Goal: Communication & Community: Answer question/provide support

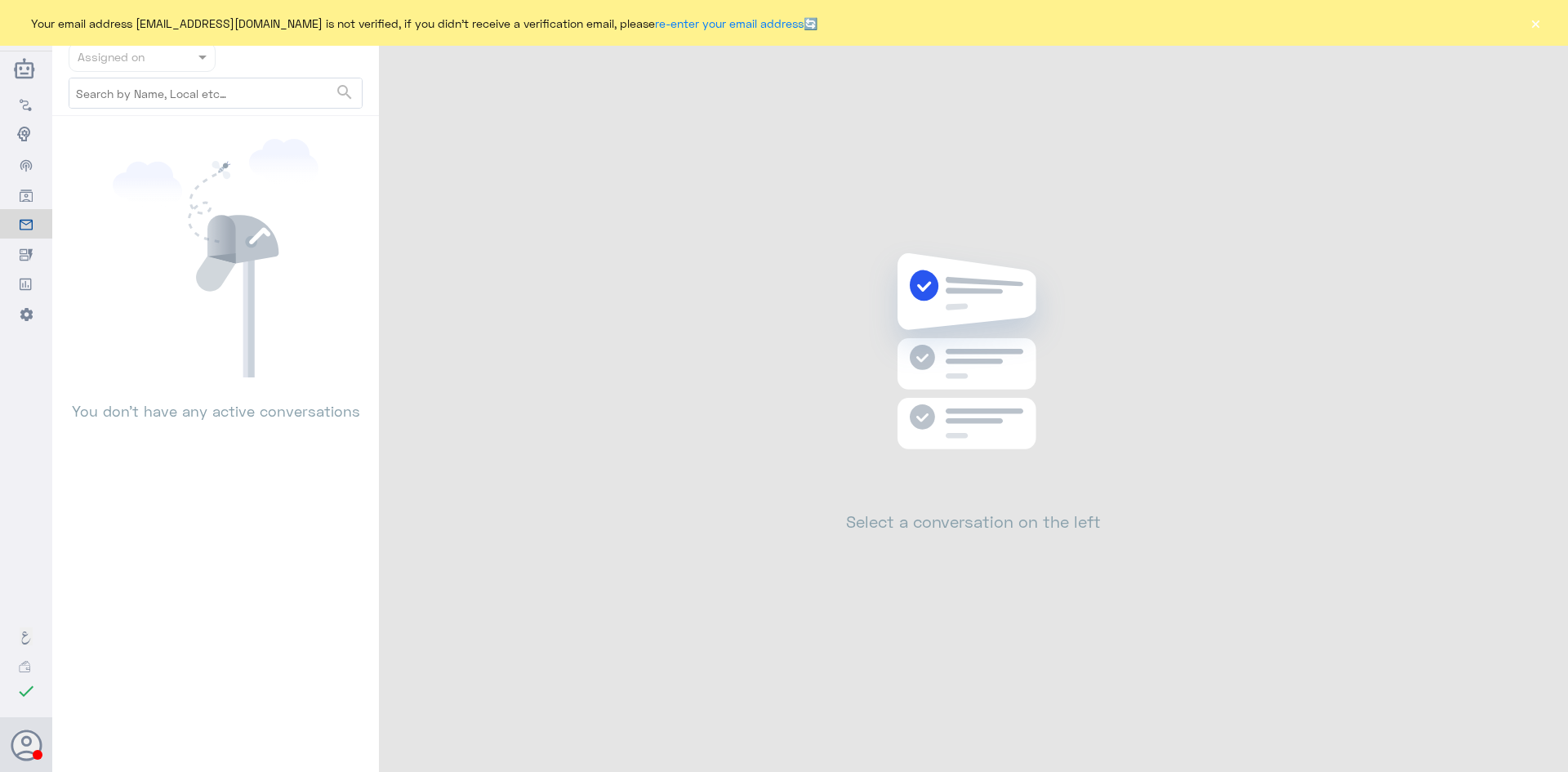
click at [1534, 22] on button "×" at bounding box center [1534, 23] width 17 height 17
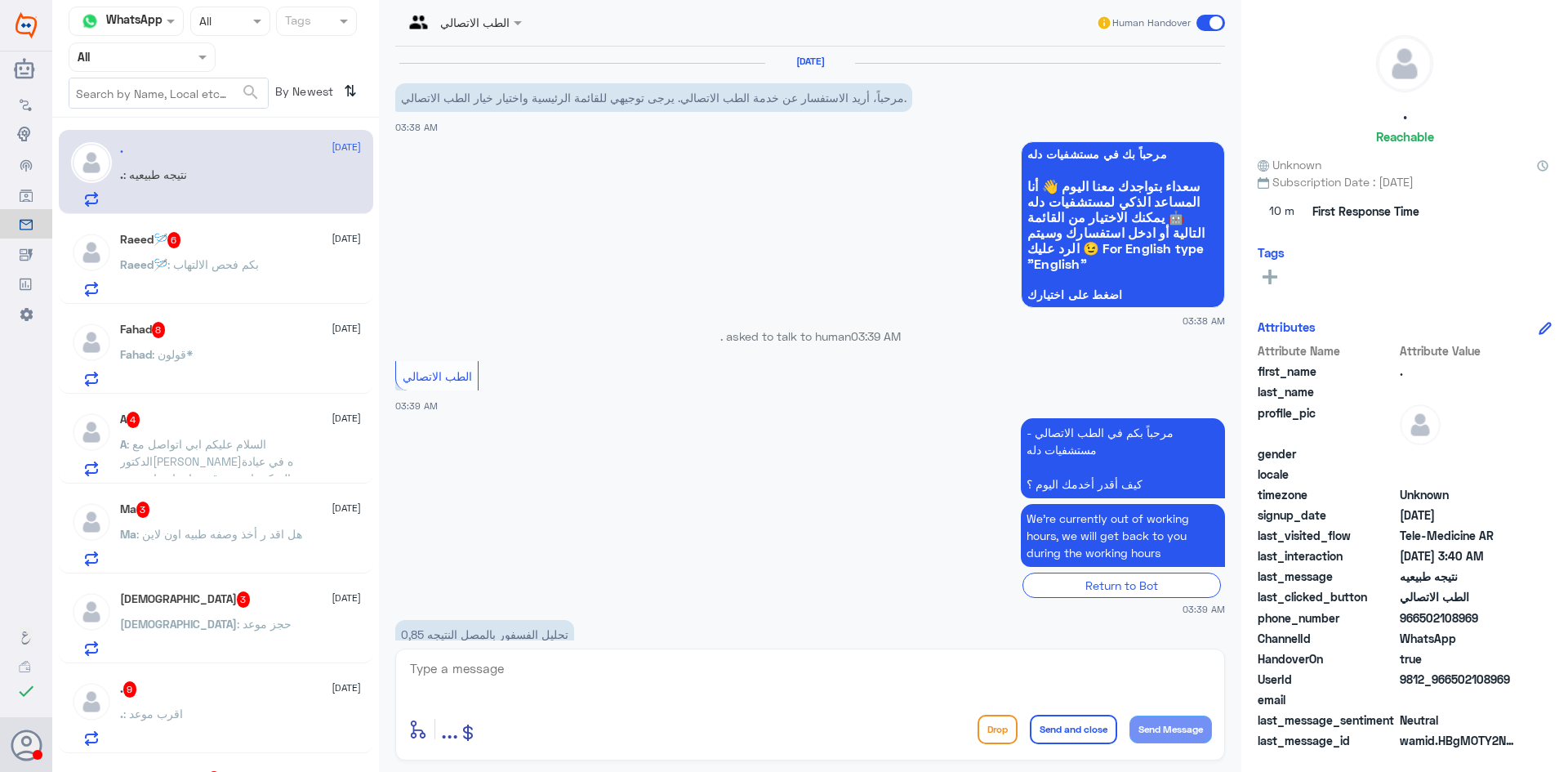
scroll to position [96, 0]
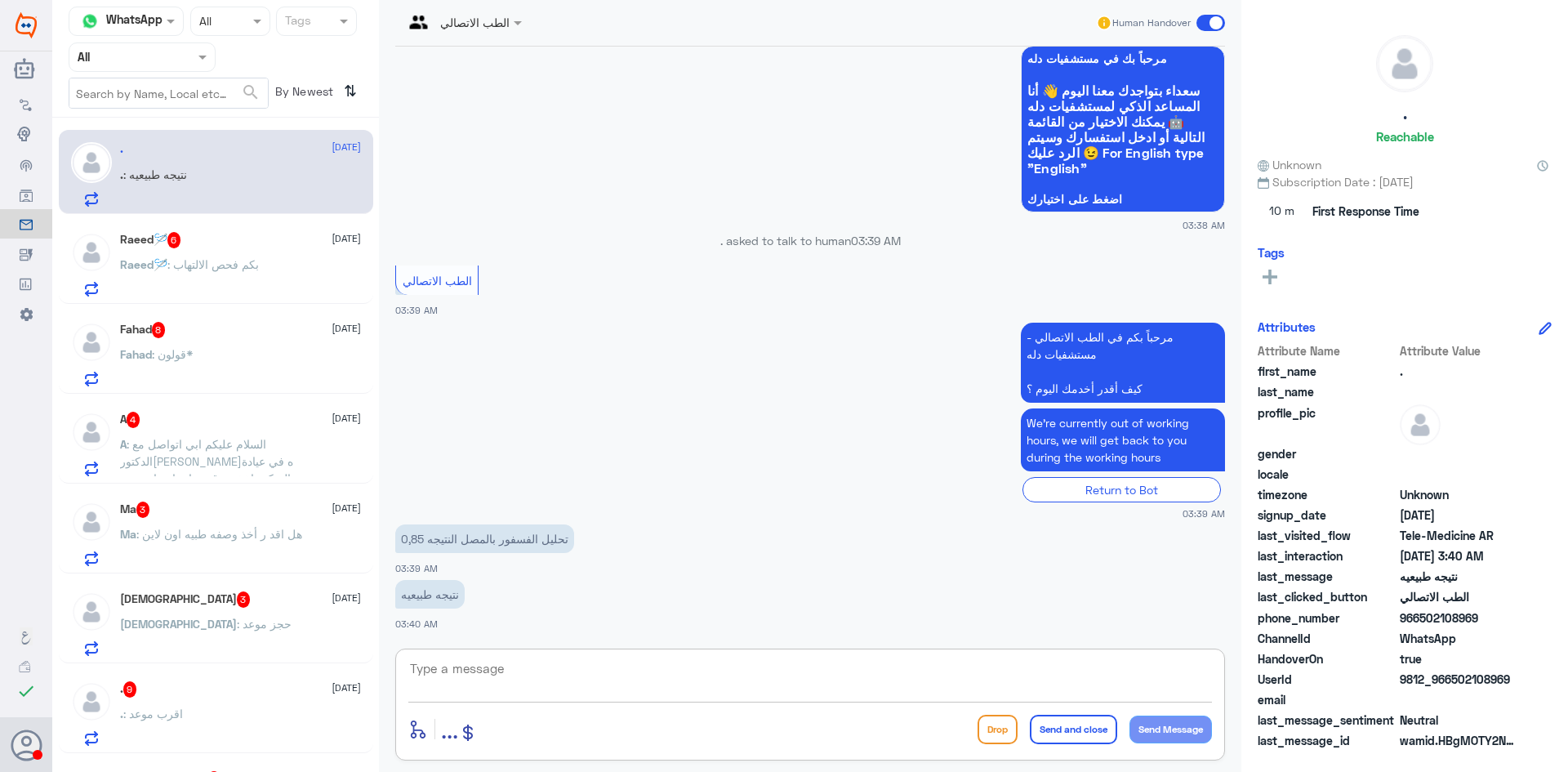
click at [481, 679] on textarea at bounding box center [809, 677] width 803 height 40
paste textarea "مرحبا معك [PERSON_NAME] من الطب الاتصالي"
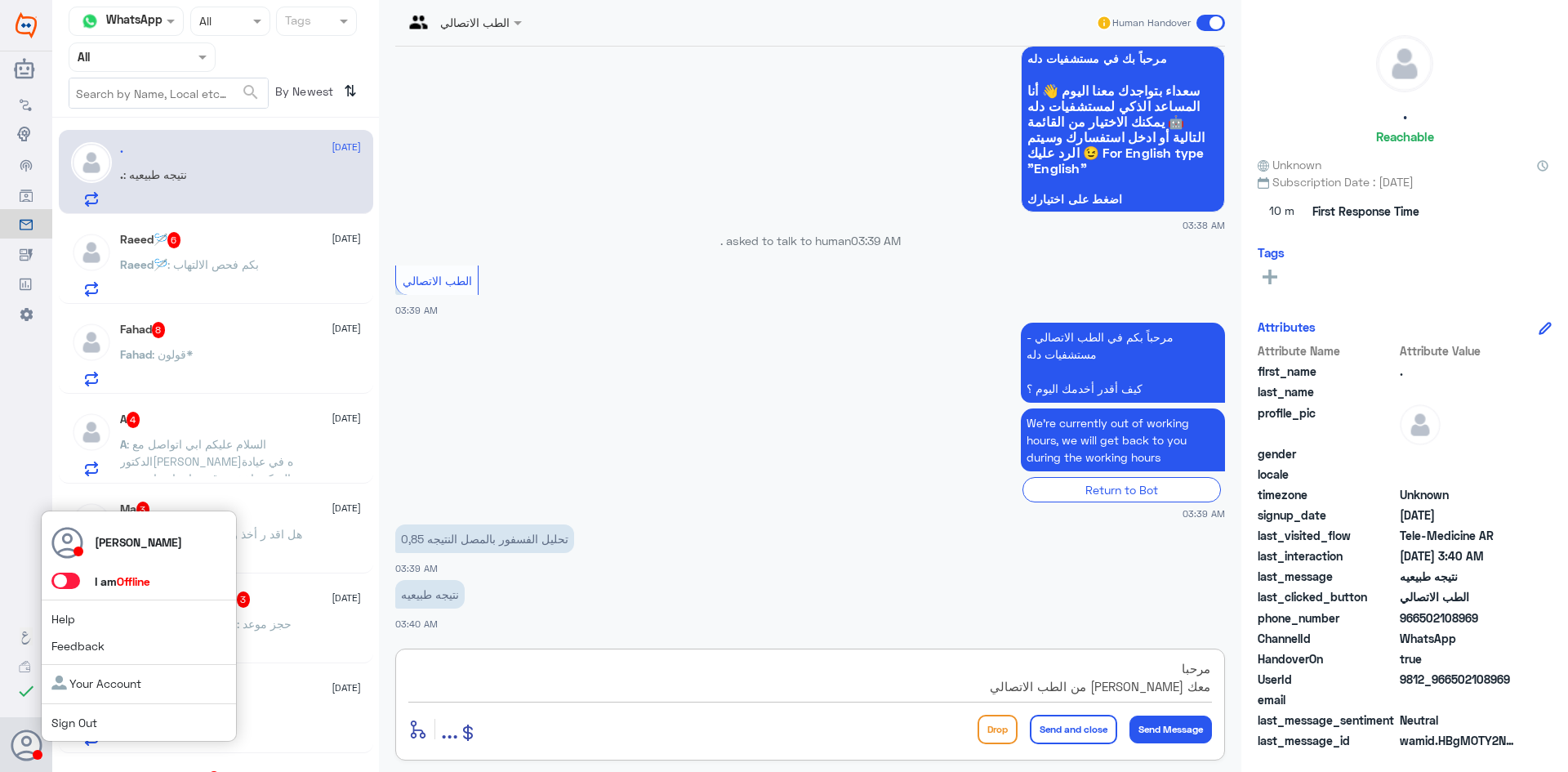
type textarea "مرحبا معك [PERSON_NAME] من الطب الاتصالي"
click at [71, 582] on span at bounding box center [65, 581] width 29 height 17
click at [0, 0] on input "checkbox" at bounding box center [0, 0] width 0 height 0
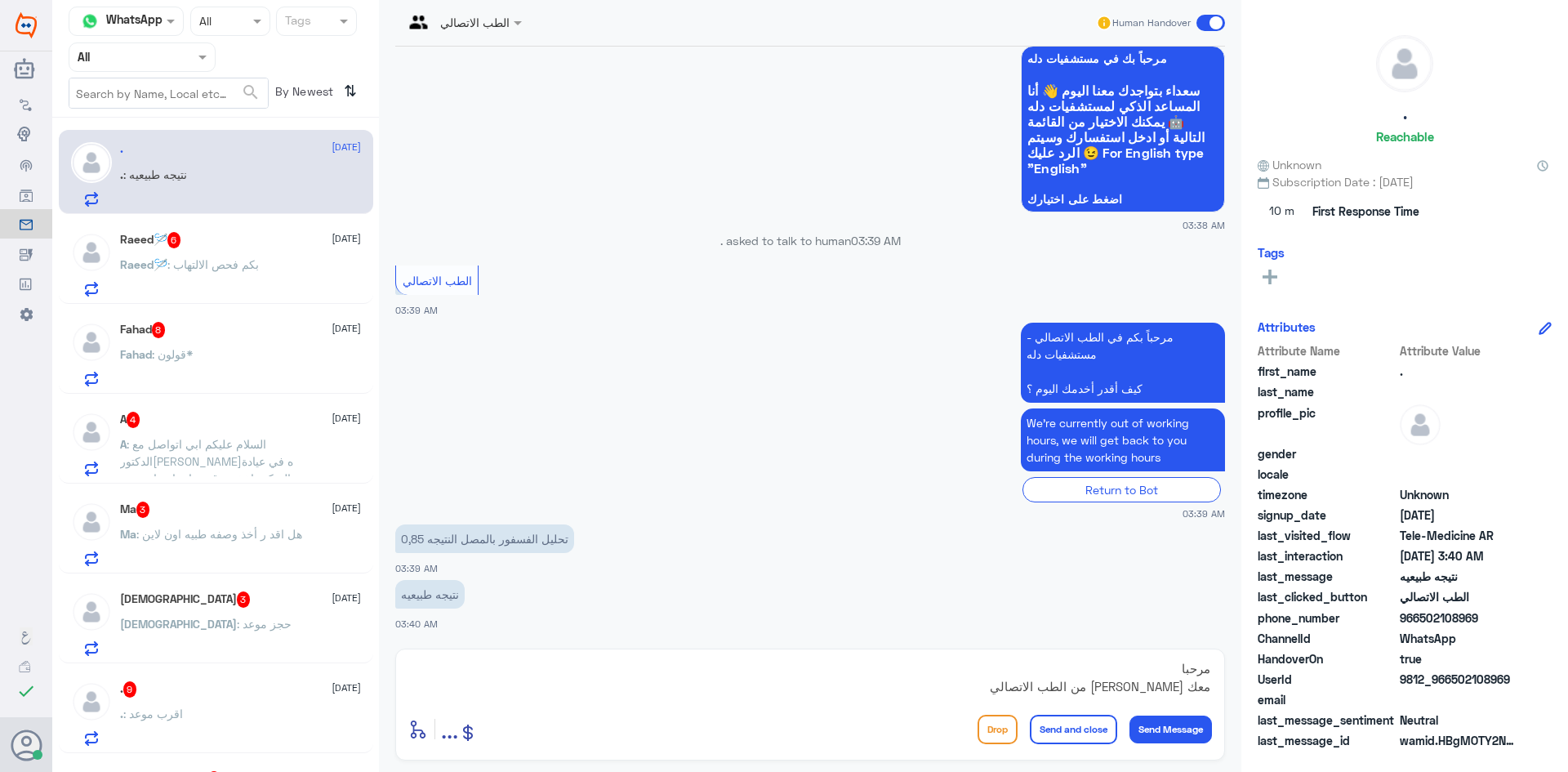
click at [789, 696] on textarea "مرحبا معك [PERSON_NAME] من الطب الاتصالي" at bounding box center [809, 677] width 803 height 40
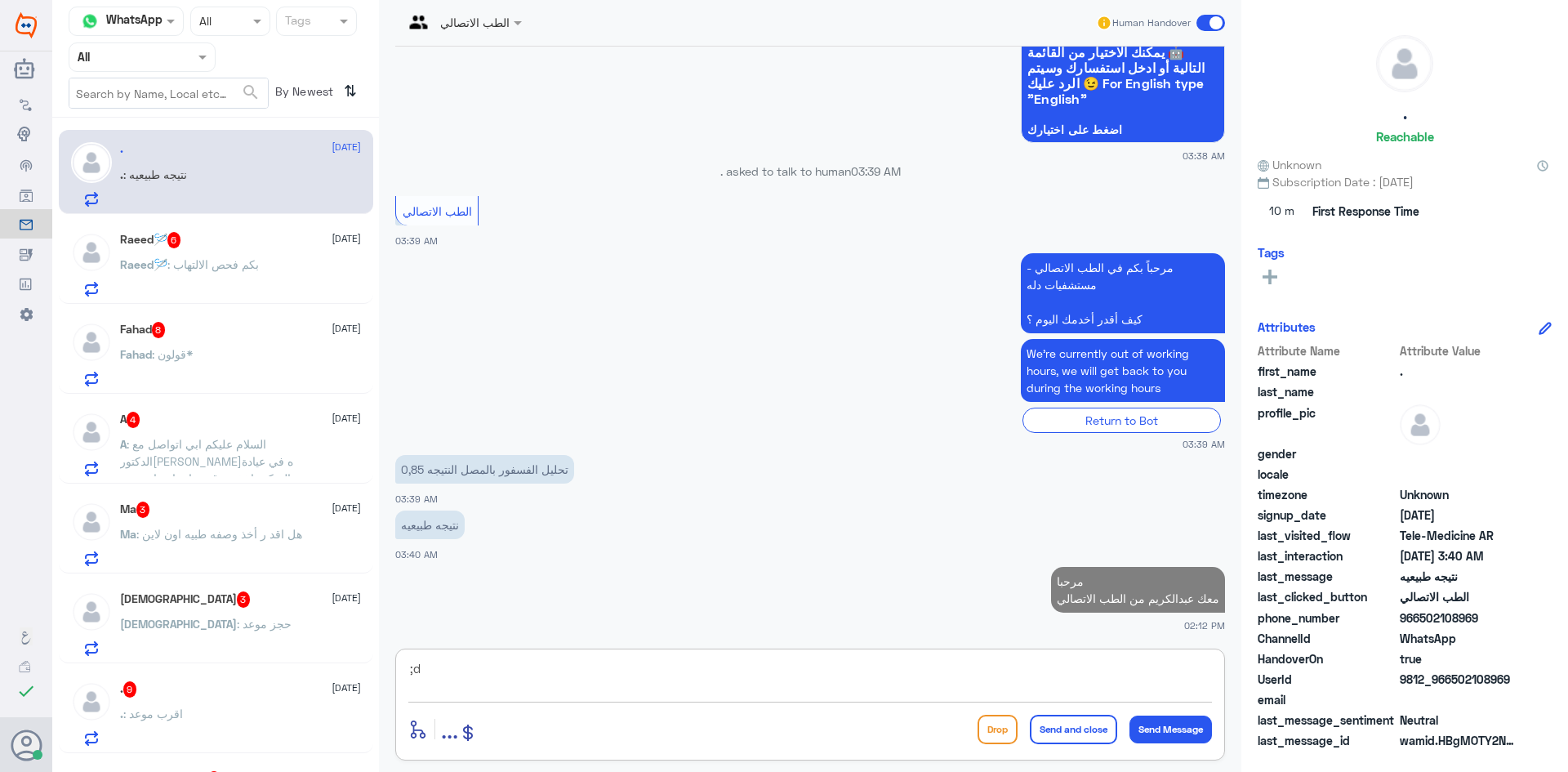
type textarea ";"
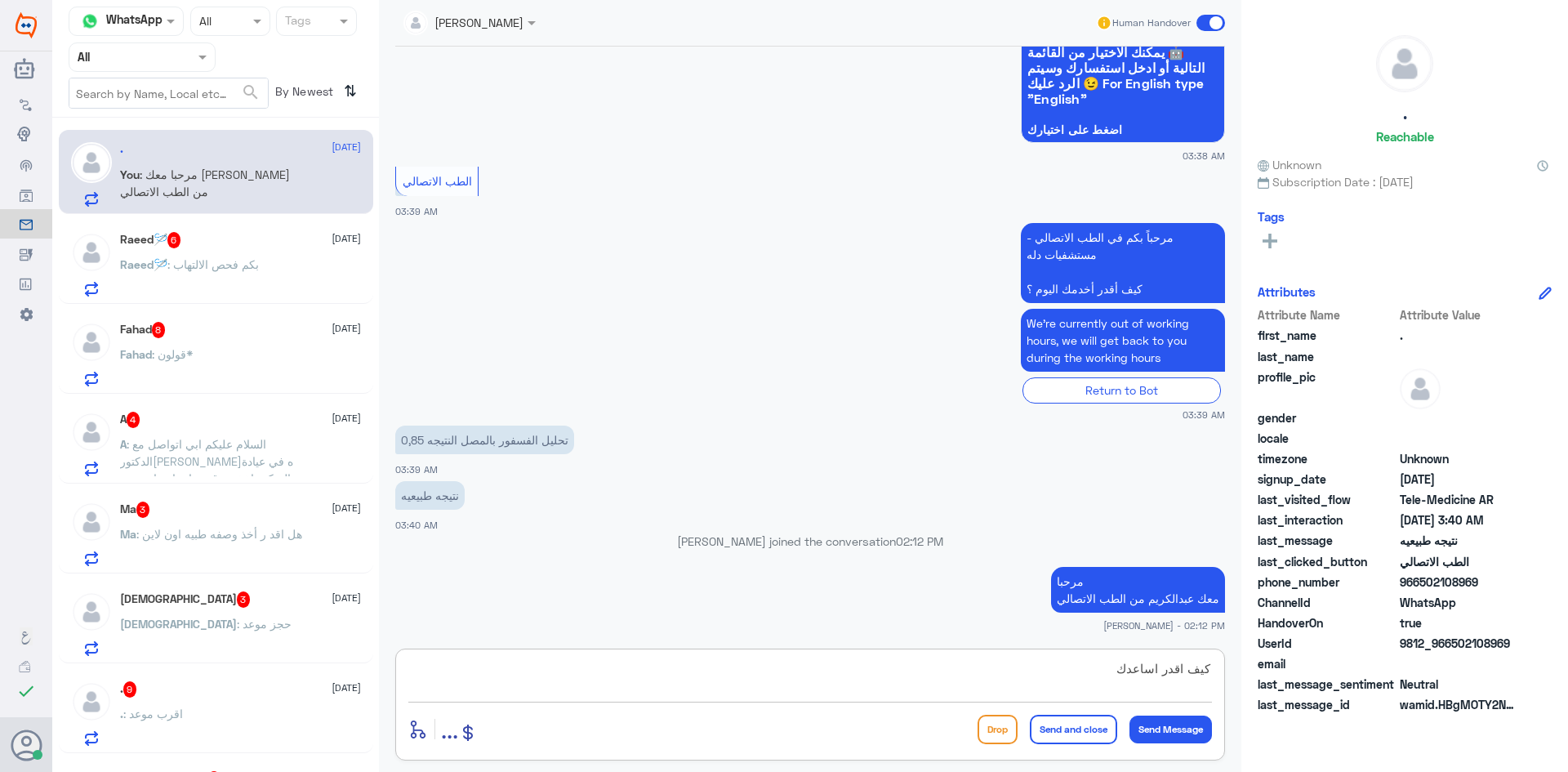
type textarea "كيف اقدر اساعدك"
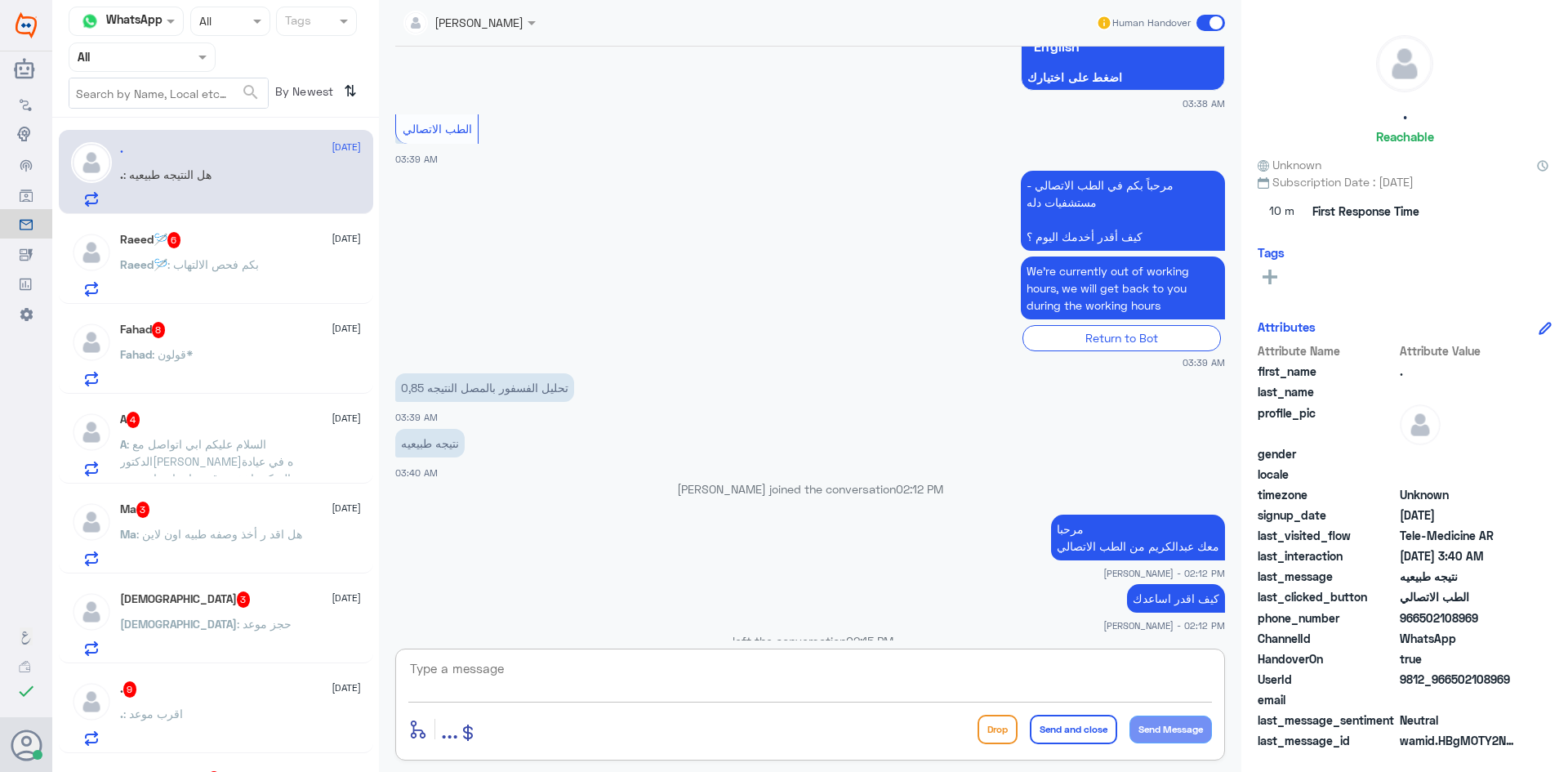
scroll to position [1117, 0]
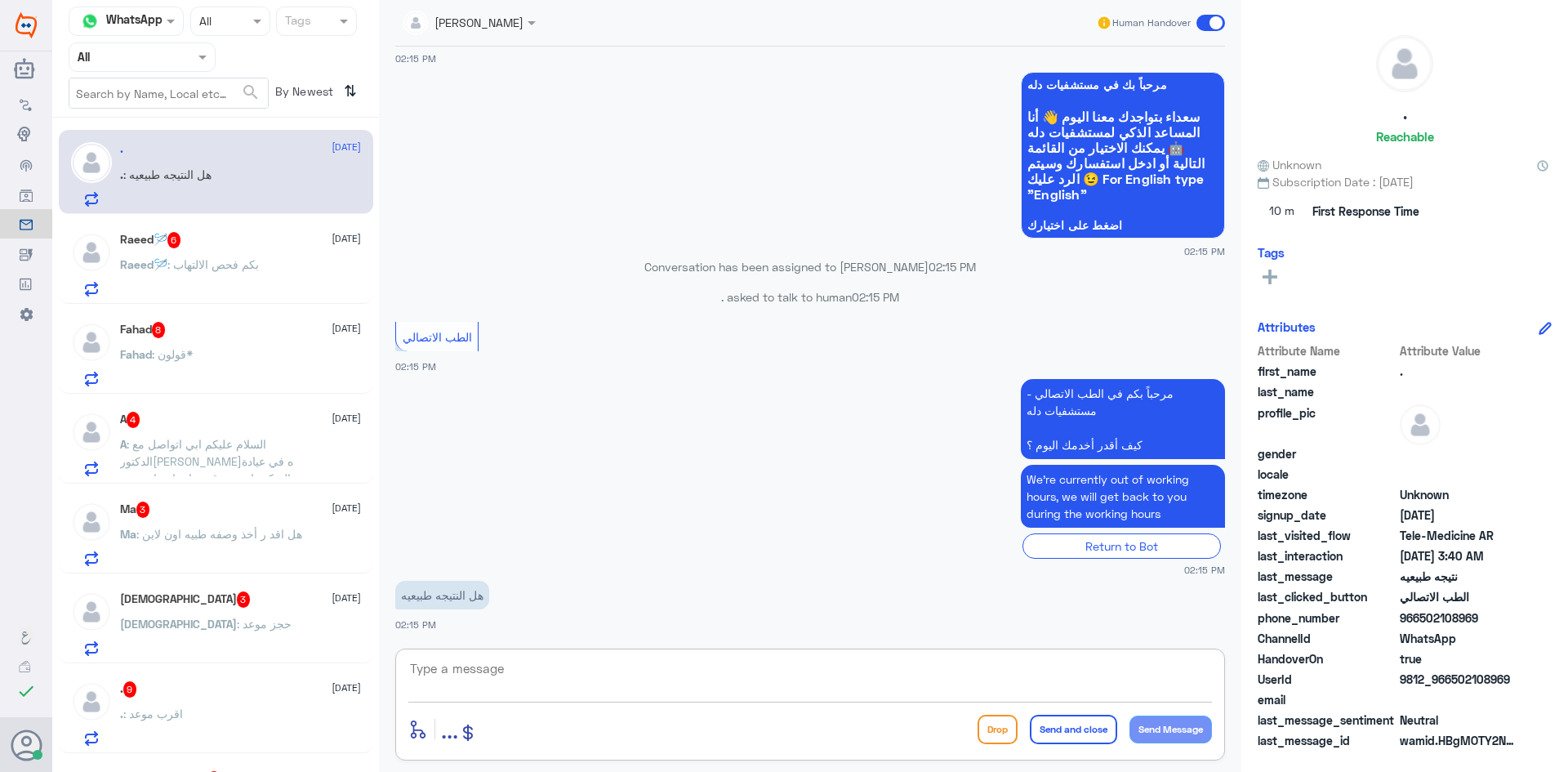
click at [271, 244] on div "Raeed🪡 6 19 September" at bounding box center [240, 240] width 240 height 17
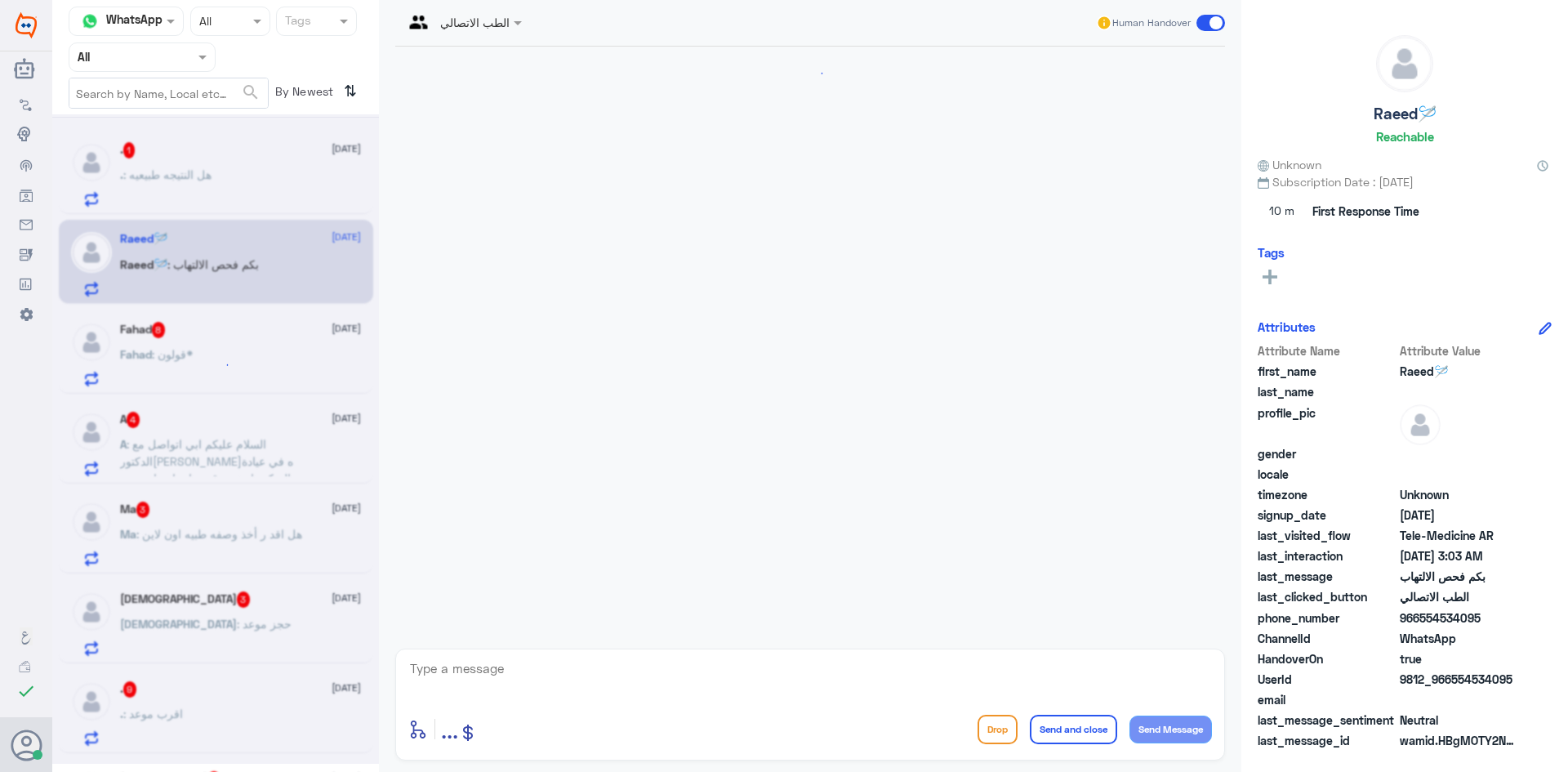
scroll to position [732, 0]
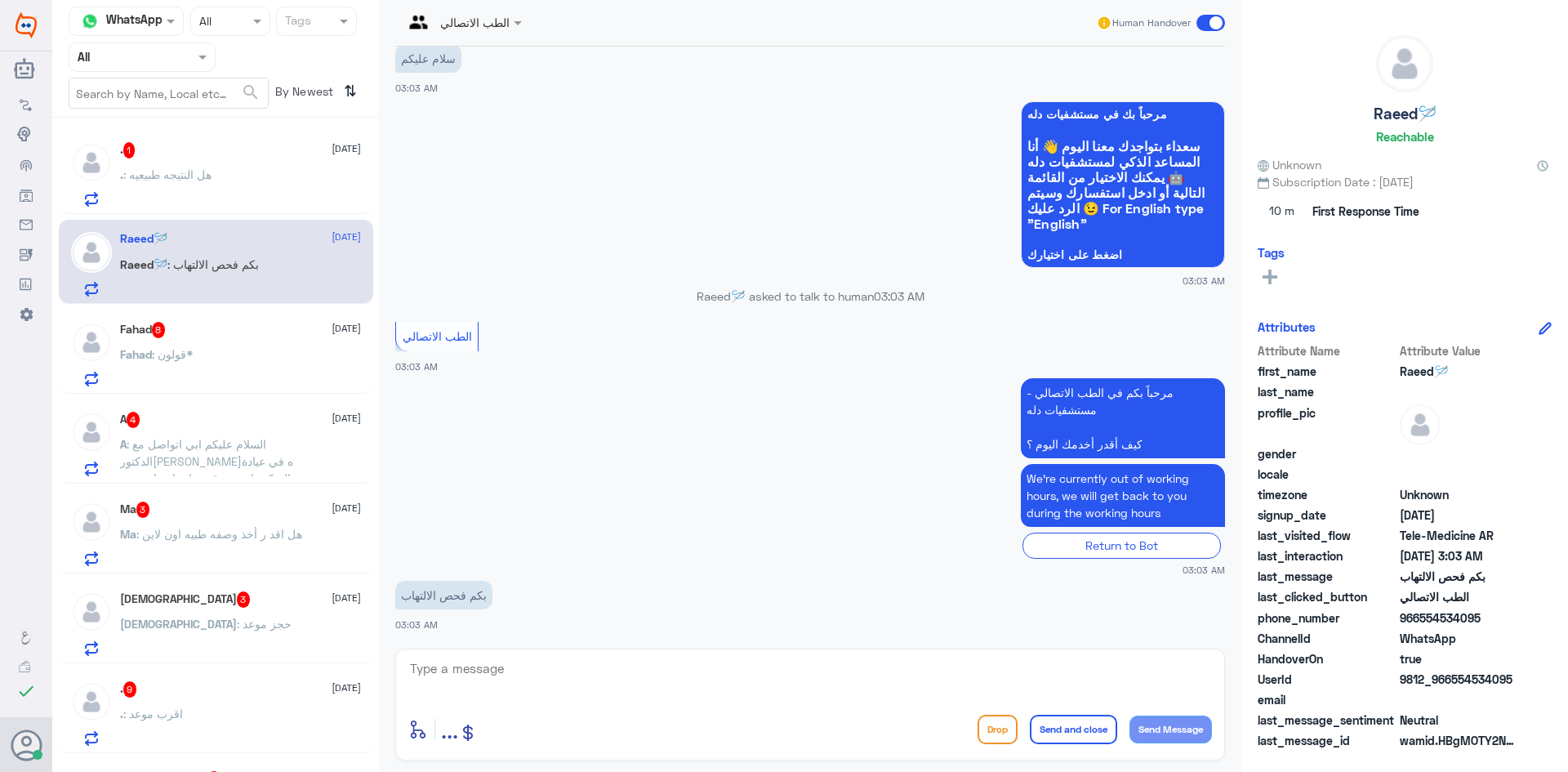
click at [527, 674] on textarea at bounding box center [809, 677] width 803 height 40
paste textarea "مرحبا معك [PERSON_NAME] من الطب الاتصالي"
type textarea "مرحبا معك [PERSON_NAME] من الطب الاتصالي"
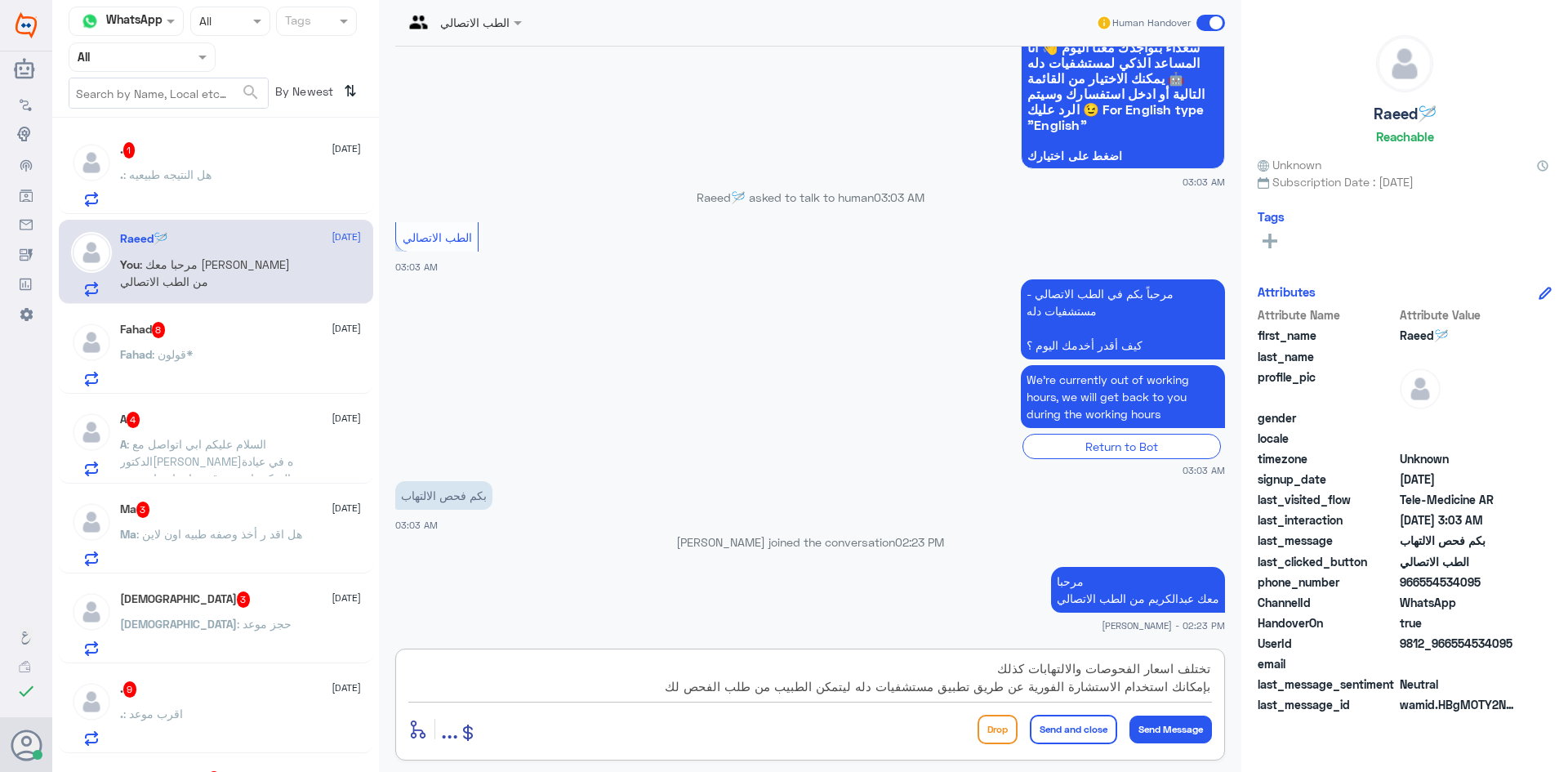
type textarea "تختلف اسعار الفحوصات والالتهابات كذلك بإمكانك استخدام الاستشارة الفورية عن طريق…"
click at [1053, 726] on button "Send and close" at bounding box center [1073, 730] width 88 height 30
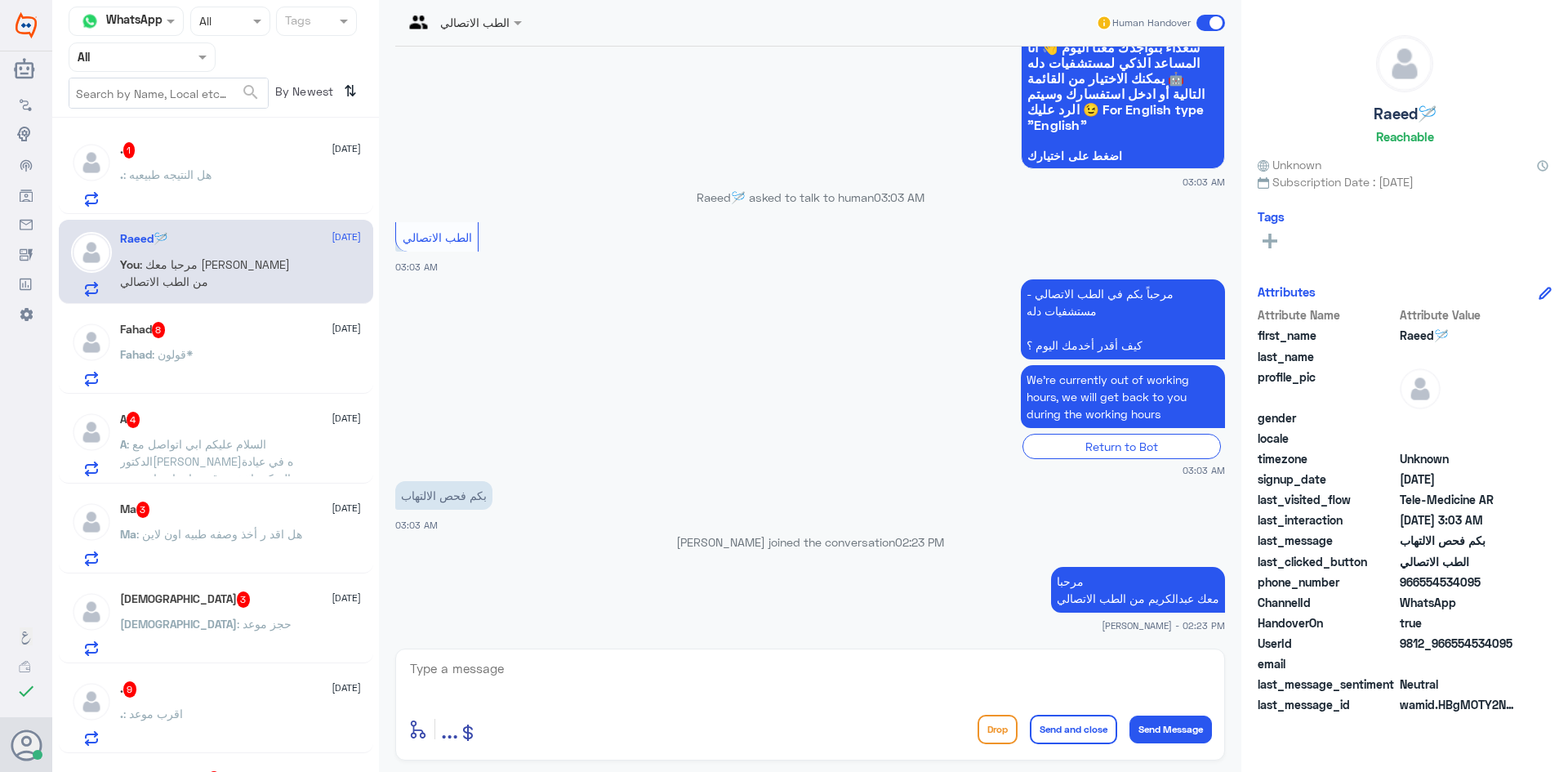
scroll to position [922, 0]
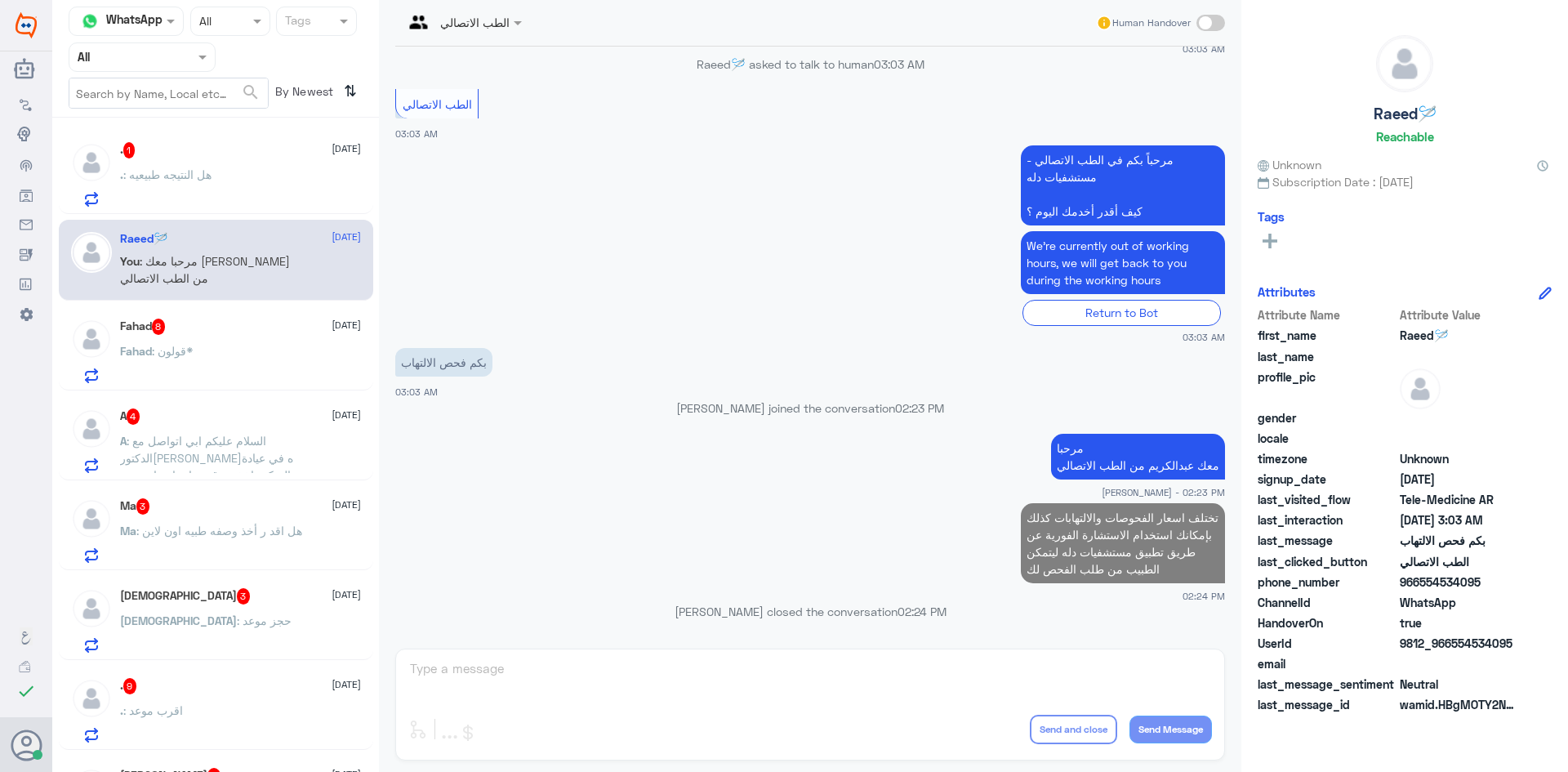
click at [208, 160] on div ". 1 19 September . : هل النتيجه طبيعيه" at bounding box center [240, 174] width 240 height 64
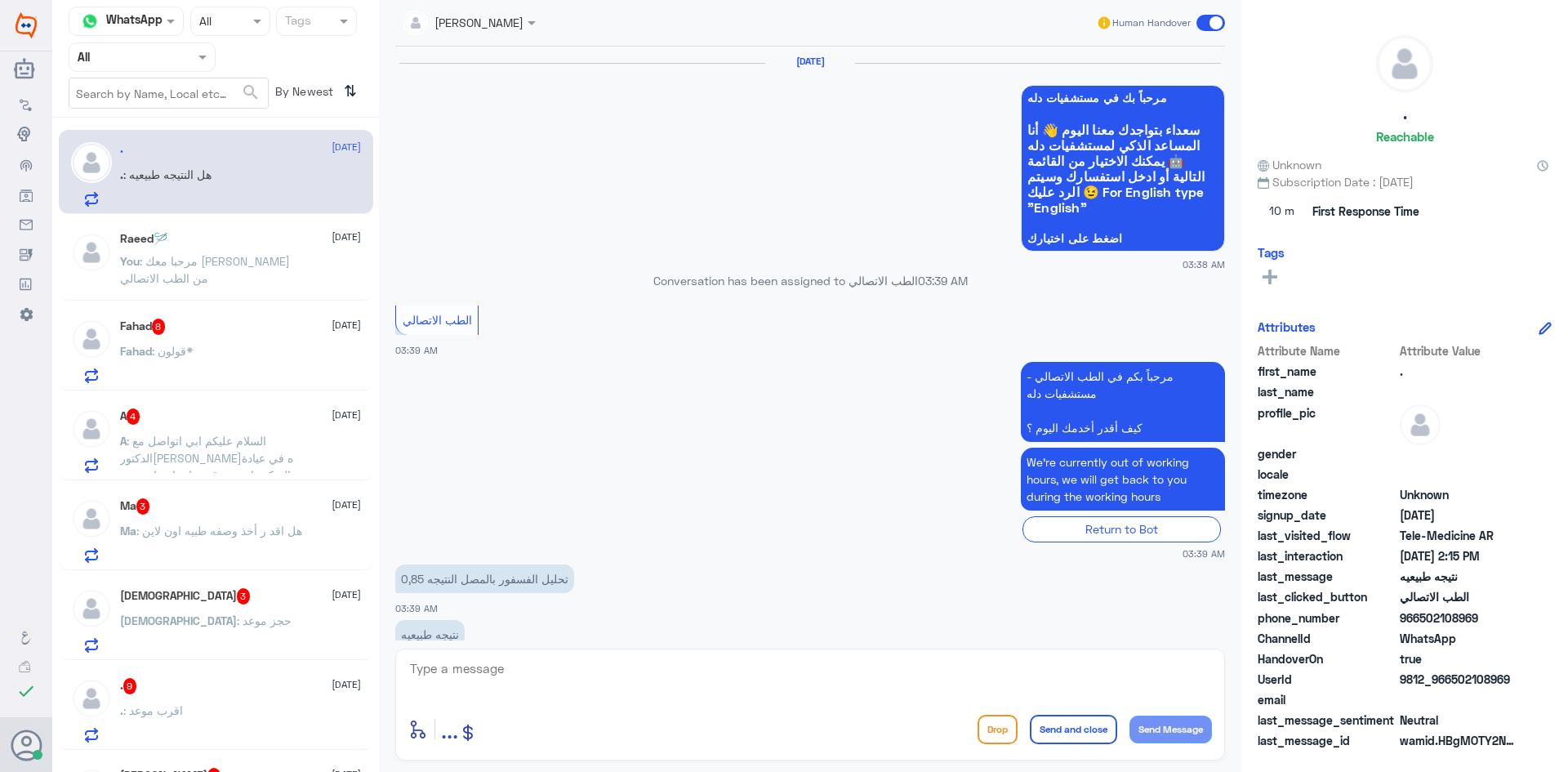
scroll to position [1061, 0]
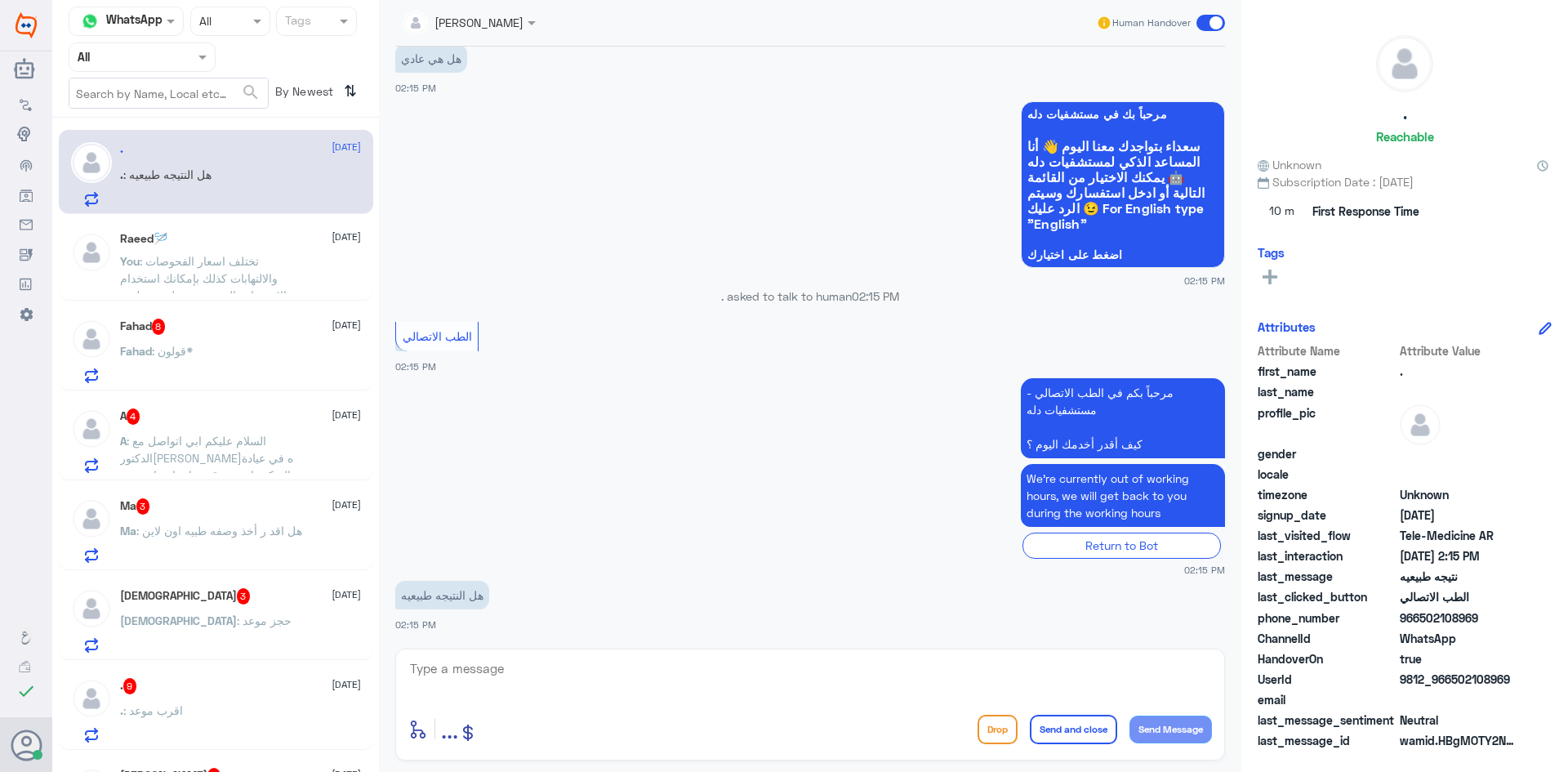
click at [494, 683] on textarea at bounding box center [809, 677] width 803 height 40
click at [557, 674] on textarea at bounding box center [809, 677] width 803 height 40
paste textarea "مرحبا معك [PERSON_NAME] من الطب الاتصالي"
type textarea "م"
type textarea "بإمكانك الدخول للاستشارة الفورية ليتمكن الطبيب من قراءة التحاليل لك"
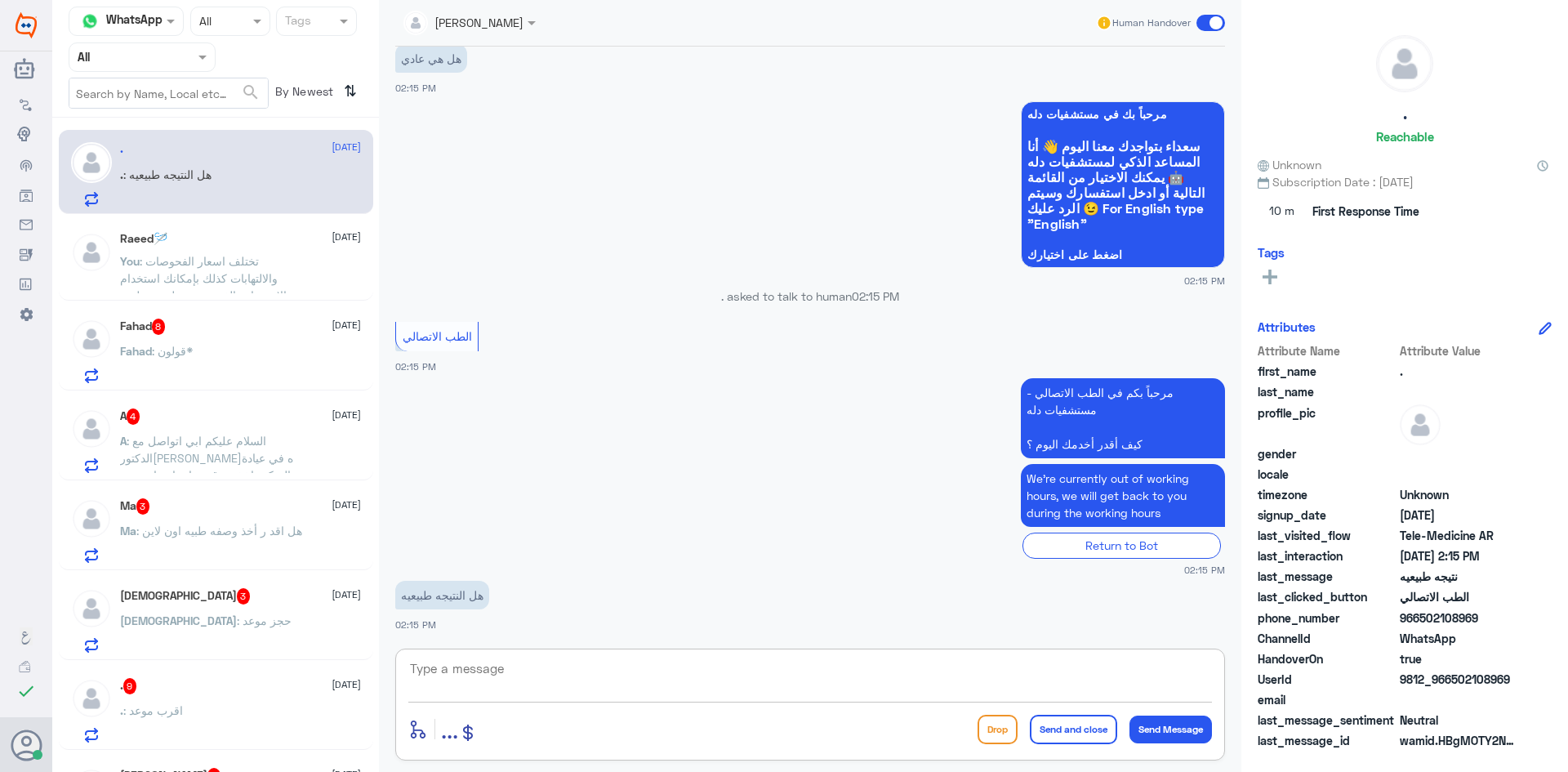
scroll to position [1131, 0]
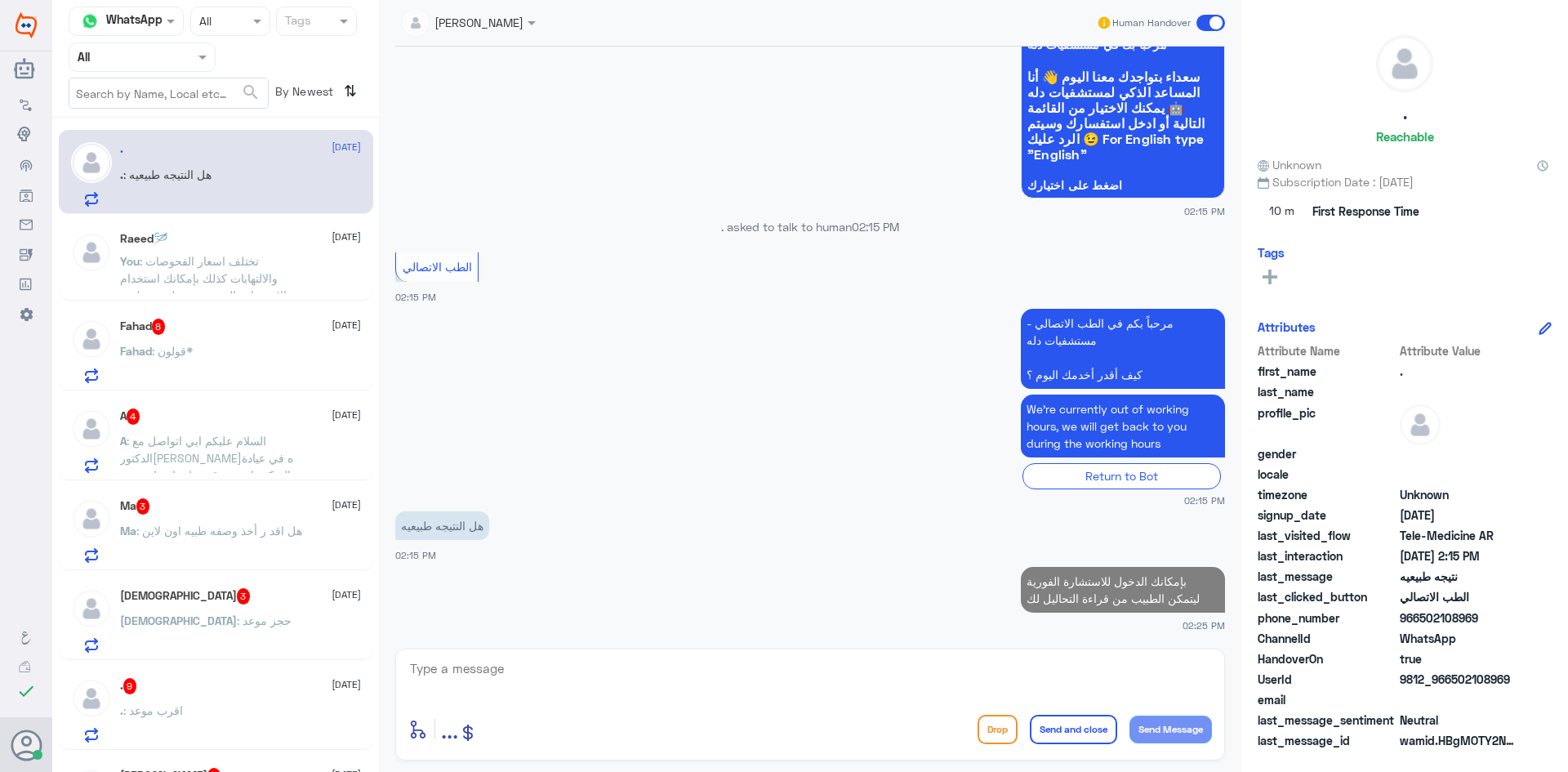
click at [214, 349] on div "Fahad : قولون*" at bounding box center [240, 364] width 240 height 36
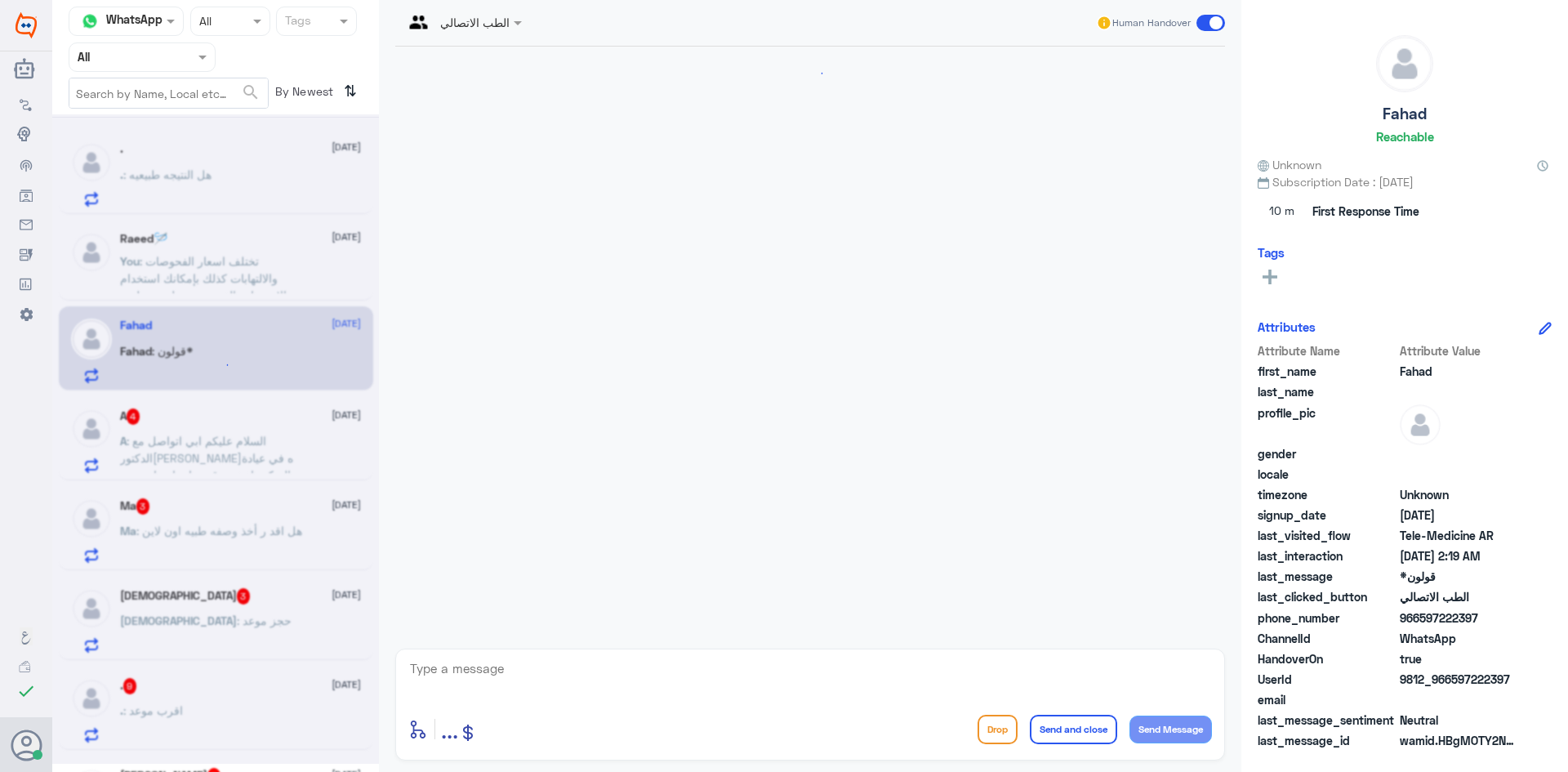
scroll to position [1036, 0]
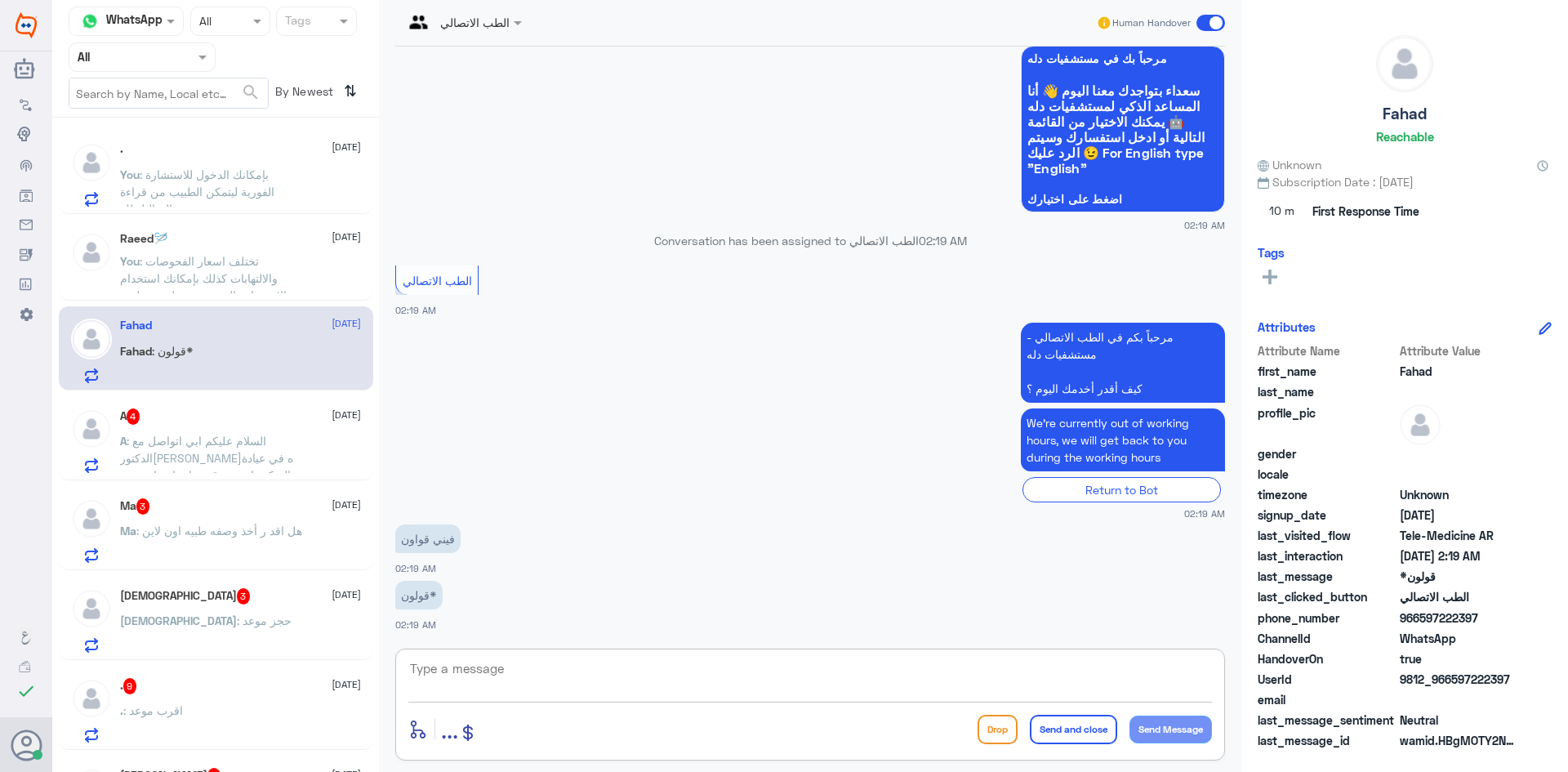
click at [553, 665] on textarea at bounding box center [809, 677] width 803 height 40
paste textarea "مرحبا معك [PERSON_NAME] من الطب الاتصالي"
type textarea "مرحبا معك [PERSON_NAME] من الطب الاتصالي"
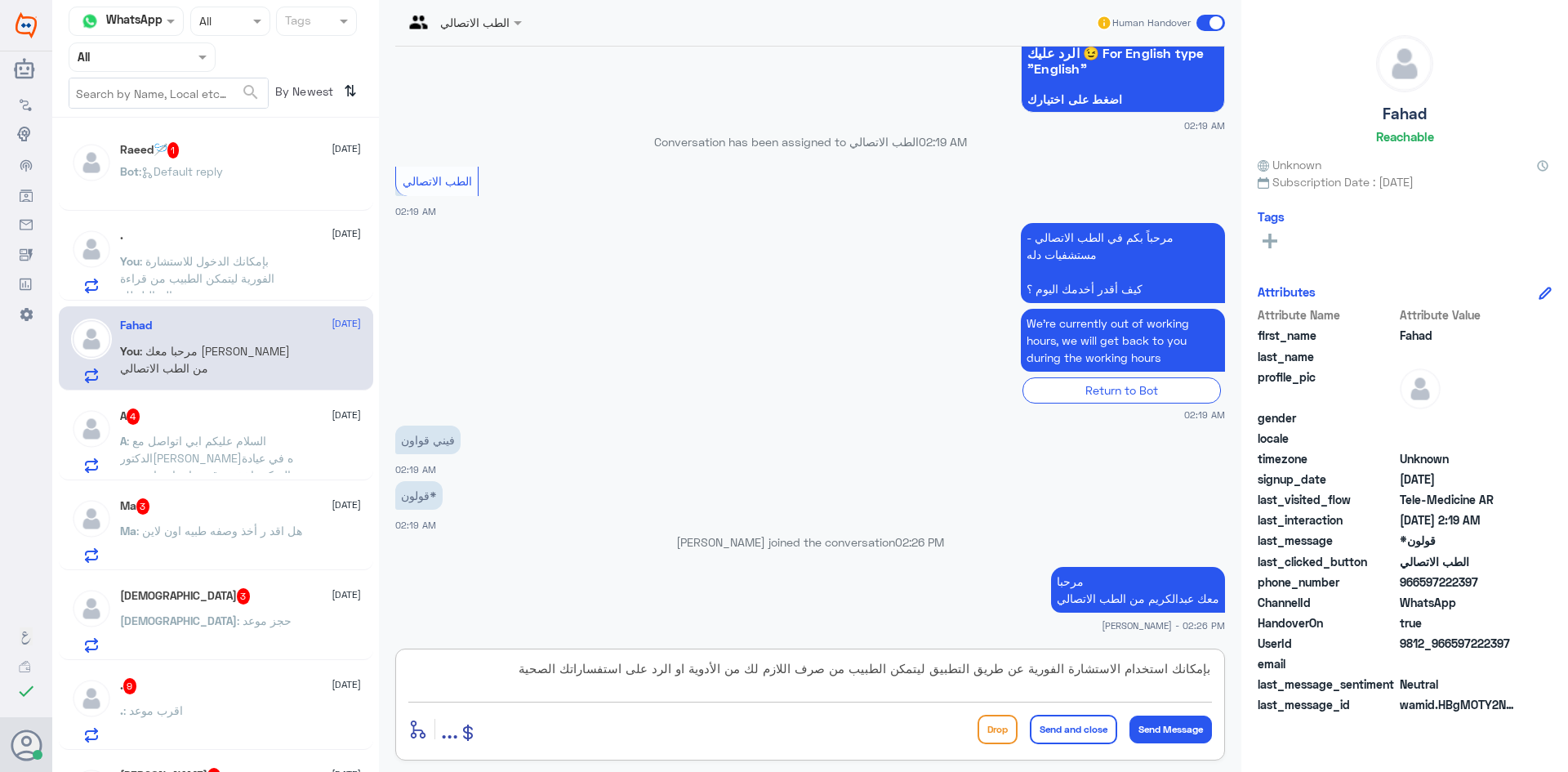
type textarea "بإمكانك استخدام الاستشارة الفورية عن طريق التطبيق ليتمكن الطبيب من صرف اللازم ل…"
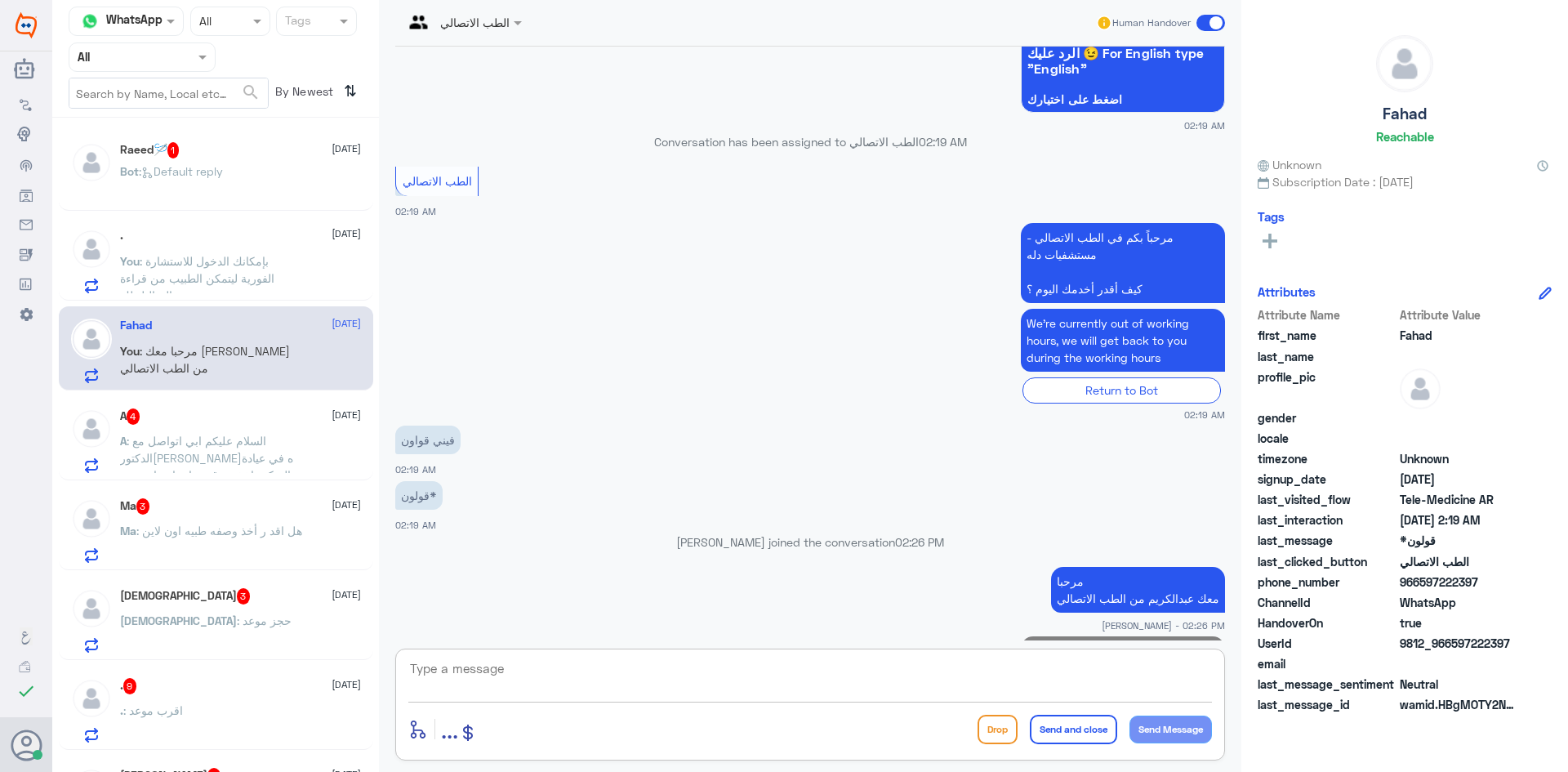
scroll to position [1209, 0]
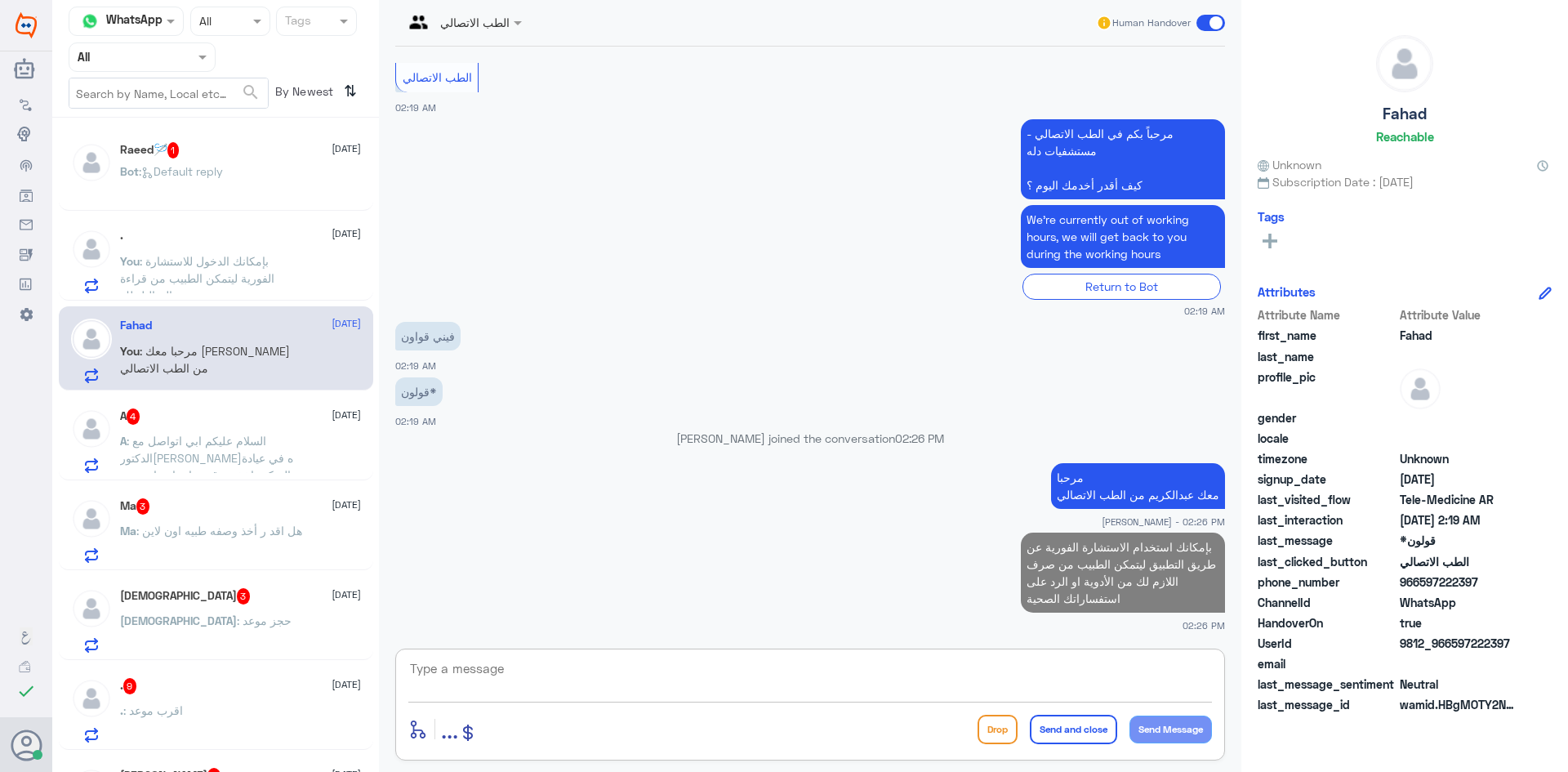
click at [223, 172] on span ": Default reply" at bounding box center [180, 172] width 84 height 14
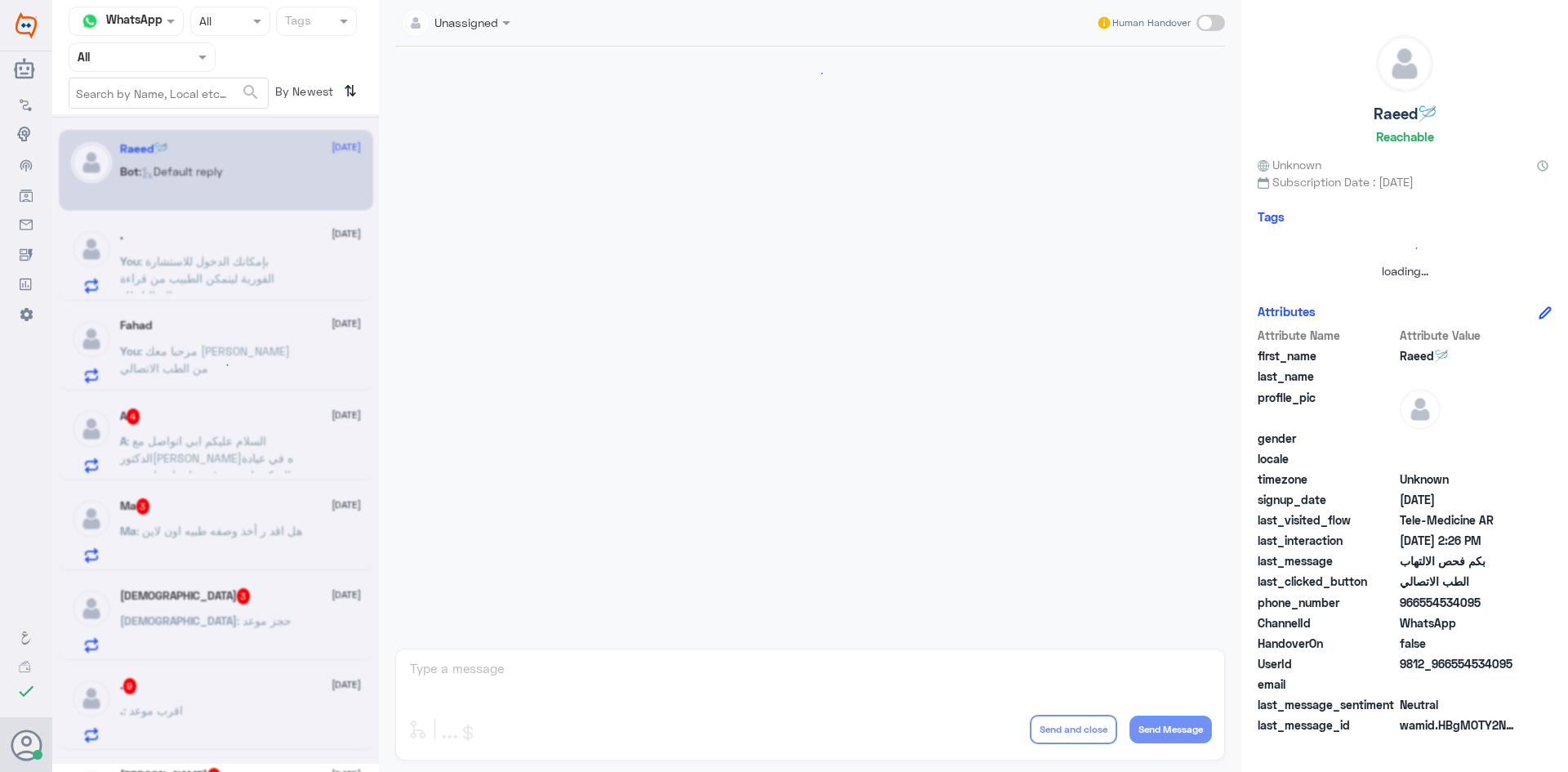
scroll to position [986, 0]
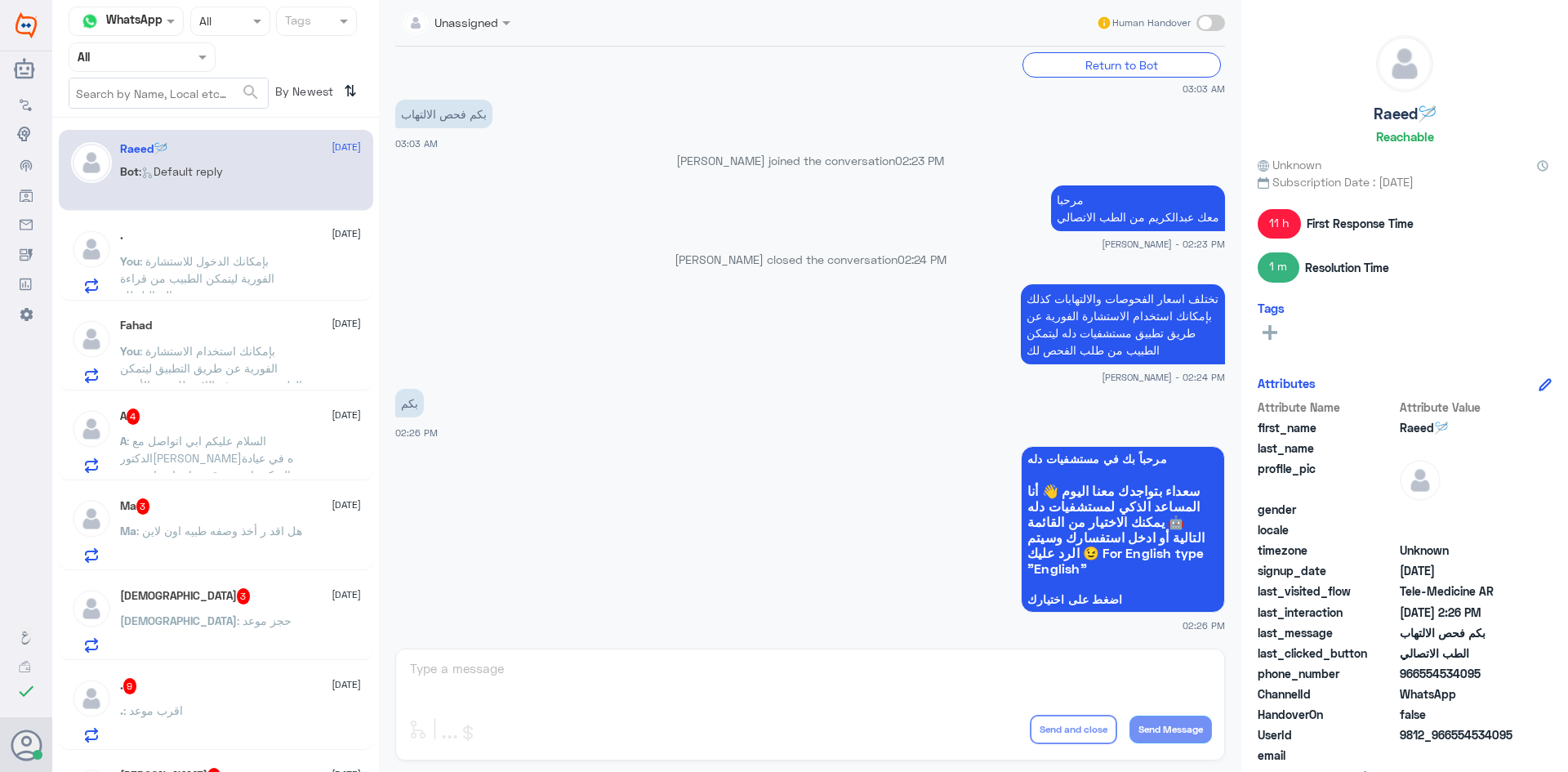
click at [728, 676] on div "Unassigned Human Handover 19 Sep 2025 Conversation has been assigned to الطب ال…" at bounding box center [809, 388] width 862 height 777
click at [170, 436] on span ": السلام عليكم ابي اتواصل مع الدكتوره لافيه في عيادة السكر، اخذت رقم عيادتها وم…" at bounding box center [207, 466] width 173 height 65
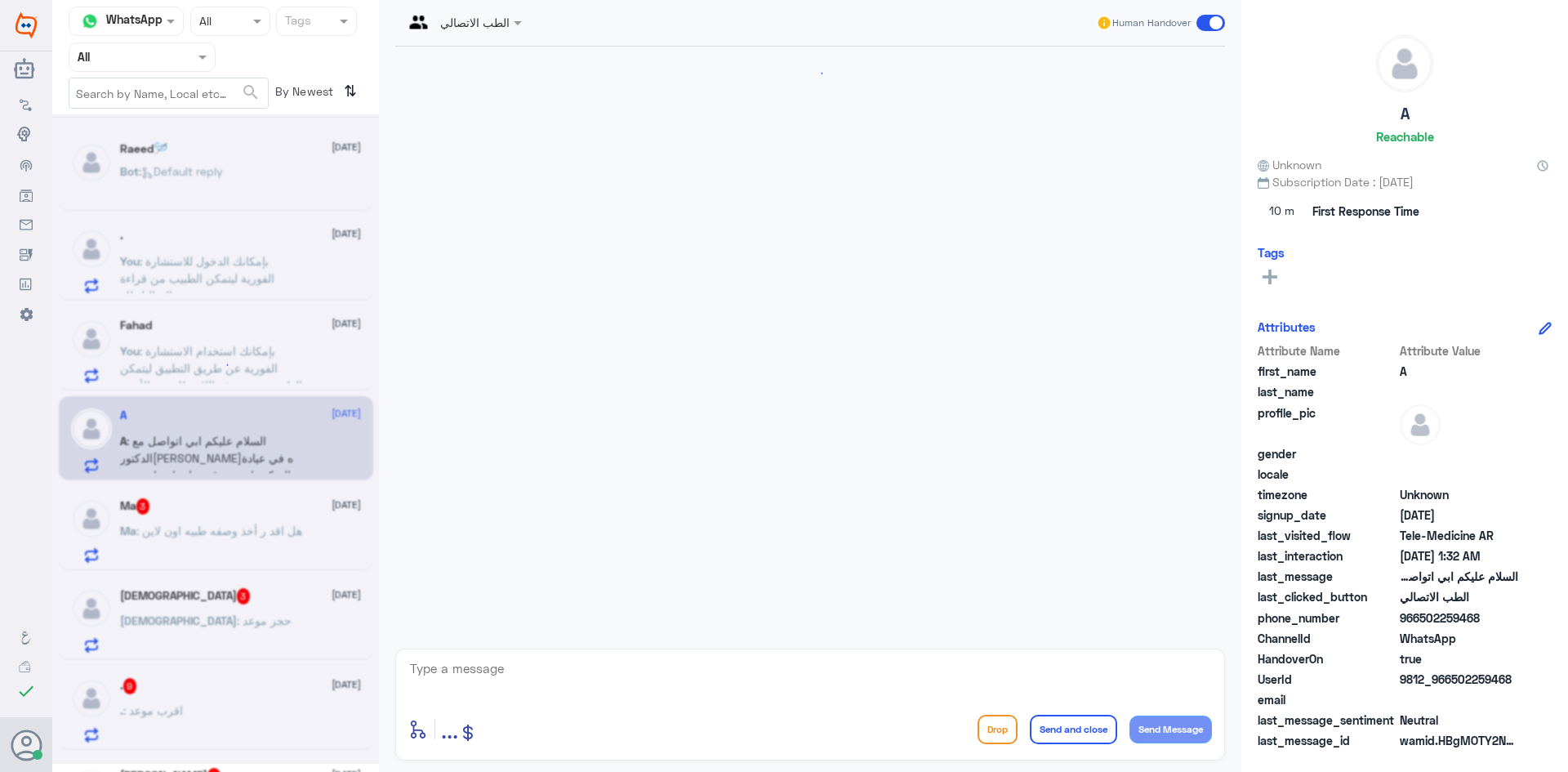
scroll to position [288, 0]
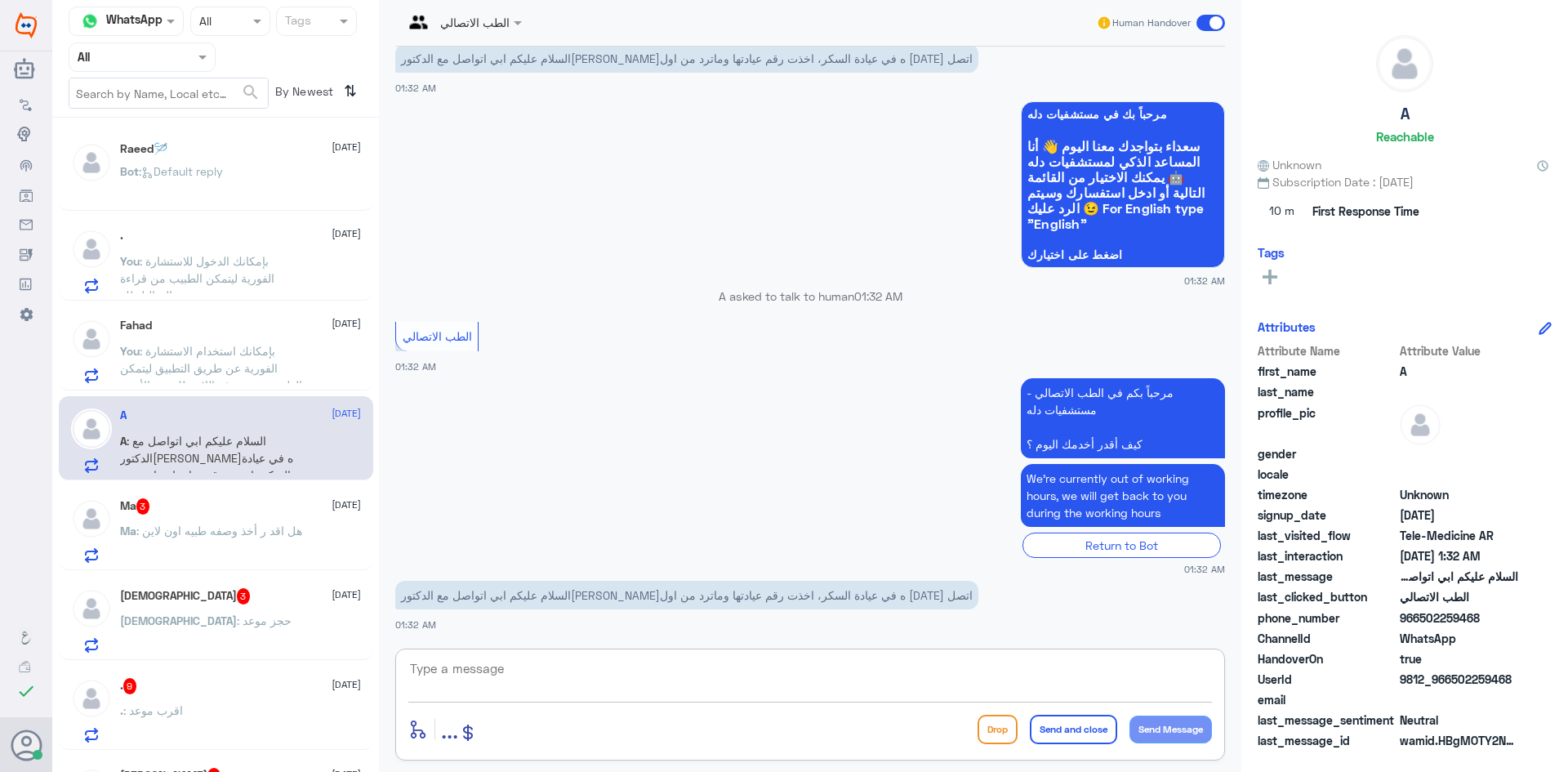
click at [606, 660] on textarea at bounding box center [809, 677] width 803 height 40
paste textarea "مرحبا معك [PERSON_NAME] من الطب الاتصالي"
type textarea "مرحبا معك [PERSON_NAME] من الطب الاتصالي"
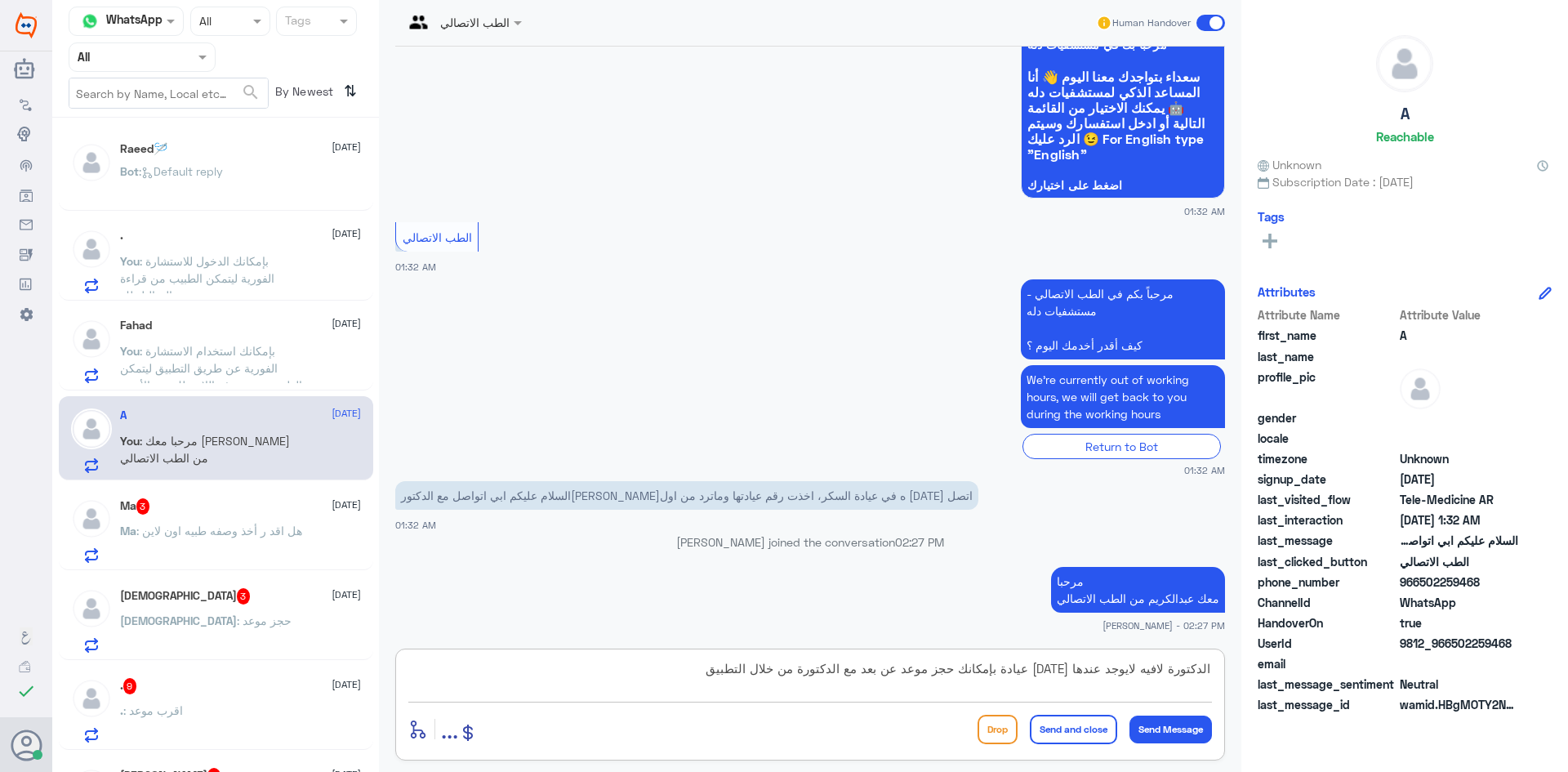
type textarea "الدكتورة لافيه لايوجد عندها اليوم عيادة بإمكانك حجز موعد عن بعد مع الدكتورة من …"
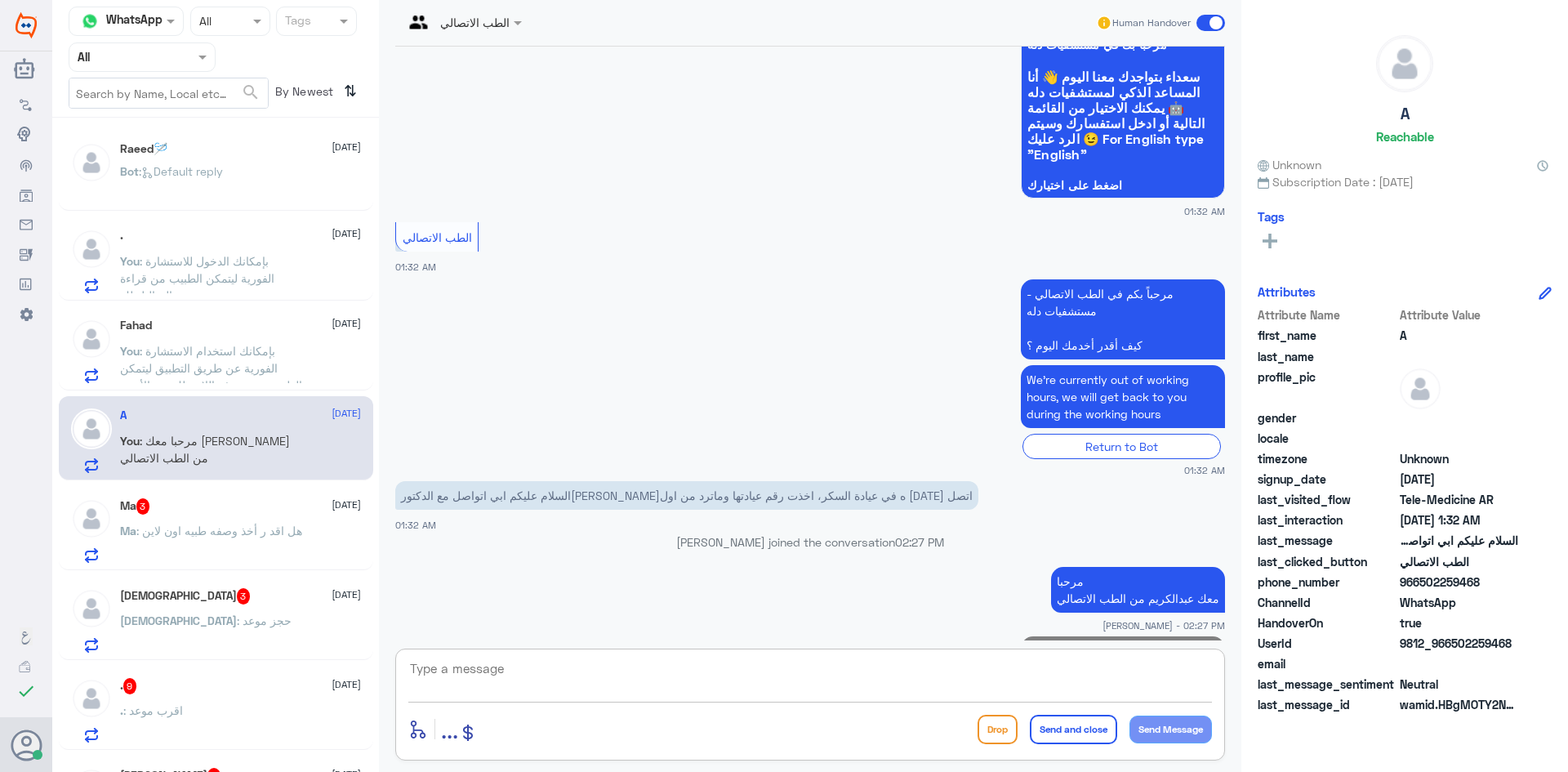
scroll to position [444, 0]
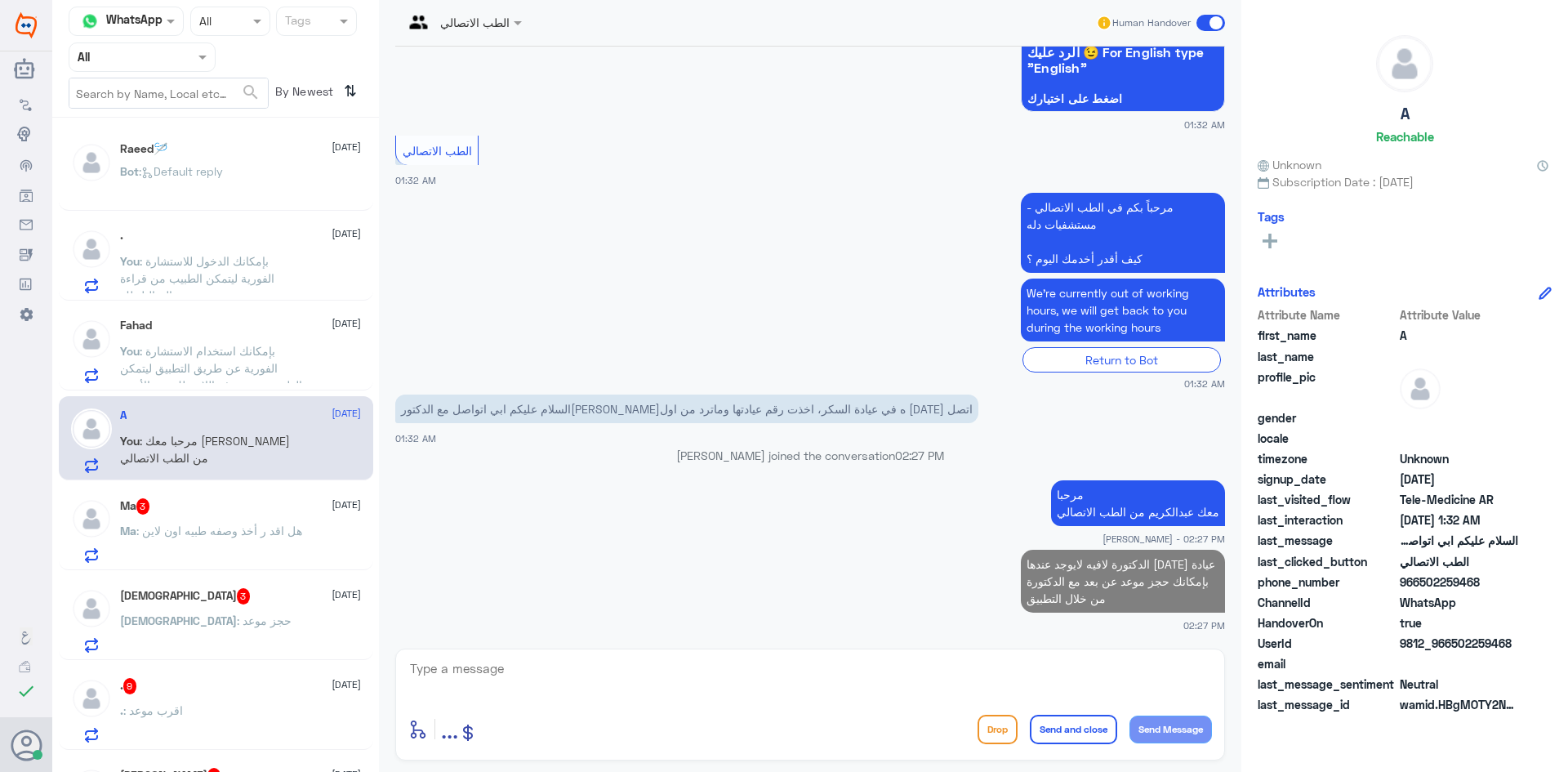
click at [232, 539] on p "Ma : هل اقد ر أخذ وصفه طبيه اون لاين" at bounding box center [211, 541] width 182 height 40
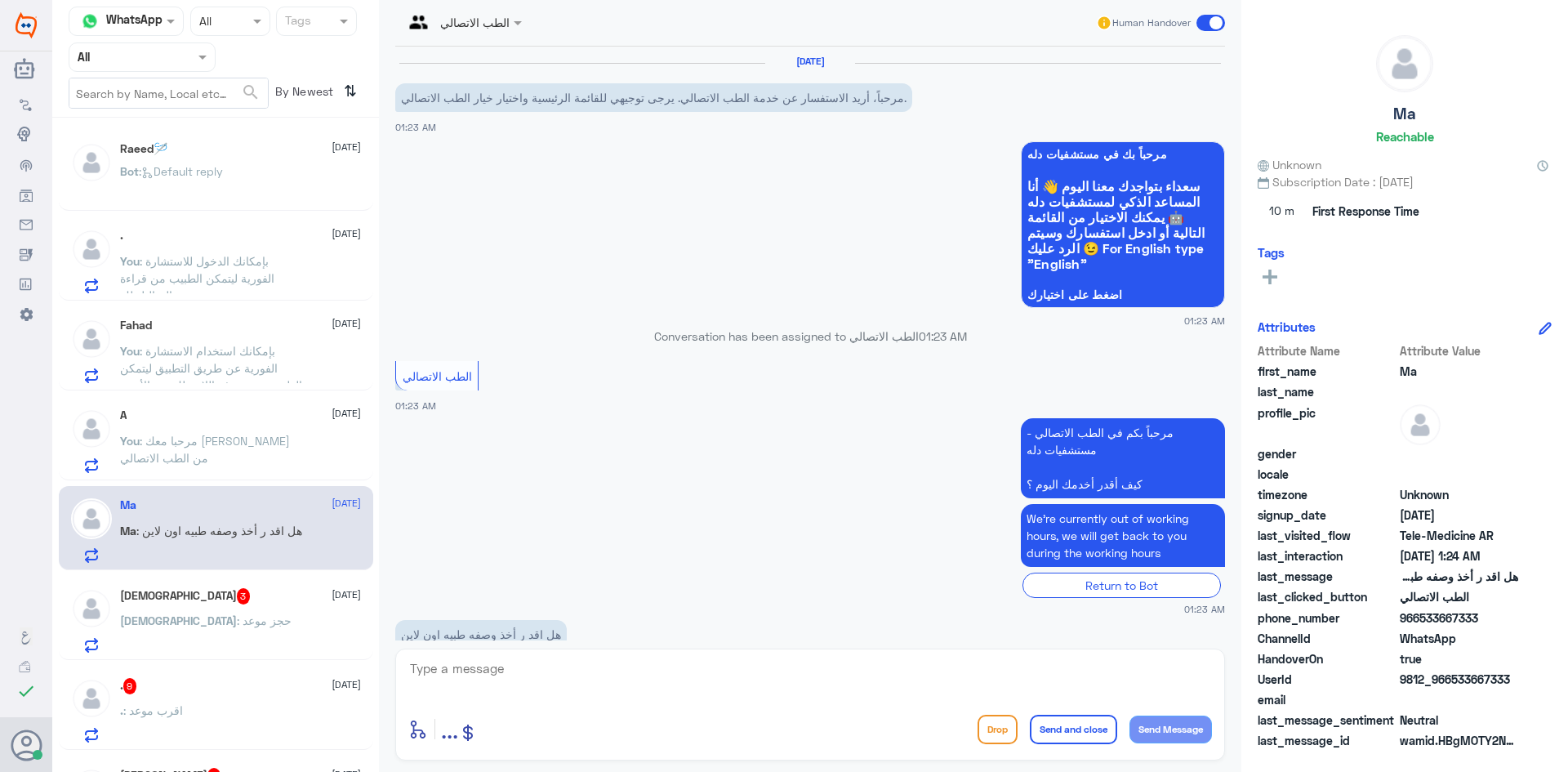
scroll to position [39, 0]
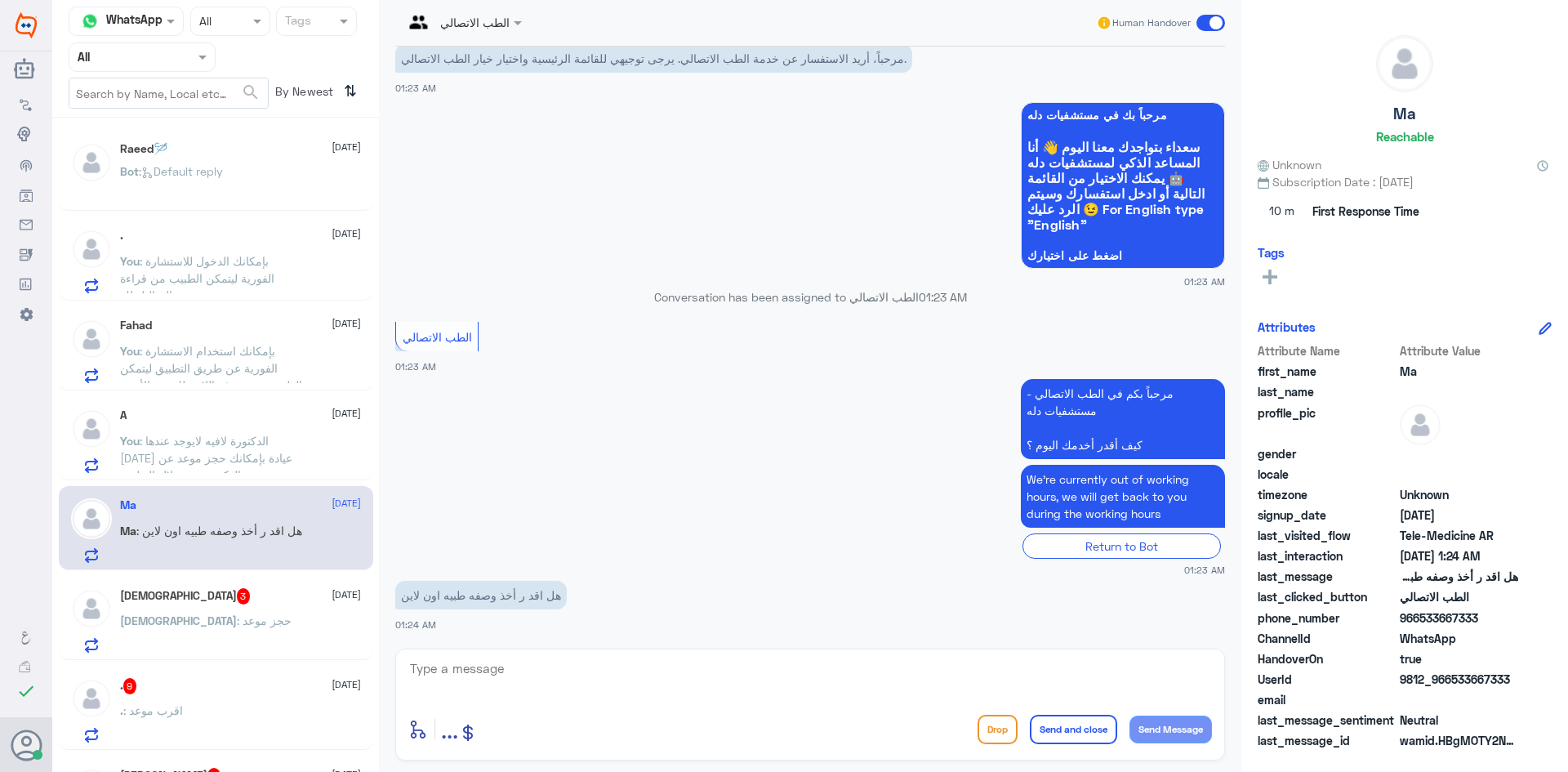
click at [588, 685] on textarea at bounding box center [809, 677] width 803 height 40
paste textarea "مرحبا معك [PERSON_NAME] من الطب الاتصالي"
type textarea "مرحبا معك [PERSON_NAME] من الطب الاتصالي"
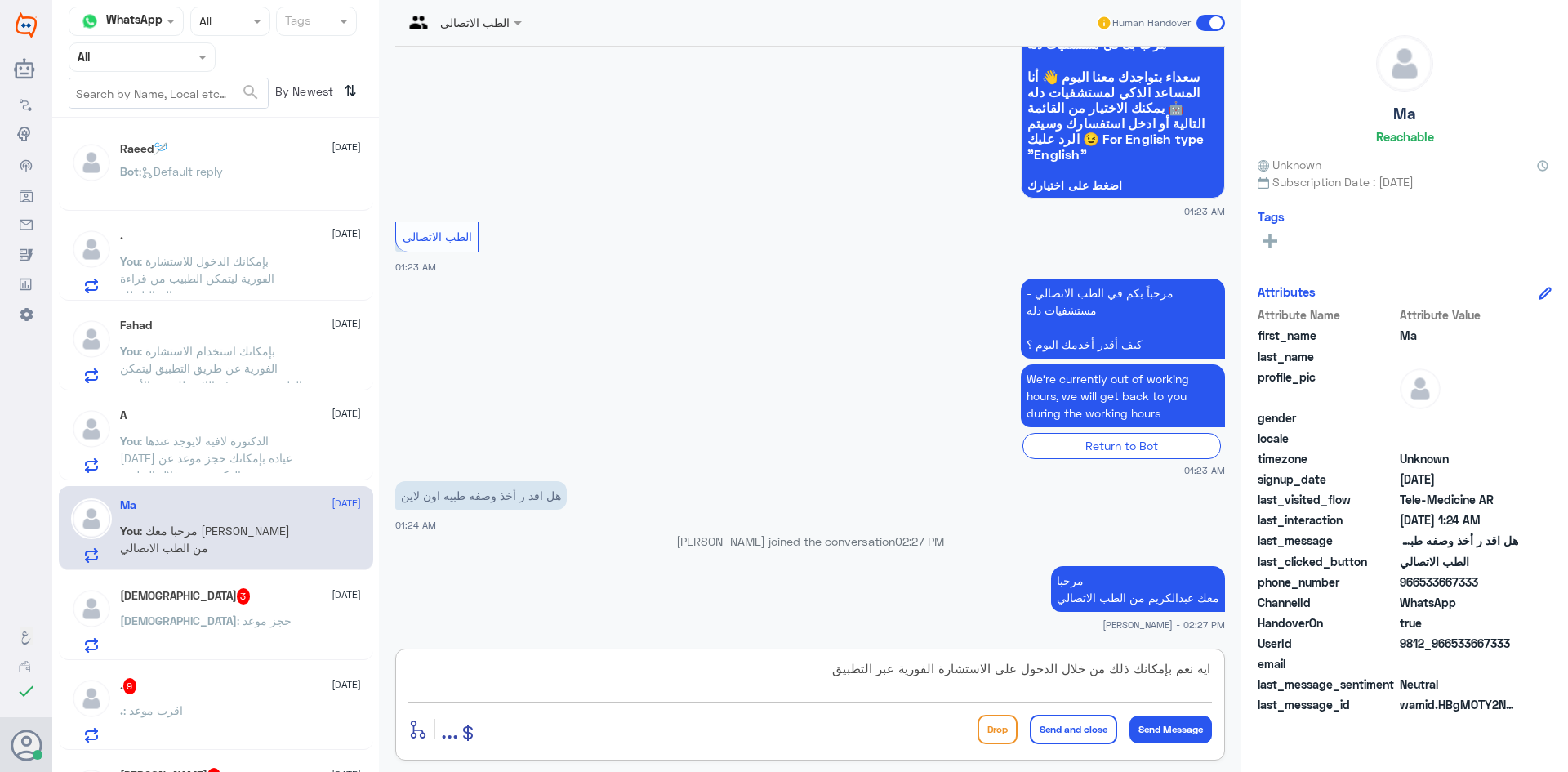
type textarea "ايه نعم بإمكانك ذلك من خلال الدخول على الاستشارة الفورية عبر التطبيق"
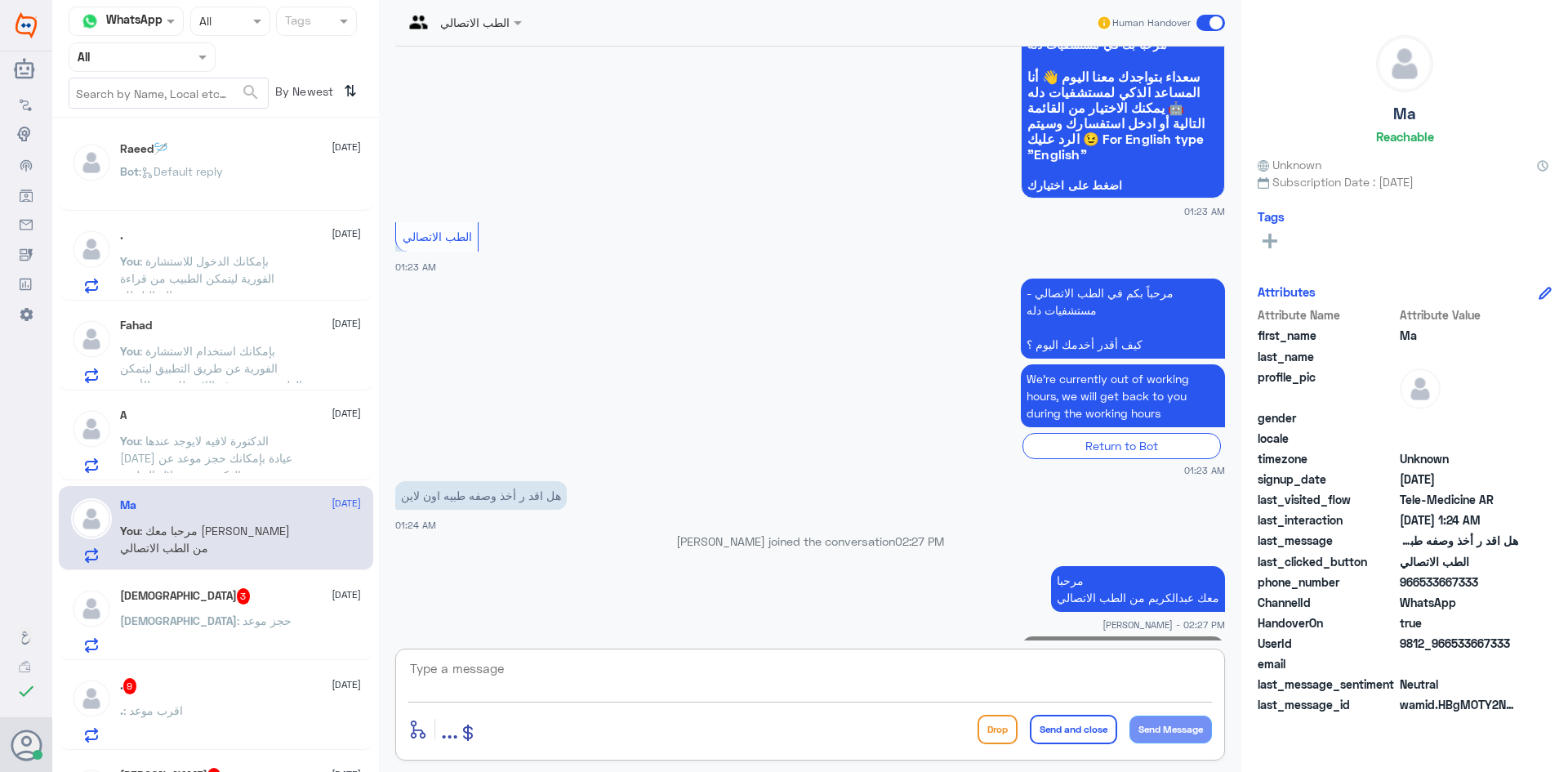
scroll to position [178, 0]
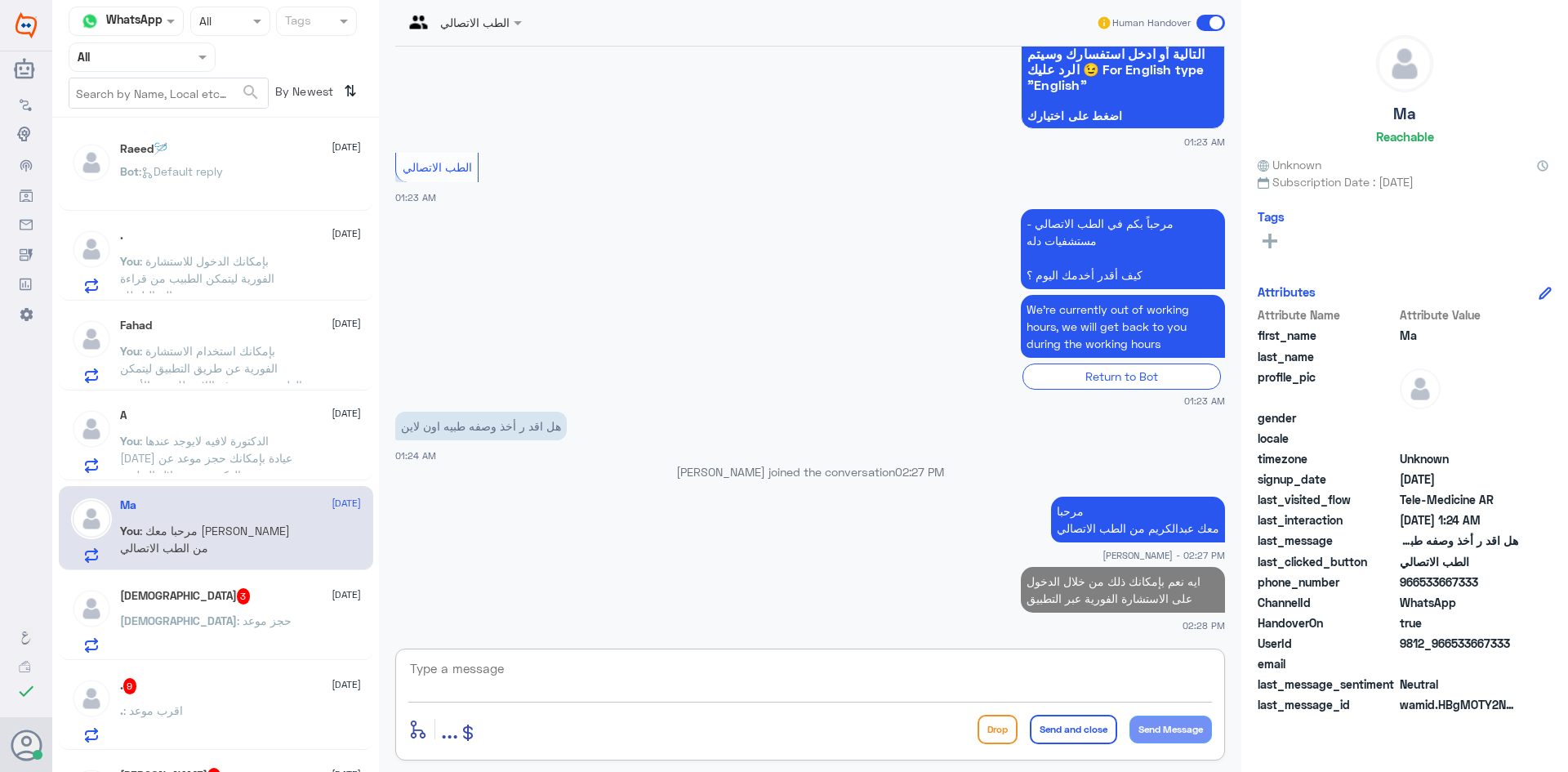
click at [216, 598] on div "Mohammed 3 19 September" at bounding box center [240, 597] width 240 height 17
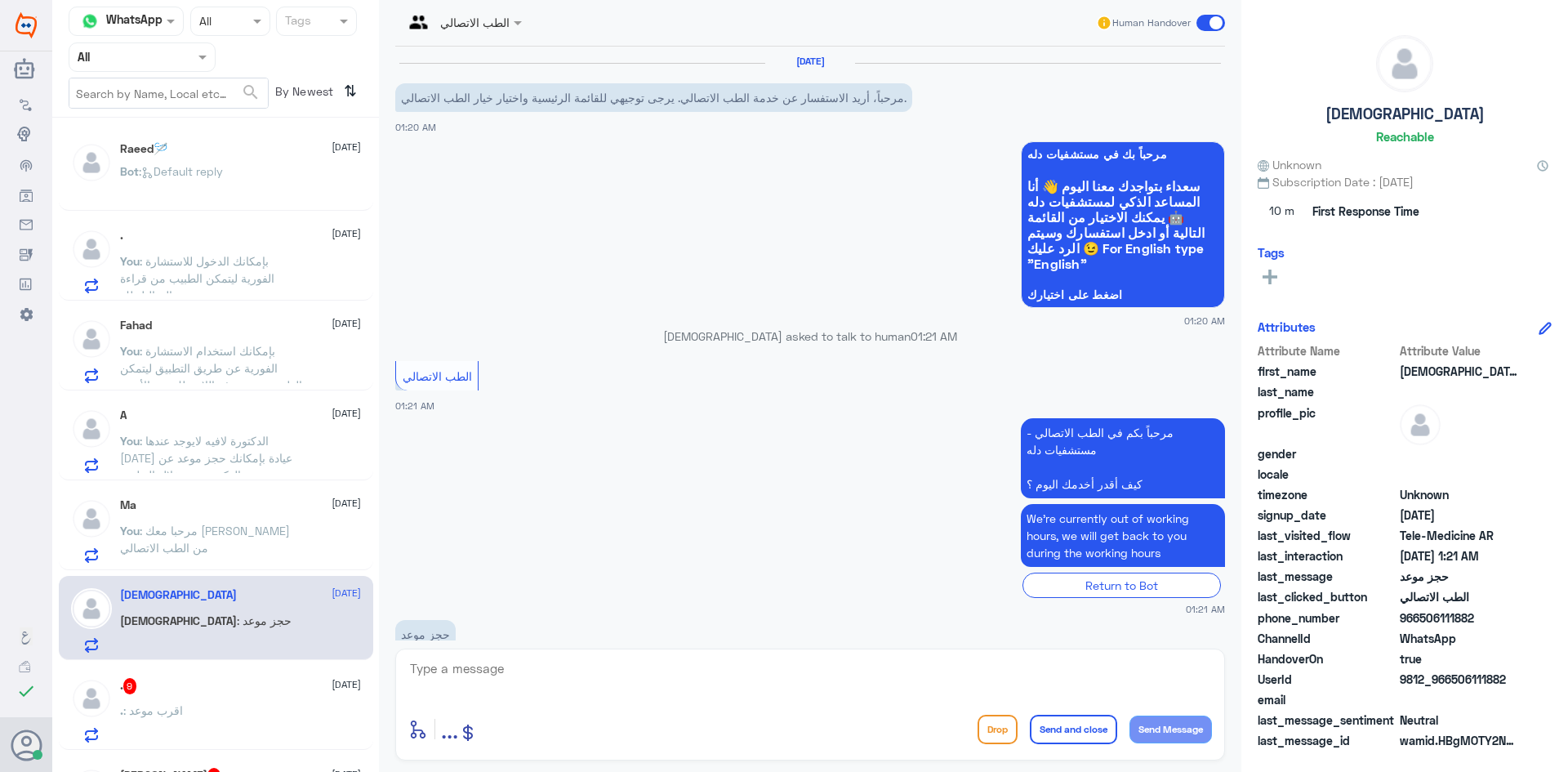
scroll to position [39, 0]
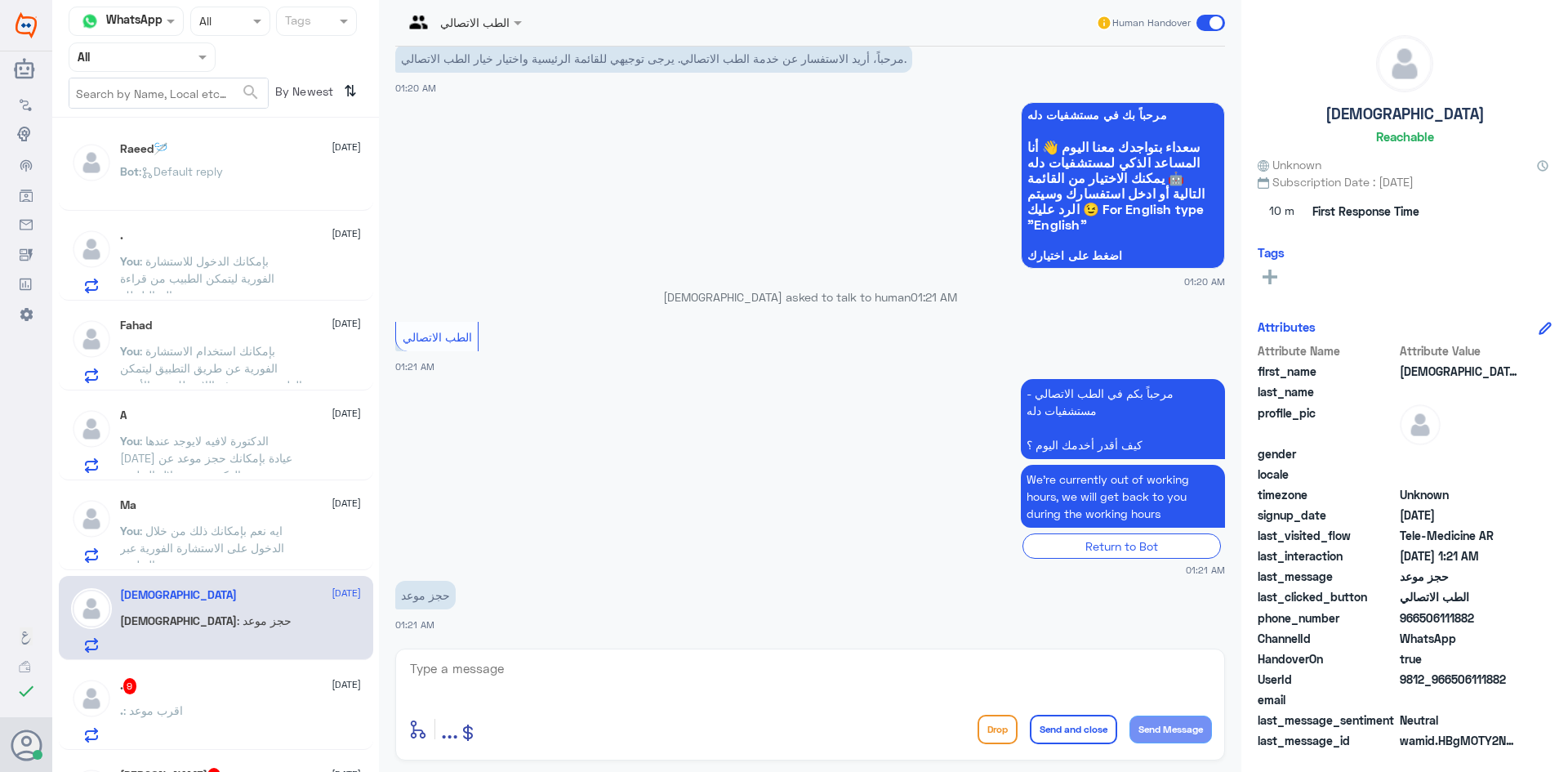
click at [615, 670] on textarea at bounding box center [809, 677] width 803 height 40
paste textarea "مرحبا معك [PERSON_NAME] من الطب الاتصالي"
type textarea "مرحبا معك [PERSON_NAME] من الطب الاتصالي"
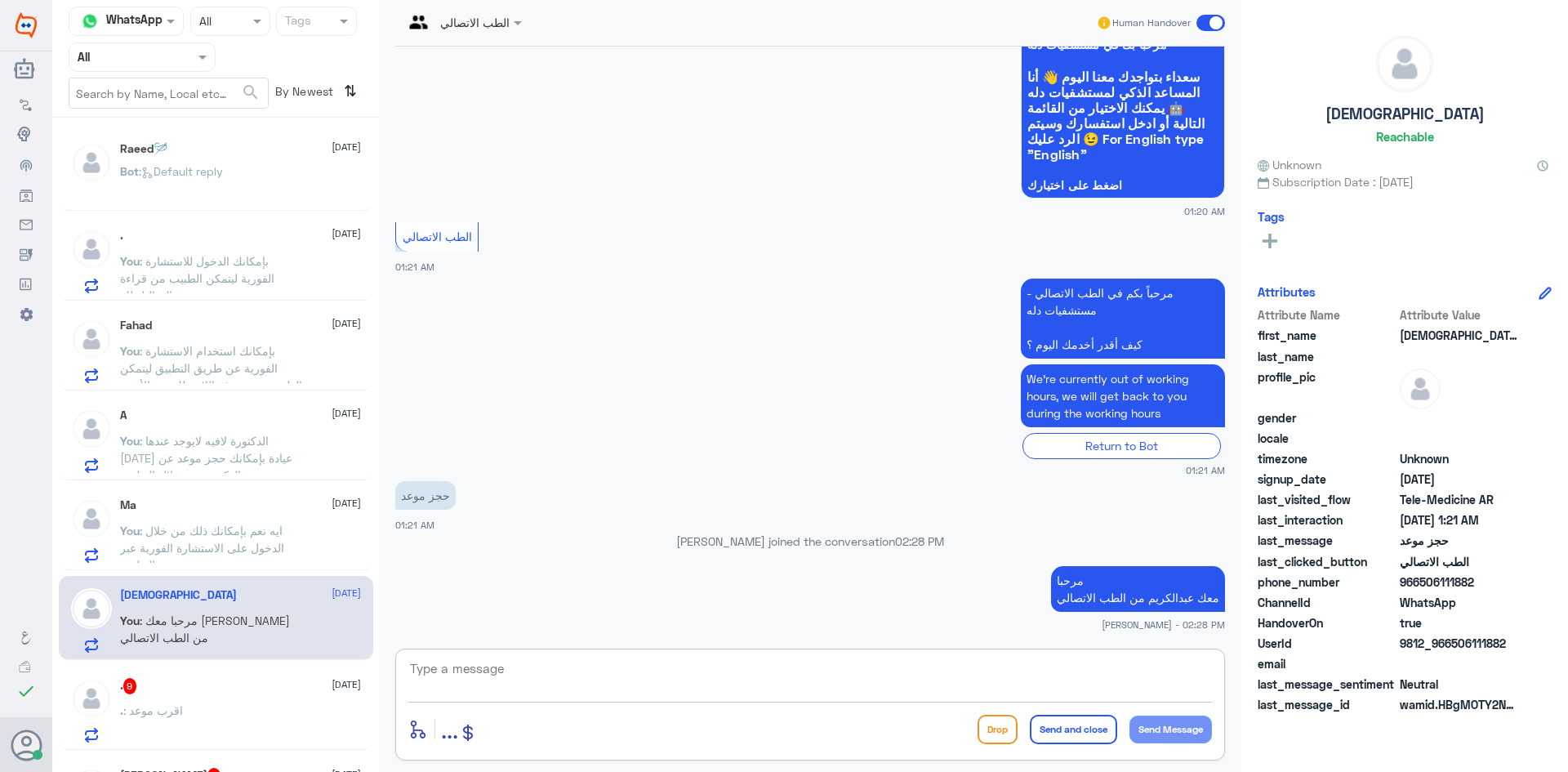
paste textarea "بإمكانك حجز موعد عن طريق التطبيق أو بالاتصال على الرقم الموحد 920012222"
type textarea "بإمكانك حجز موعد عن طريق التطبيق أو بالاتصال على الرقم الموحد 920012222"
click at [1061, 732] on button "Send and close" at bounding box center [1073, 730] width 88 height 30
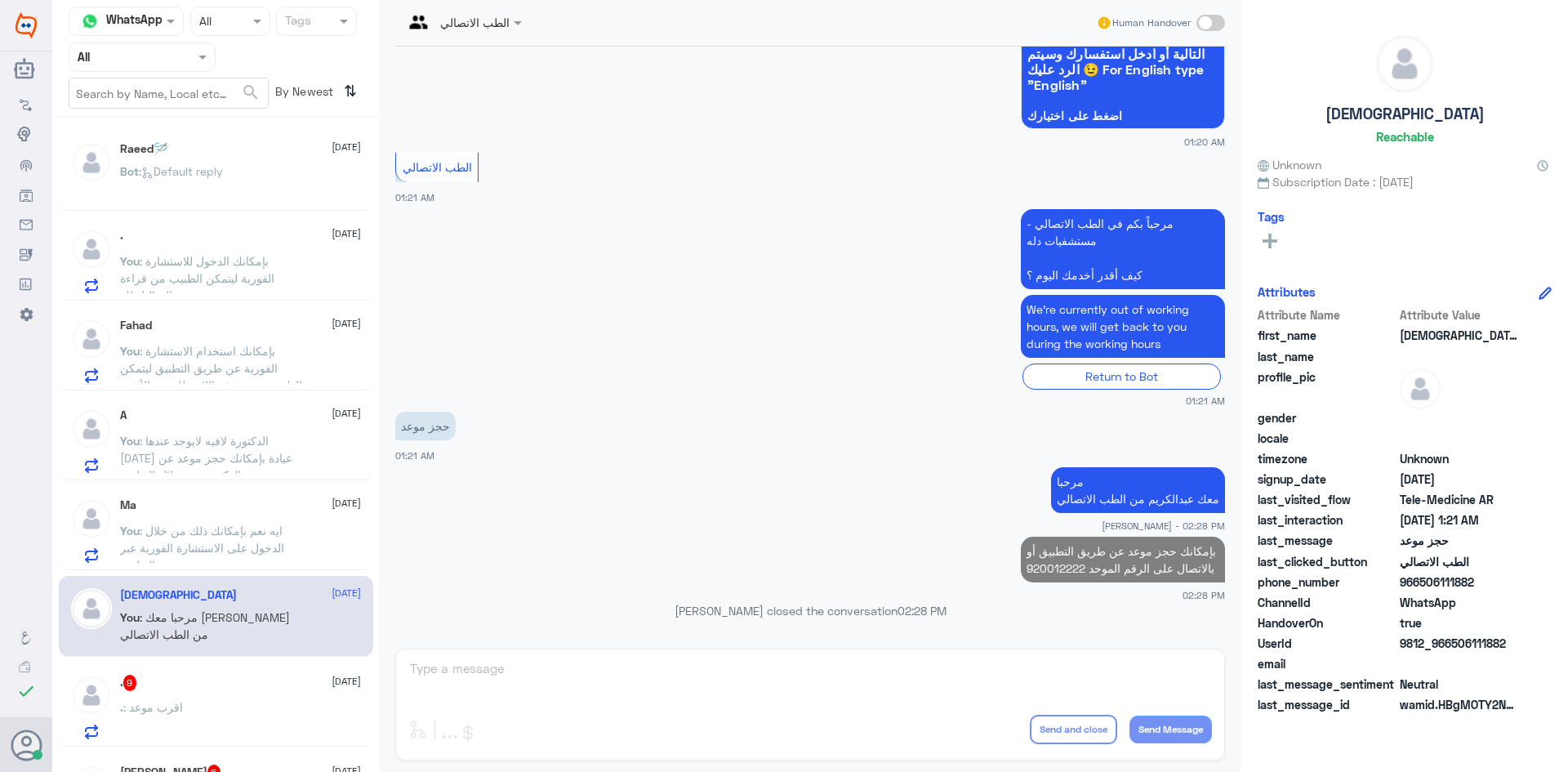
click at [196, 692] on div ". 9 19 September . : اقرب موعد" at bounding box center [240, 706] width 240 height 64
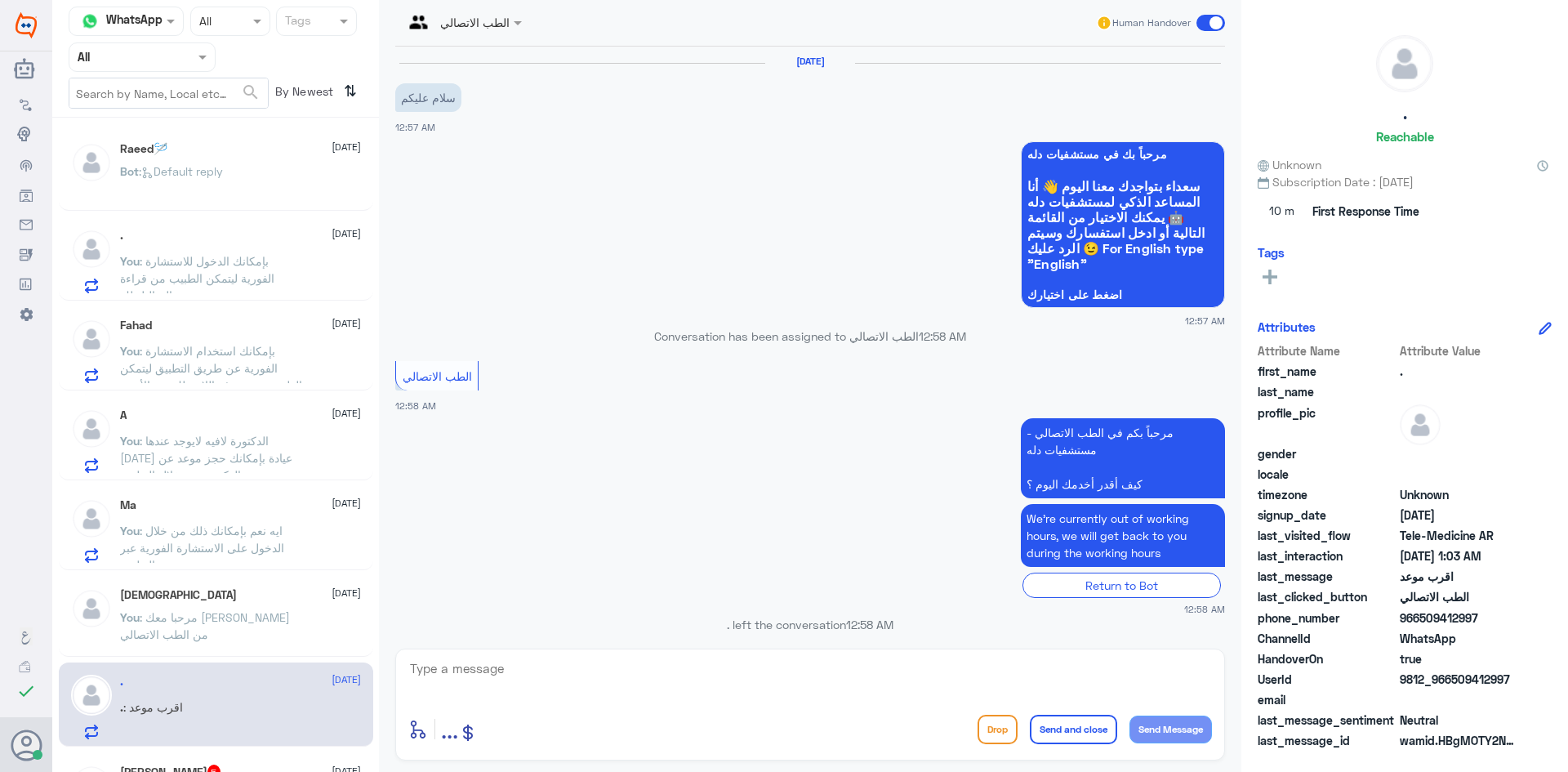
scroll to position [899, 0]
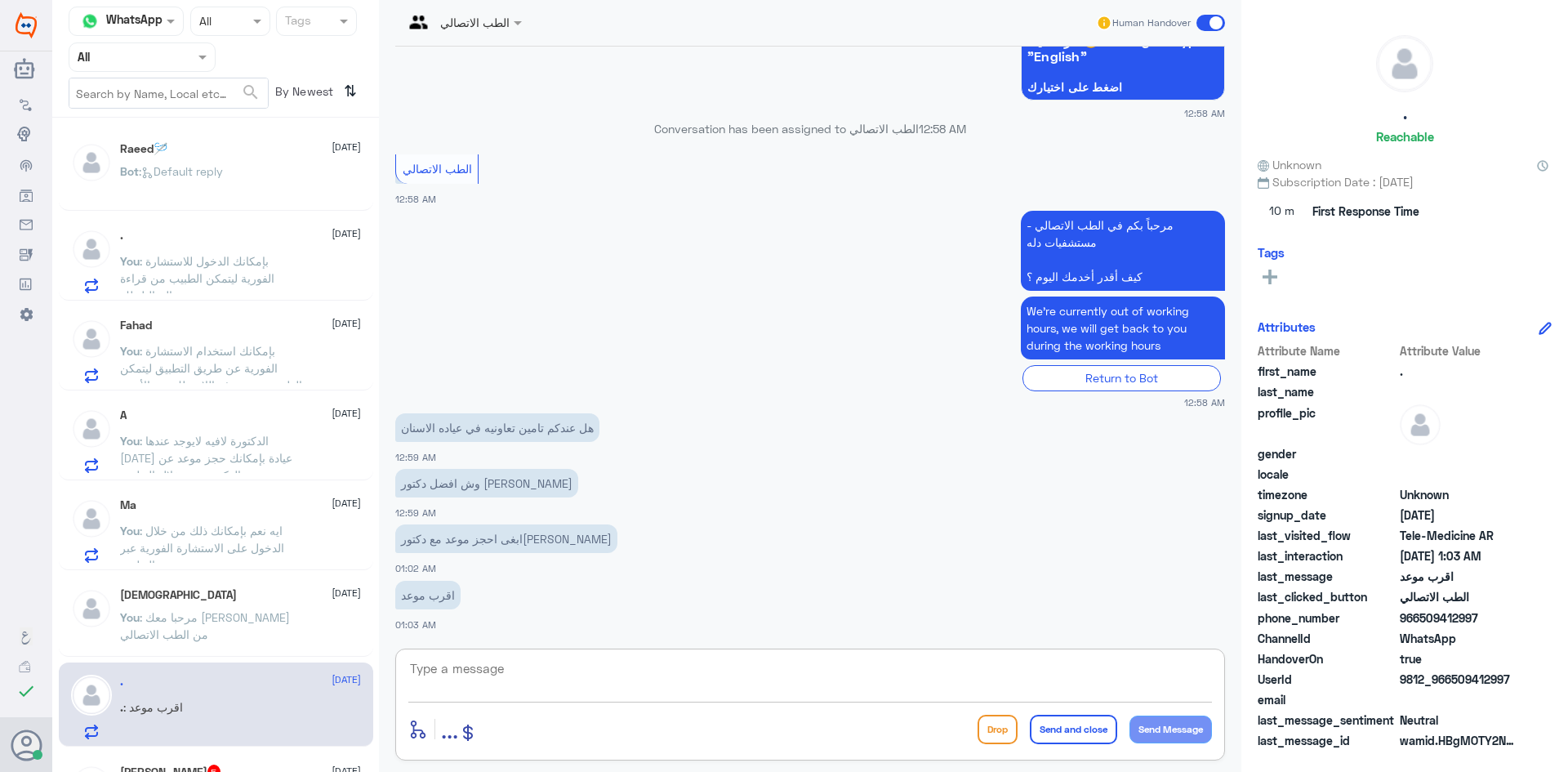
click at [575, 665] on textarea at bounding box center [809, 677] width 803 height 40
paste textarea "مرحبا معك [PERSON_NAME] من الطب الاتصالي"
type textarea "مرحبا معك [PERSON_NAME] من الطب الاتصالي"
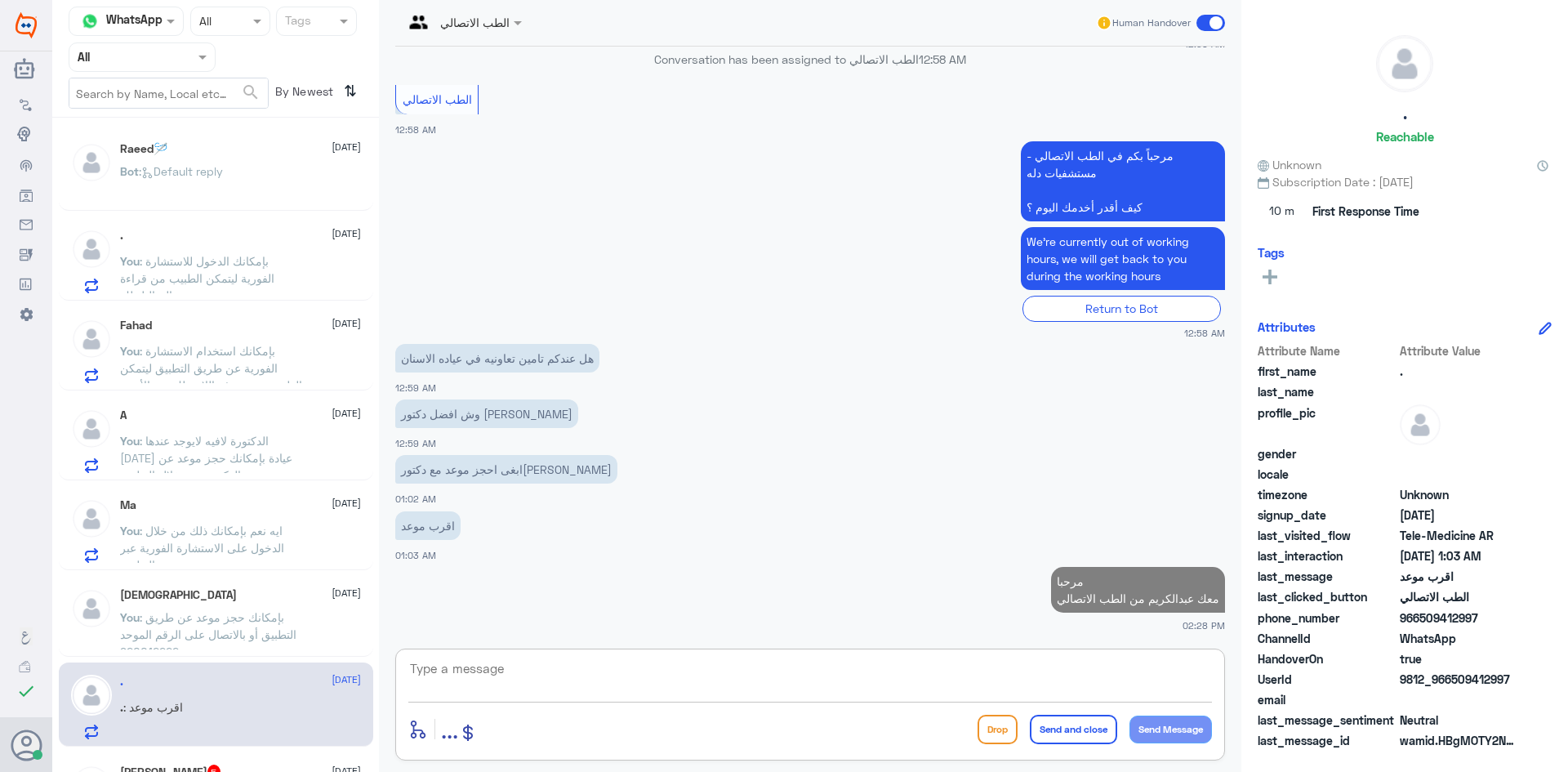
paste textarea "بإمكانك حجز موعد عن طريق التطبيق أو بالاتصال على الرقم الموحد 920012222"
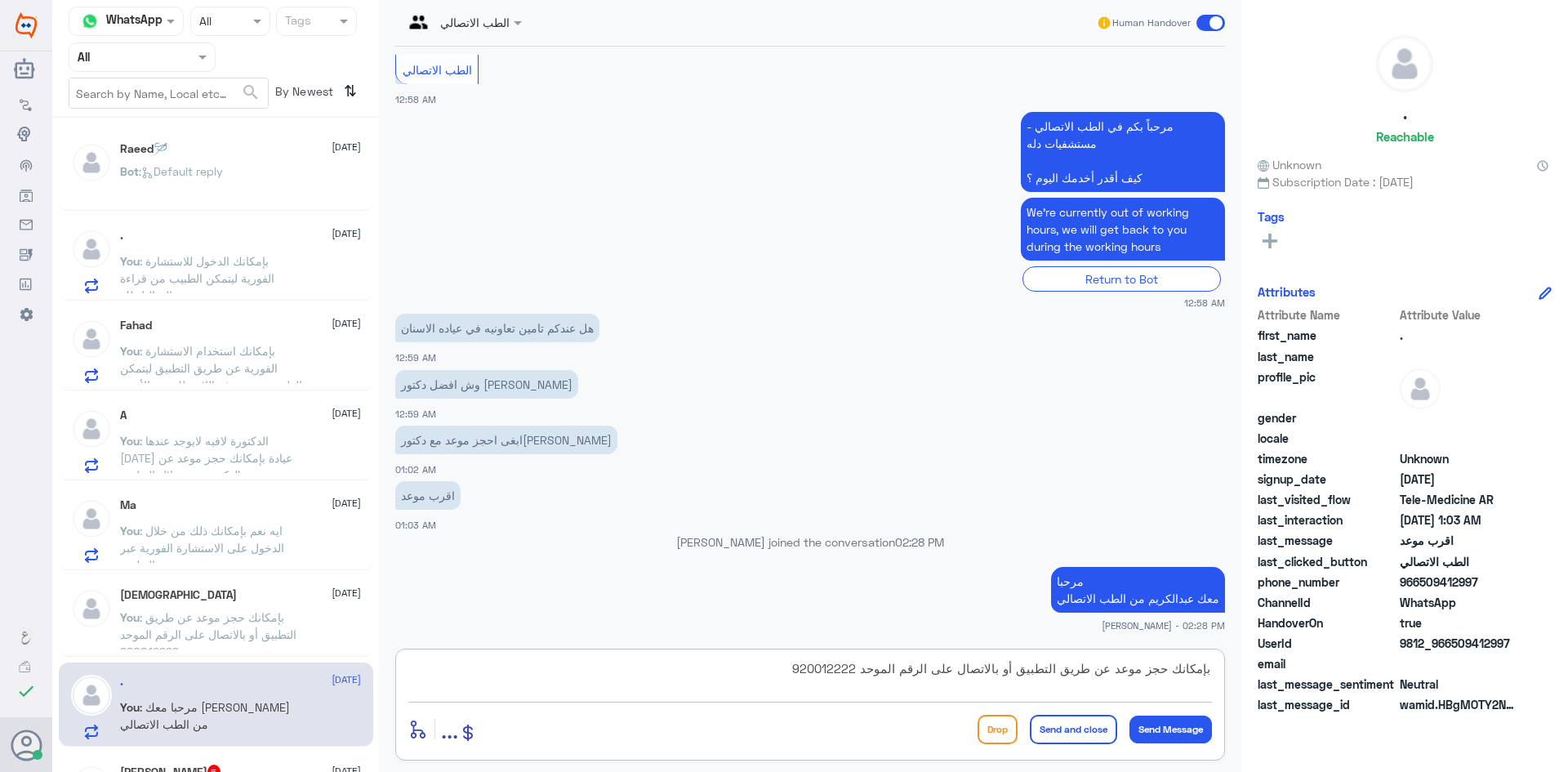
type textarea "بإمكانك حجز موعد عن طريق التطبيق أو بالاتصال على الرقم الموحد 920012222"
click at [1068, 726] on button "Send and close" at bounding box center [1073, 730] width 88 height 30
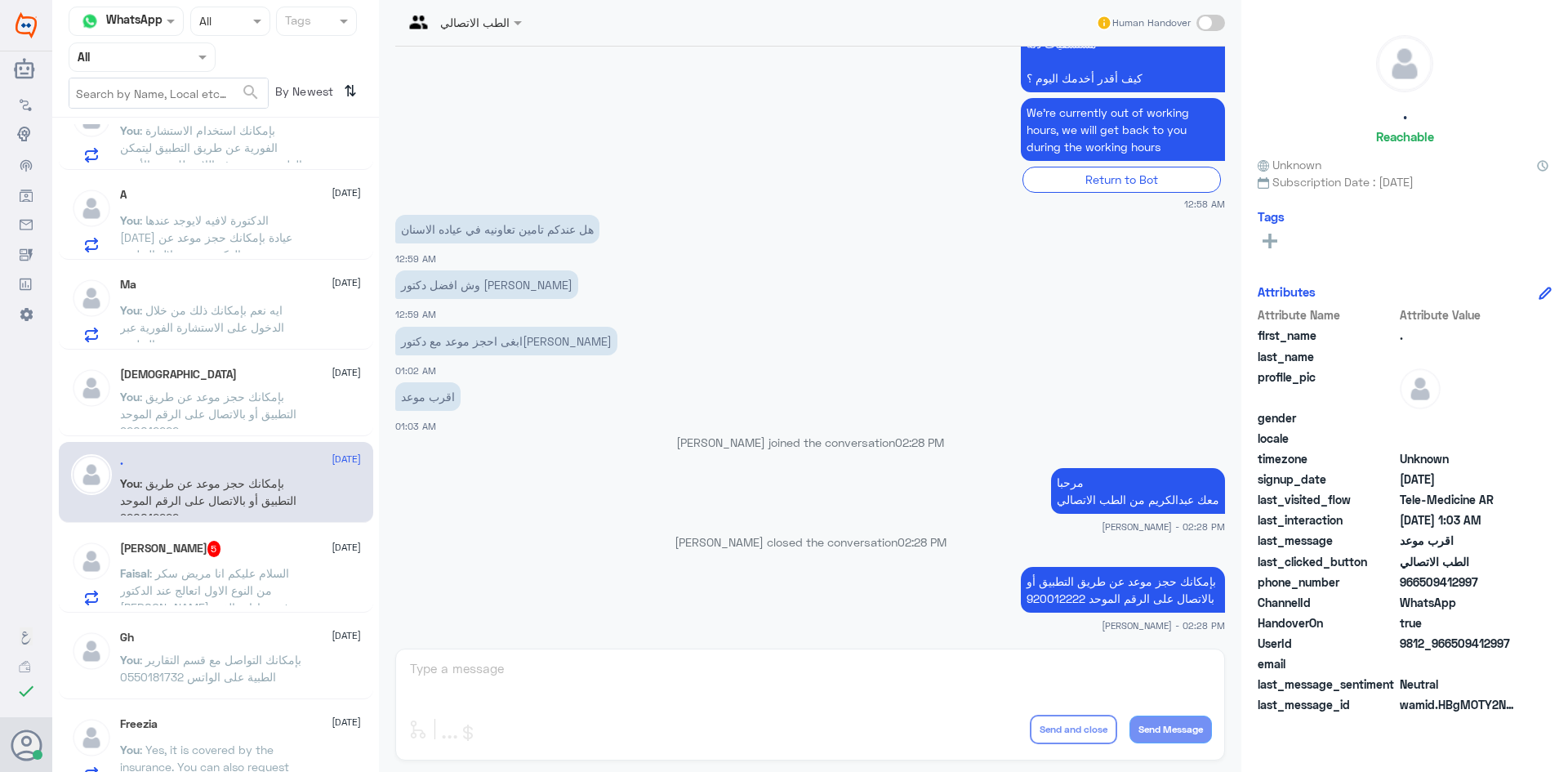
scroll to position [246, 0]
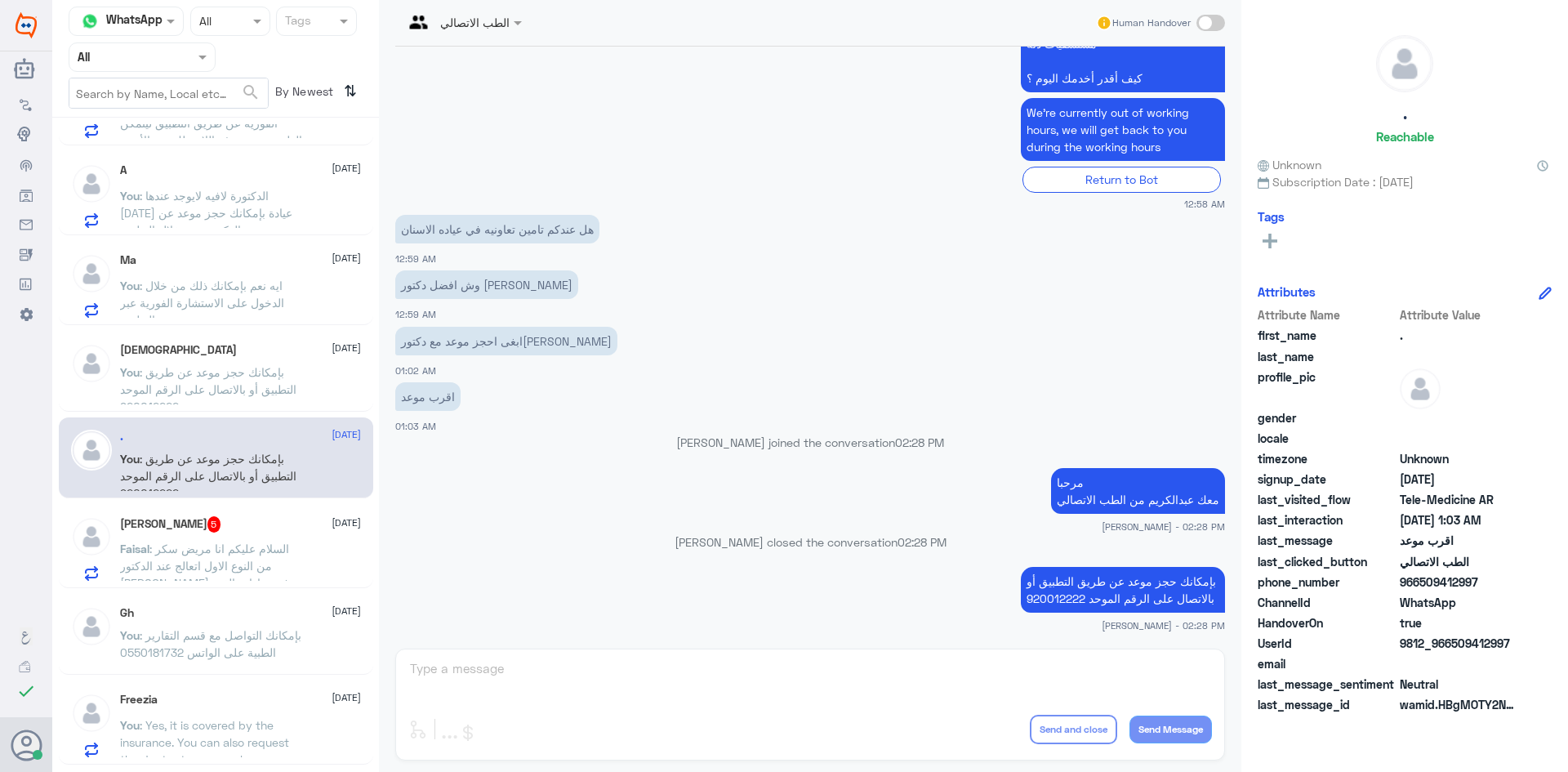
click at [239, 536] on div "Faisal Maher 5 19 September Faisal : السلام عليكم انا مريض سكر من النوع الاول ا…" at bounding box center [240, 548] width 240 height 64
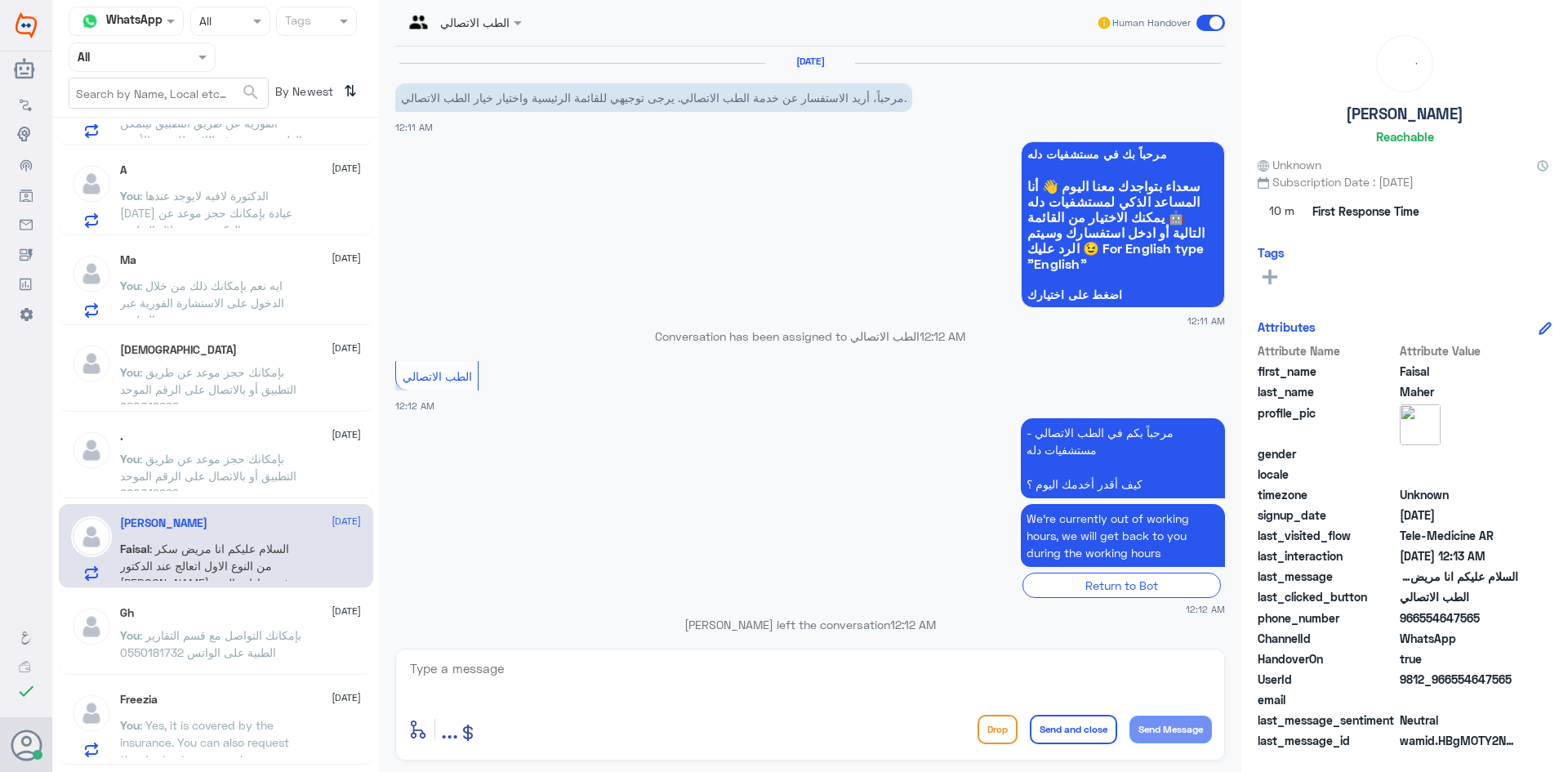
scroll to position [502, 0]
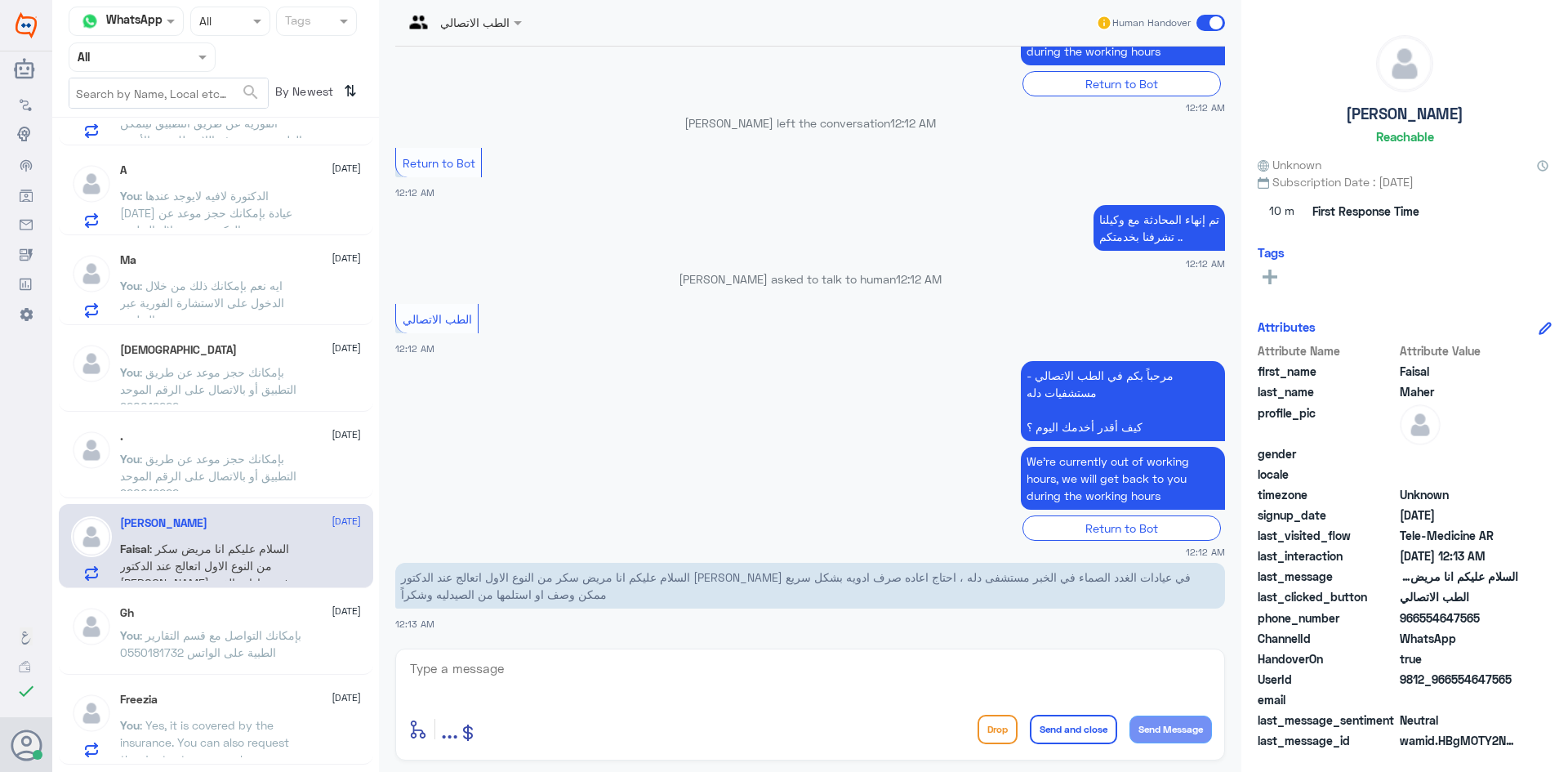
click at [531, 663] on textarea at bounding box center [809, 677] width 803 height 40
paste textarea "مرحبا معك [PERSON_NAME] من الطب الاتصالي"
type textarea "مرحبا معك [PERSON_NAME] من الطب الاتصالي"
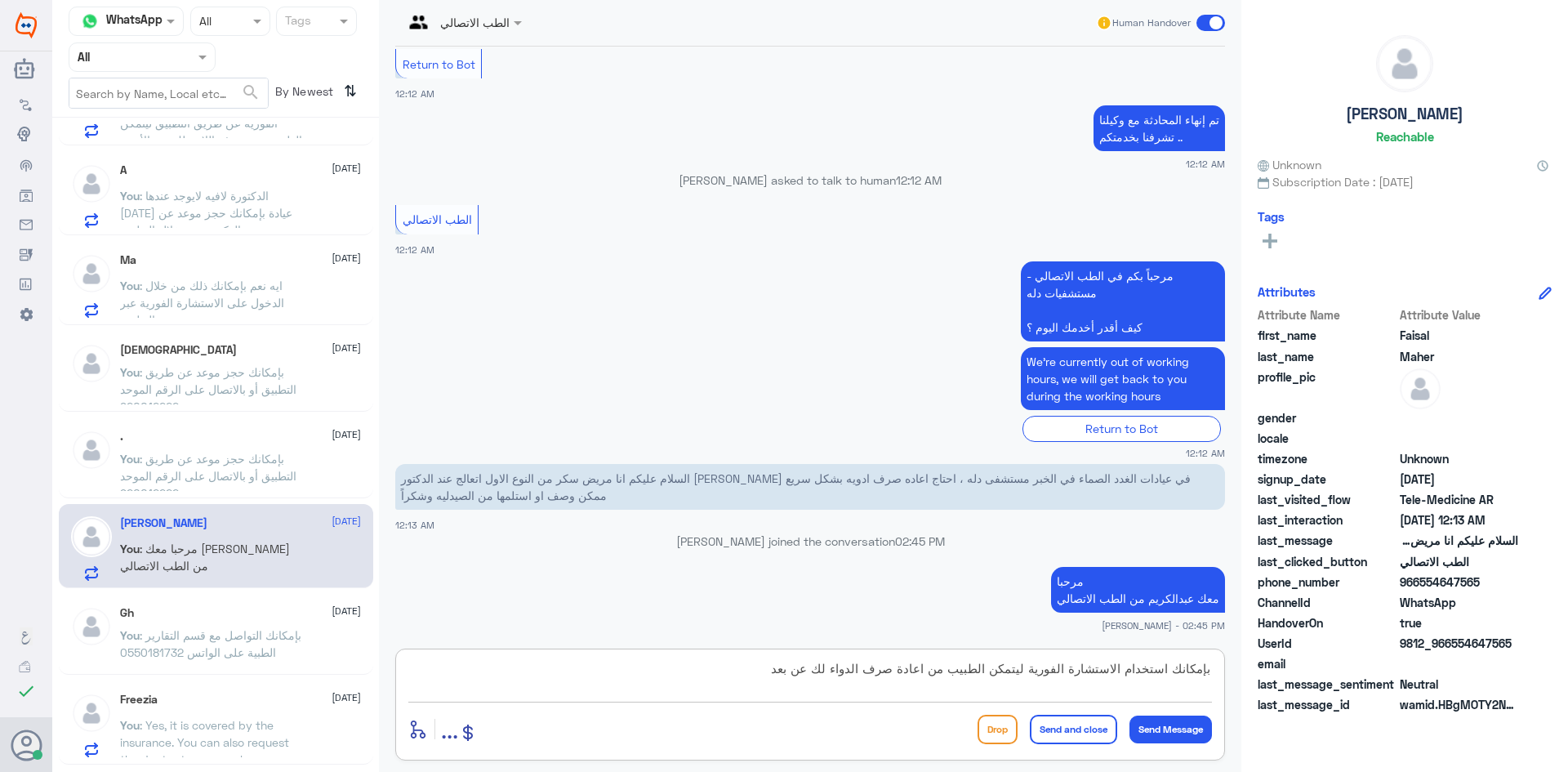
click at [1027, 669] on textarea "بإمكانك استخدام الاستشارة الفورية ليتمكن الطبيب من اعادة صرف الدواء لك عن بعد" at bounding box center [809, 677] width 803 height 40
click at [689, 663] on textarea "بإمكانك استخدام الاستشارة الفورية من خلال التطبيق ليتمكن الطبيب من اعادة صرف ال…" at bounding box center [809, 677] width 803 height 40
type textarea "بإمكانك استخدام الاستشارة الفورية من خلال التطبيق ليتمكن الطبيب من اعادة صرف ال…"
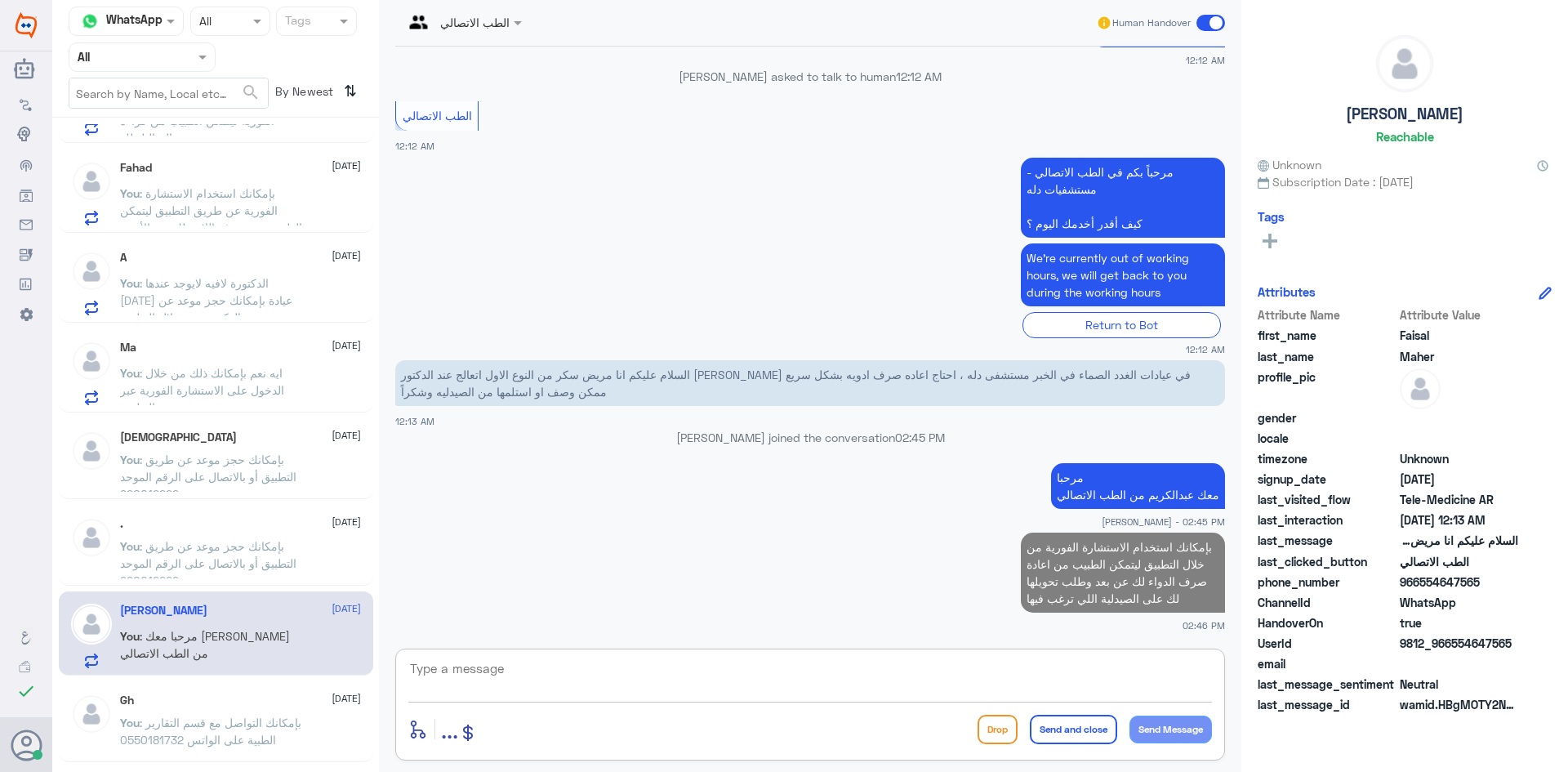
scroll to position [0, 0]
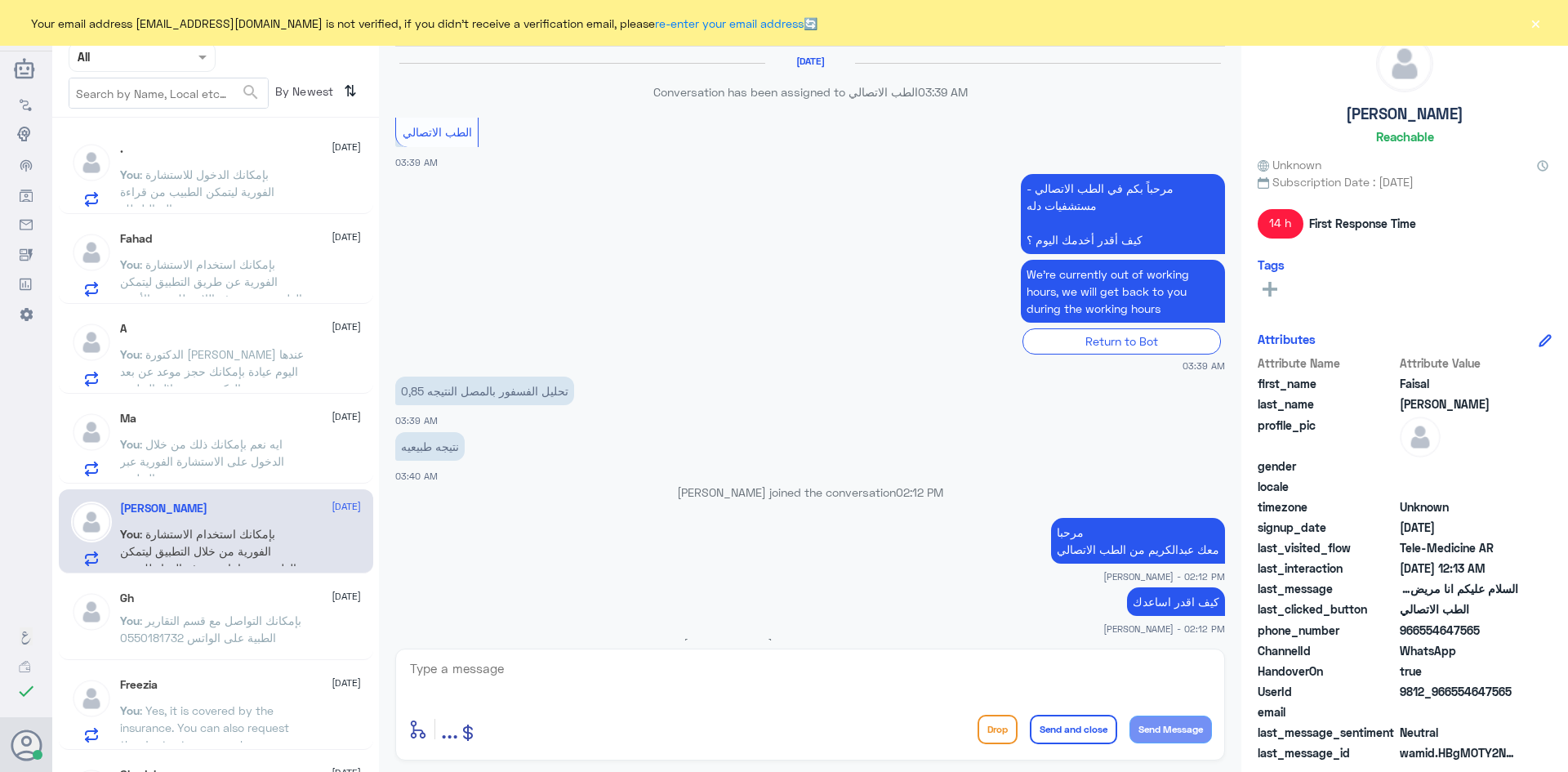
scroll to position [972, 0]
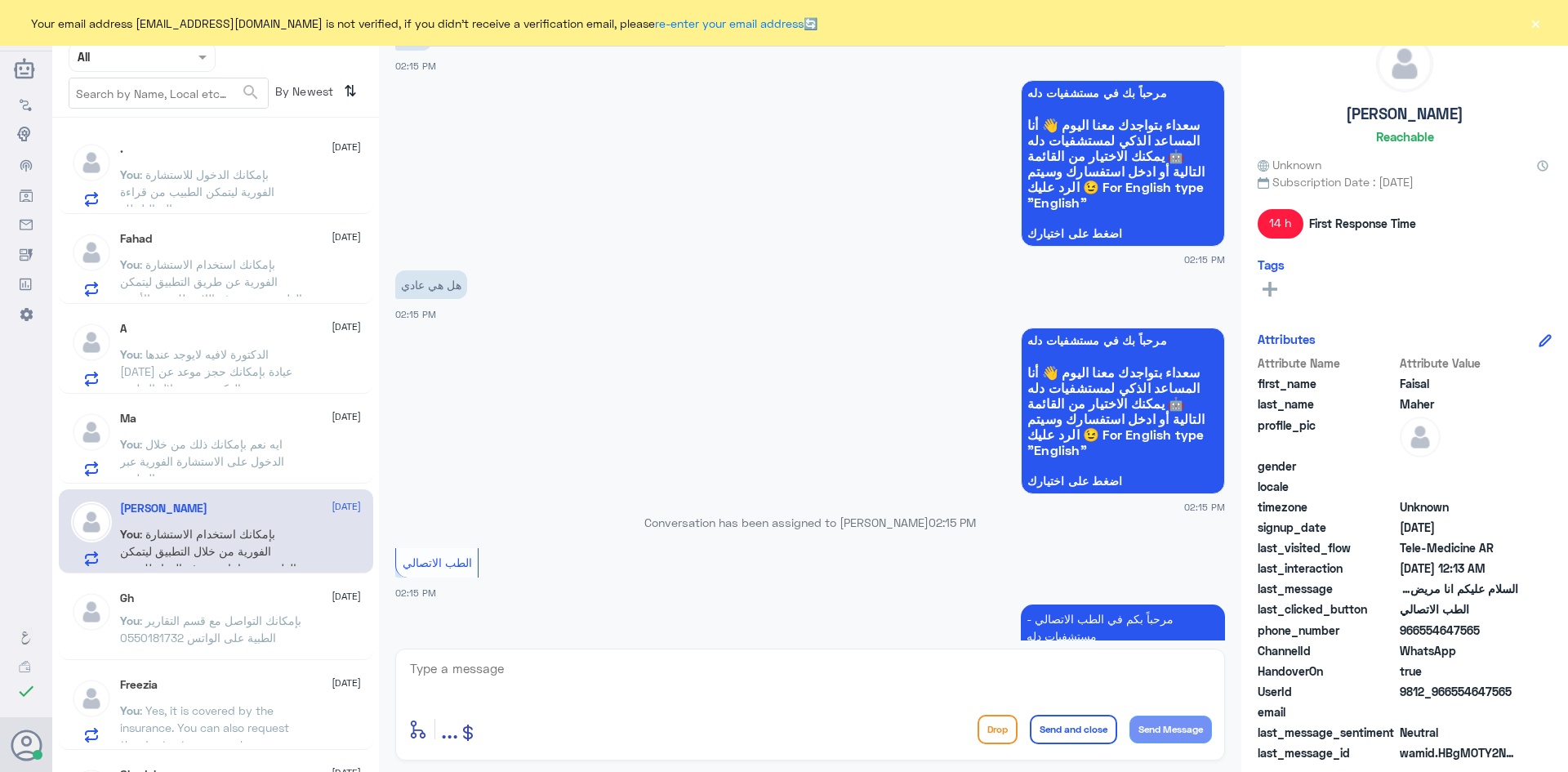
scroll to position [646, 0]
click at [290, 194] on p "You : بإمكانك الدخول للاستشارة الفورية ليتمكن الطبيب من قراءة التحاليل لك" at bounding box center [212, 185] width 183 height 40
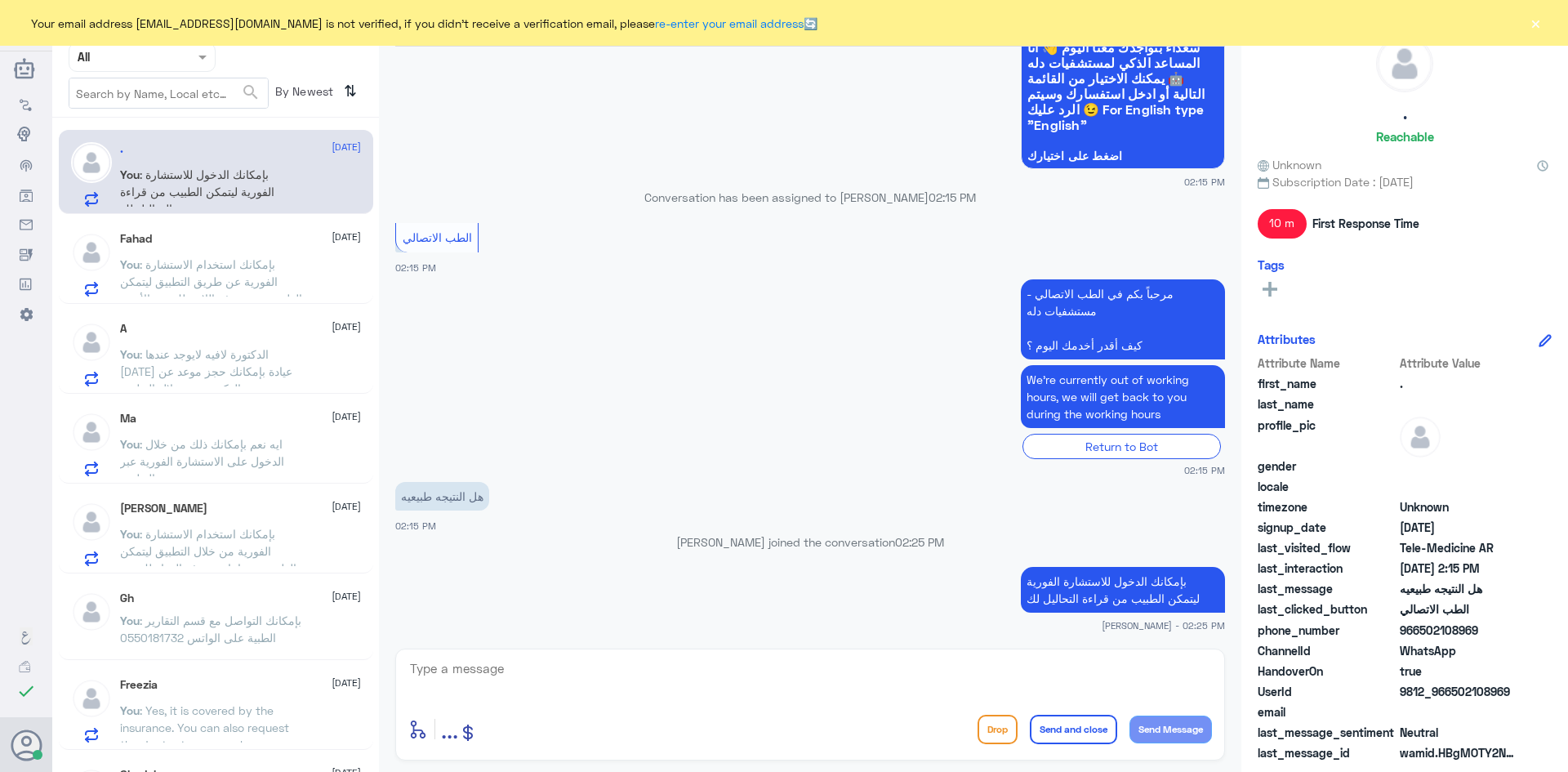
click at [1532, 23] on button "×" at bounding box center [1534, 23] width 17 height 17
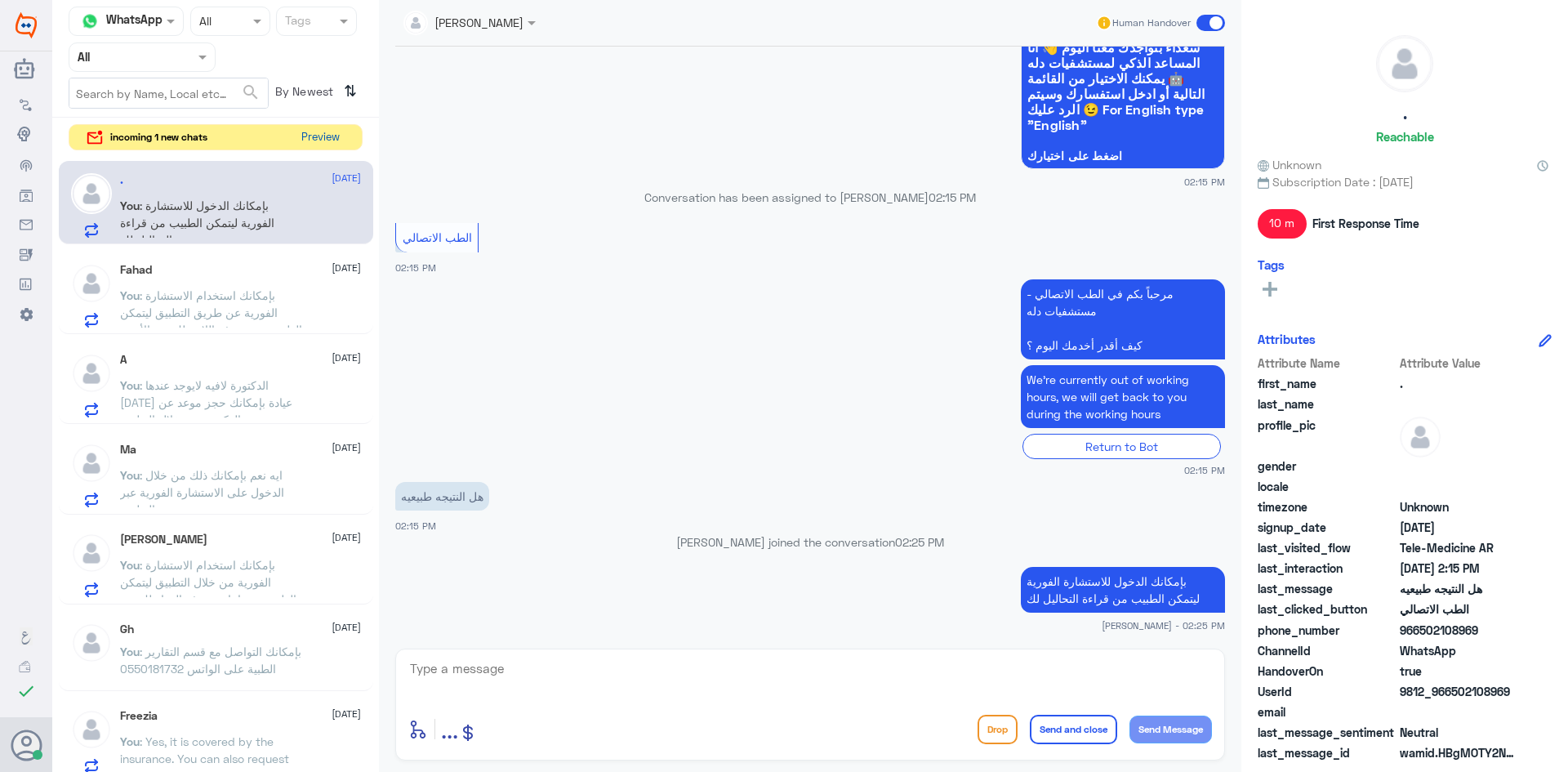
click at [341, 140] on button "Preview" at bounding box center [319, 138] width 50 height 26
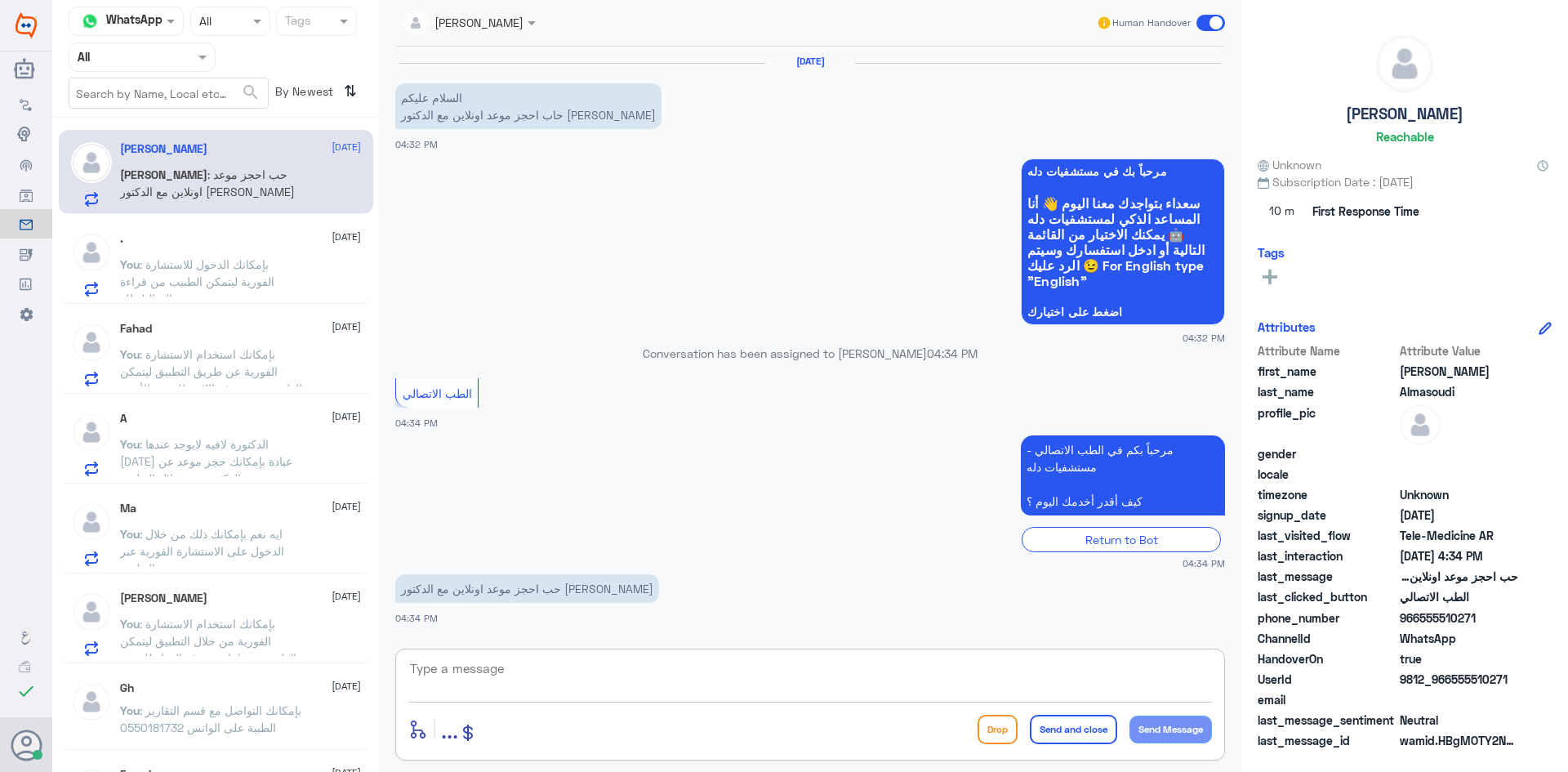
click at [576, 681] on textarea at bounding box center [809, 677] width 803 height 40
paste textarea "مرحبا معك [PERSON_NAME] من الطب الاتصالي"
type textarea "مرحبا معك [PERSON_NAME] من الطب الاتصالي"
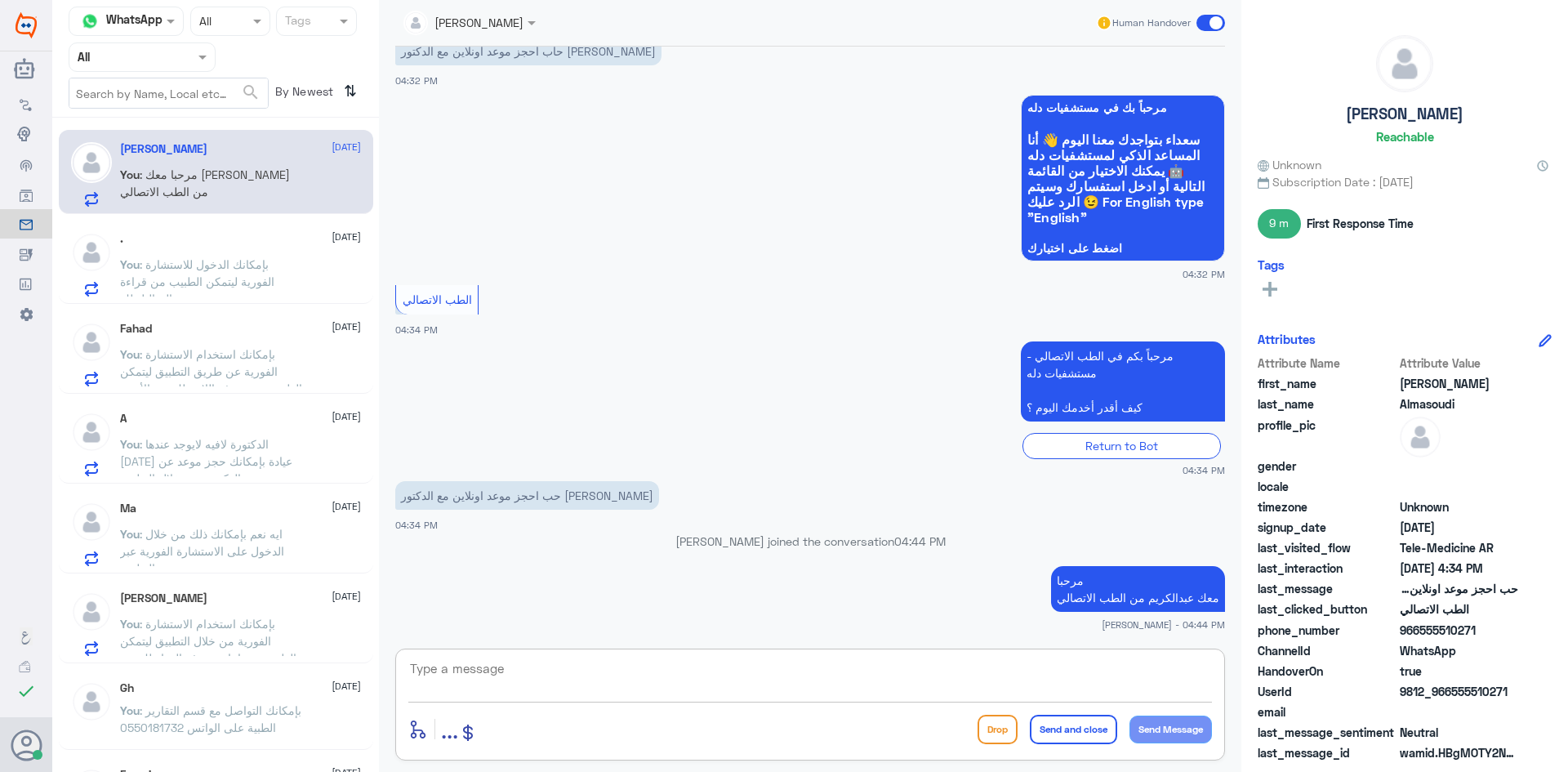
paste textarea "بإمكانك حجز موعد عن طريق التطبيق أو بالاتصال على الرقم الموحد 920012222"
type textarea "بإمكانك حجز موعد عن طريق التطبيق أو بالاتصال على الرقم الموحد 920012222"
click at [1071, 740] on button "Send and close" at bounding box center [1073, 730] width 88 height 30
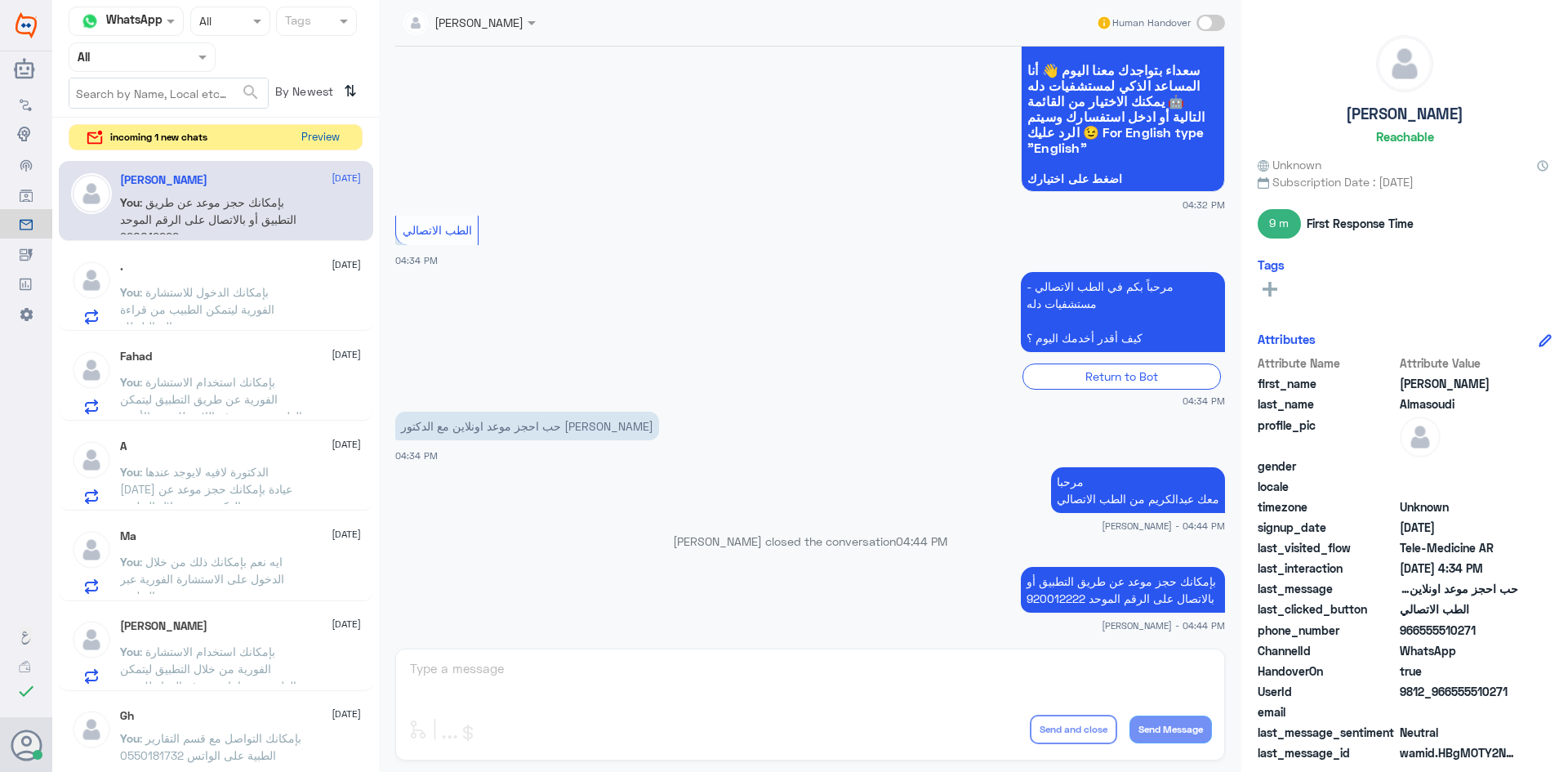
click at [315, 136] on button "Preview" at bounding box center [319, 138] width 50 height 26
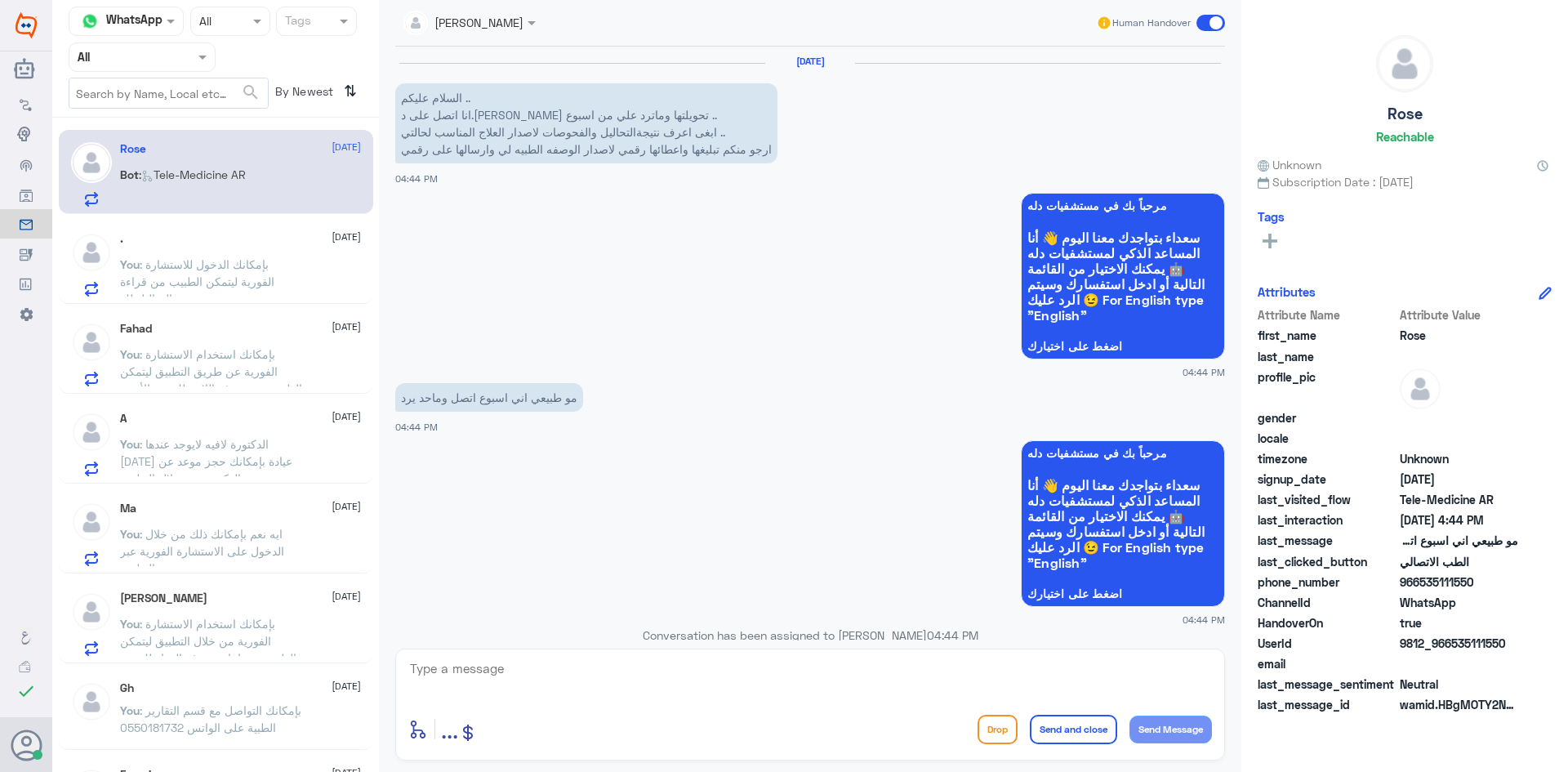
scroll to position [221, 0]
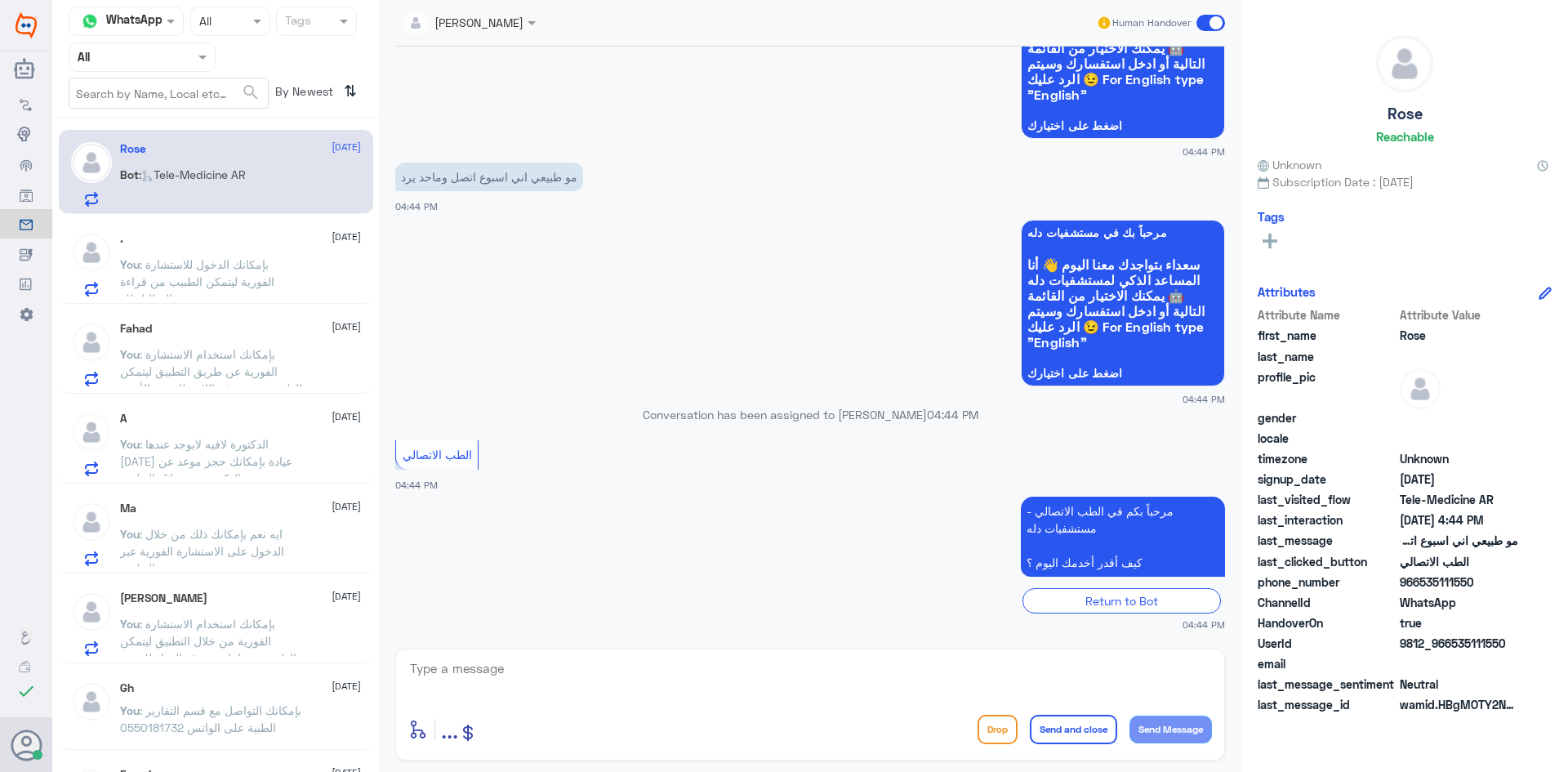
click at [650, 656] on div "enter flow name ... Drop Send and close Send Message" at bounding box center [810, 705] width 830 height 112
click at [650, 665] on textarea at bounding box center [809, 677] width 803 height 40
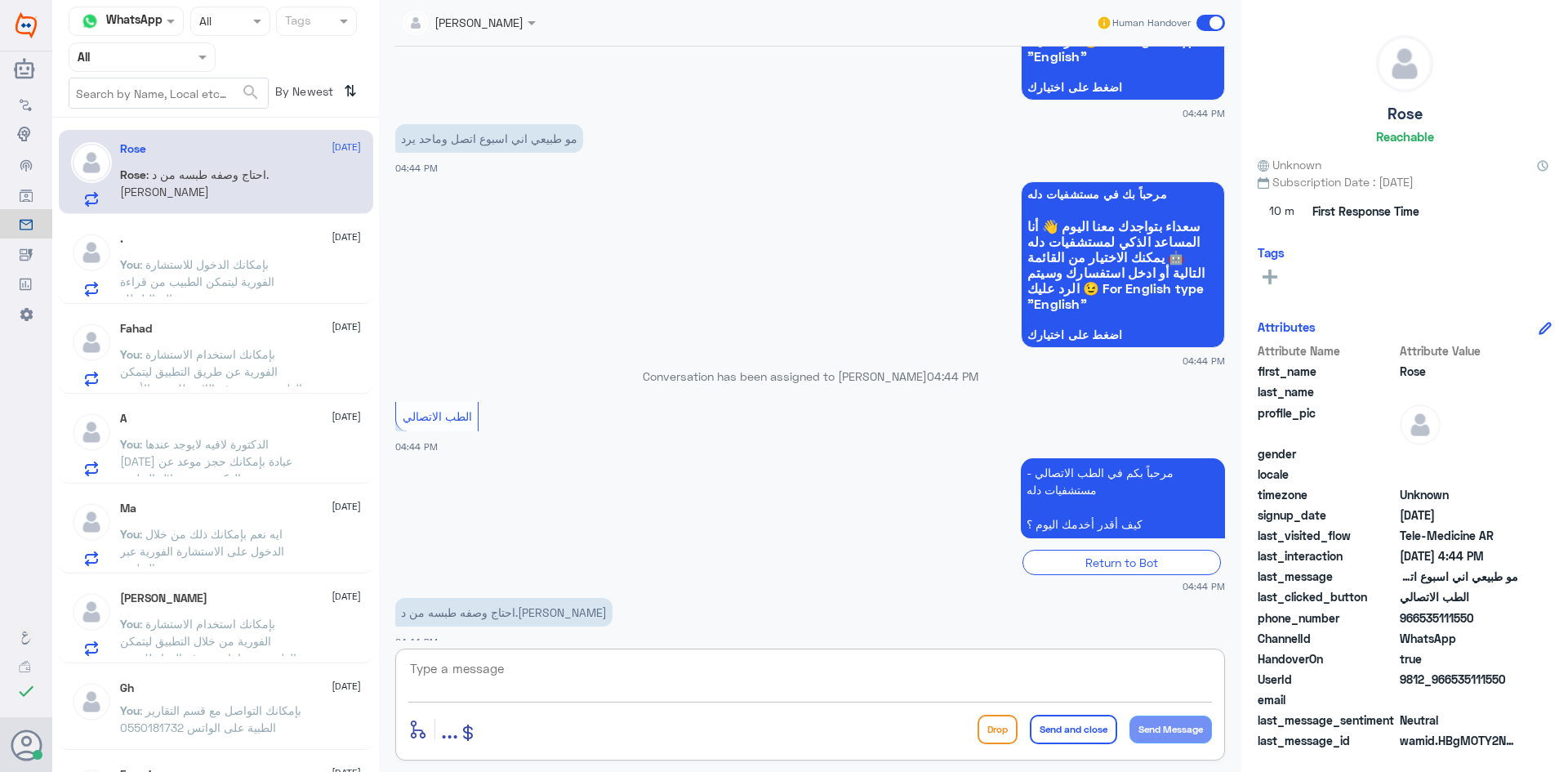
scroll to position [276, 0]
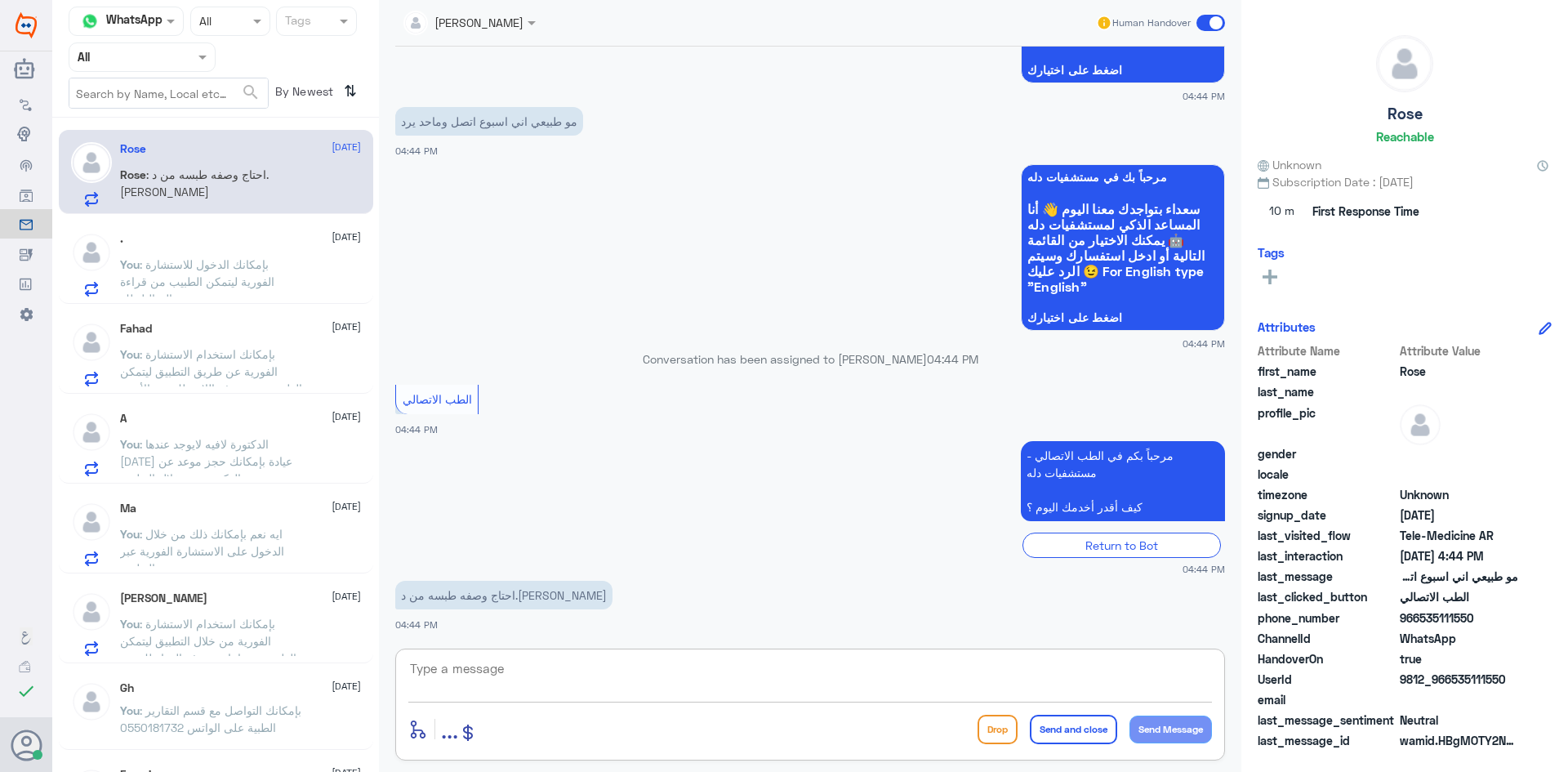
click at [661, 685] on textarea at bounding box center [809, 677] width 803 height 40
paste textarea "مرحبا معك [PERSON_NAME] من الطب الاتصالي"
type textarea "مرحبا معك [PERSON_NAME] من الطب الاتصالي"
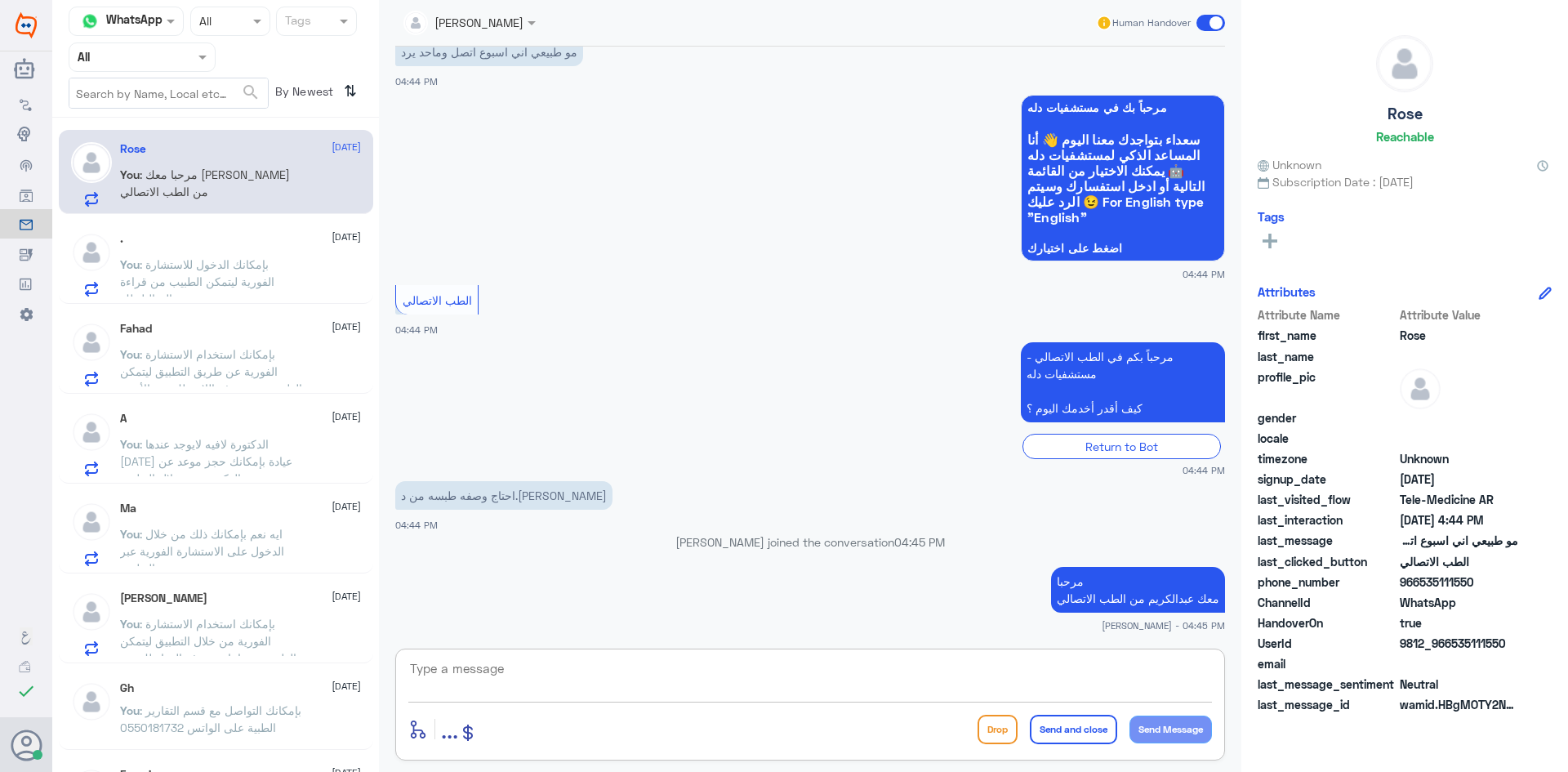
scroll to position [401, 0]
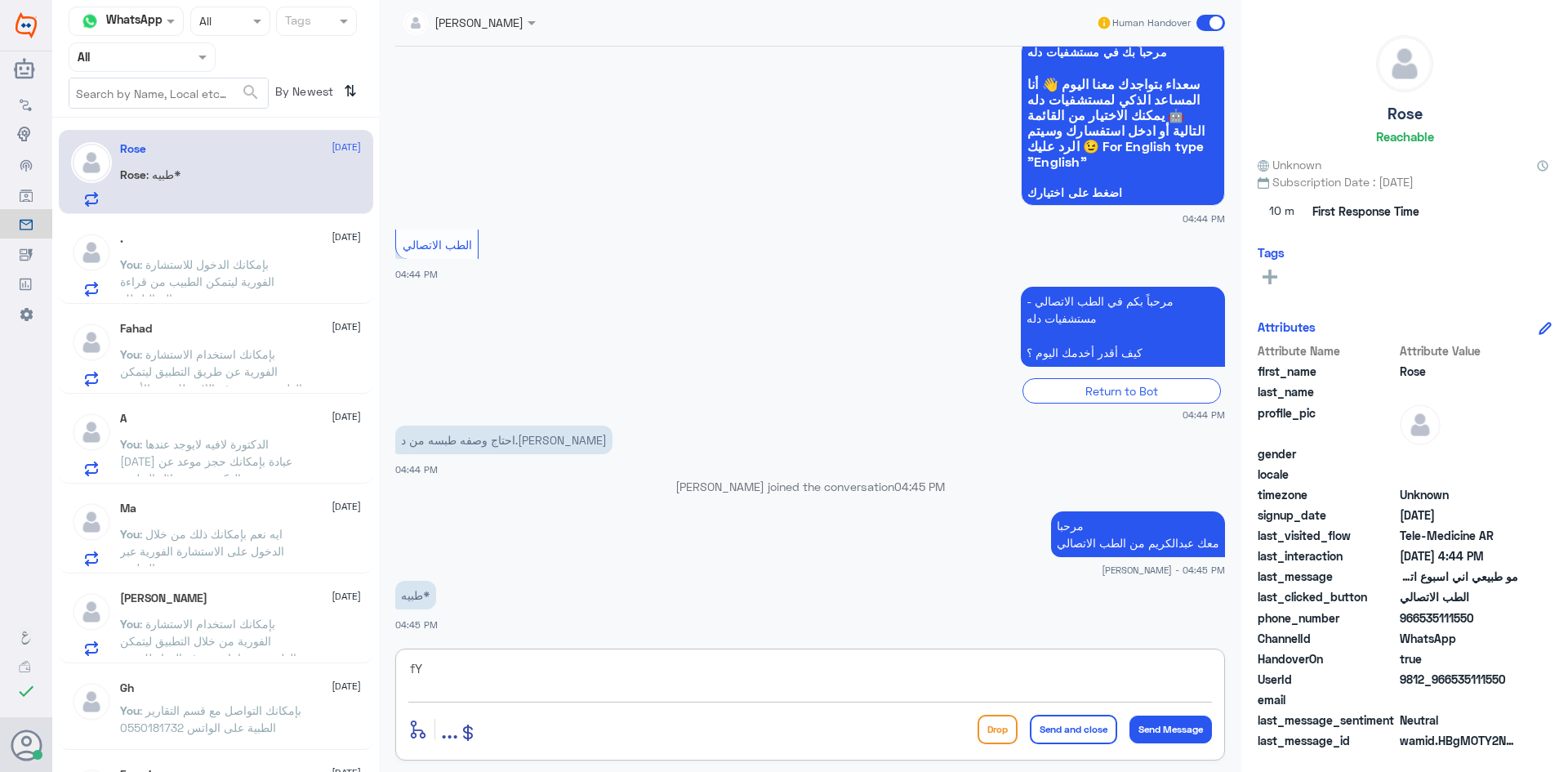
type textarea "f"
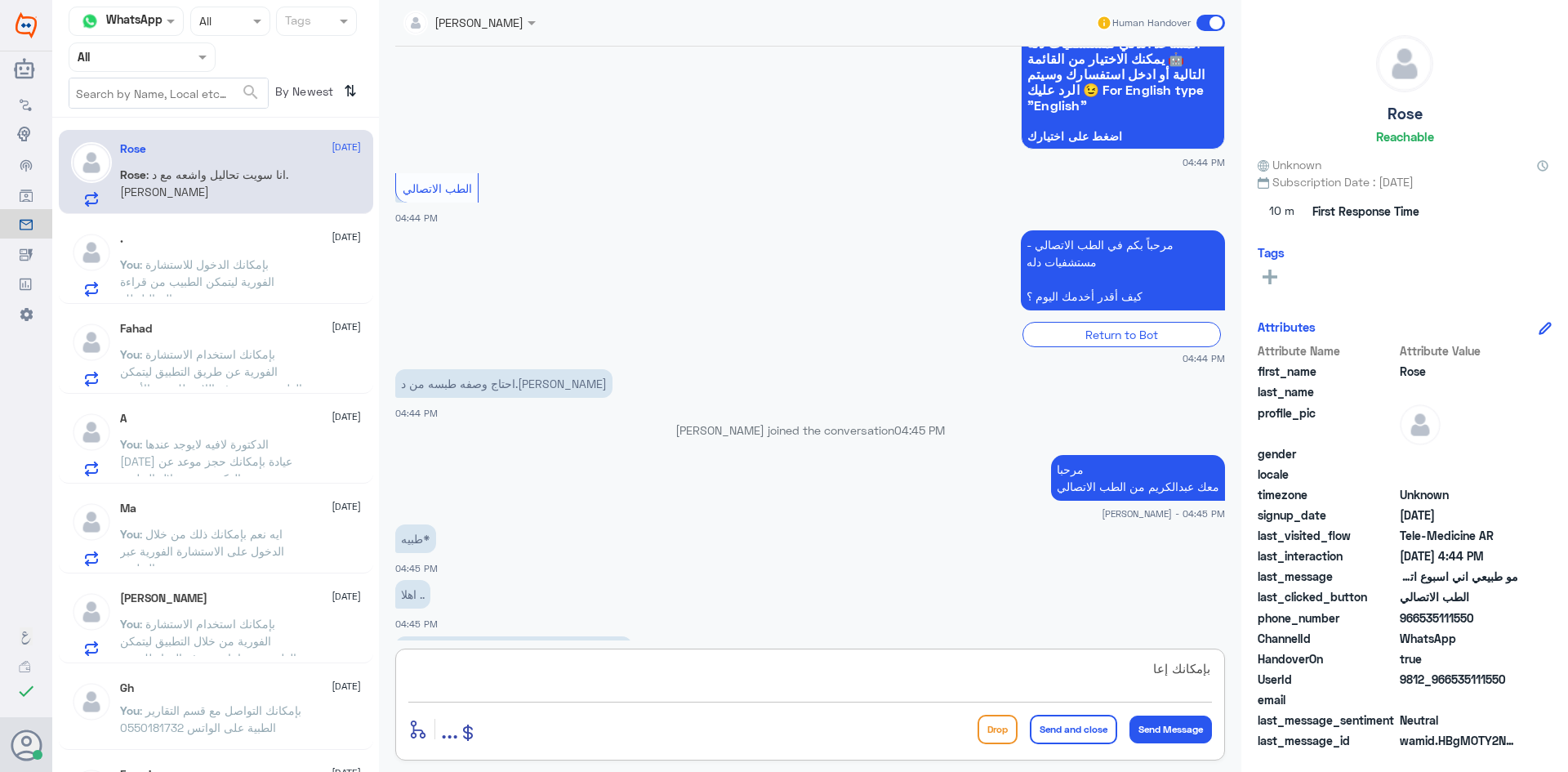
scroll to position [513, 0]
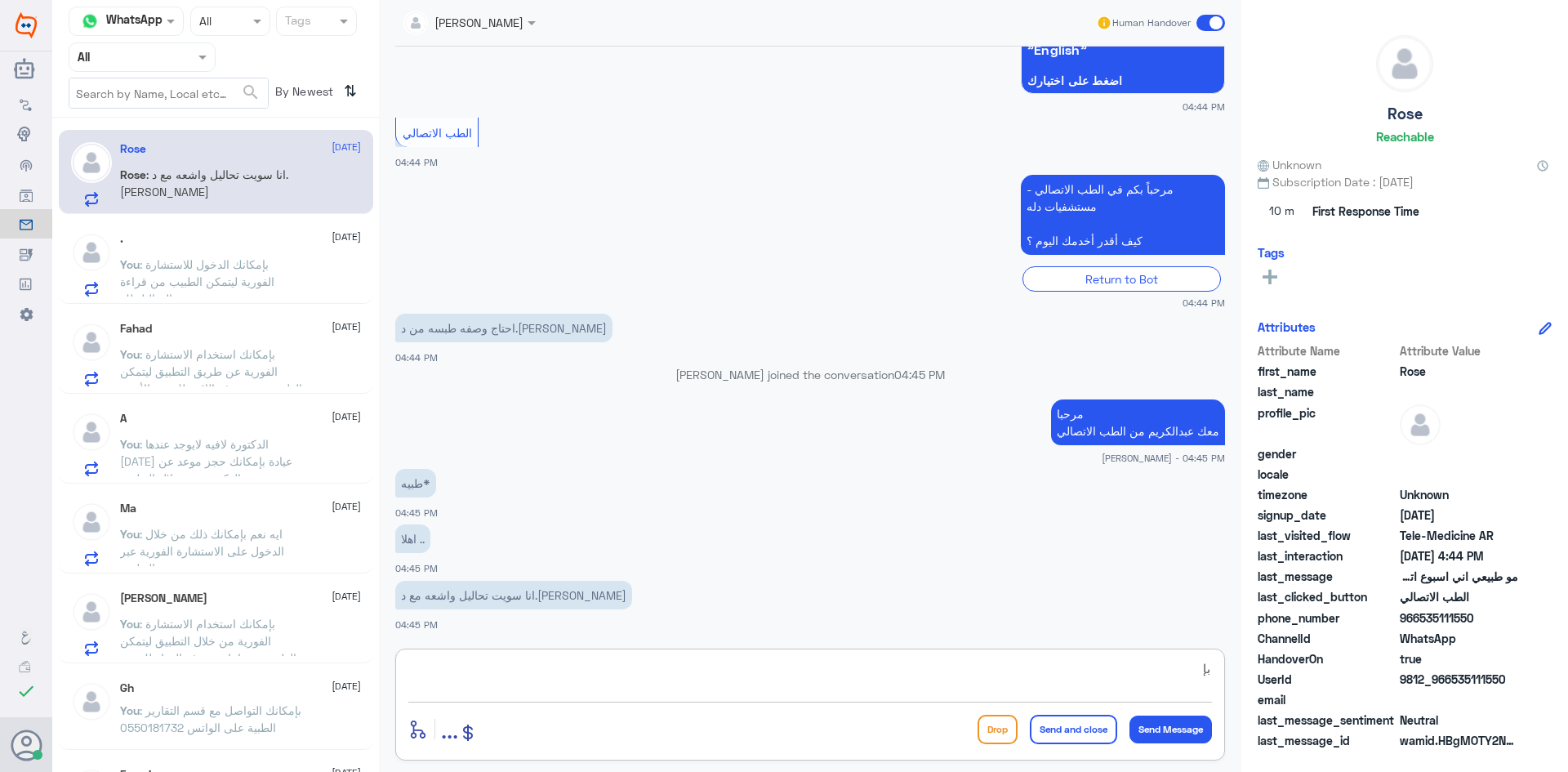
type textarea "ب"
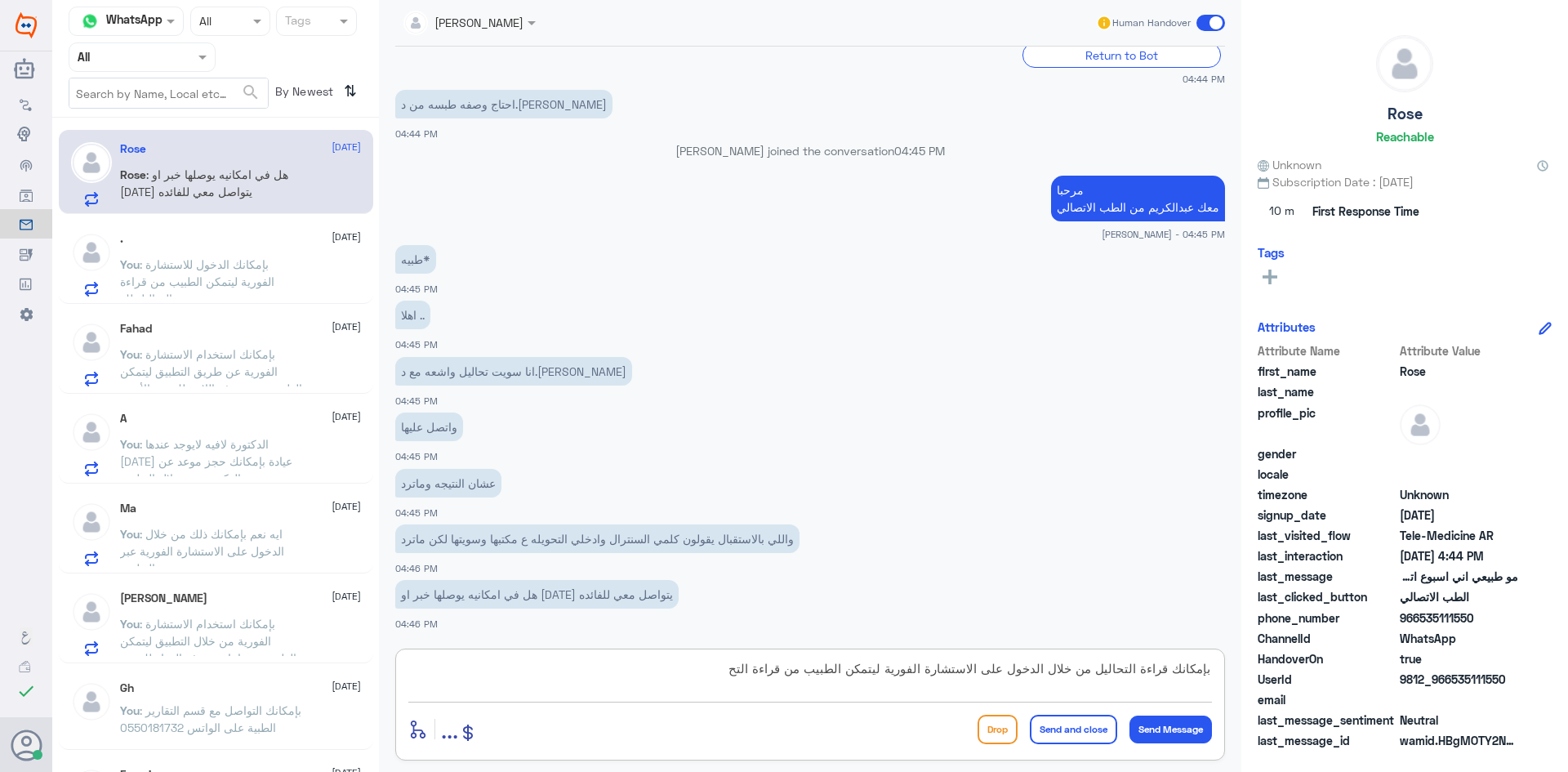
scroll to position [793, 0]
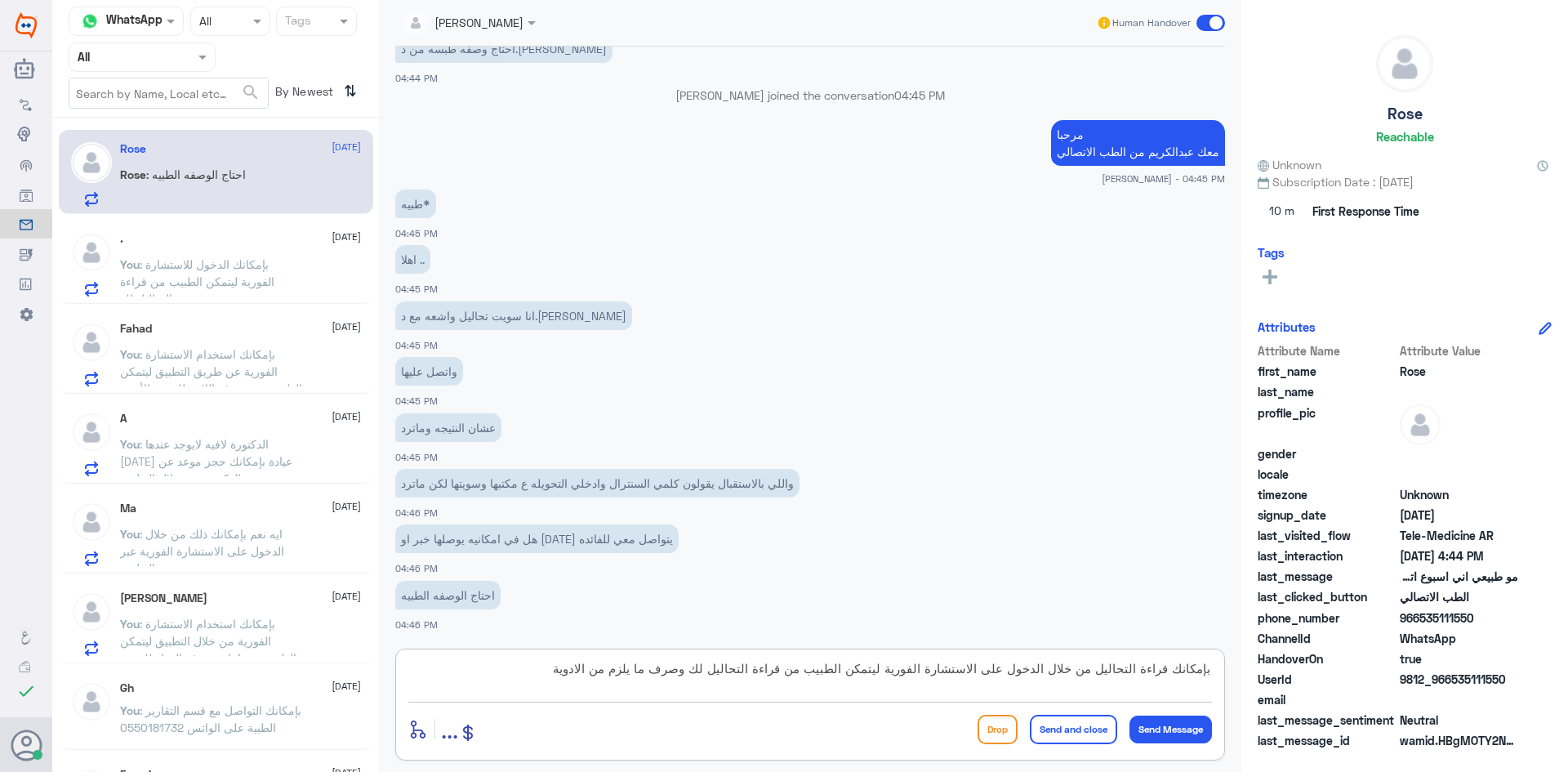
type textarea "بإمكانك قراءة التحاليل من خلال الدخول على الاستشارة الفورية ليتمكن الطبيب من قر…"
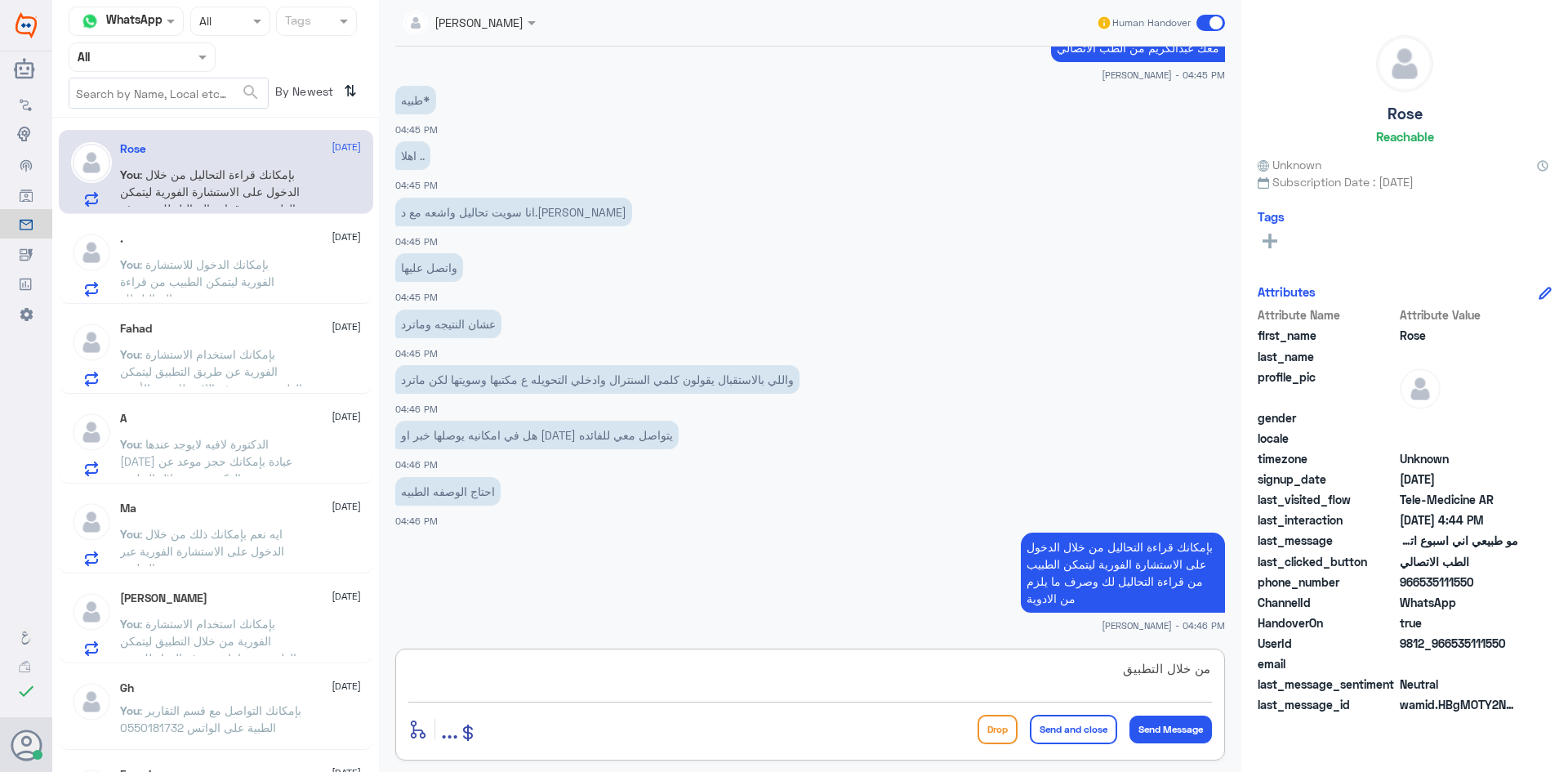
type textarea "من خلال التطبيق"
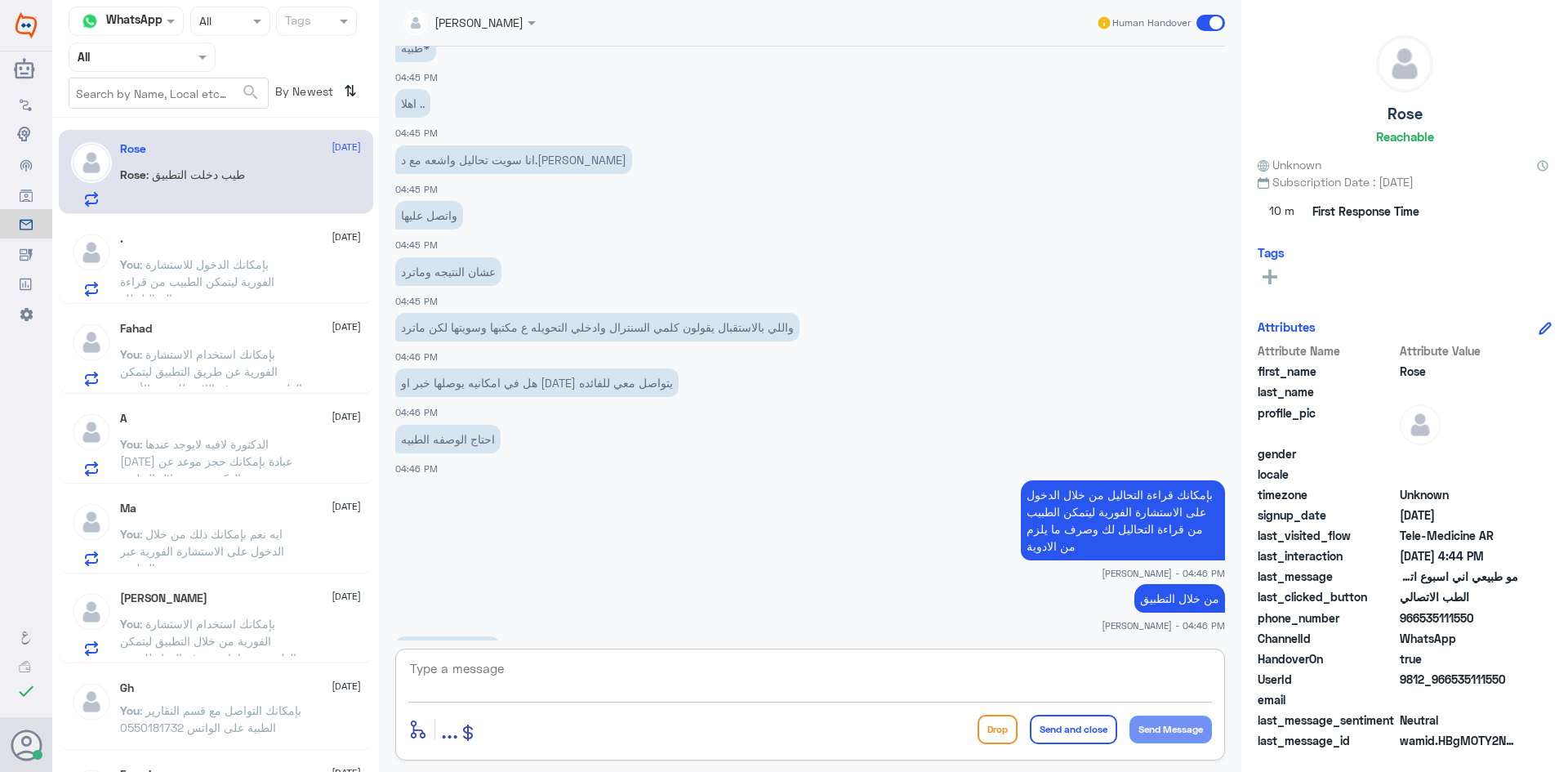
scroll to position [1005, 0]
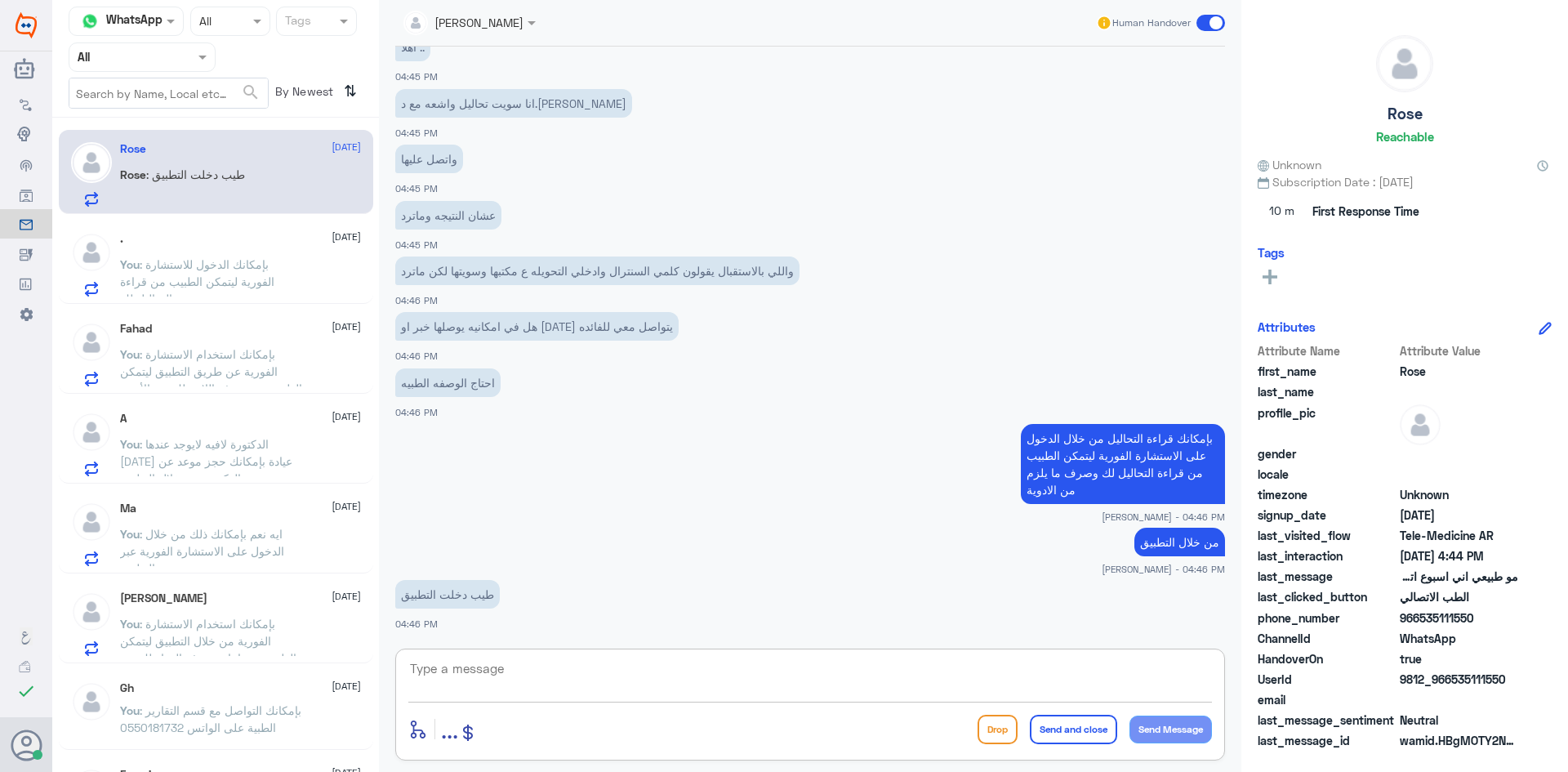
click at [674, 669] on textarea at bounding box center [809, 677] width 803 height 40
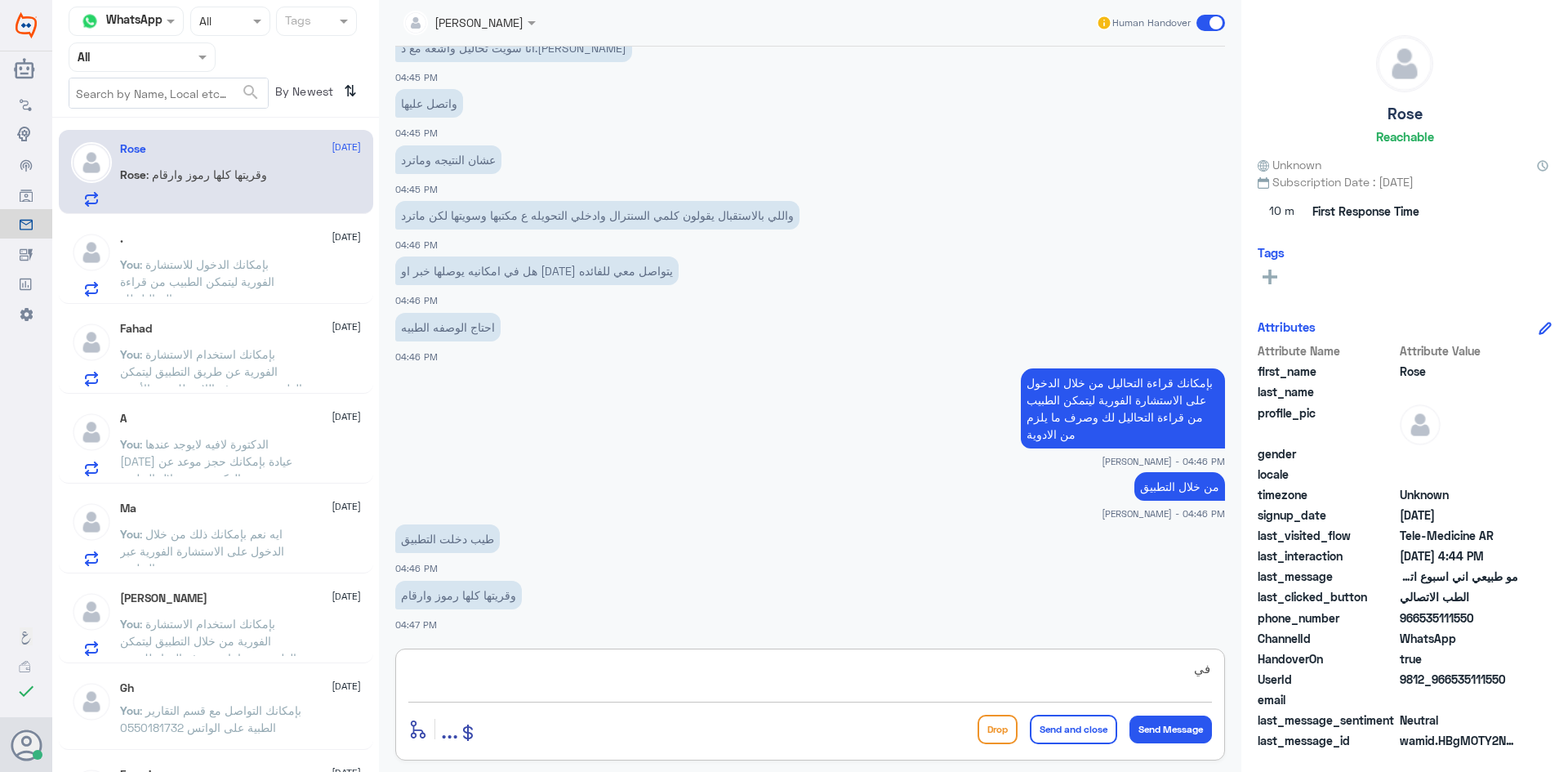
type textarea "ف"
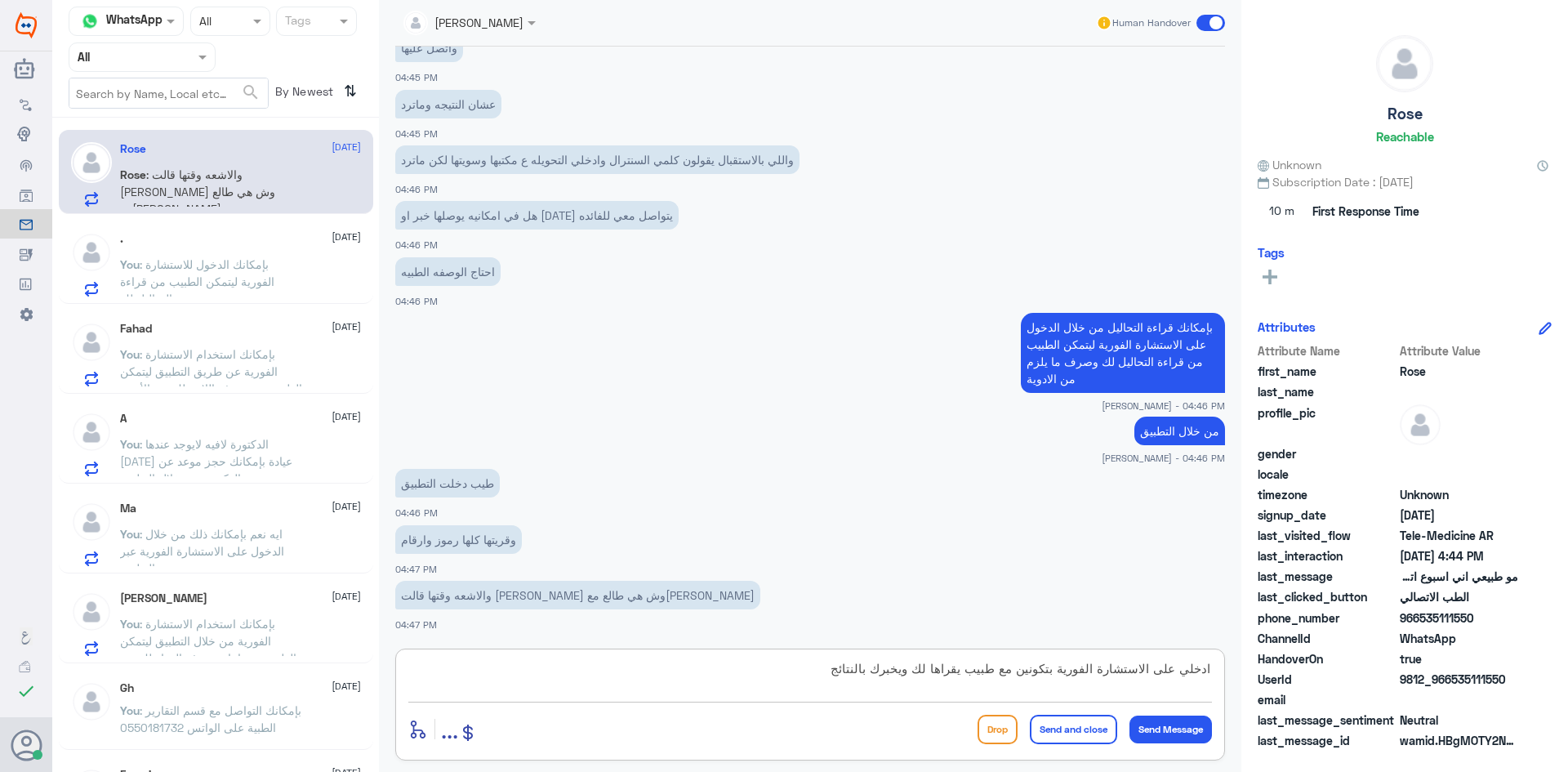
type textarea "ادخلي على الاستشارة الفورية بتكونين مع طبيب يقراها لك ويخبرك بالنتائج"
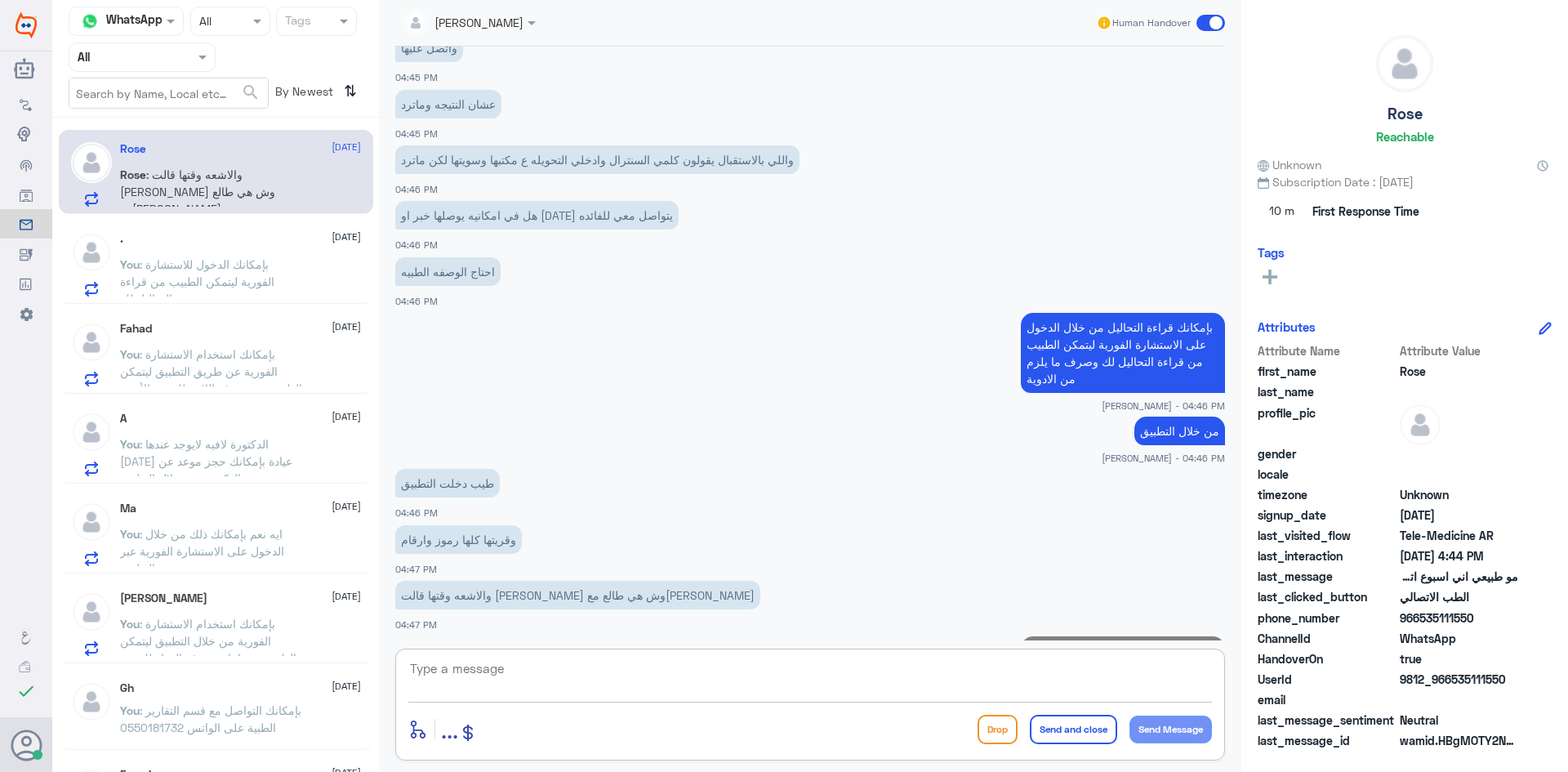
scroll to position [1186, 0]
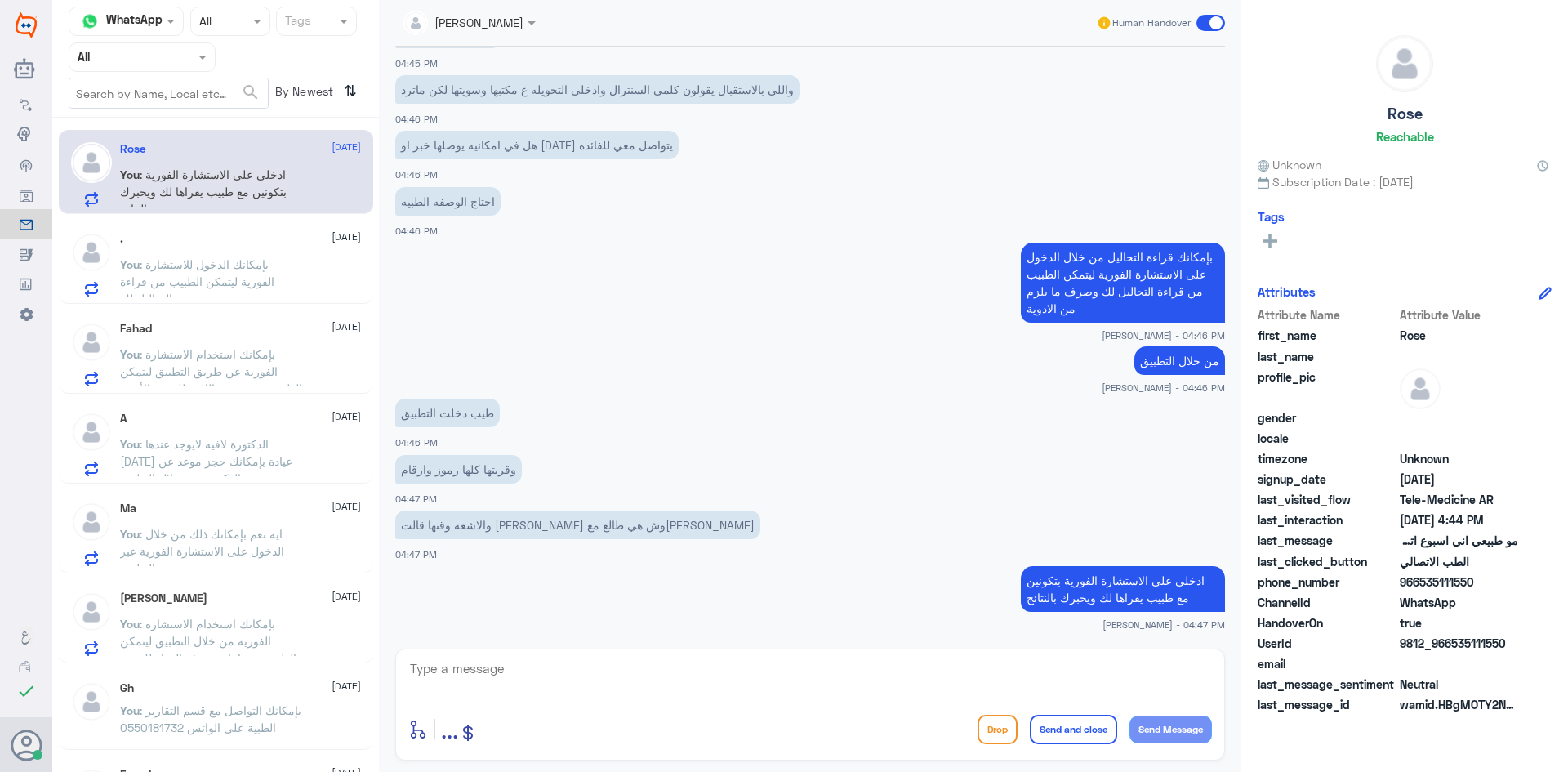
drag, startPoint x: 1504, startPoint y: 646, endPoint x: 1450, endPoint y: 643, distance: 54.1
click at [1450, 643] on span "9812_966535111550" at bounding box center [1459, 643] width 118 height 17
copy span "535111550"
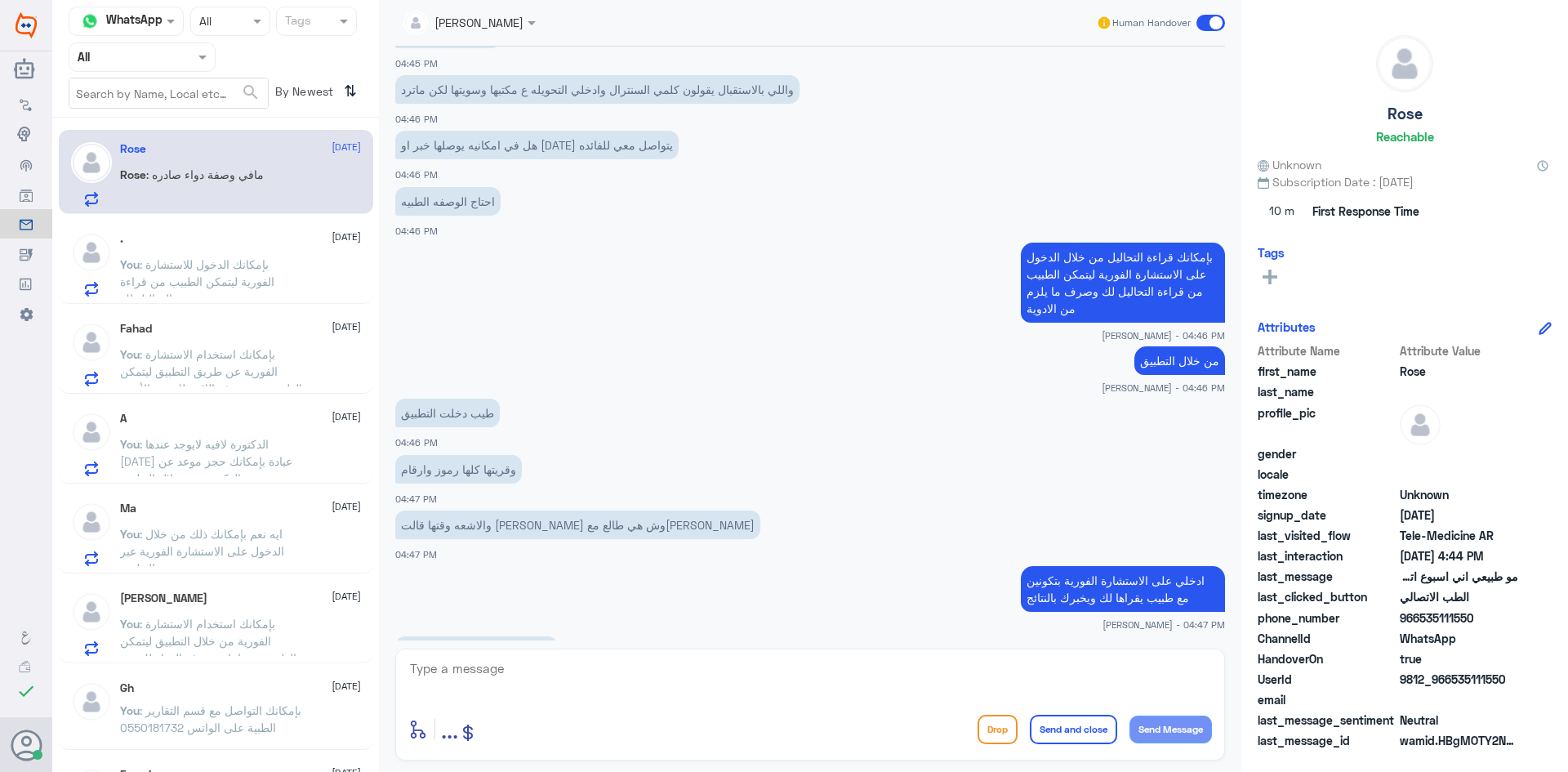
scroll to position [1298, 0]
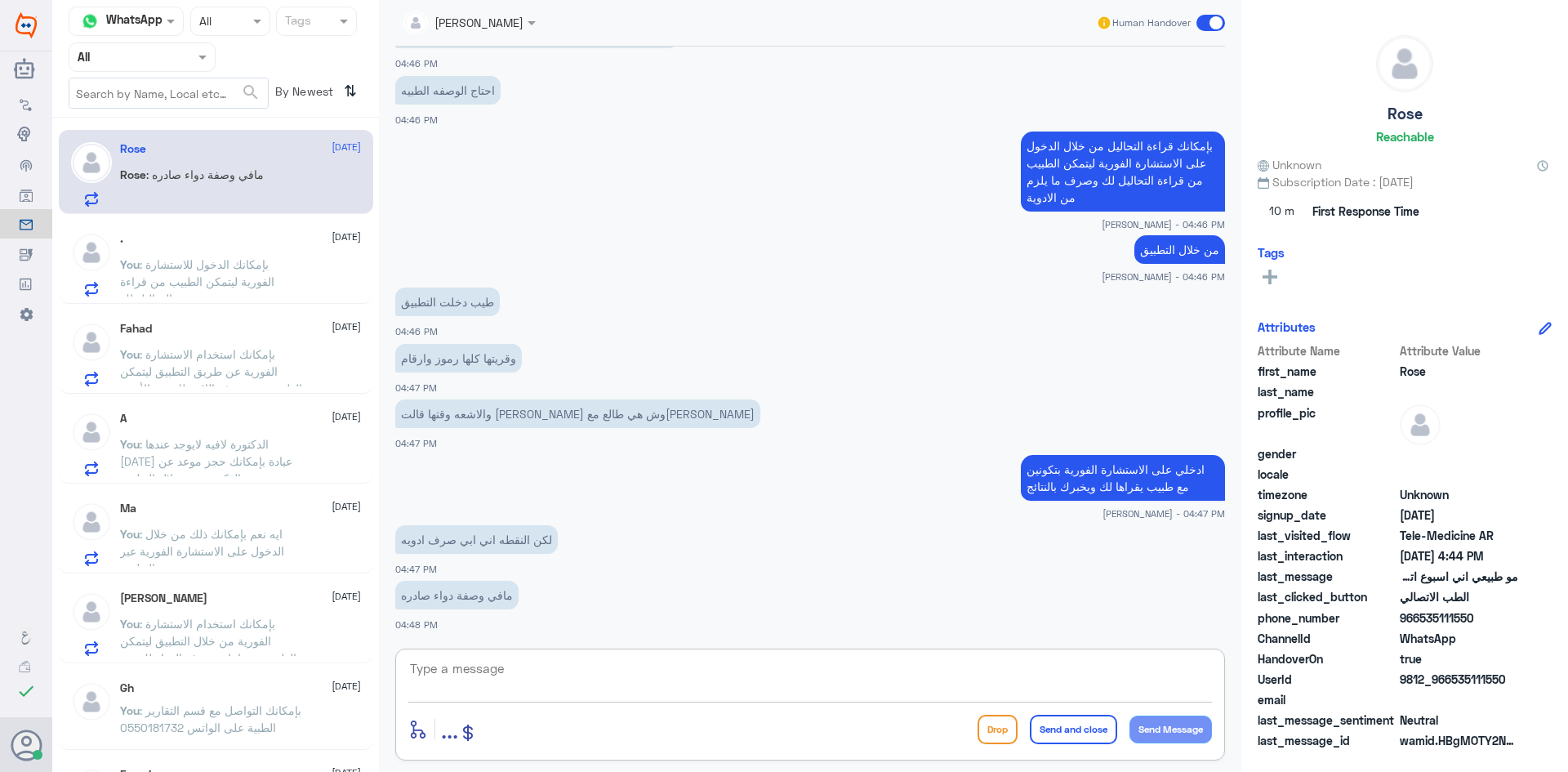
click at [705, 669] on textarea at bounding box center [809, 677] width 803 height 40
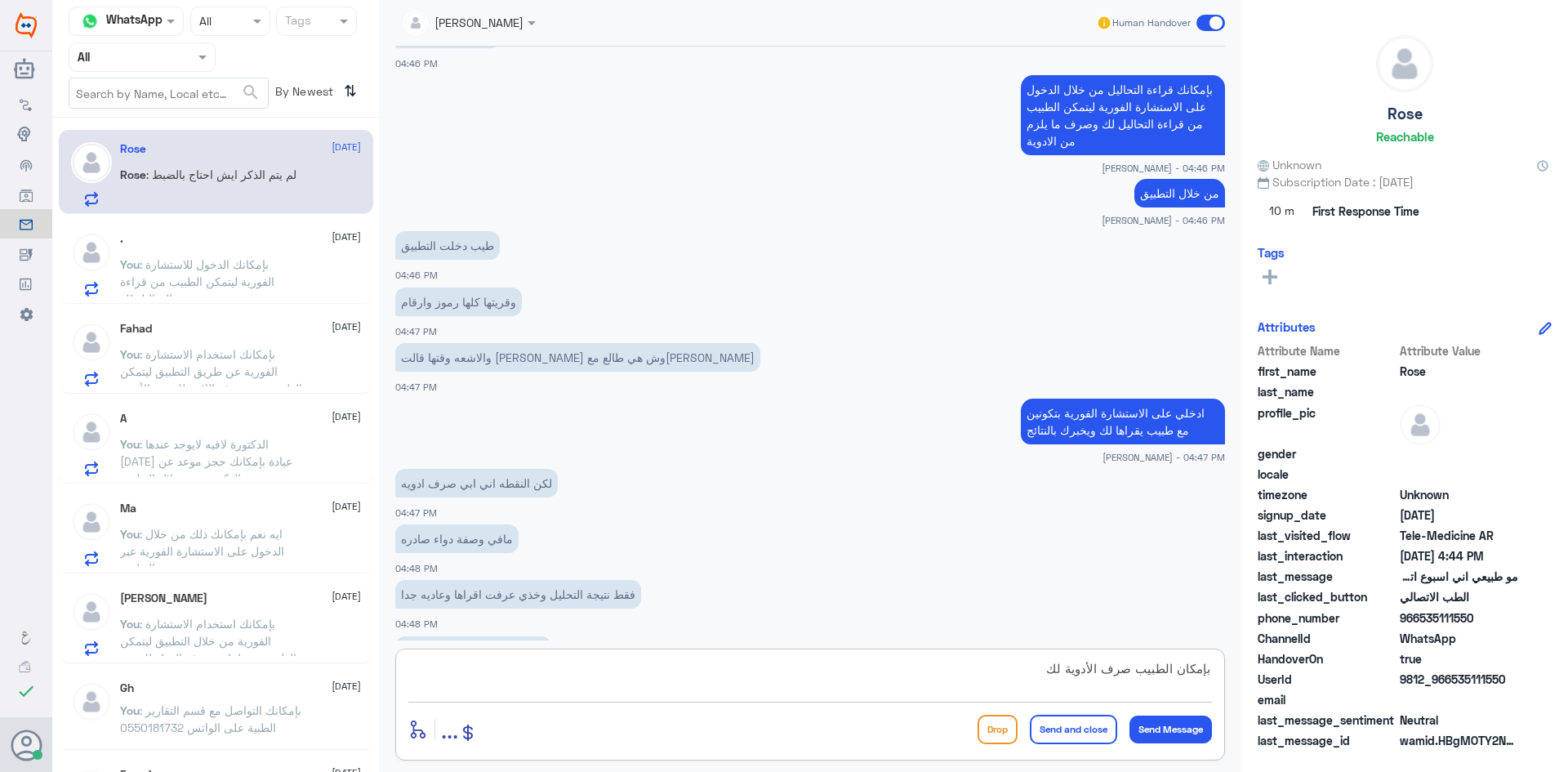
scroll to position [1409, 0]
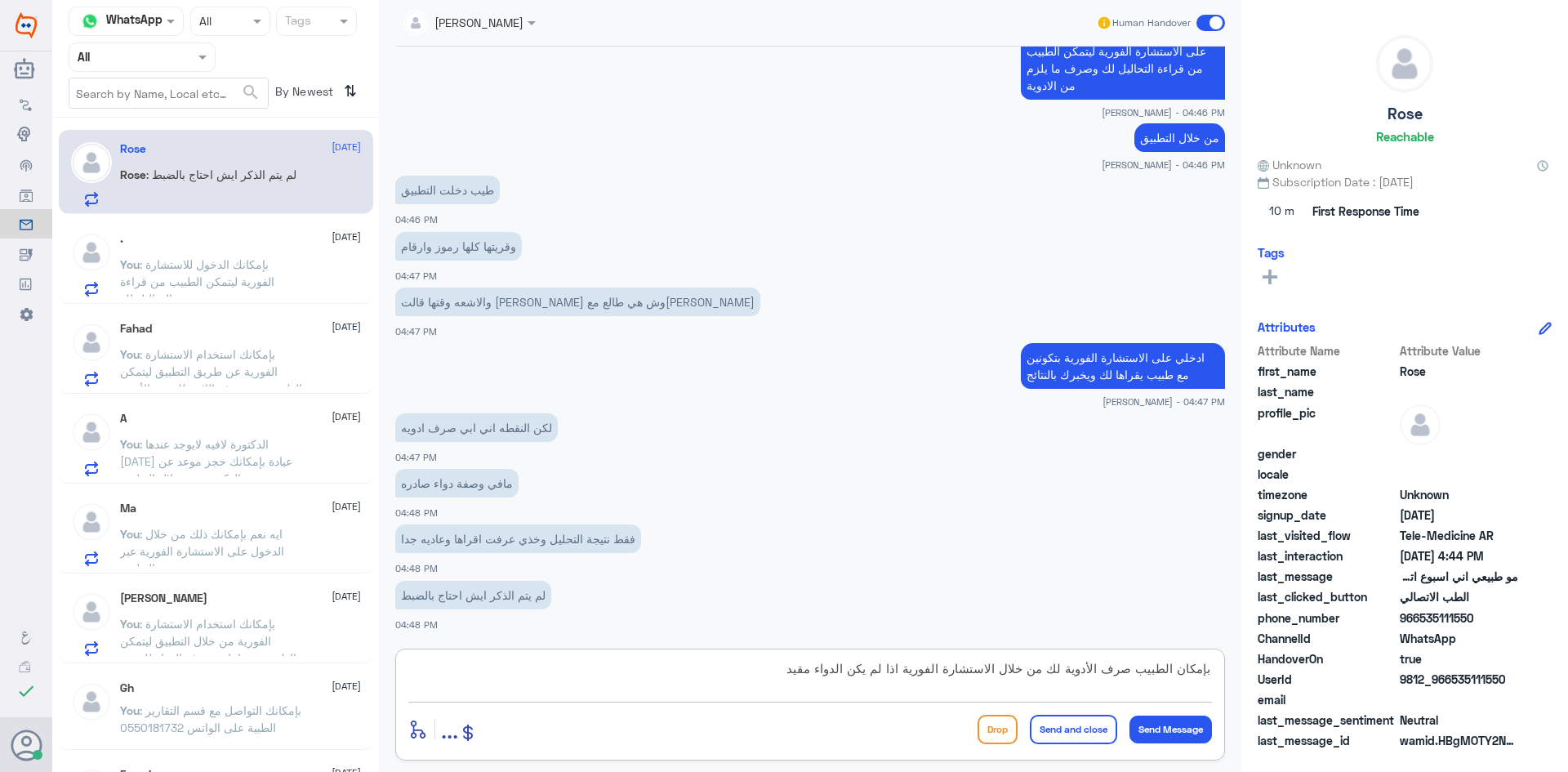
type textarea "بإمكان الطبيب صرف الأدوية لك من خلال الاستشارة الفورية اذا لم يكن الدواء مقيد"
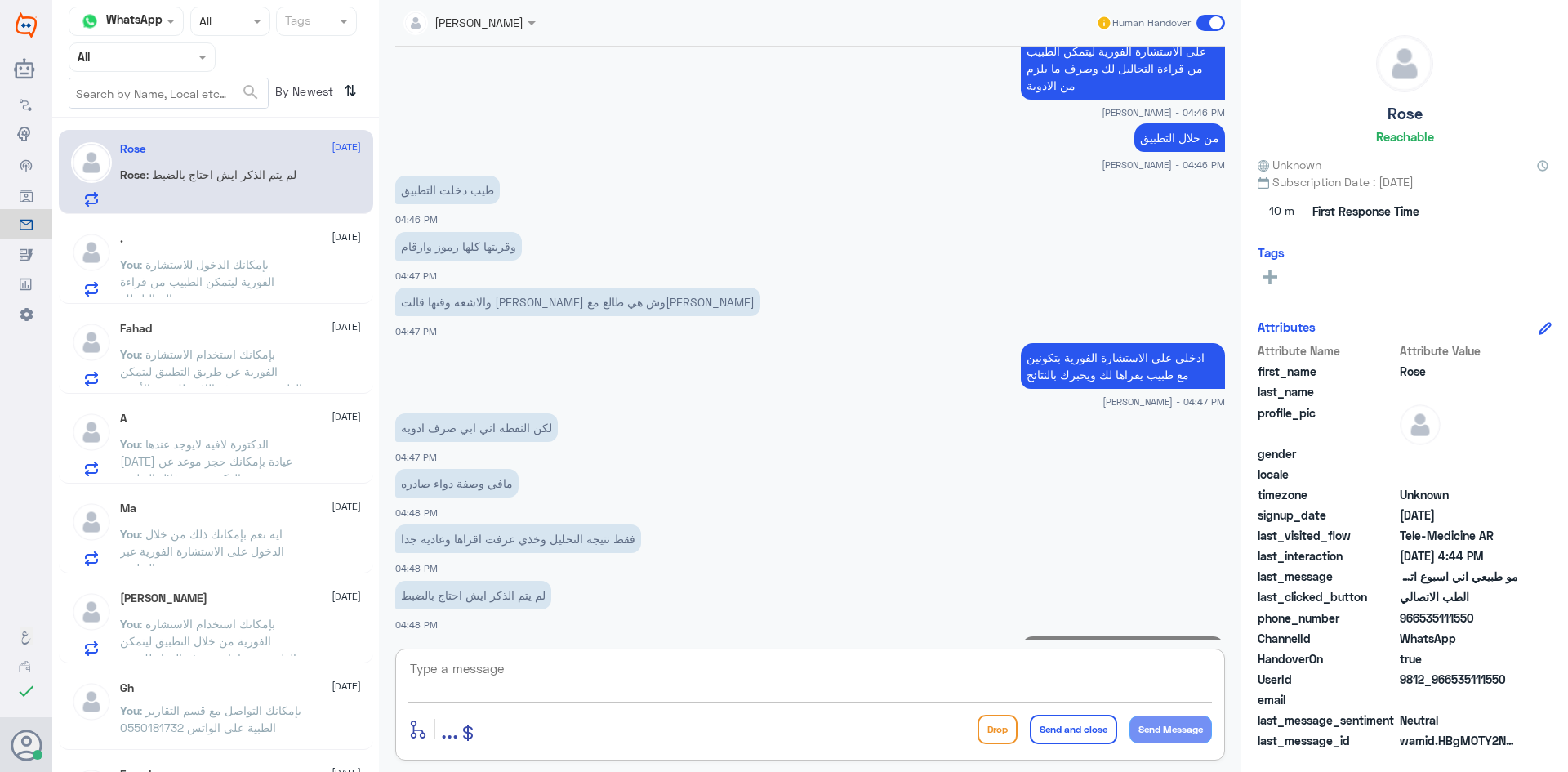
scroll to position [1496, 0]
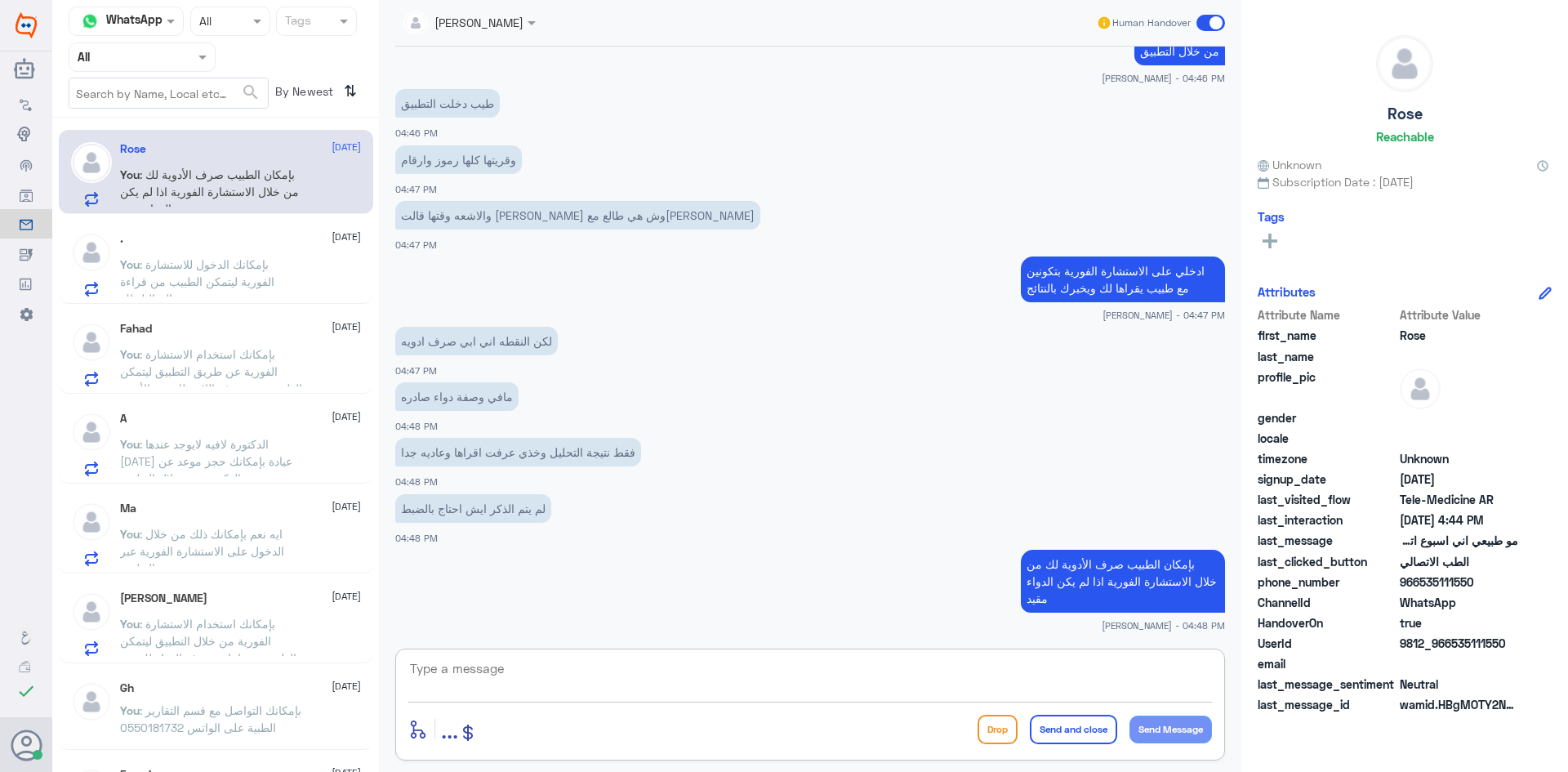
click at [991, 666] on textarea at bounding box center [809, 677] width 803 height 40
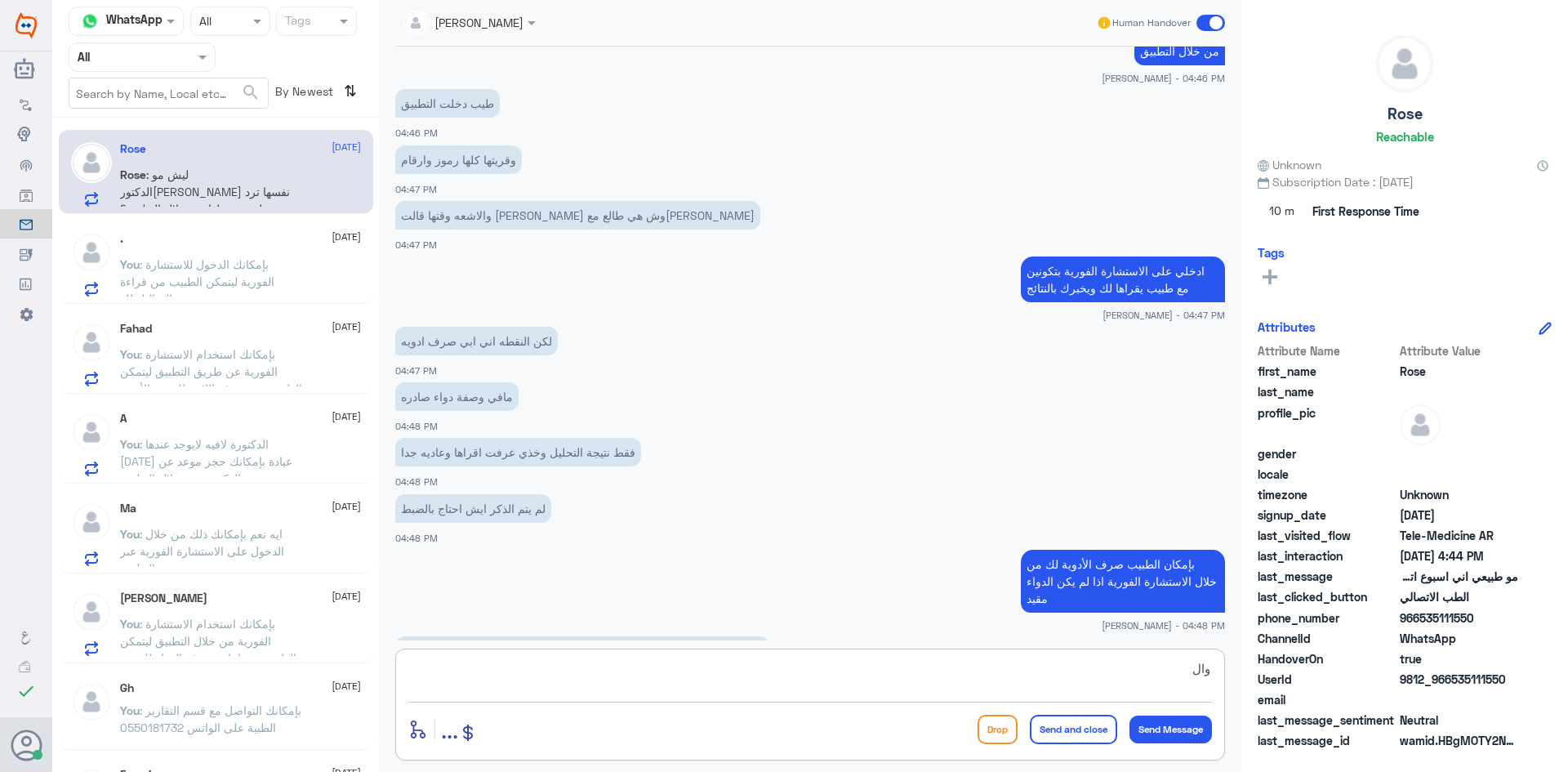
scroll to position [1552, 0]
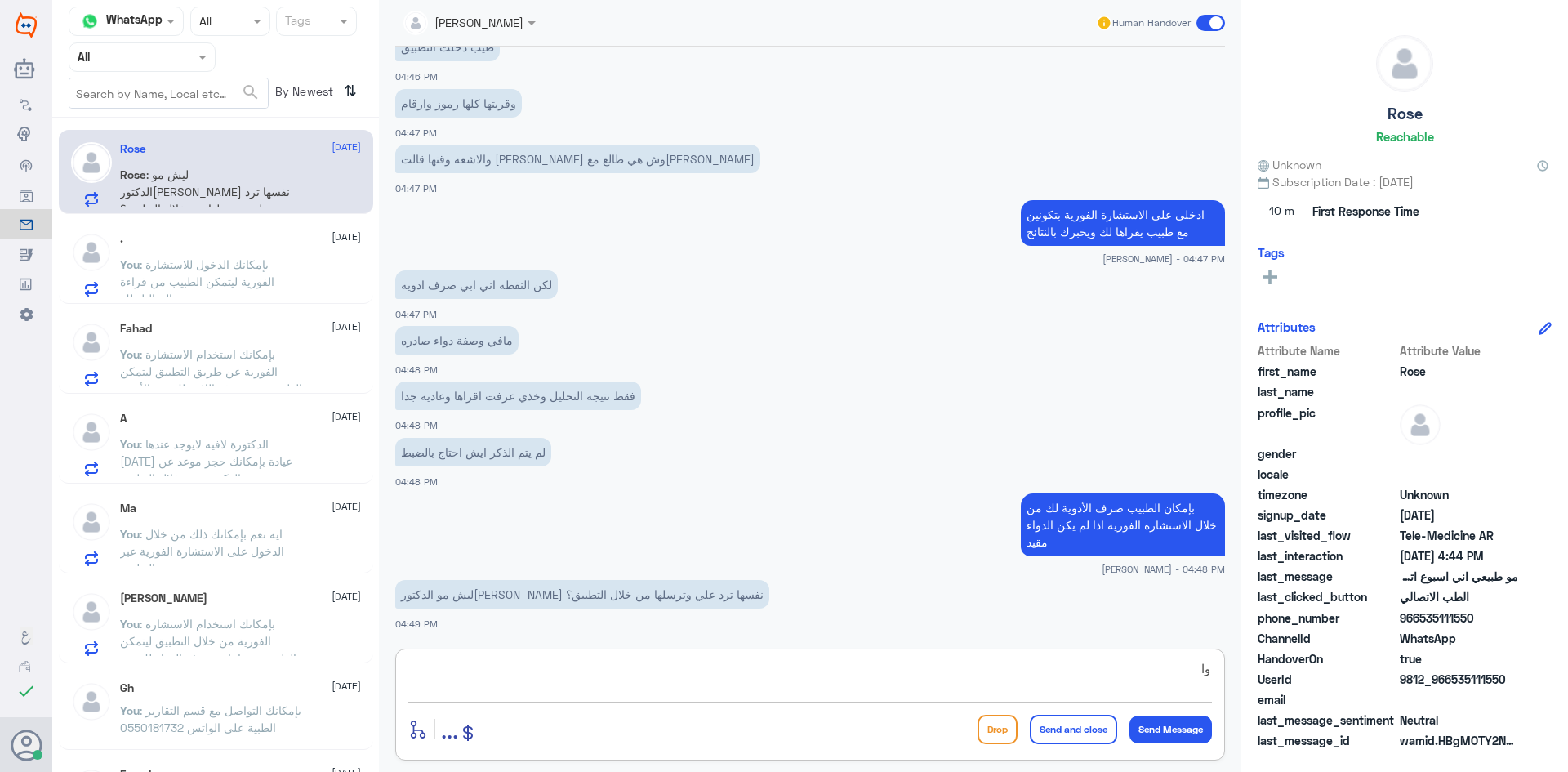
type textarea "و"
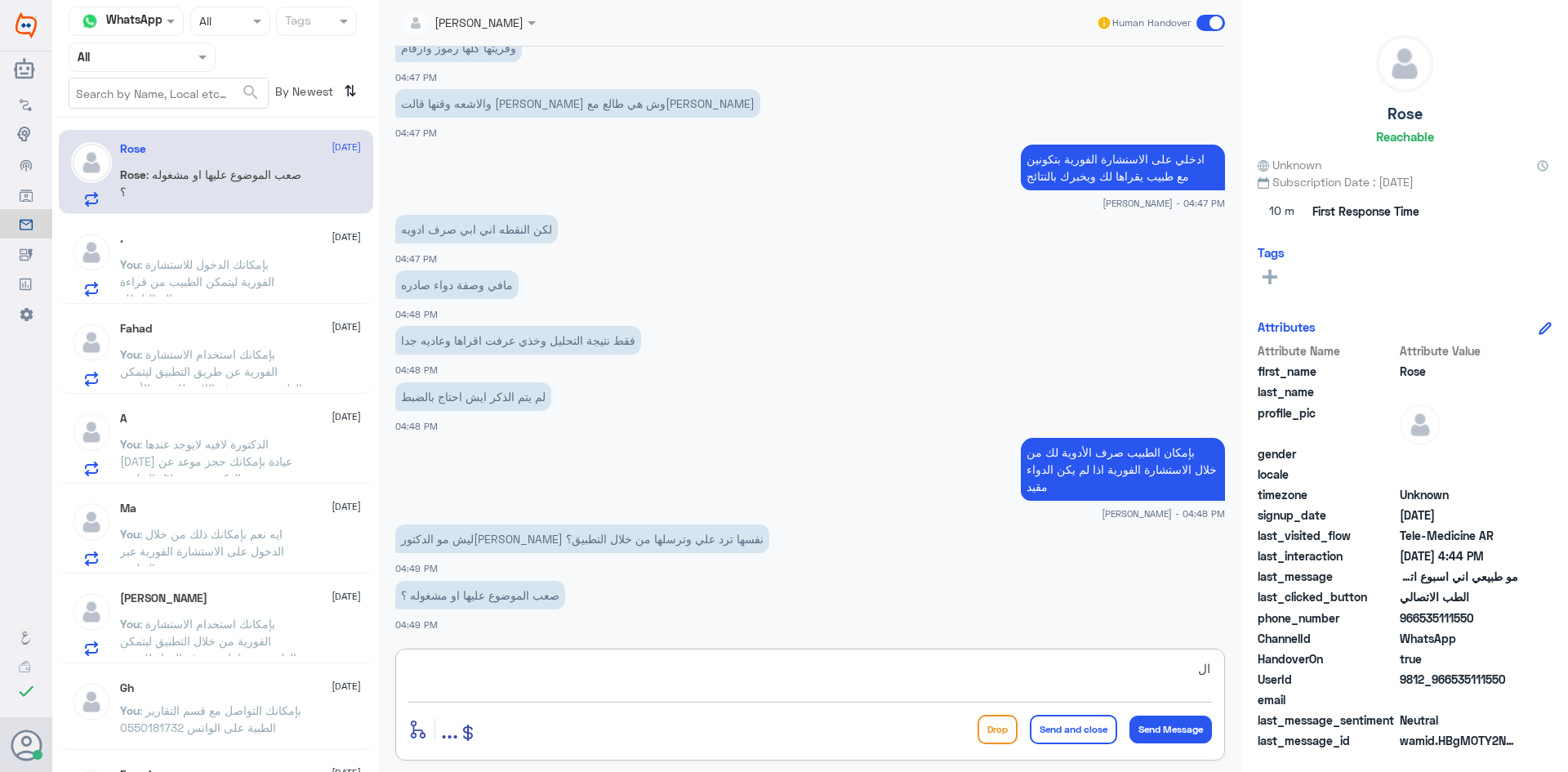
type textarea "ا"
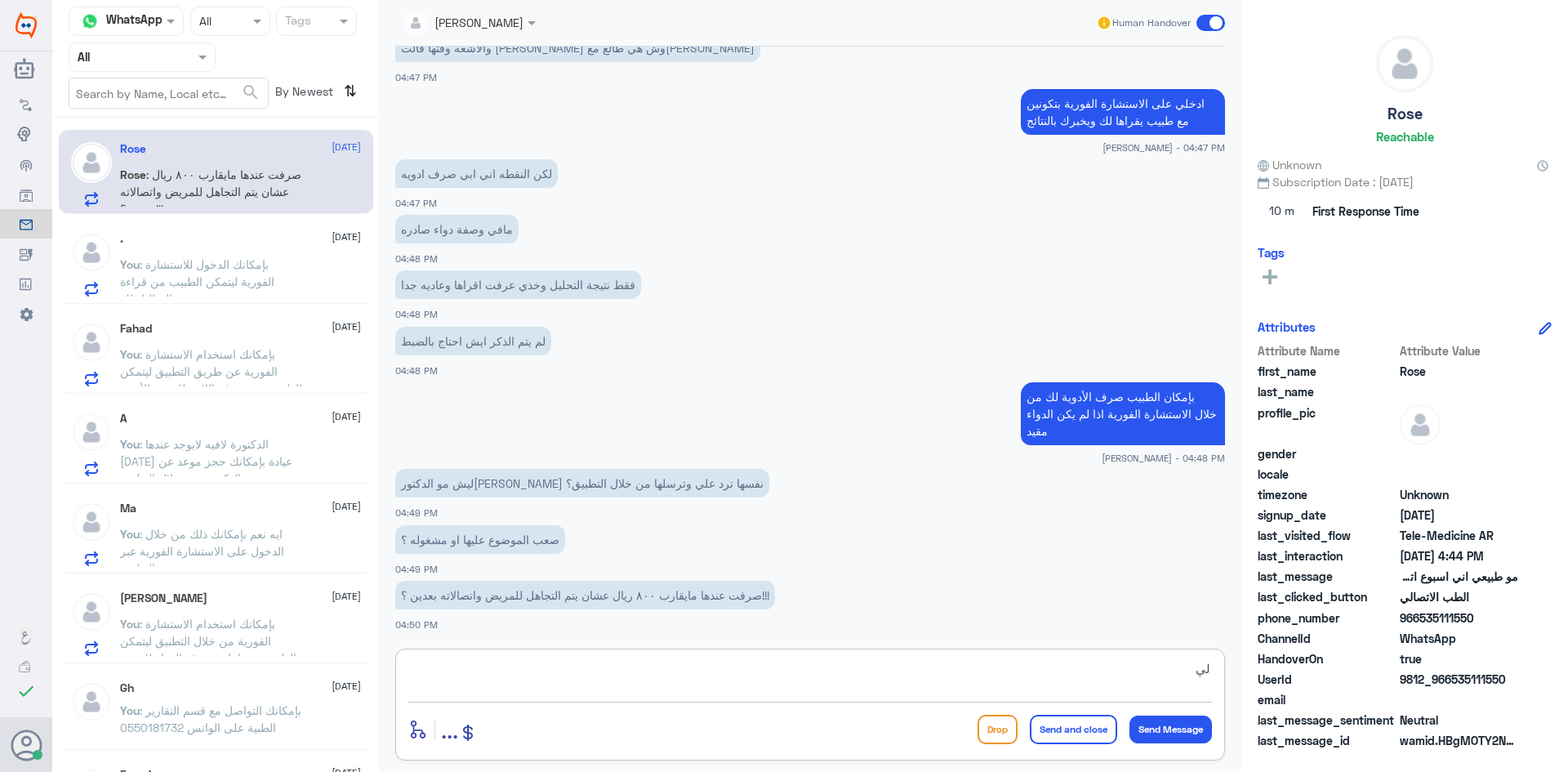
type textarea "ل"
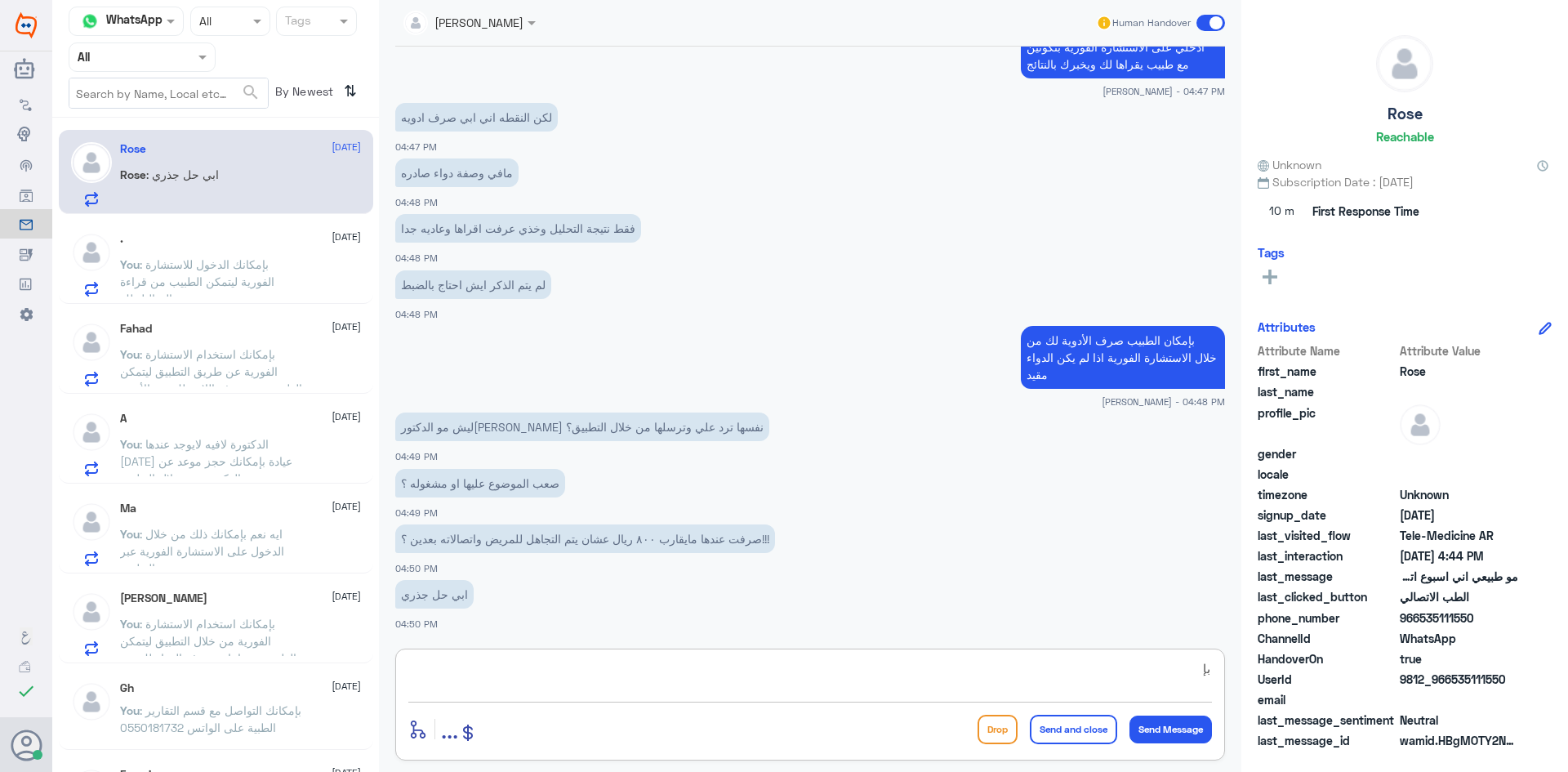
type textarea "ب"
type textarea "ه"
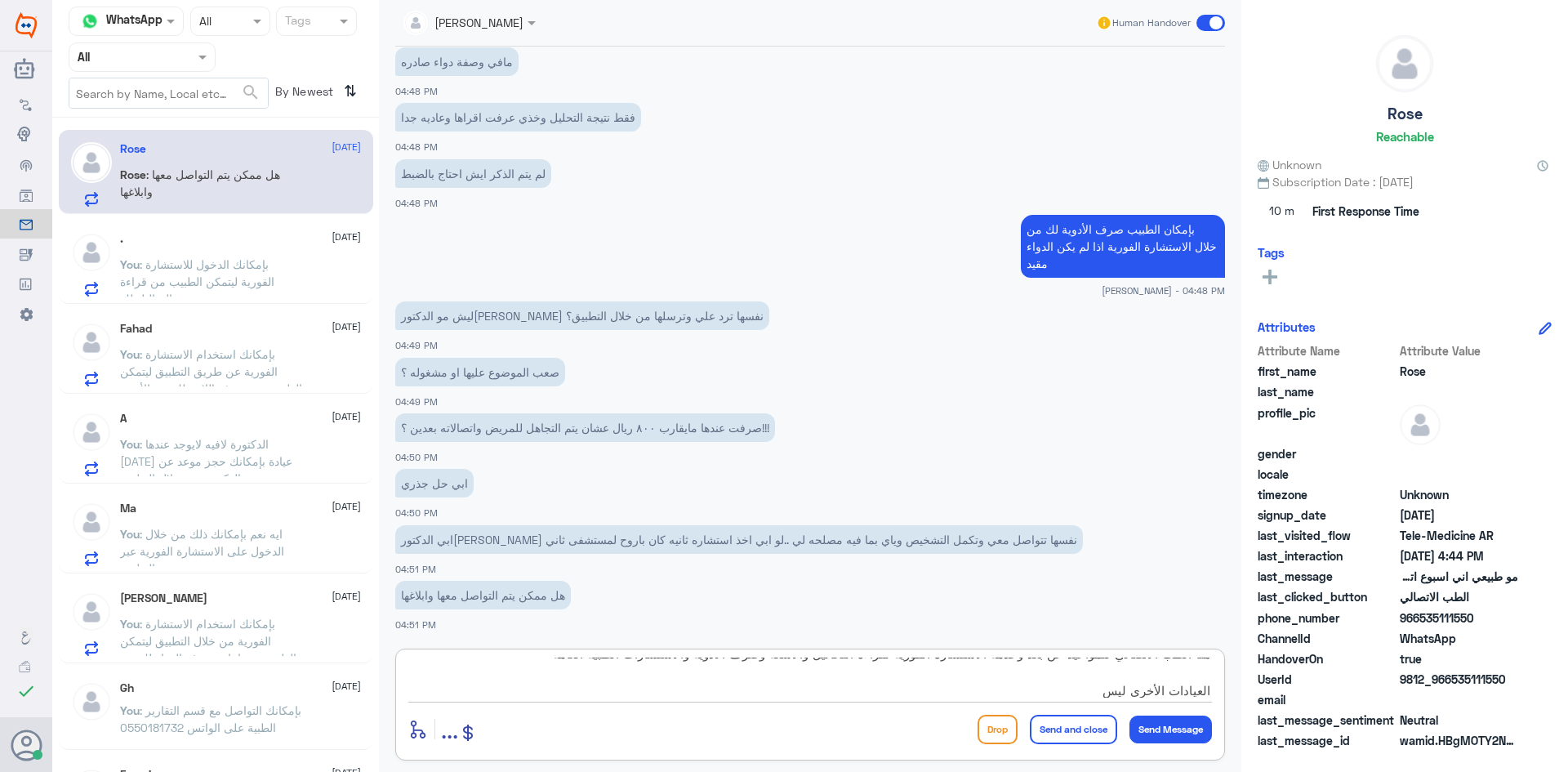
scroll to position [1887, 0]
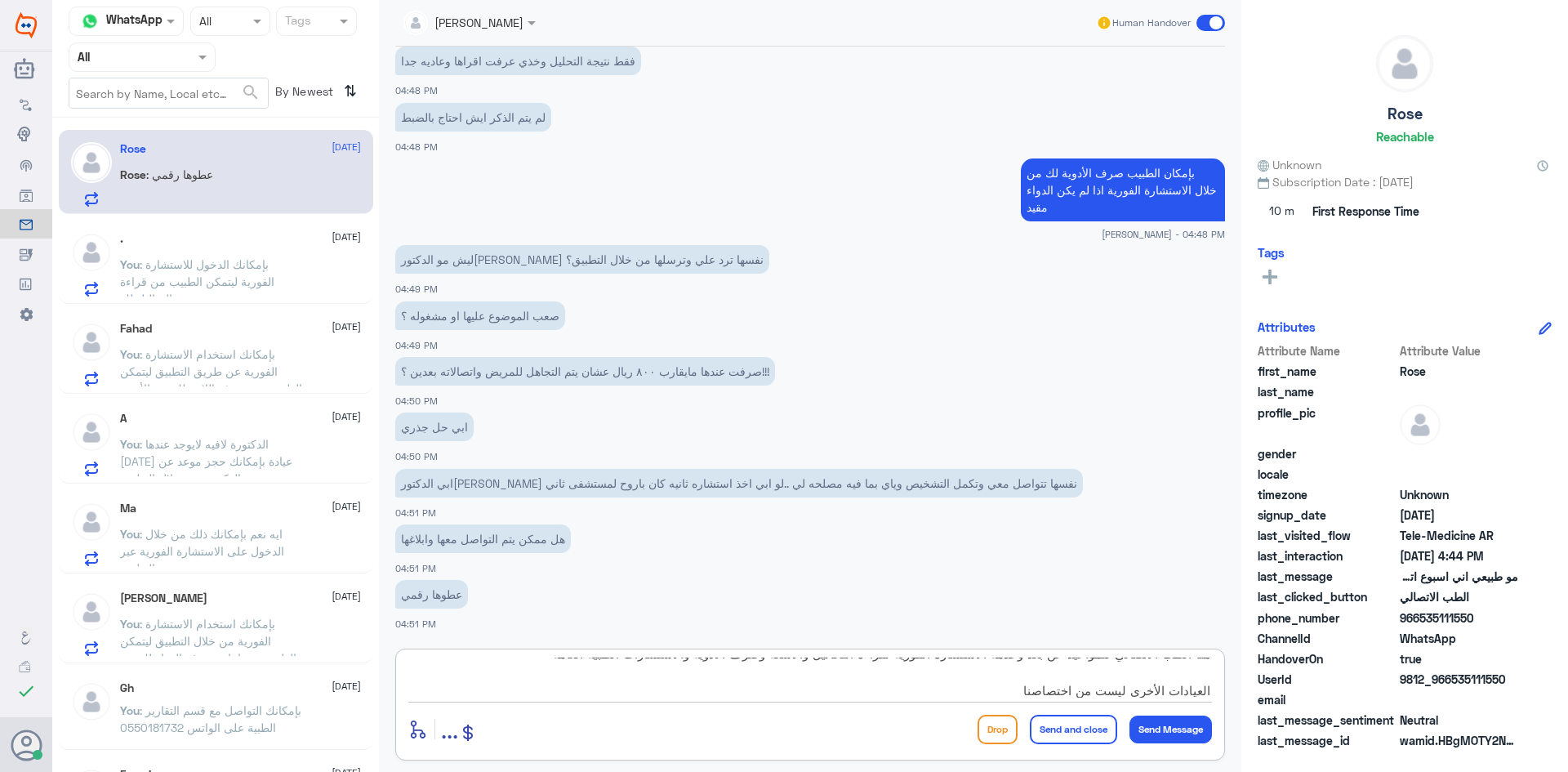
type textarea "هنا الطب الاتصالي للمواعيد عن بعد وخدمة الاستشارة الفورية لقراءة التحاليل والأش…"
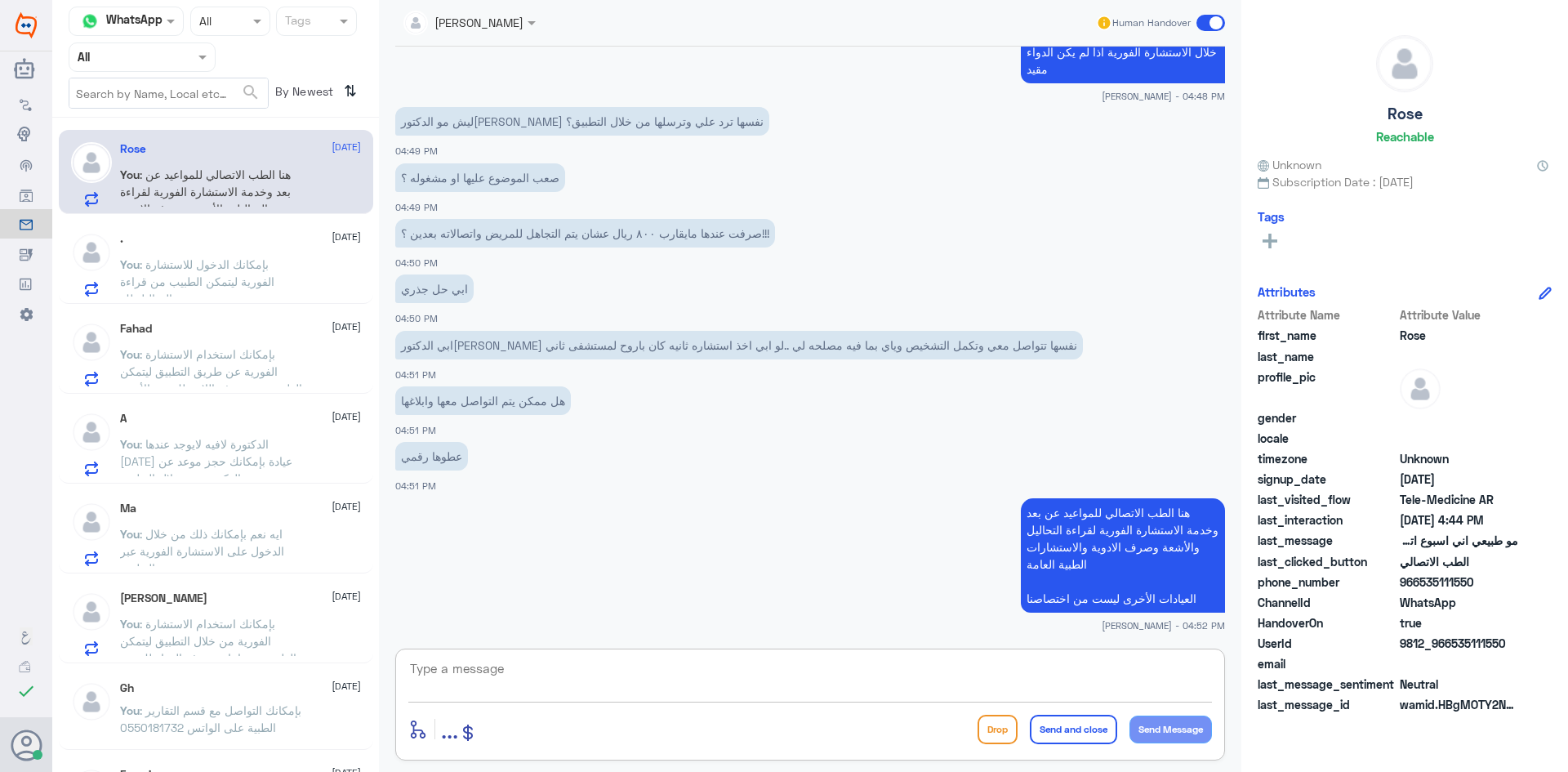
scroll to position [2080, 0]
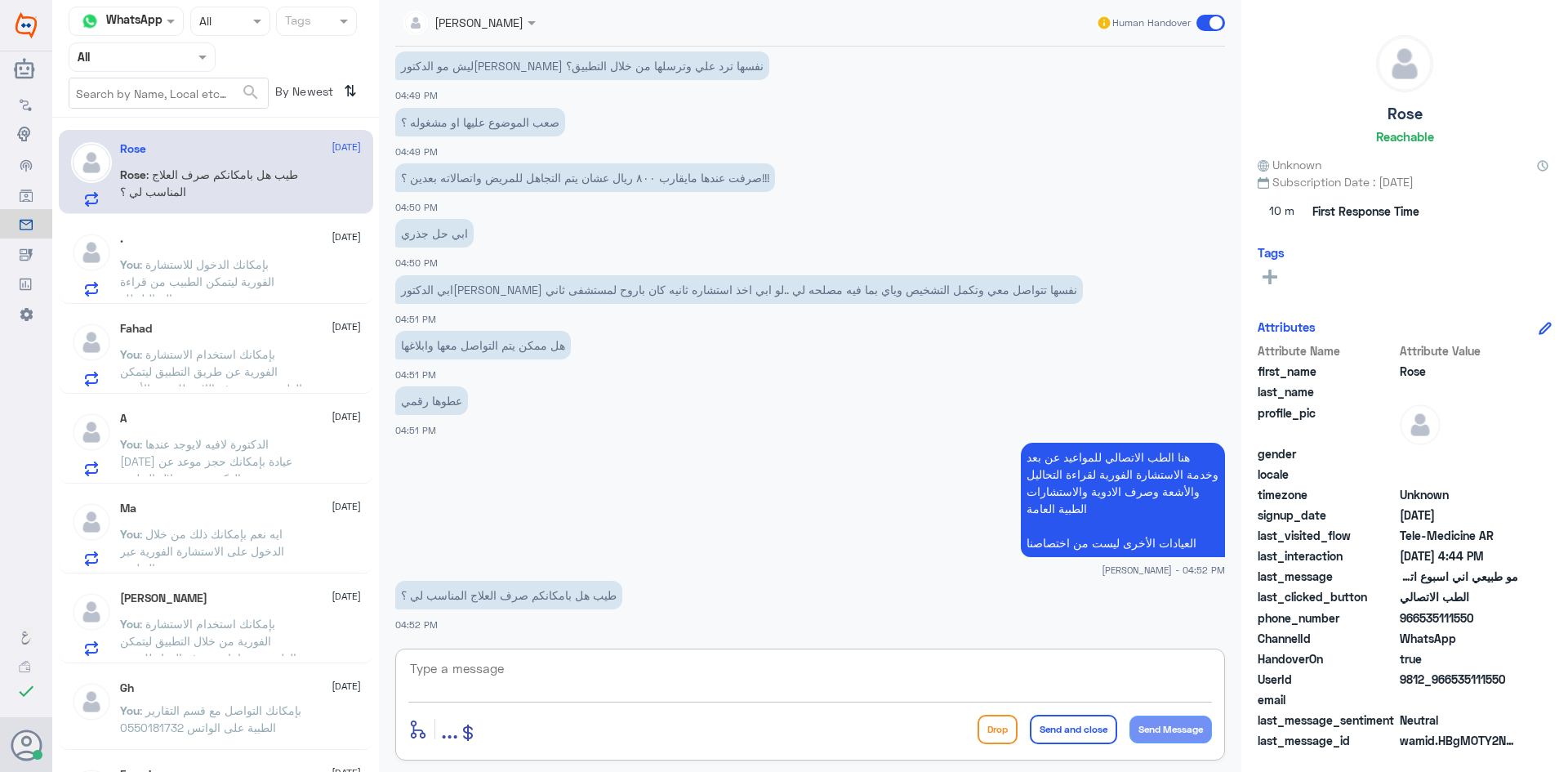
click at [848, 665] on textarea at bounding box center [809, 677] width 803 height 40
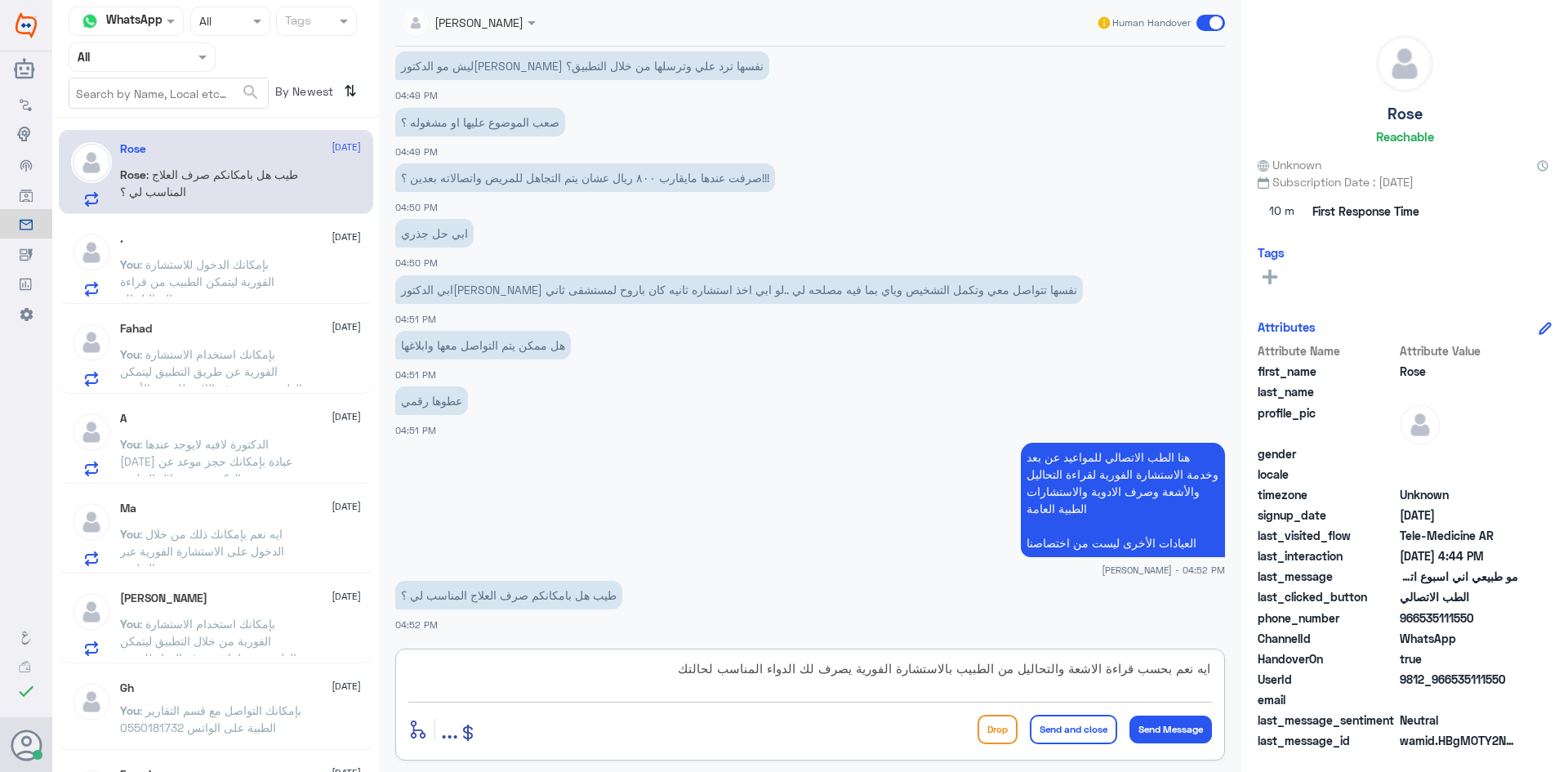
type textarea "ايه نعم بحسب قراءة الاشعة والتحاليل من الطبيب بالاستشارة الفورية يصرف لك الدواء…"
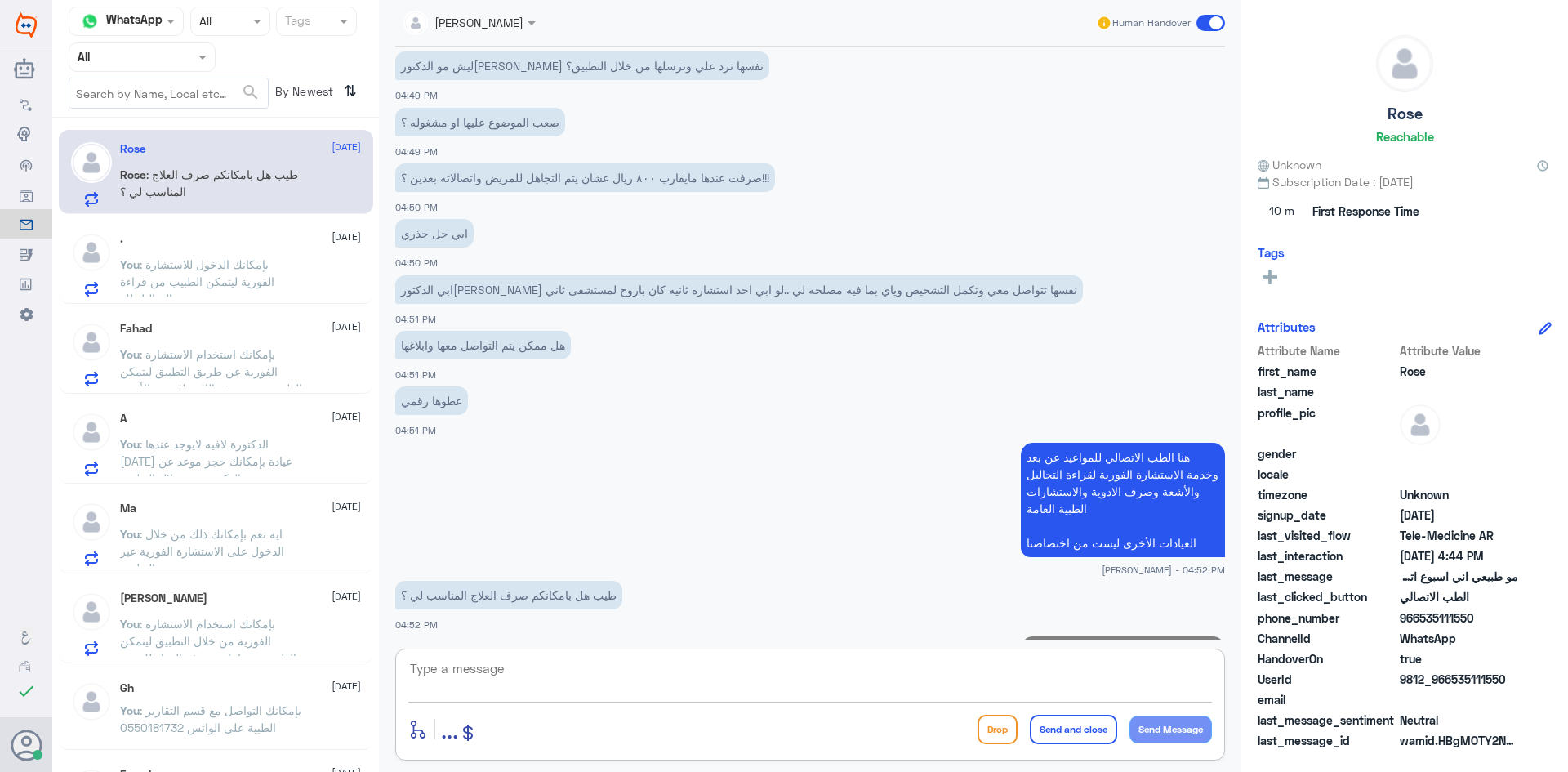
scroll to position [2167, 0]
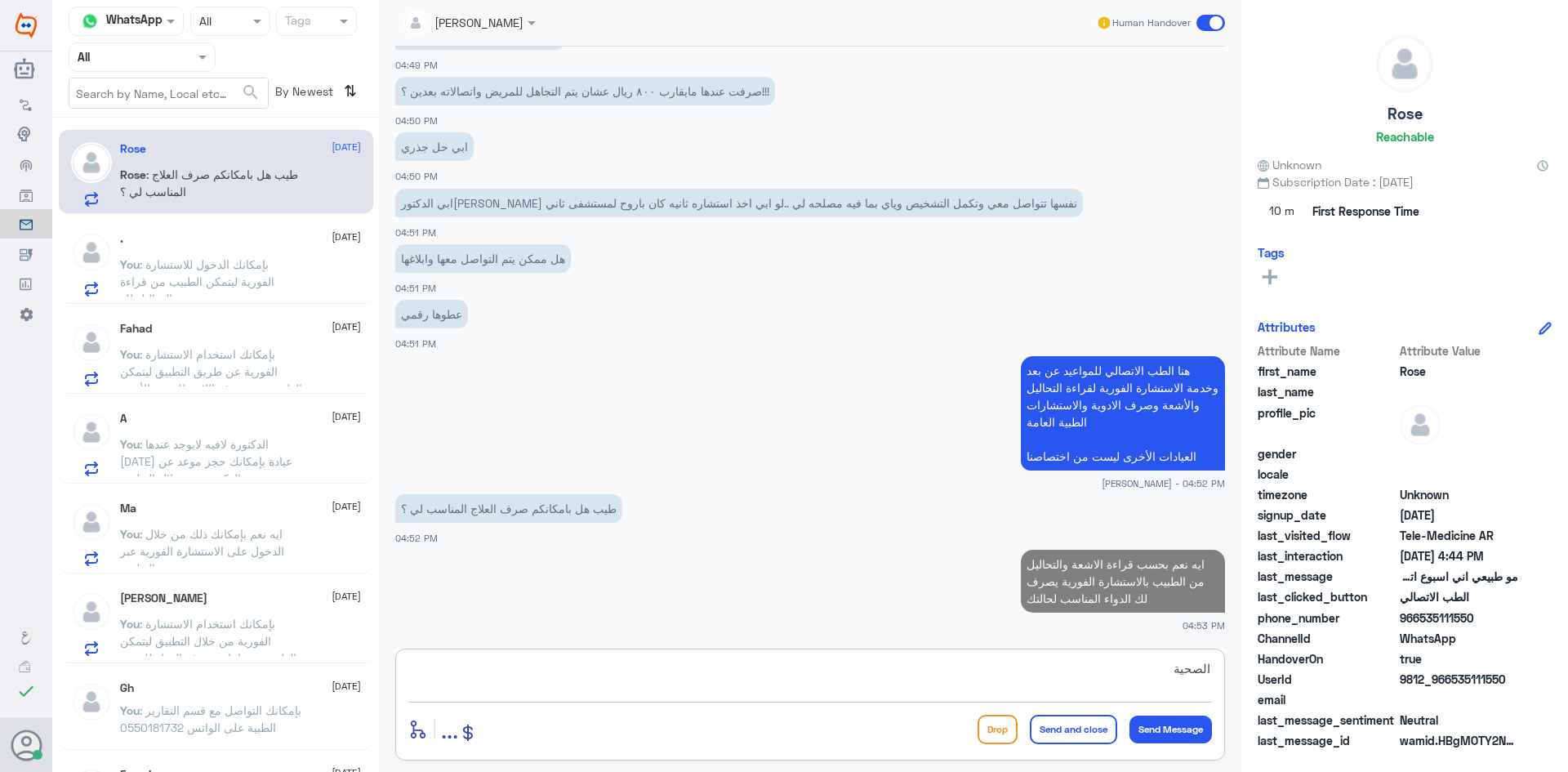
type textarea "الصحية"
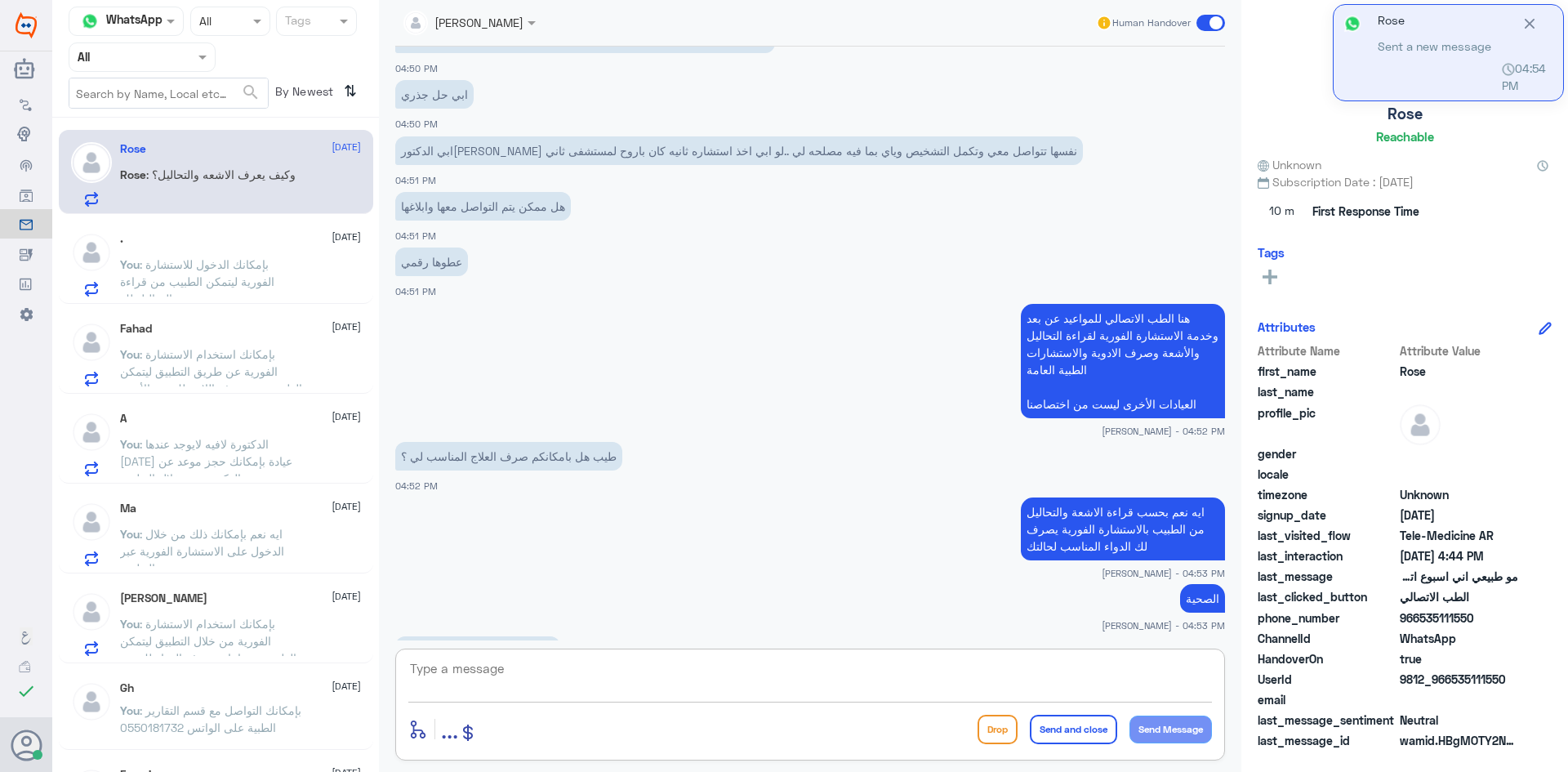
scroll to position [2332, 0]
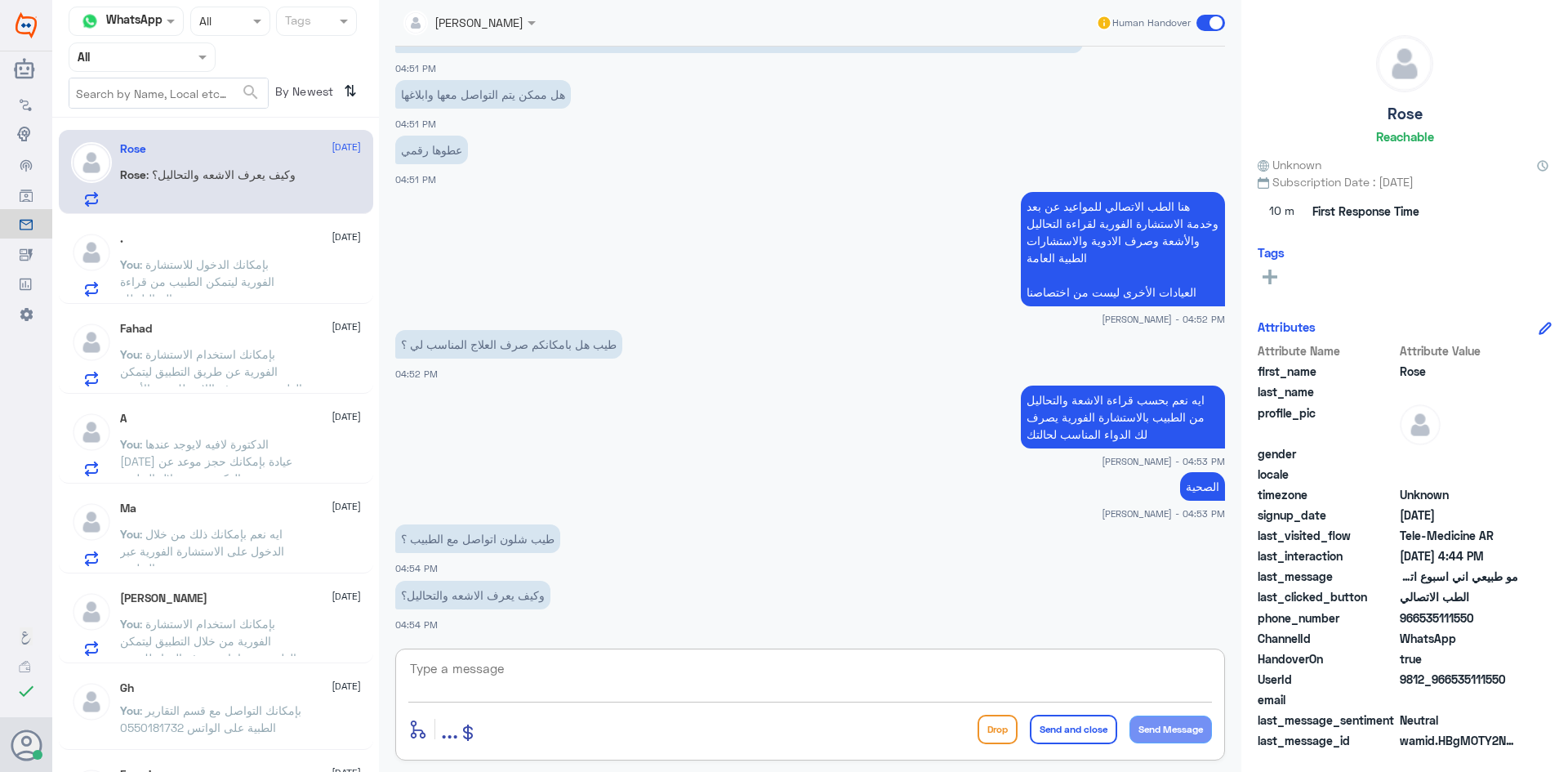
click at [566, 685] on textarea at bounding box center [809, 677] width 803 height 40
type textarea "l"
type textarea "خلال دخولك للاستشارة الفورية يظهر ملفك أمام الطبيب"
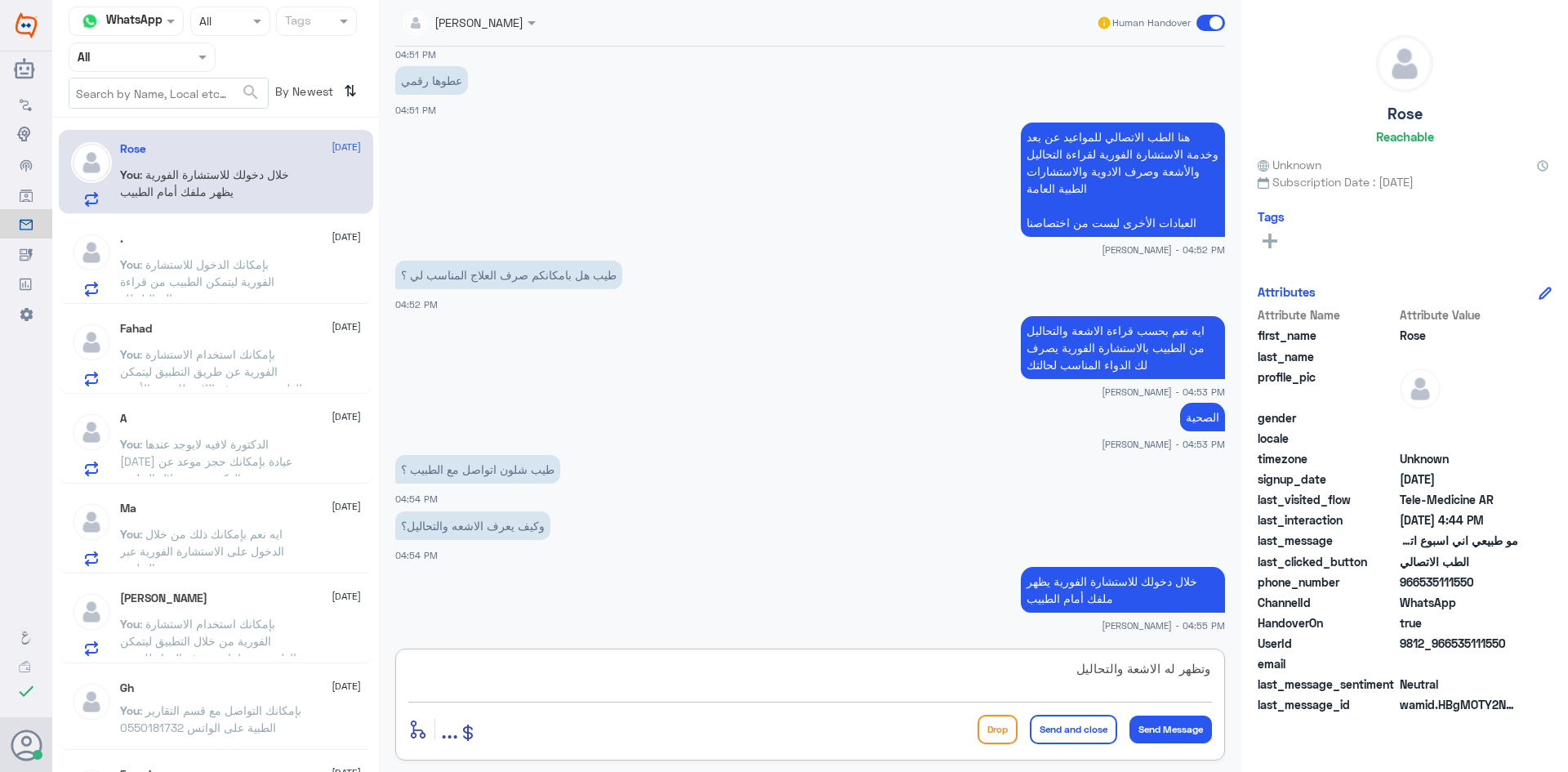
type textarea "وتظهر له الاشعة والتحاليل"
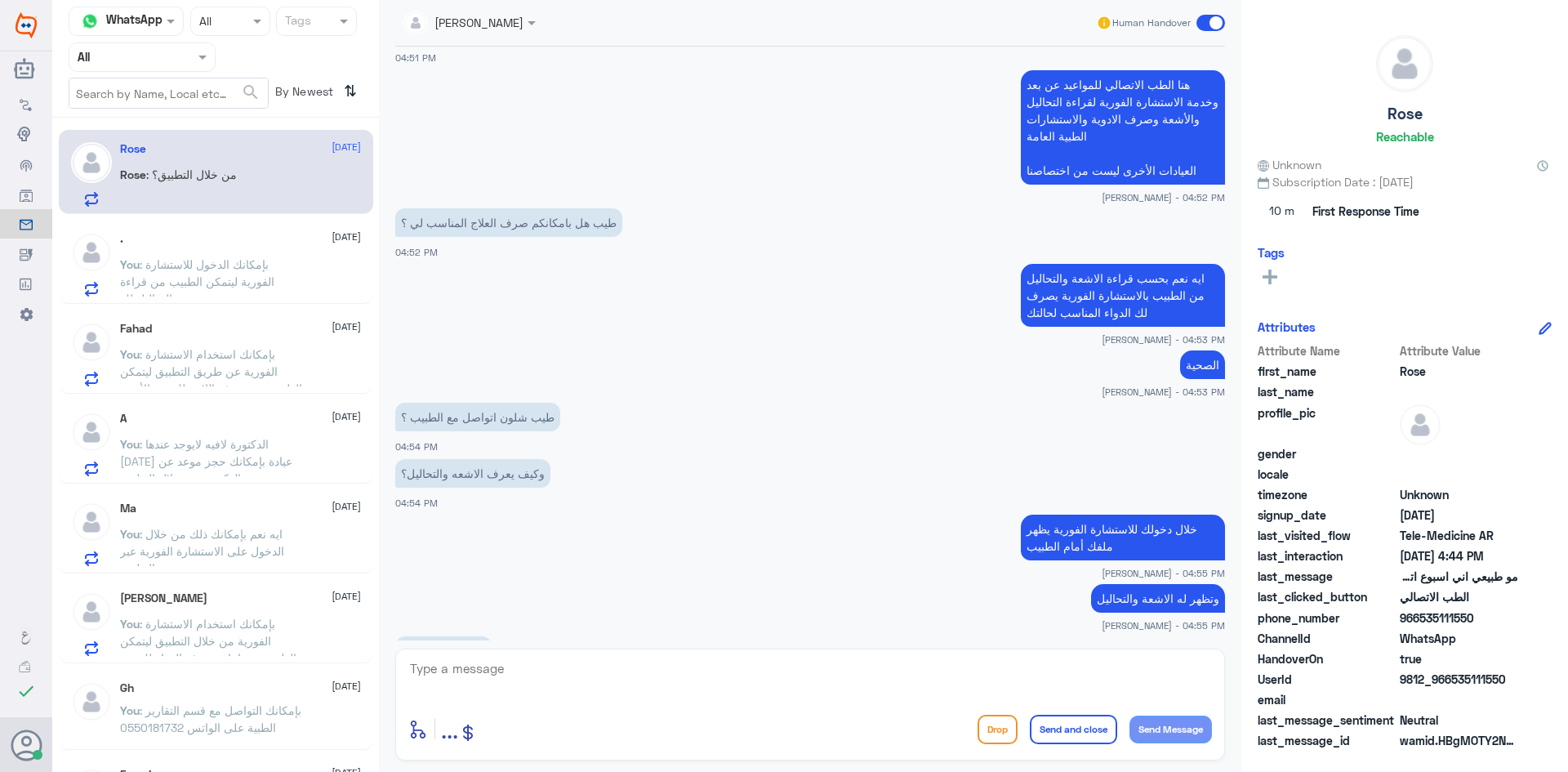
scroll to position [2509, 0]
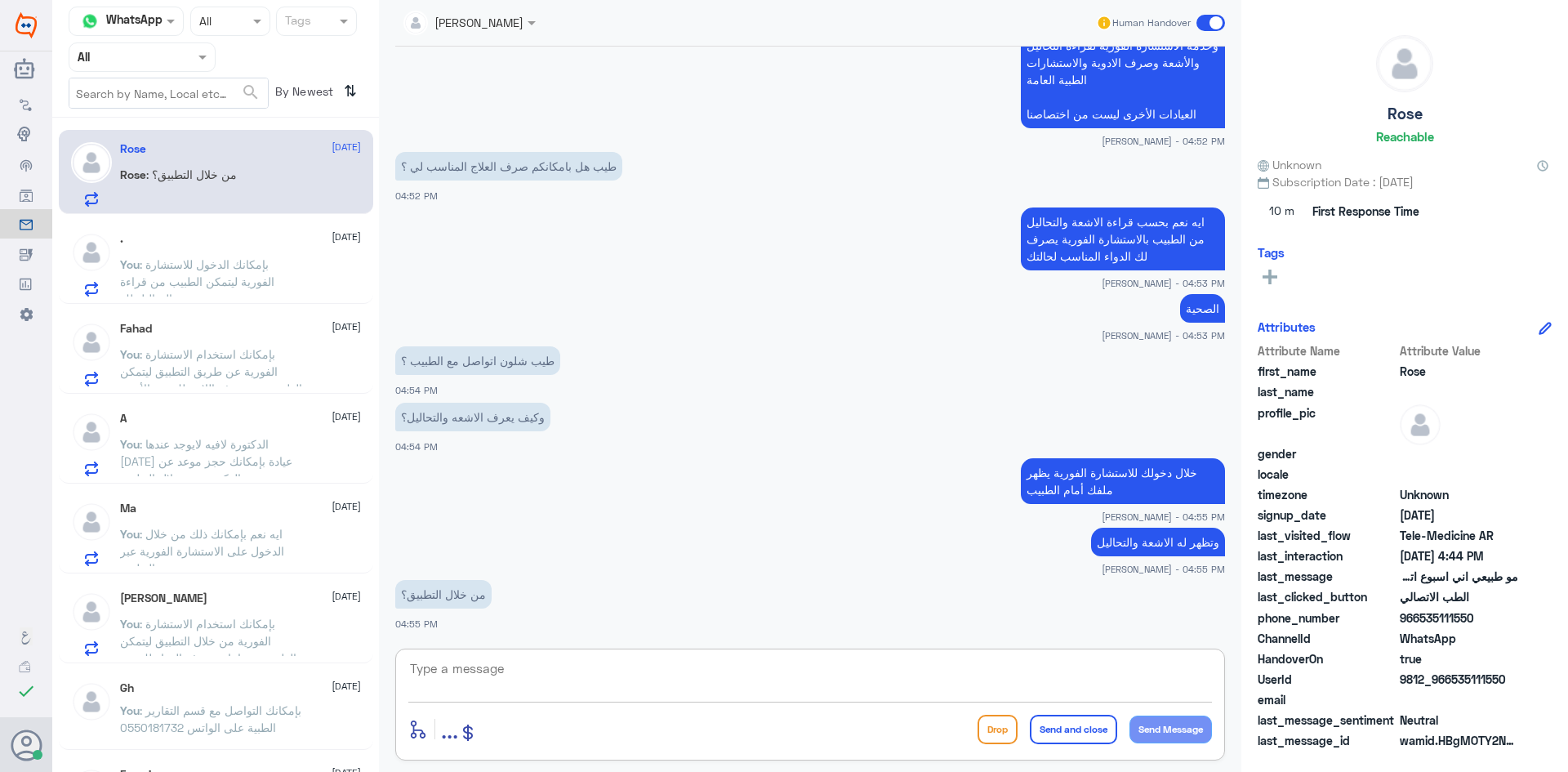
click at [511, 664] on textarea at bounding box center [809, 677] width 803 height 40
type textarea "اي نعم"
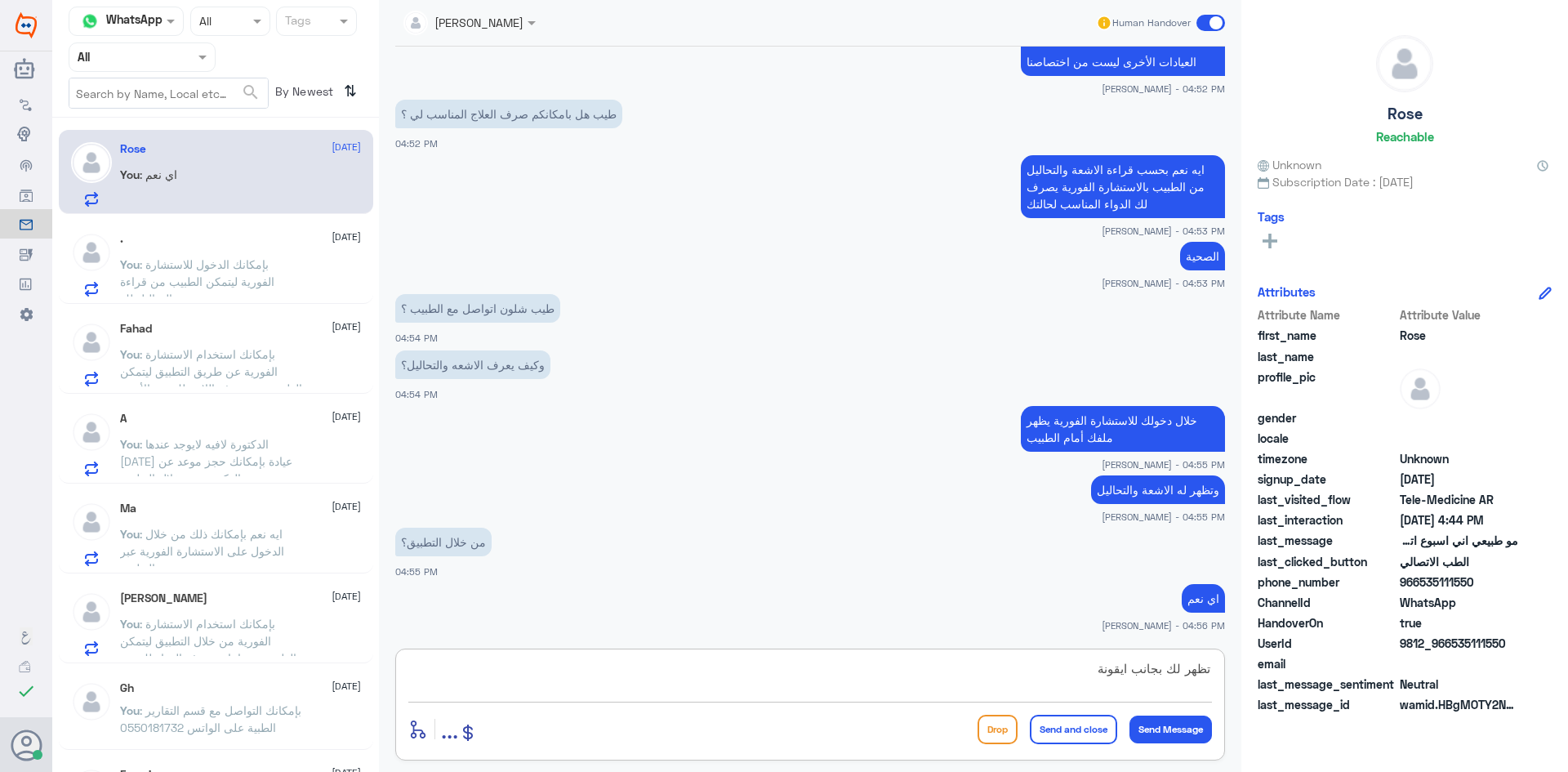
scroll to position [2618, 0]
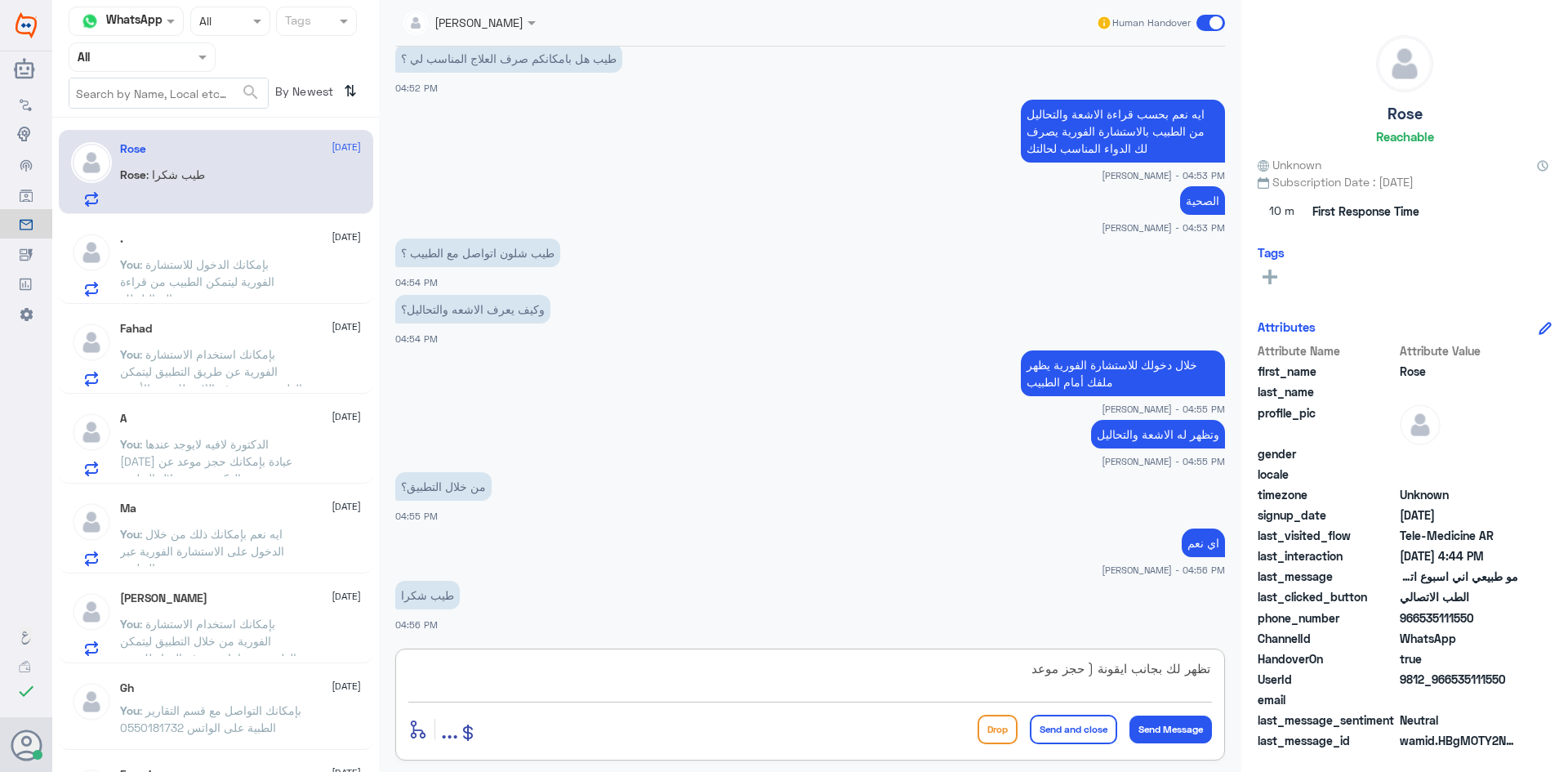
type textarea "تظهر لك بجانب ايقونة ( حجز موعد )"
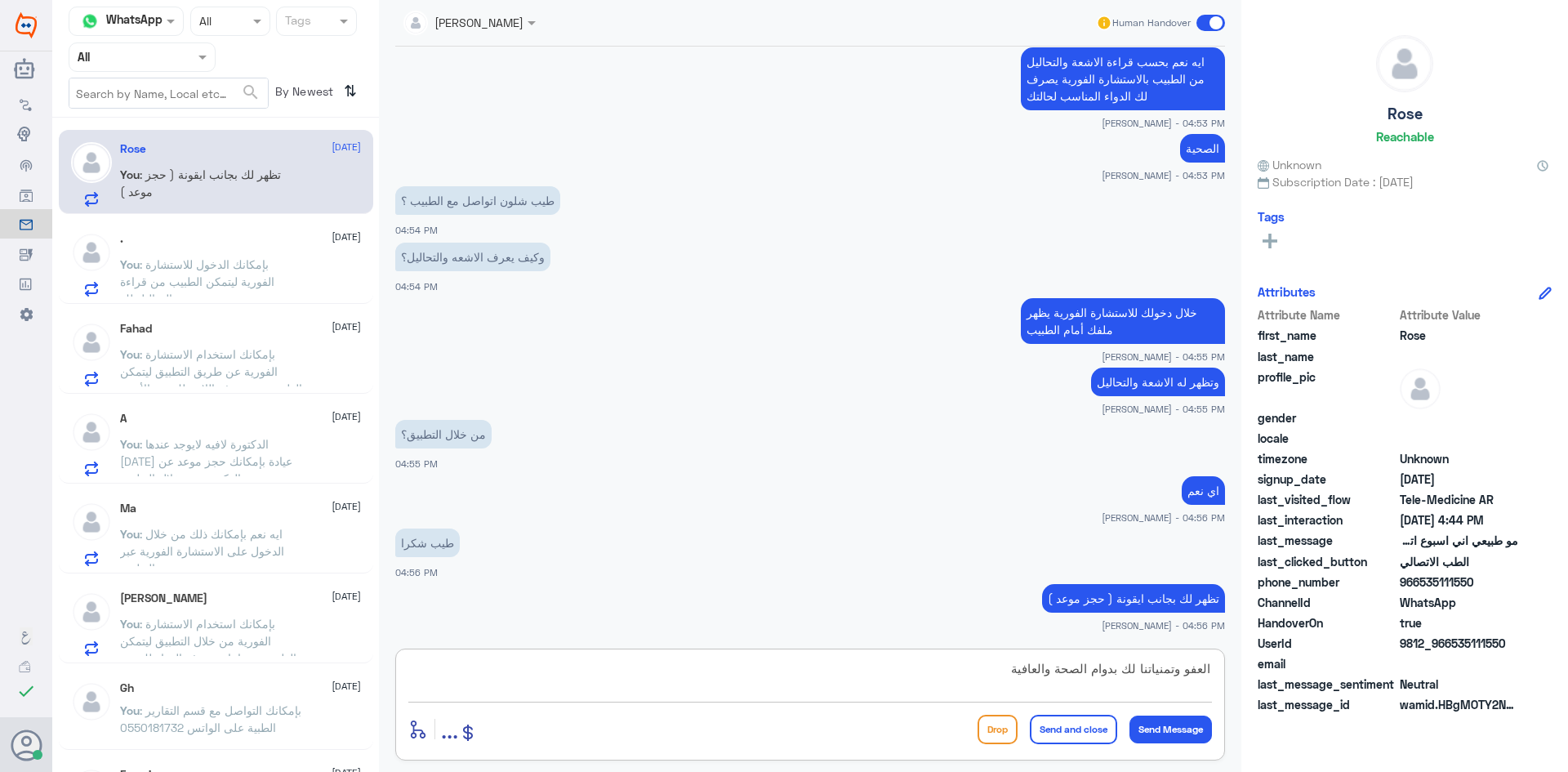
type textarea "العفو وتمنياتنا لك بدوام الصحة والعافية"
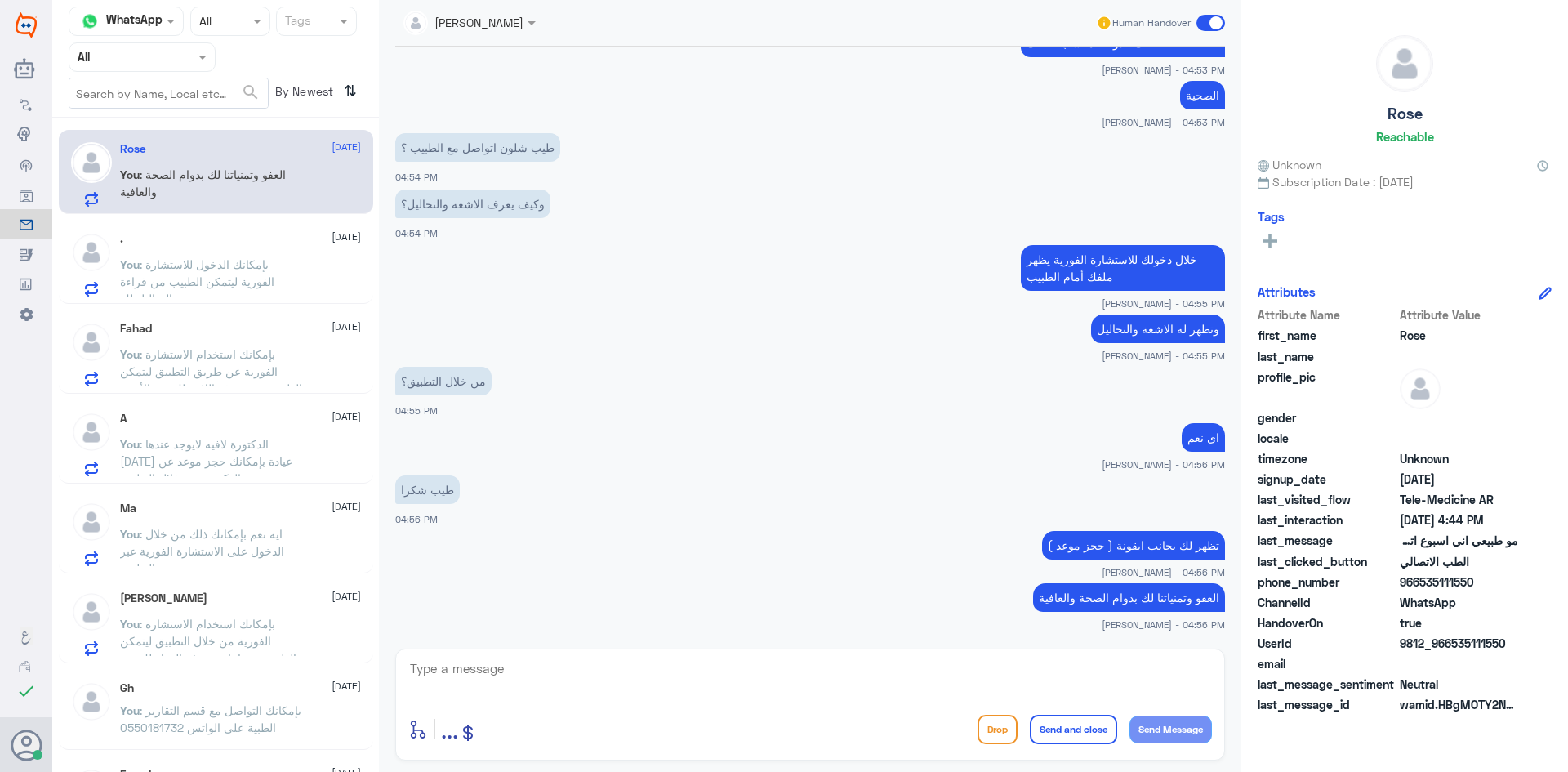
drag, startPoint x: 1508, startPoint y: 637, endPoint x: 1450, endPoint y: 639, distance: 58.0
click at [1450, 639] on span "9812_966535111550" at bounding box center [1459, 643] width 118 height 17
copy span "535111550"
click at [1201, 23] on span at bounding box center [1210, 23] width 29 height 17
click at [0, 0] on input "checkbox" at bounding box center [0, 0] width 0 height 0
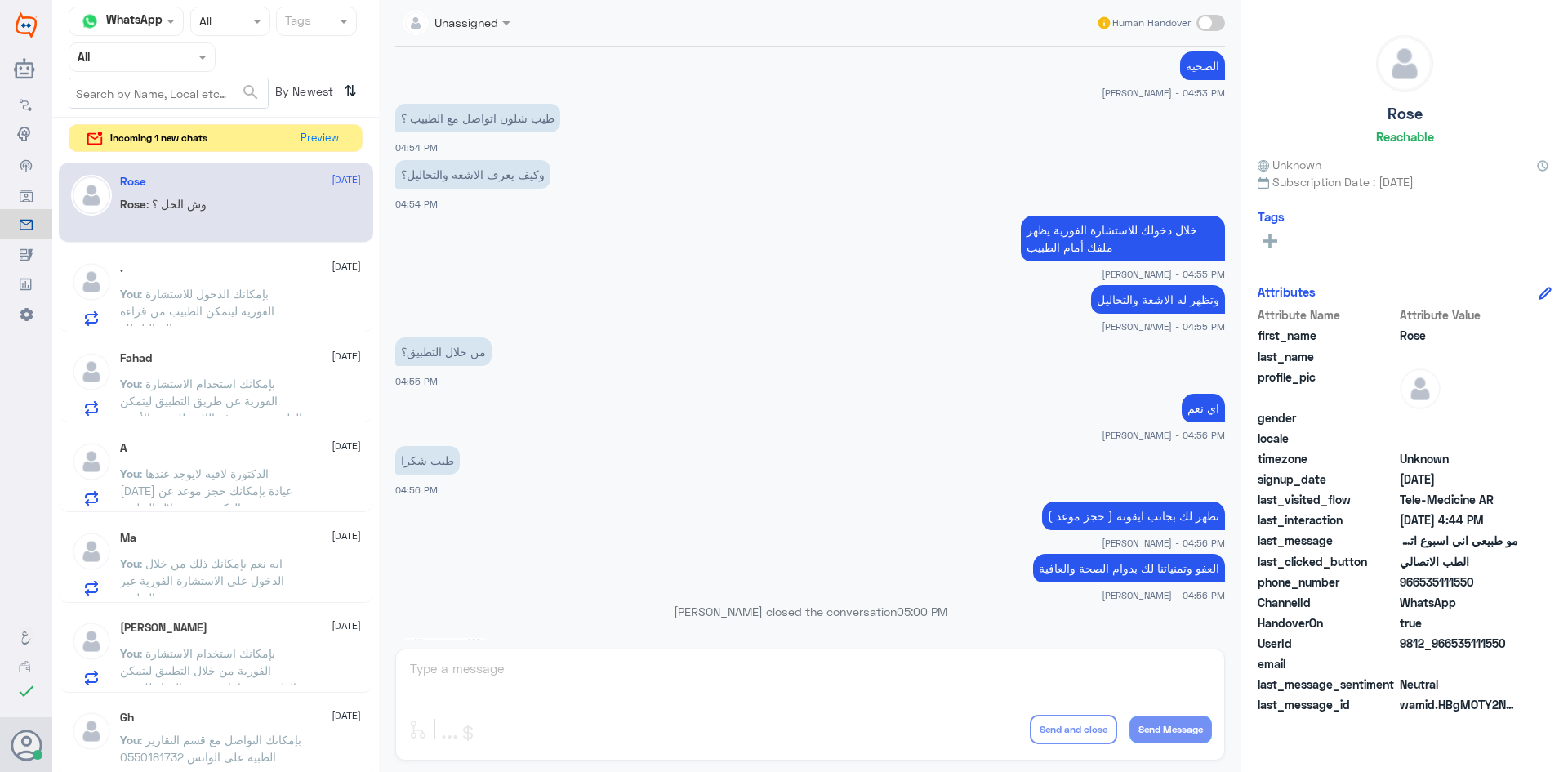
scroll to position [3563, 0]
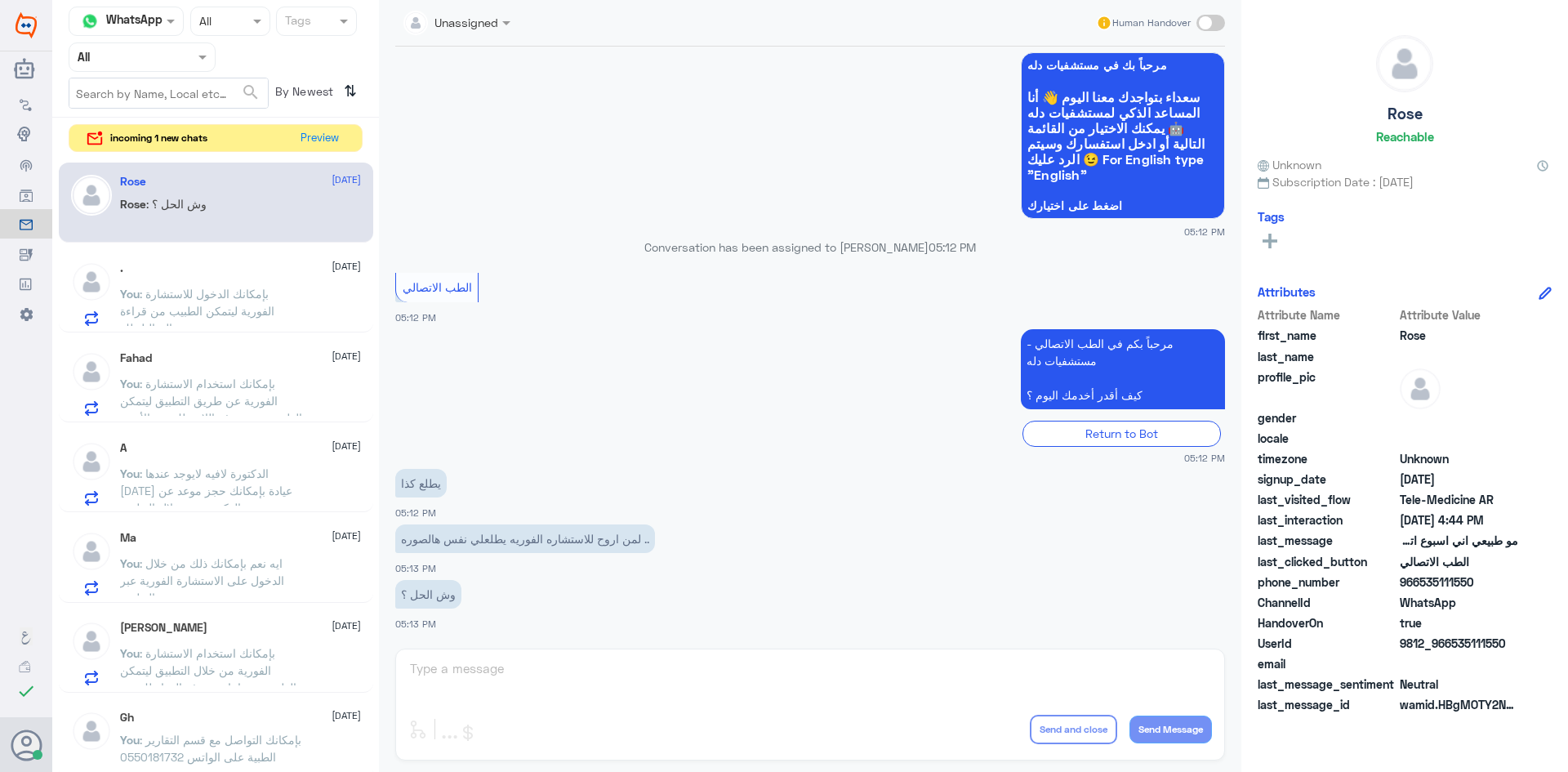
click at [494, 668] on div "Unassigned Human Handover 19 Sep 2025 السلام عليكم .. انا اتصل على د.ساره حسين …" at bounding box center [809, 388] width 862 height 777
click at [319, 138] on button "Preview" at bounding box center [319, 138] width 50 height 26
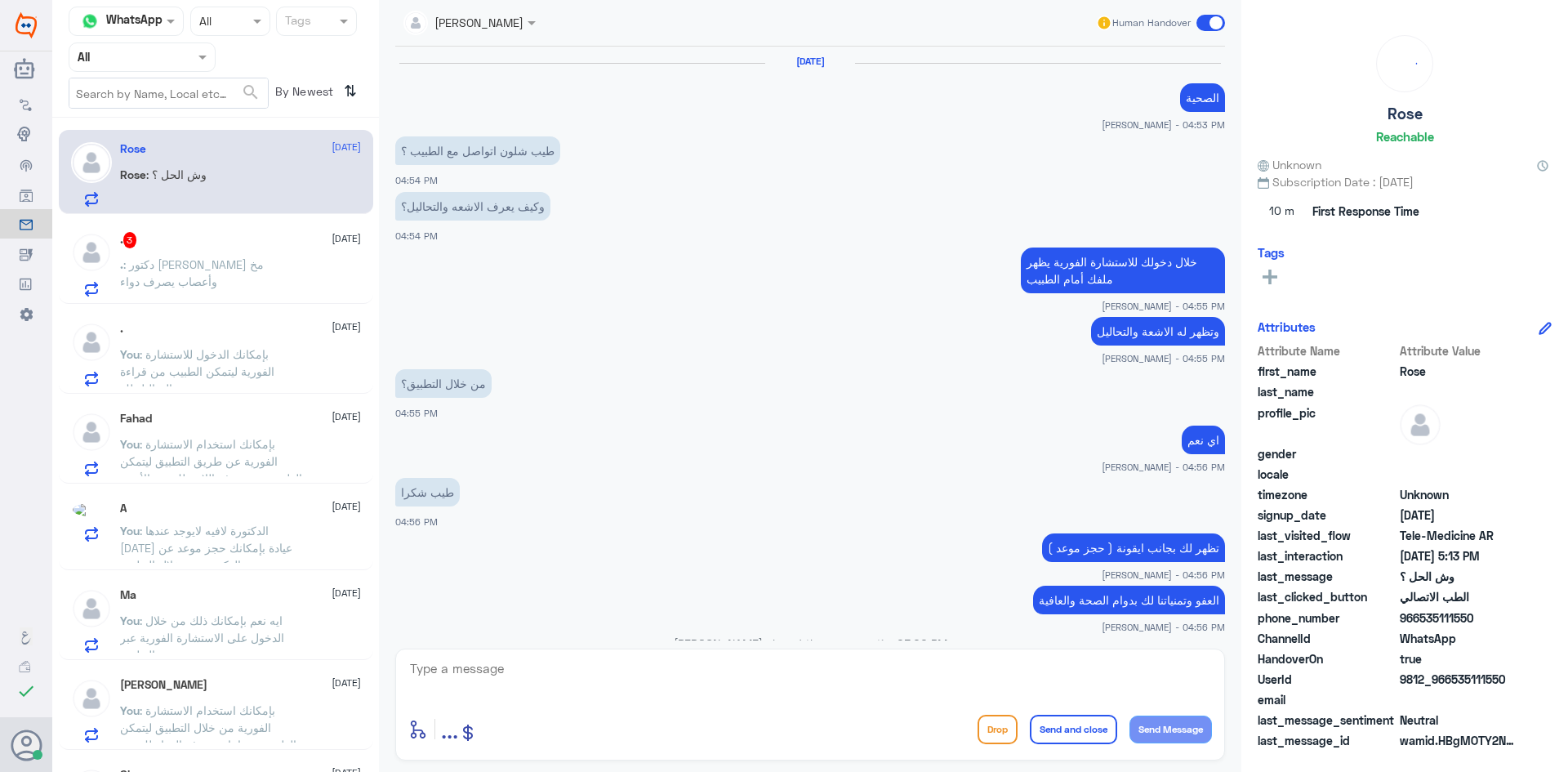
scroll to position [843, 0]
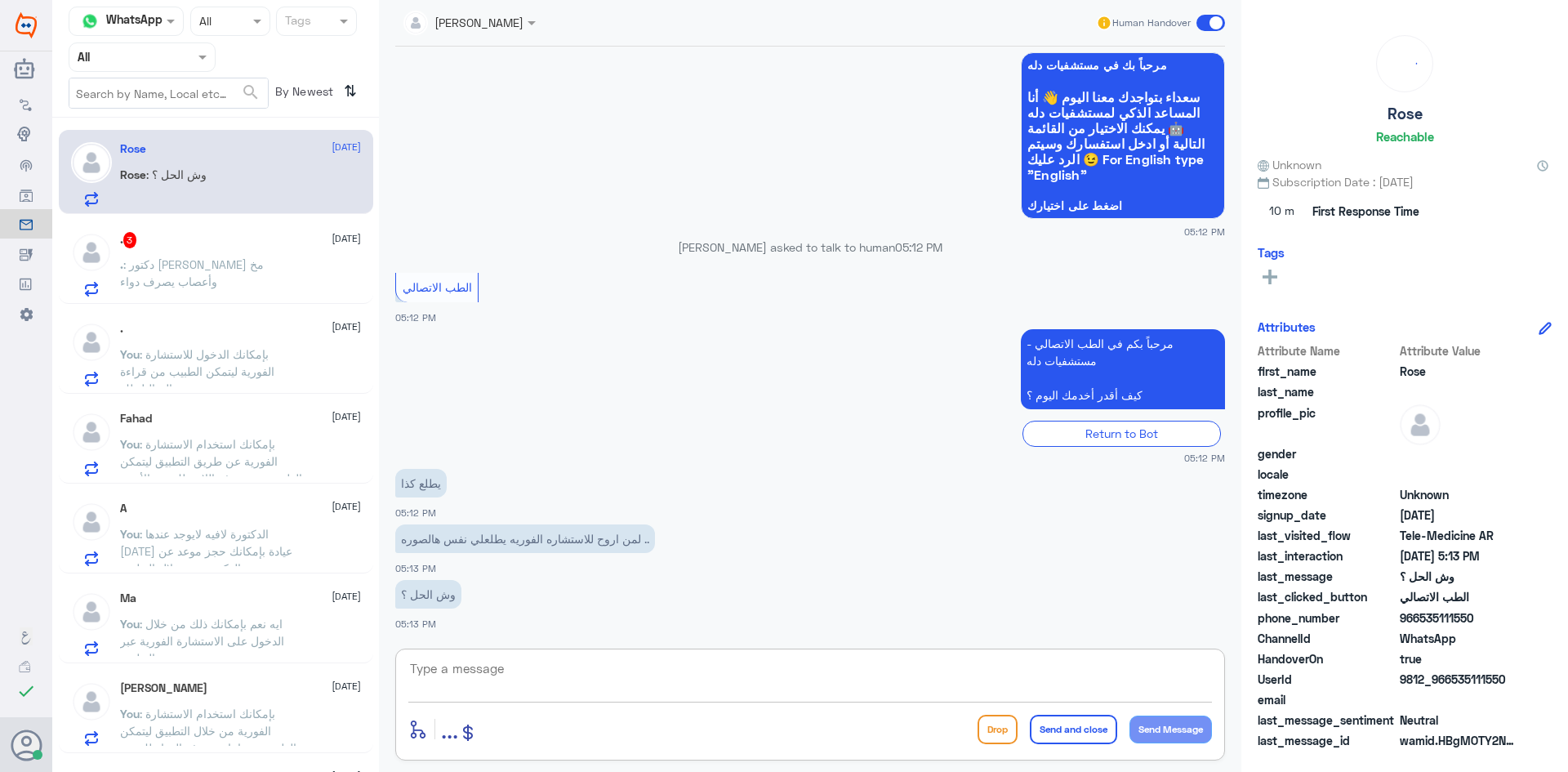
click at [498, 672] on textarea at bounding box center [809, 677] width 803 height 40
click at [298, 267] on p ". : دكتور محمد العساف مخ وأعصاب يصرف دواء" at bounding box center [212, 275] width 183 height 40
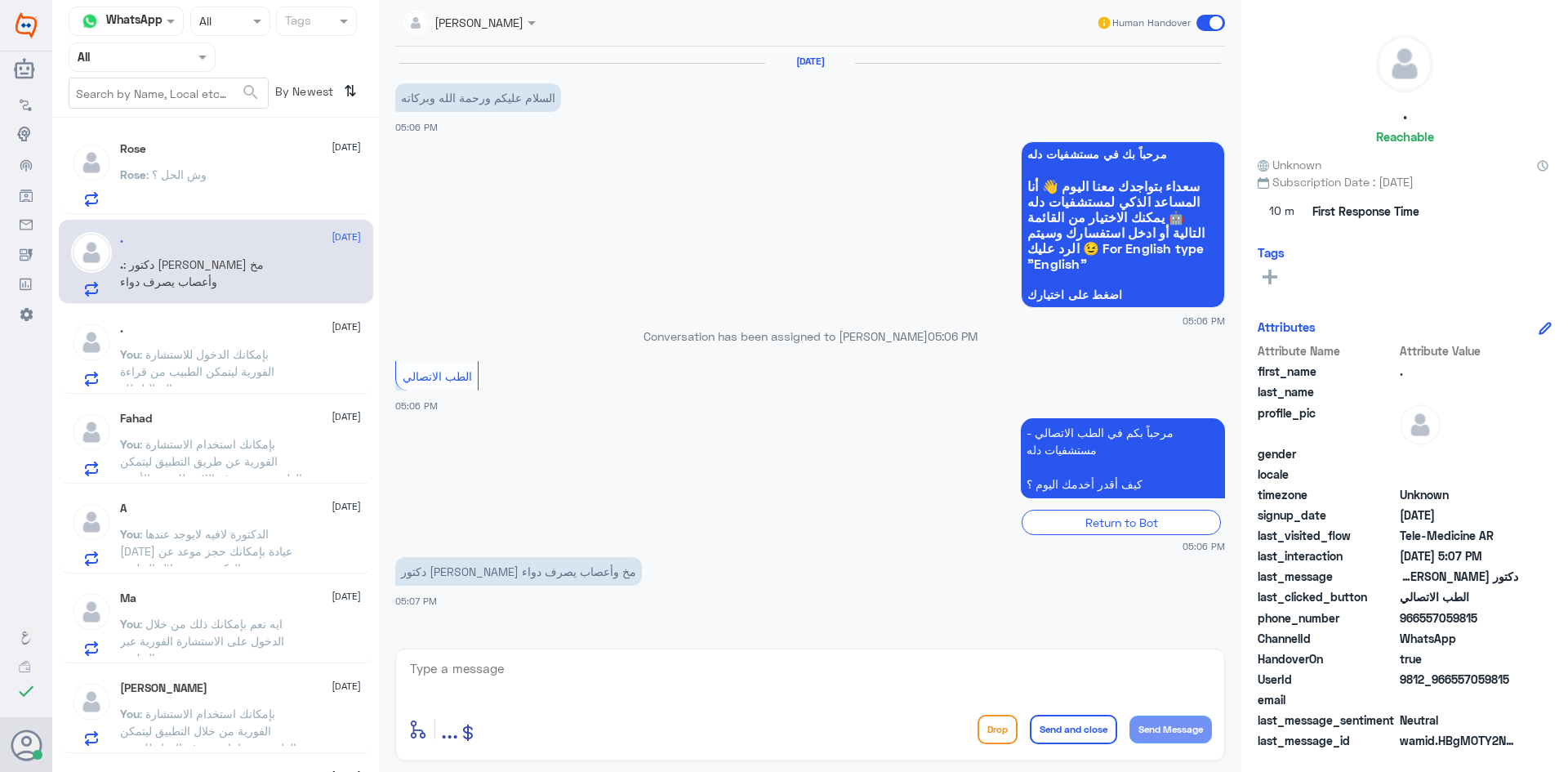
click at [526, 654] on div "enter flow name ... Drop Send and close Send Message" at bounding box center [810, 705] width 830 height 112
click at [503, 667] on textarea at bounding box center [809, 677] width 803 height 40
paste textarea "مرحبا معك [PERSON_NAME] من الطب الاتصالي"
type textarea "مرحبا معك [PERSON_NAME] من الطب الاتصالي"
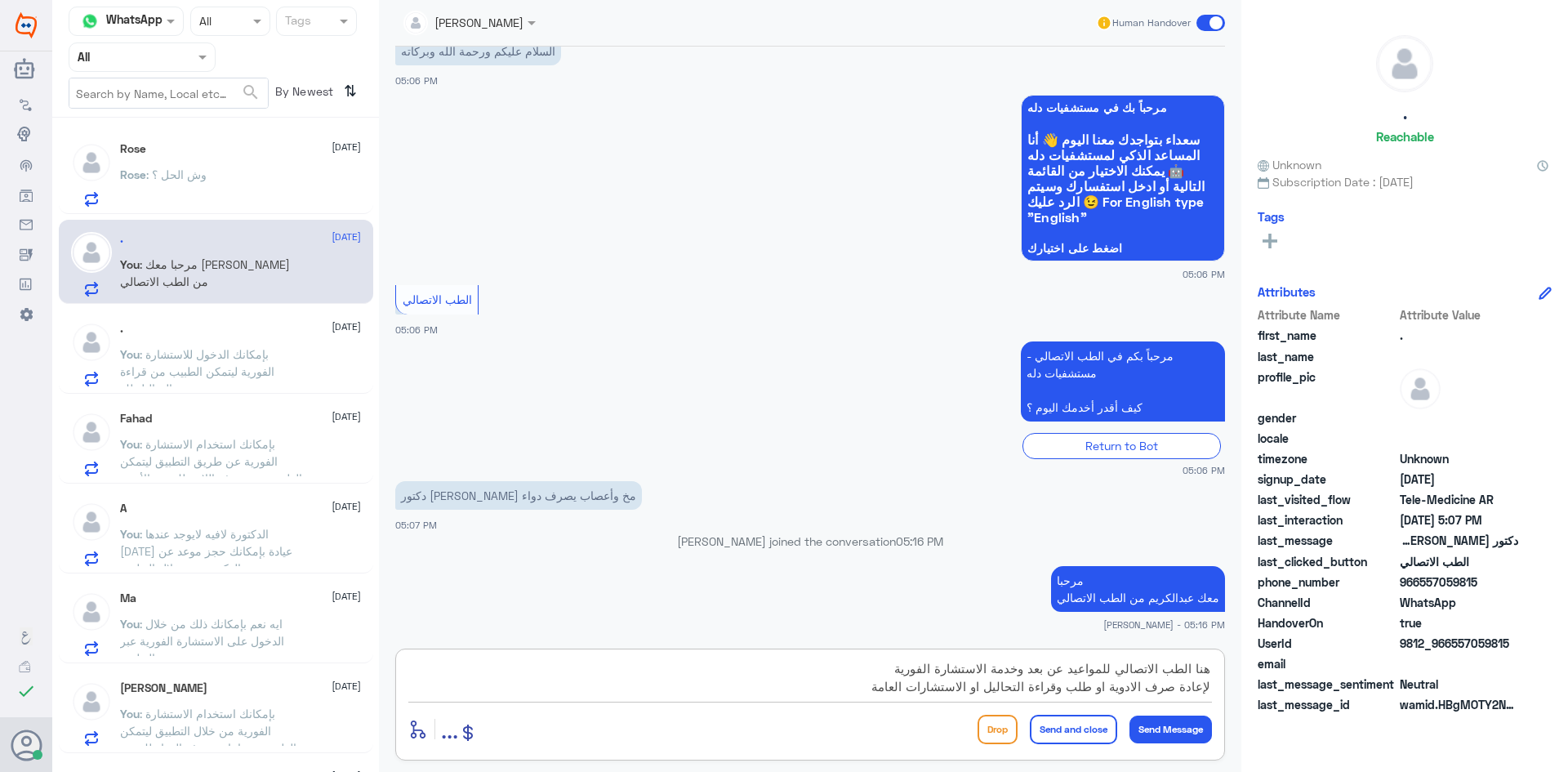
type textarea "هنا الطب الاتصالي للمواعيد عن بعد وخدمة الاستشارة الفورية لإعادة صرف الادوية او…"
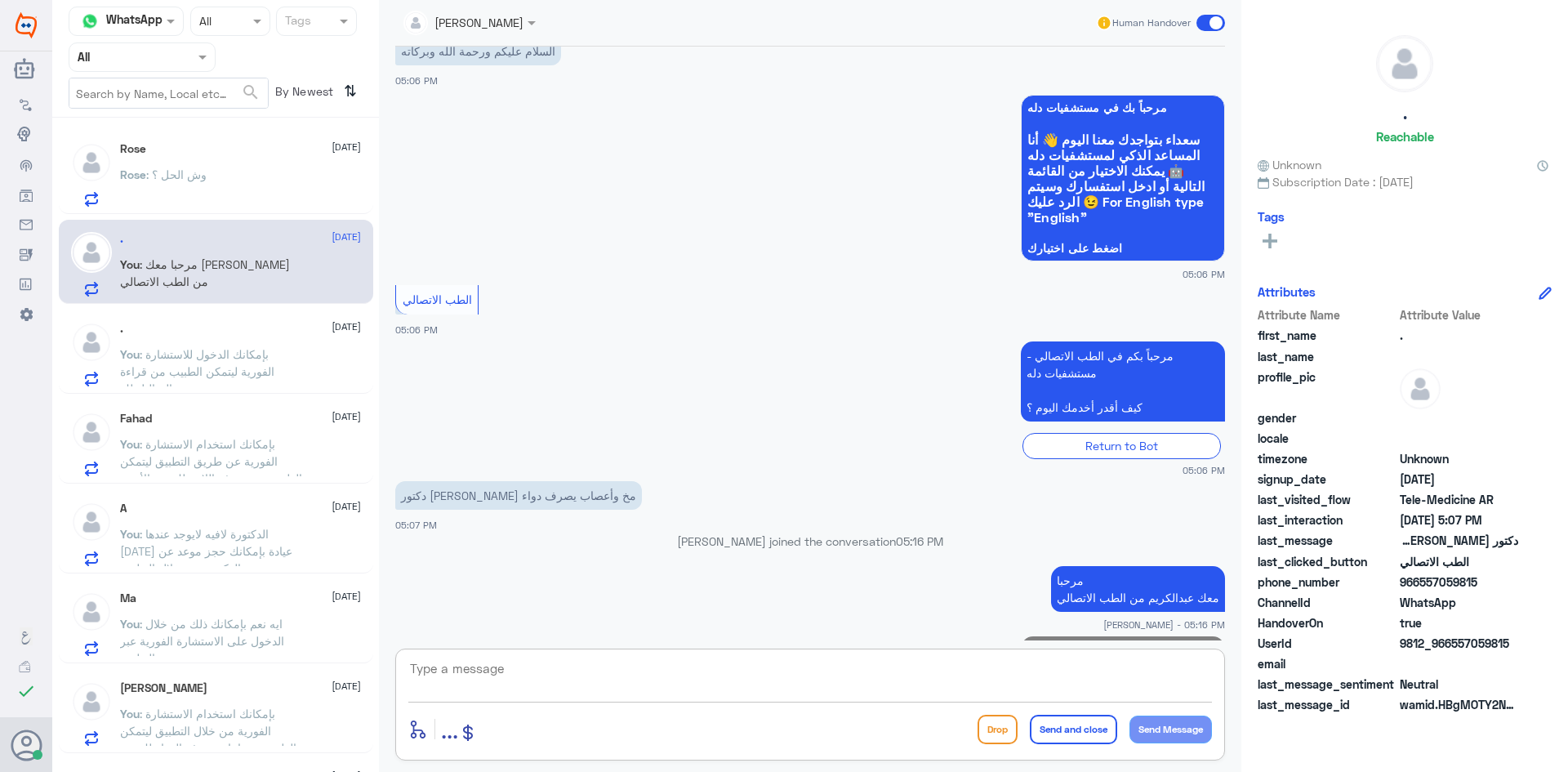
scroll to position [150, 0]
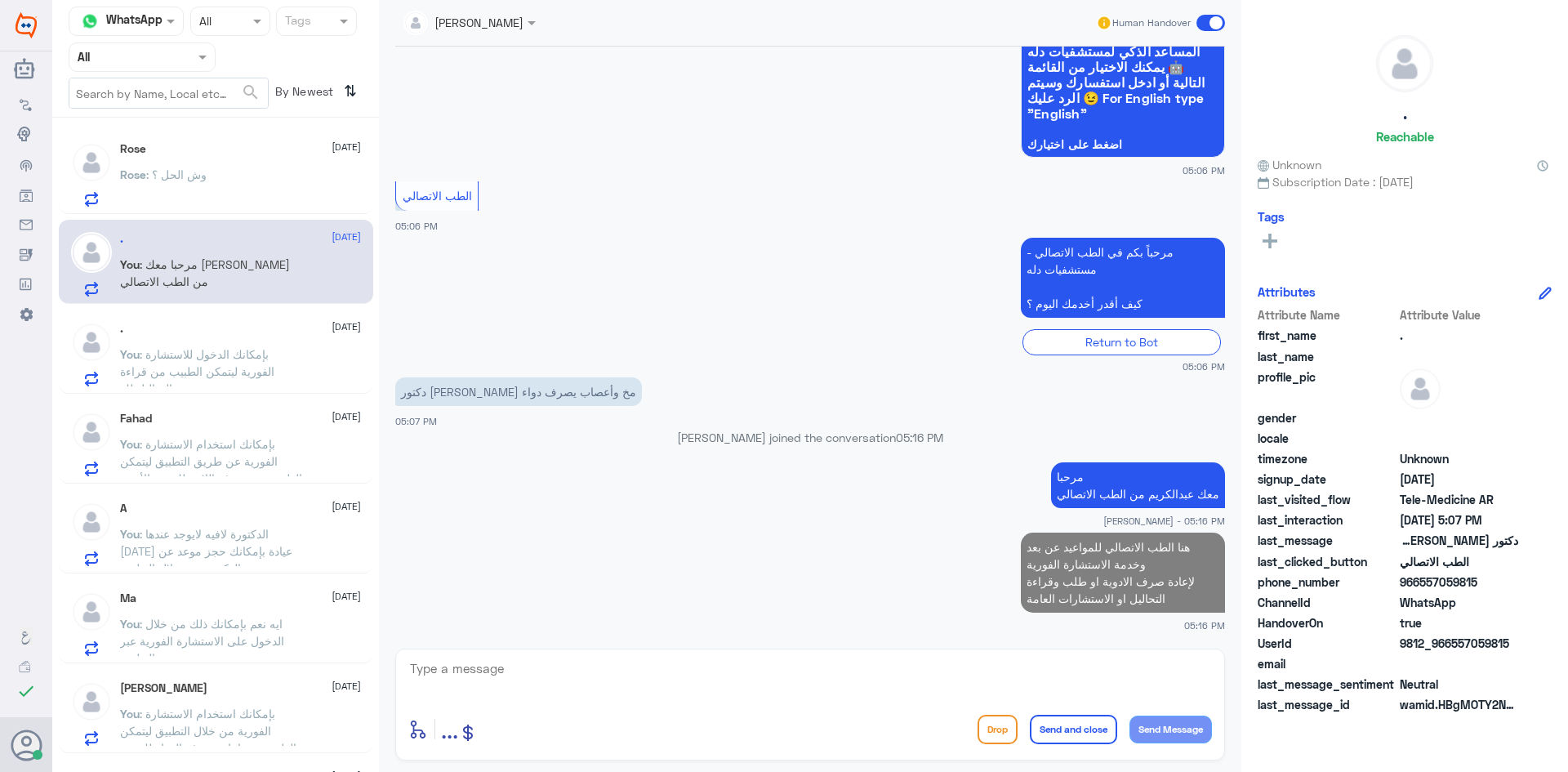
click at [169, 171] on span ": وش الحل ؟" at bounding box center [175, 175] width 60 height 14
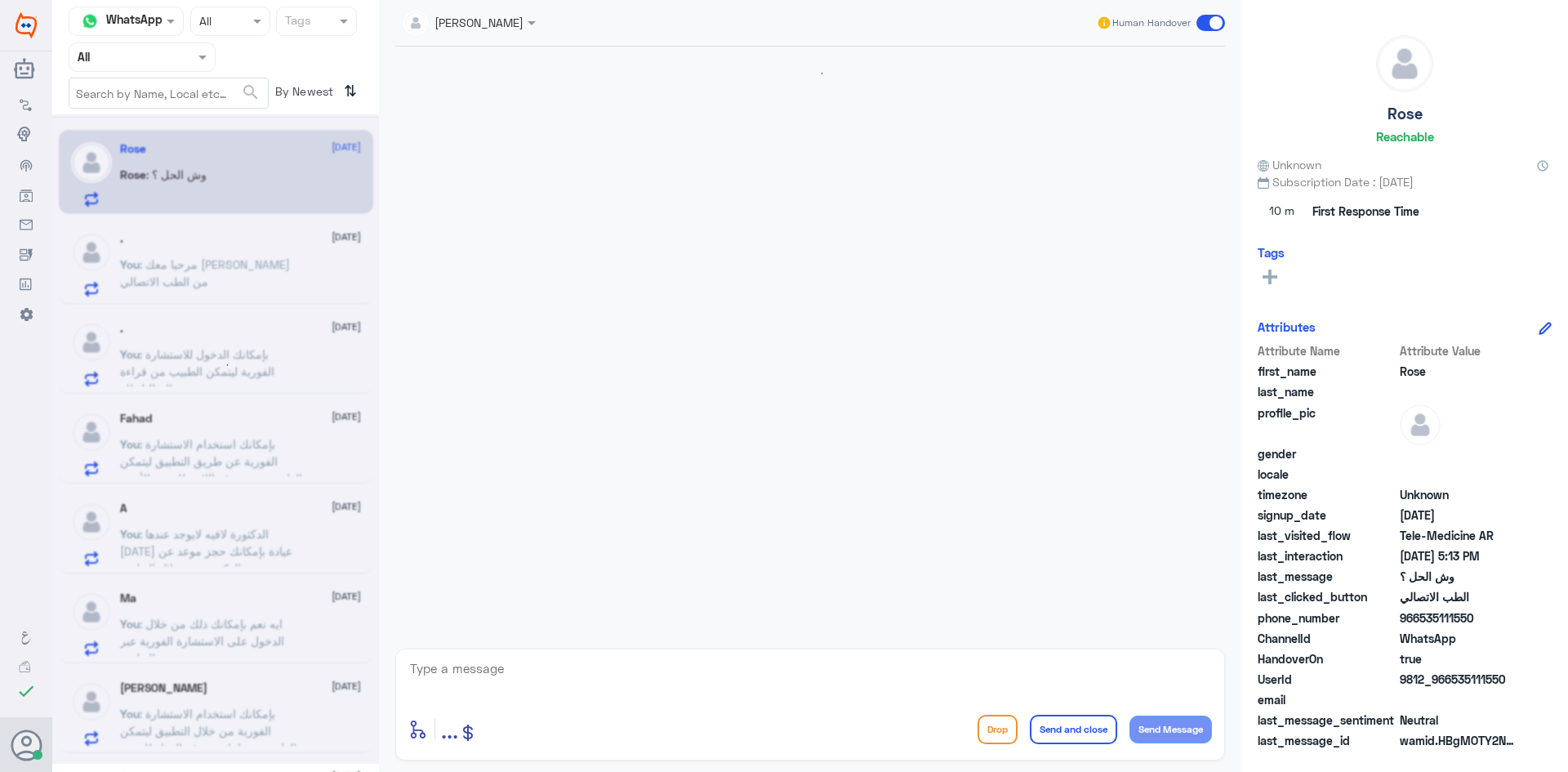
scroll to position [843, 0]
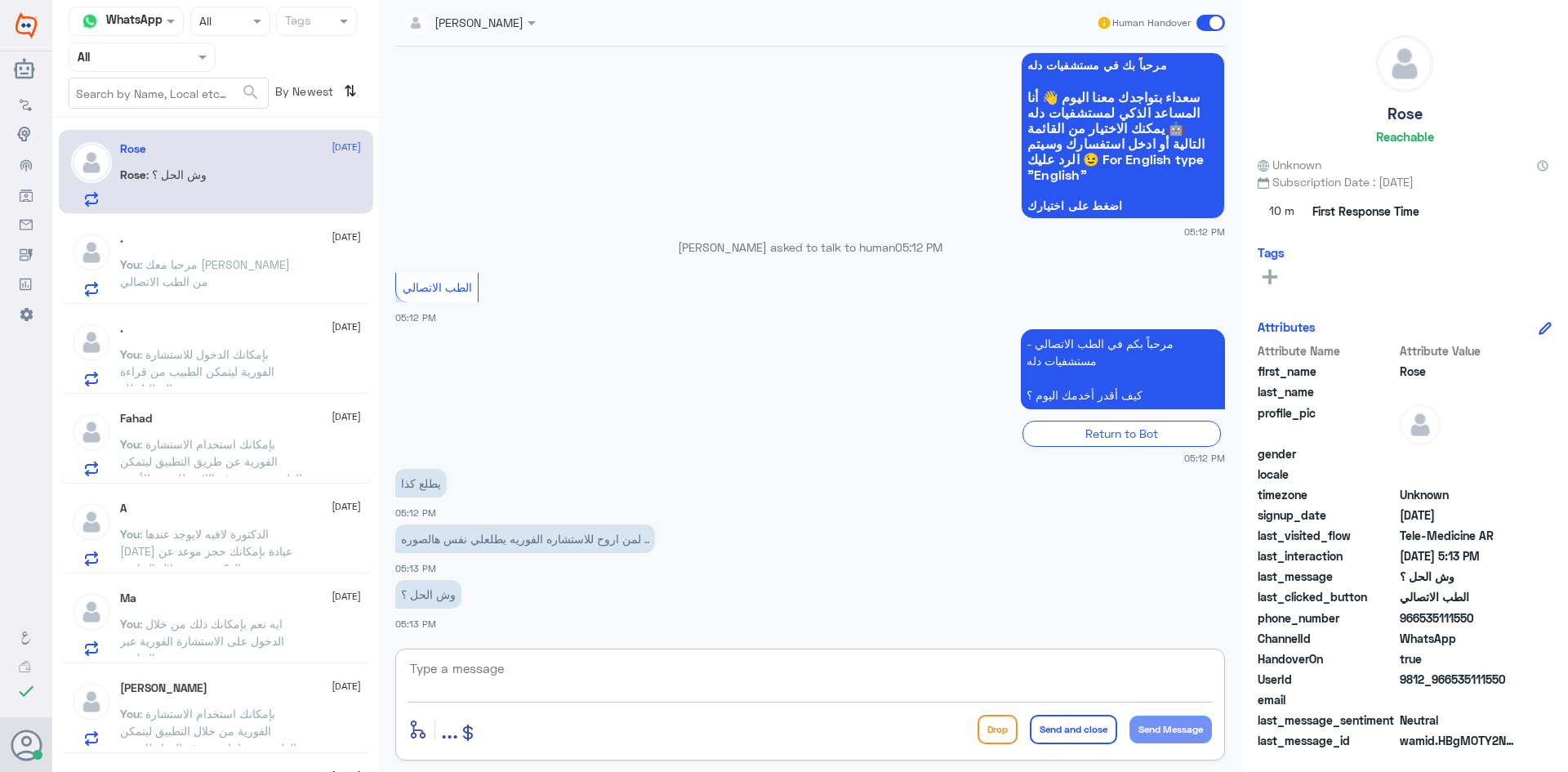
click at [669, 658] on textarea at bounding box center [809, 677] width 803 height 40
type textarea "اي صورة ؟"
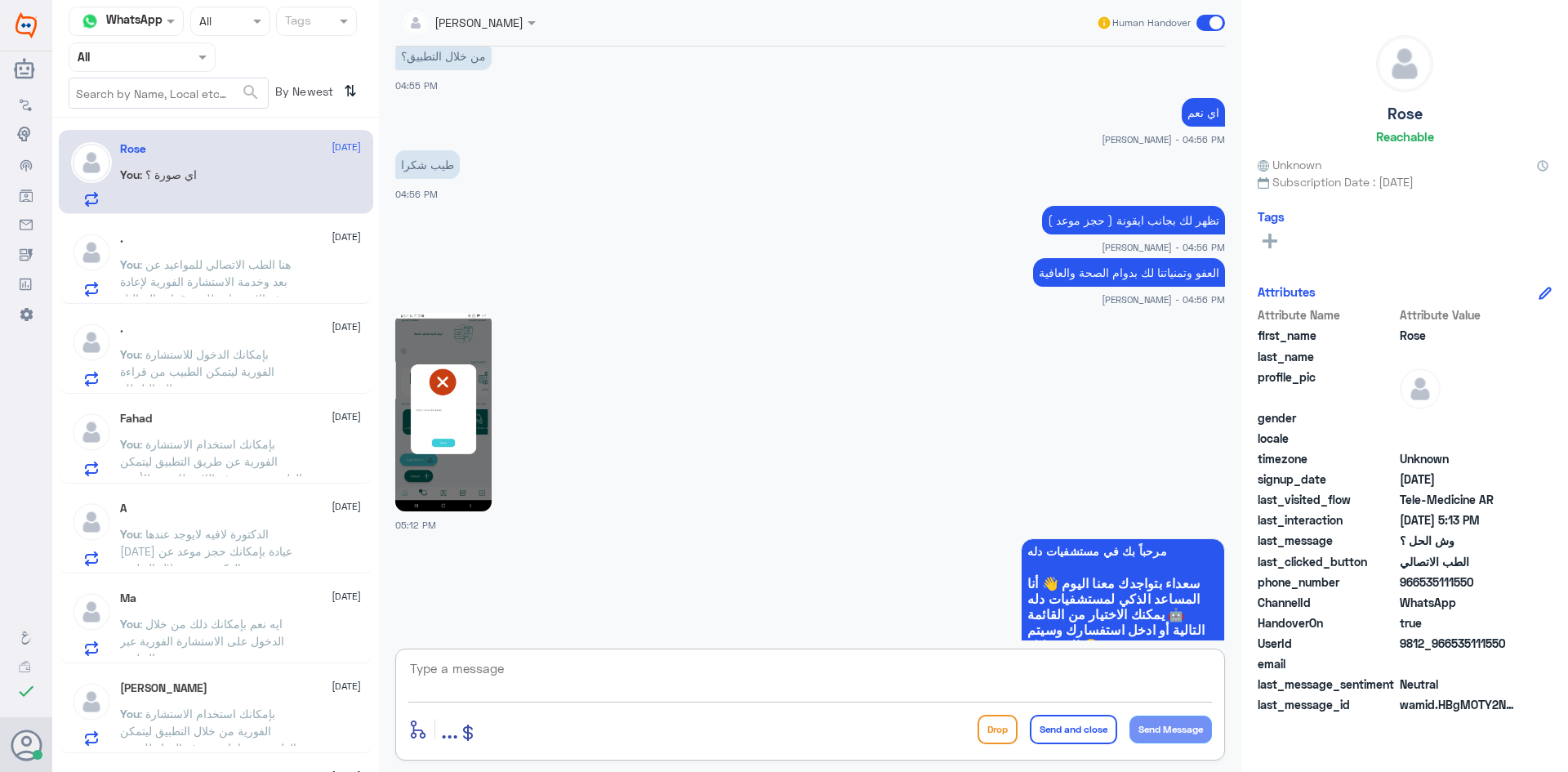
scroll to position [323, 0]
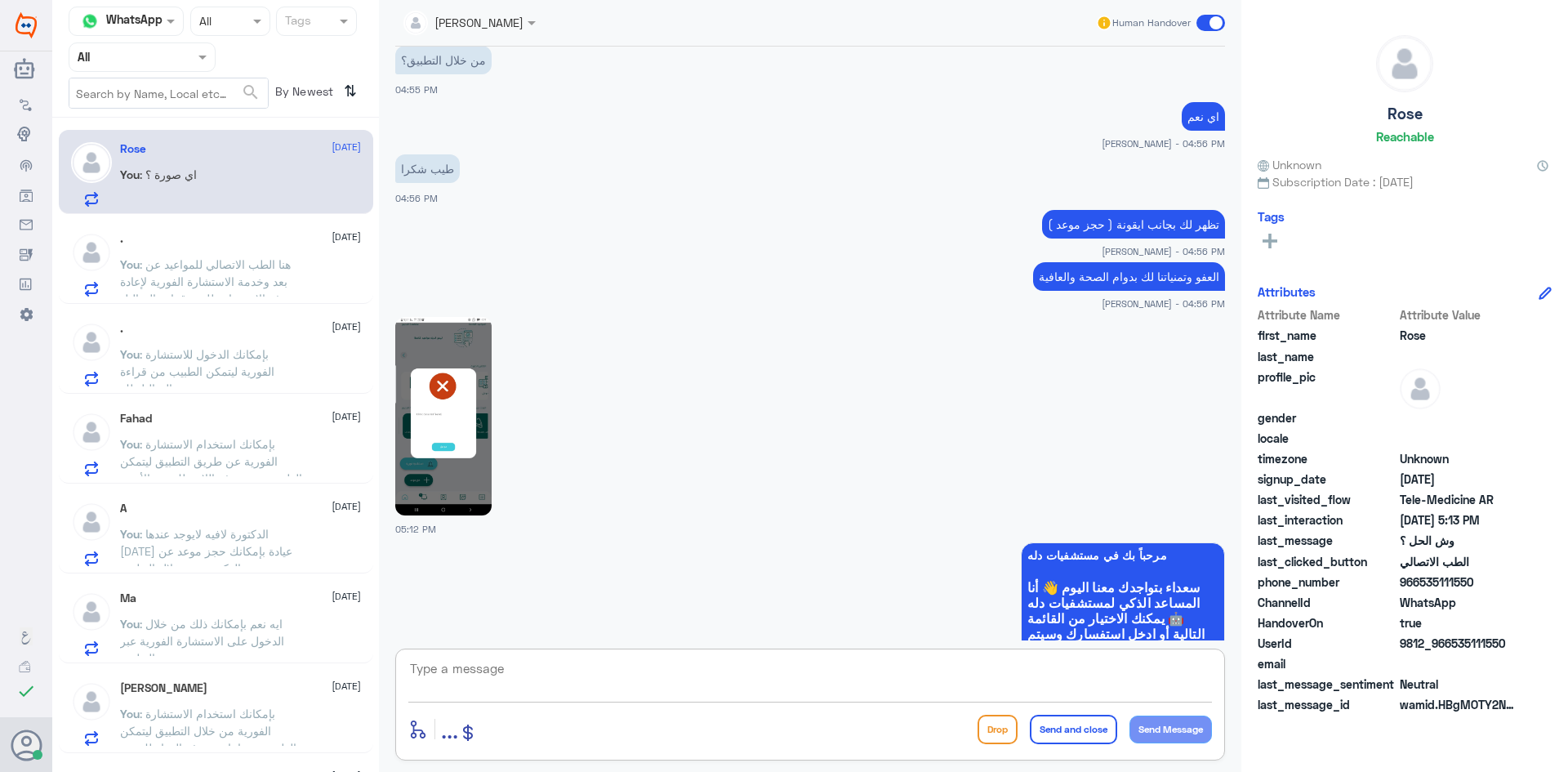
click at [484, 421] on img at bounding box center [443, 415] width 97 height 198
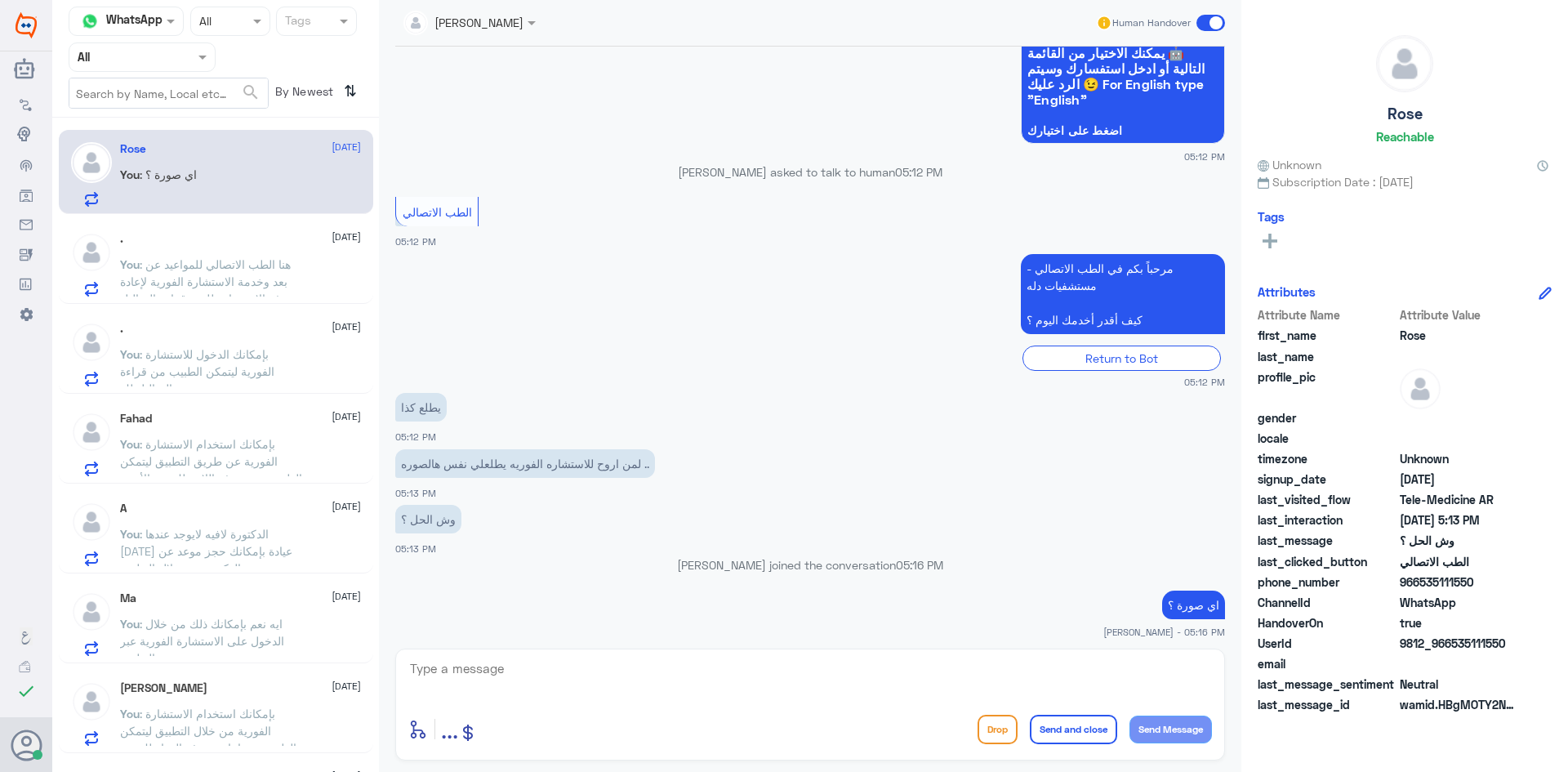
scroll to position [895, 0]
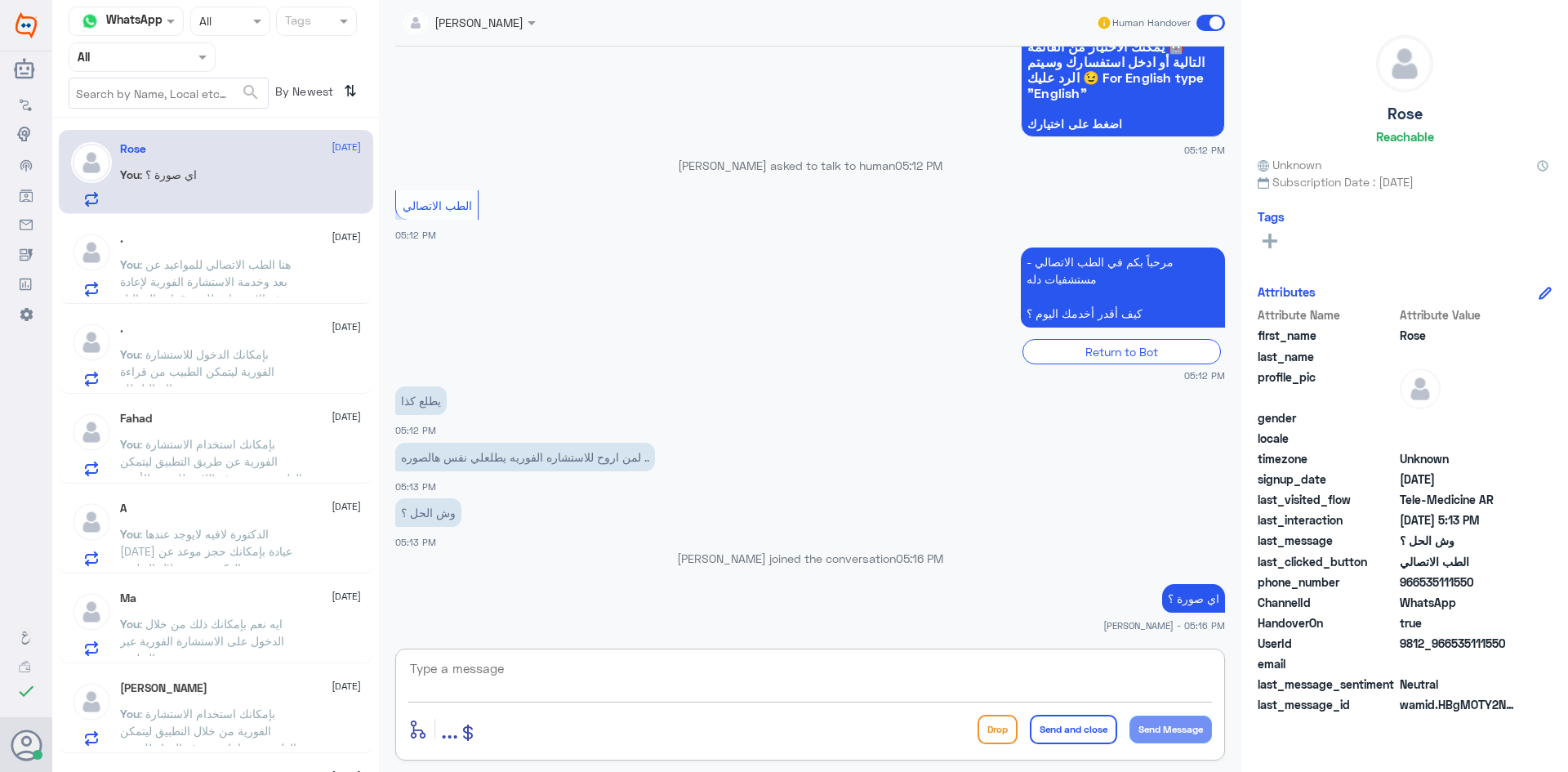
click at [701, 662] on textarea at bounding box center [809, 677] width 803 height 40
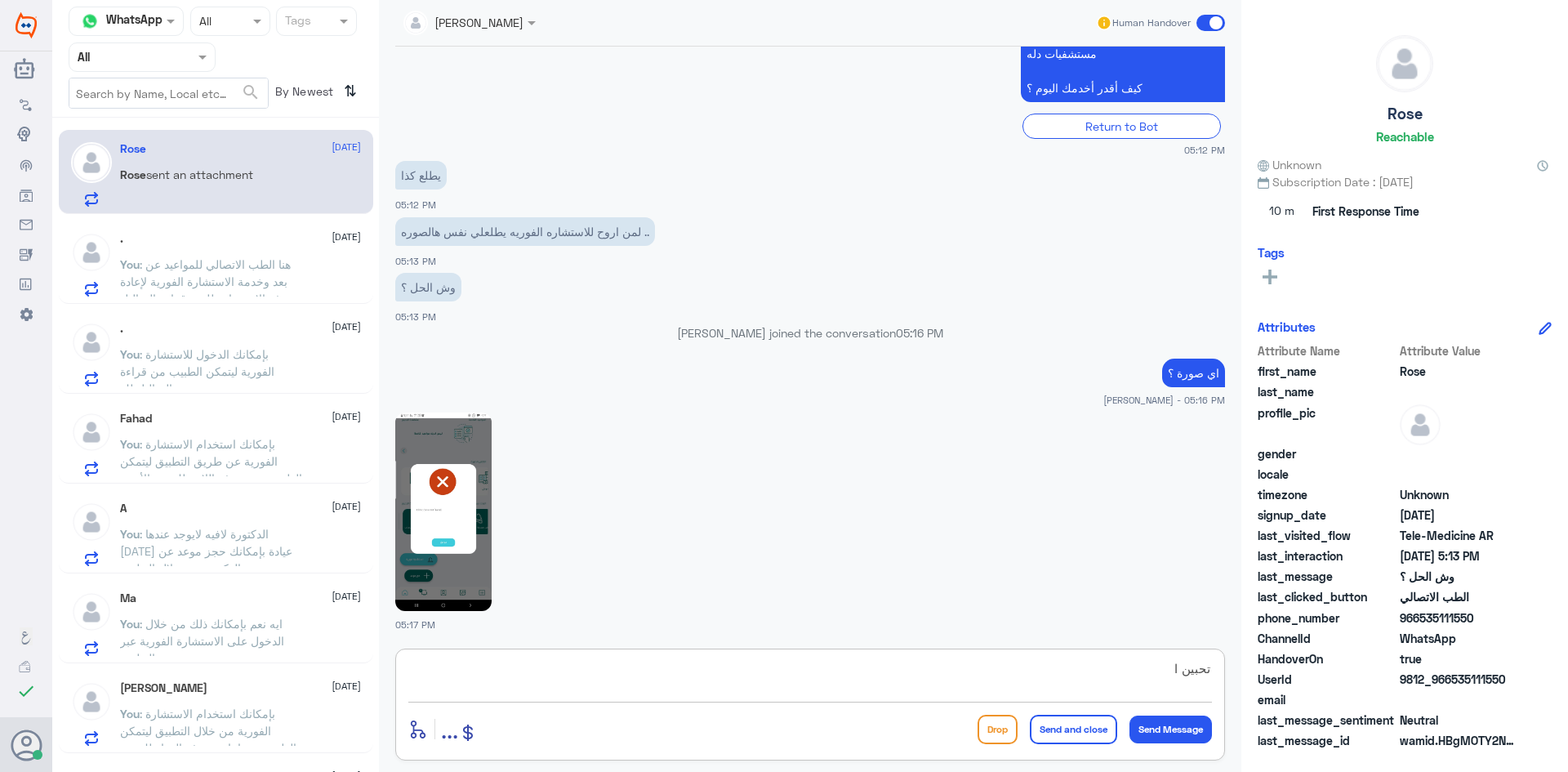
scroll to position [1177, 0]
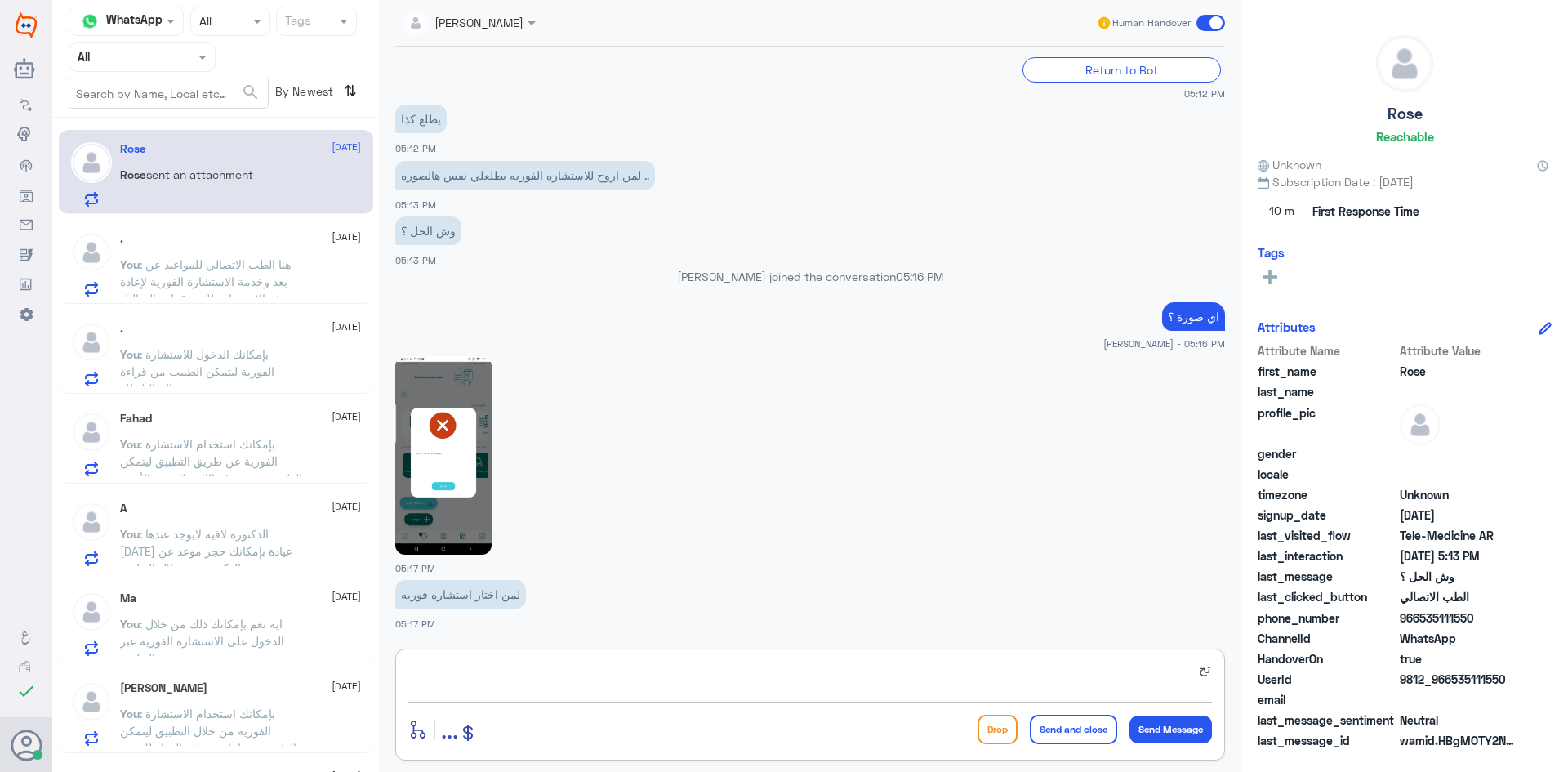
type textarea "ت"
type textarea "التطبيق عندك محدث اخر تحديث ؟"
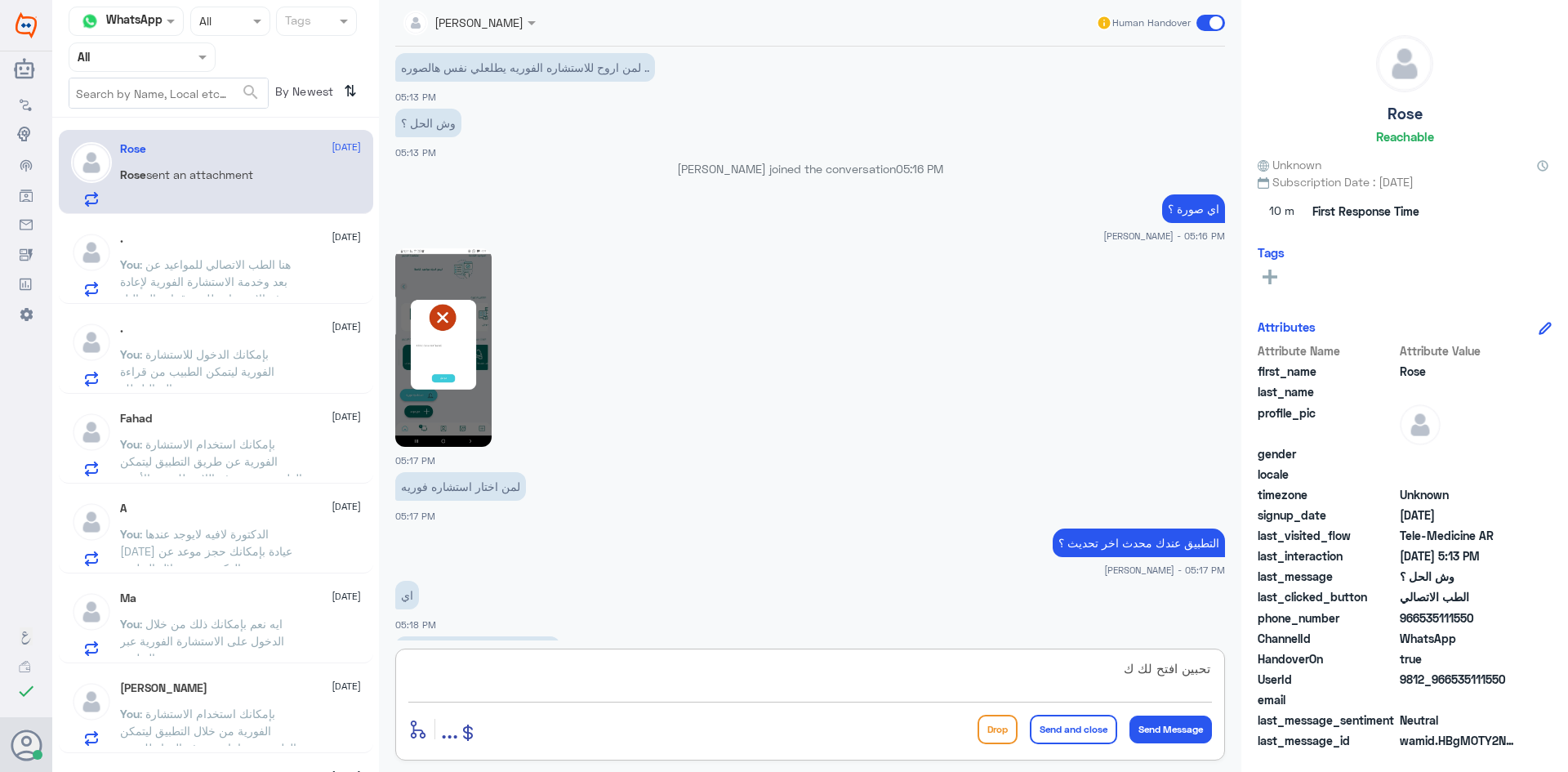
scroll to position [1341, 0]
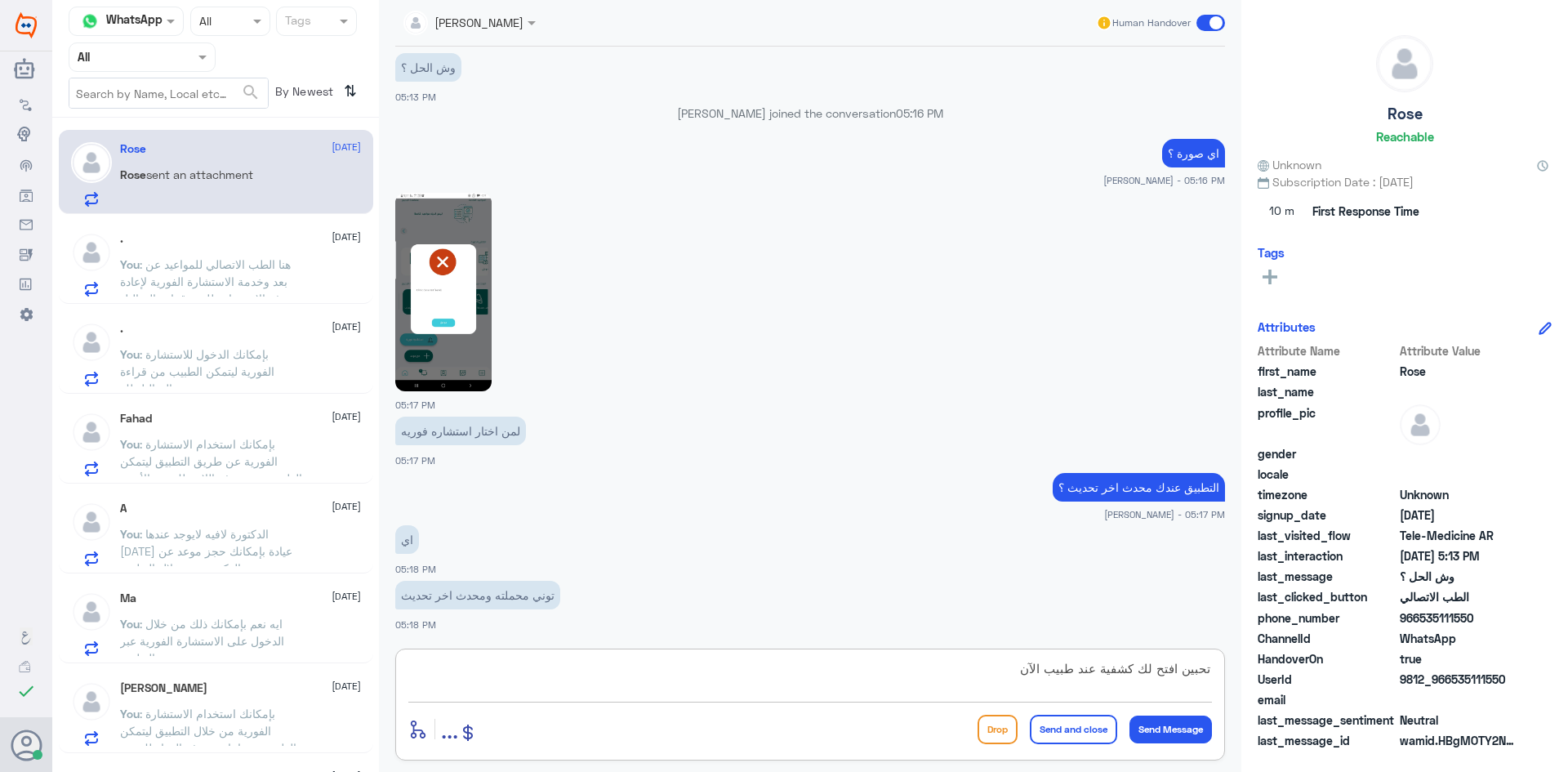
type textarea "تحبين افتح لك كشفية عند طبيب الآن ؟"
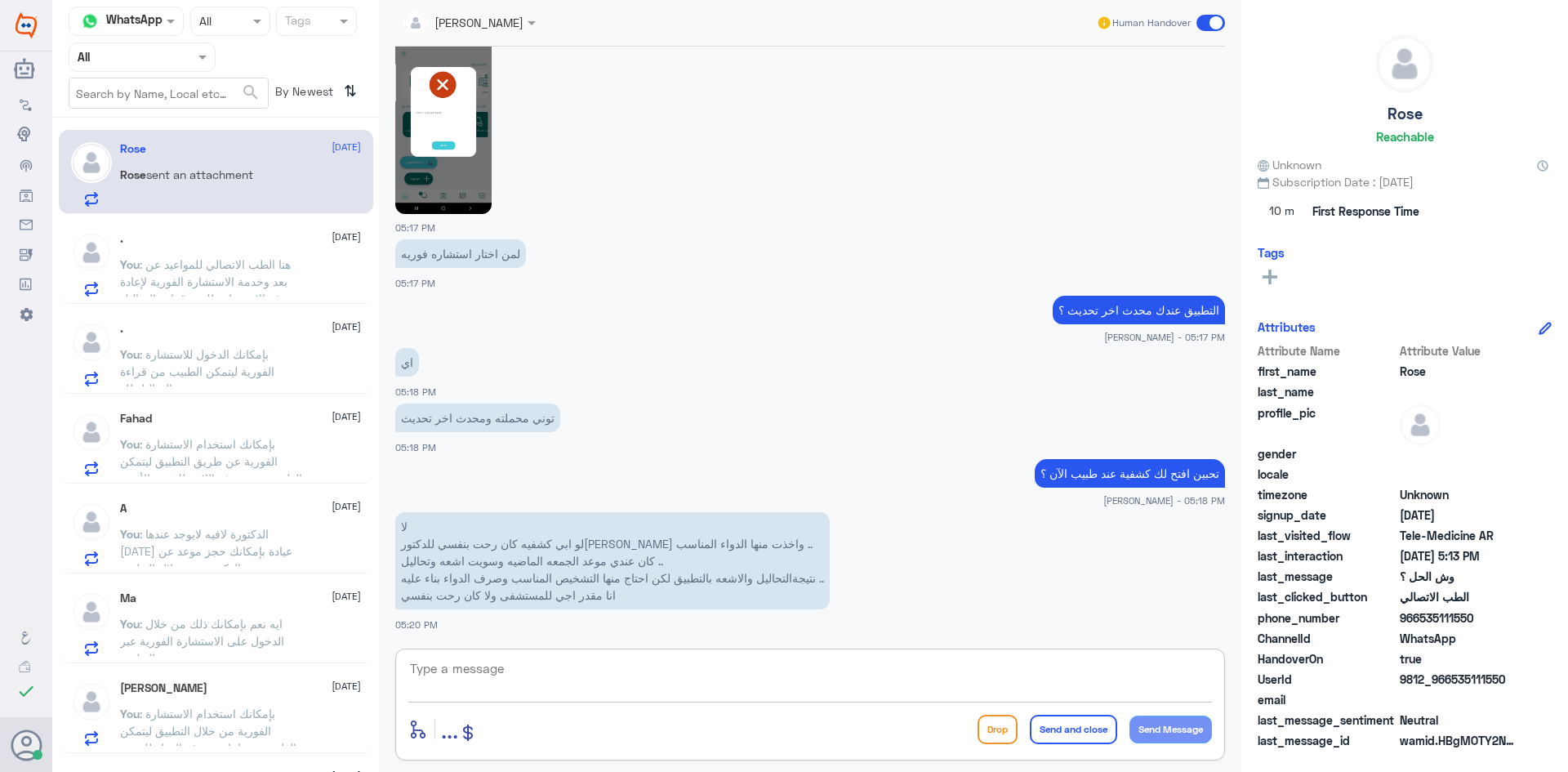
scroll to position [1574, 0]
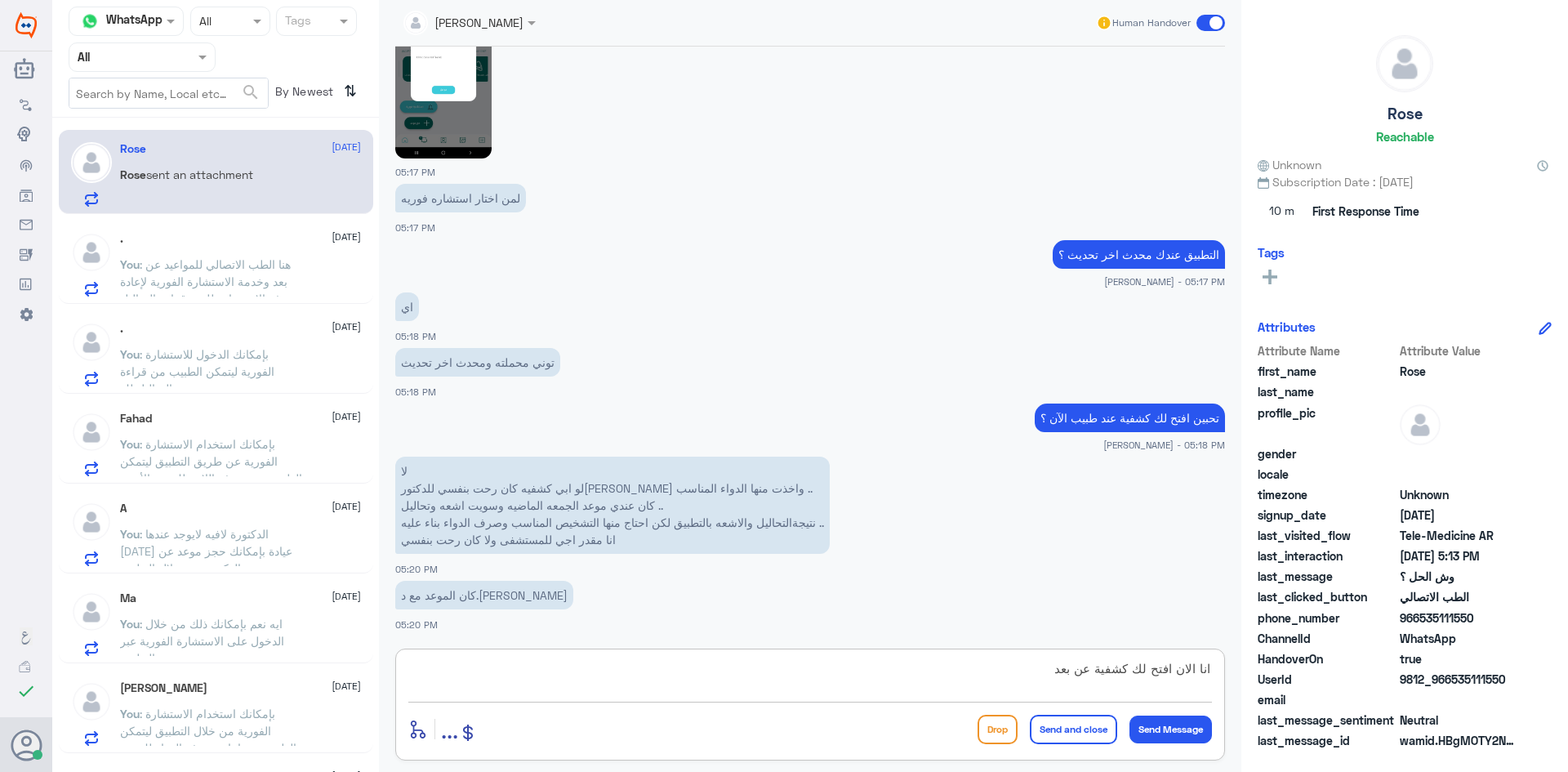
type textarea "انا الان افتح لك كشفية عن بعد"
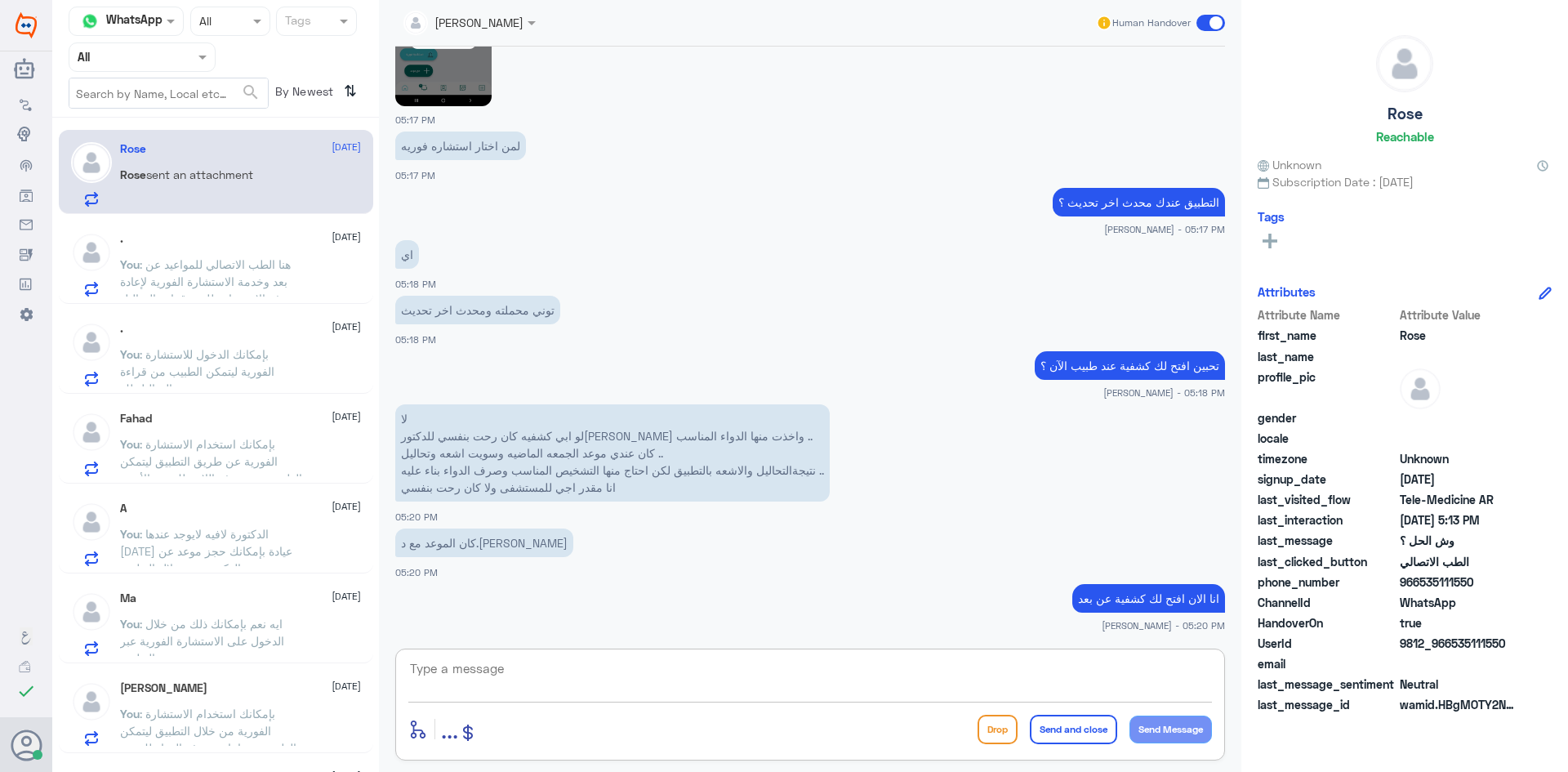
scroll to position [1682, 0]
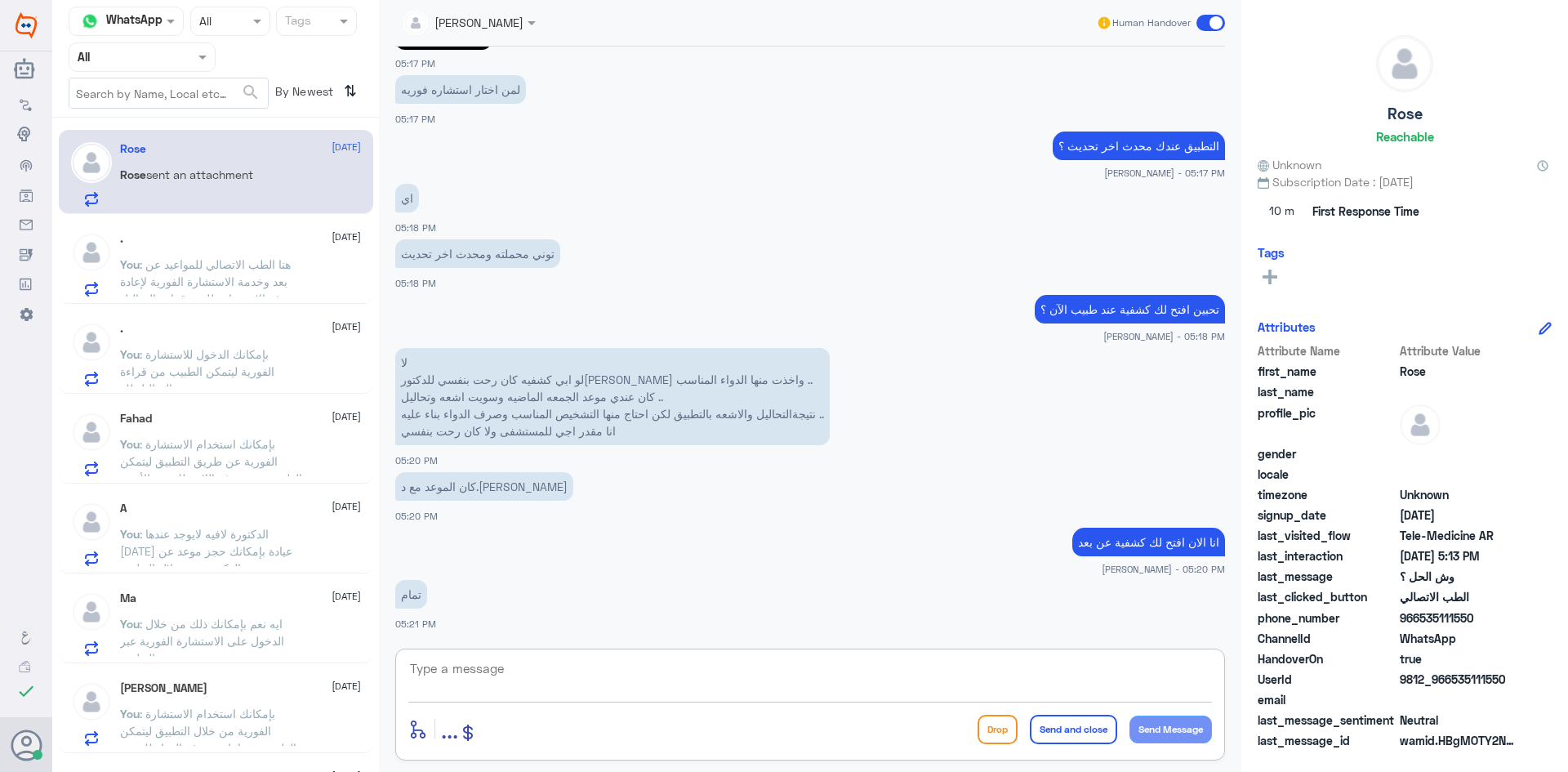
type textarea "ت"
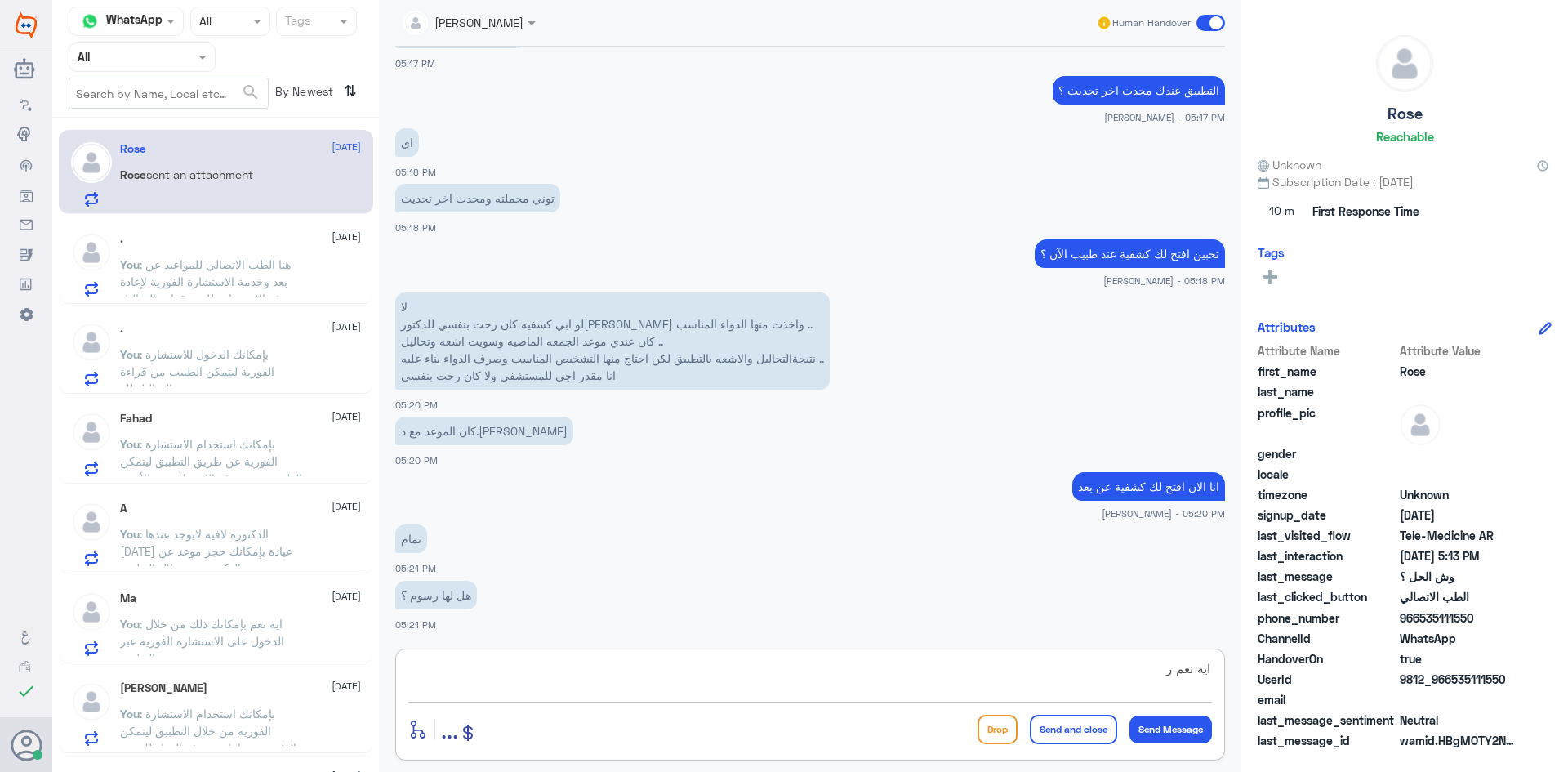
type textarea "ايه نعم"
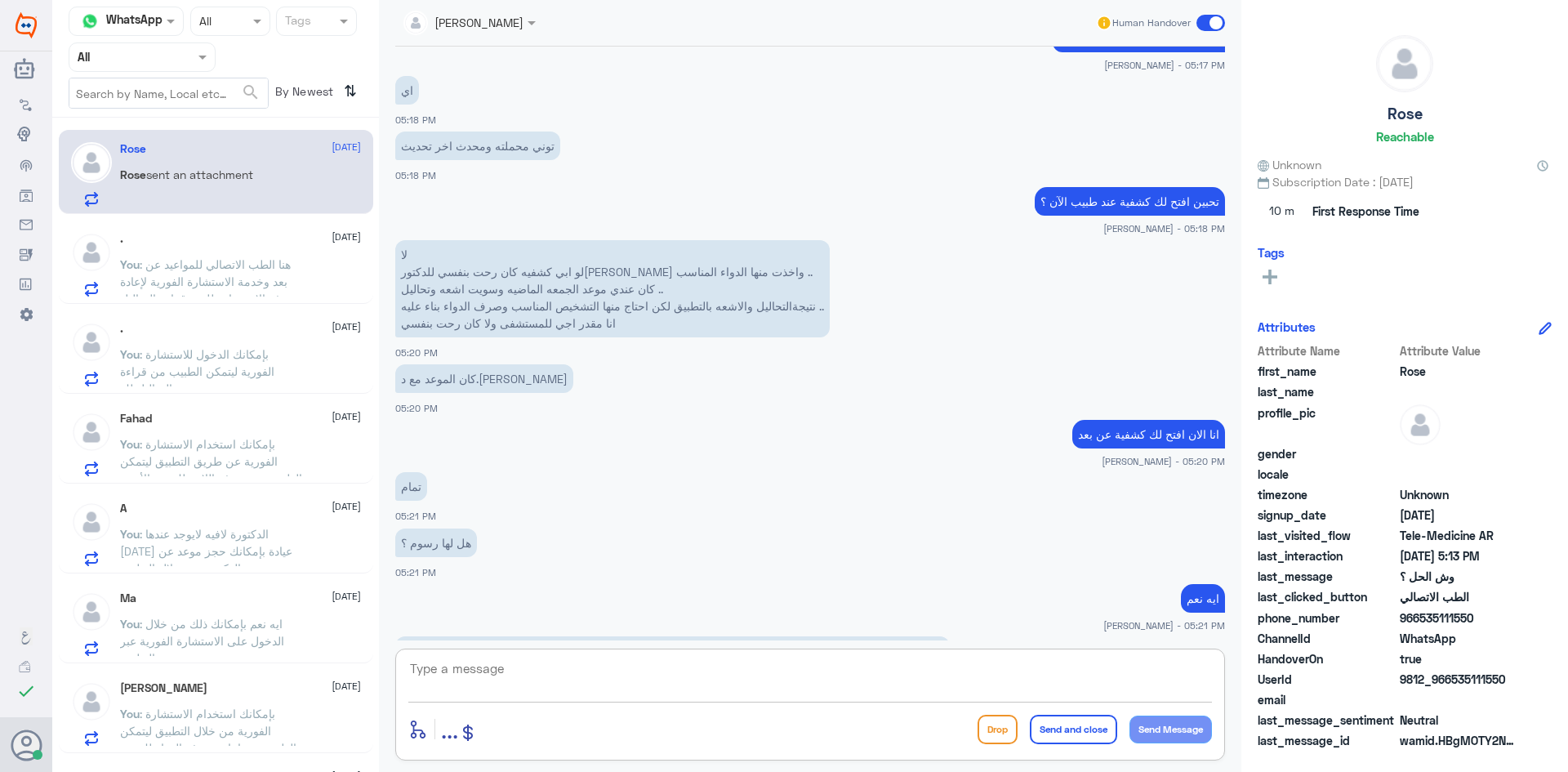
scroll to position [1847, 0]
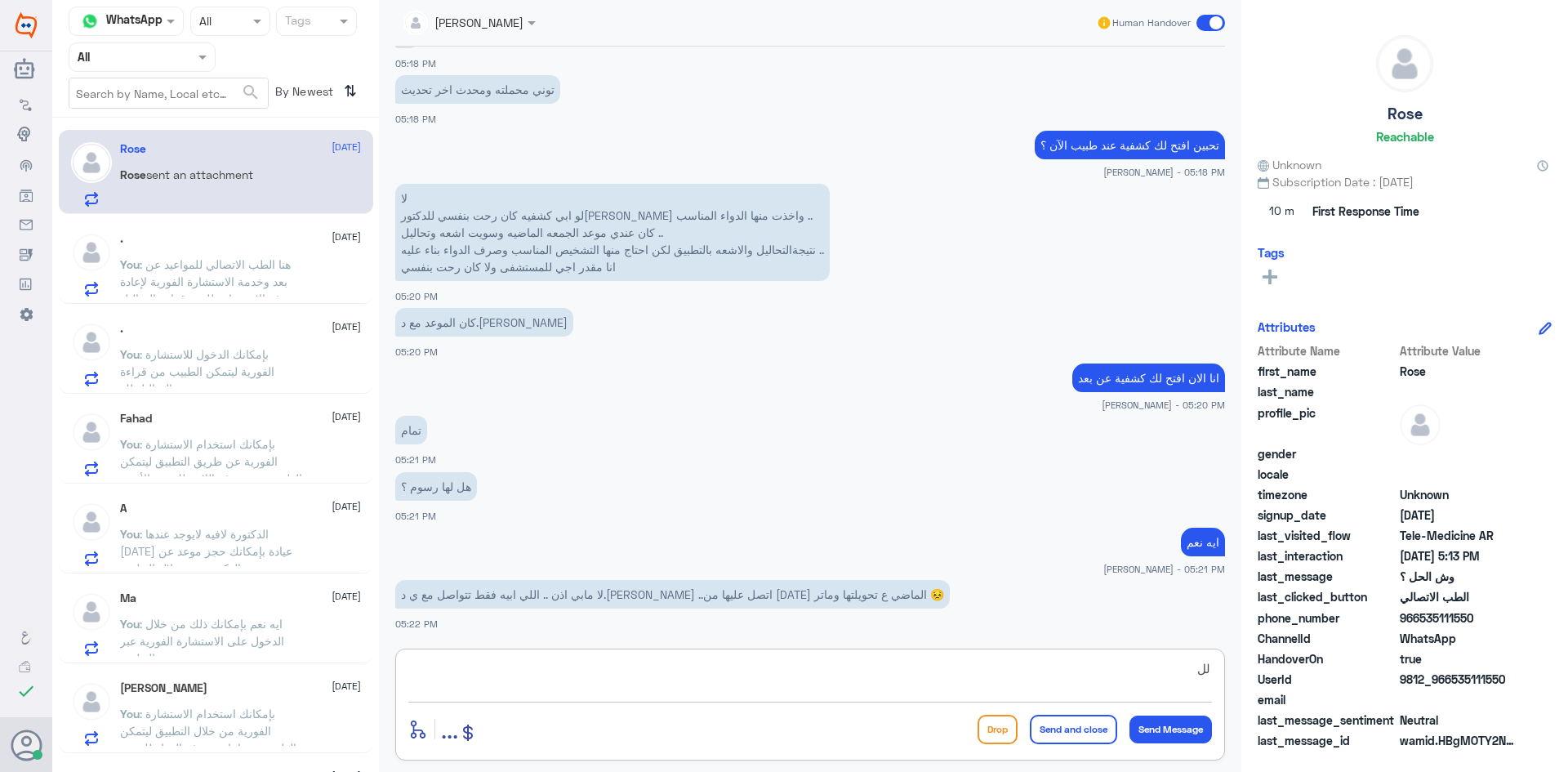
type textarea "ل"
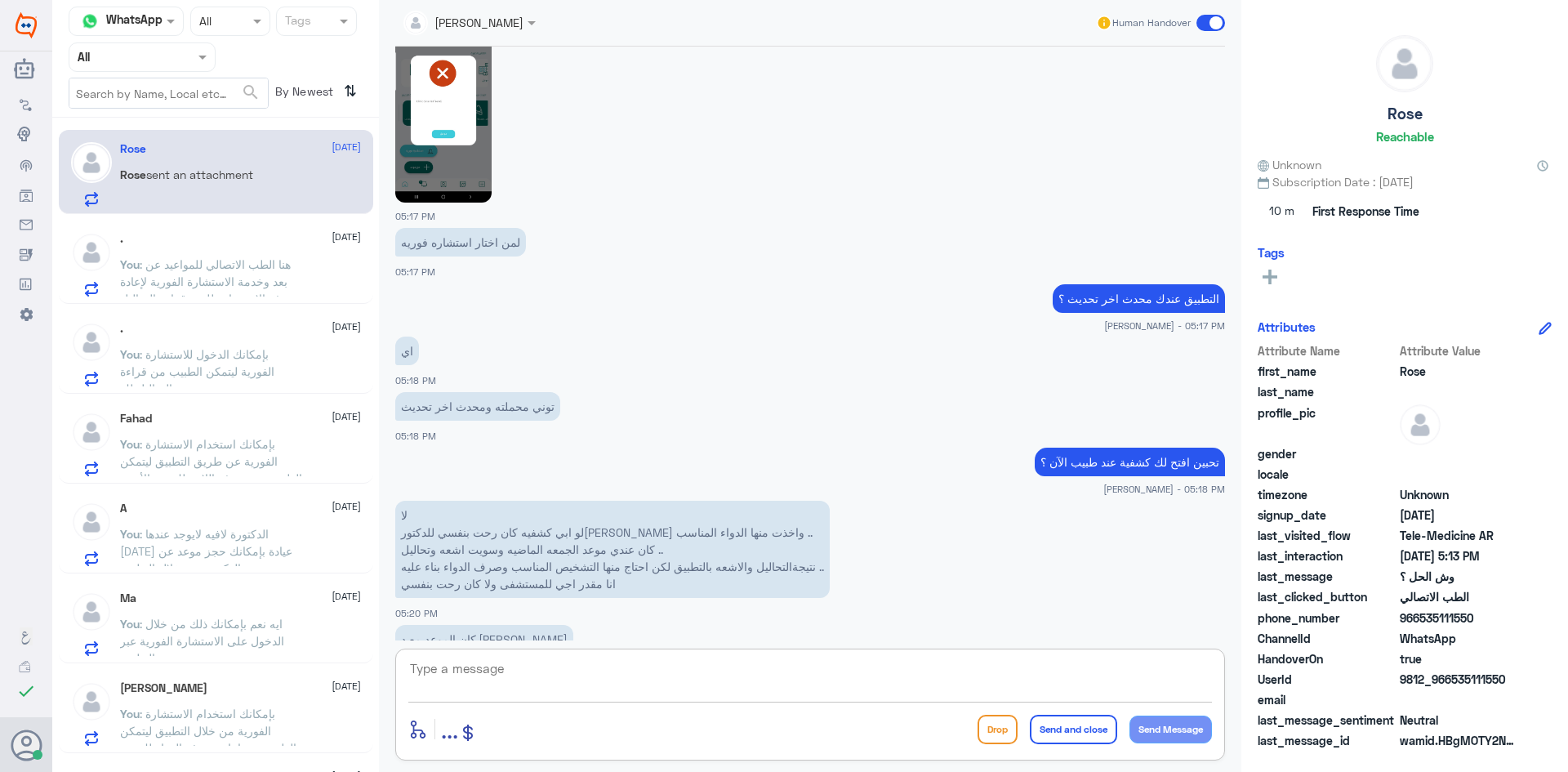
scroll to position [1438, 0]
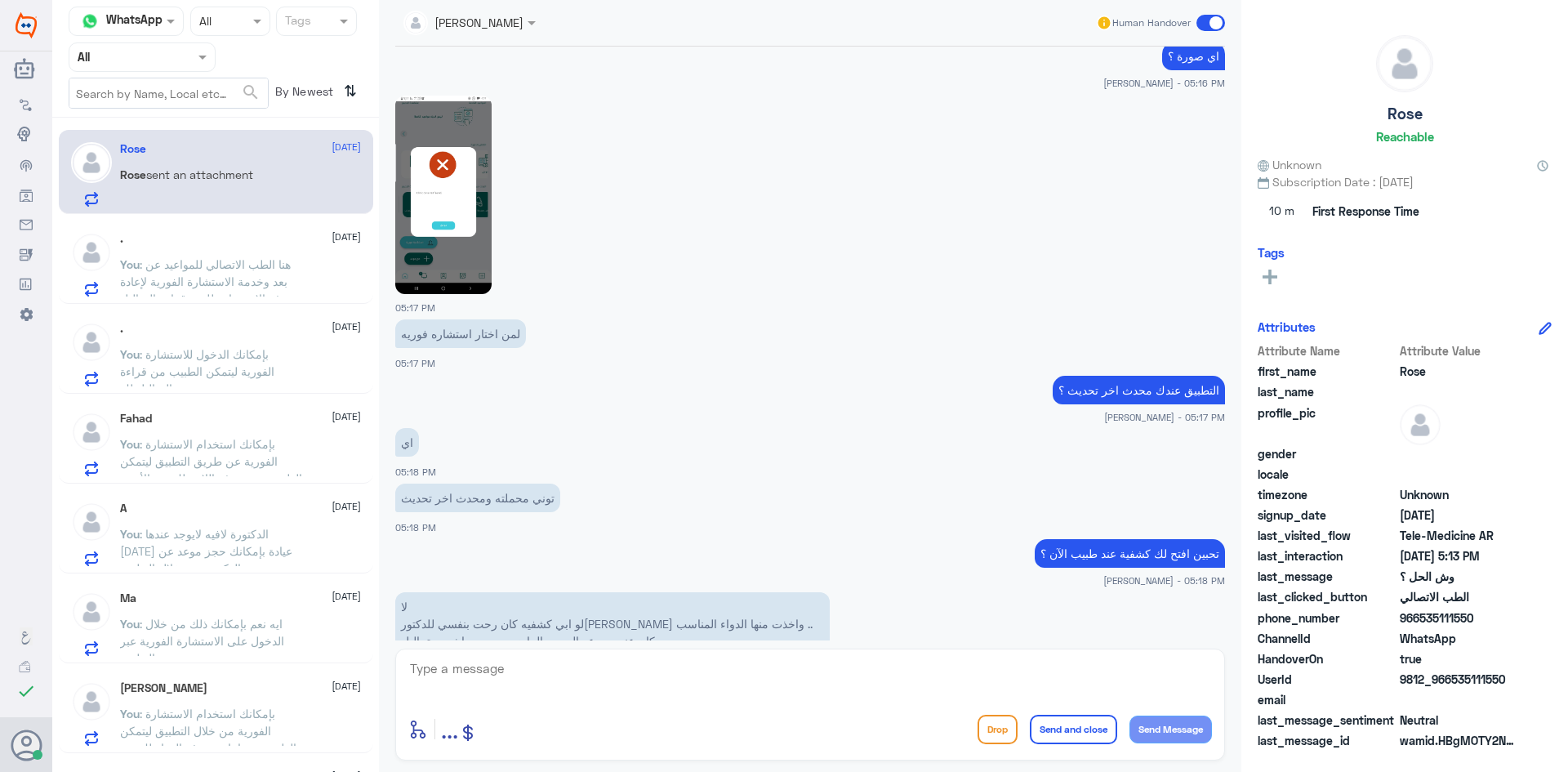
click at [450, 200] on img at bounding box center [443, 194] width 97 height 198
click at [455, 230] on img at bounding box center [443, 194] width 97 height 198
click at [459, 221] on img at bounding box center [443, 194] width 97 height 198
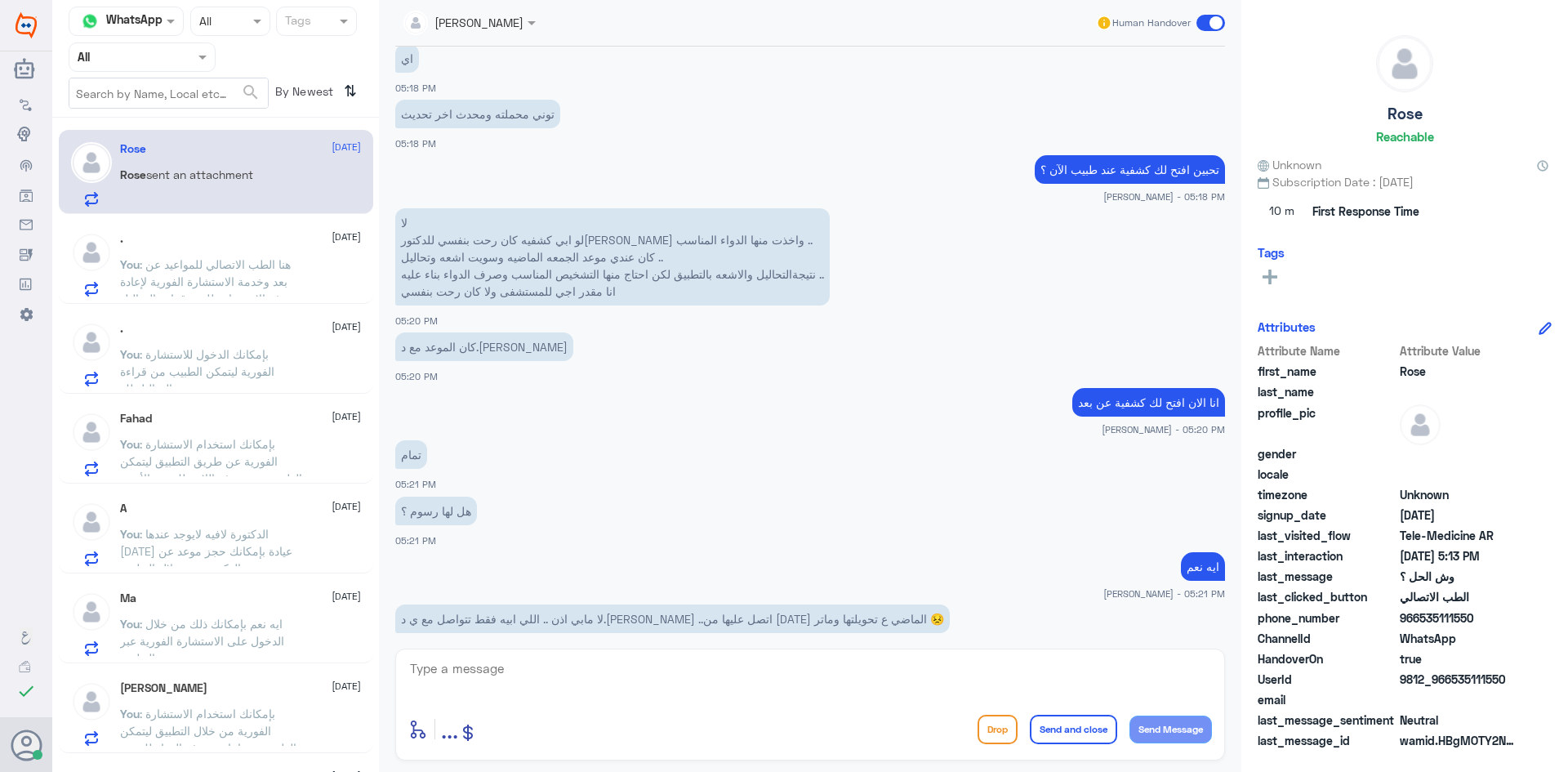
scroll to position [1847, 0]
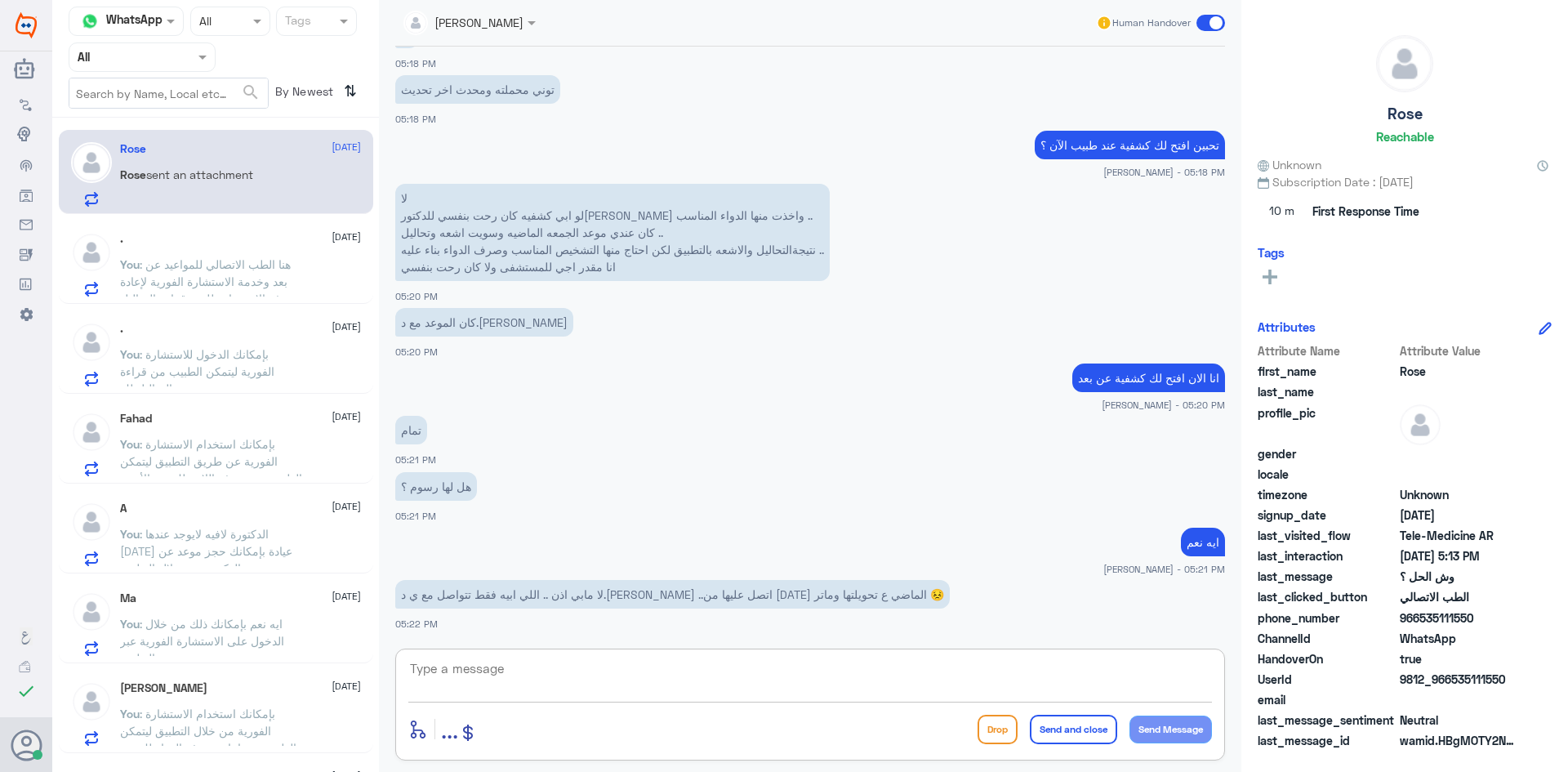
click at [491, 668] on textarea at bounding box center [809, 677] width 803 height 40
drag, startPoint x: 399, startPoint y: 269, endPoint x: 492, endPoint y: 248, distance: 95.3
click at [492, 248] on p "لا لو ابي كشفيه كان رحت بنفسي للدكتوره واخذت منها الدواء المناسب .. كان عندي مو…" at bounding box center [612, 232] width 435 height 98
click at [571, 268] on p "لا لو ابي كشفيه كان رحت بنفسي للدكتوره واخذت منها الدواء المناسب .. كان عندي مو…" at bounding box center [612, 232] width 435 height 98
click at [516, 668] on textarea at bounding box center [809, 677] width 803 height 40
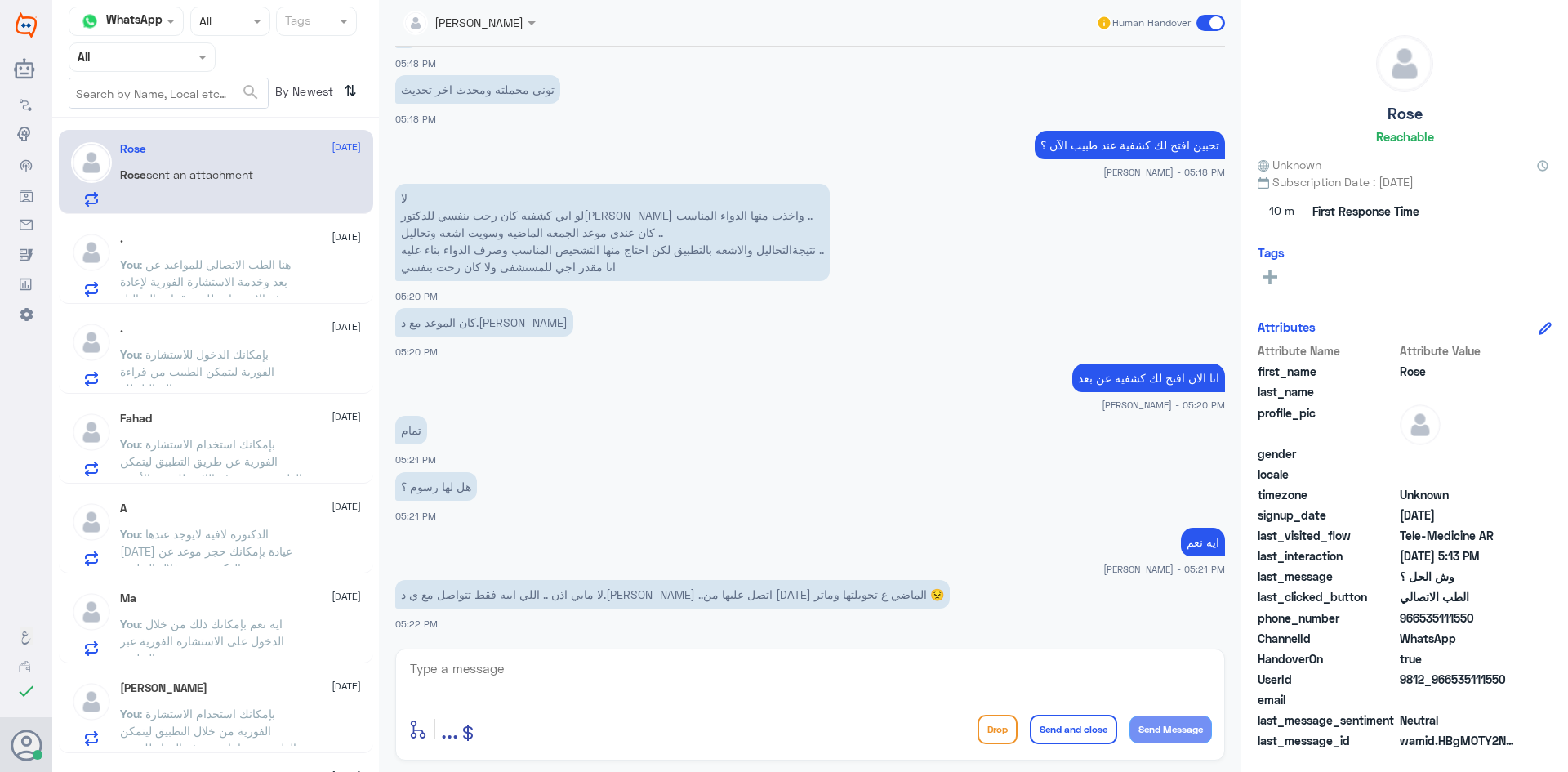
click at [239, 528] on span ": الدكتورة لافيه لايوجد عندها اليوم عيادة بإمكانك حجز موعد عن بعد مع الدكتورة م…" at bounding box center [206, 550] width 172 height 48
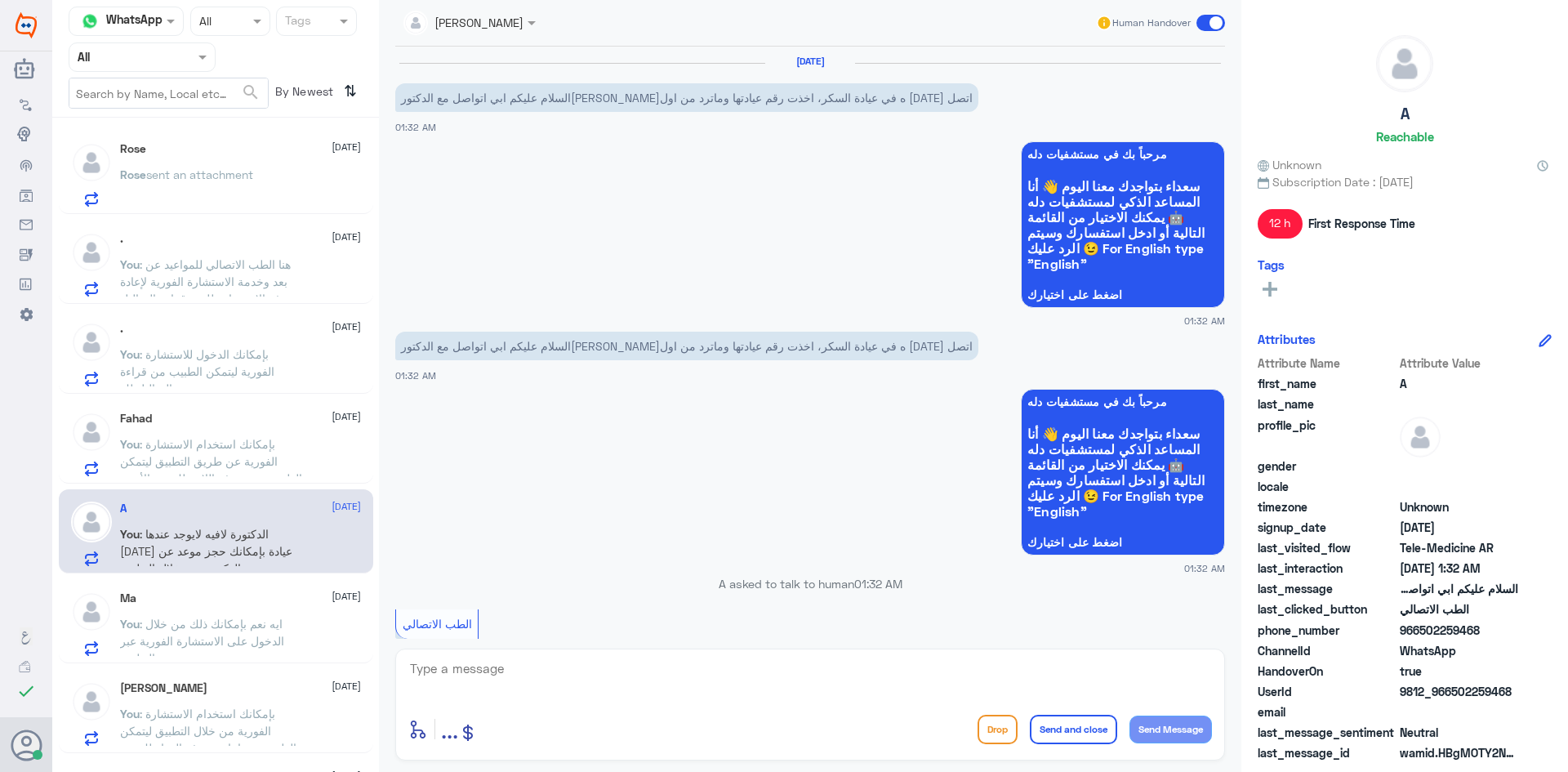
scroll to position [474, 0]
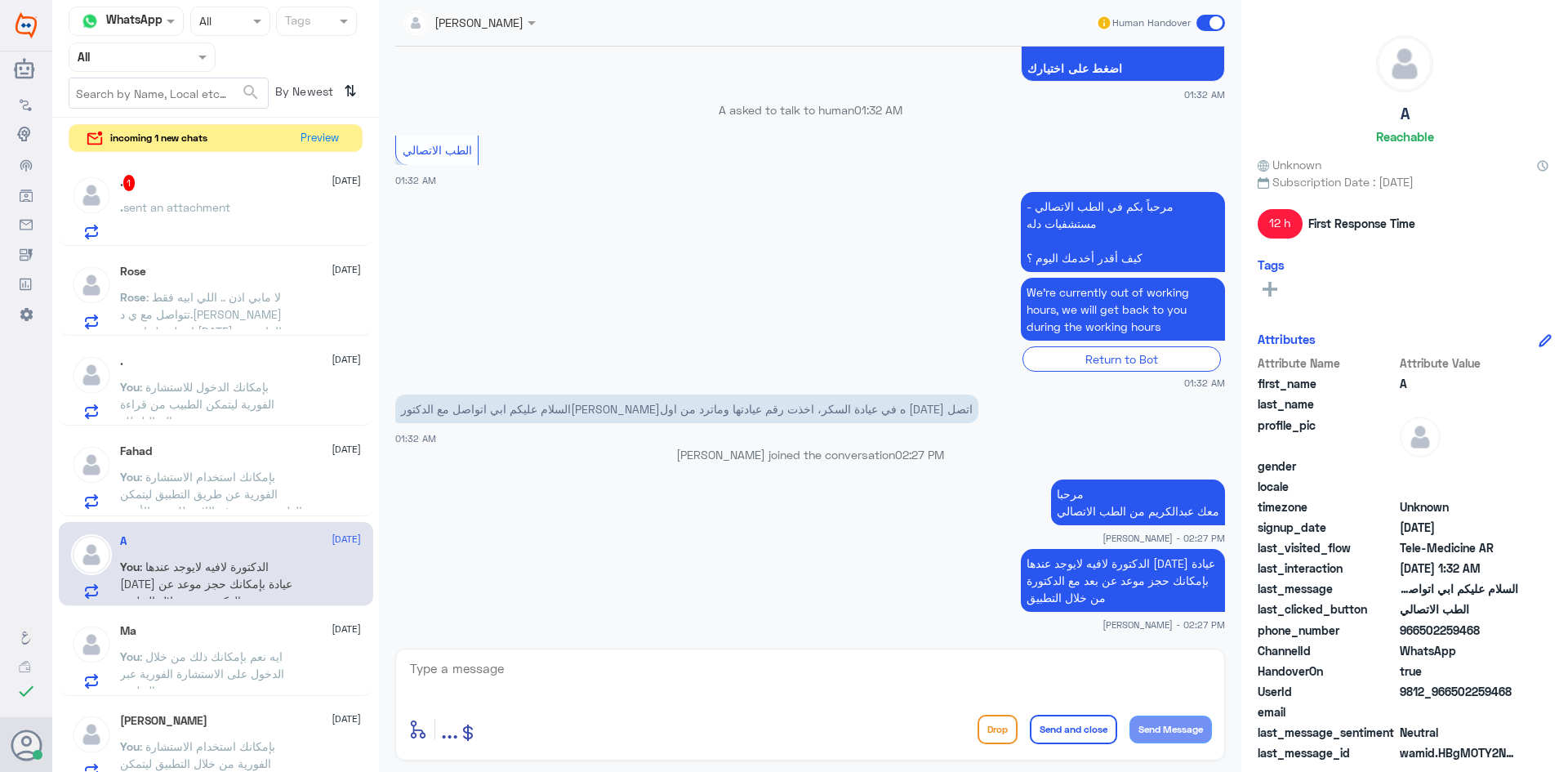
click at [452, 674] on textarea at bounding box center [809, 677] width 803 height 40
click at [259, 194] on div ". 1 19 September . sent an attachment" at bounding box center [240, 206] width 240 height 64
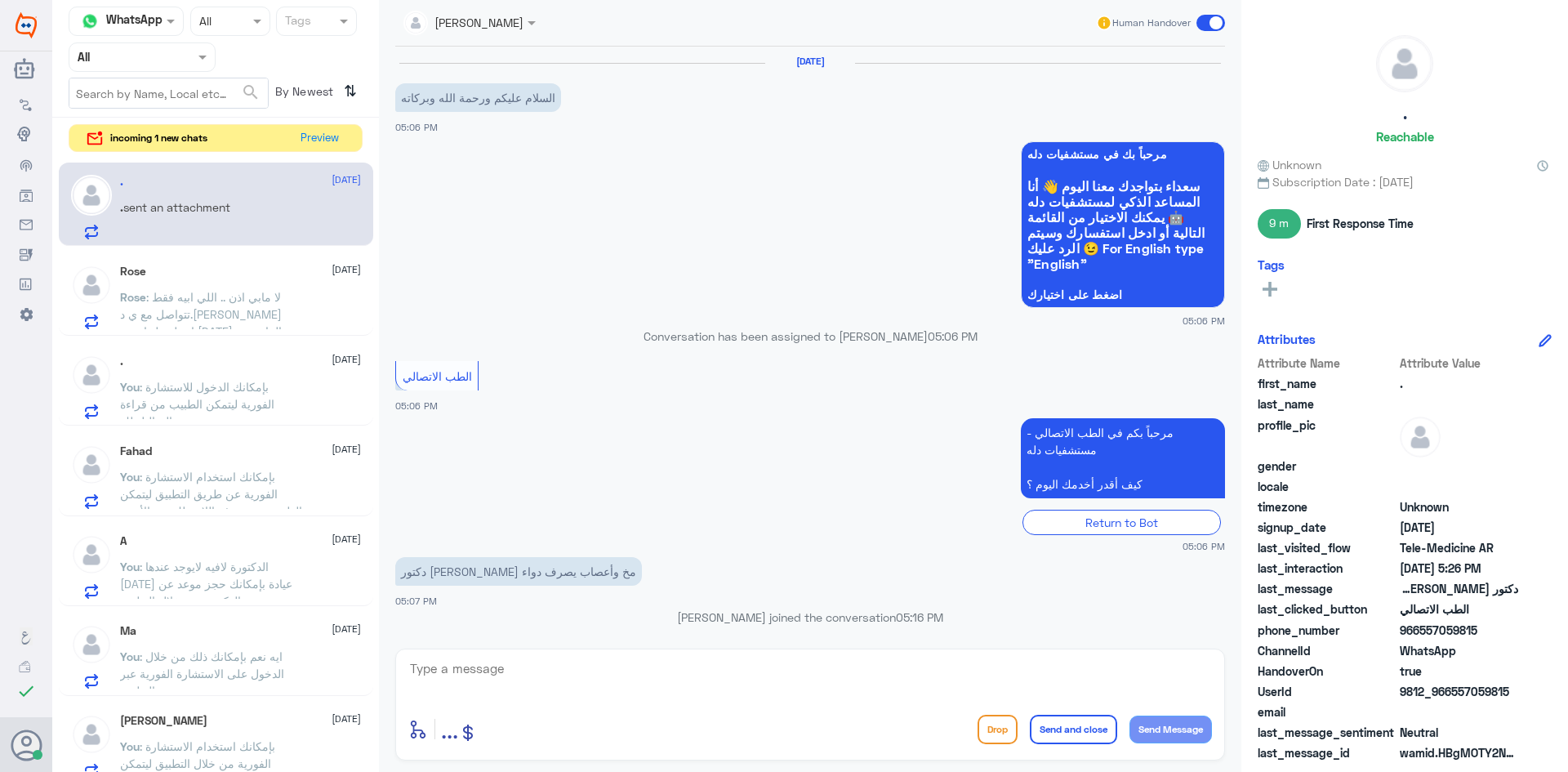
scroll to position [236, 0]
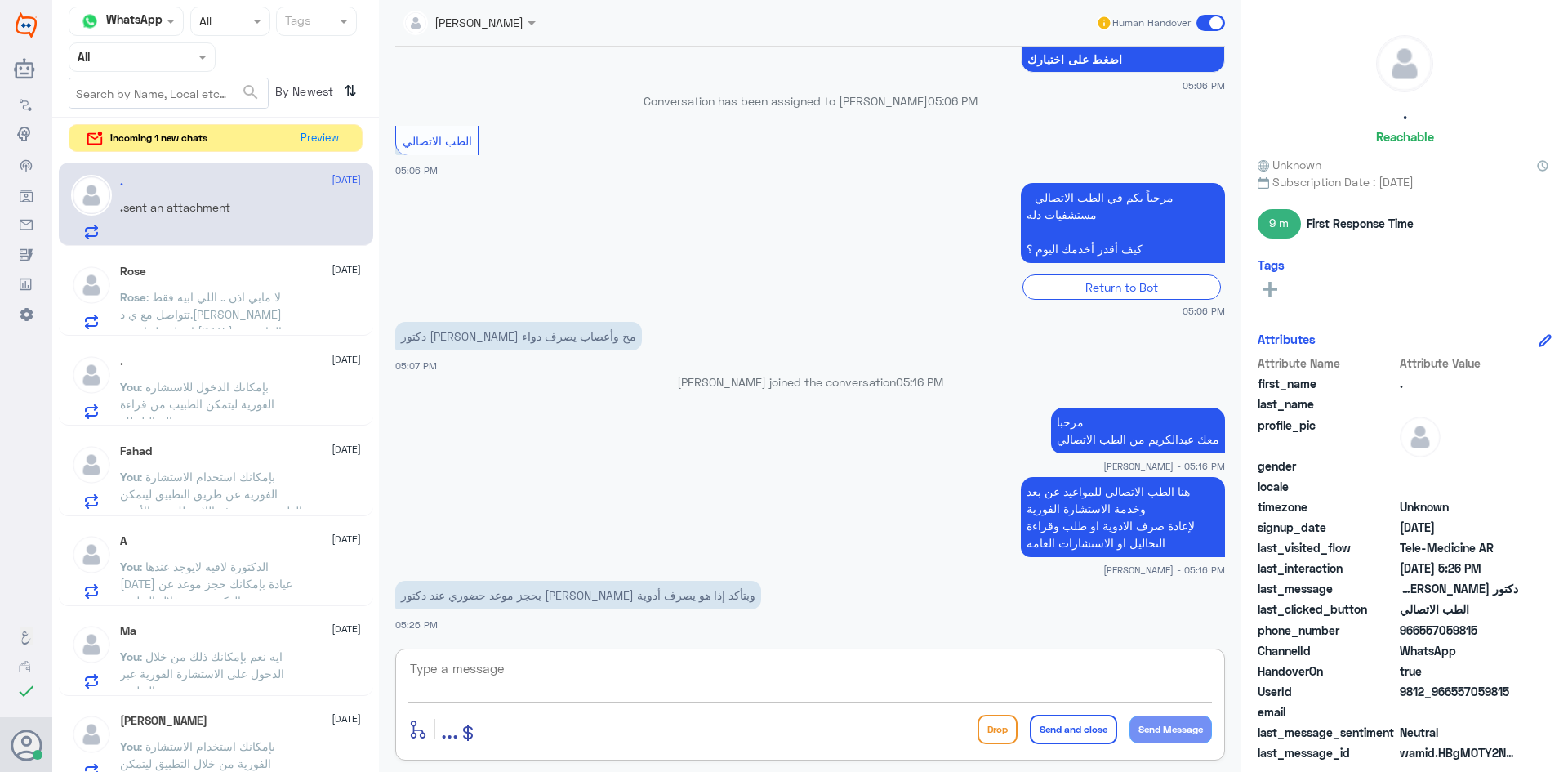
click at [747, 666] on textarea at bounding box center [809, 677] width 803 height 40
click at [318, 143] on button "Preview" at bounding box center [319, 138] width 50 height 26
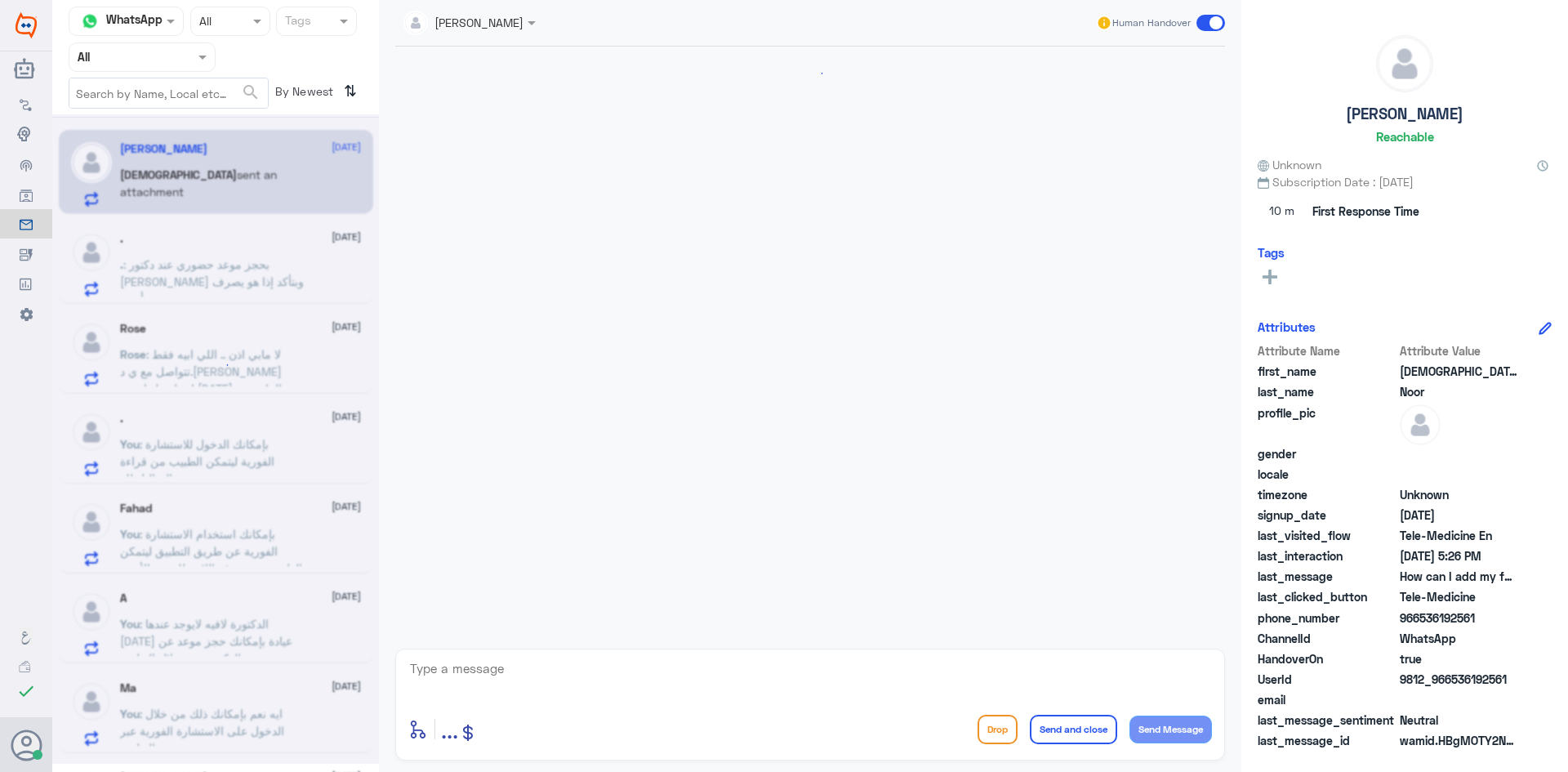
scroll to position [722, 0]
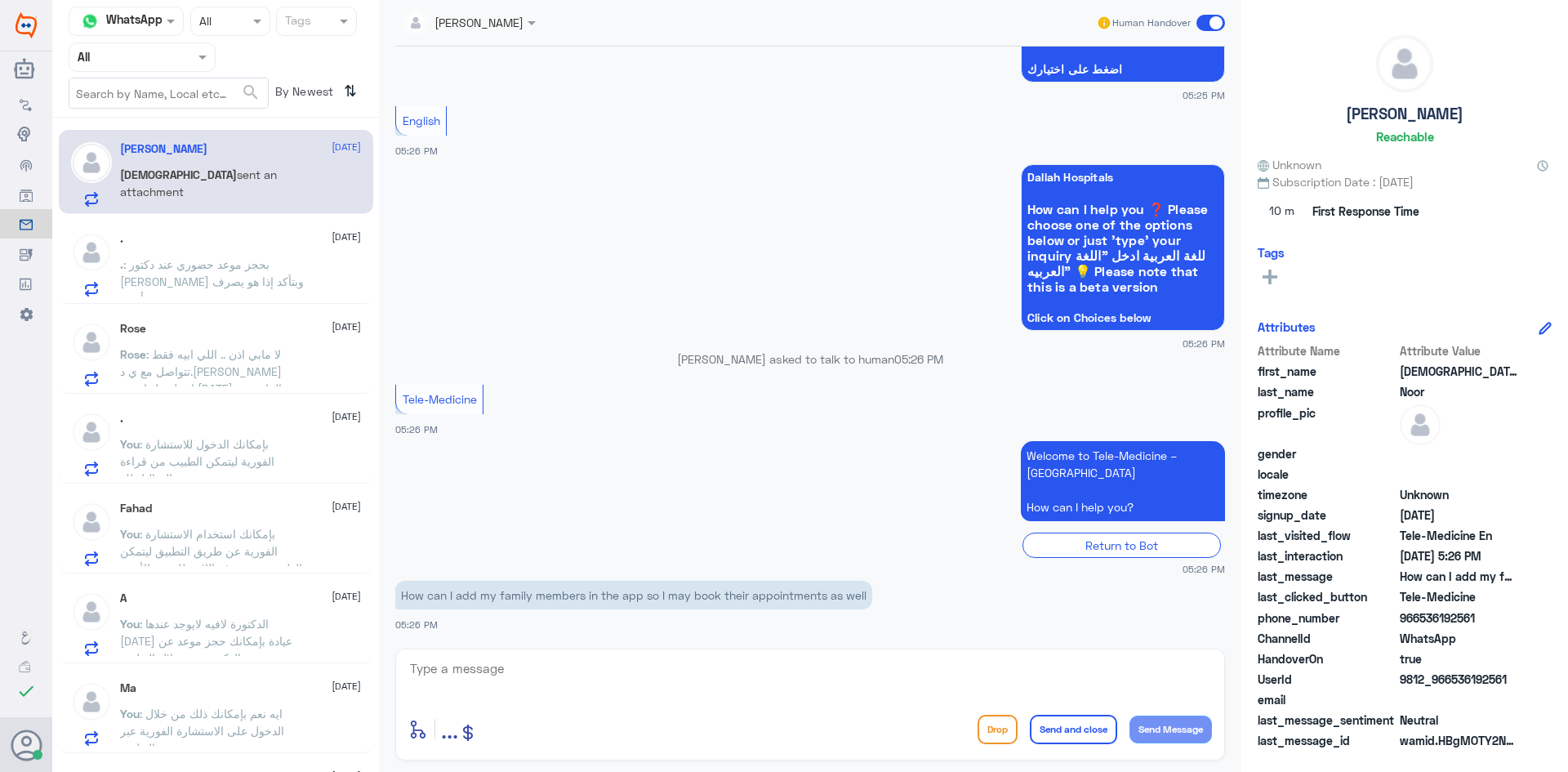
drag, startPoint x: 1476, startPoint y: 618, endPoint x: 1417, endPoint y: 628, distance: 59.8
click at [1417, 628] on div "phone_number 966536192561" at bounding box center [1404, 619] width 294 height 21
copy span "536192561"
click at [660, 679] on textarea at bounding box center [809, 677] width 803 height 40
paste textarea "You can call the unified number 920012222 for your service"
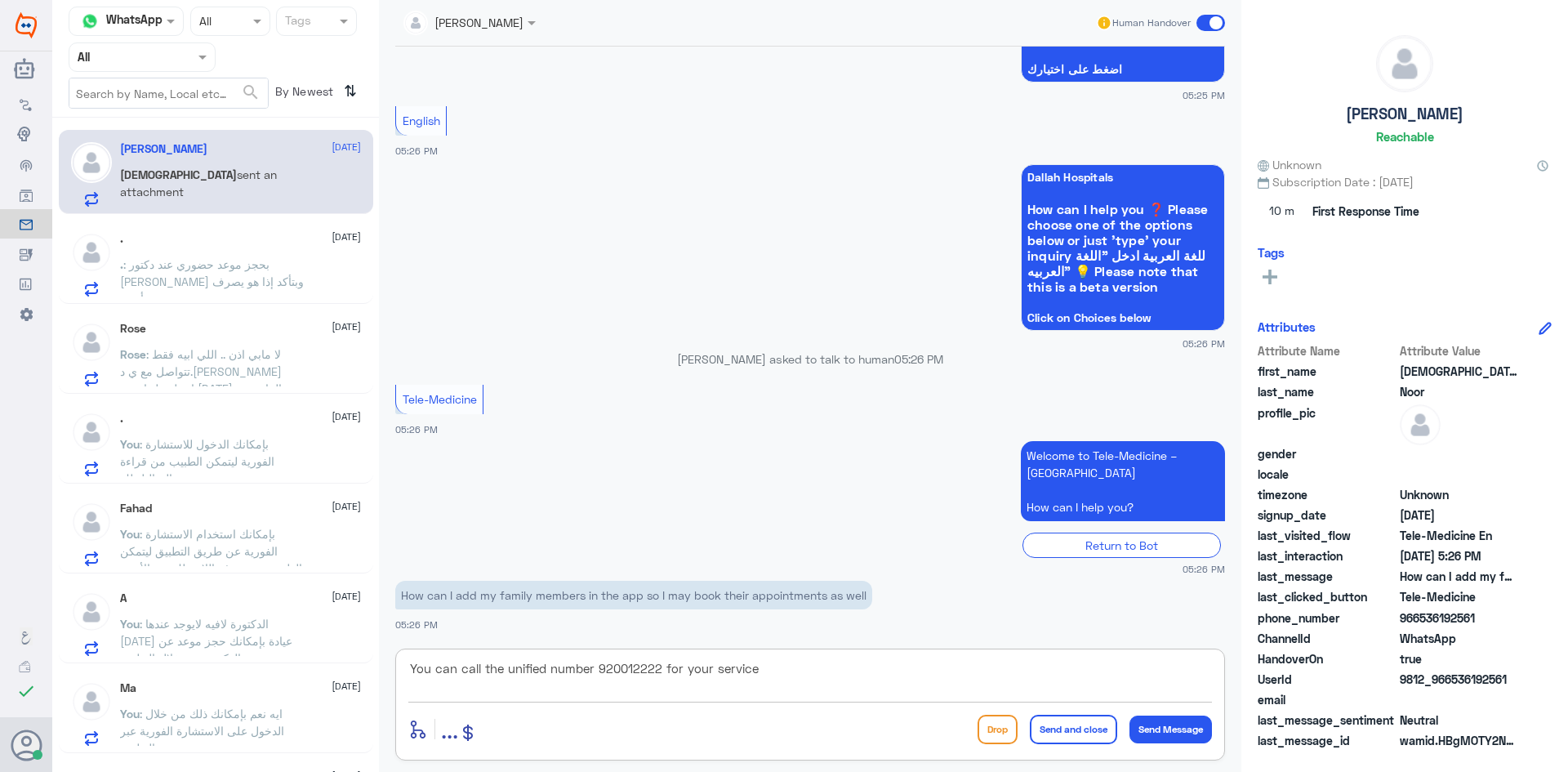
type textarea "You can call the unified number 920012222 for your service"
click at [1069, 730] on button "Send and close" at bounding box center [1073, 730] width 88 height 30
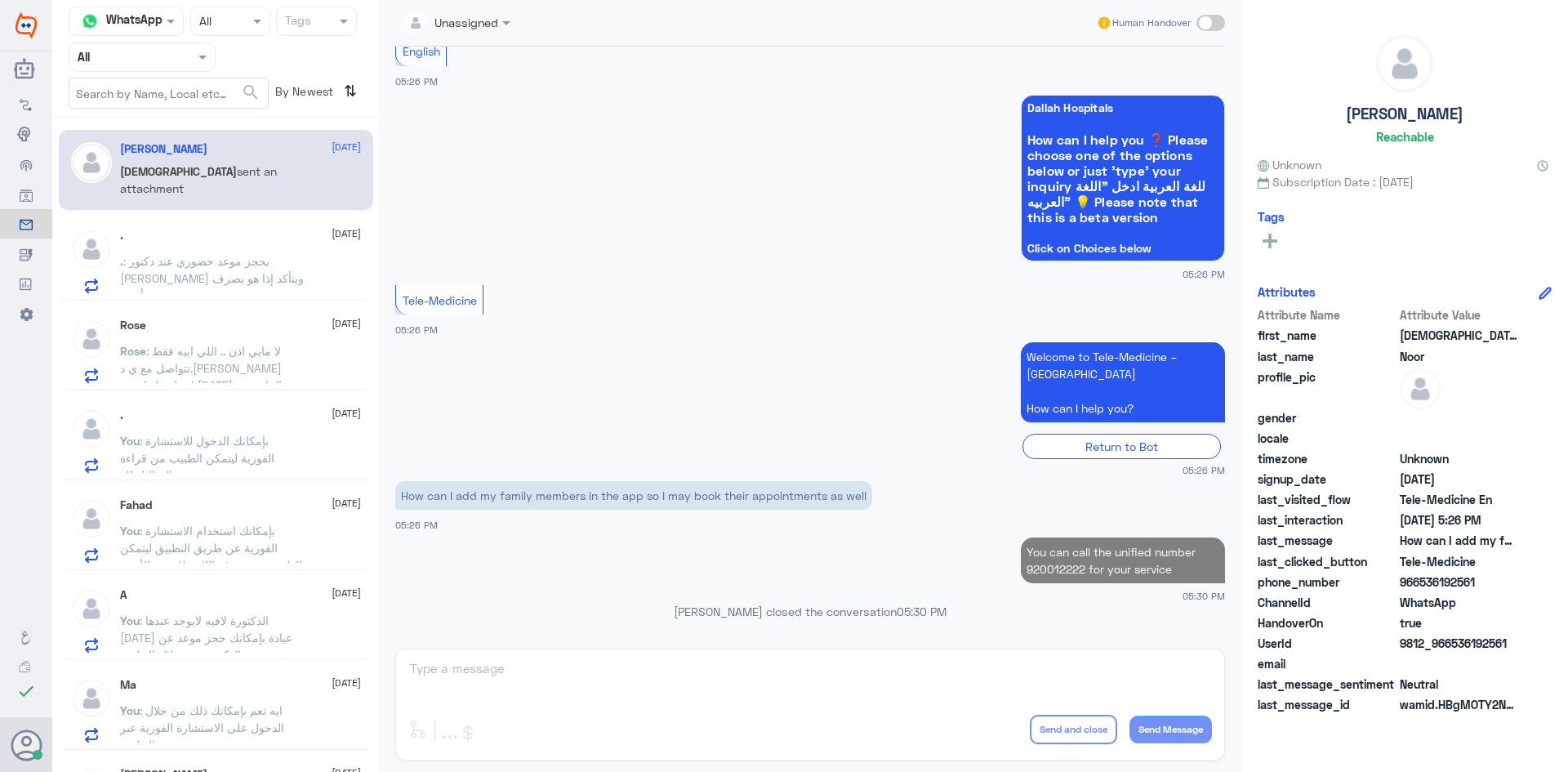
click at [288, 279] on p ". : بحجز موعد حضوري عند دكتور محمد العساف وبتأكد إذا هو يصرف أدوية" at bounding box center [212, 272] width 183 height 40
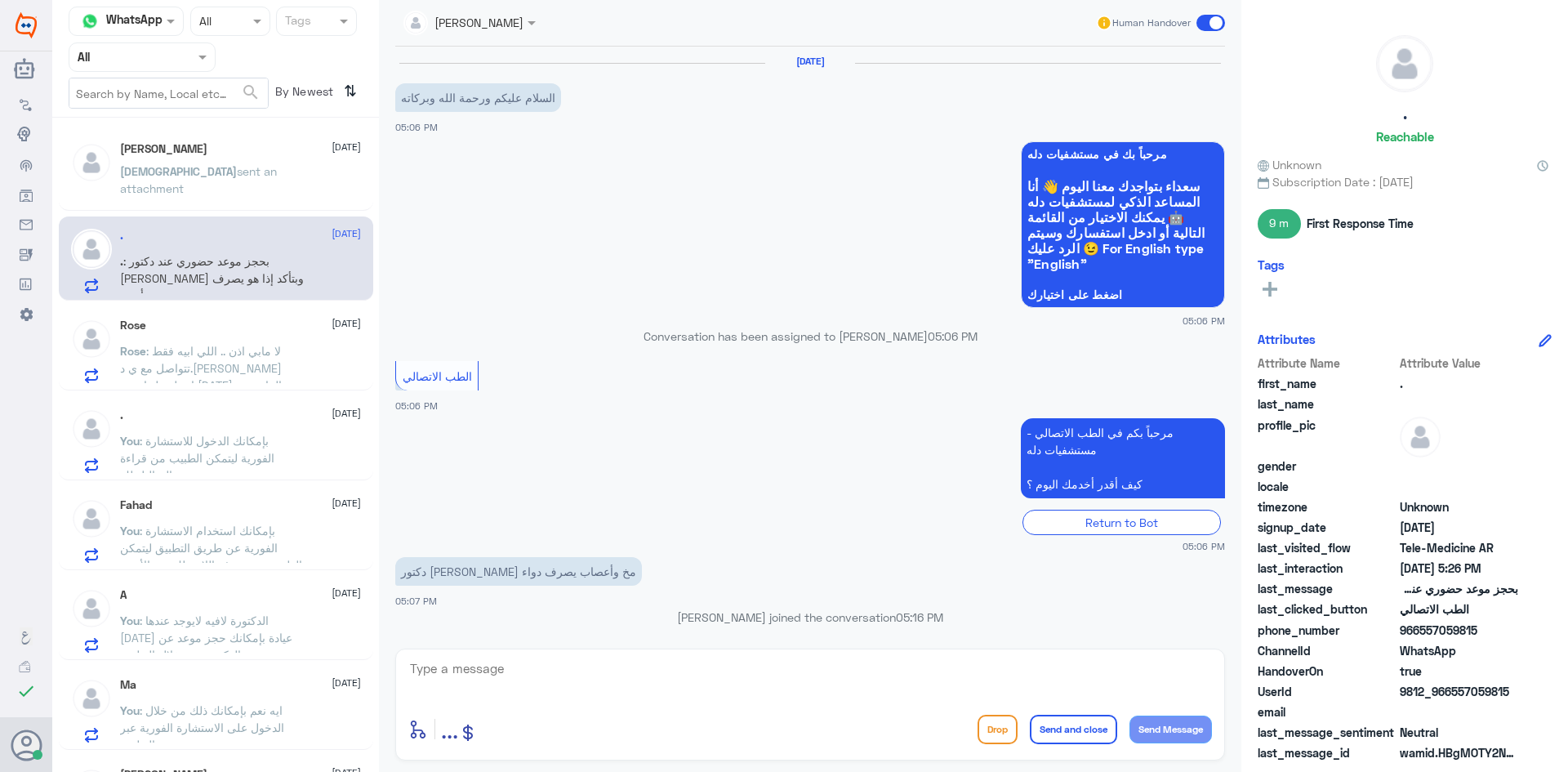
scroll to position [236, 0]
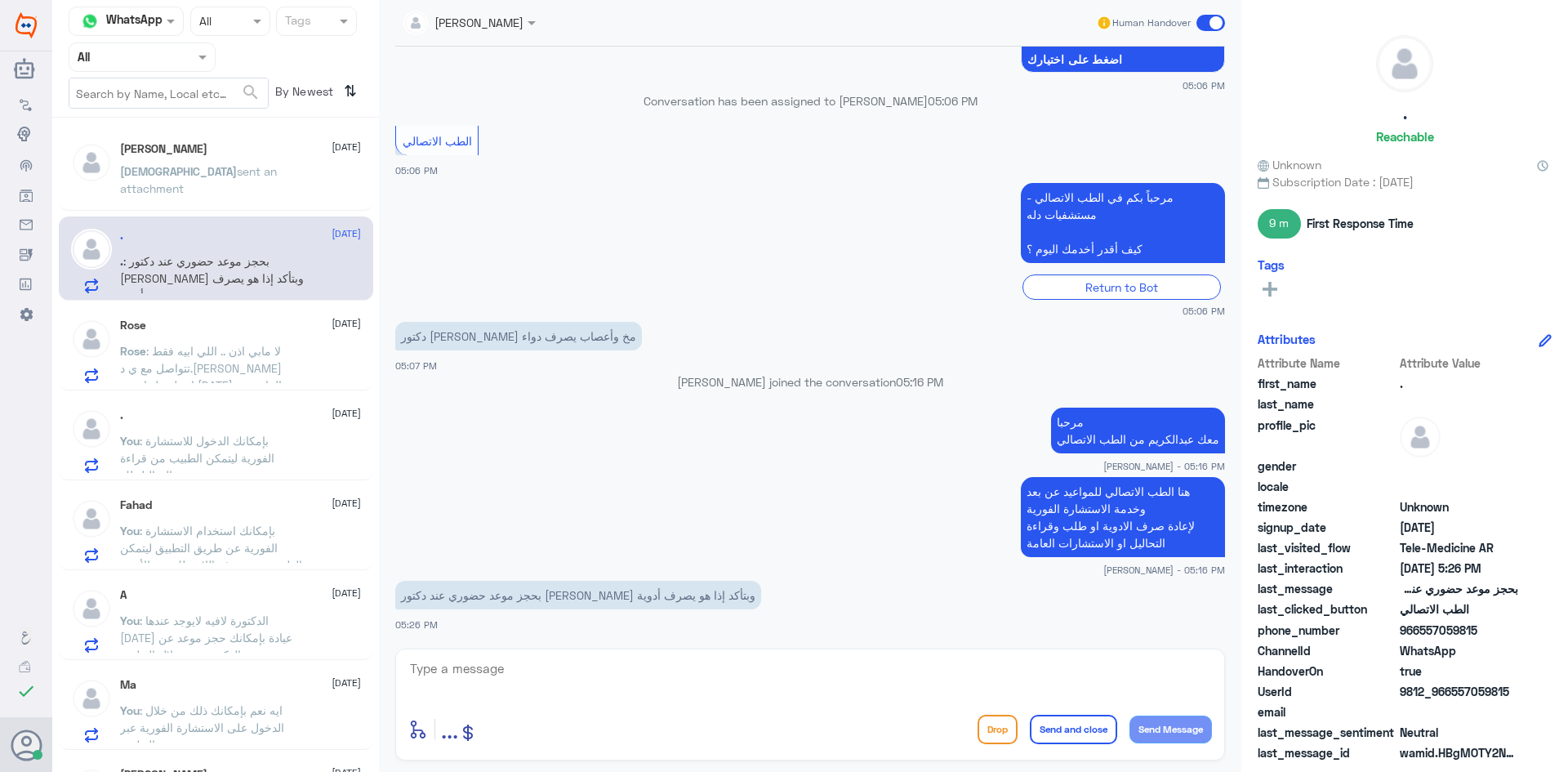
click at [750, 664] on textarea at bounding box center [809, 677] width 803 height 40
paste textarea "بإمكانك حجز موعد عن طريق التطبيق أو بالاتصال على الرقم الموحد 920012222"
type textarea "بإمكانك حجز موعد عن طريق التطبيق أو بالاتصال على الرقم الموحد 920012222"
click at [1069, 725] on button "Send and close" at bounding box center [1073, 730] width 88 height 30
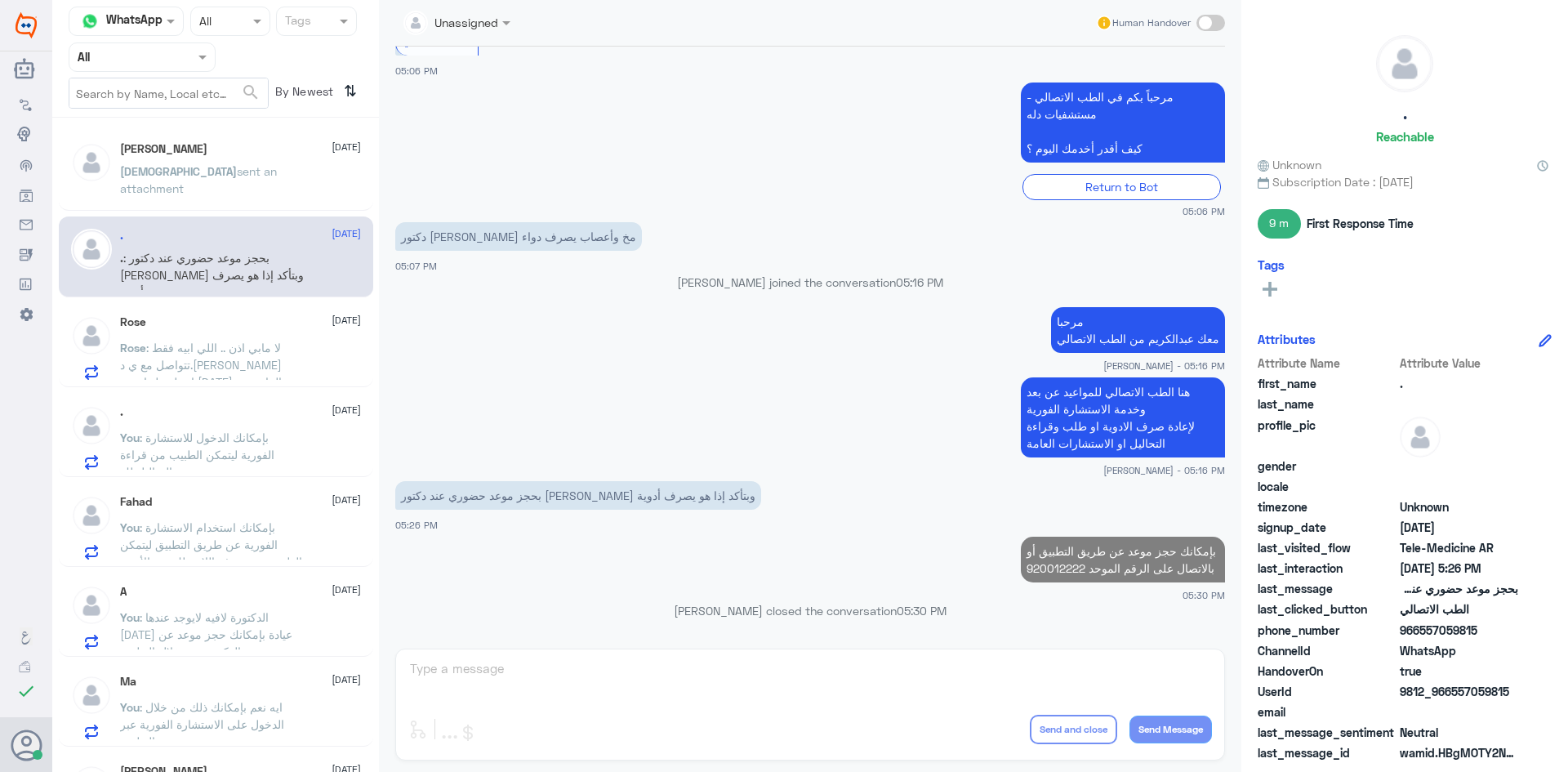
click at [306, 355] on div "Rose : لا مابي اذن .. اللي ابيه فقط تتواصل مع ي د.ساره حسين ..اتصل عليها من الس…" at bounding box center [240, 361] width 240 height 36
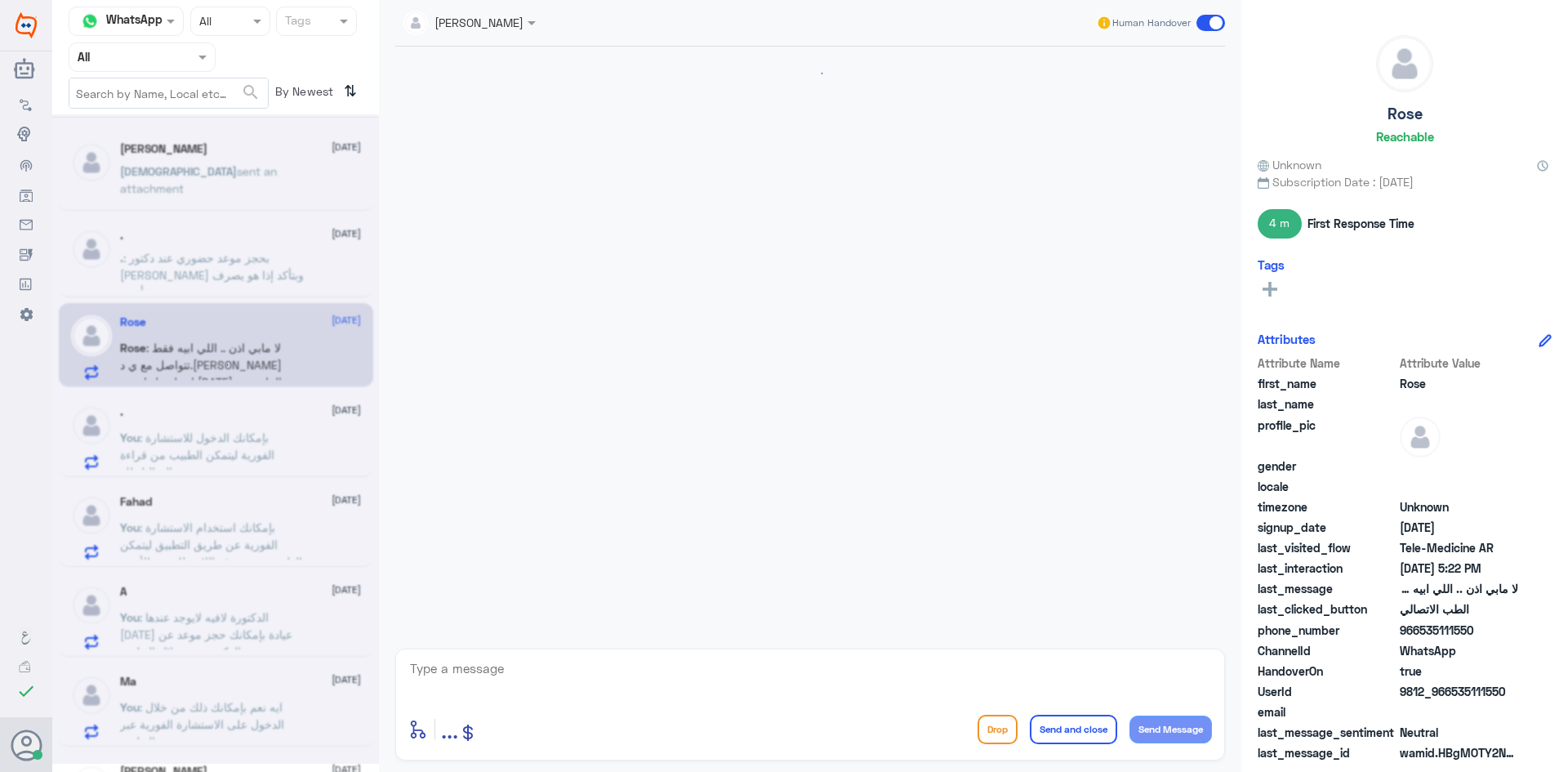
scroll to position [844, 0]
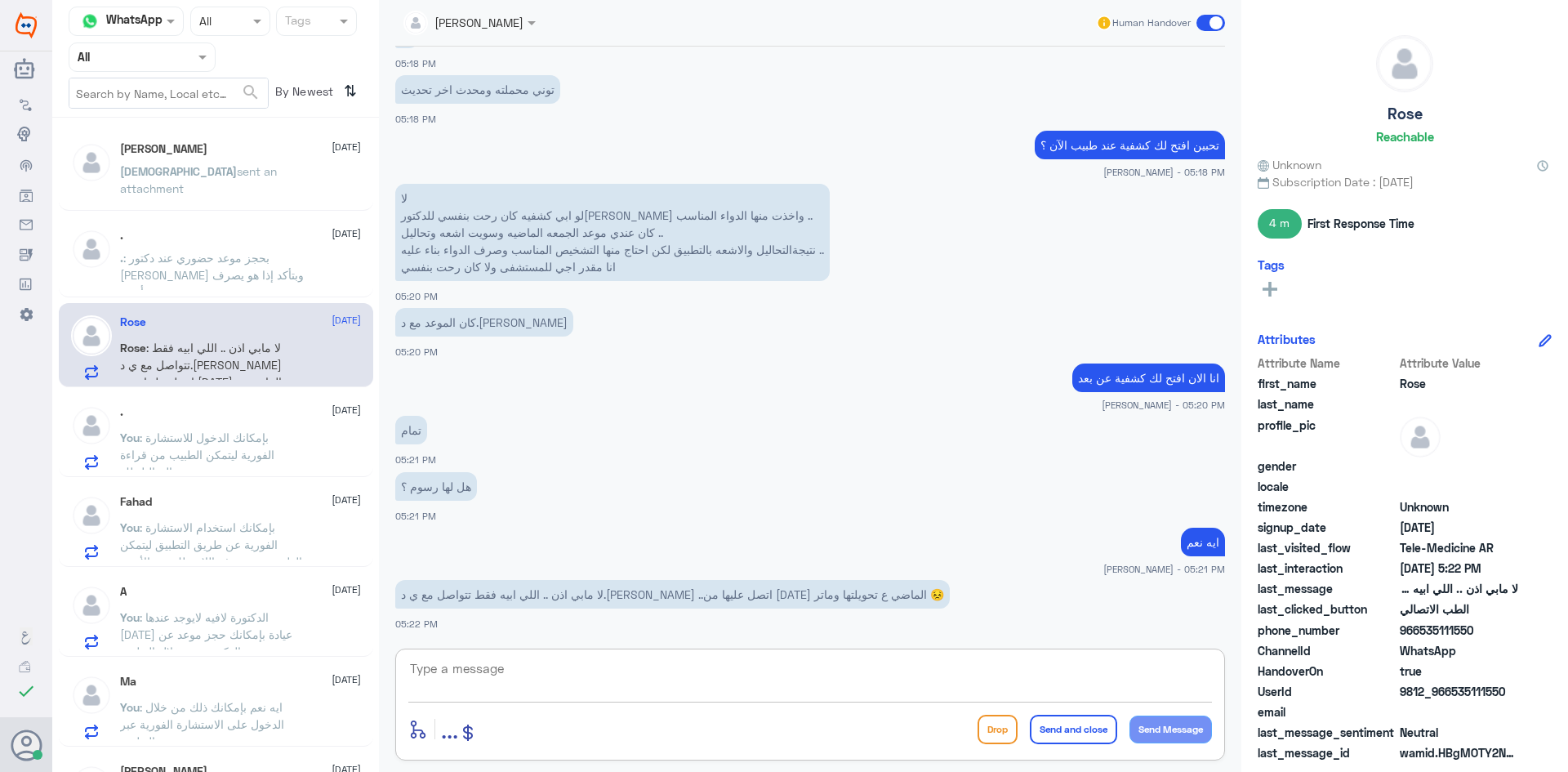
click at [721, 680] on textarea at bounding box center [809, 677] width 803 height 40
type textarea "تم التواصل هاتفيا نتمنى لكم دوام الصحة والعافية"
click at [1071, 730] on button "Send and close" at bounding box center [1073, 730] width 88 height 30
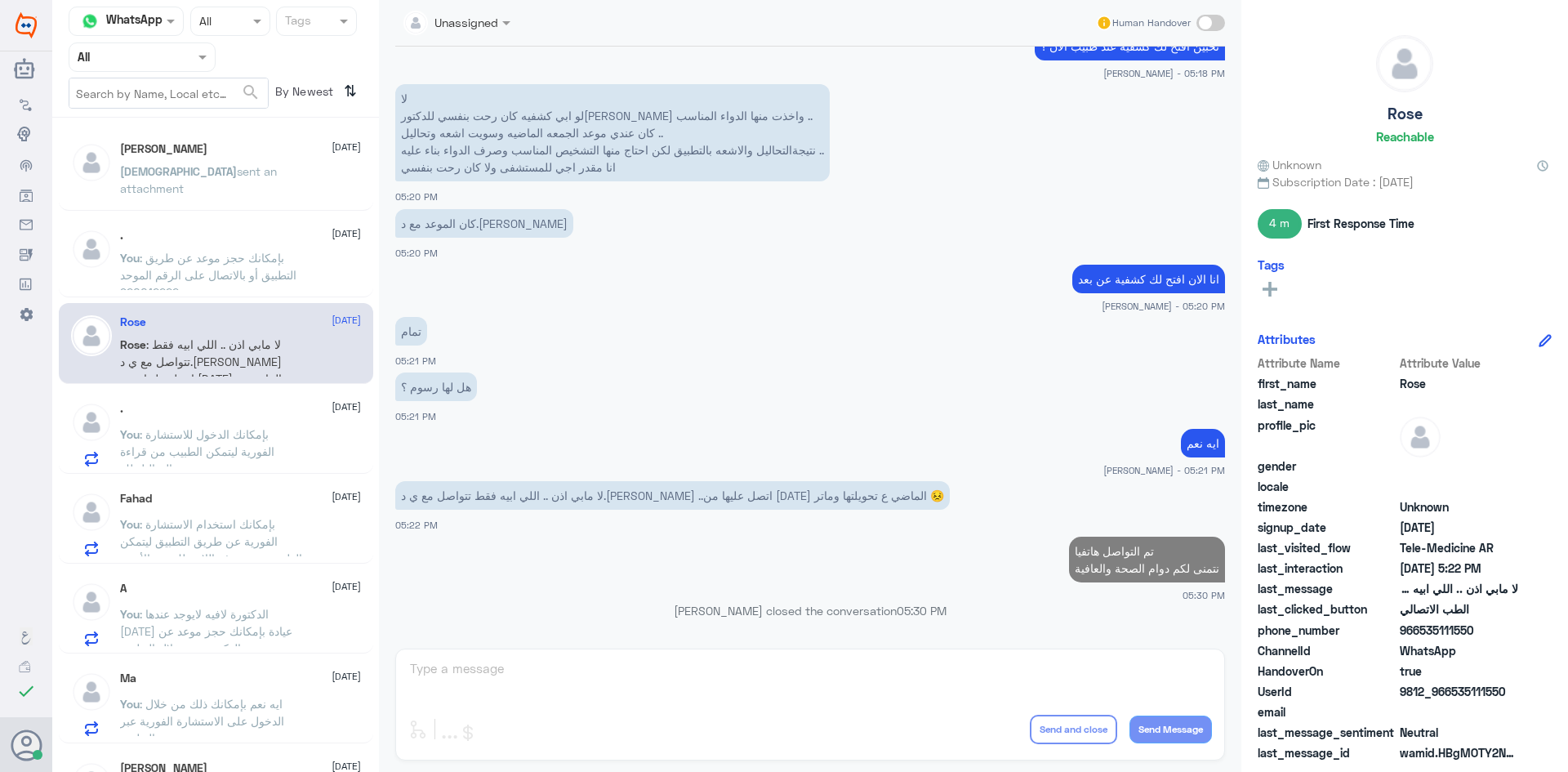
click at [336, 430] on div "You : بإمكانك الدخول للاستشارة الفورية ليتمكن الطبيب من قراءة التحاليل لك" at bounding box center [240, 448] width 240 height 36
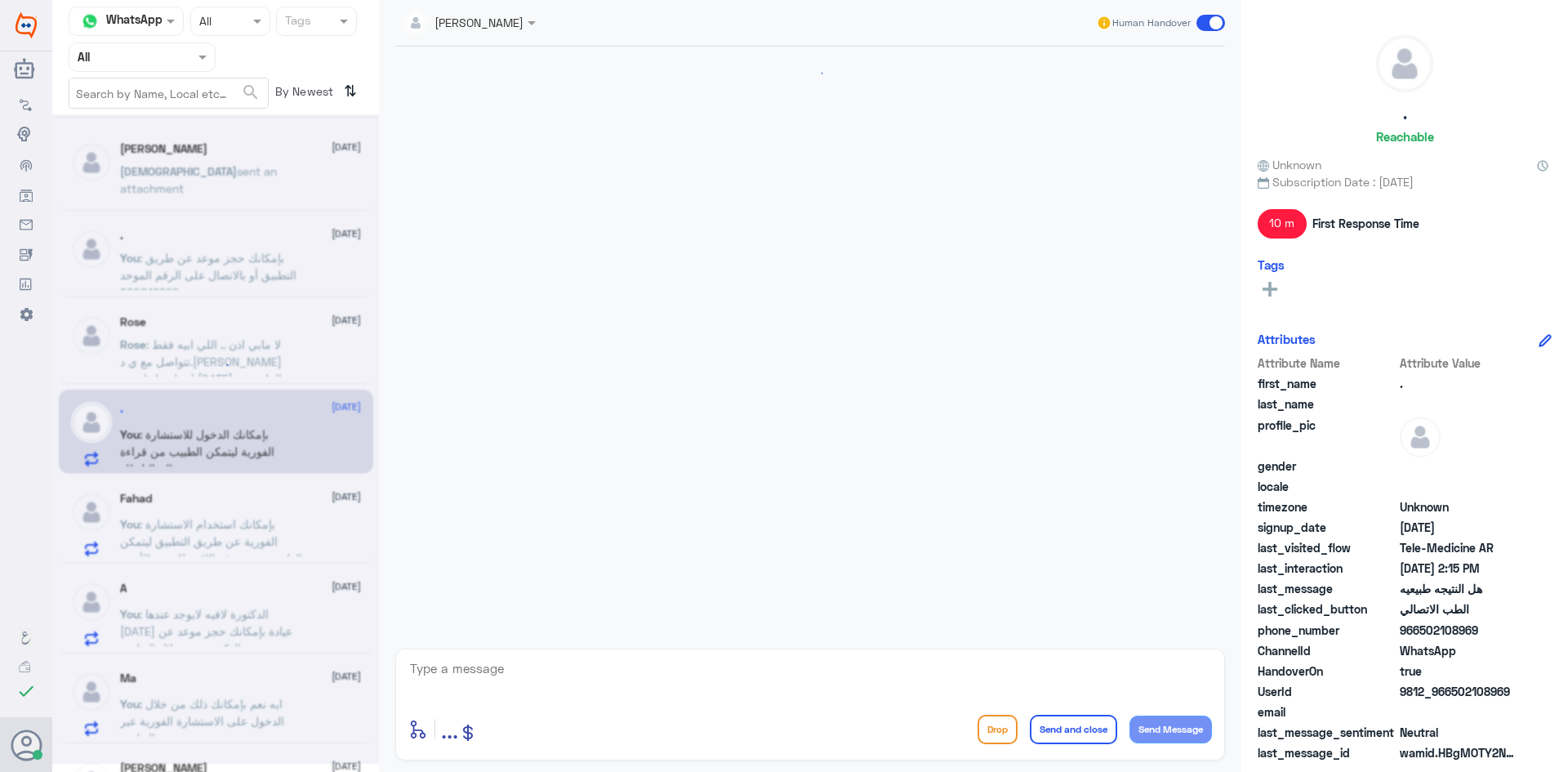
scroll to position [972, 0]
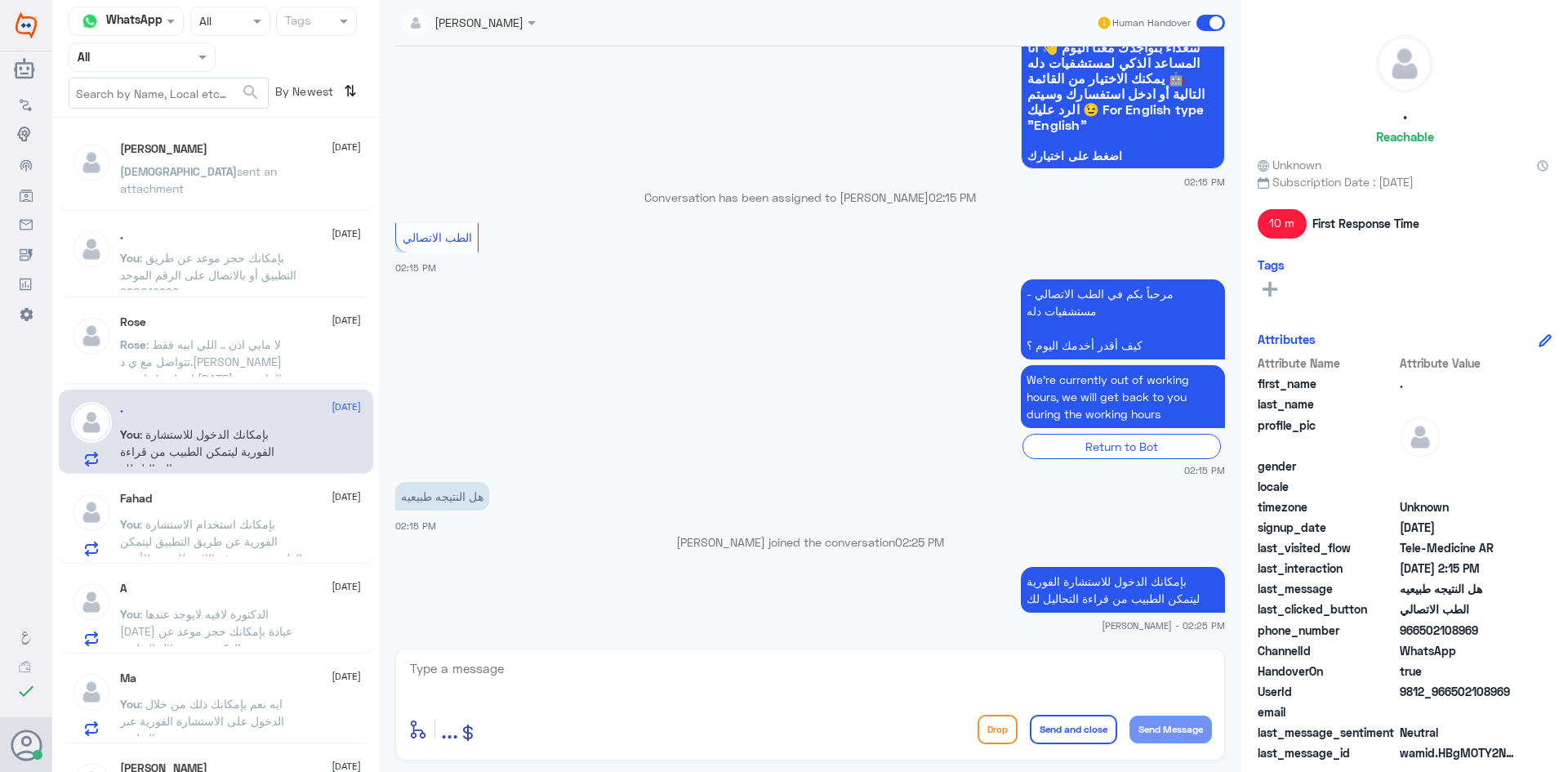
click at [1208, 24] on span at bounding box center [1210, 23] width 29 height 17
click at [0, 0] on input "checkbox" at bounding box center [0, 0] width 0 height 0
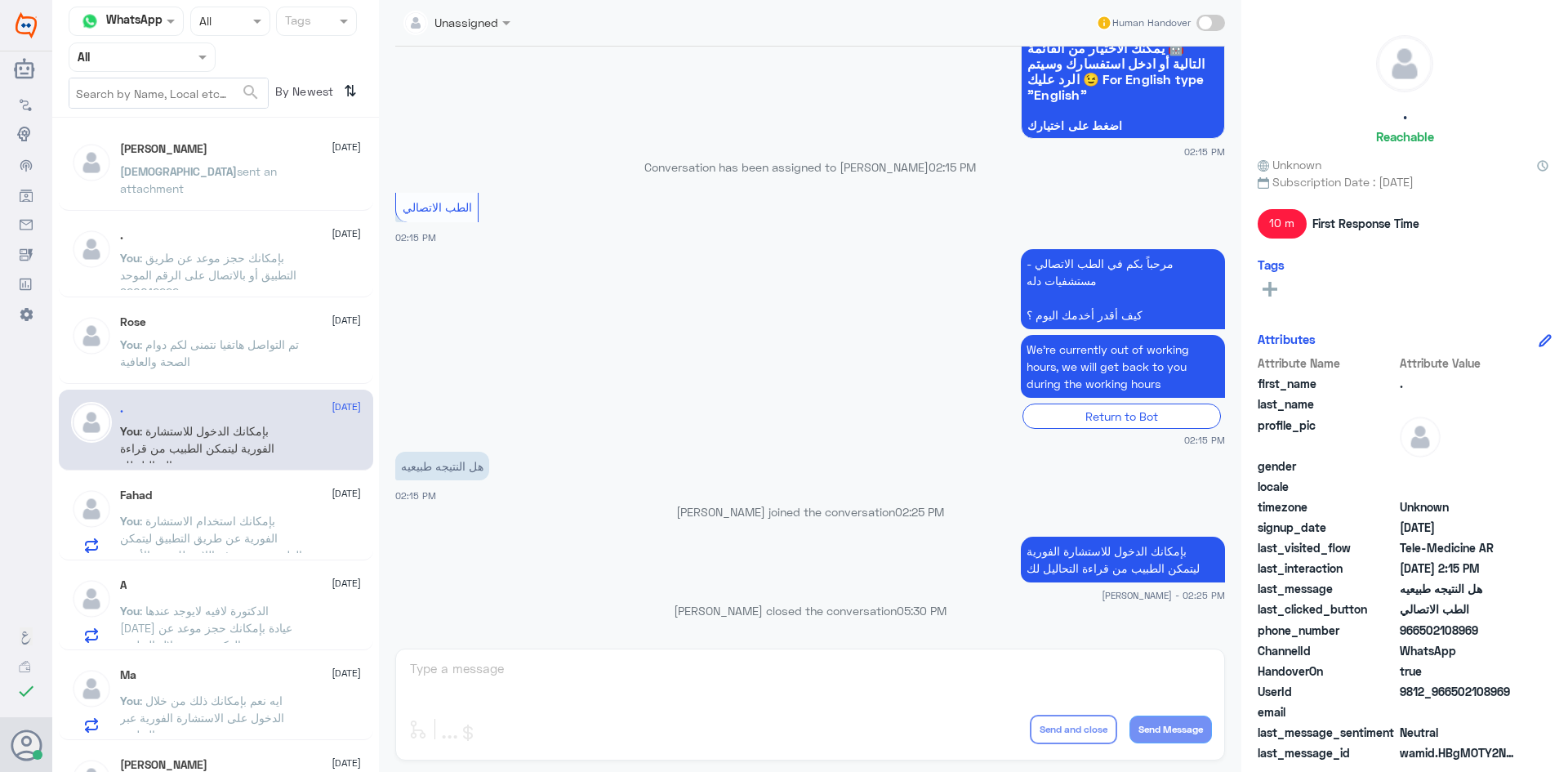
click at [248, 542] on span ": بإمكانك استخدام الاستشارة الفورية عن طريق التطبيق ليتمكن الطبيب من صرف اللازم…" at bounding box center [211, 546] width 182 height 65
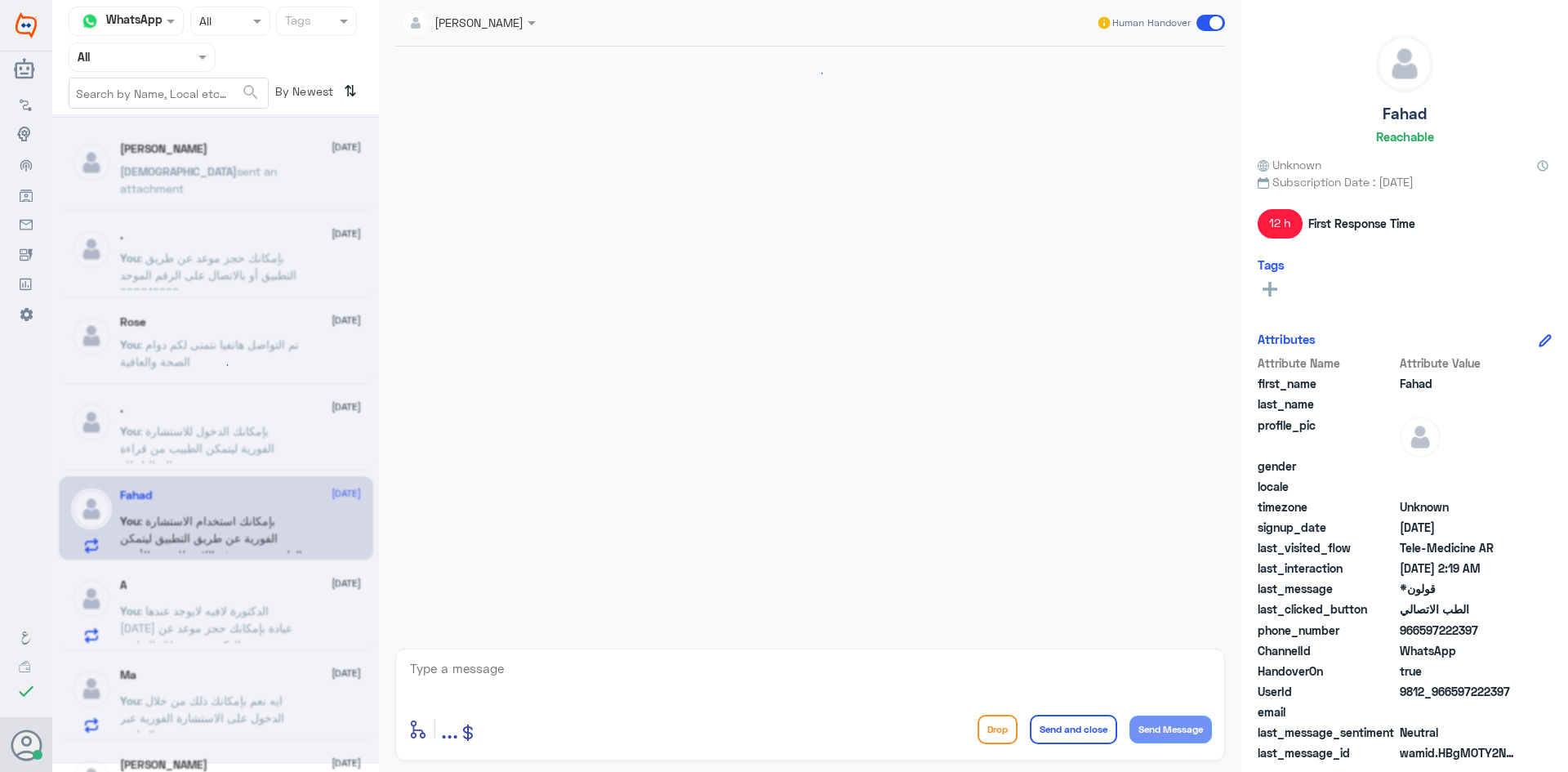
scroll to position [991, 0]
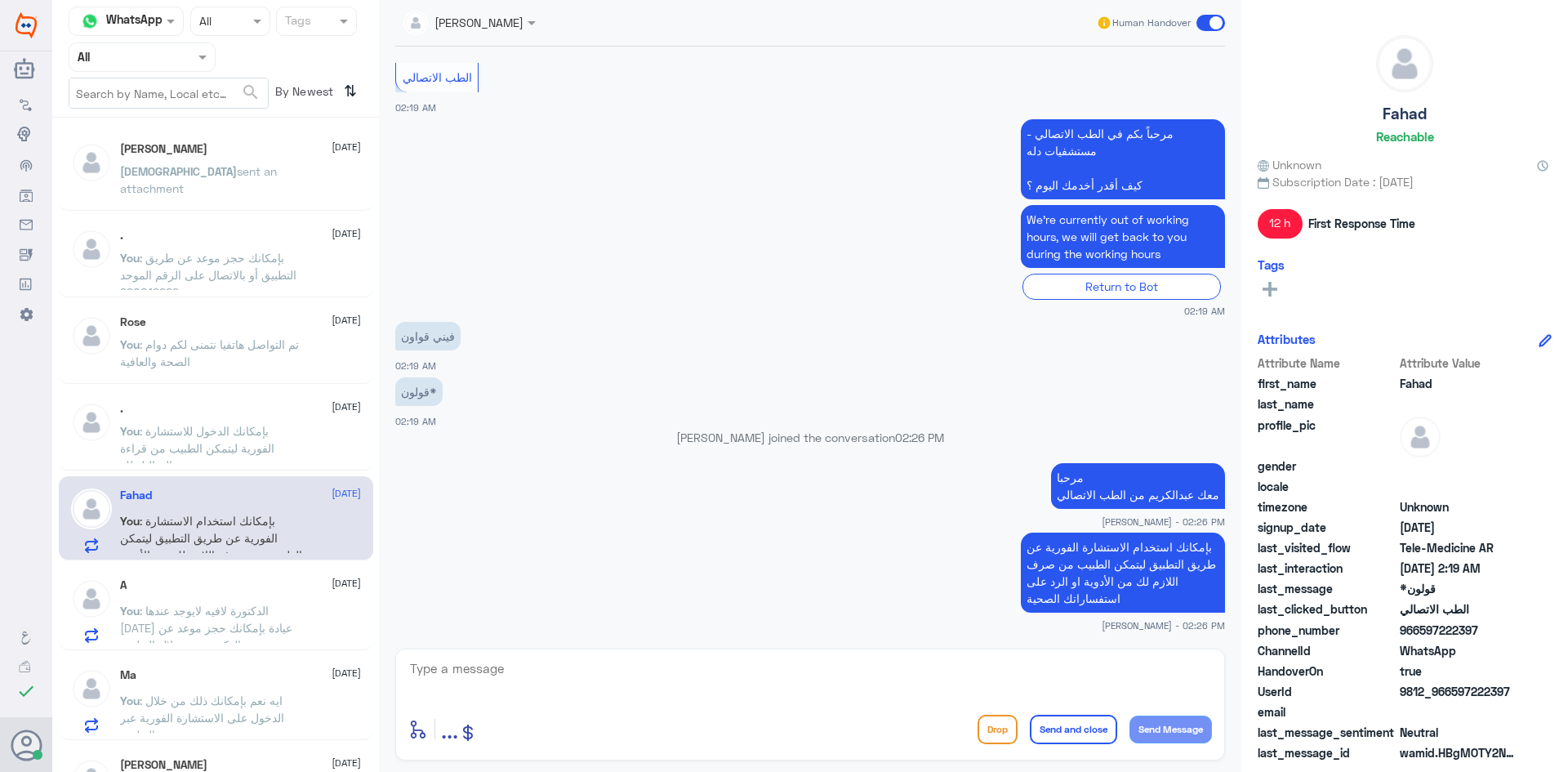
click at [1201, 24] on span at bounding box center [1210, 23] width 29 height 17
click at [0, 0] on input "checkbox" at bounding box center [0, 0] width 0 height 0
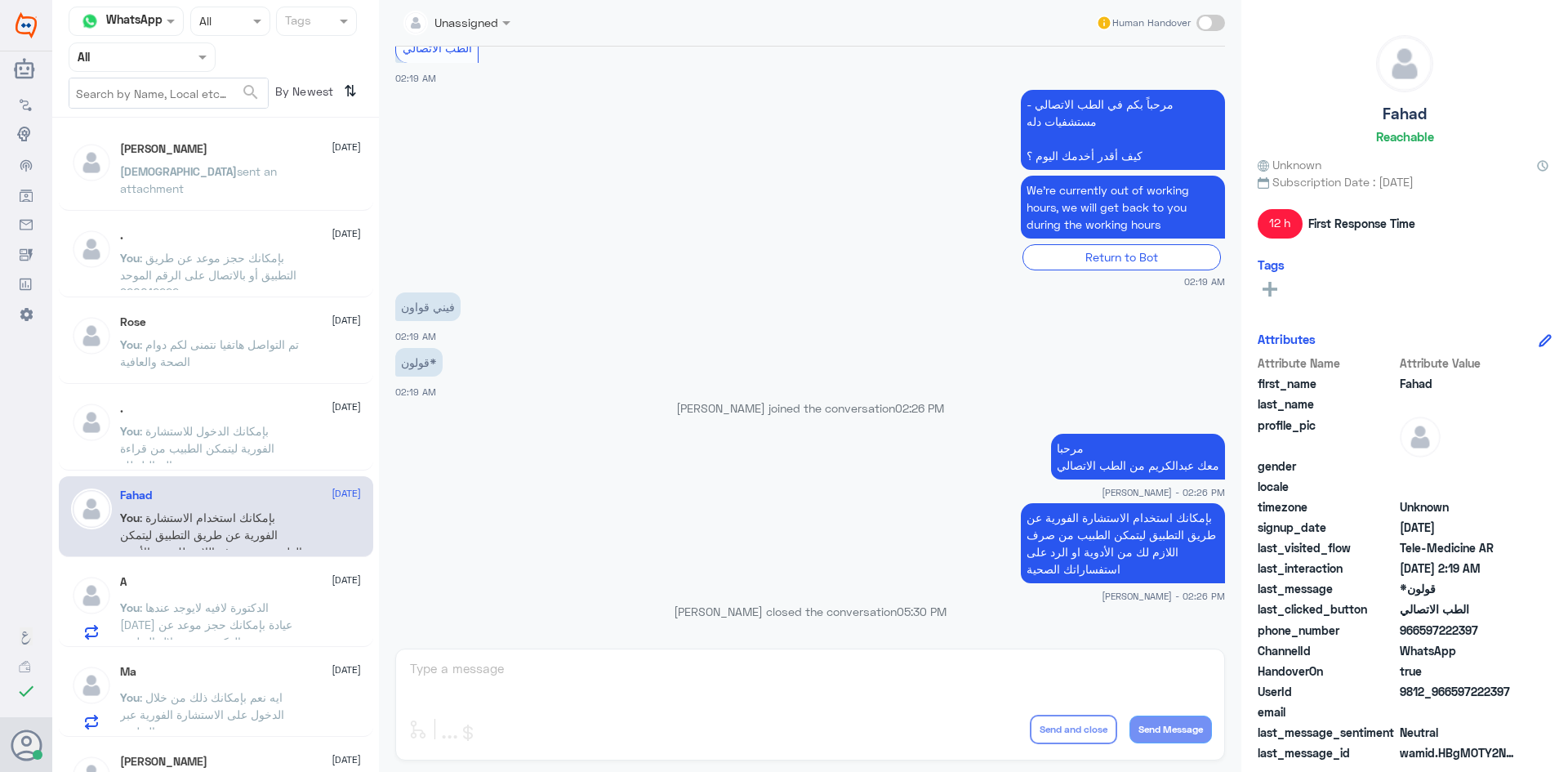
click at [240, 607] on span ": الدكتورة لافيه لايوجد عندها اليوم عيادة بإمكانك حجز موعد عن بعد مع الدكتورة م…" at bounding box center [206, 624] width 172 height 48
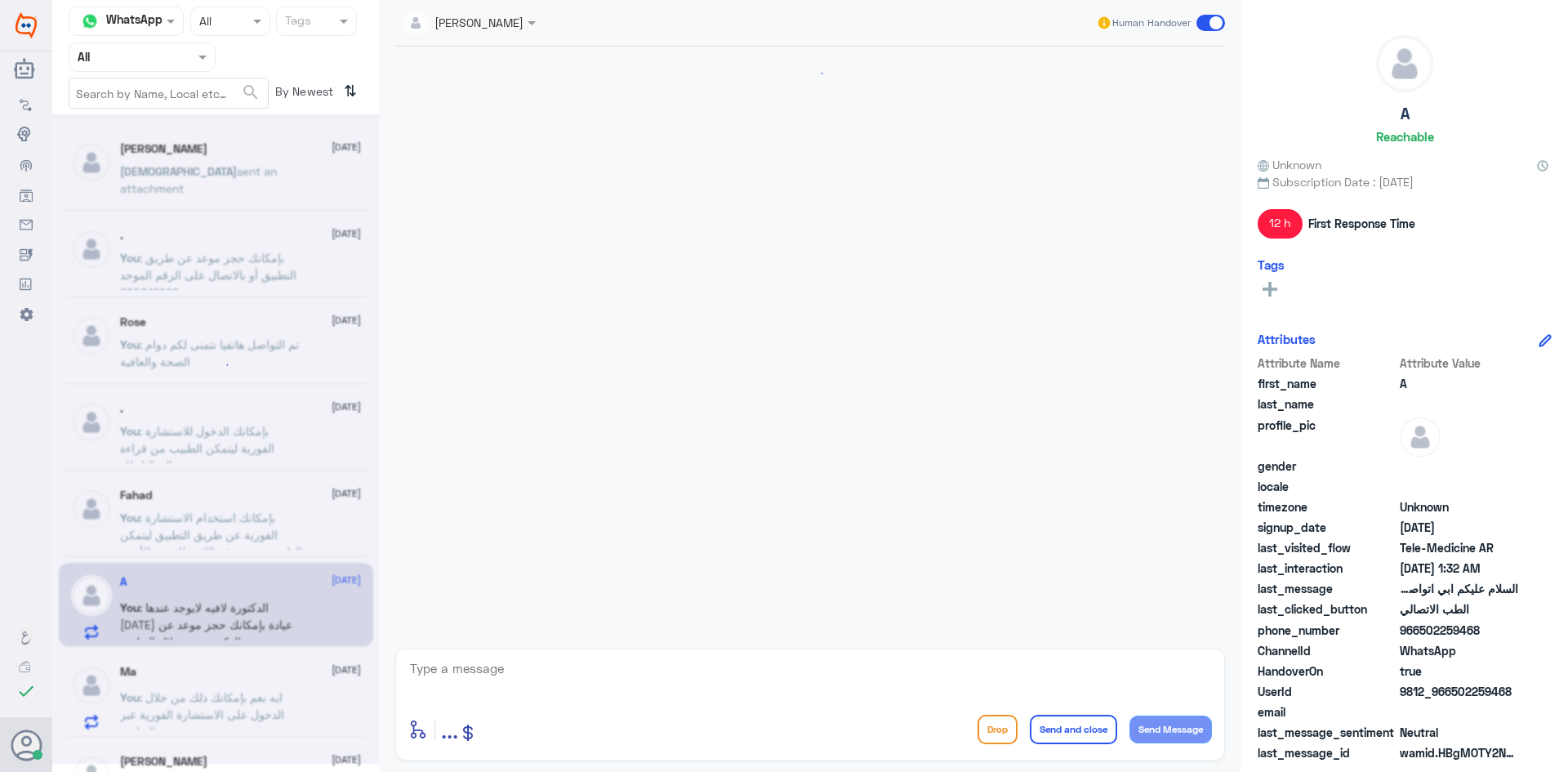
scroll to position [474, 0]
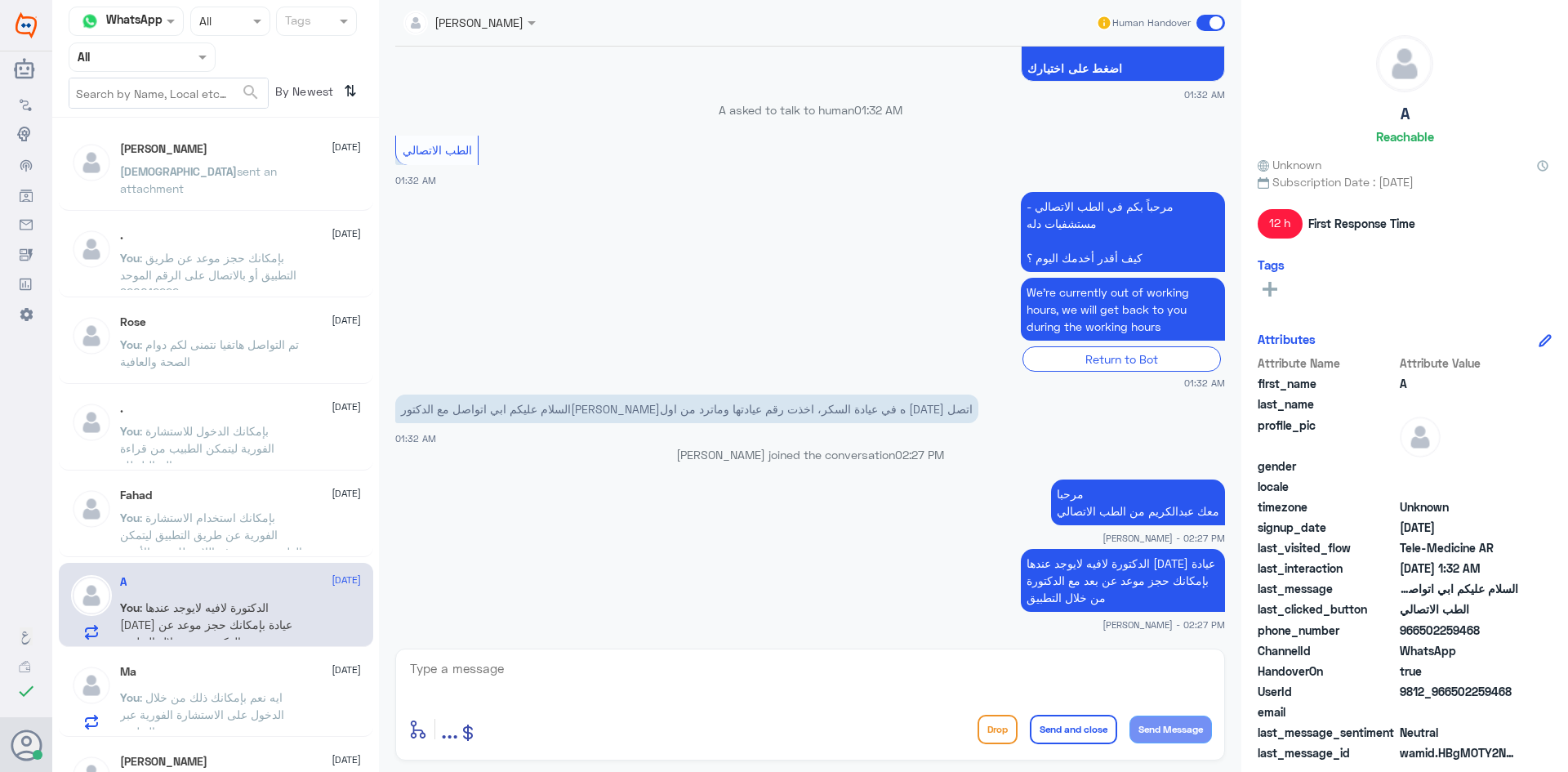
click at [1203, 22] on span at bounding box center [1210, 23] width 29 height 17
click at [0, 0] on input "checkbox" at bounding box center [0, 0] width 0 height 0
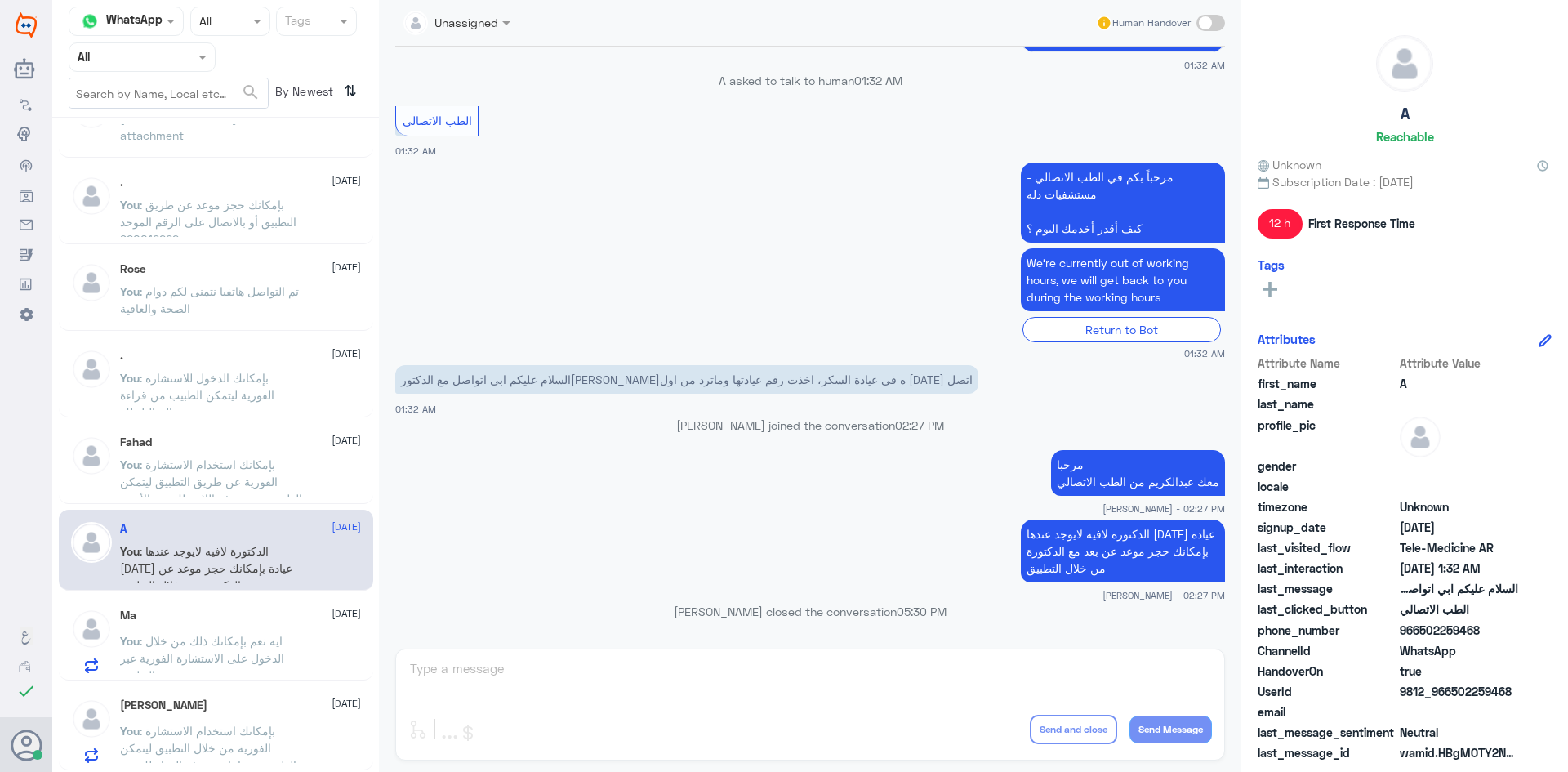
scroll to position [82, 0]
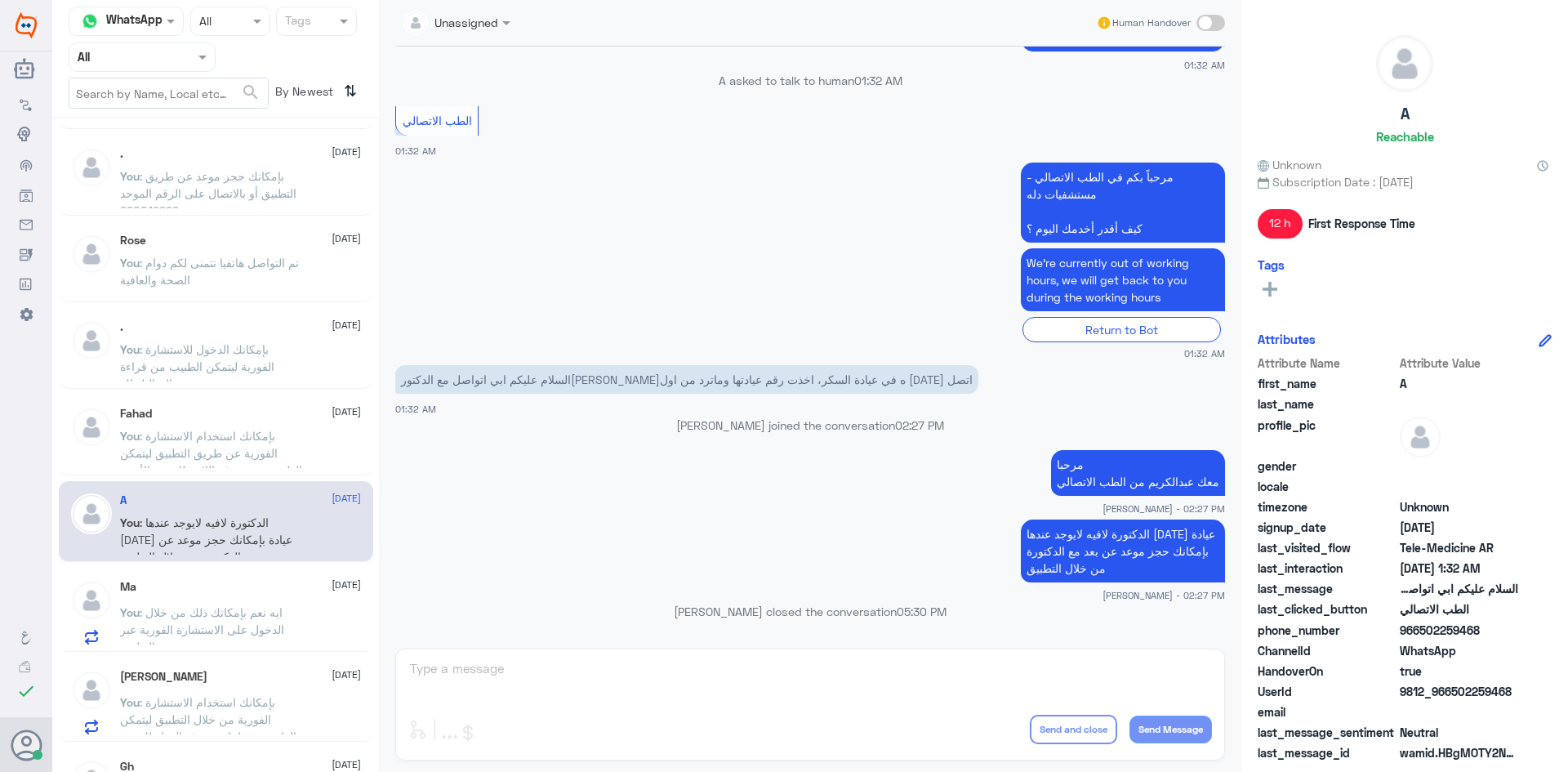
click at [202, 606] on span ": ايه نعم بإمكانك ذلك من خلال الدخول على الاستشارة الفورية عبر التطبيق" at bounding box center [202, 629] width 165 height 48
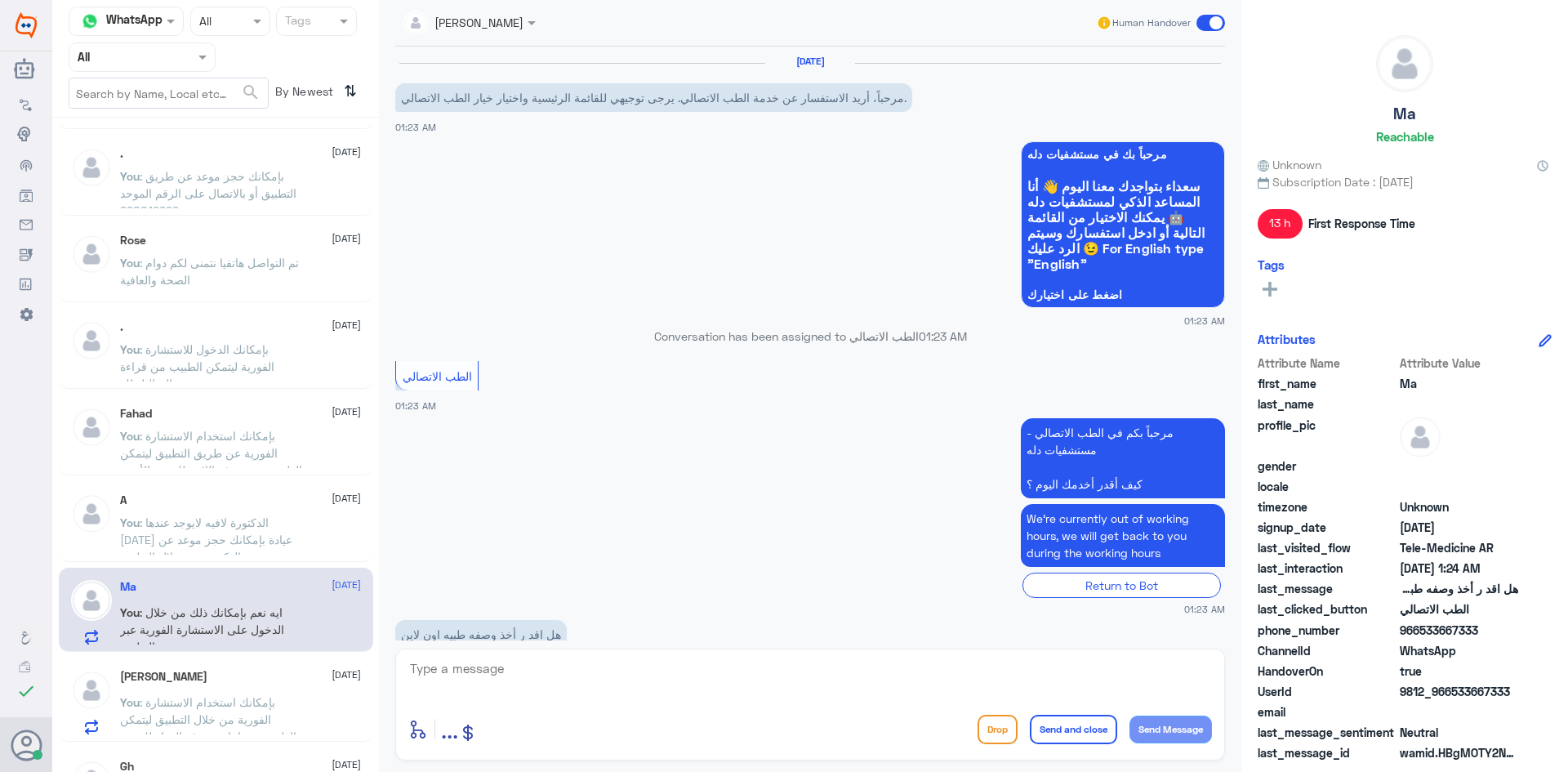
scroll to position [208, 0]
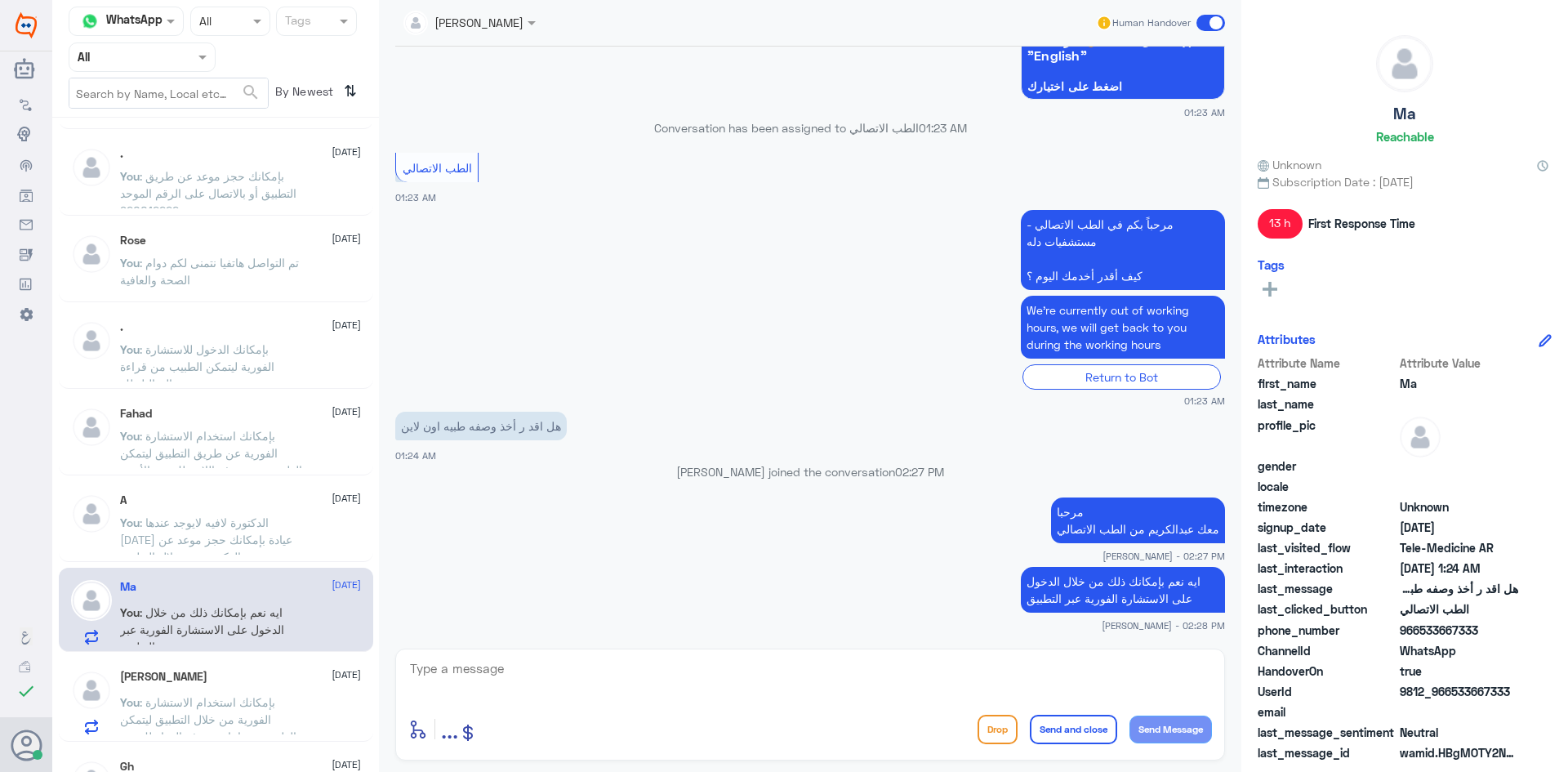
click at [1207, 19] on span at bounding box center [1210, 23] width 29 height 17
click at [0, 0] on input "checkbox" at bounding box center [0, 0] width 0 height 0
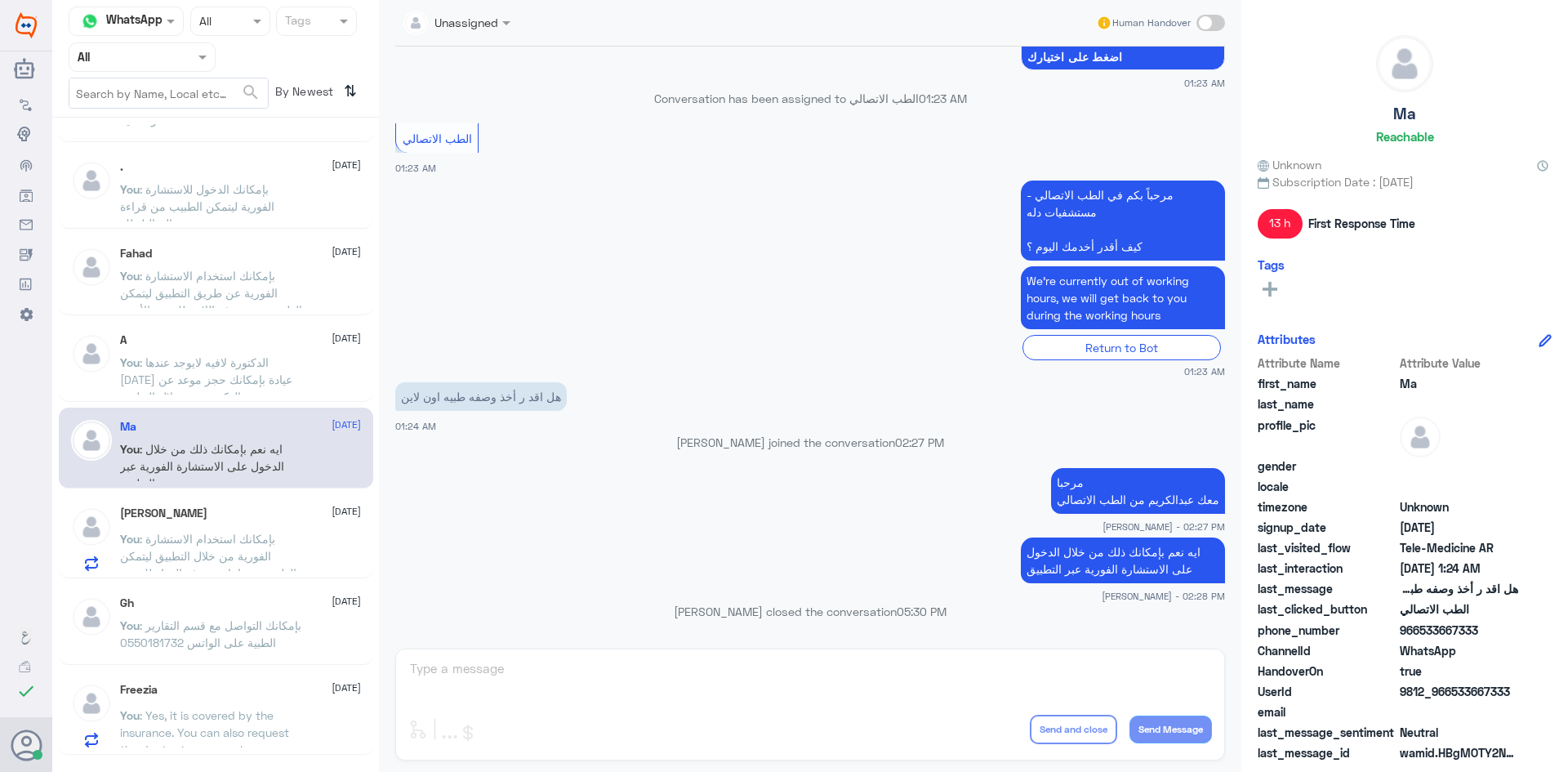
scroll to position [246, 0]
click at [300, 546] on p "You : بإمكانك استخدام الاستشارة الفورية من خلال التطبيق ليتمكن الطبيب من اعادة …" at bounding box center [212, 546] width 183 height 40
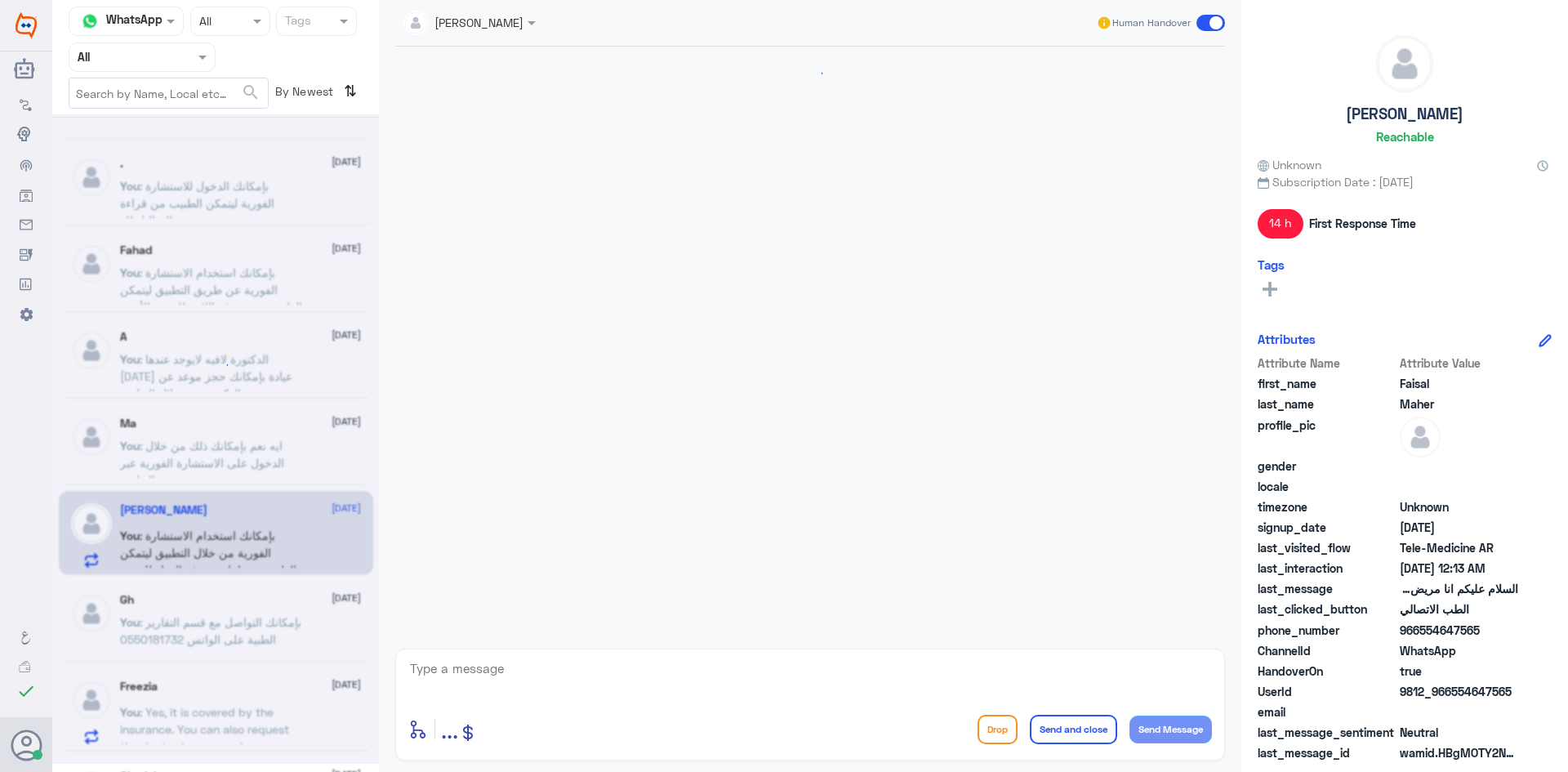
scroll to position [704, 0]
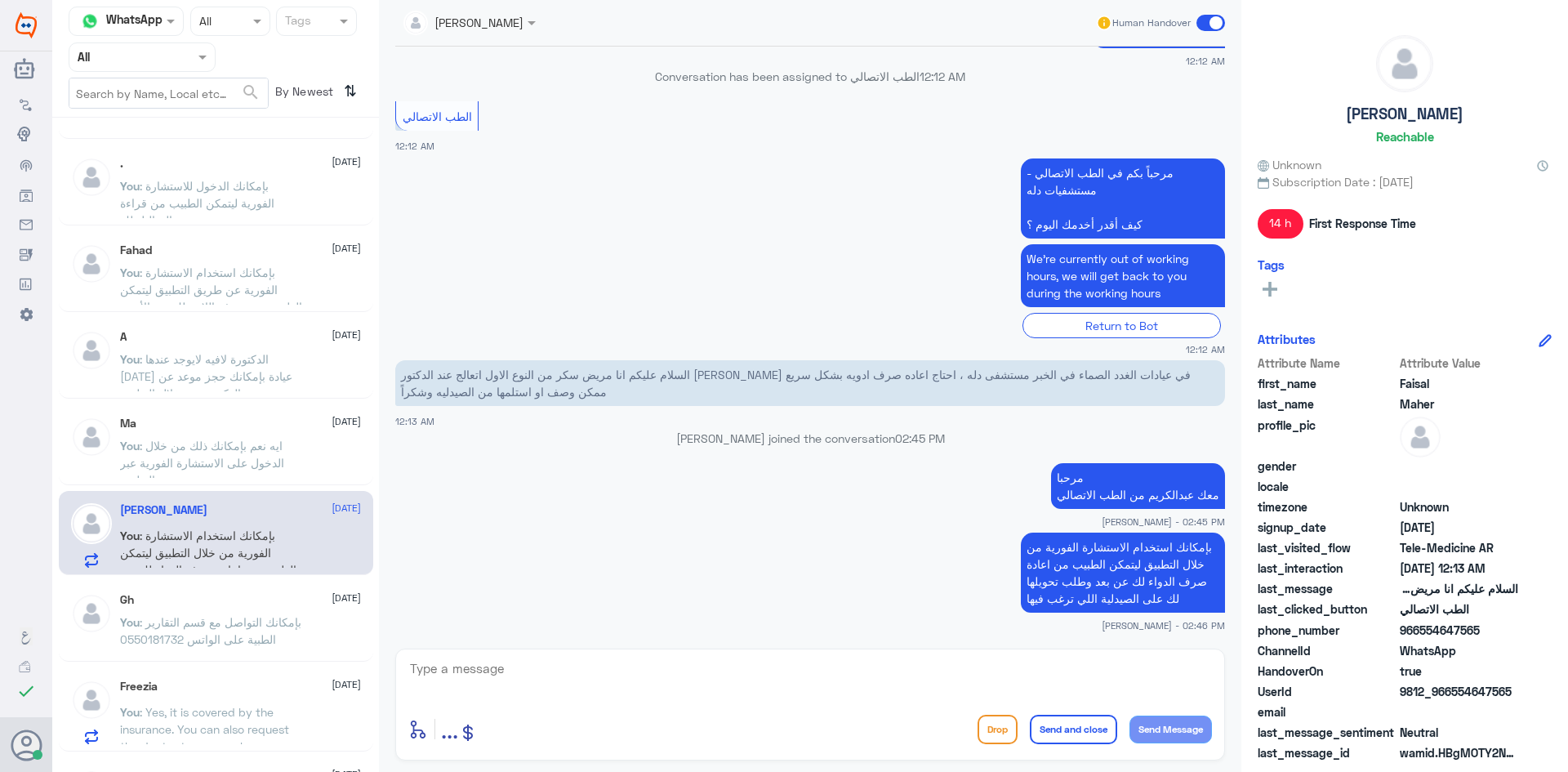
click at [1204, 21] on span at bounding box center [1210, 23] width 29 height 17
click at [0, 0] on input "checkbox" at bounding box center [0, 0] width 0 height 0
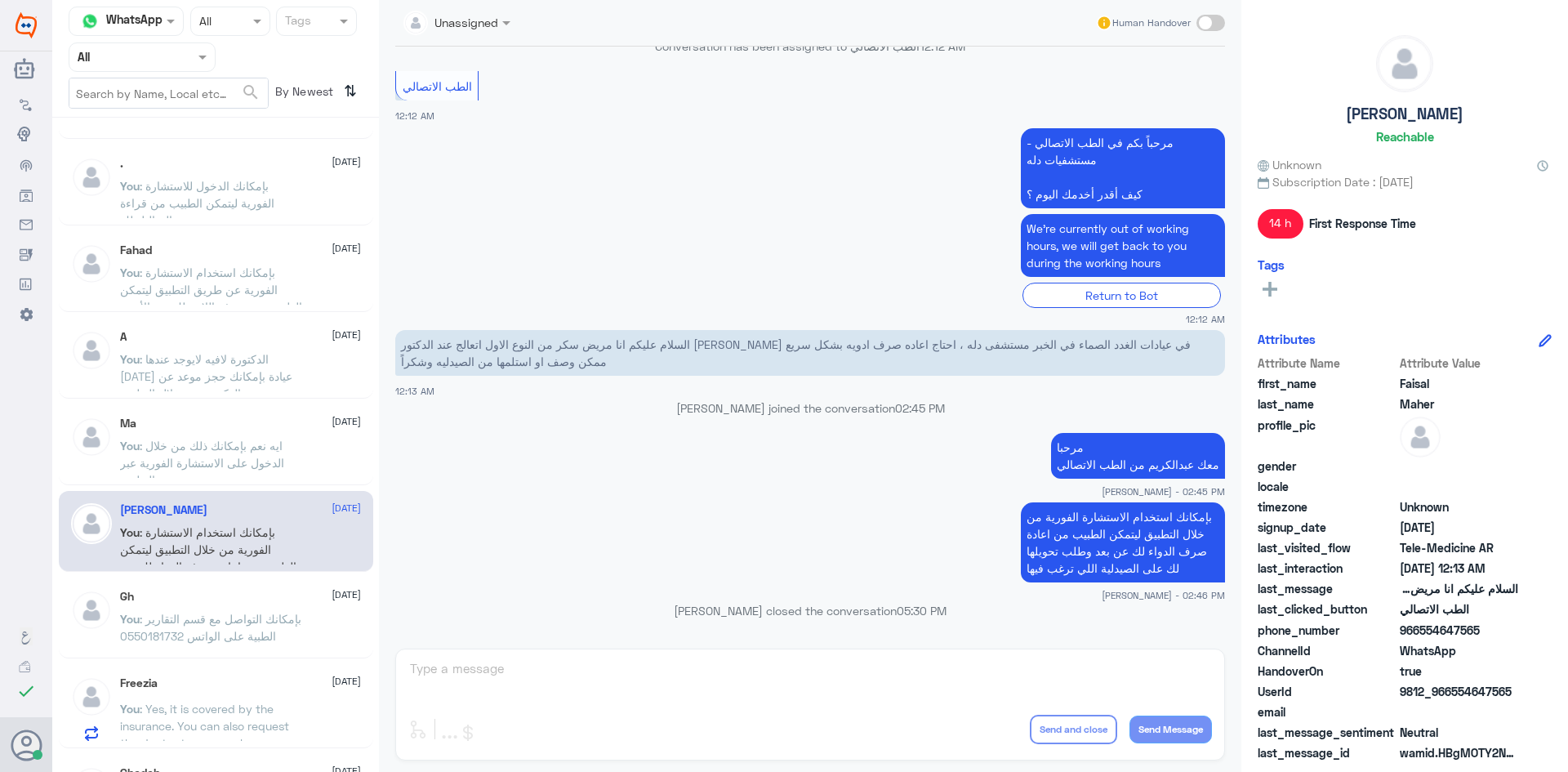
click at [251, 615] on span ": بإمكانك التواصل مع قسم التقارير الطبية على الواتس 0550181732" at bounding box center [211, 627] width 181 height 31
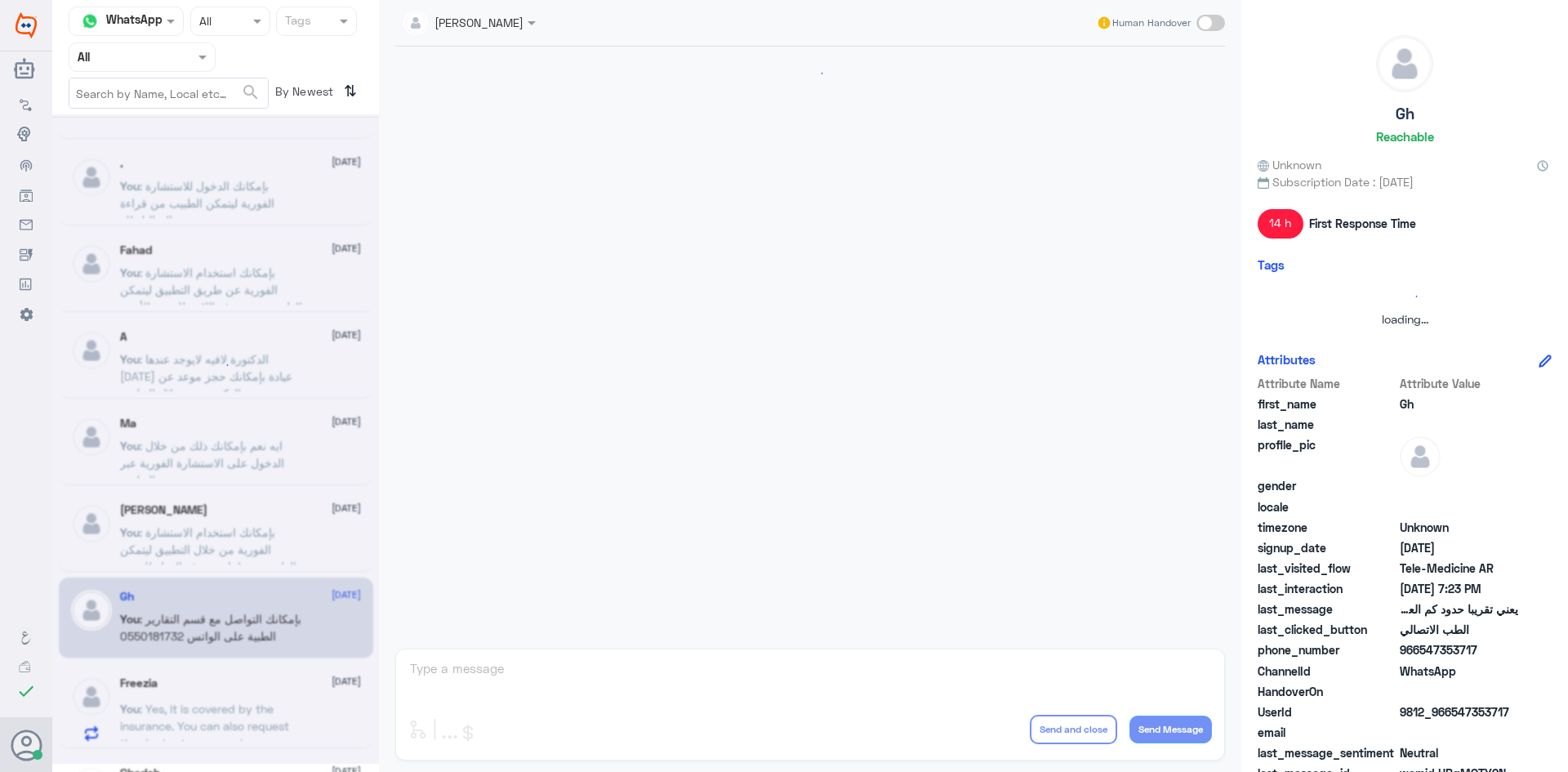
scroll to position [696, 0]
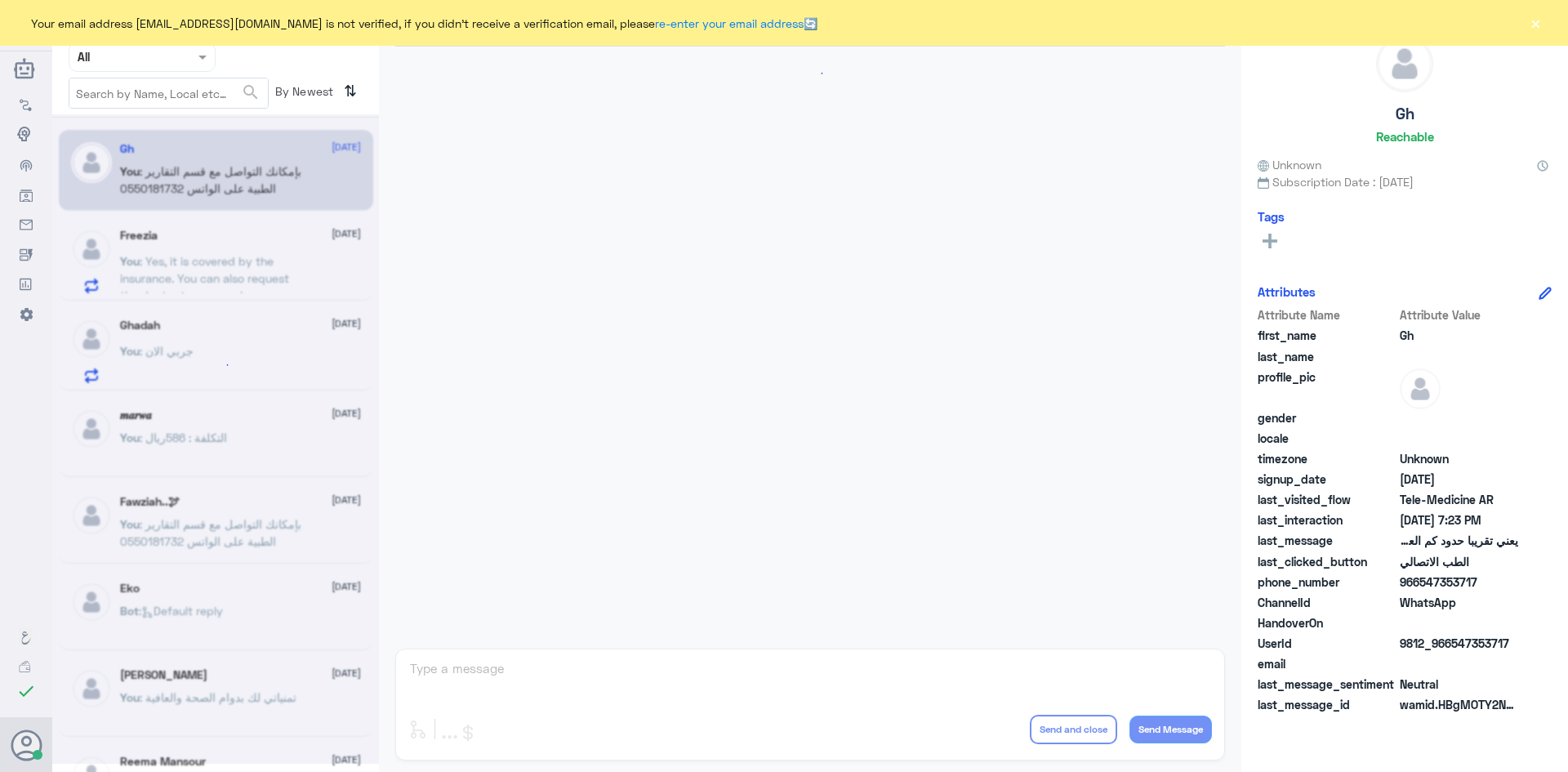
scroll to position [696, 0]
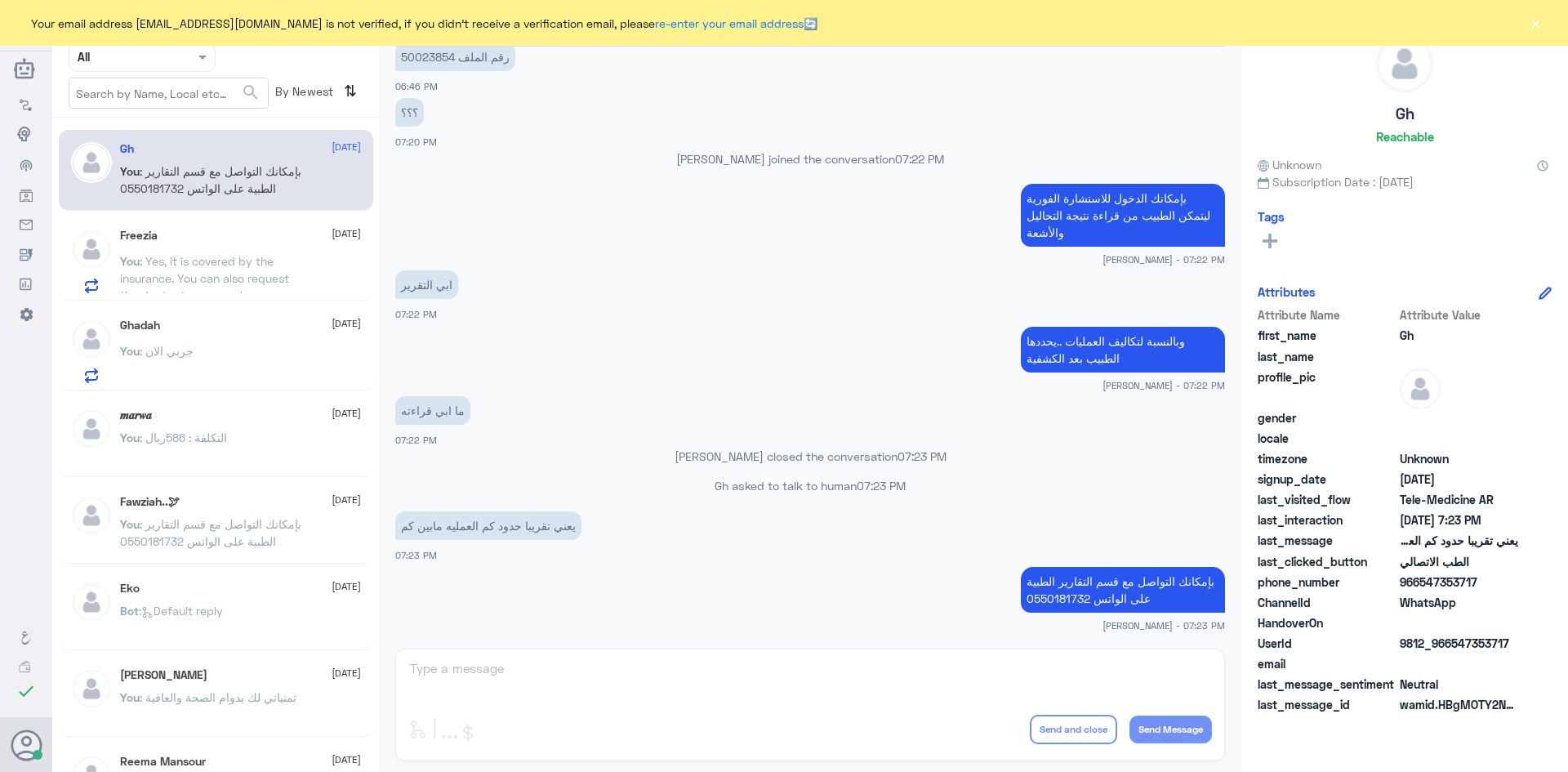
click at [1537, 27] on button "×" at bounding box center [1534, 23] width 17 height 17
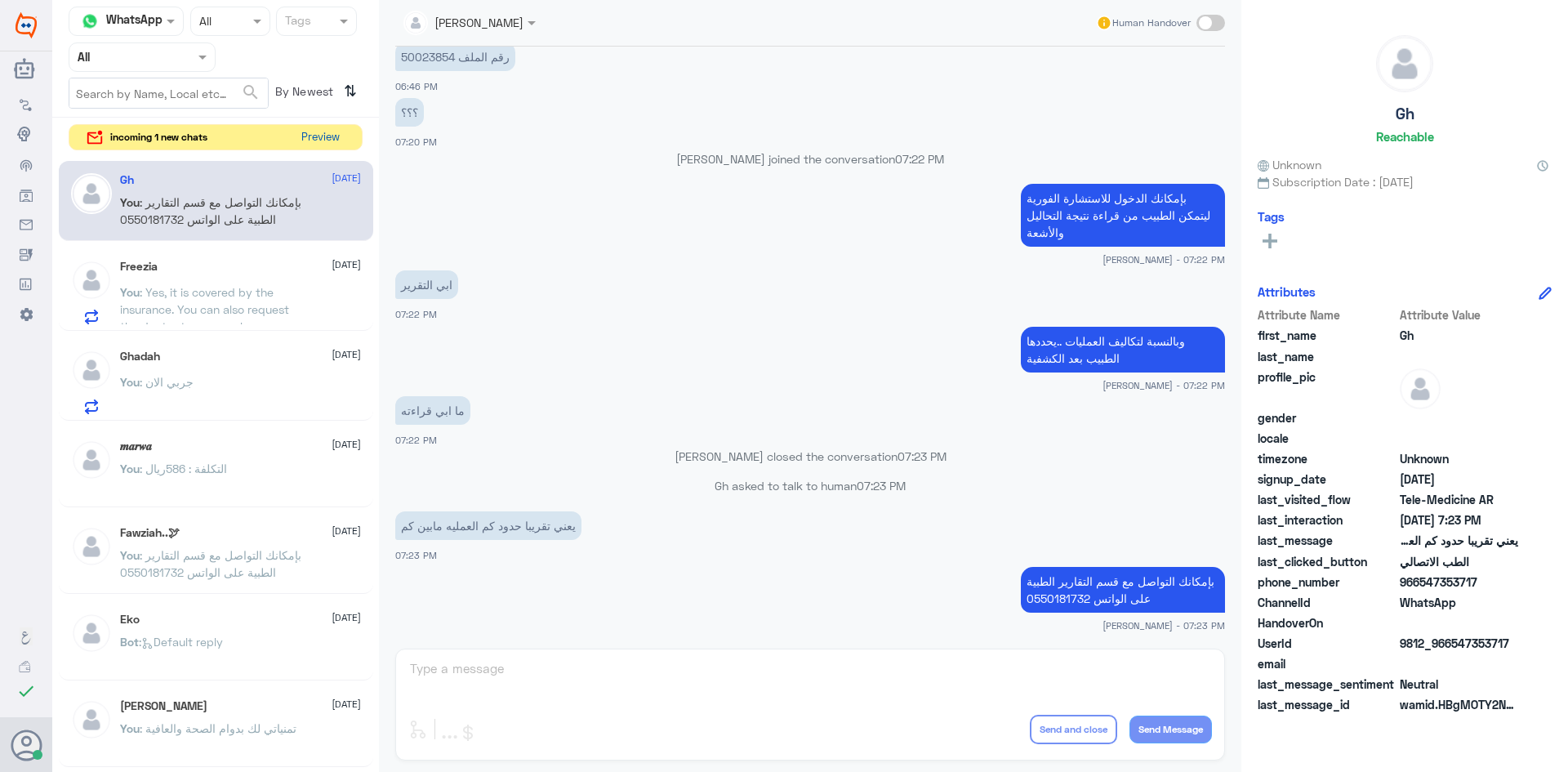
click at [307, 145] on button "Preview" at bounding box center [319, 138] width 50 height 26
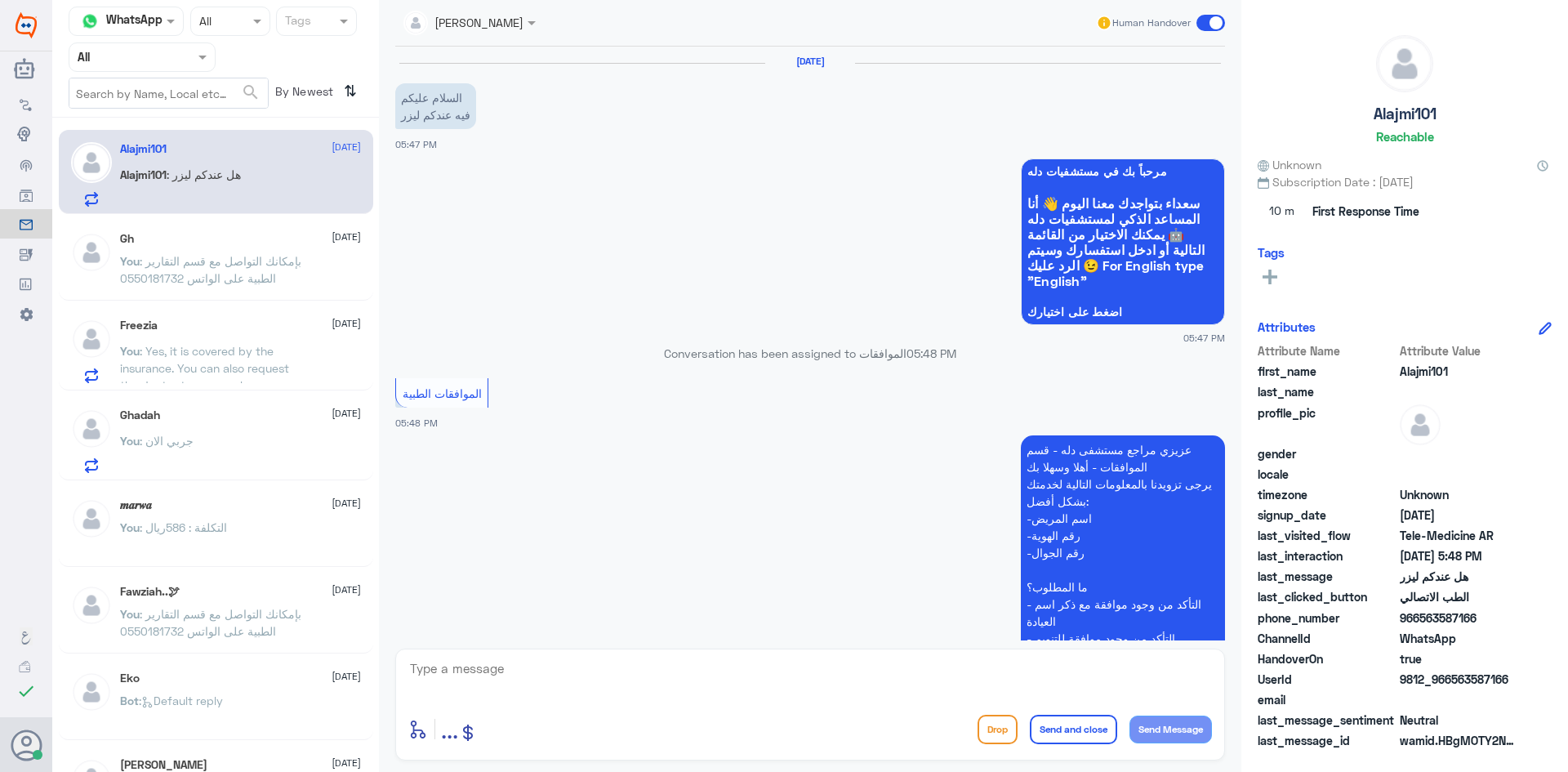
scroll to position [788, 0]
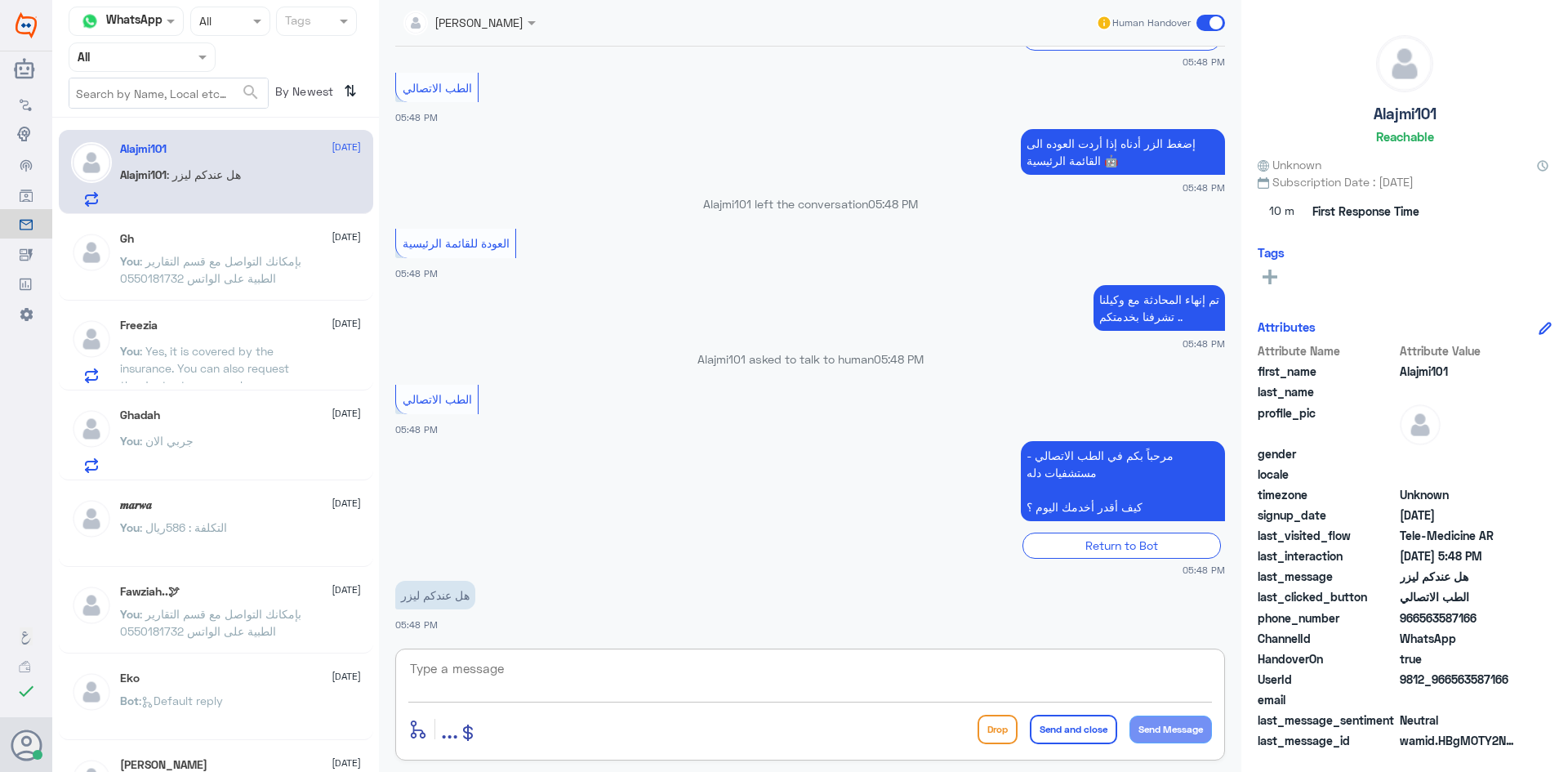
click at [530, 681] on textarea at bounding box center [809, 677] width 803 height 40
paste textarea "مرحبا معك [PERSON_NAME] من الطب الاتصالي"
type textarea "مرحبا معك [PERSON_NAME] من الطب الاتصالي"
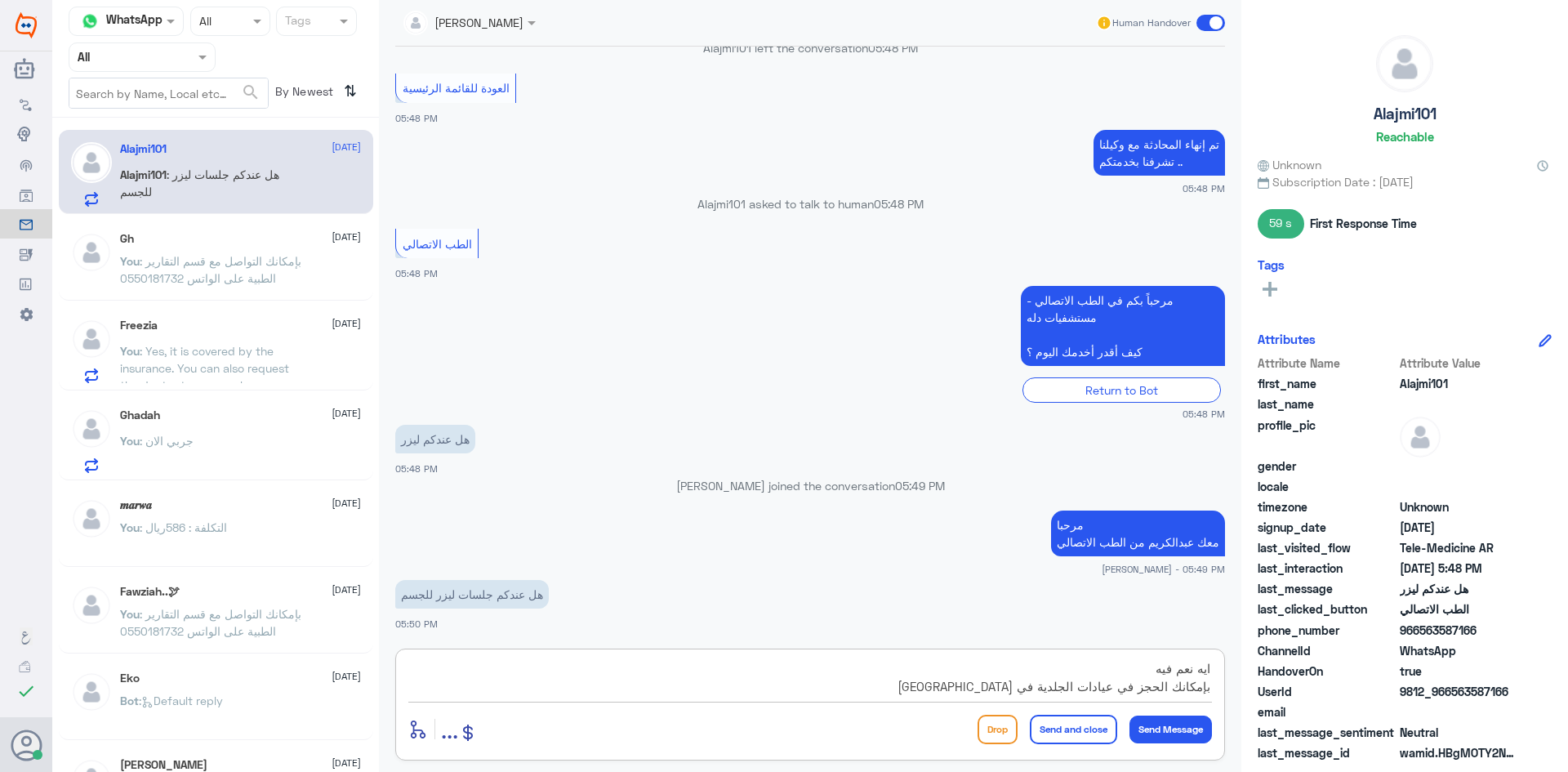
scroll to position [15, 0]
type textarea "ايه نعم فيه بإمكانك الحجز في عيادات الجلدية في مستشفى دله عن طريق التطبيق او ال…"
click at [1084, 731] on button "Send and close" at bounding box center [1073, 730] width 88 height 30
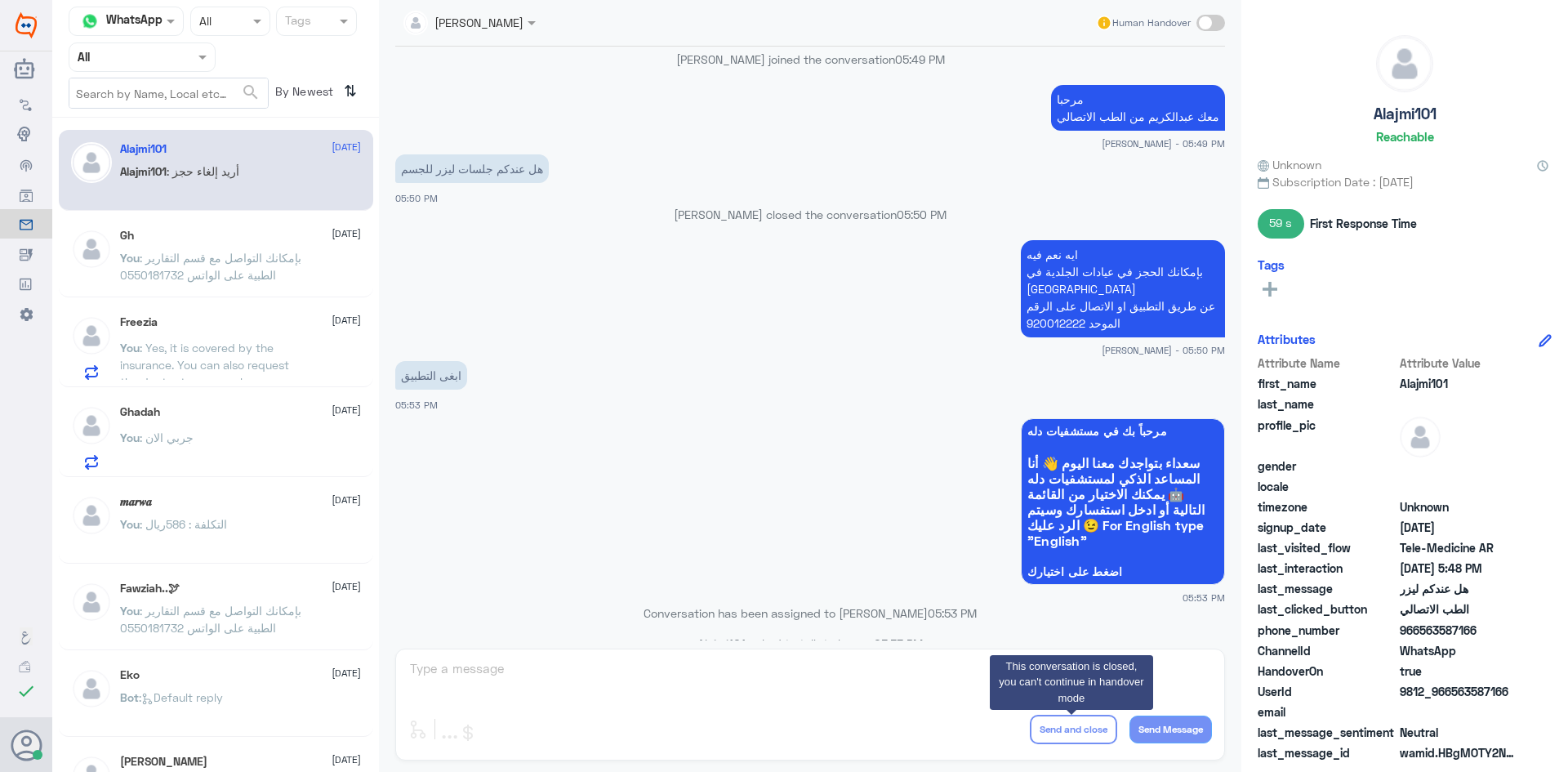
scroll to position [1610, 0]
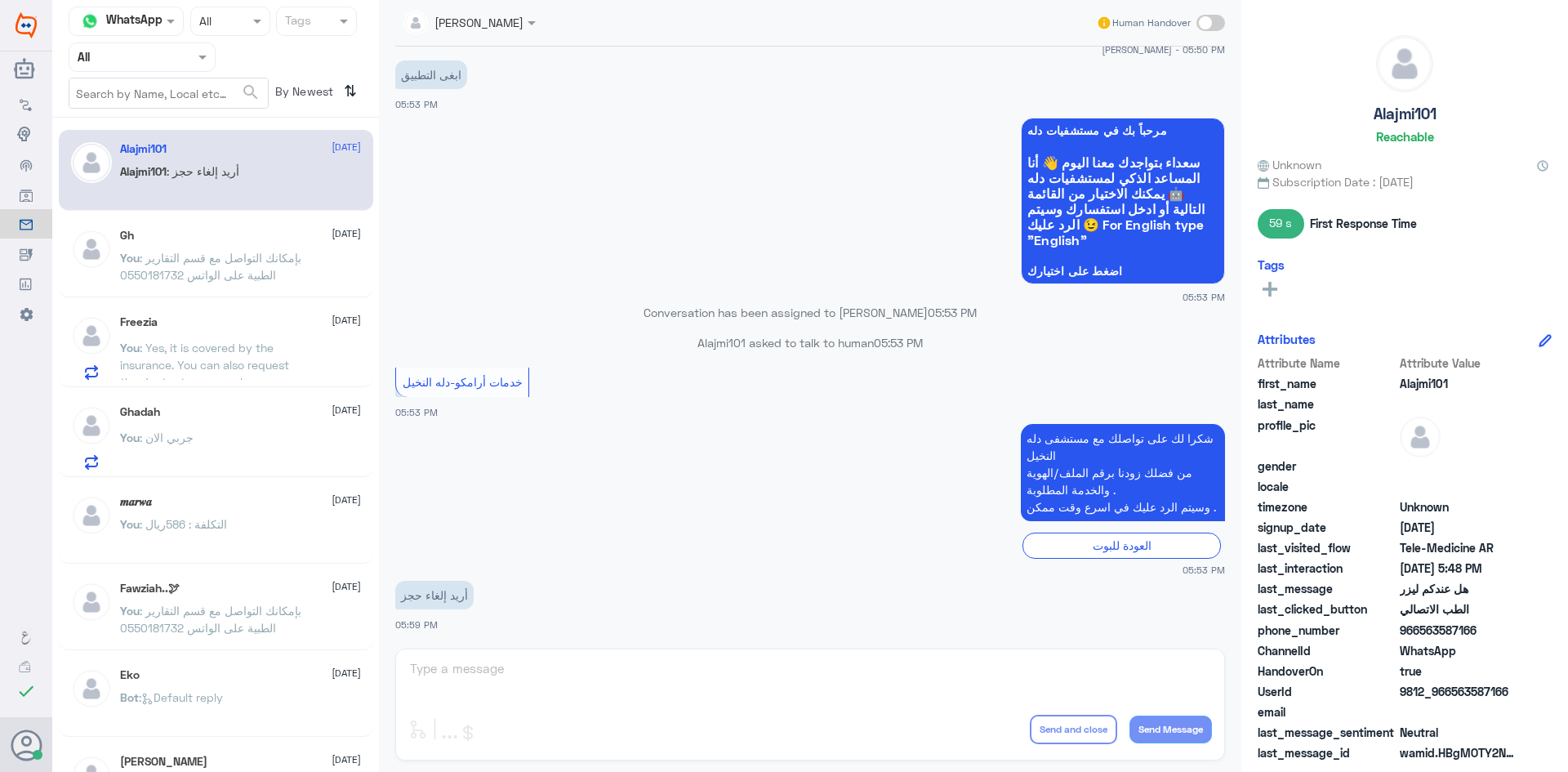
click at [173, 246] on div "Gh 18 September You : بإمكانك التواصل مع قسم التقارير الطبية على الواتس 0550181…" at bounding box center [240, 259] width 240 height 61
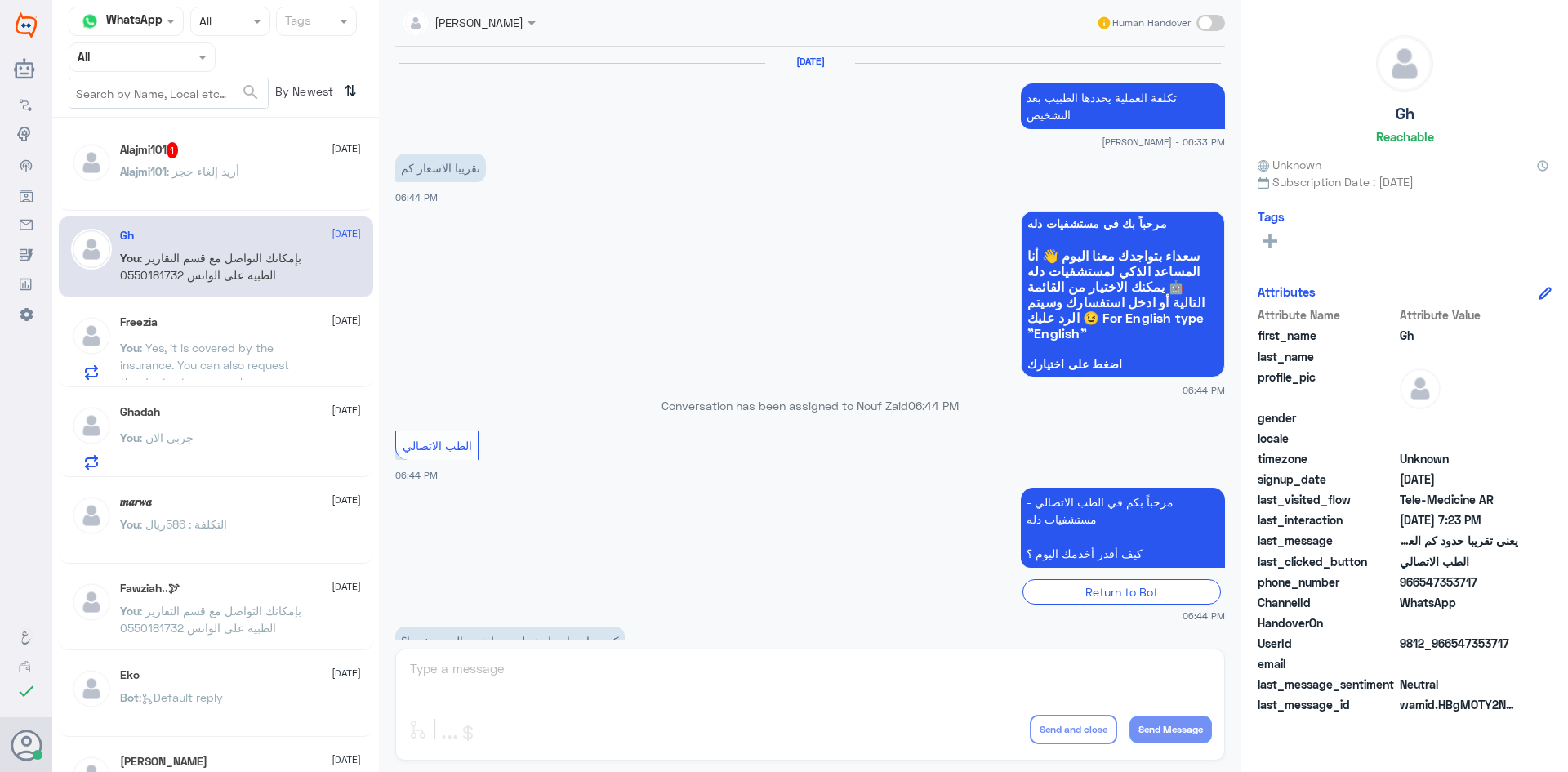
scroll to position [696, 0]
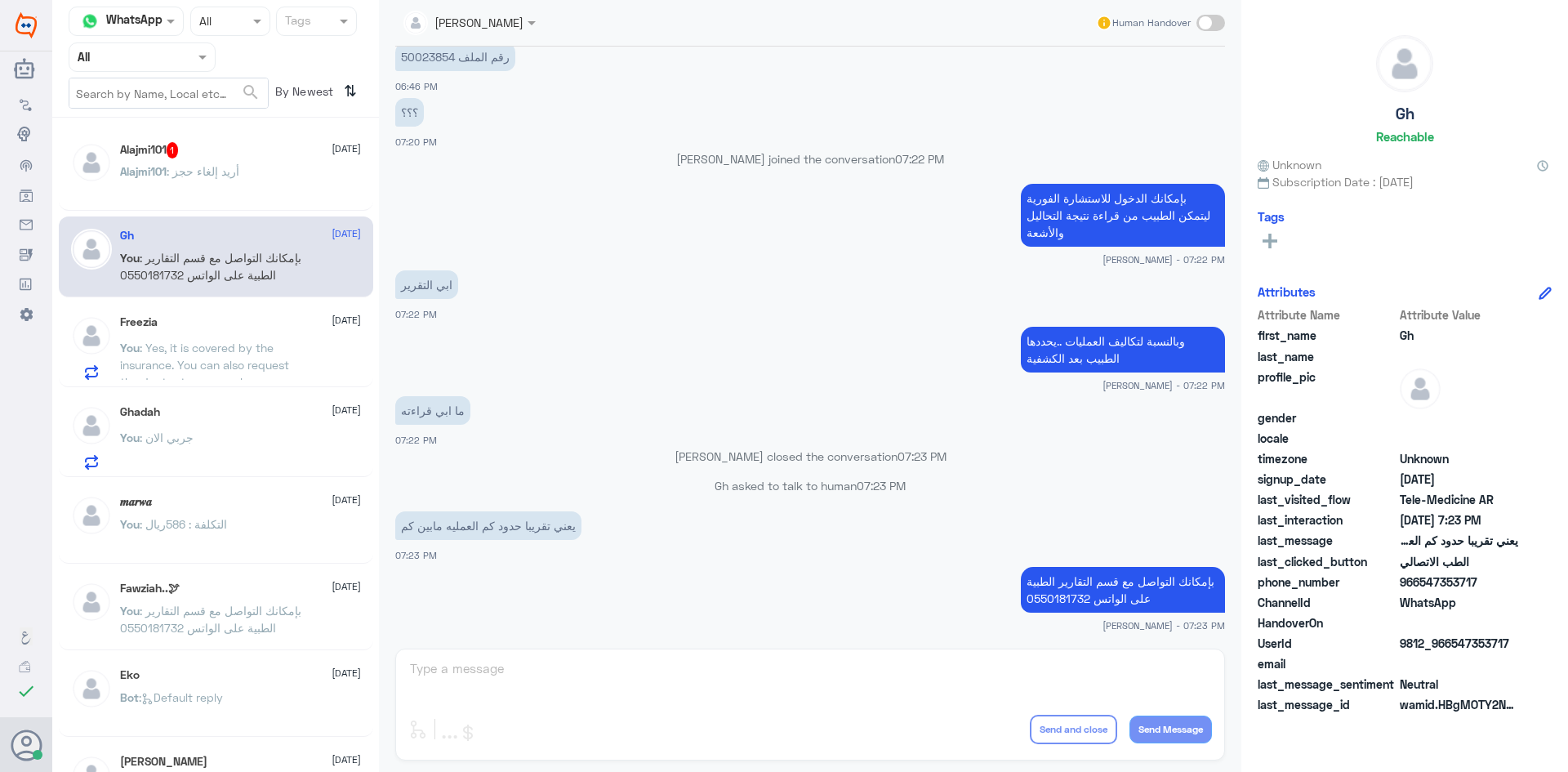
click at [220, 160] on div "Alajmi101 1 19 September Alajmi101 : أريد إلغاء حجز" at bounding box center [240, 173] width 240 height 61
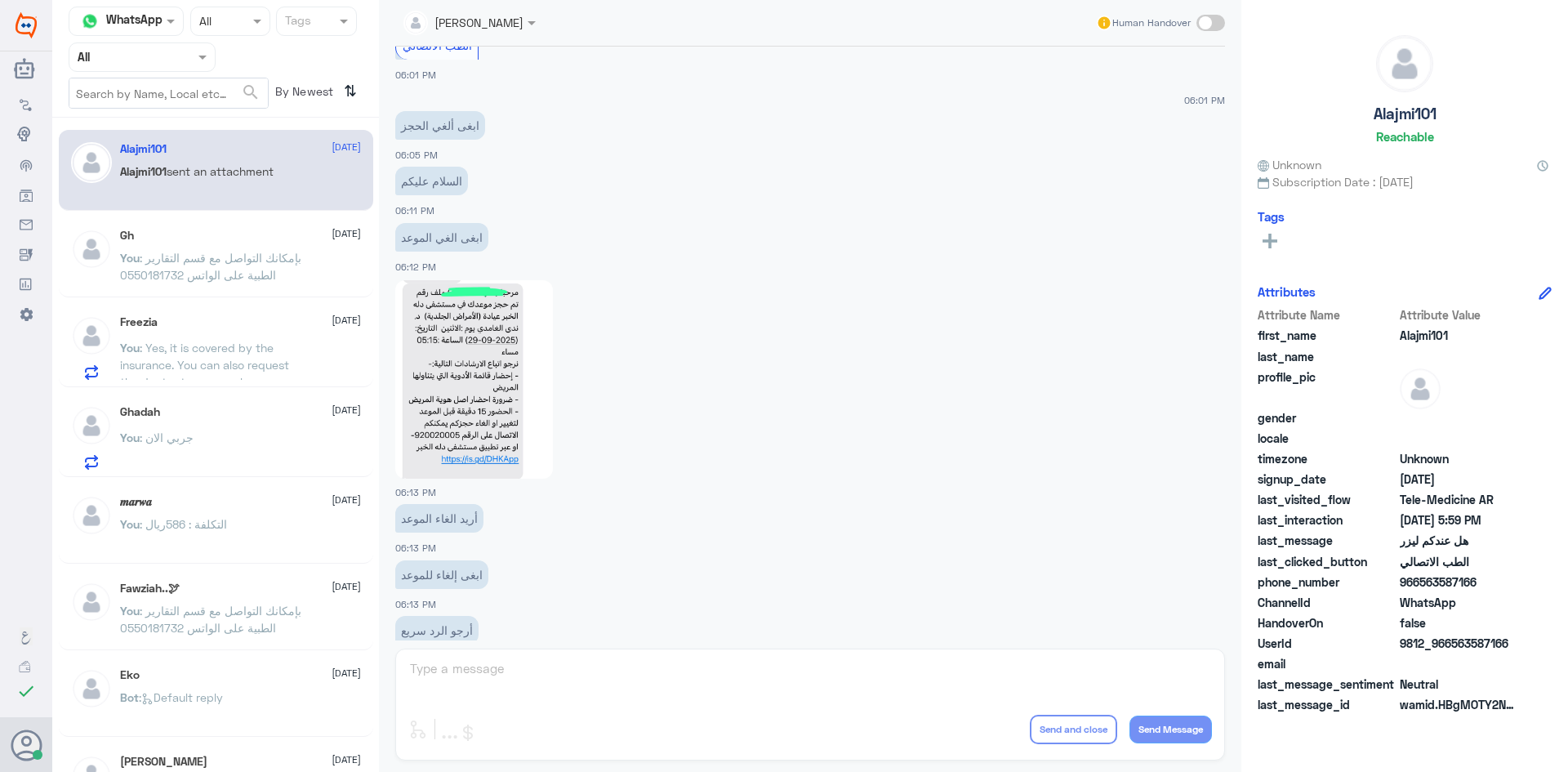
scroll to position [1439, 0]
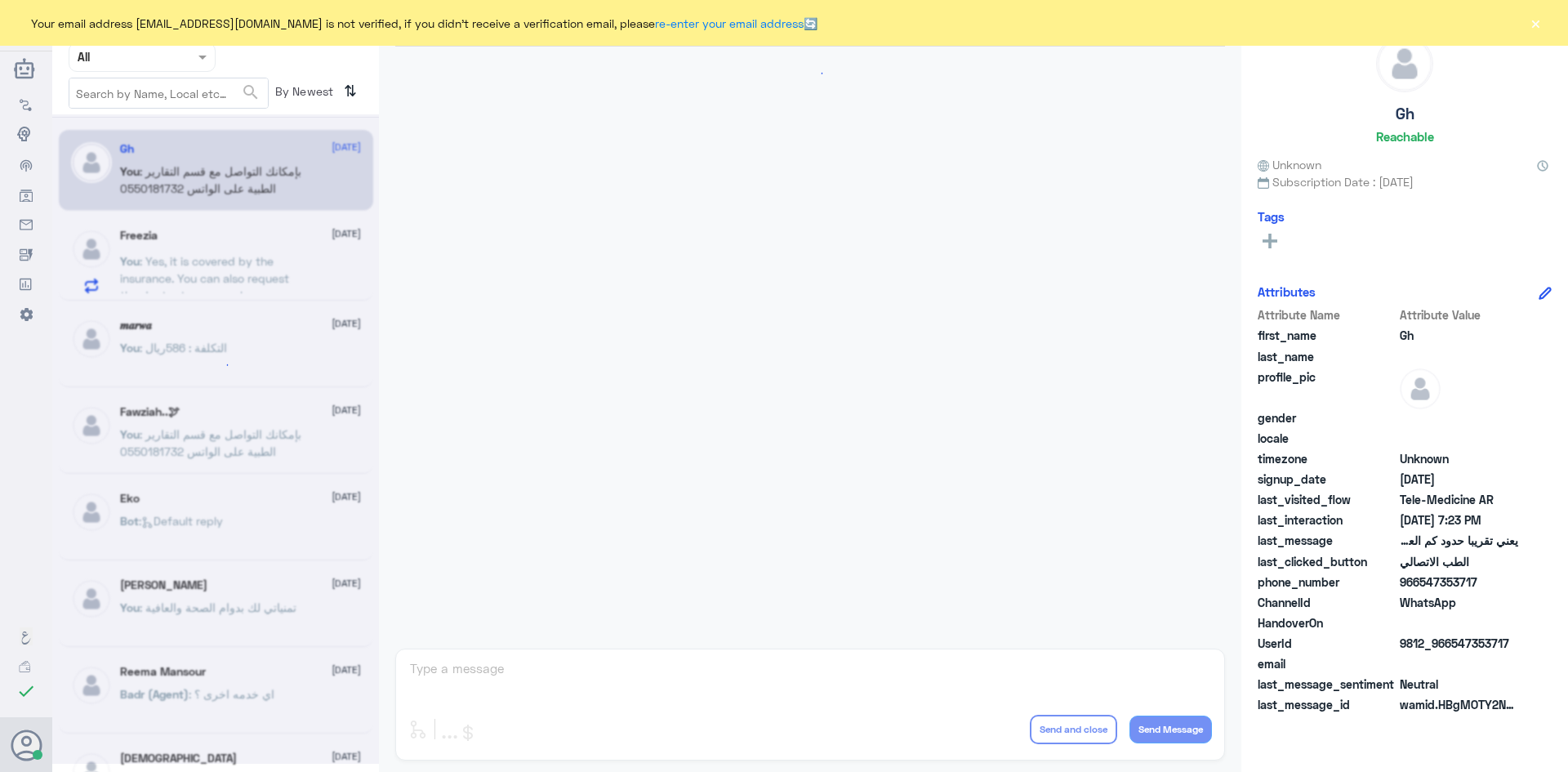
scroll to position [696, 0]
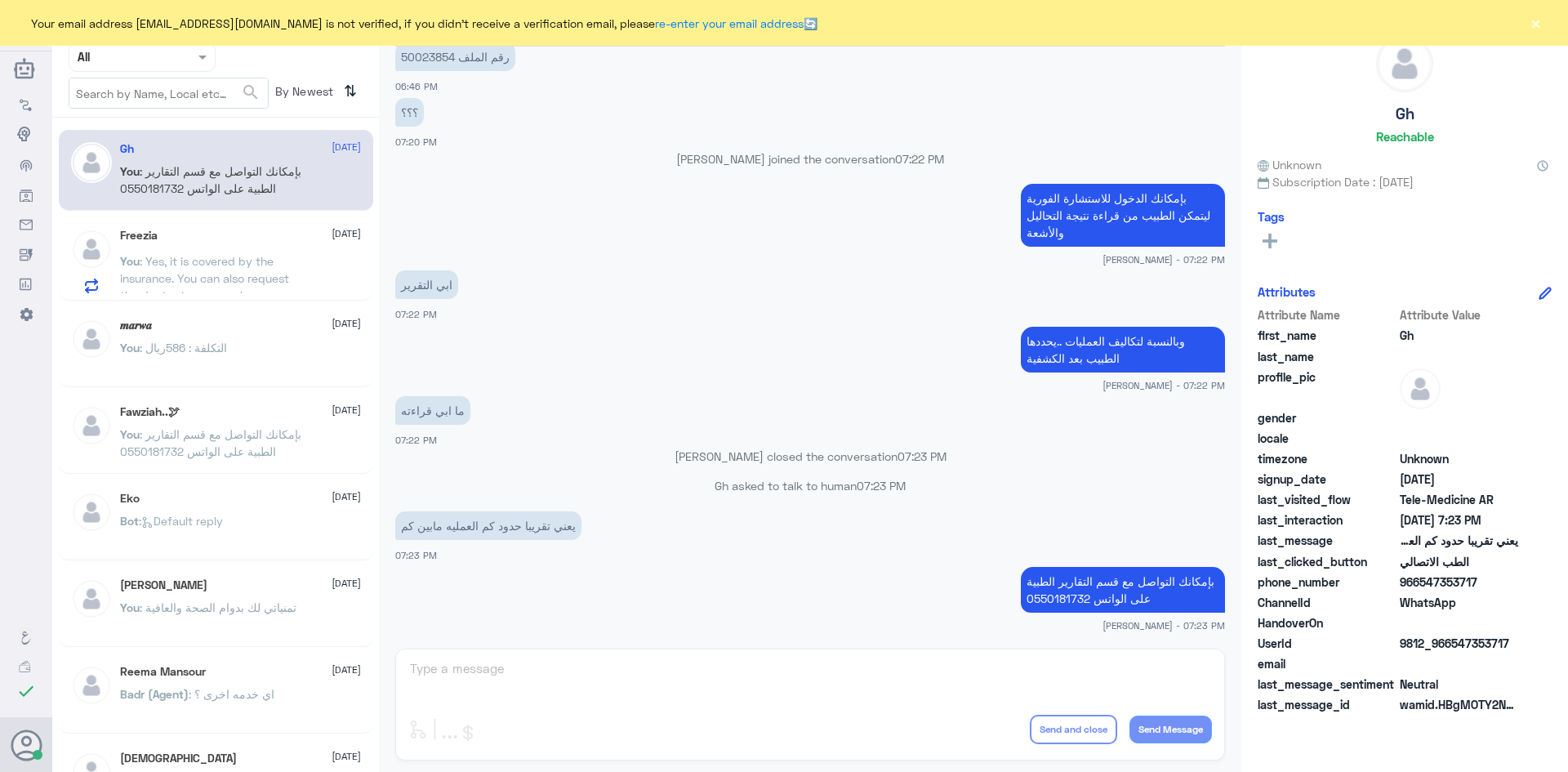
click at [1540, 22] on button "×" at bounding box center [1534, 23] width 17 height 17
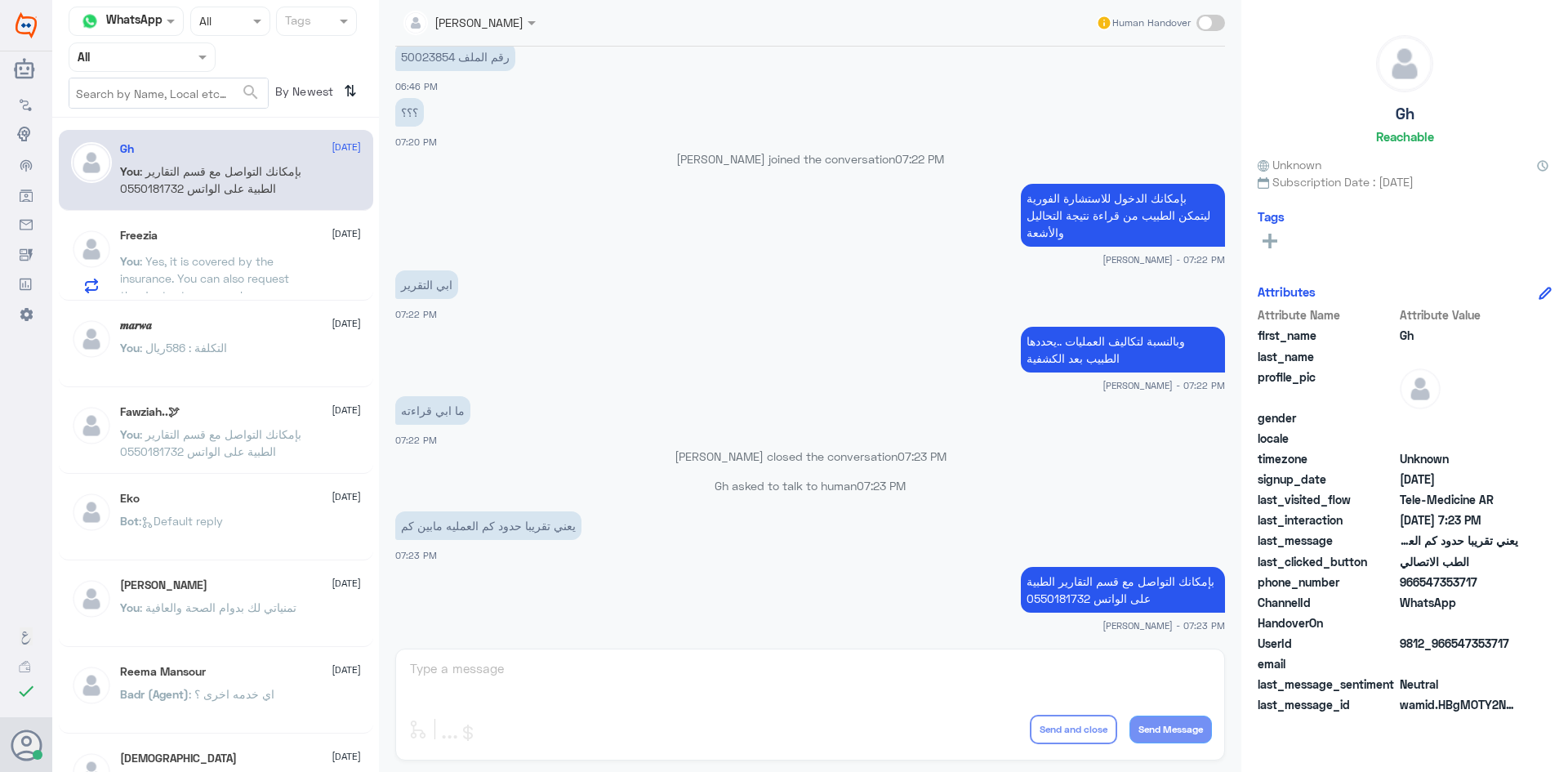
click at [198, 51] on span at bounding box center [204, 56] width 21 height 17
click at [179, 127] on div "Unassigned" at bounding box center [142, 129] width 147 height 37
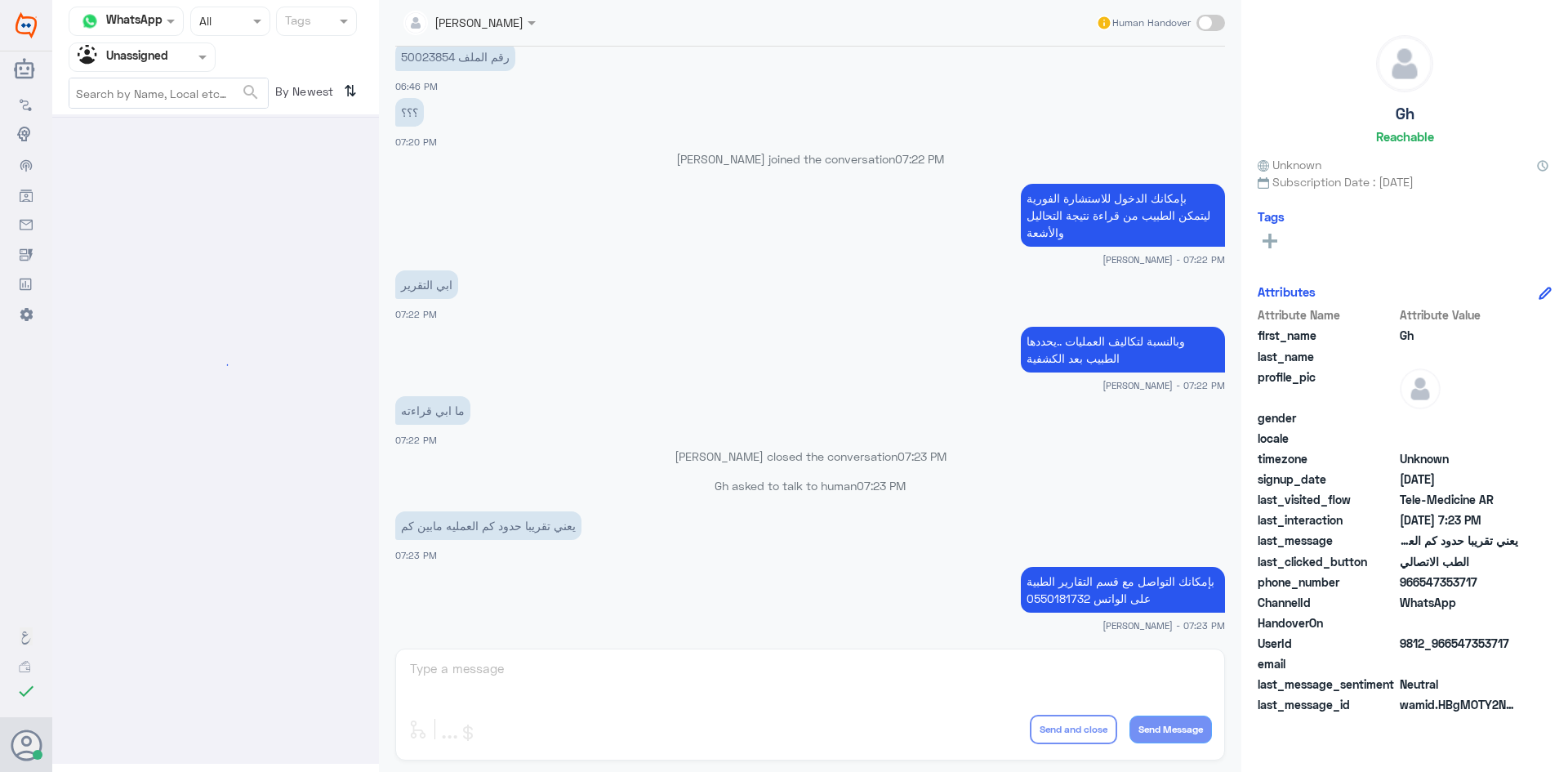
scroll to position [0, 0]
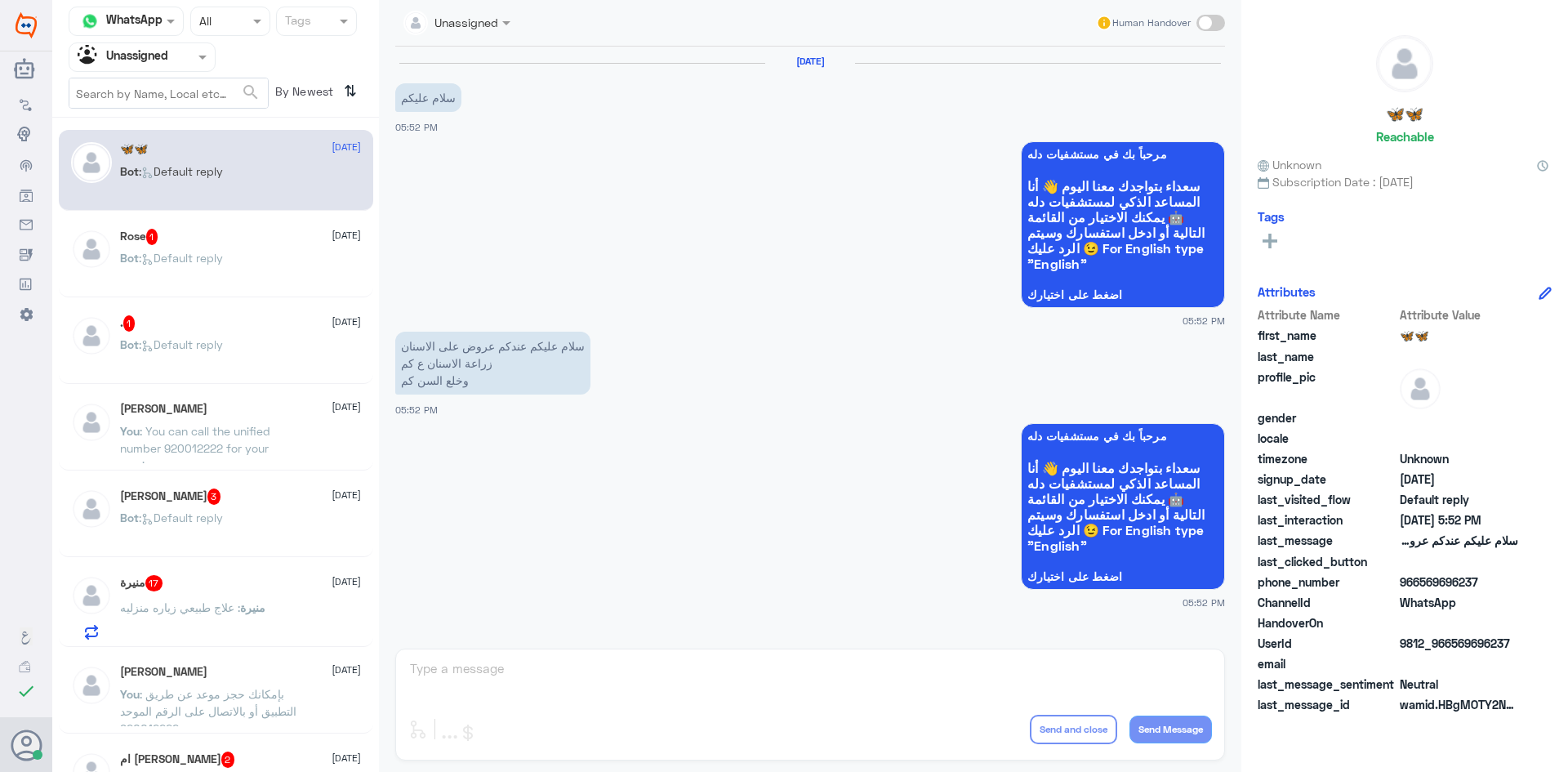
click at [237, 242] on div "Rose 1 19 September" at bounding box center [240, 237] width 240 height 17
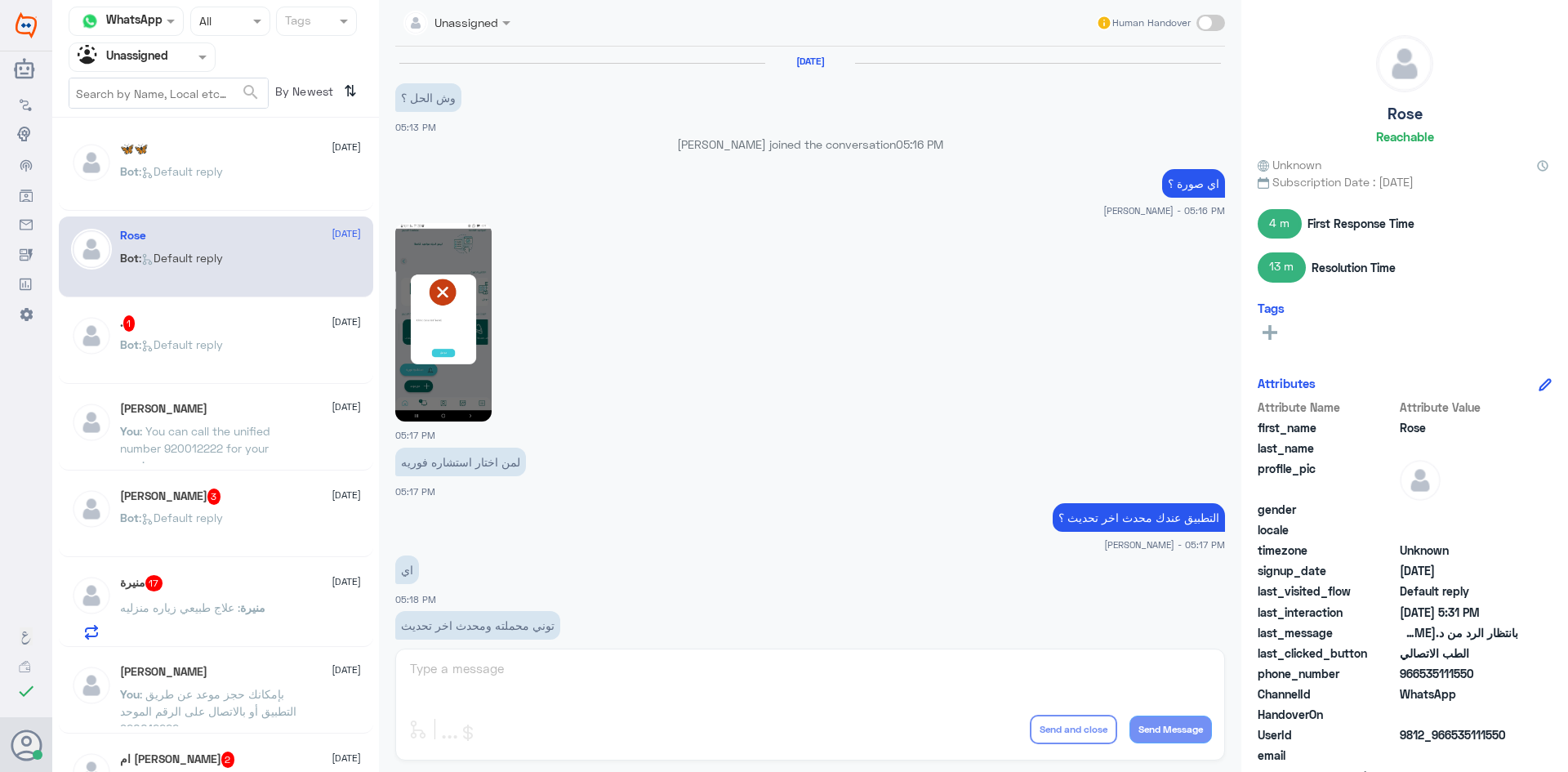
scroll to position [900, 0]
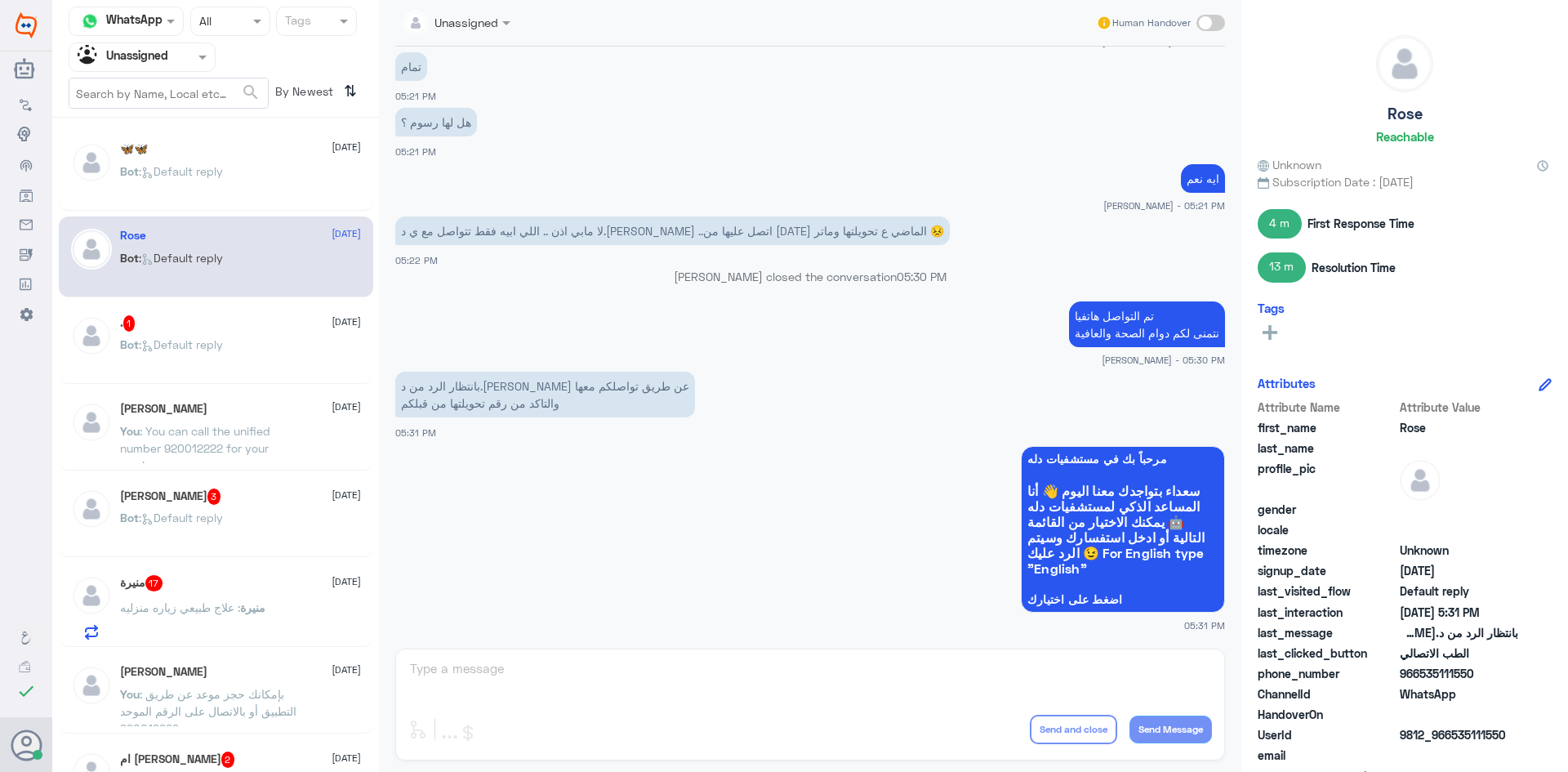
click at [236, 324] on div ". 1 19 September" at bounding box center [240, 323] width 240 height 17
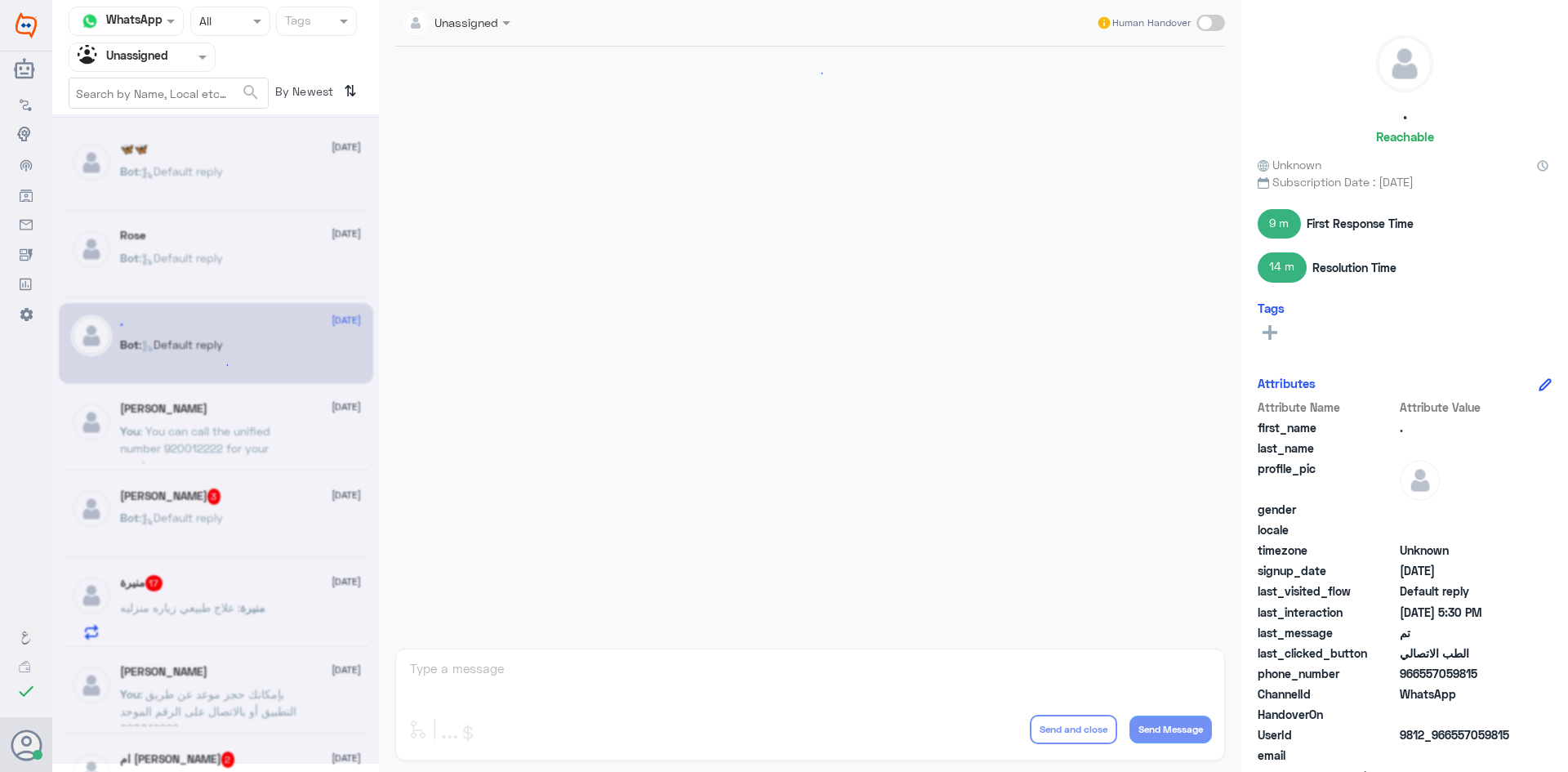
scroll to position [583, 0]
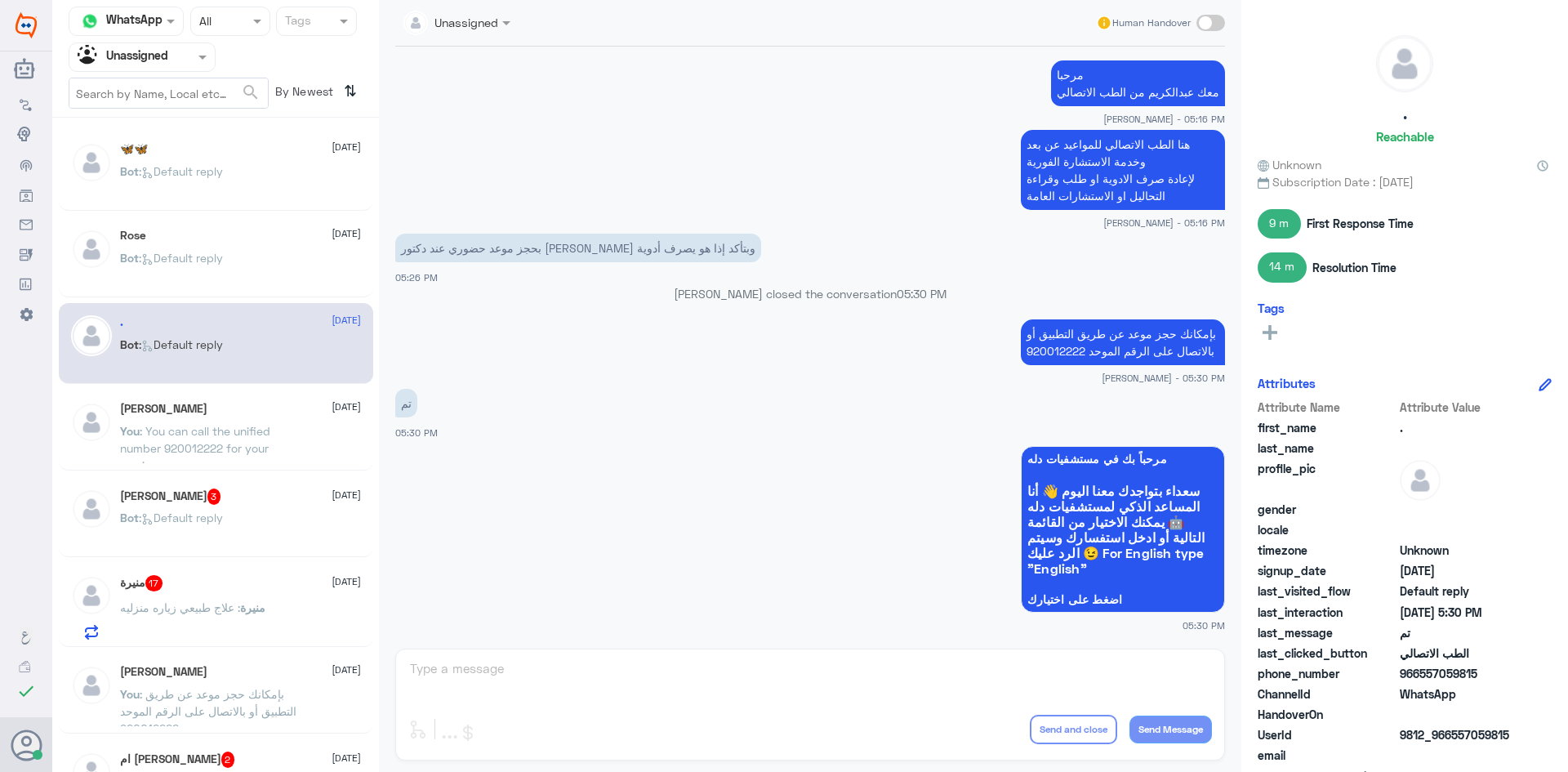
click at [281, 508] on div "خلود كسرواني 3 19 September Bot : Default reply" at bounding box center [240, 519] width 240 height 61
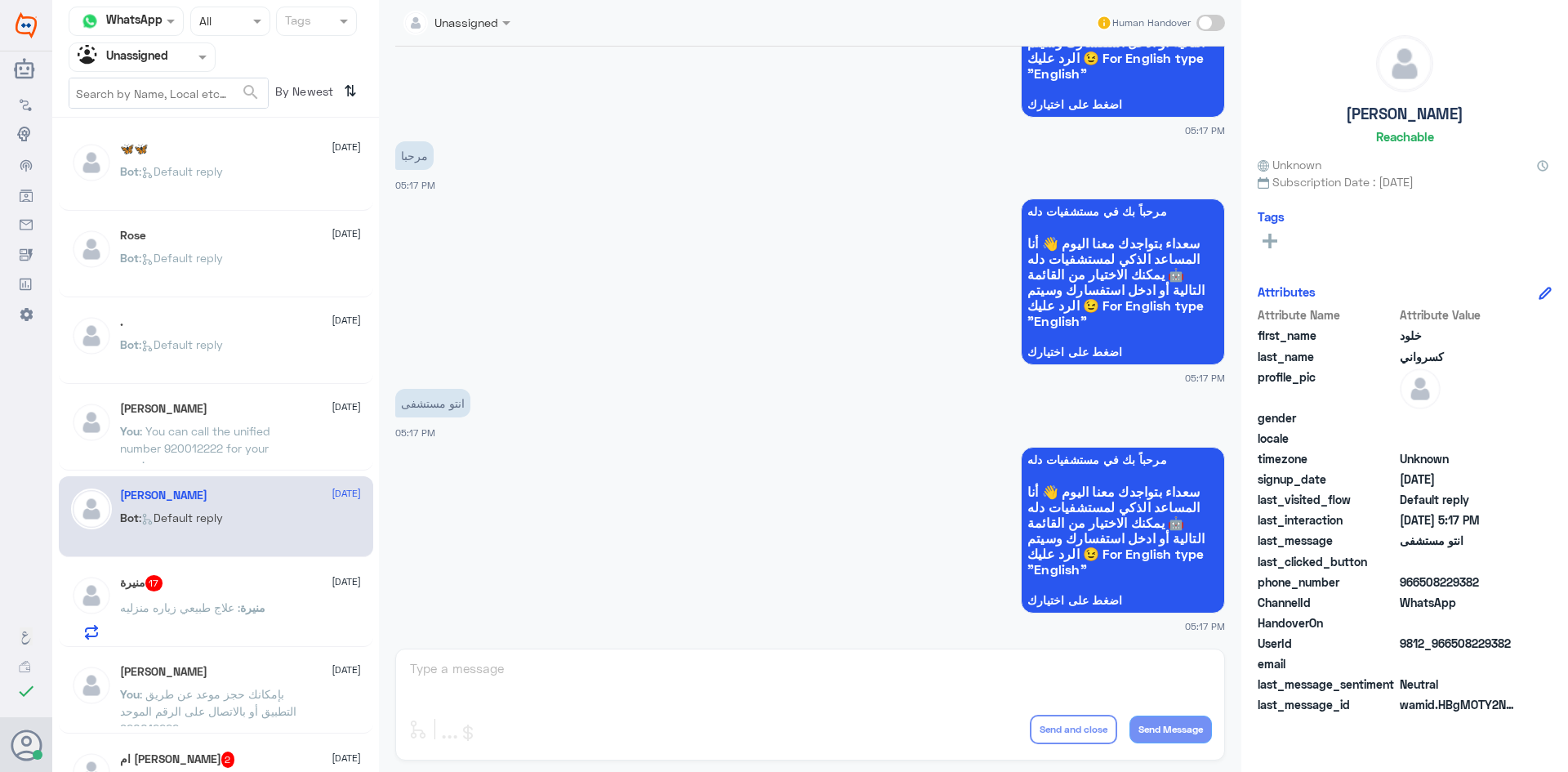
scroll to position [191, 0]
click at [531, 667] on div "Unassigned Human Handover 19 Sep 2025 الووو 05:17 PM مرحباً بك في مستشفيات دله …" at bounding box center [809, 388] width 862 height 777
click at [1218, 24] on span at bounding box center [1210, 23] width 29 height 17
click at [0, 0] on input "checkbox" at bounding box center [0, 0] width 0 height 0
click at [648, 666] on textarea at bounding box center [809, 677] width 803 height 40
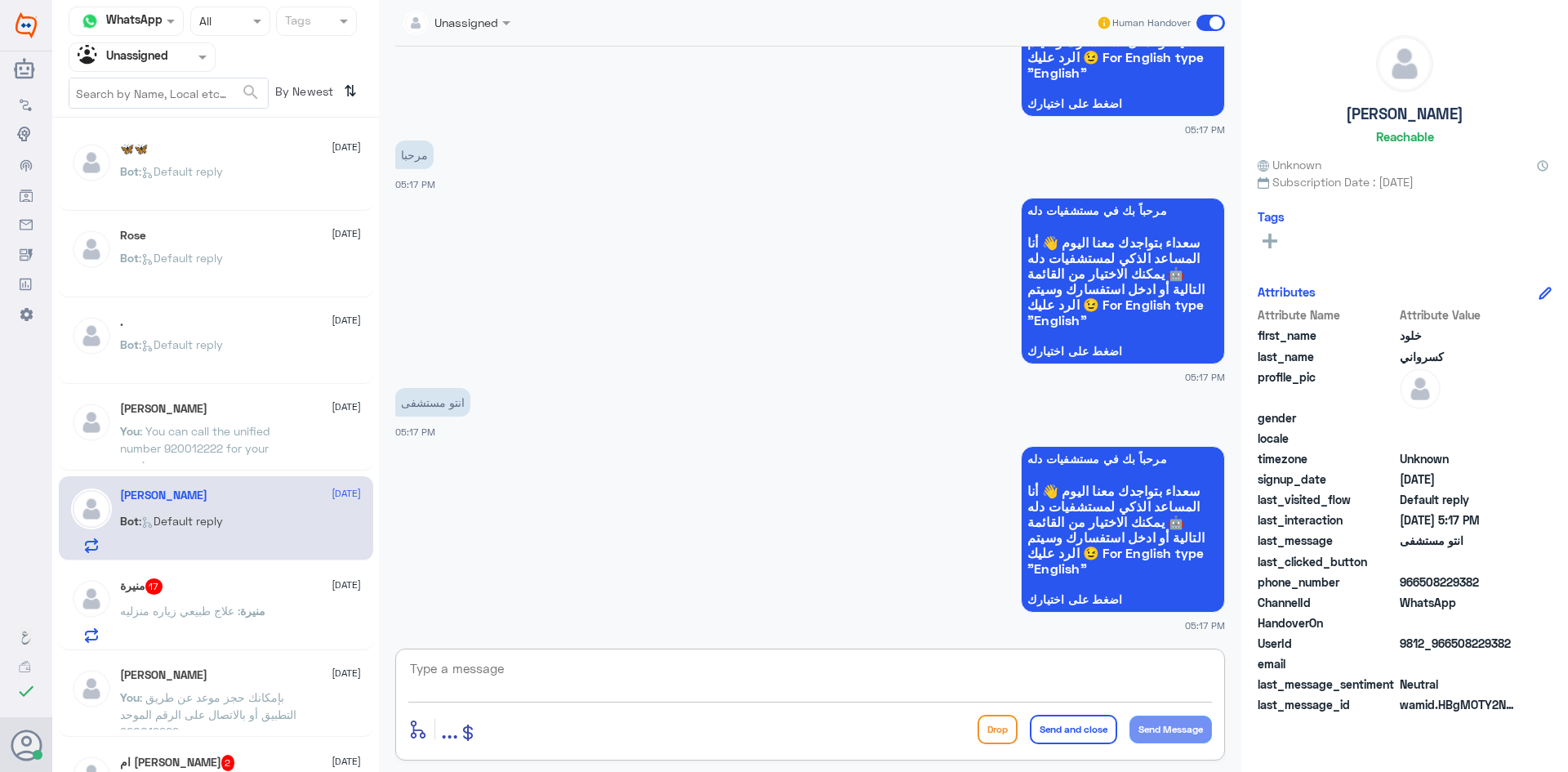
paste textarea "مرحبا معك [PERSON_NAME] من الطب الاتصالي"
type textarea "مرحبا معك عبدالكريم من الطب الاتصالي - مستشفيات دله"
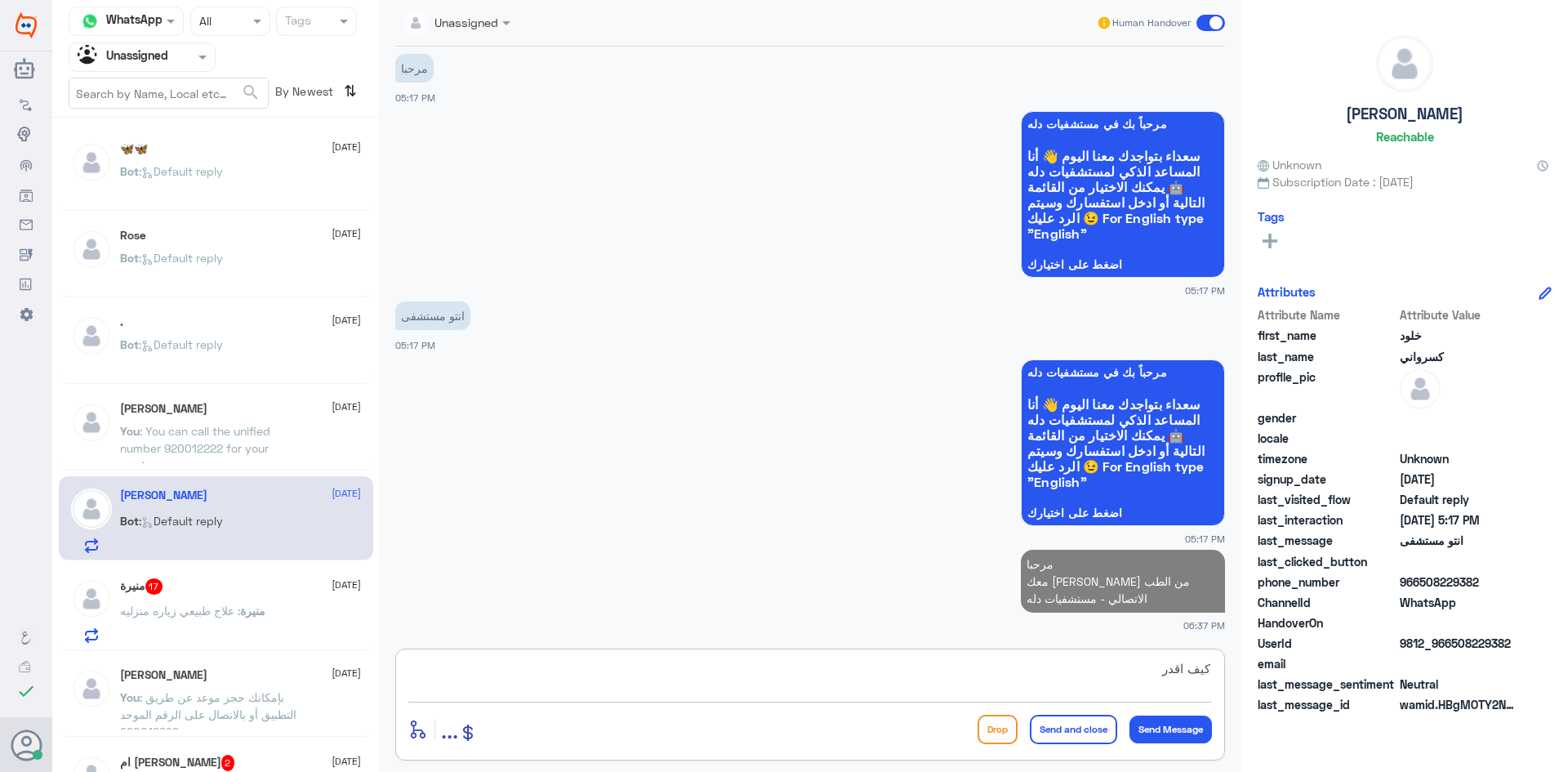
type textarea "كيف اقدر"
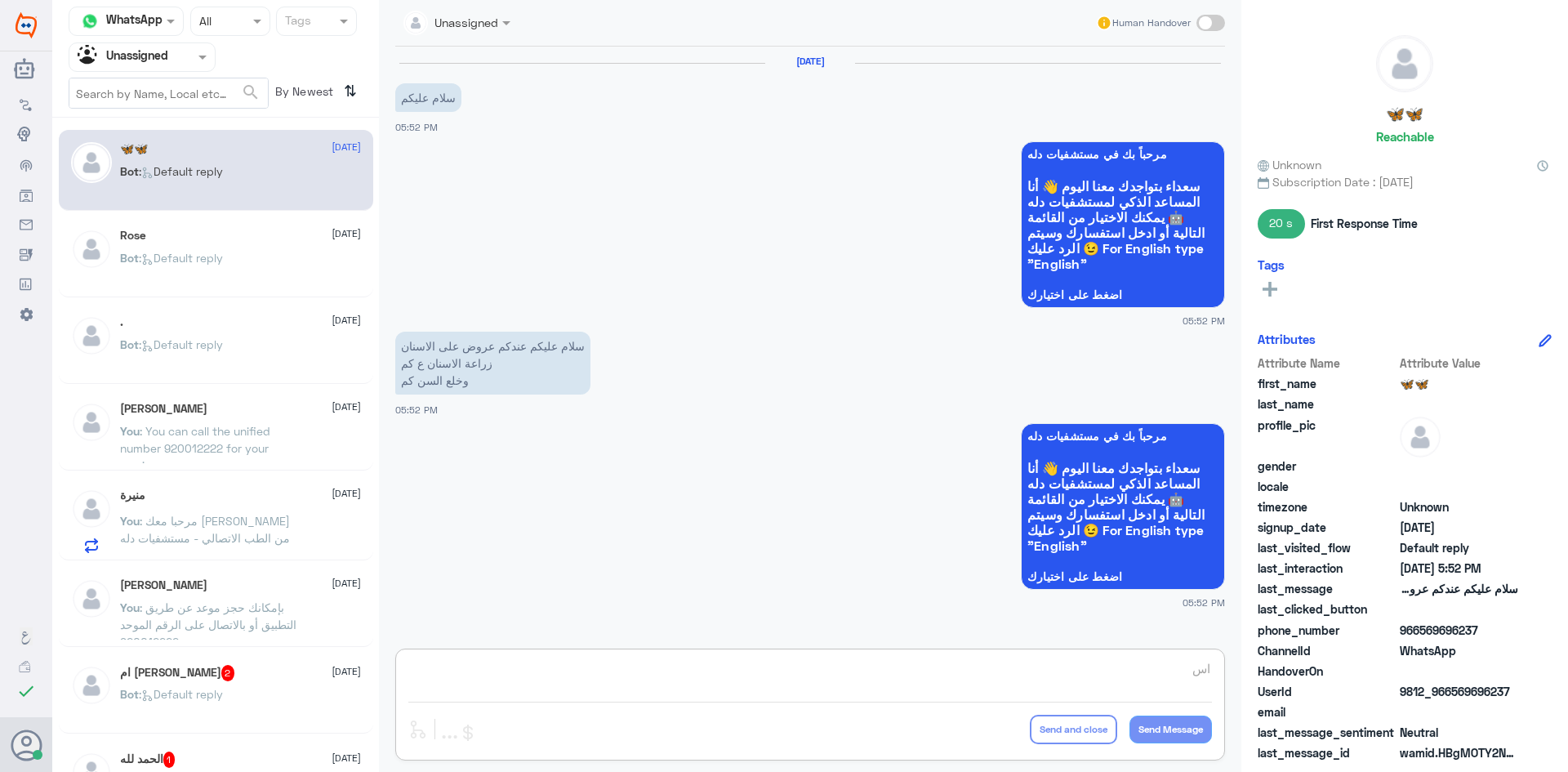
type textarea "ا"
click at [199, 54] on span at bounding box center [204, 56] width 21 height 17
click at [160, 107] on div "All" at bounding box center [142, 95] width 147 height 31
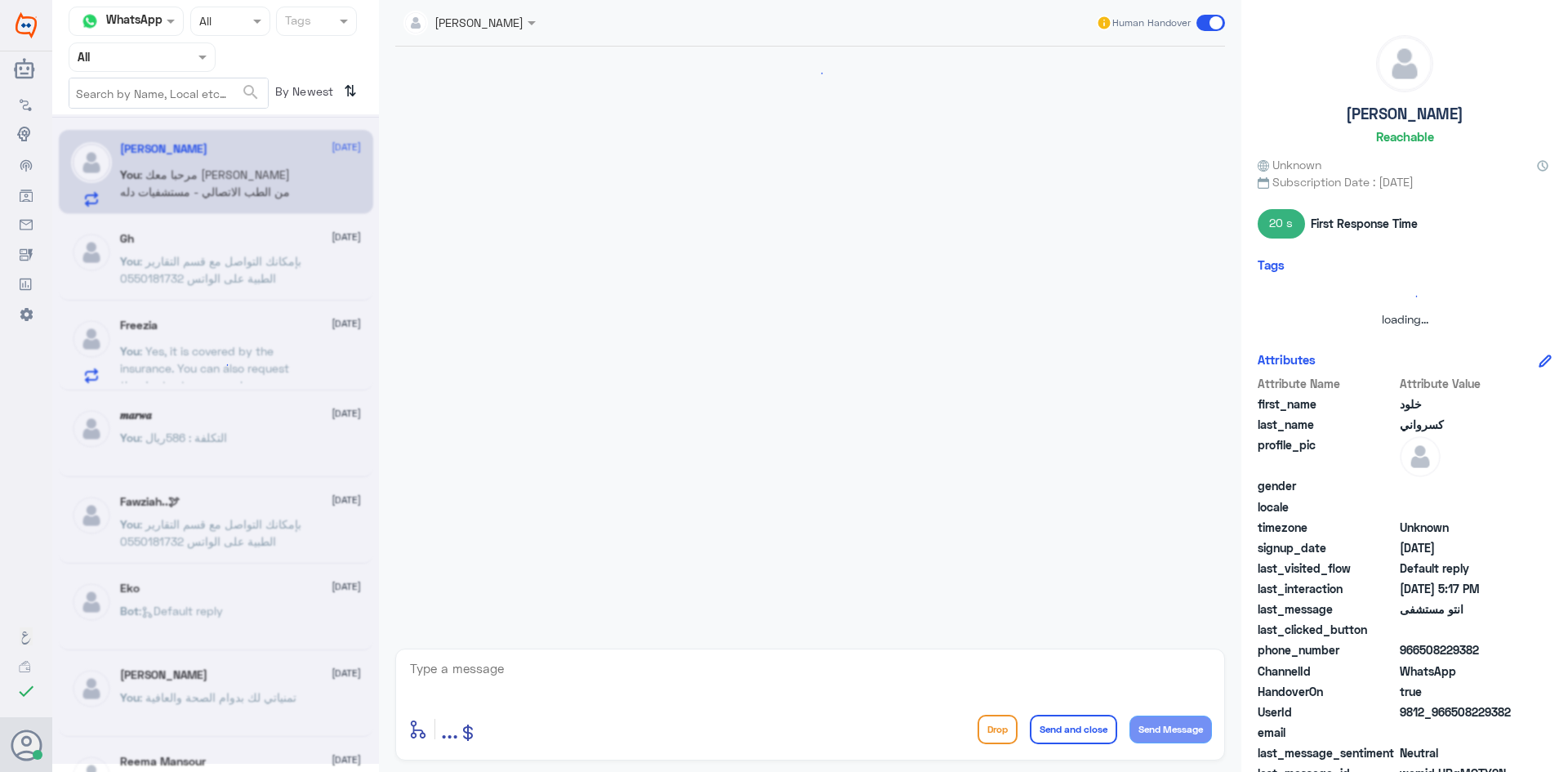
scroll to position [308, 0]
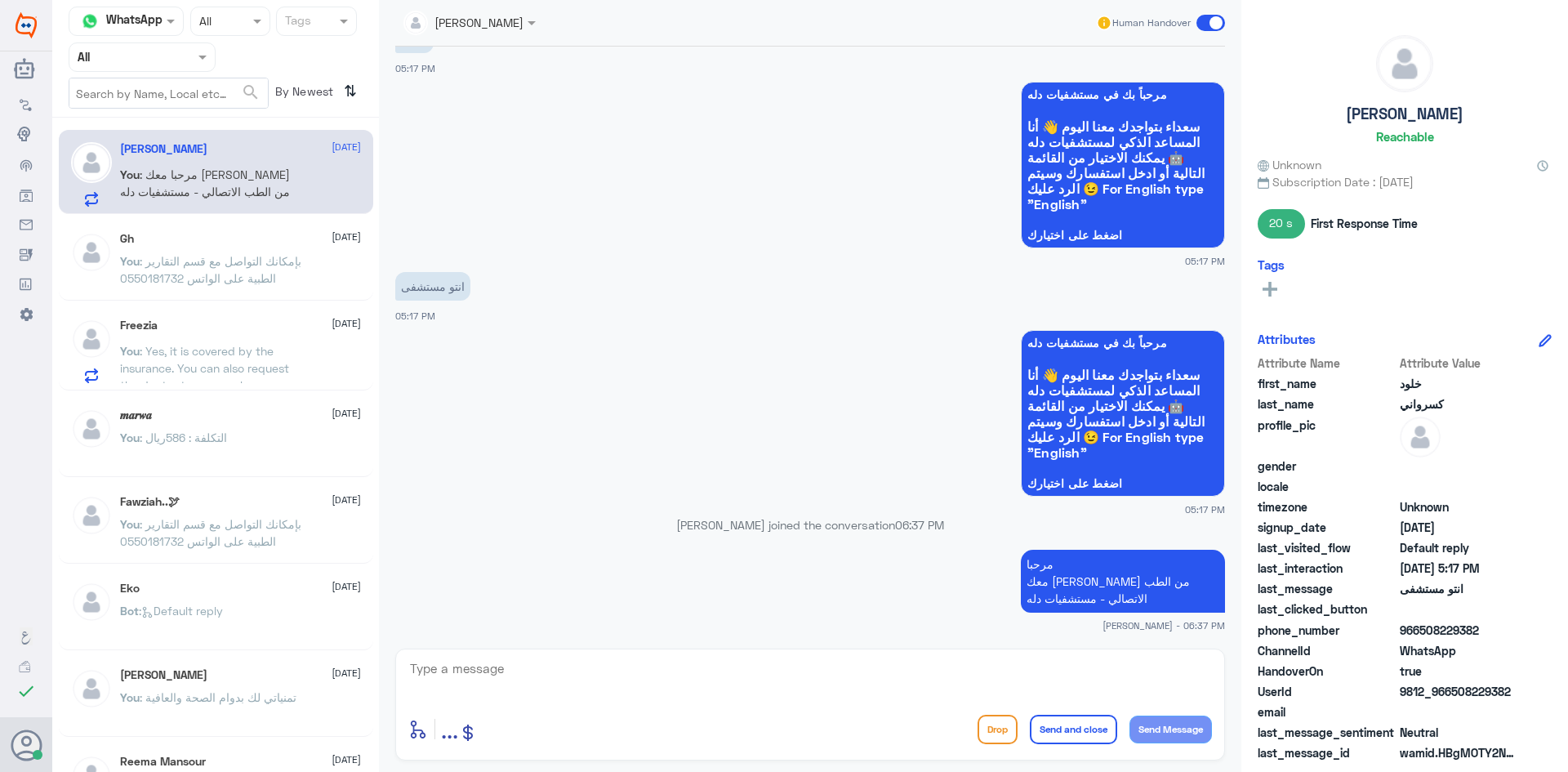
click at [636, 686] on textarea at bounding box center [809, 677] width 803 height 40
type textarea "كيف اقدر اساعدك"
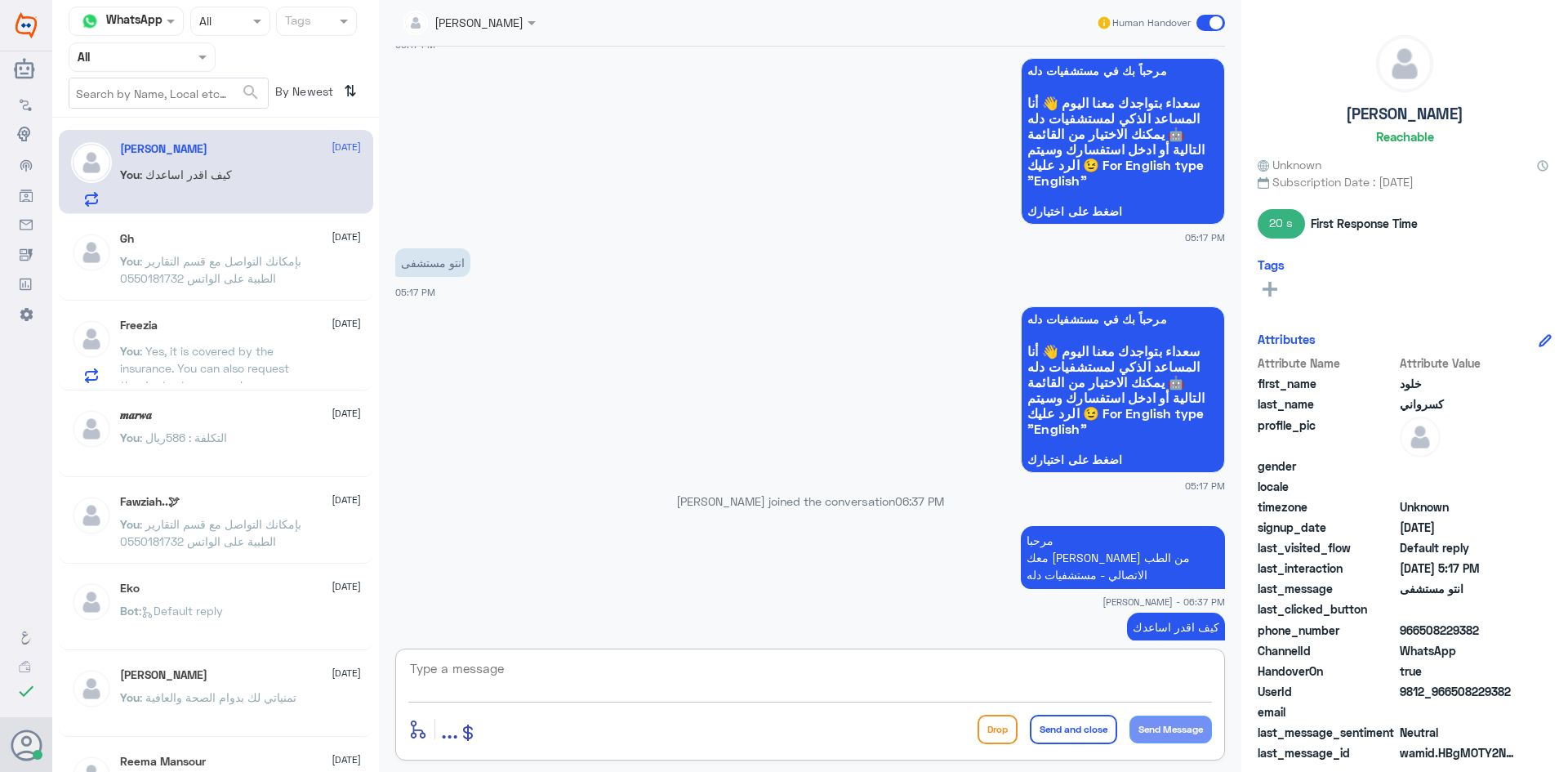
scroll to position [360, 0]
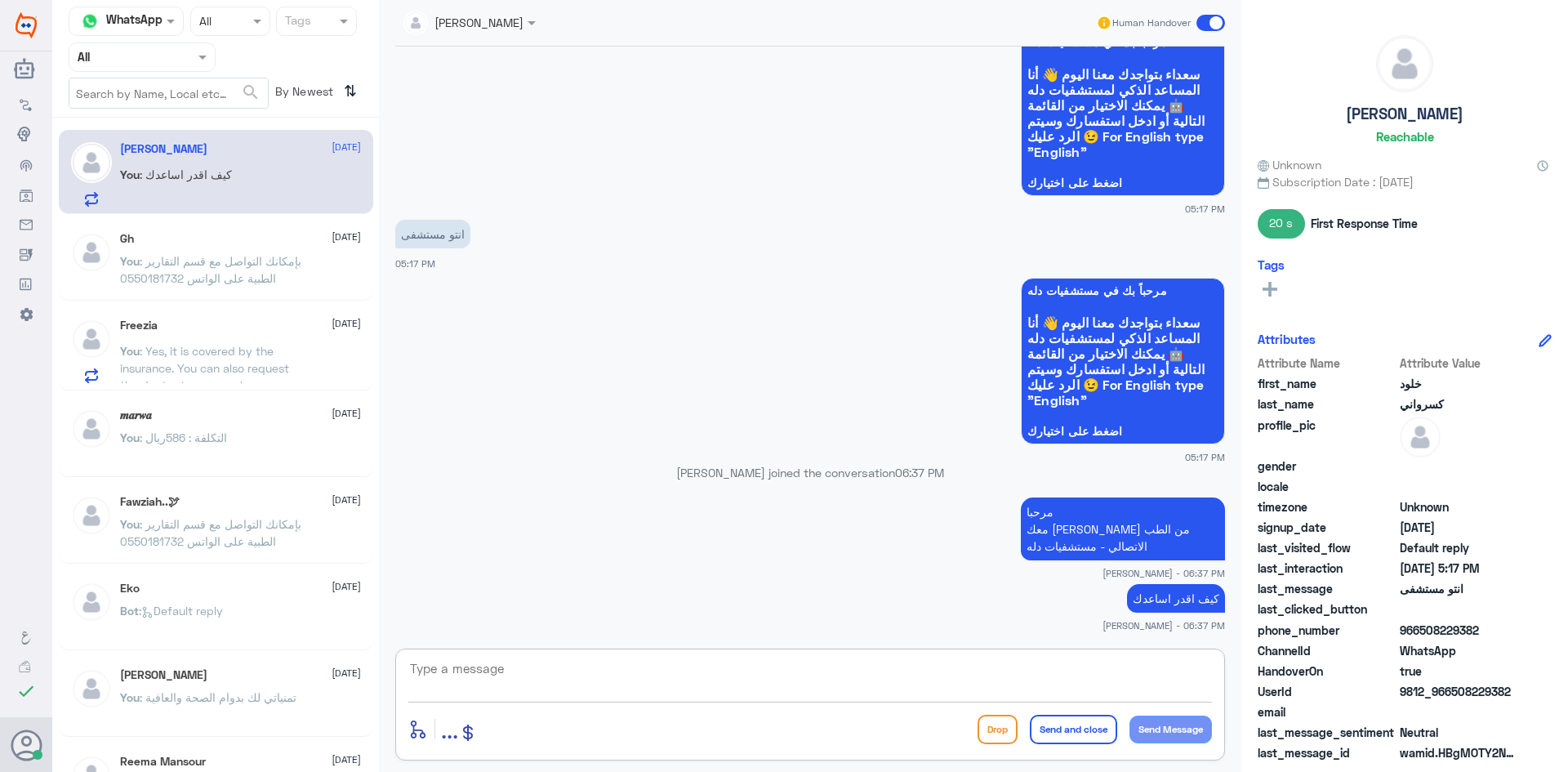
click at [1203, 19] on span at bounding box center [1210, 23] width 29 height 17
click at [0, 0] on input "checkbox" at bounding box center [0, 0] width 0 height 0
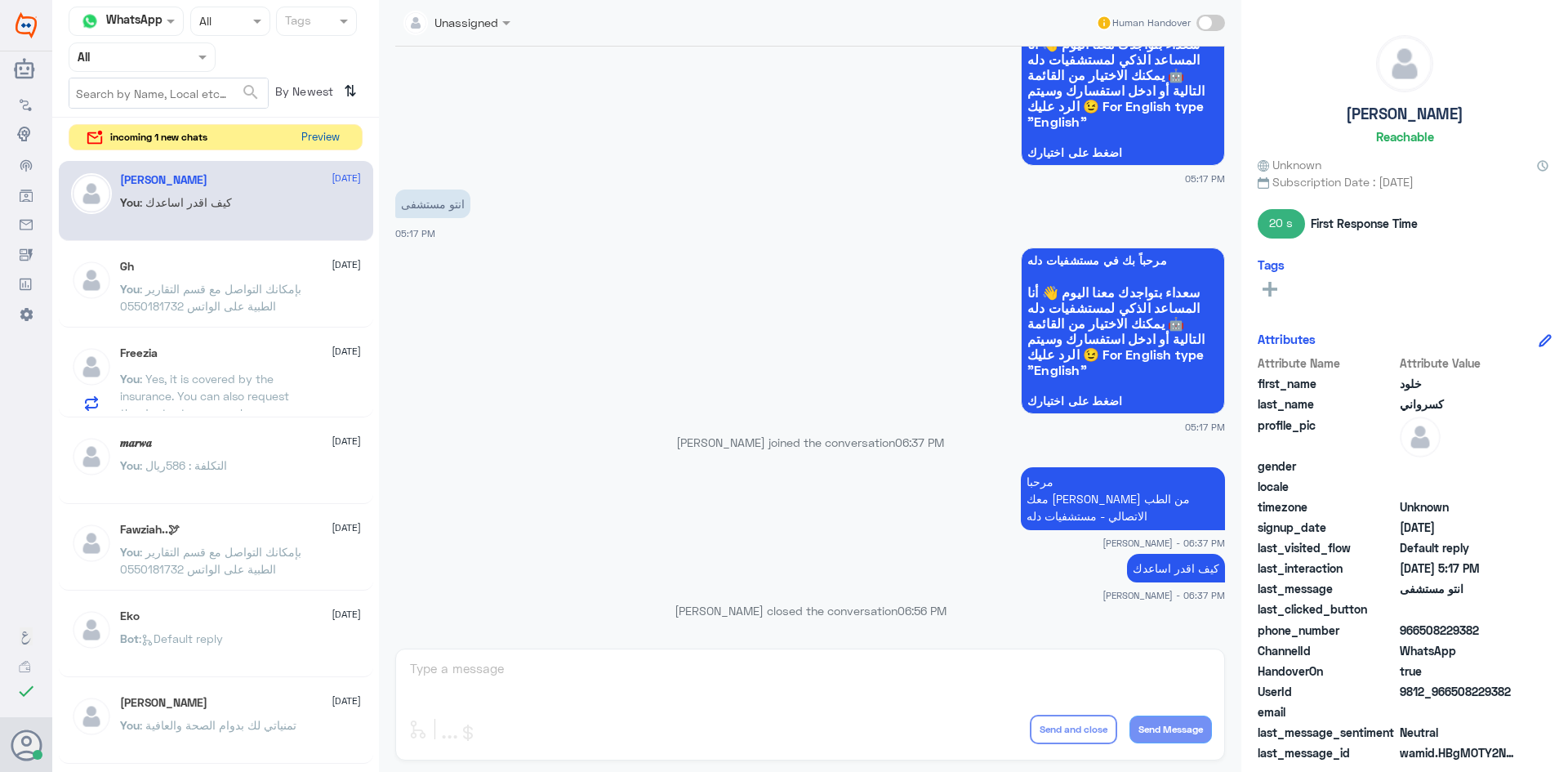
click at [325, 131] on button "Preview" at bounding box center [319, 138] width 50 height 26
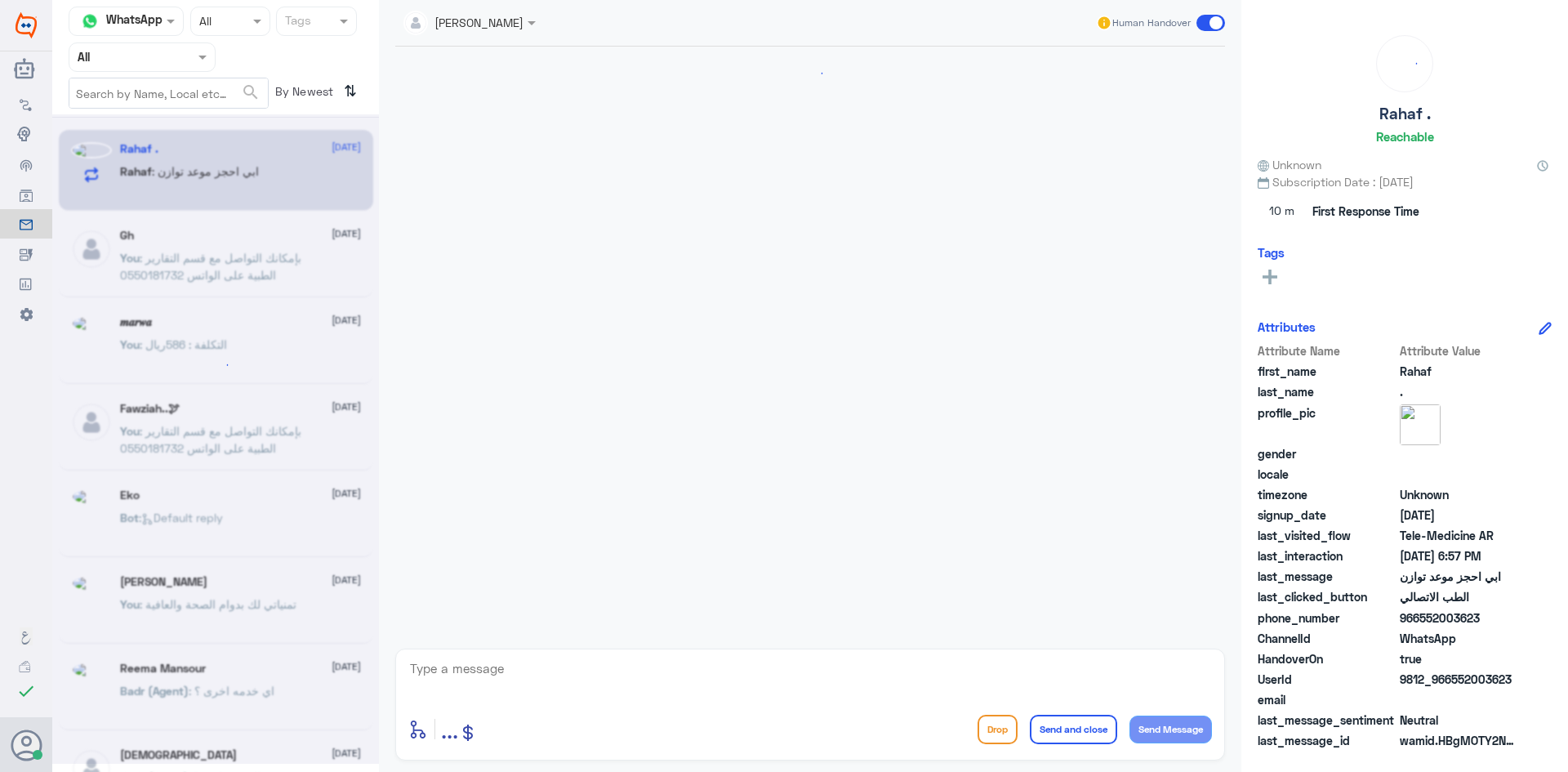
scroll to position [472, 0]
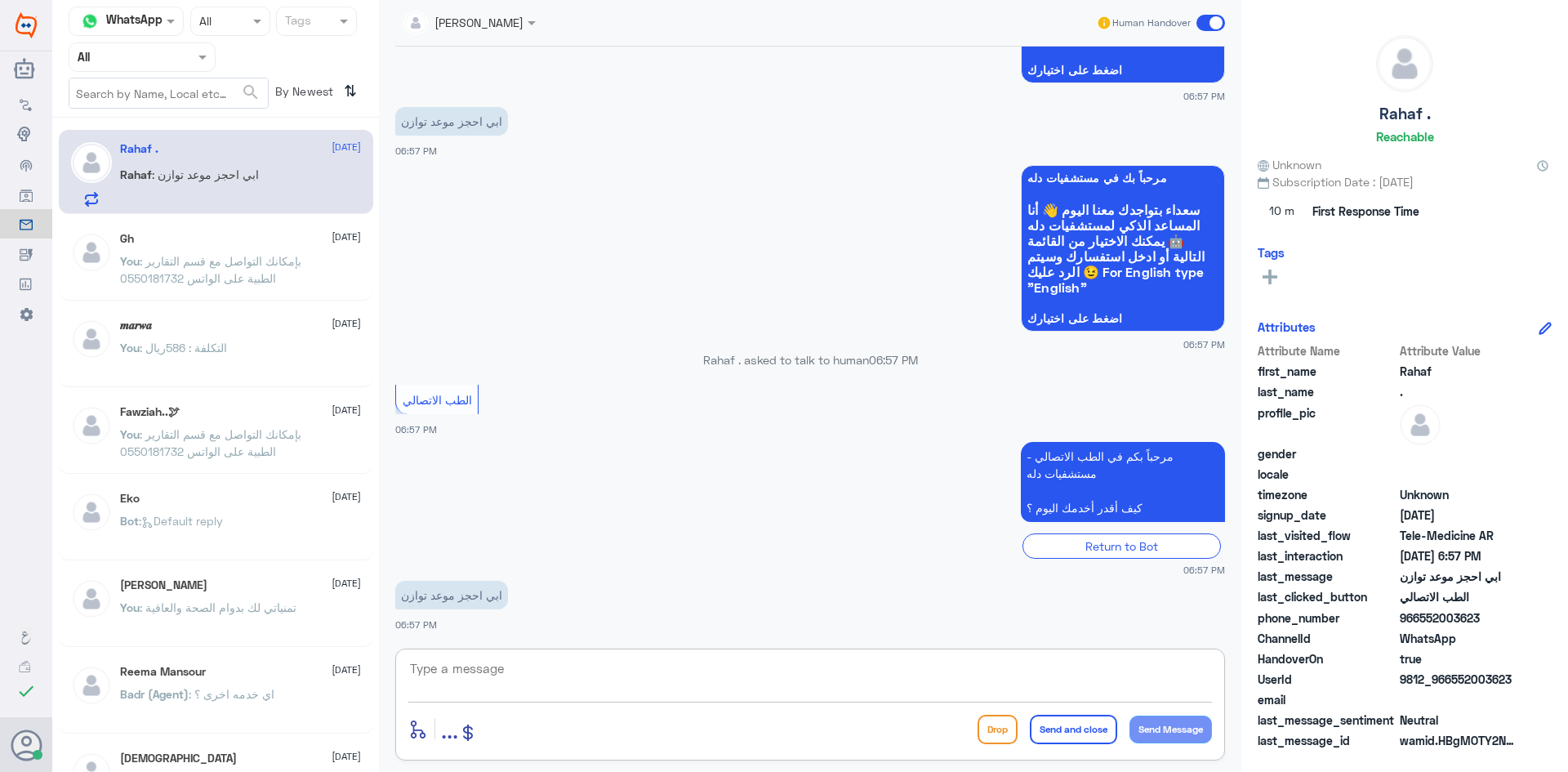
click at [525, 666] on textarea at bounding box center [809, 677] width 803 height 40
paste textarea "مرحبا معك [PERSON_NAME] من الطب الاتصالي"
type textarea "مرحبا معك [PERSON_NAME] من الطب الاتصالي"
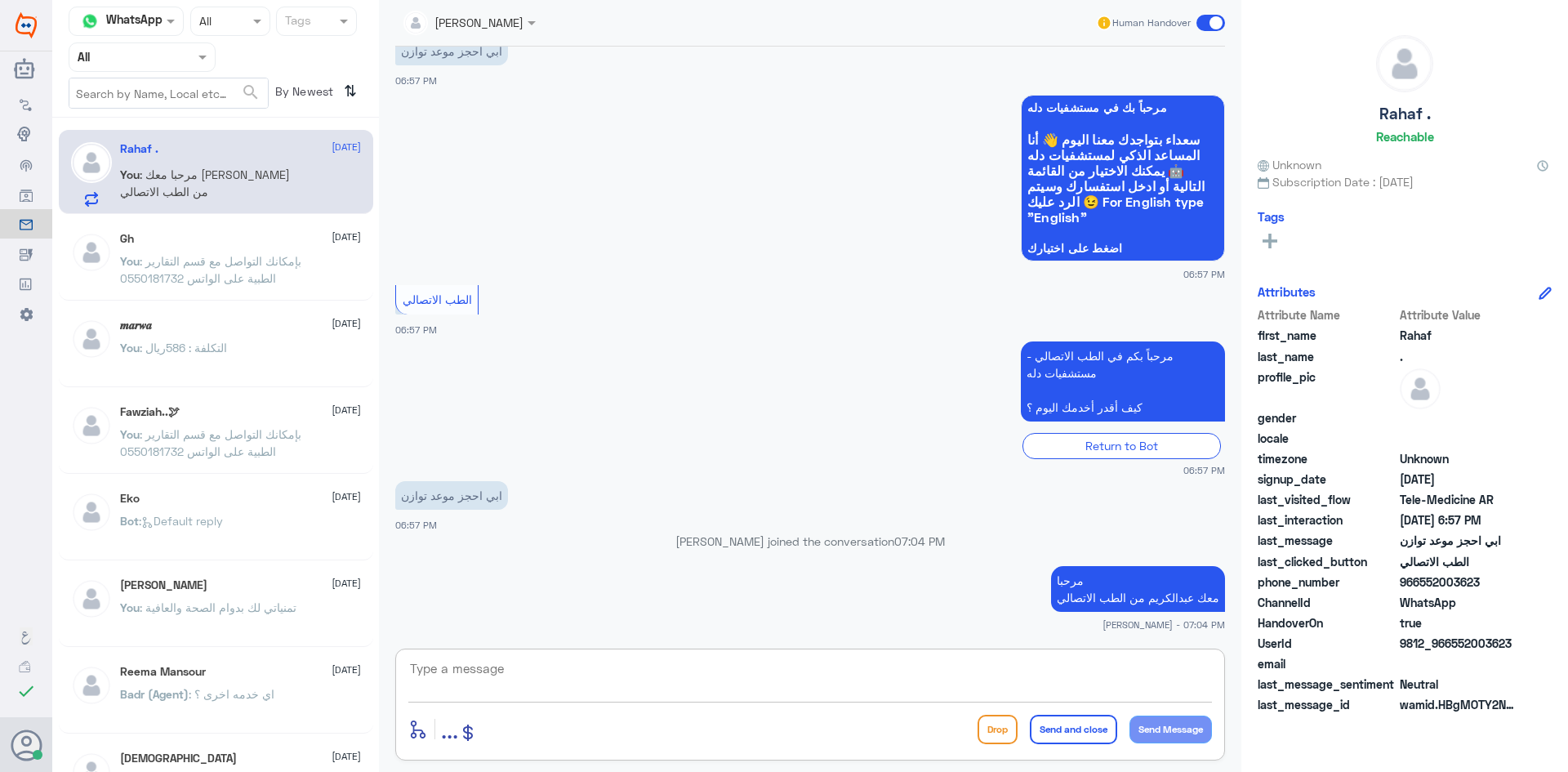
paste textarea "بإمكانك حجز موعد عن طريق التطبيق أو بالاتصال على الرقم الموحد 920012222"
type textarea "بإمكانك حجز موعد عن طريق التطبيق أو بالاتصال على الرقم الموحد 920012222"
click at [1047, 732] on button "Send and close" at bounding box center [1073, 730] width 88 height 30
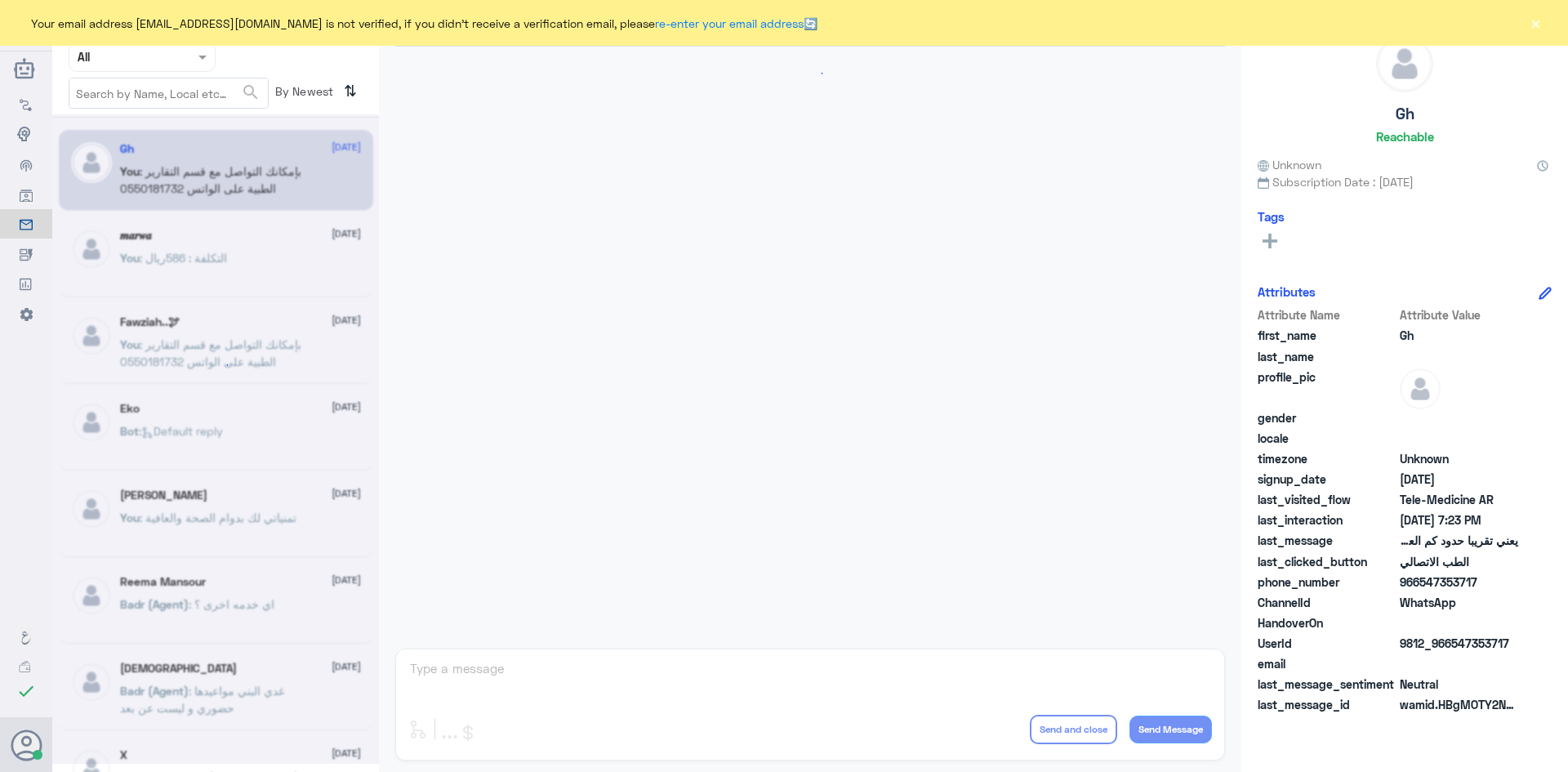
scroll to position [696, 0]
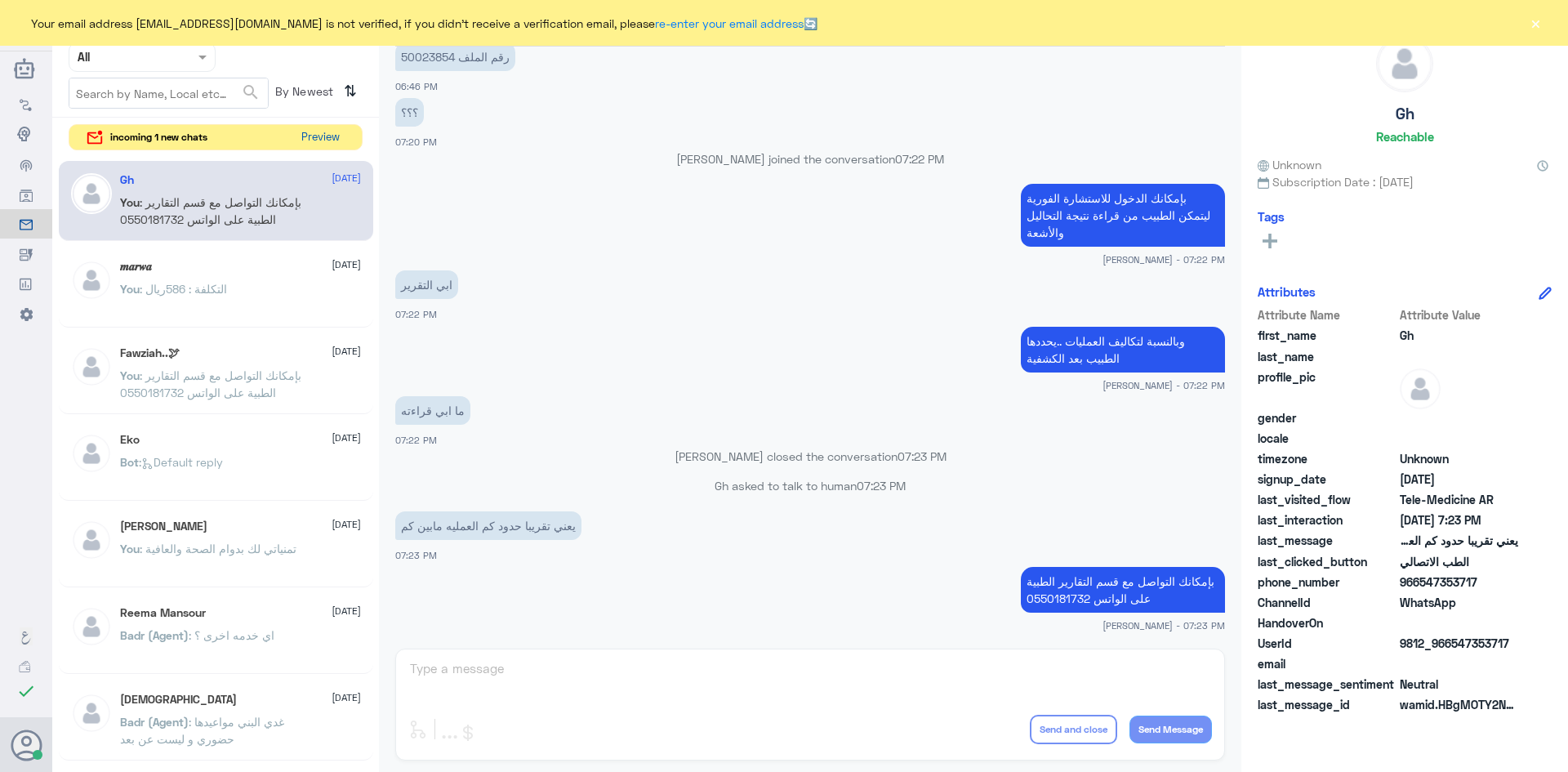
click at [336, 145] on button "Preview" at bounding box center [319, 138] width 50 height 26
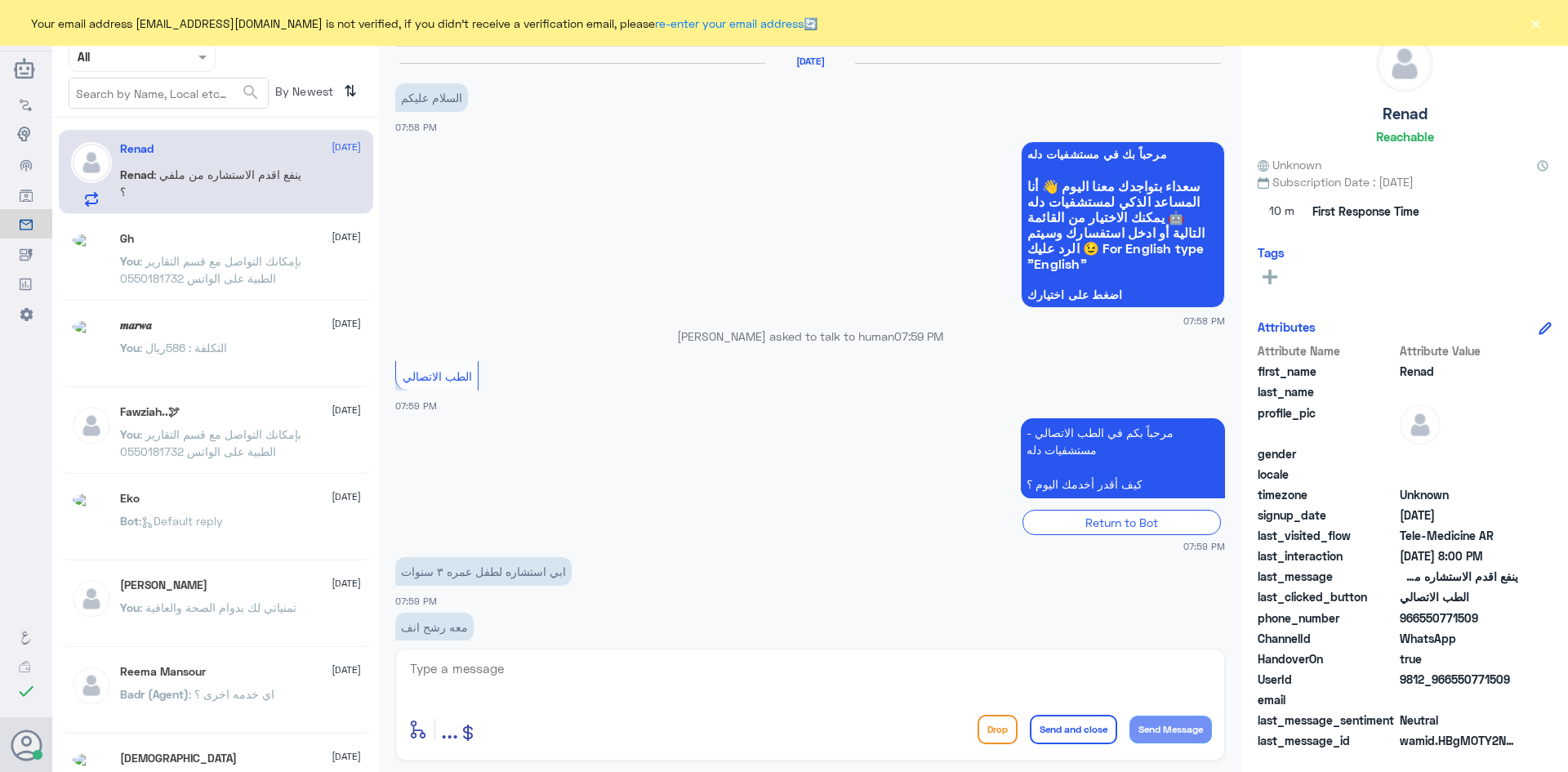
scroll to position [88, 0]
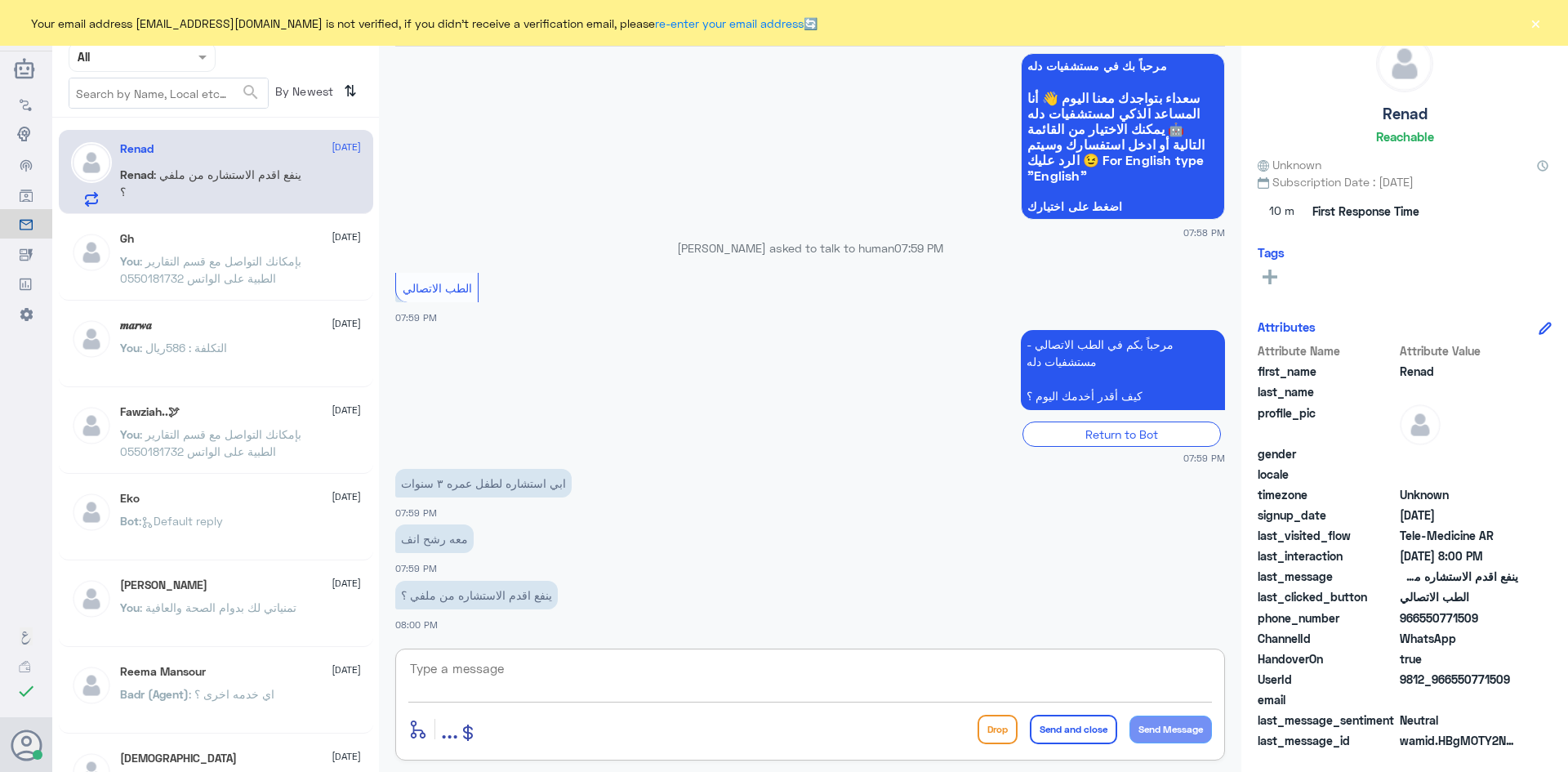
click at [684, 676] on textarea at bounding box center [809, 677] width 803 height 40
paste textarea "مرحبا معك [PERSON_NAME] من الطب الاتصالي"
type textarea "مرحبا معك [PERSON_NAME] من الطب الاتصالي"
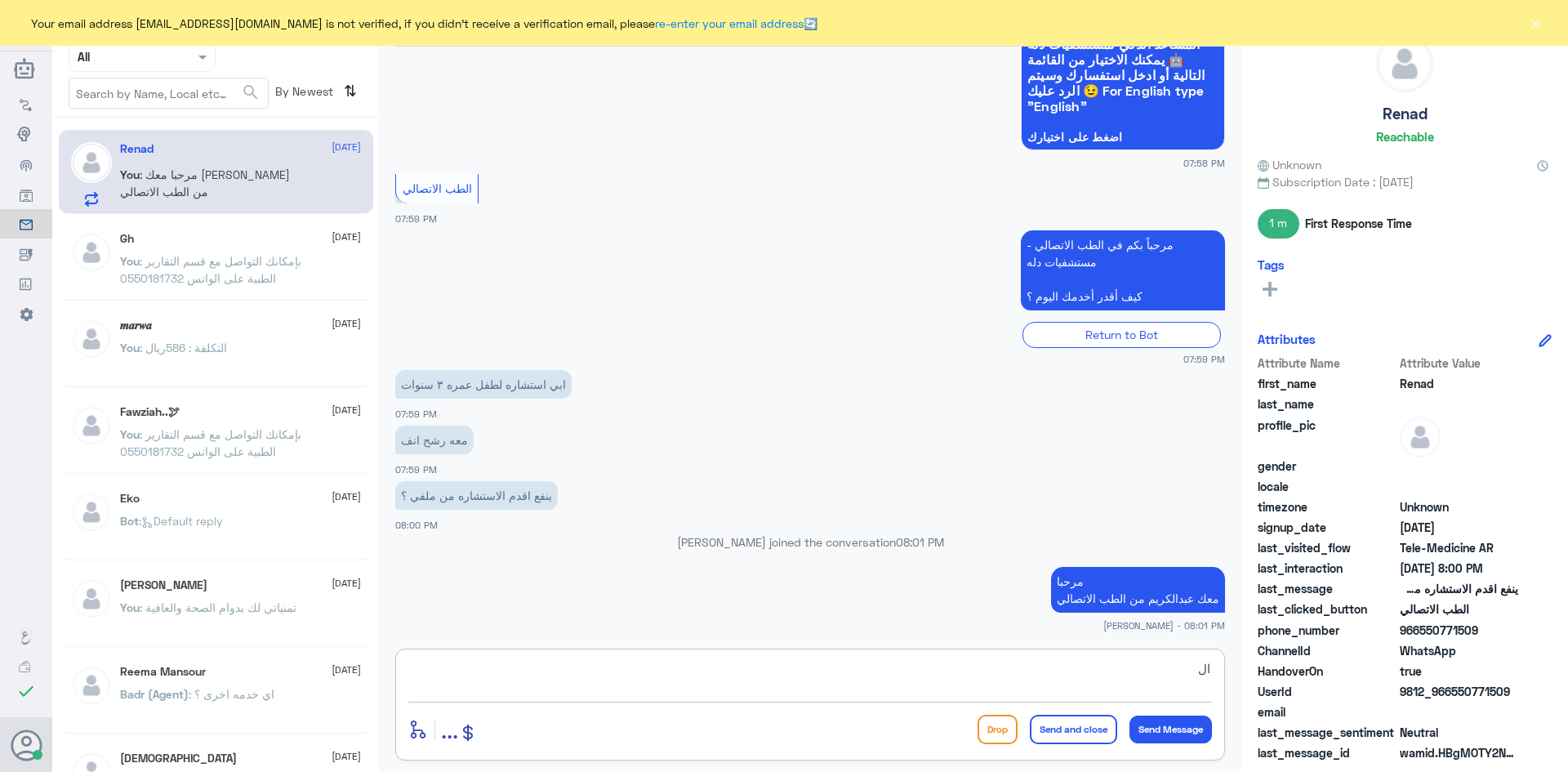
type textarea "ا"
type textarea "بإمكانك استخدام الاستشارة من ملف الطفل"
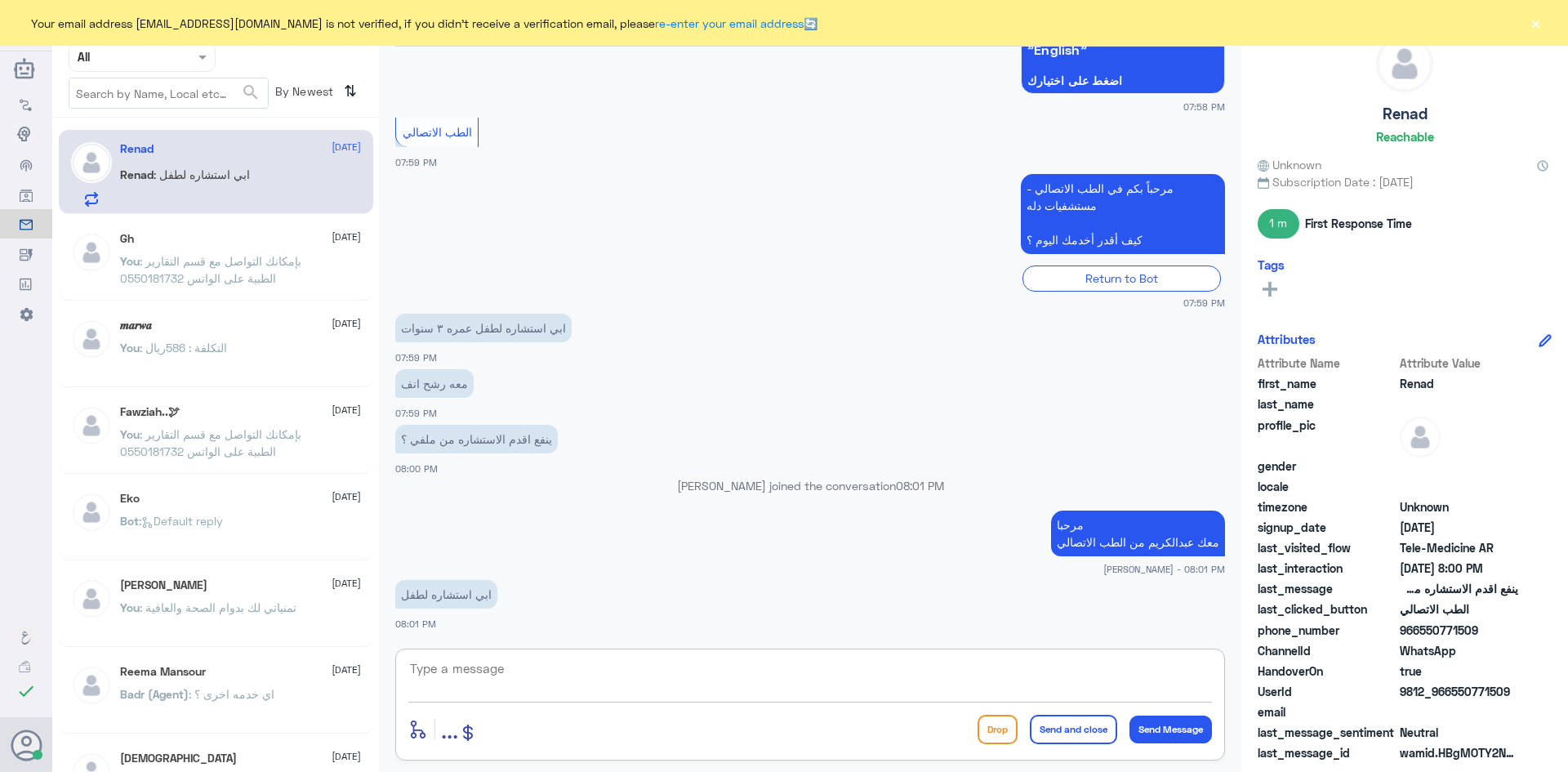
scroll to position [284, 0]
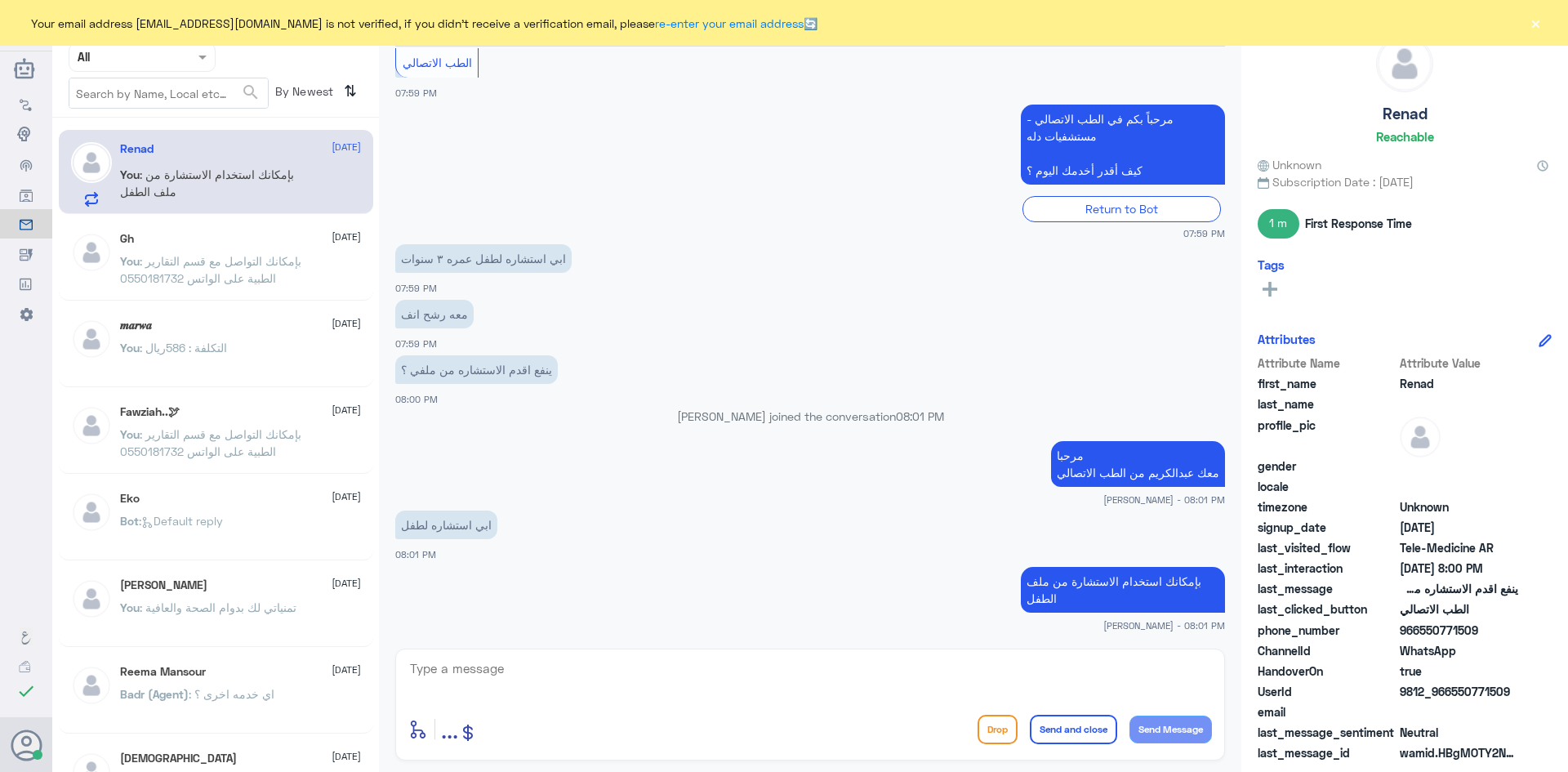
drag, startPoint x: 1476, startPoint y: 625, endPoint x: 1422, endPoint y: 635, distance: 54.9
click at [1422, 635] on span "966550771509" at bounding box center [1459, 630] width 118 height 17
copy span "550771509"
click at [716, 665] on textarea at bounding box center [809, 677] width 803 height 40
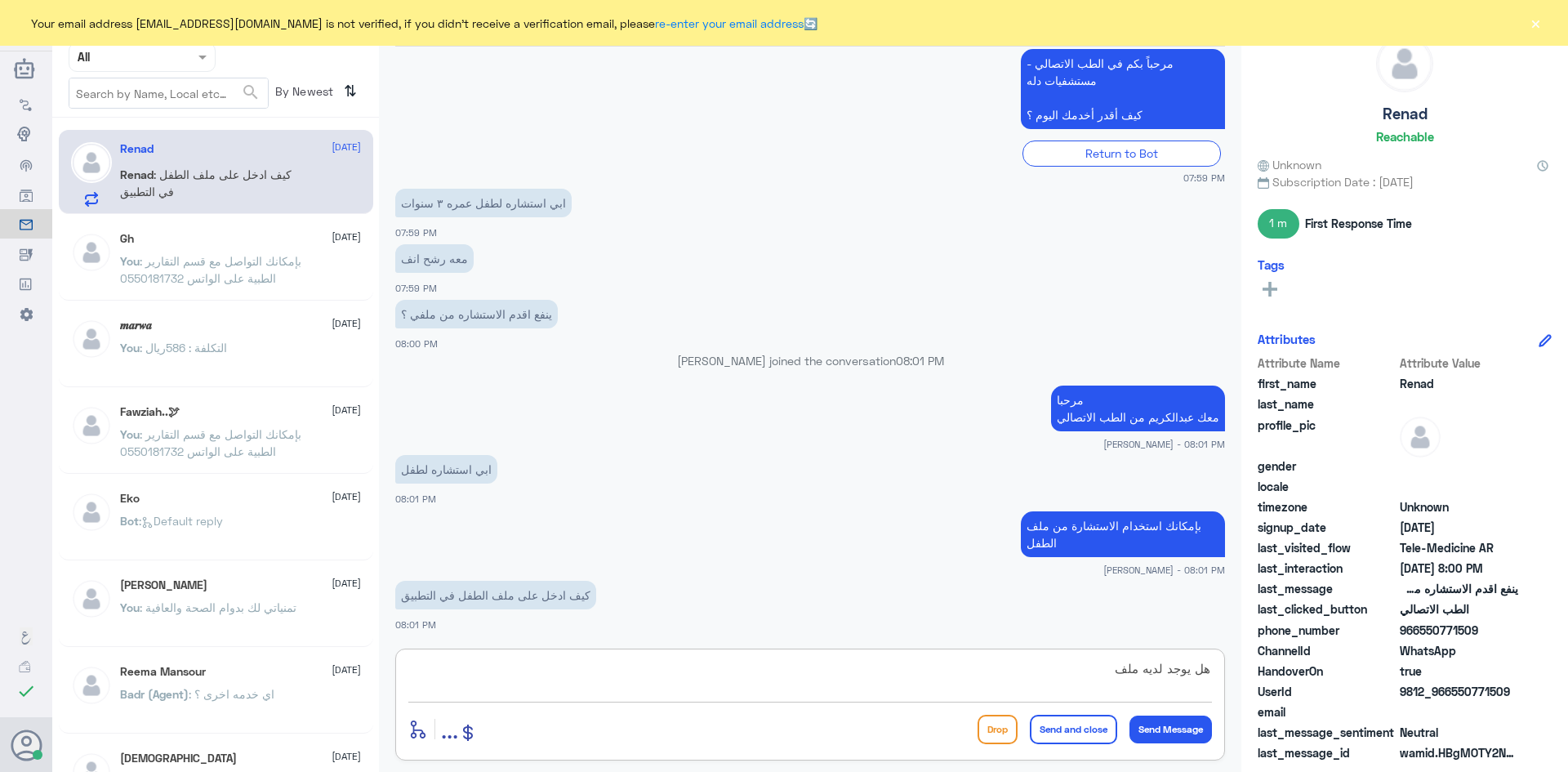
type textarea "هل يوجد لديه ملف ؟"
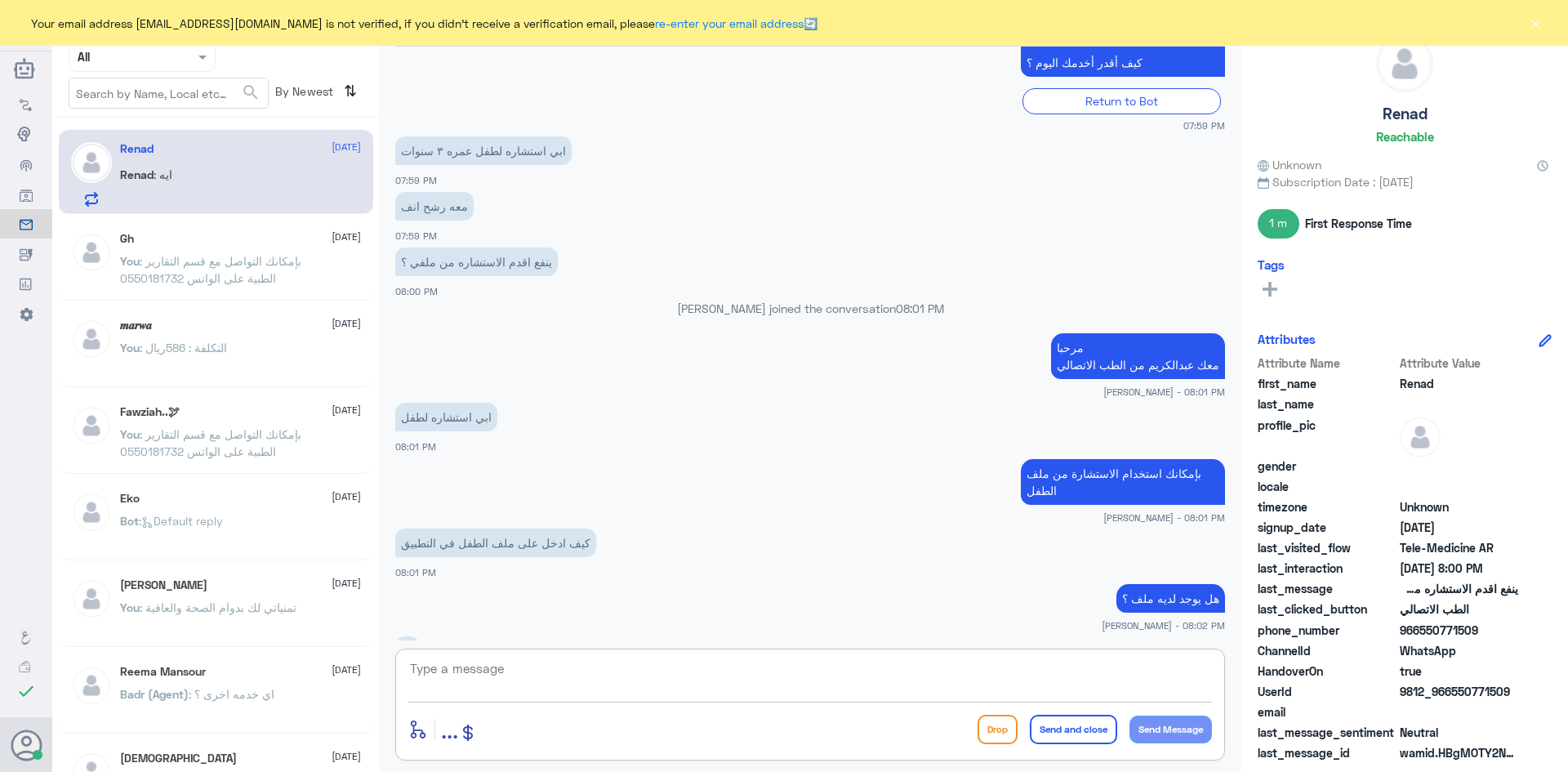
scroll to position [448, 0]
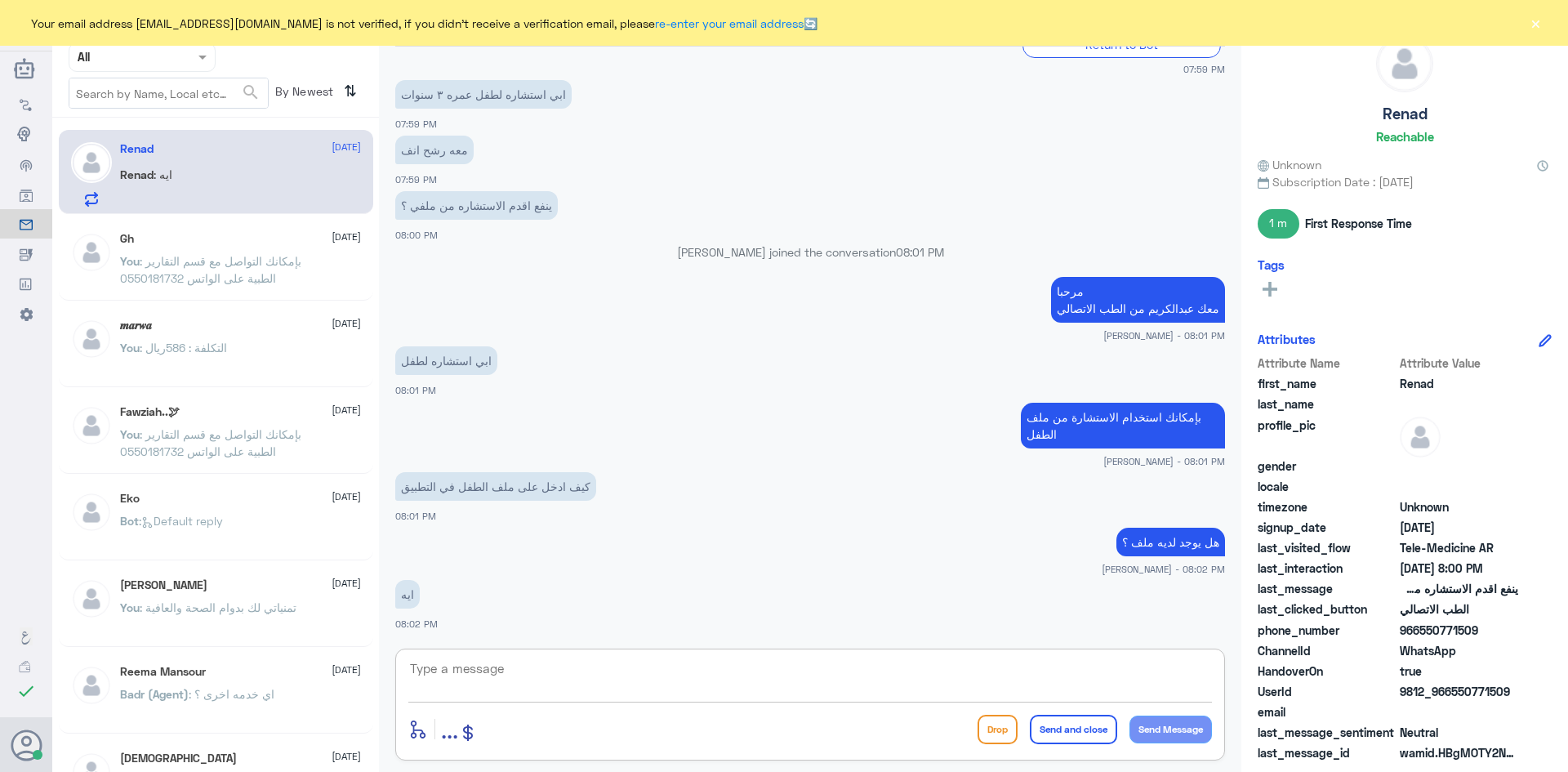
click at [746, 679] on textarea at bounding box center [809, 677] width 803 height 40
type textarea "ممكن تزوديني برقم ملف الطفل"
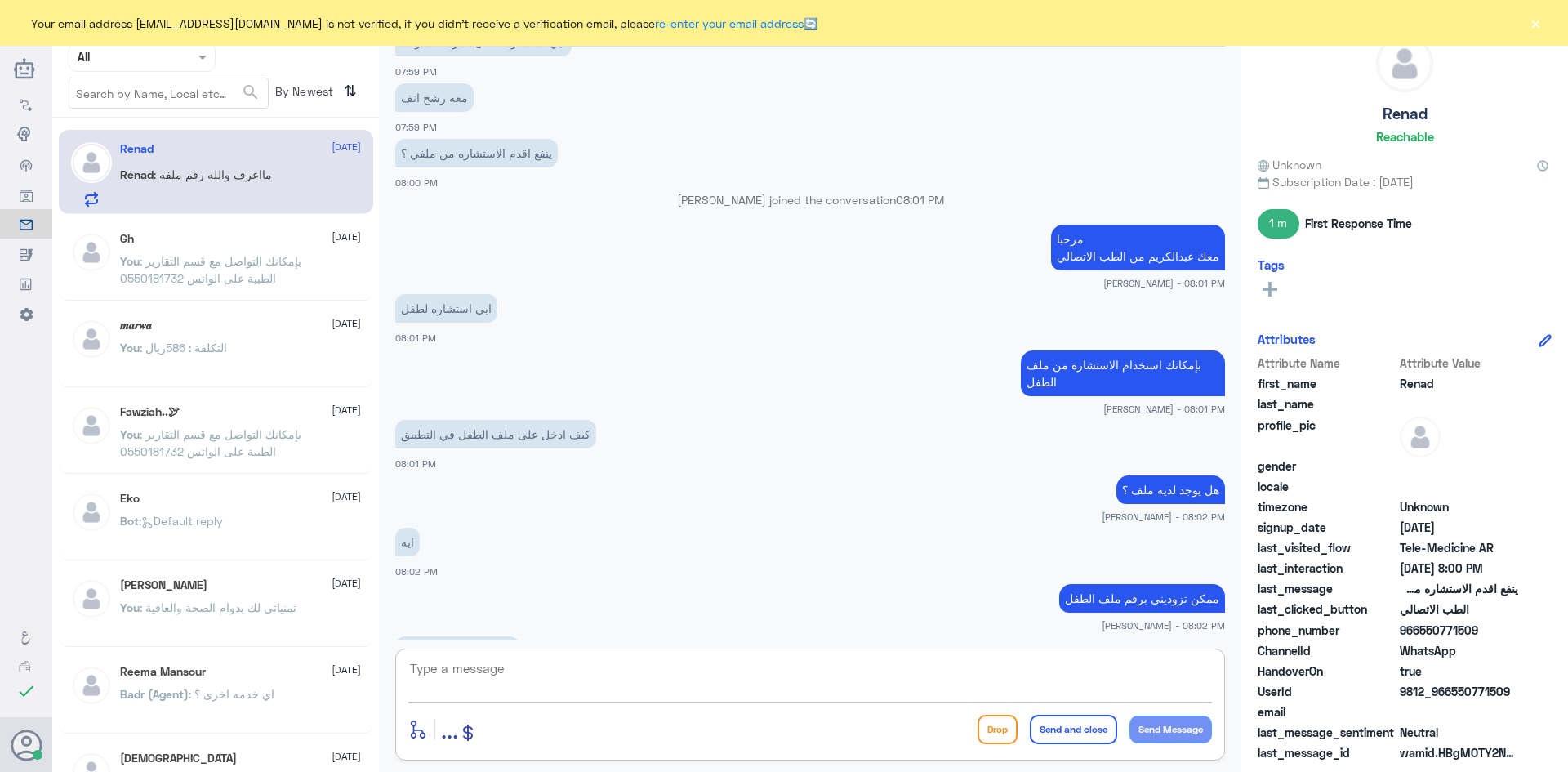
scroll to position [555, 0]
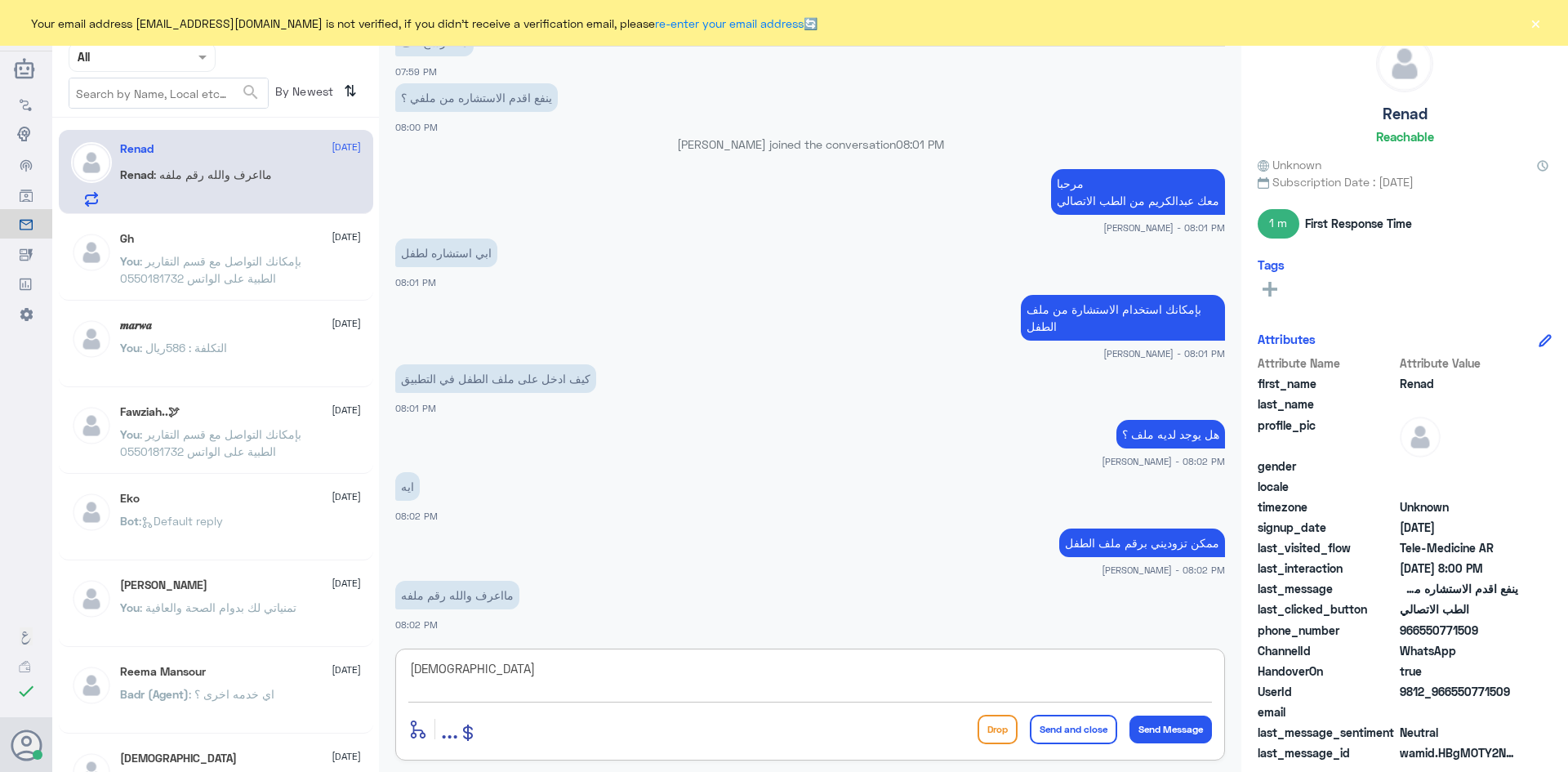
type textarea "[DEMOGRAPHIC_DATA]"
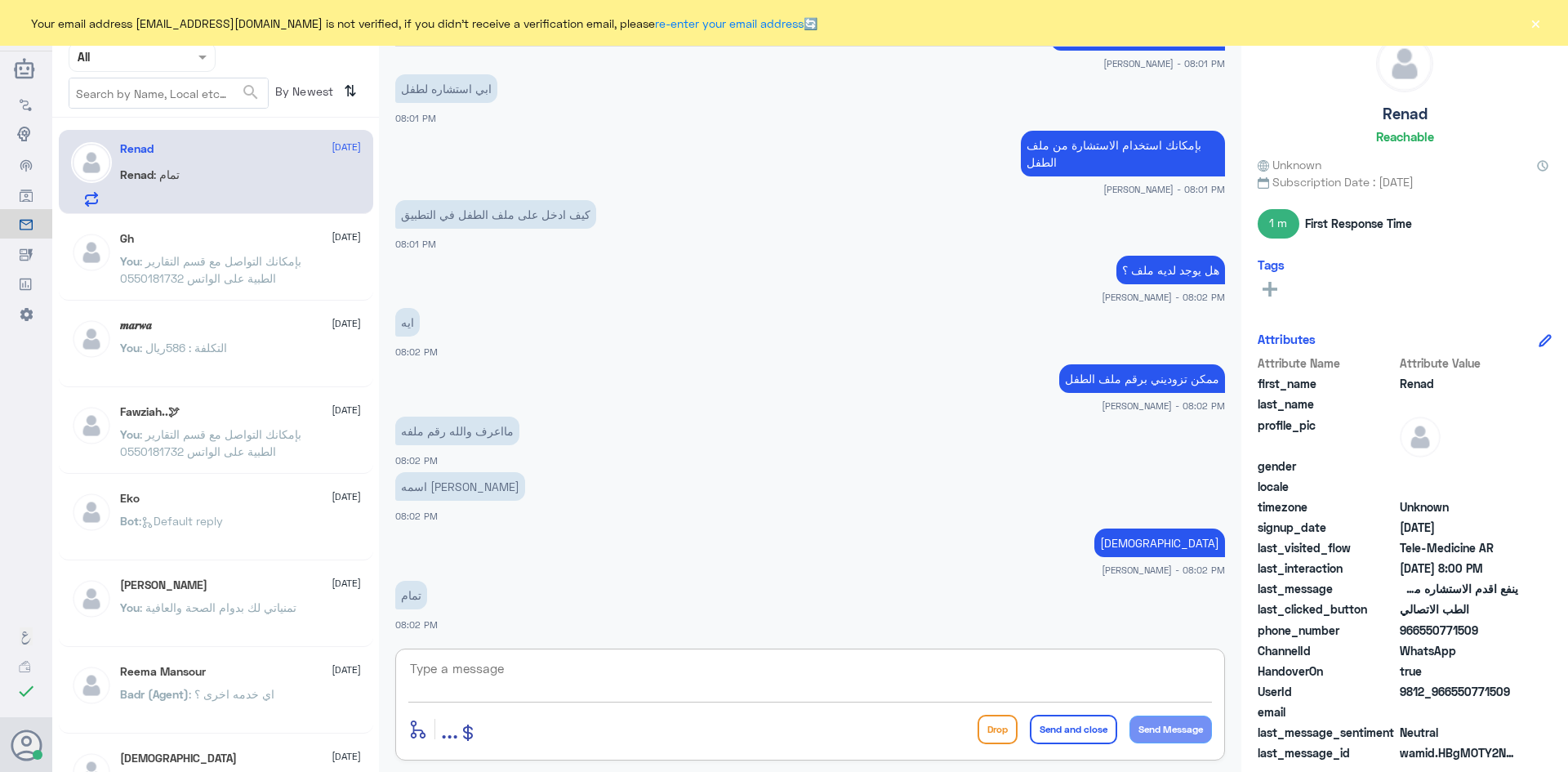
scroll to position [775, 0]
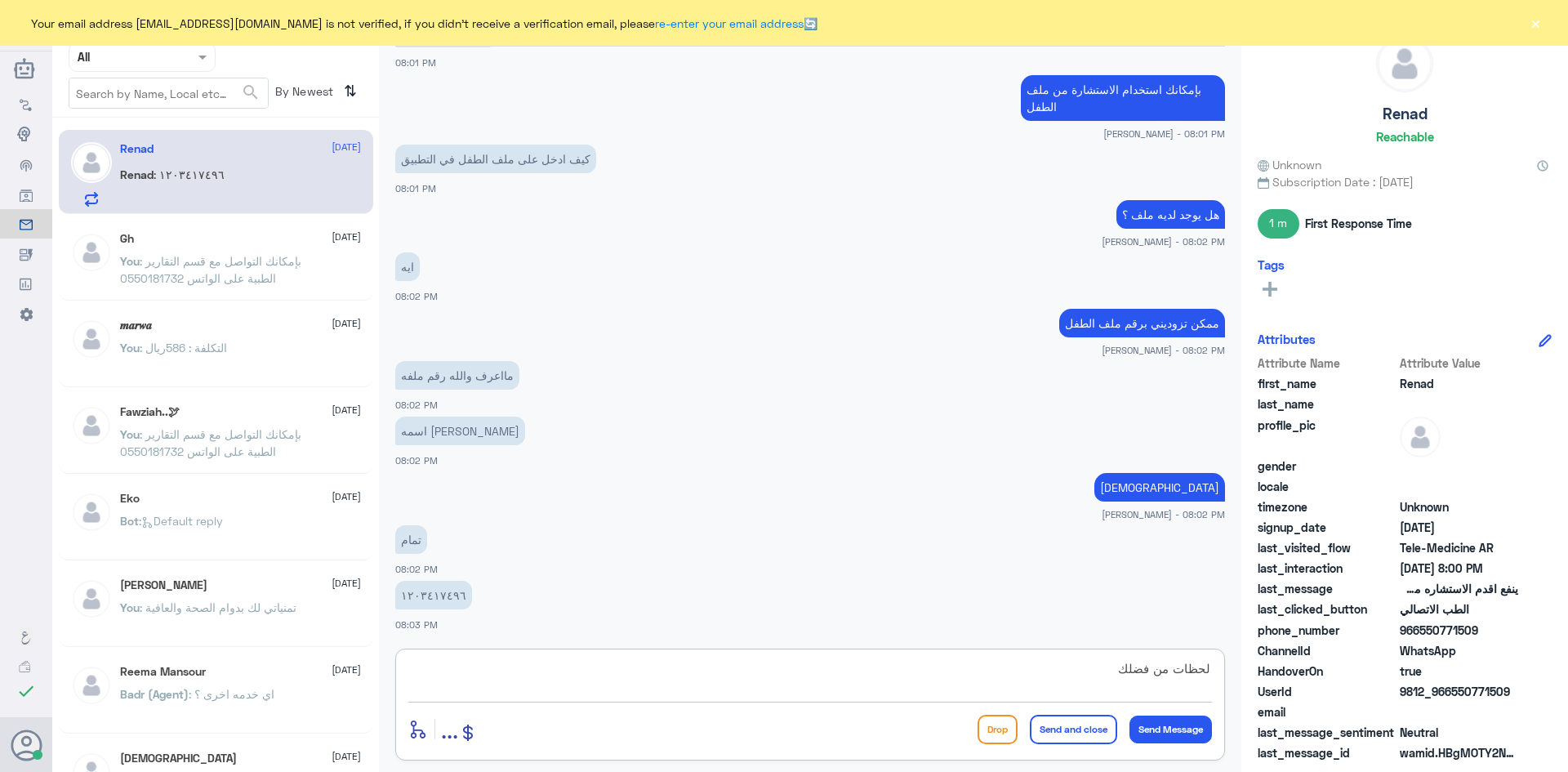
type textarea "لحظات من فضلك"
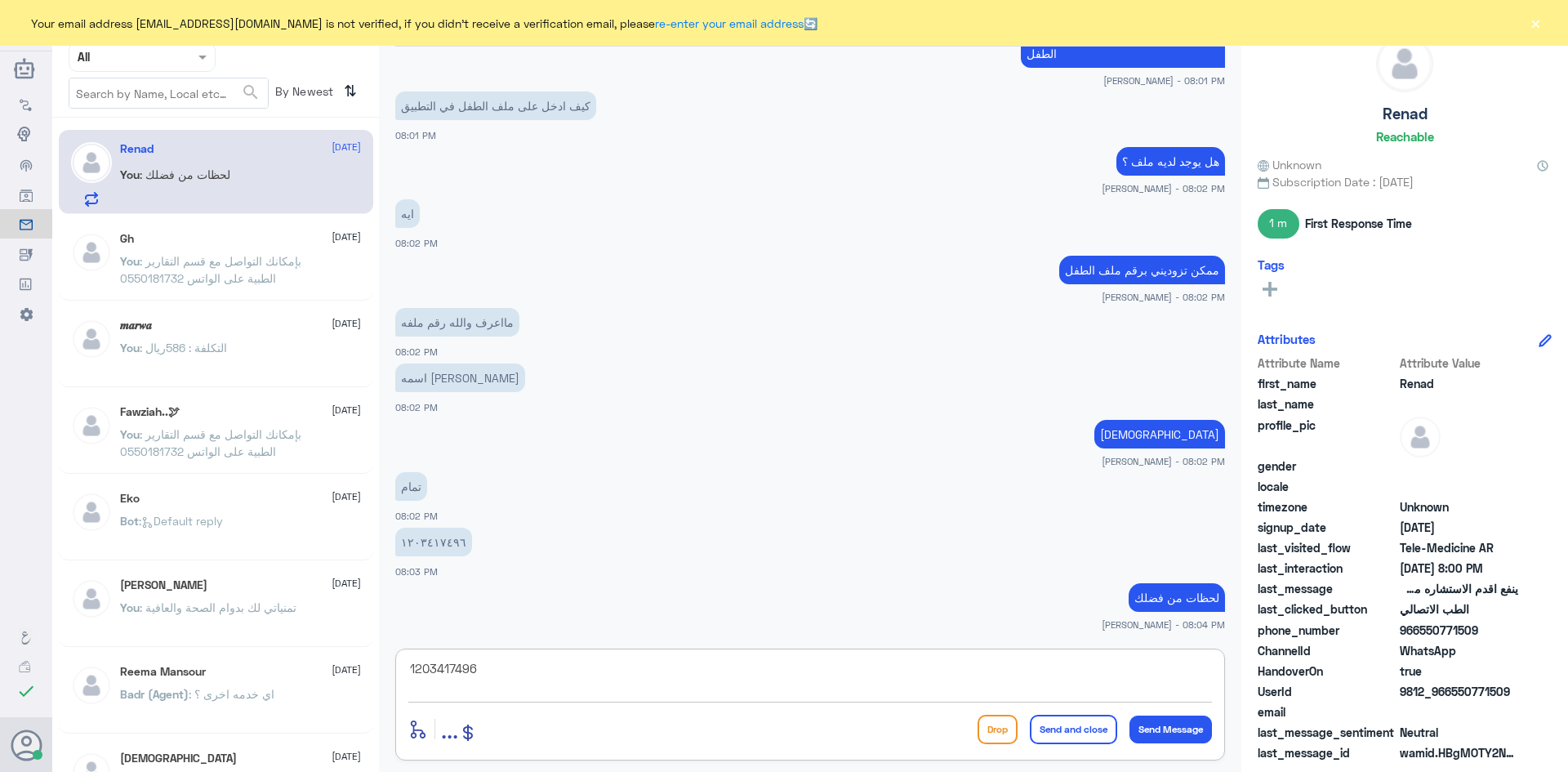
drag, startPoint x: 485, startPoint y: 668, endPoint x: 381, endPoint y: 669, distance: 104.0
click at [381, 669] on div "[PERSON_NAME] Human Handover [DATE] السلام عليكم 07:58 PM مرحباً بك في مستشفيات…" at bounding box center [809, 388] width 862 height 777
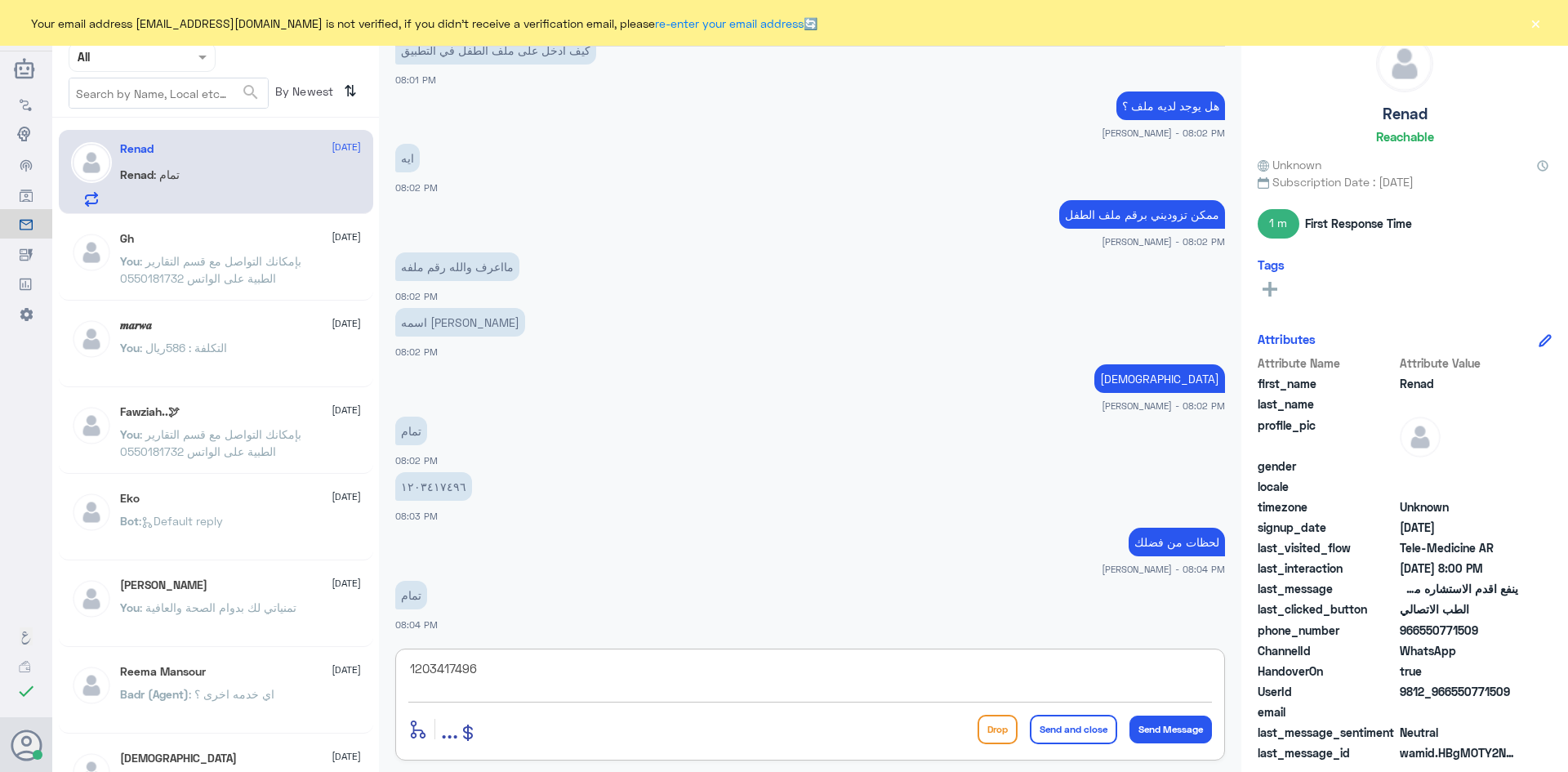
type textarea "1203417496"
paste textarea "2119464"
type textarea "2119464"
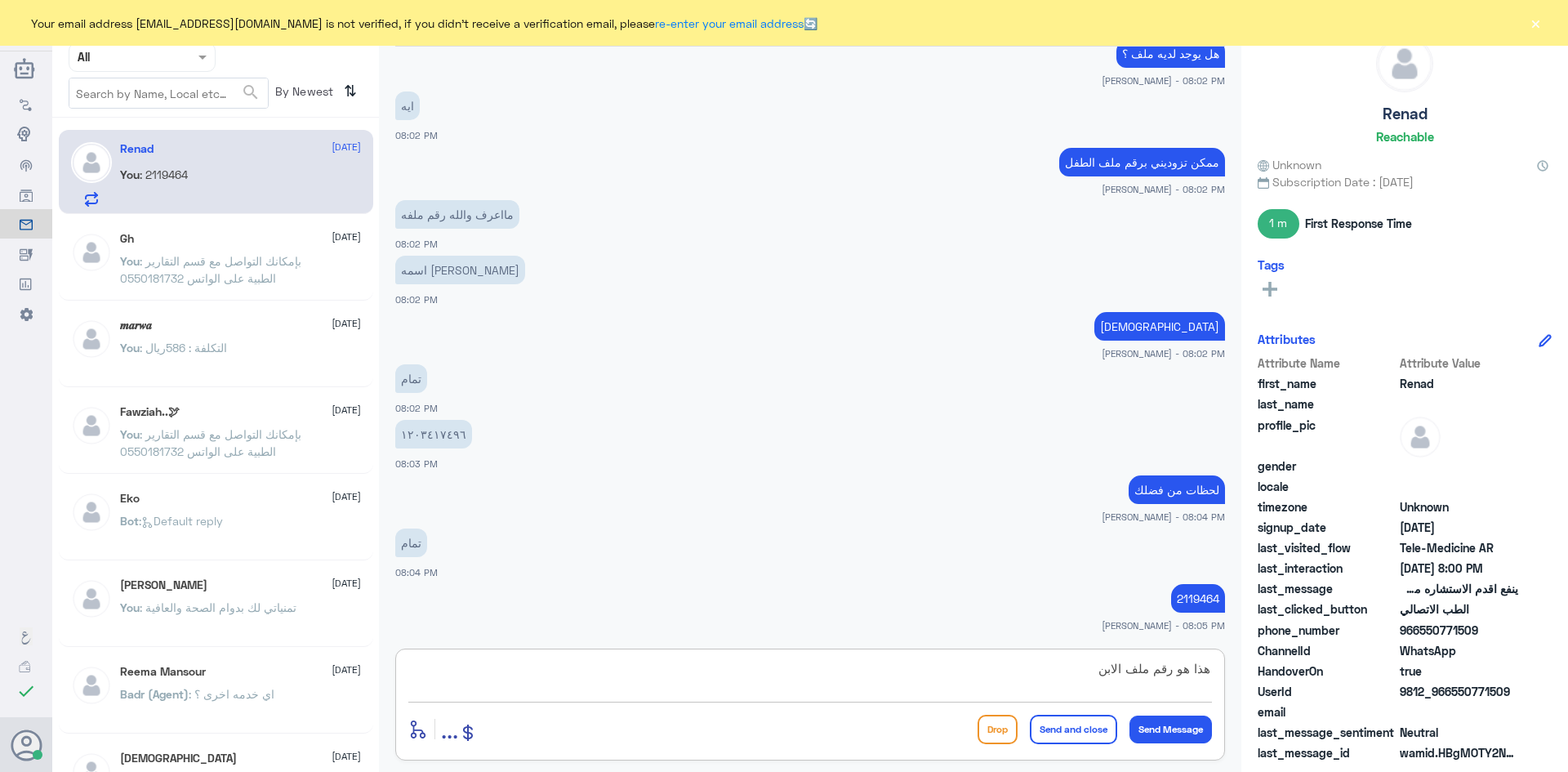
type textarea "هذا هو رقم ملف الابن"
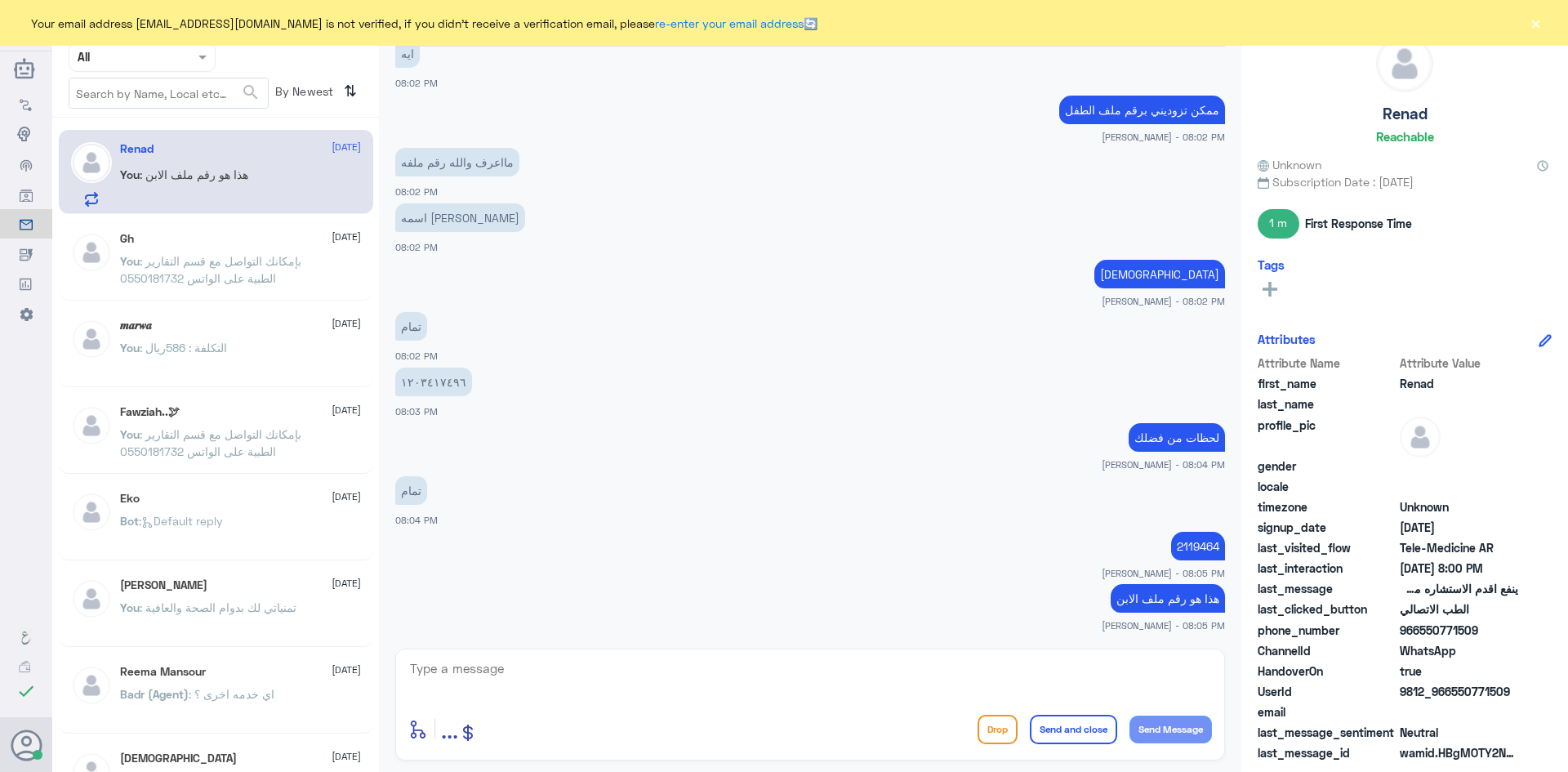
drag, startPoint x: 1479, startPoint y: 632, endPoint x: 1422, endPoint y: 637, distance: 57.2
click at [1422, 637] on span "966550771509" at bounding box center [1459, 630] width 118 height 17
copy span "550771509"
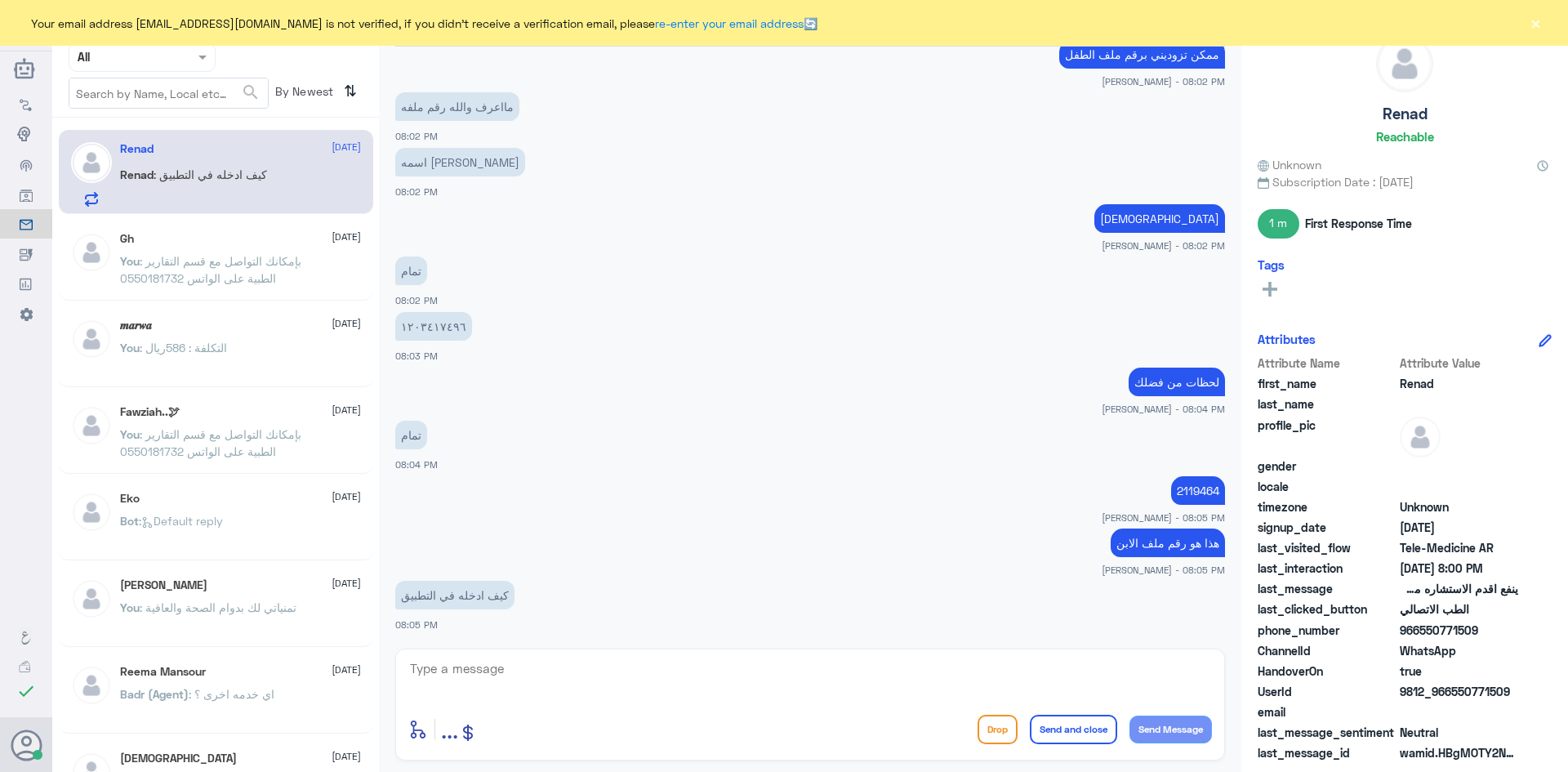
click at [695, 674] on textarea at bounding box center [809, 677] width 803 height 40
type textarea "سجلي خروج من حسابك"
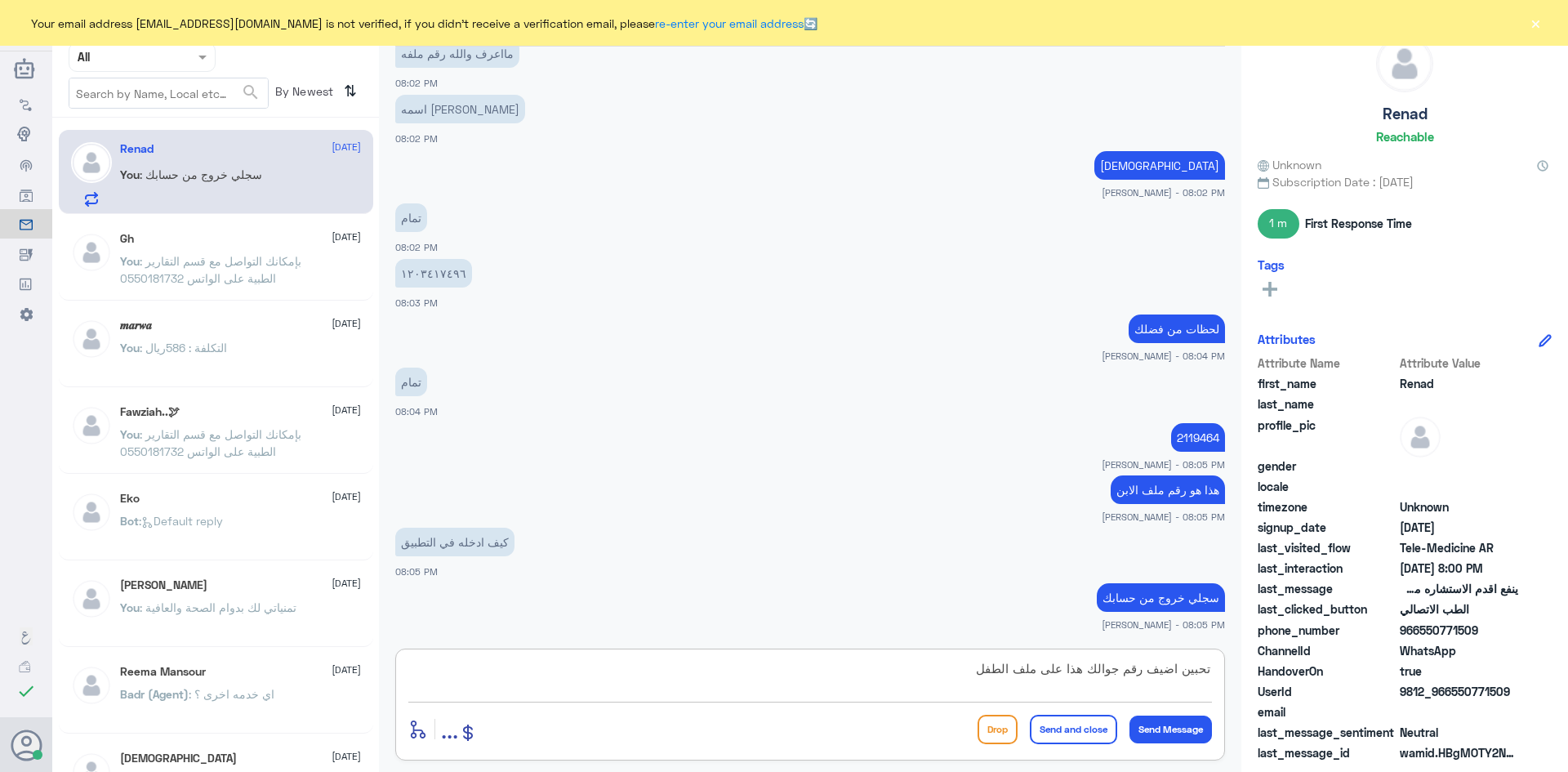
type textarea "تحبين اضيف رقم جوالك هذا على ملف الطفل"
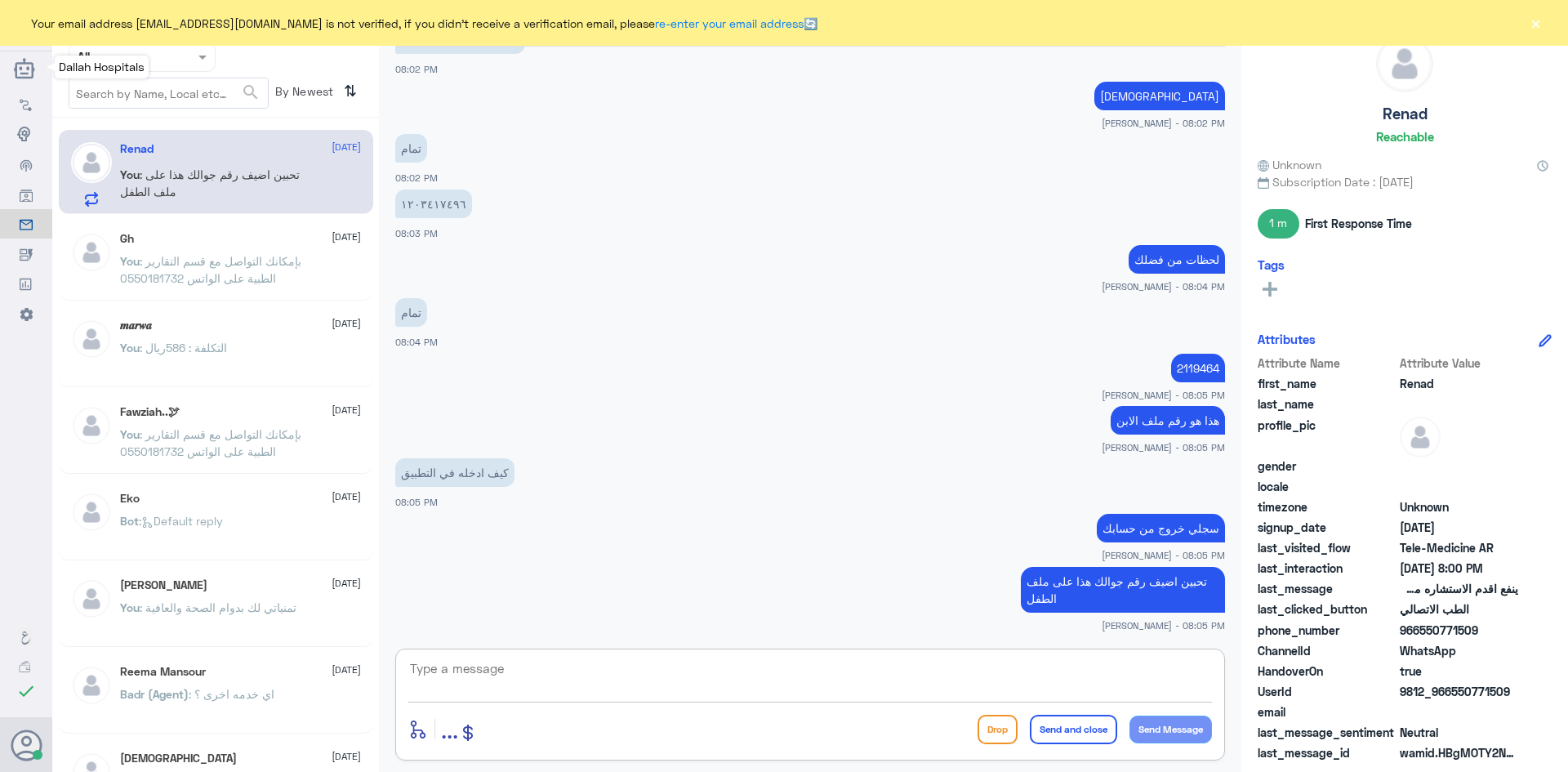
scroll to position [1223, 0]
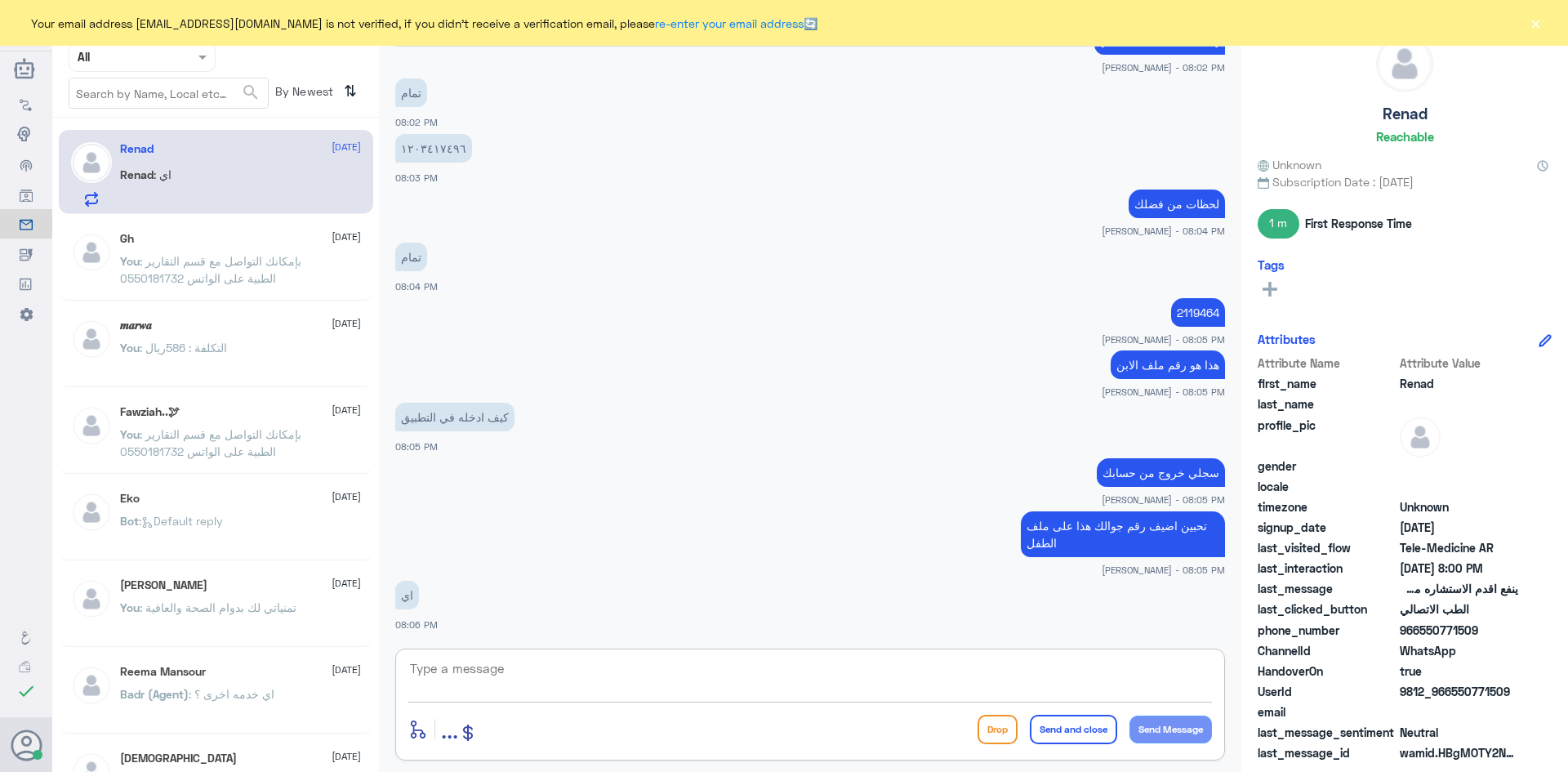
click at [876, 667] on textarea at bounding box center [809, 677] width 803 height 40
paste textarea "550771509"
type textarea "تم ربط الملف بالرقم 0550771509"
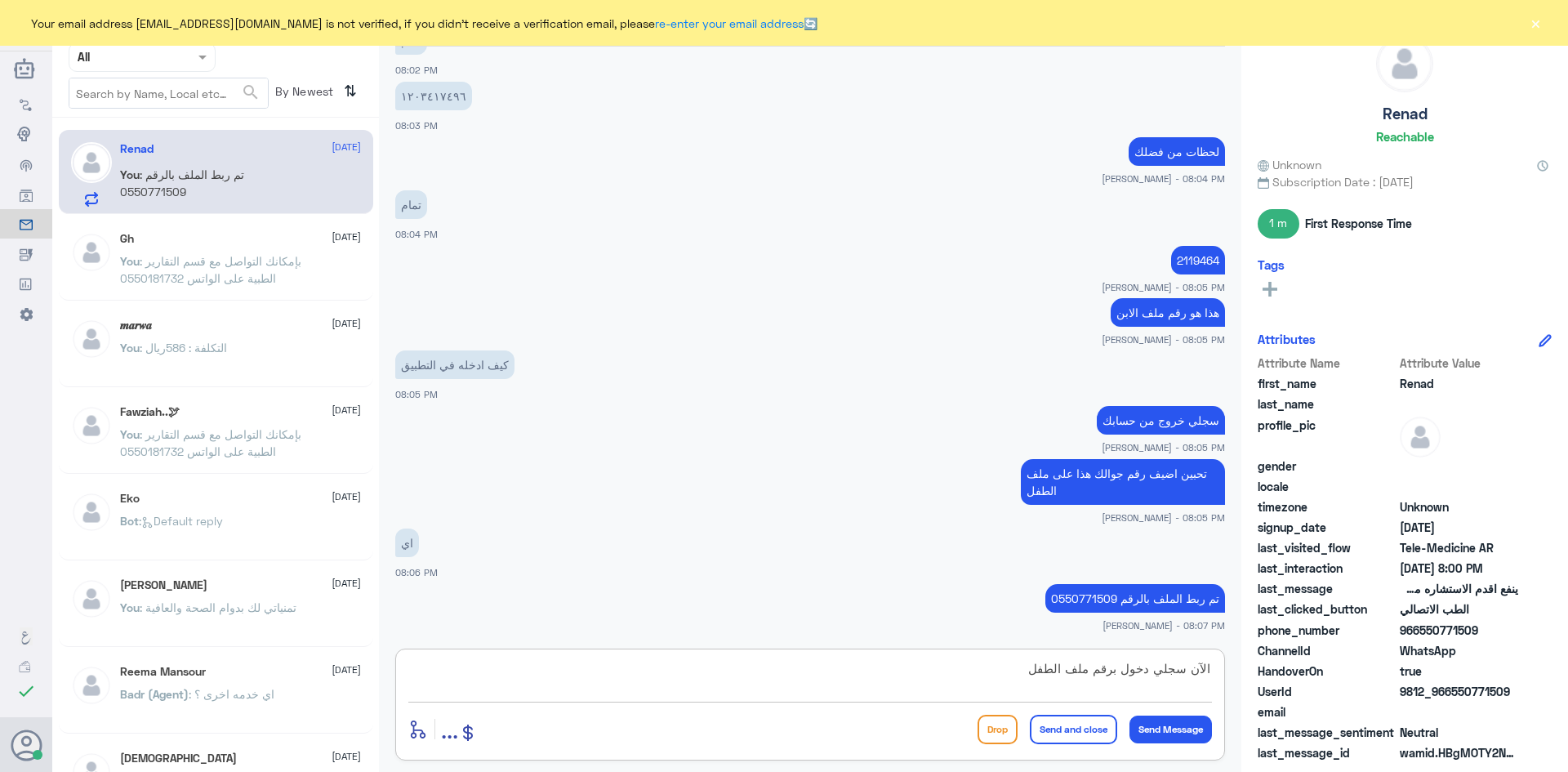
type textarea "الآن سجلي دخول برقم ملف الطفل"
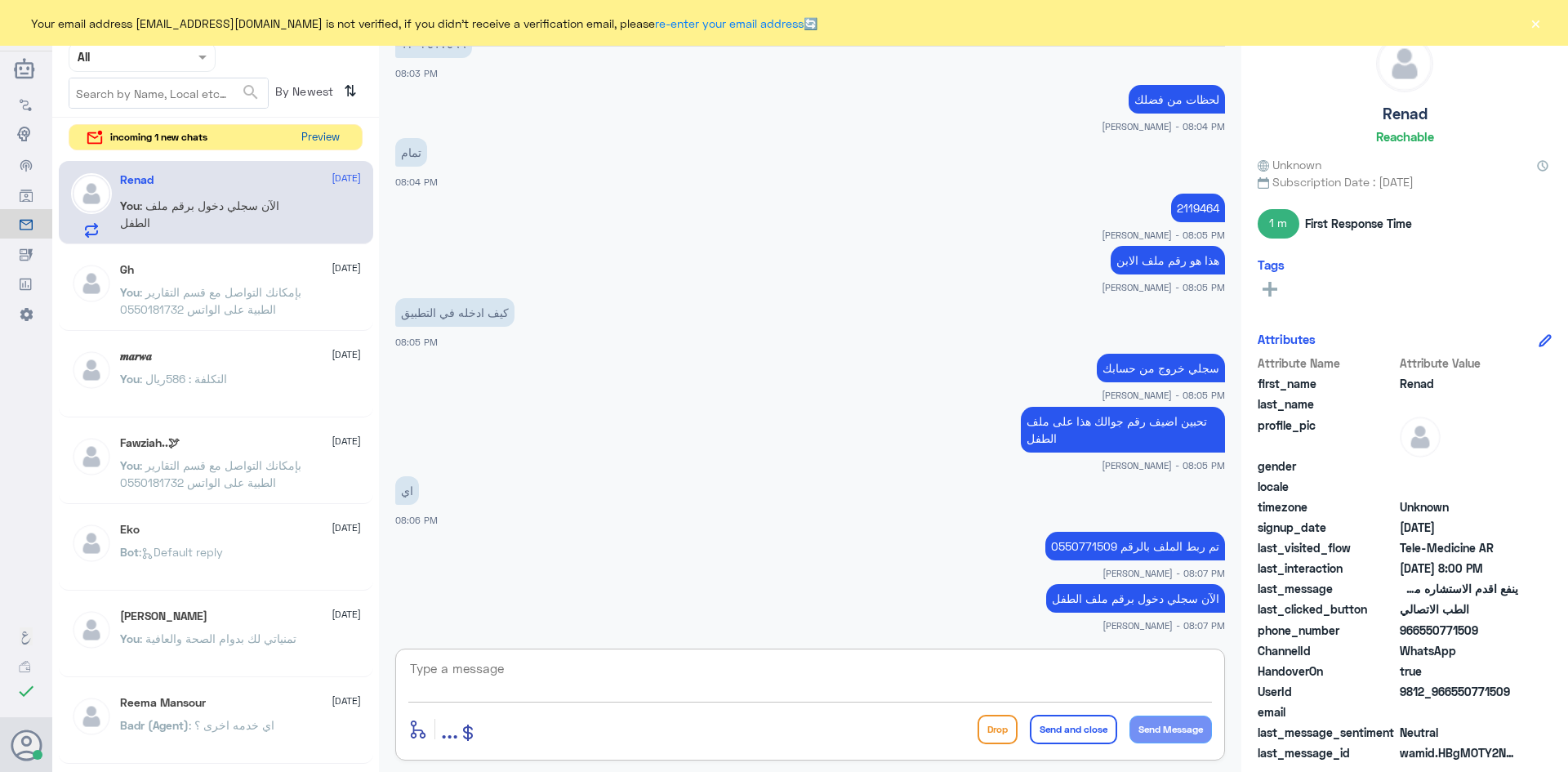
click at [313, 136] on button "Preview" at bounding box center [319, 138] width 50 height 26
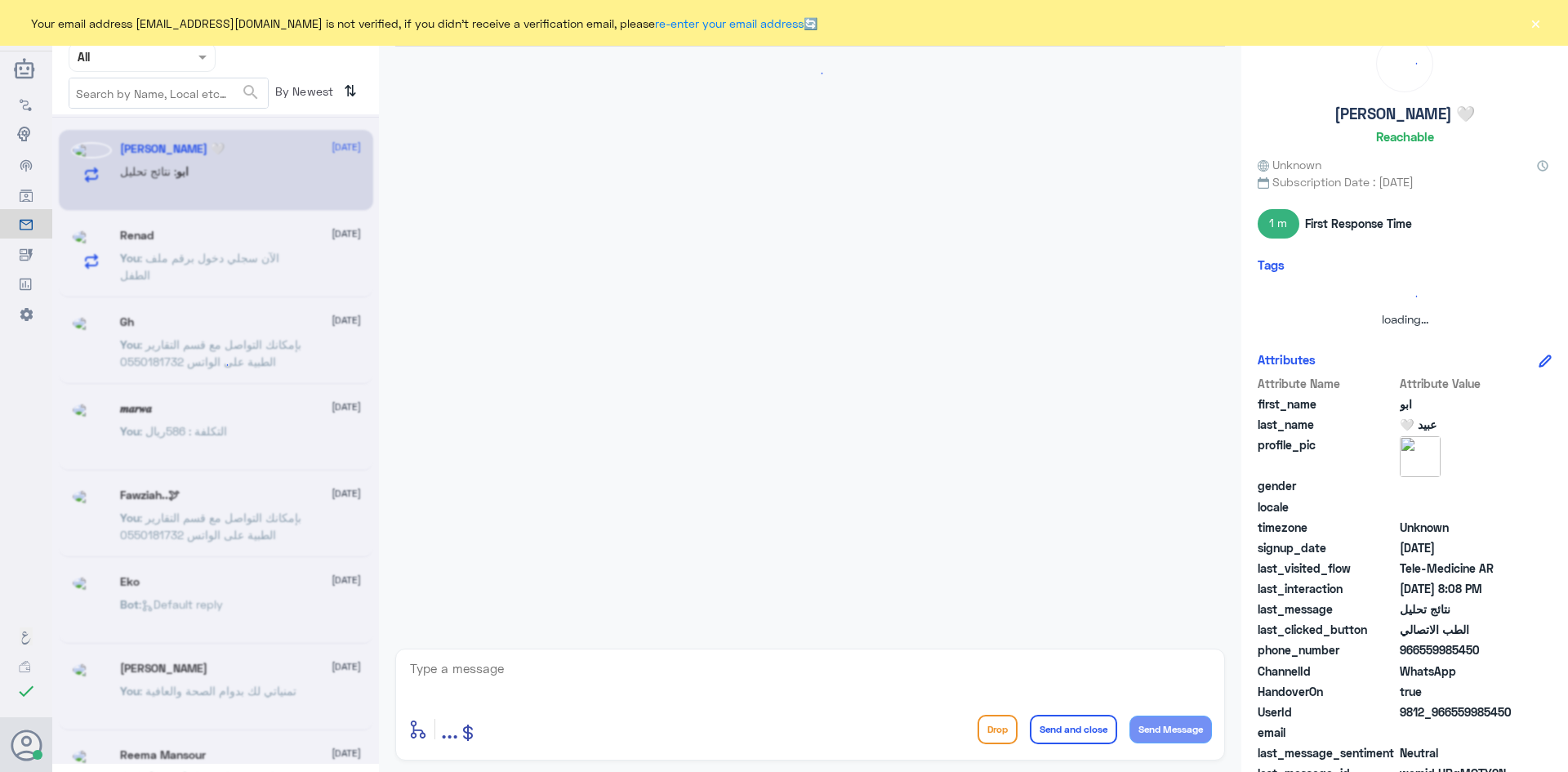
scroll to position [0, 0]
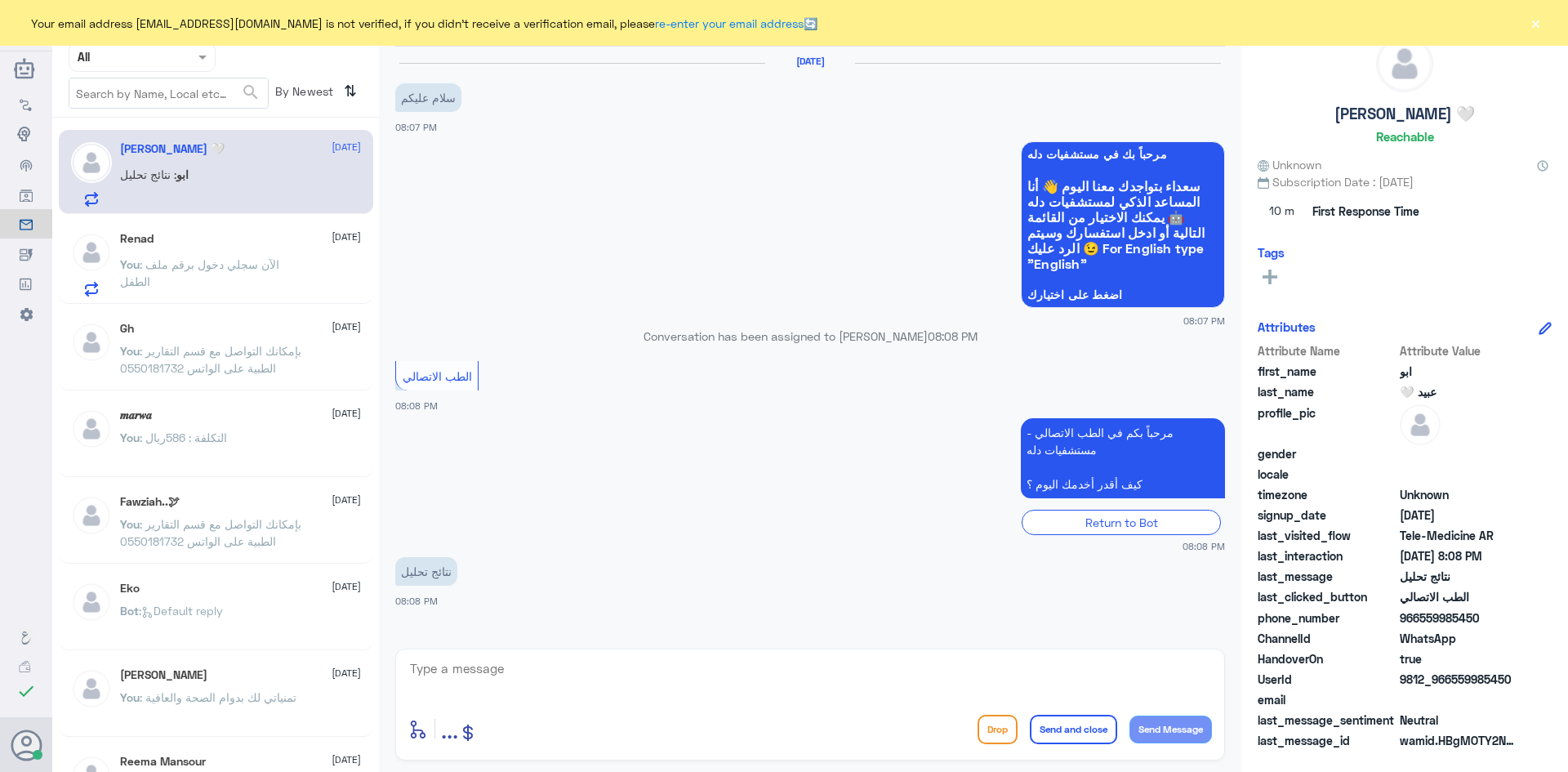
click at [555, 677] on textarea at bounding box center [809, 677] width 803 height 40
type textarea "ر"
paste textarea "مرحبا معك [PERSON_NAME] من الطب الاتصالي"
type textarea "مرحبا معك [PERSON_NAME] من الطب الاتصالي"
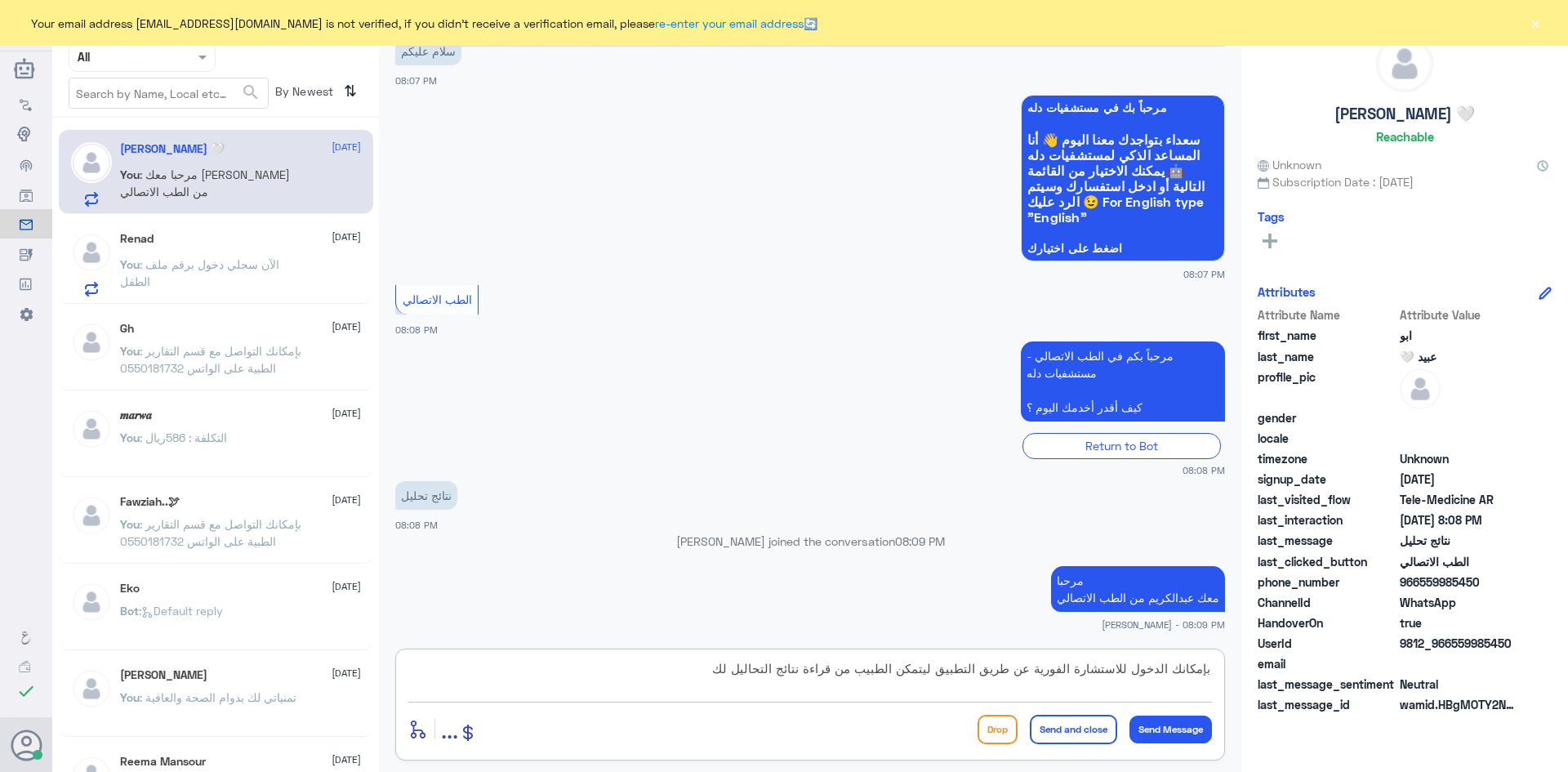
type textarea "بإمكانك الدخول للاستشارة الفورية عن طريق التطبيق ليتمكن الطبيب من قراءة نتائج ا…"
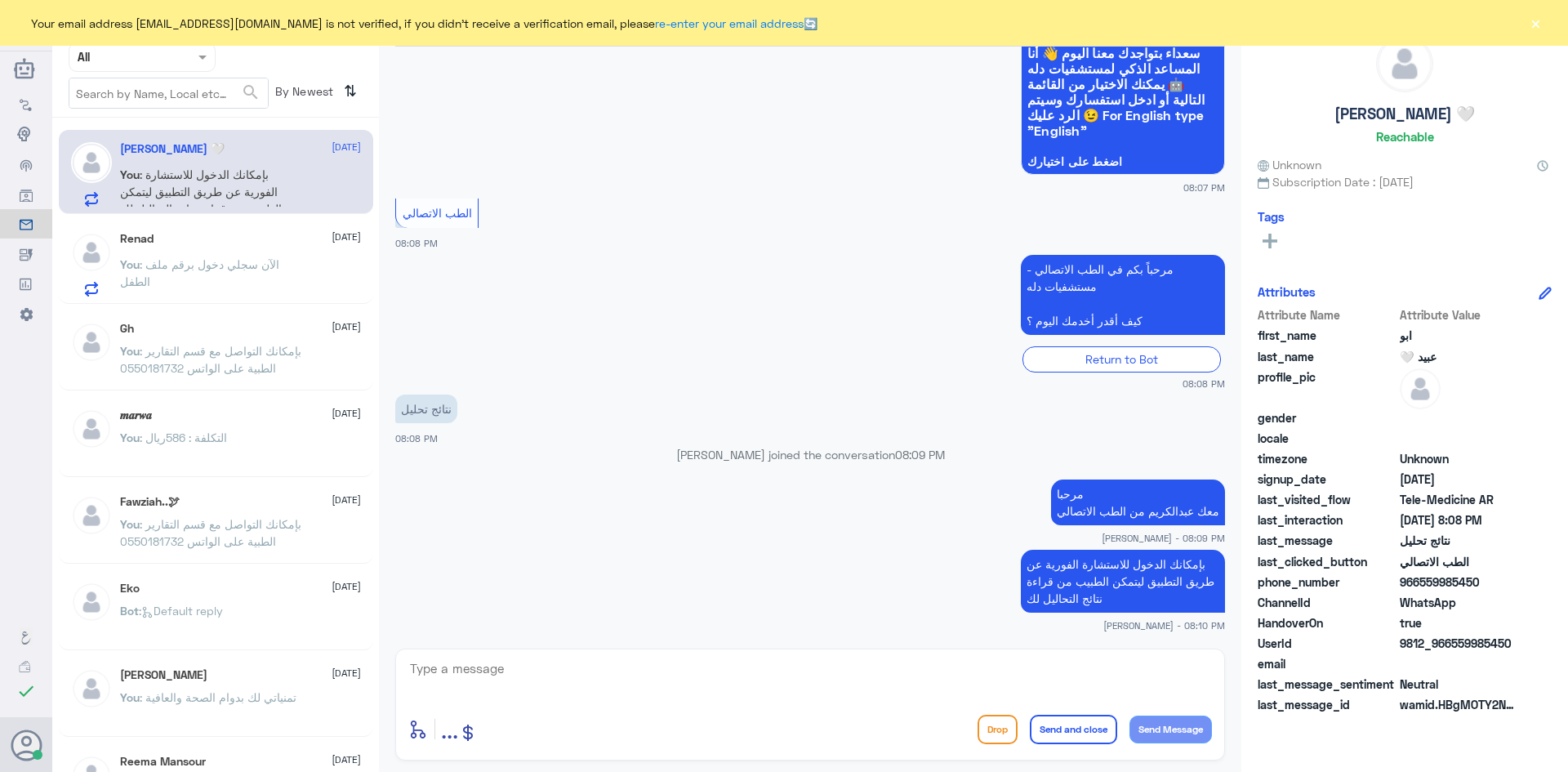
drag, startPoint x: 1514, startPoint y: 645, endPoint x: 1455, endPoint y: 648, distance: 59.1
click at [1455, 648] on span "9812_966559985450" at bounding box center [1459, 643] width 118 height 17
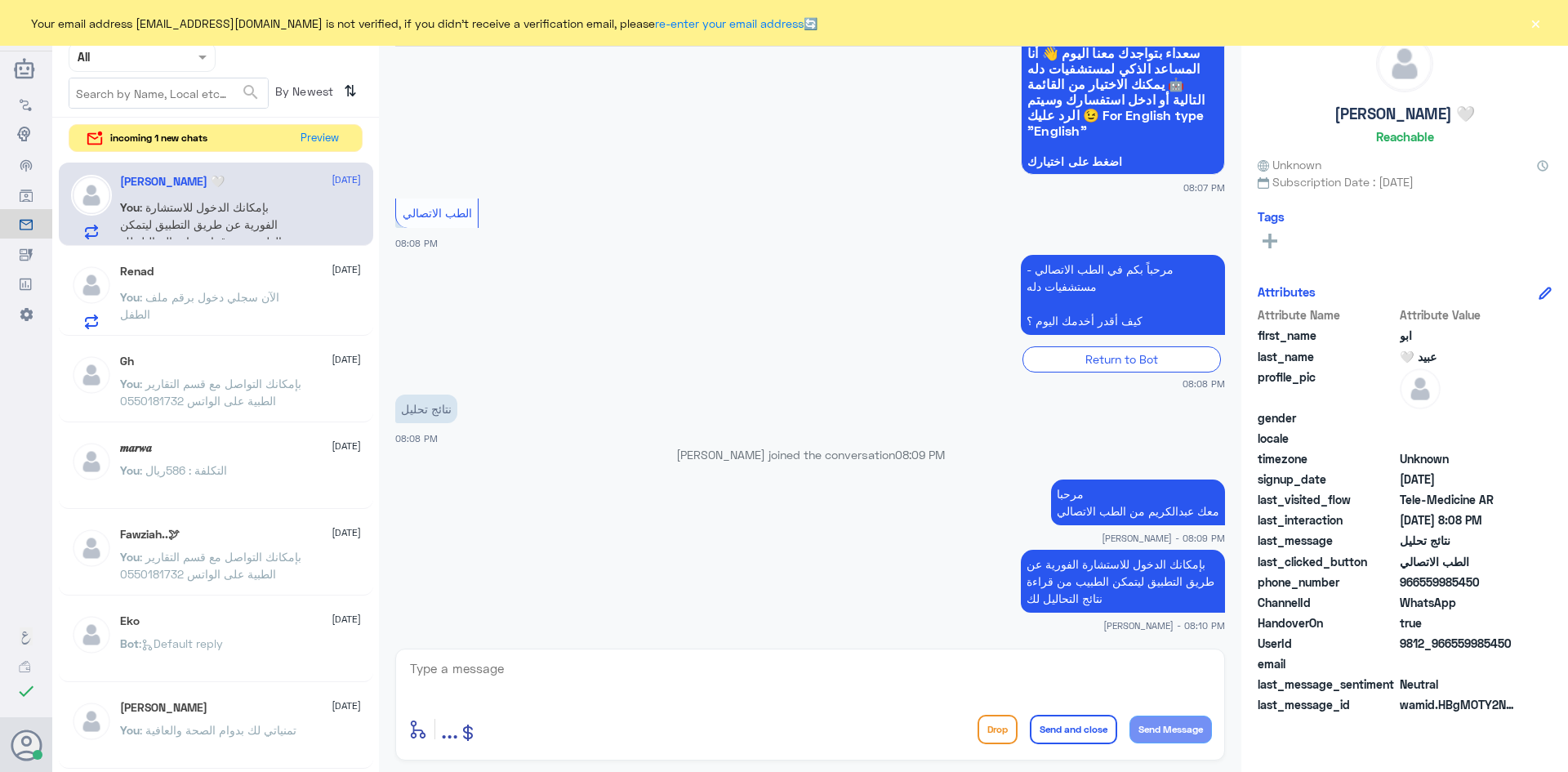
copy span "559985450"
click at [314, 136] on button "Preview" at bounding box center [319, 138] width 50 height 26
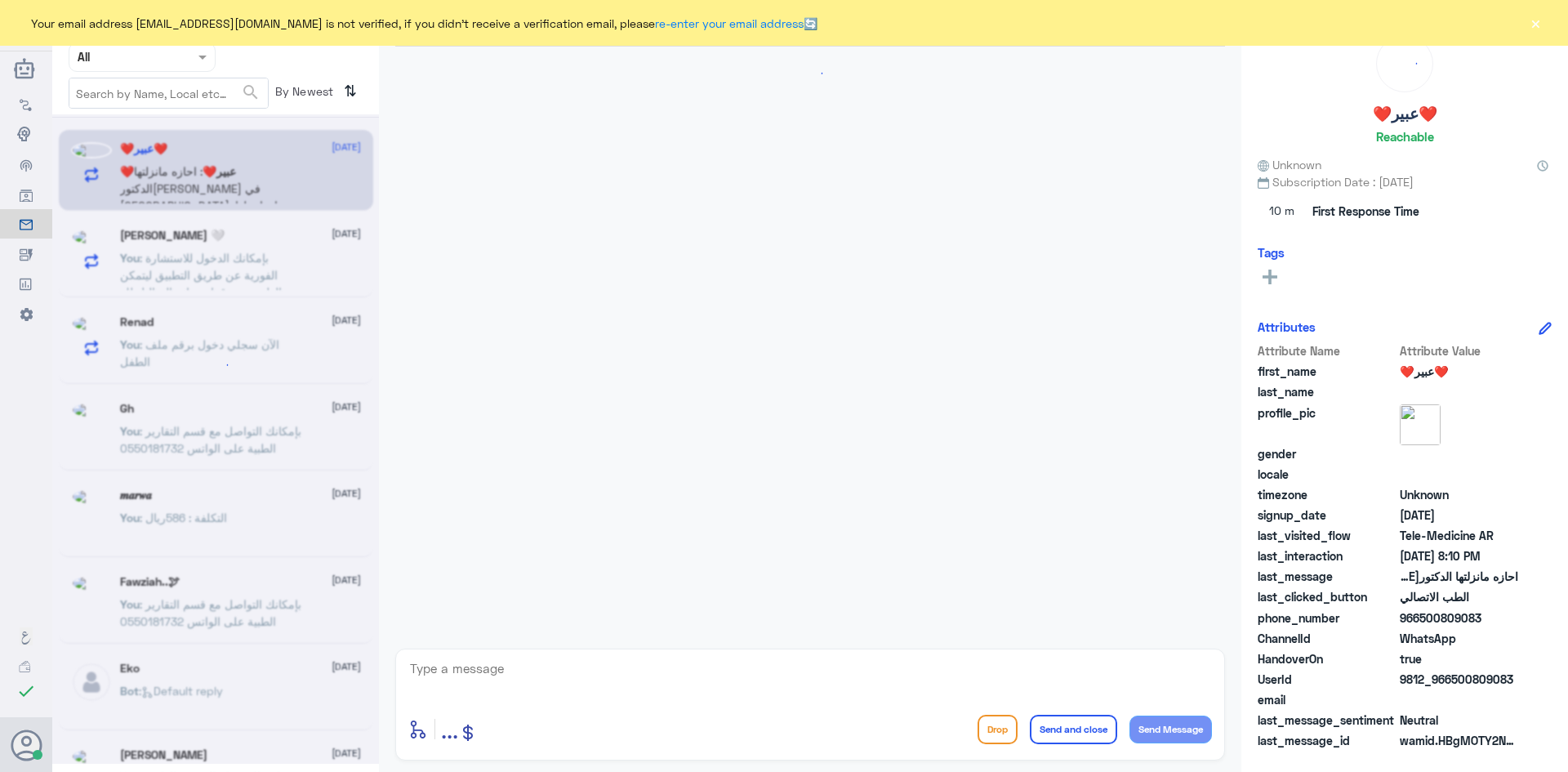
scroll to position [851, 0]
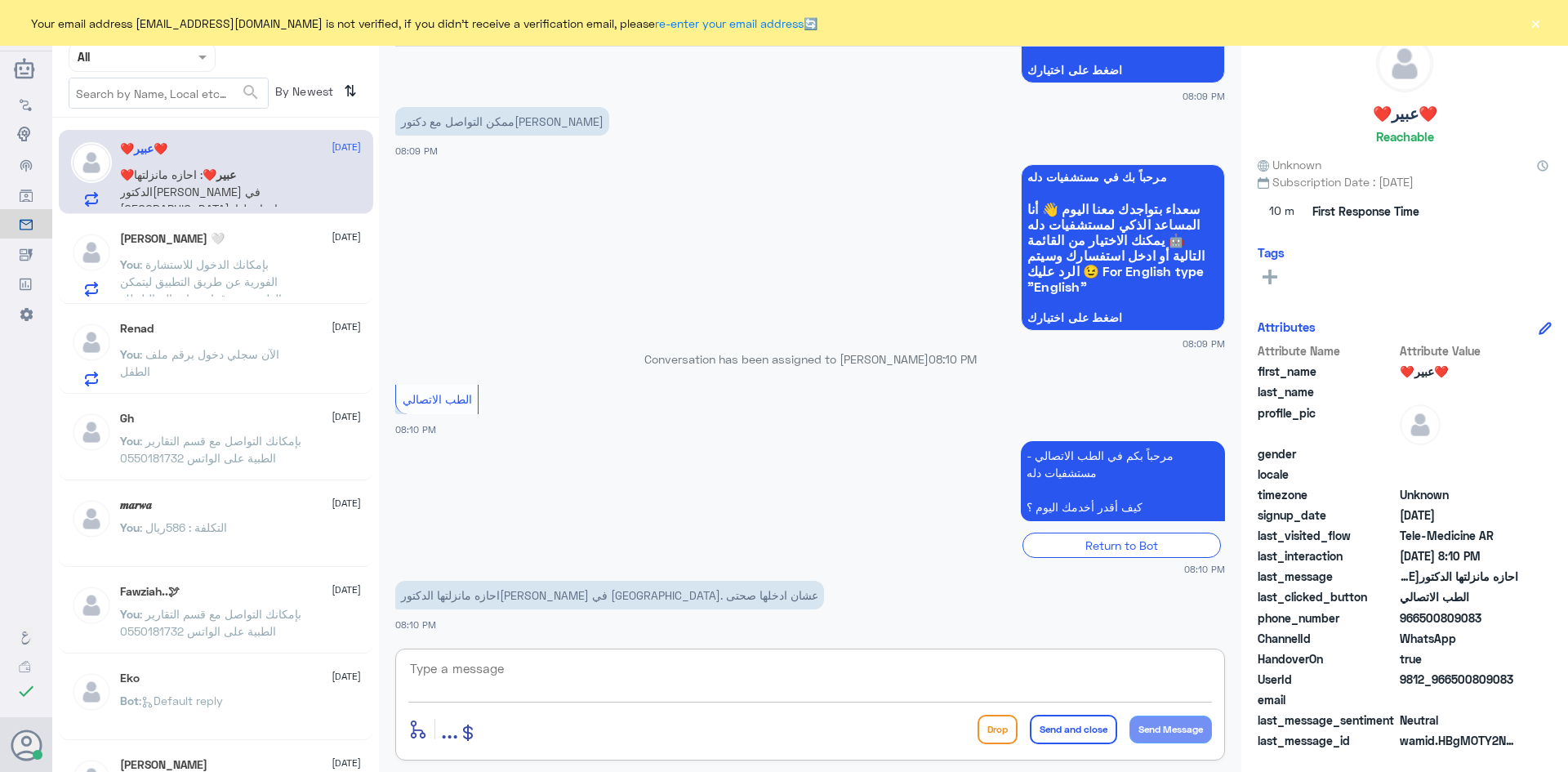
click at [521, 664] on textarea at bounding box center [809, 677] width 803 height 40
paste textarea "مرحبا معك [PERSON_NAME] من الطب الاتصالي"
type textarea "مرحبا معك [PERSON_NAME] من الطب الاتصالي"
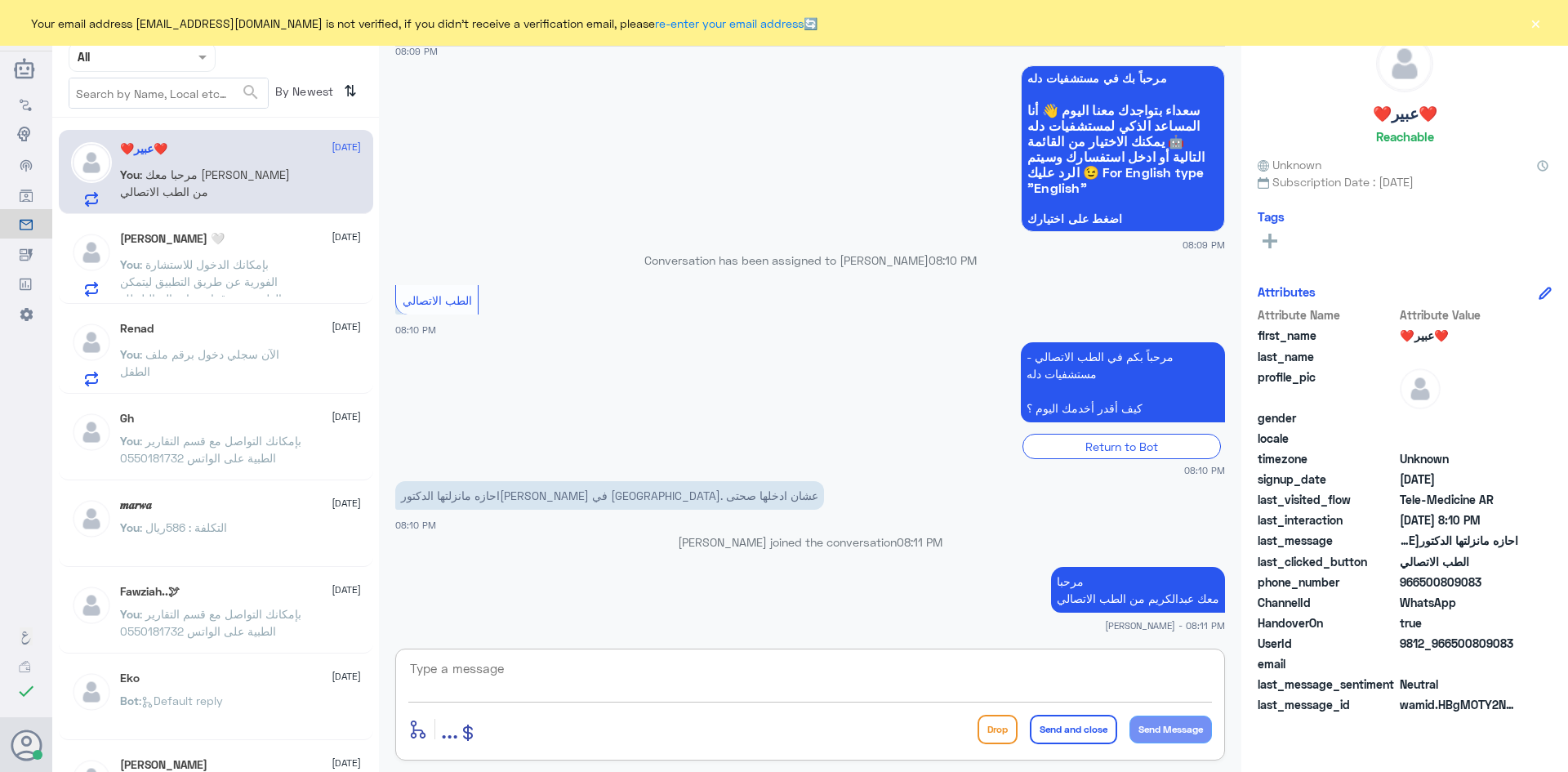
paste textarea "بإمكانك التواصل مع قسم التقارير الطبية على الواتس 0550181732"
type textarea "بإمكانك التواصل مع قسم التقارير الطبية على الواتس 0550181732"
click at [1066, 737] on button "Send and close" at bounding box center [1073, 730] width 88 height 30
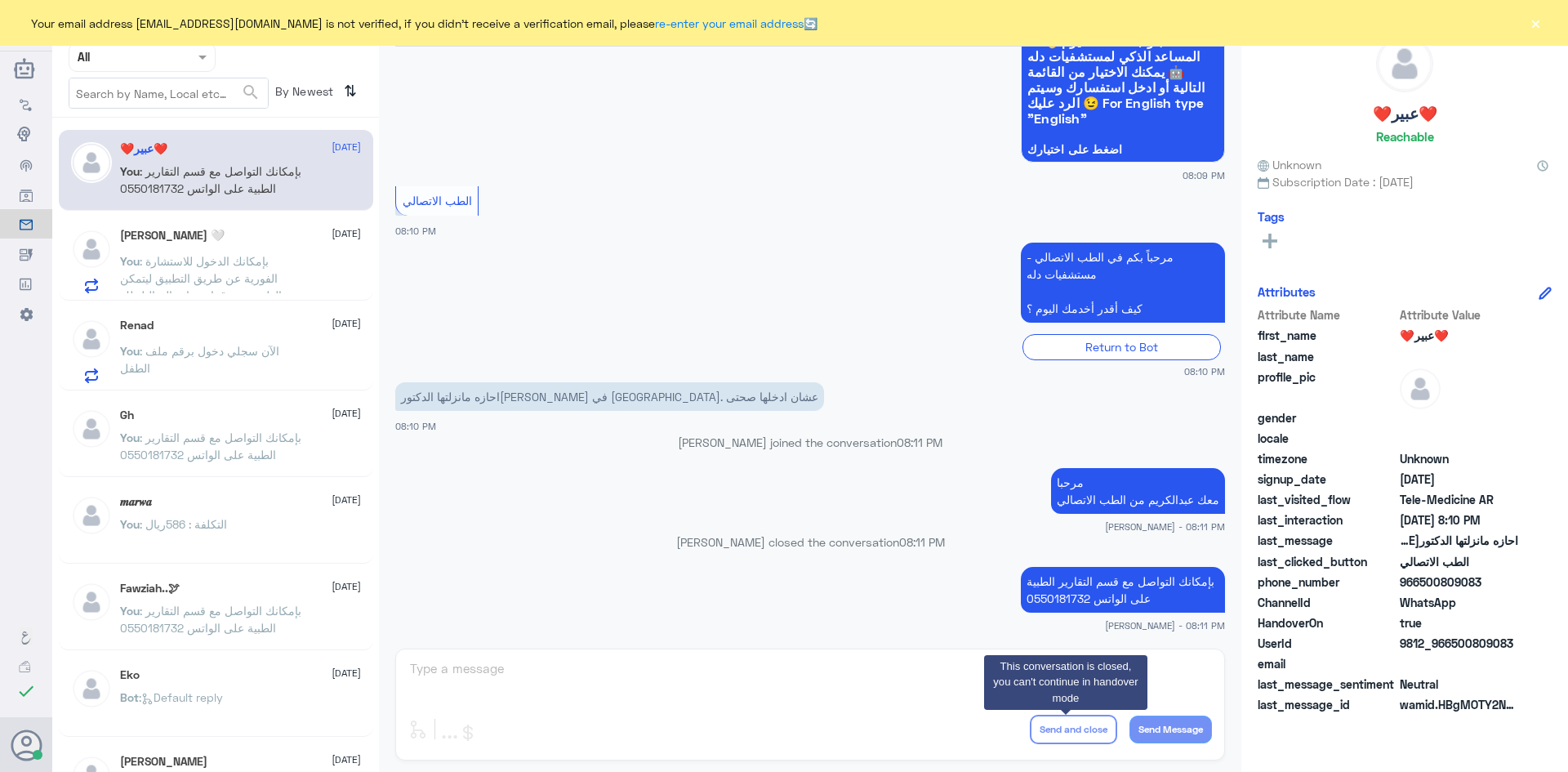
click at [278, 342] on p "You : الآن سجلي دخول برقم ملف الطفل" at bounding box center [212, 362] width 183 height 40
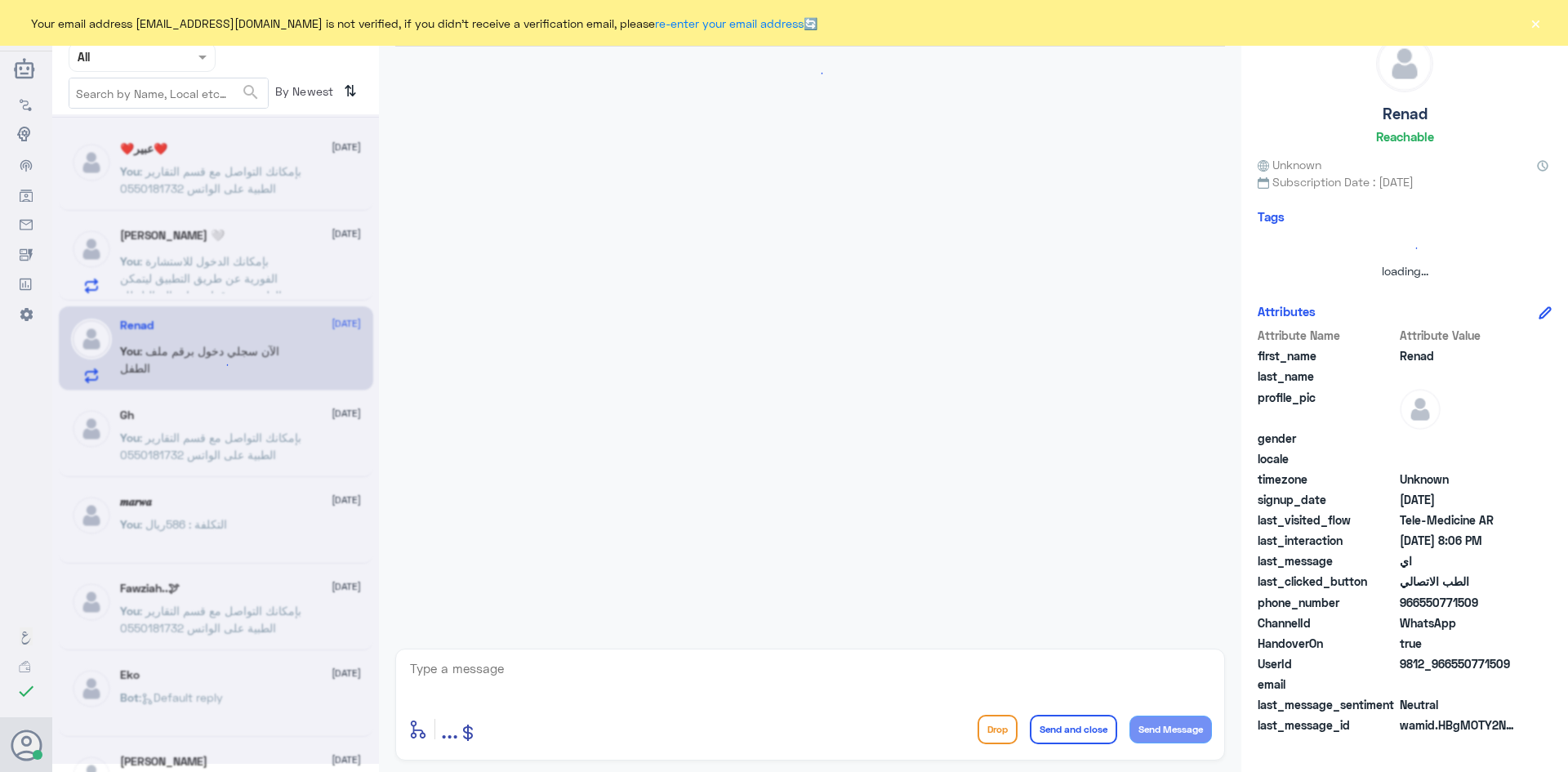
scroll to position [560, 0]
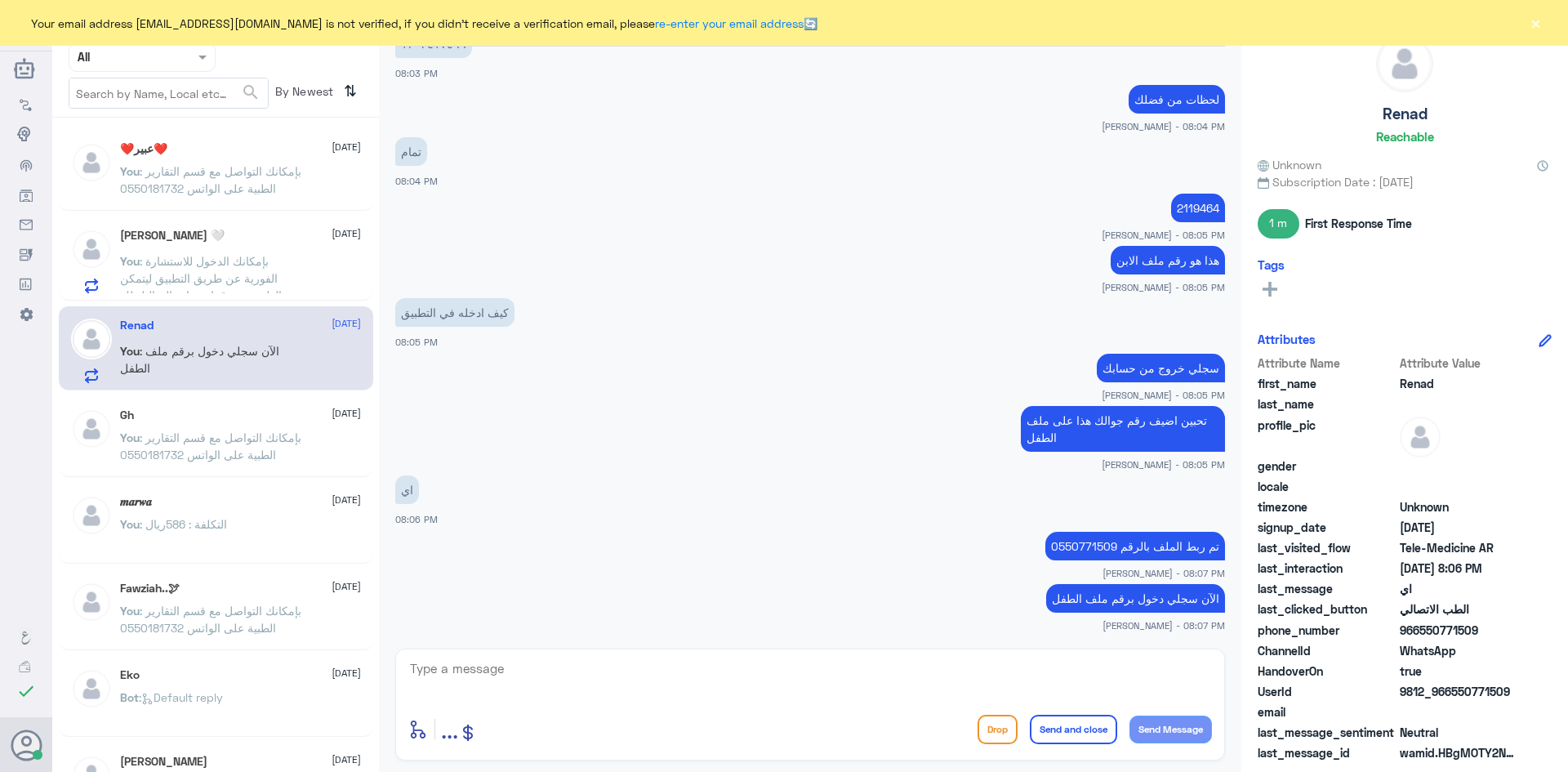
click at [762, 672] on textarea at bounding box center [809, 677] width 803 height 40
click at [302, 250] on div "ابو عبيد 🤍 19 September You : بإمكانك الدخول للاستشارة الفورية عن طريق التطبيق …" at bounding box center [240, 260] width 240 height 64
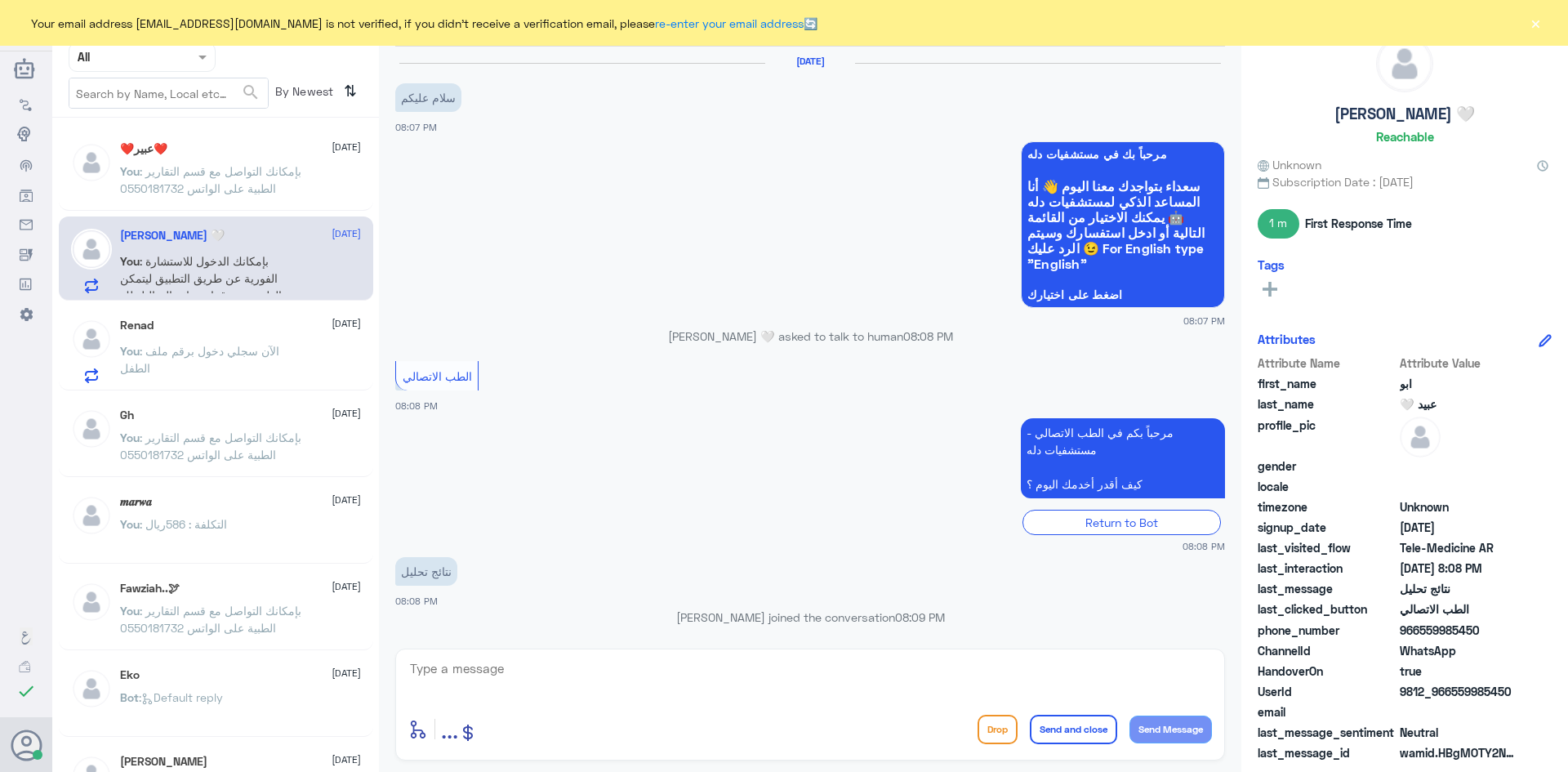
scroll to position [163, 0]
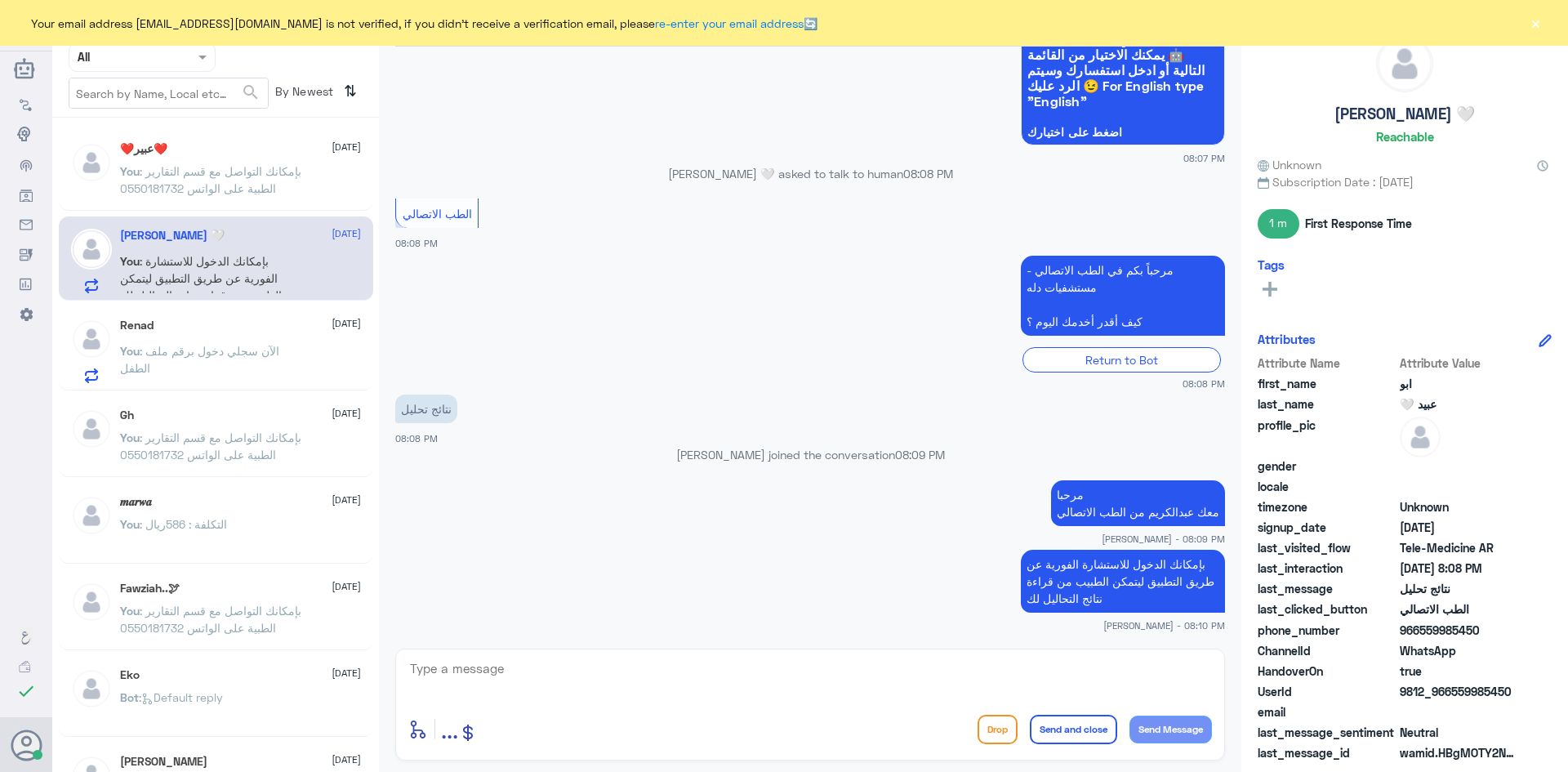
click at [1536, 29] on button "×" at bounding box center [1534, 23] width 17 height 17
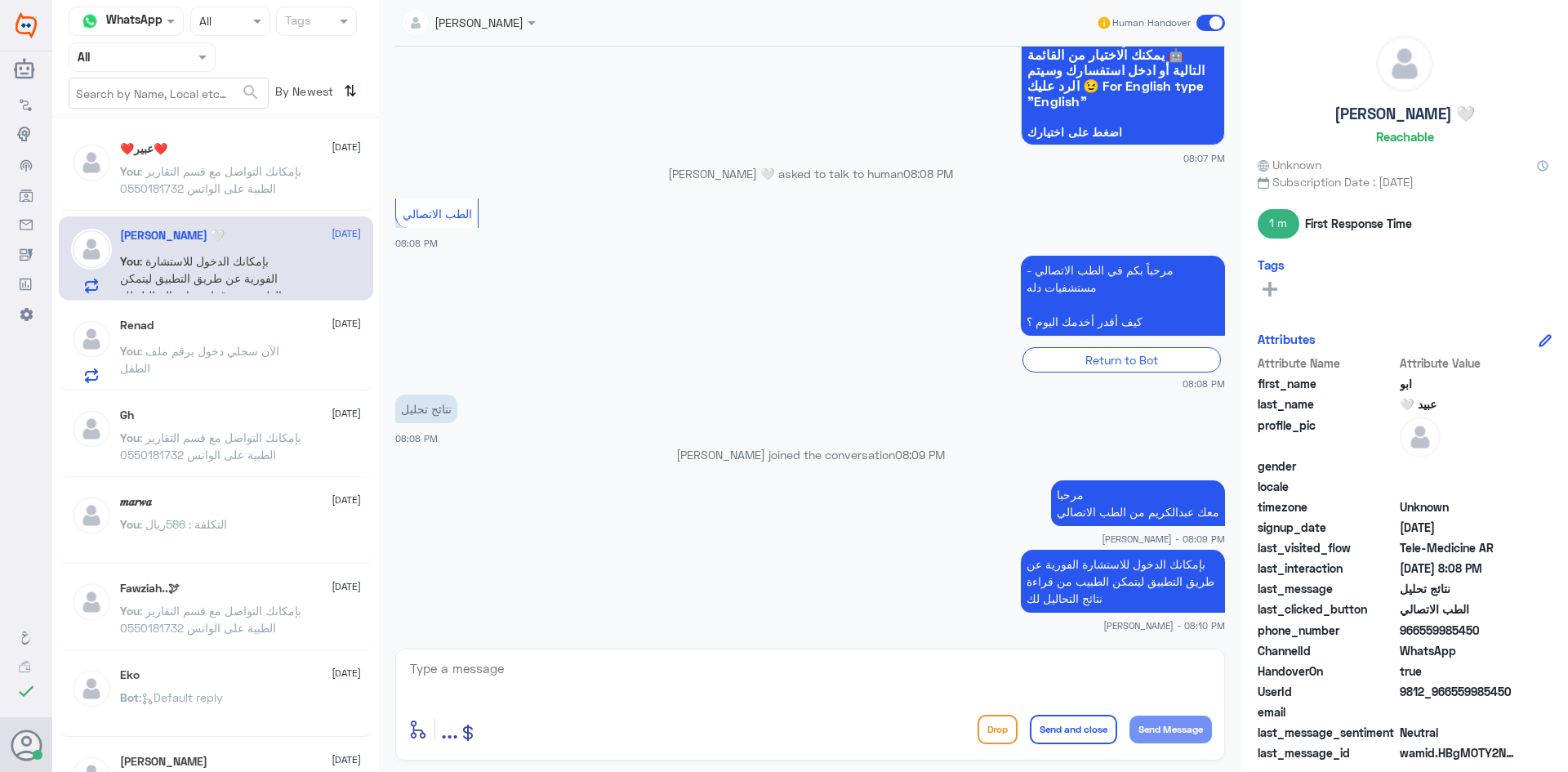
click at [1202, 24] on span at bounding box center [1210, 23] width 29 height 17
click at [0, 0] on input "checkbox" at bounding box center [0, 0] width 0 height 0
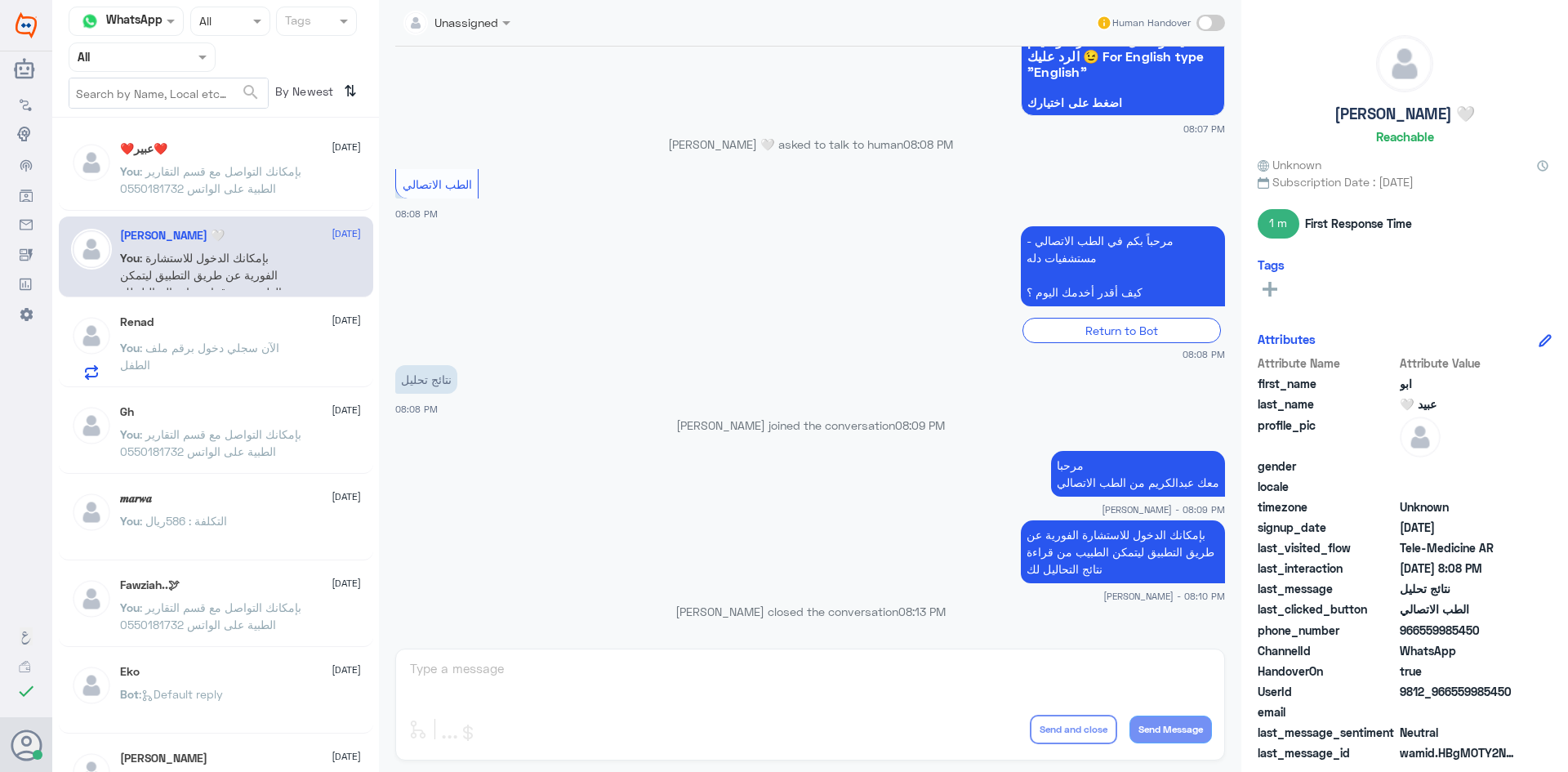
click at [262, 365] on p "You : الآن سجلي دخول برقم ملف الطفل" at bounding box center [212, 359] width 183 height 40
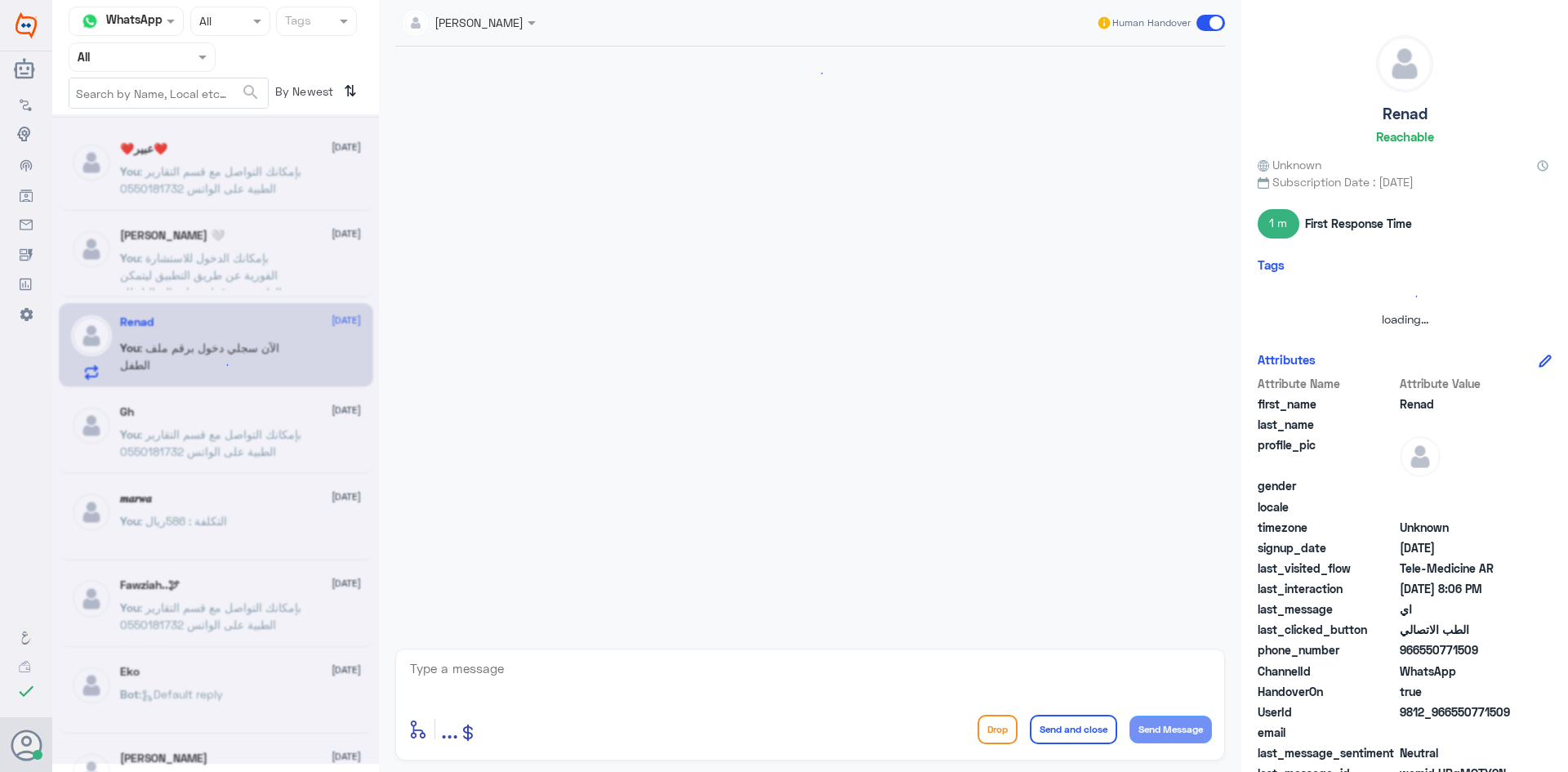
scroll to position [560, 0]
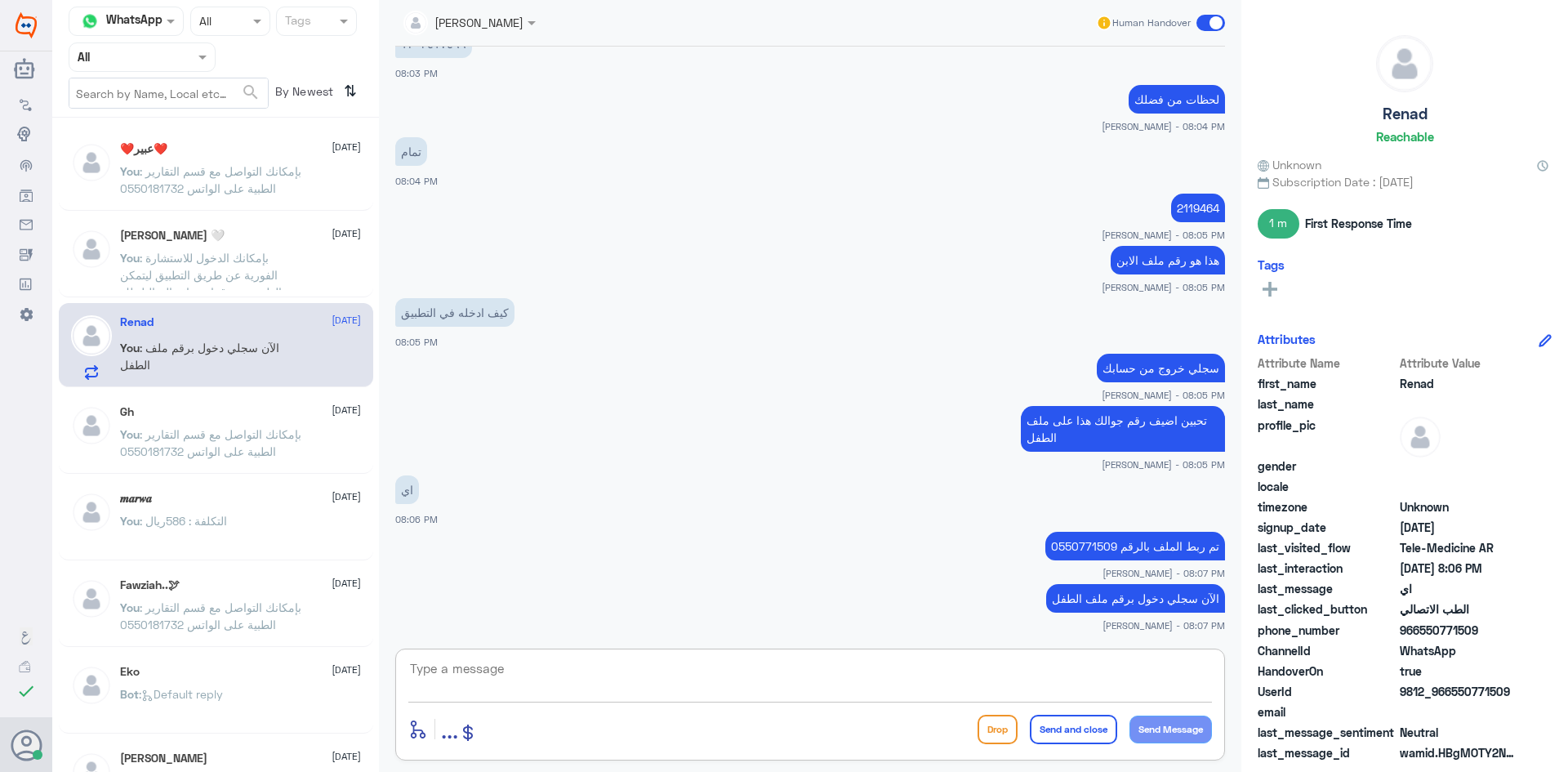
click at [1182, 660] on textarea at bounding box center [809, 677] width 803 height 40
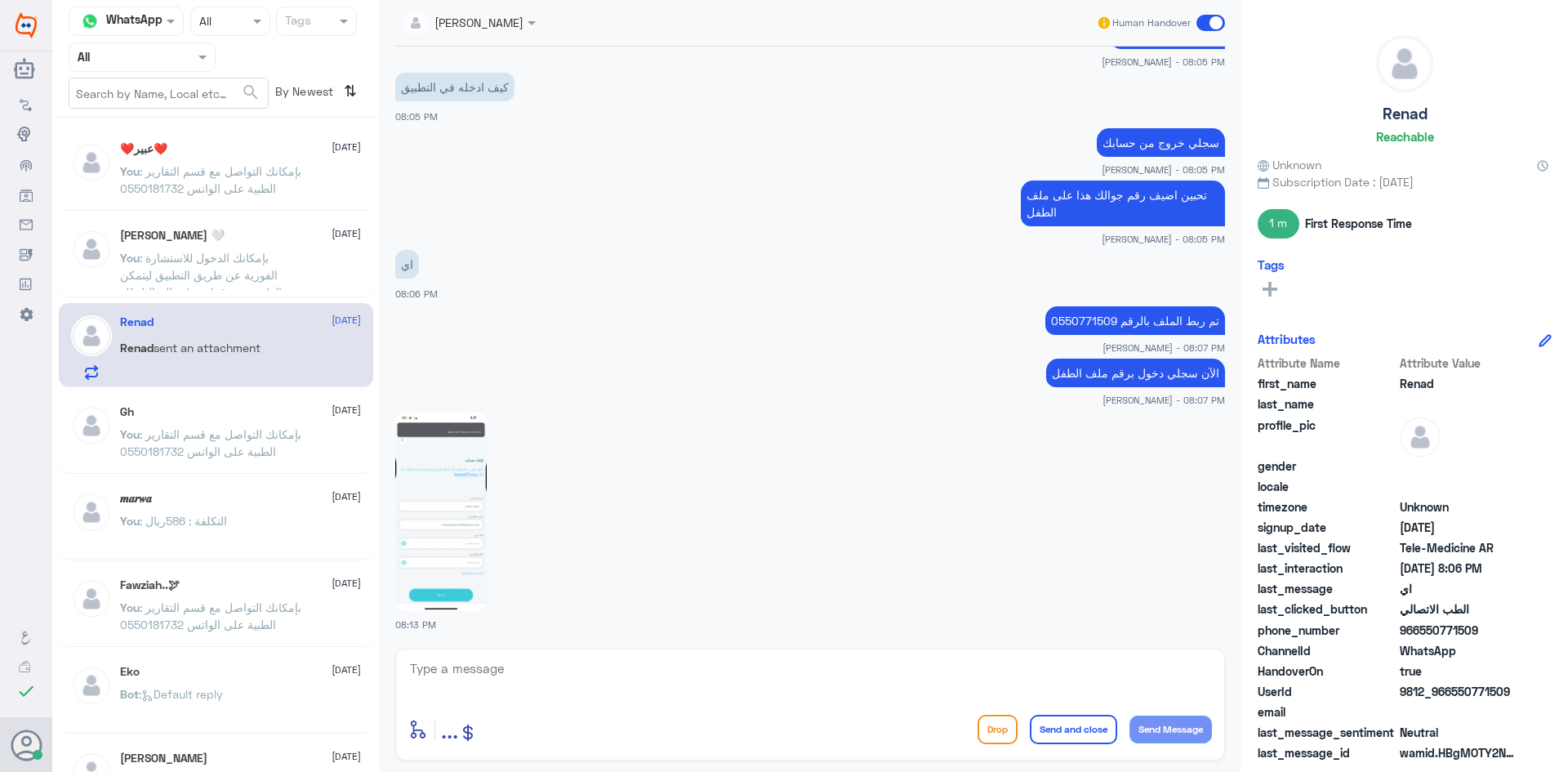
click at [441, 495] on img at bounding box center [441, 511] width 92 height 198
click at [556, 677] on textarea at bounding box center [809, 677] width 803 height 40
click at [762, 672] on textarea at bounding box center [809, 677] width 803 height 40
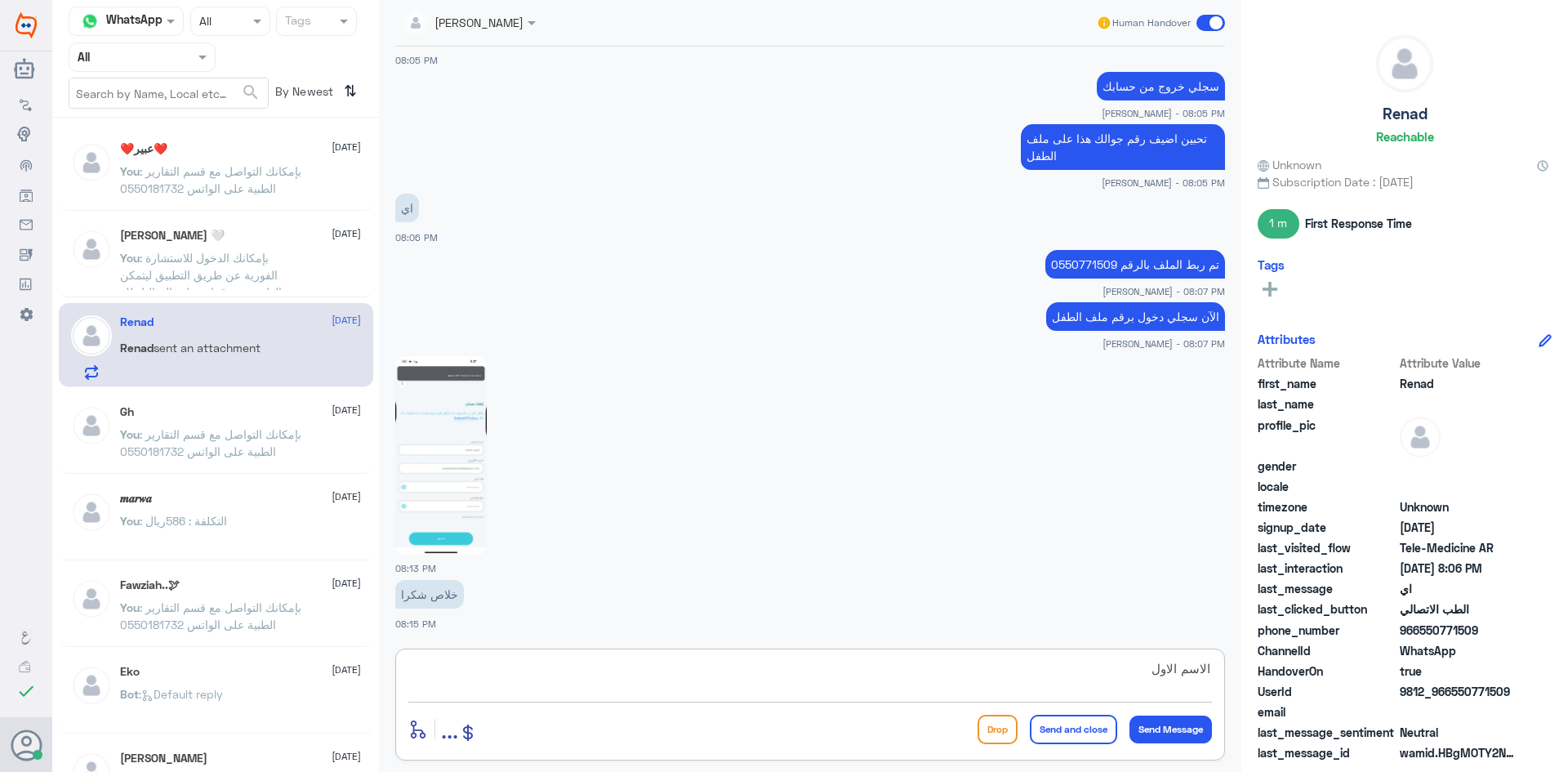
scroll to position [898, 0]
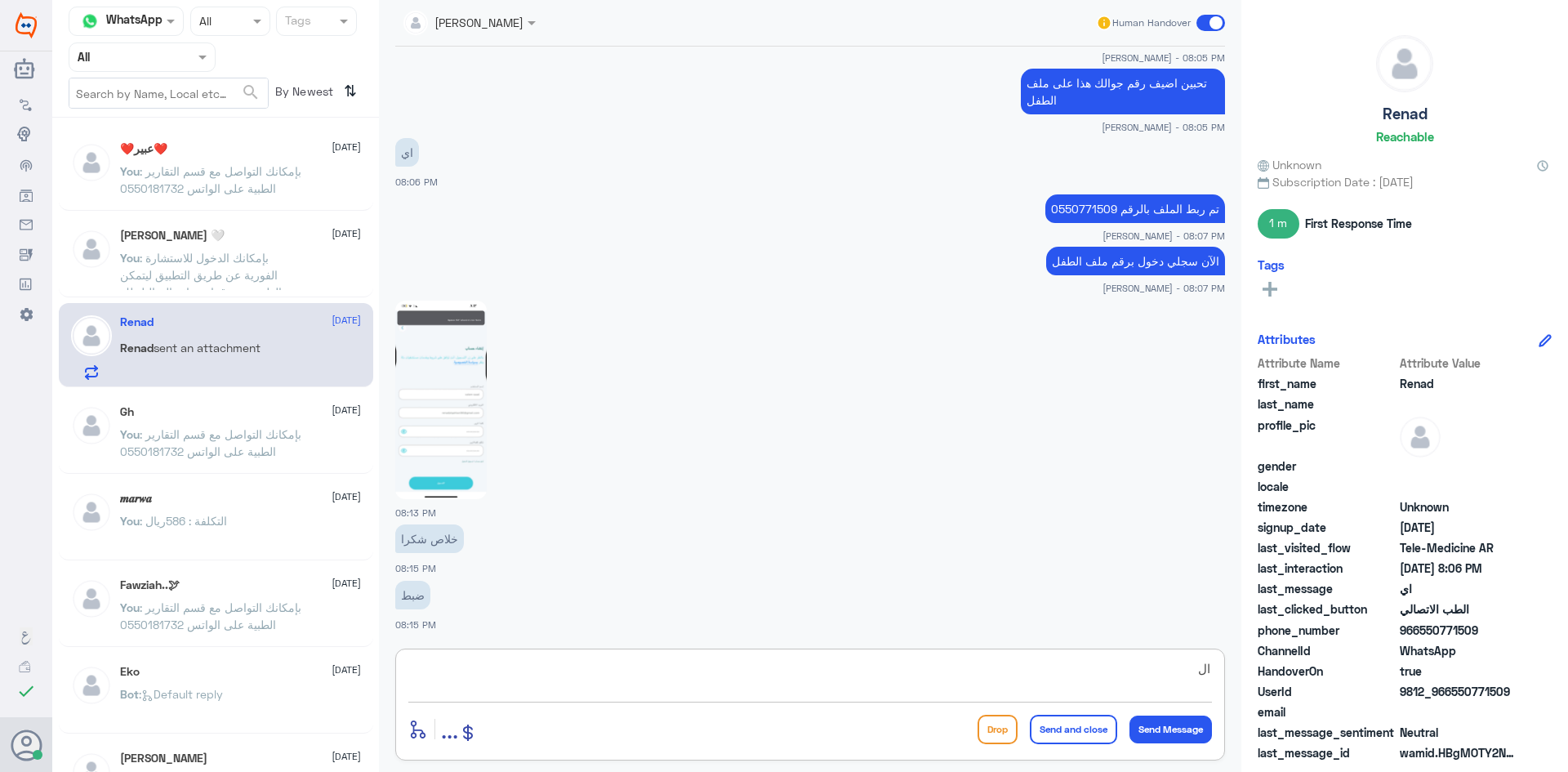
type textarea "ا"
type textarea "تبين معك خدمة الاستشارة الفورية ؟"
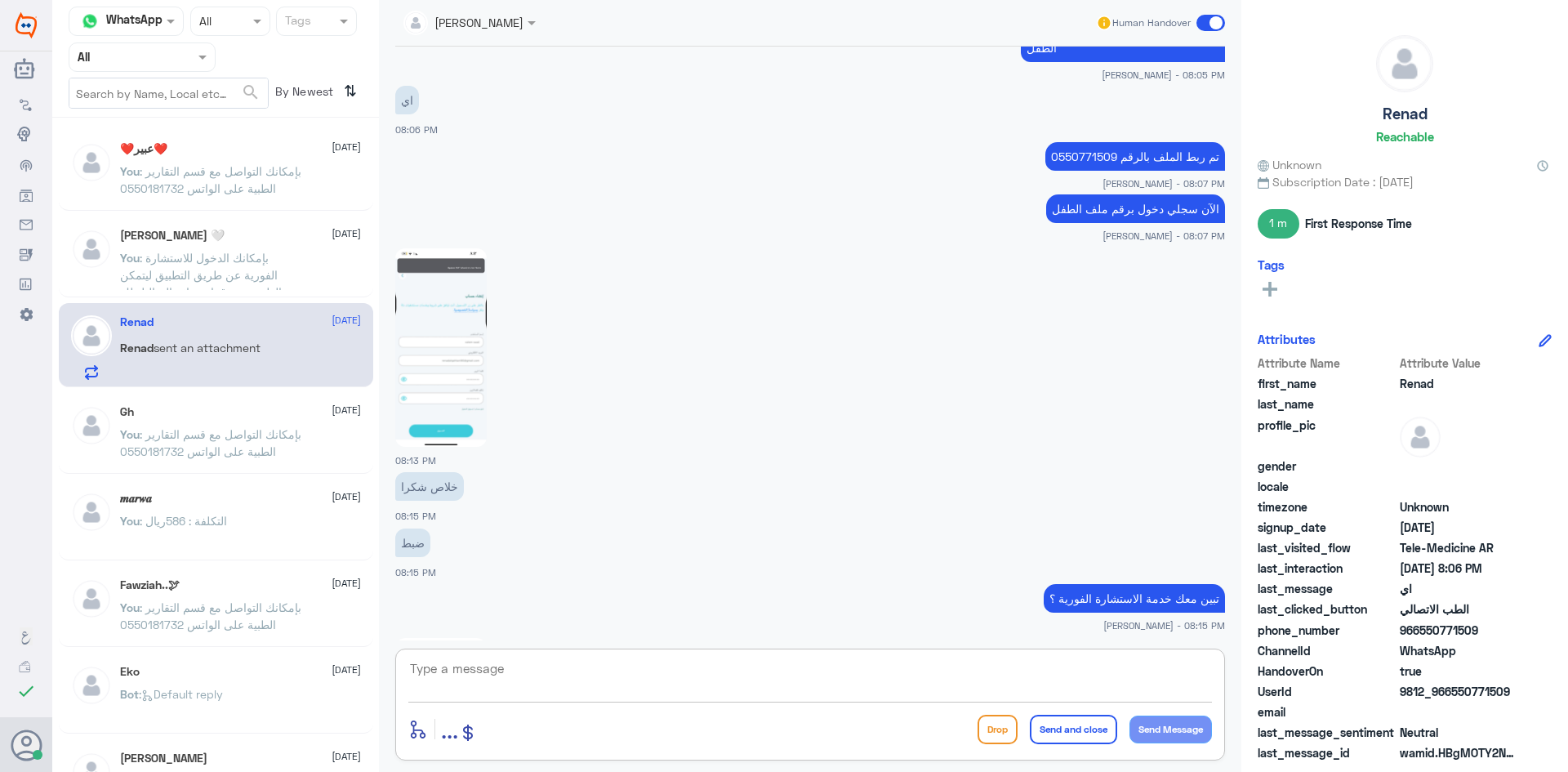
scroll to position [1176, 0]
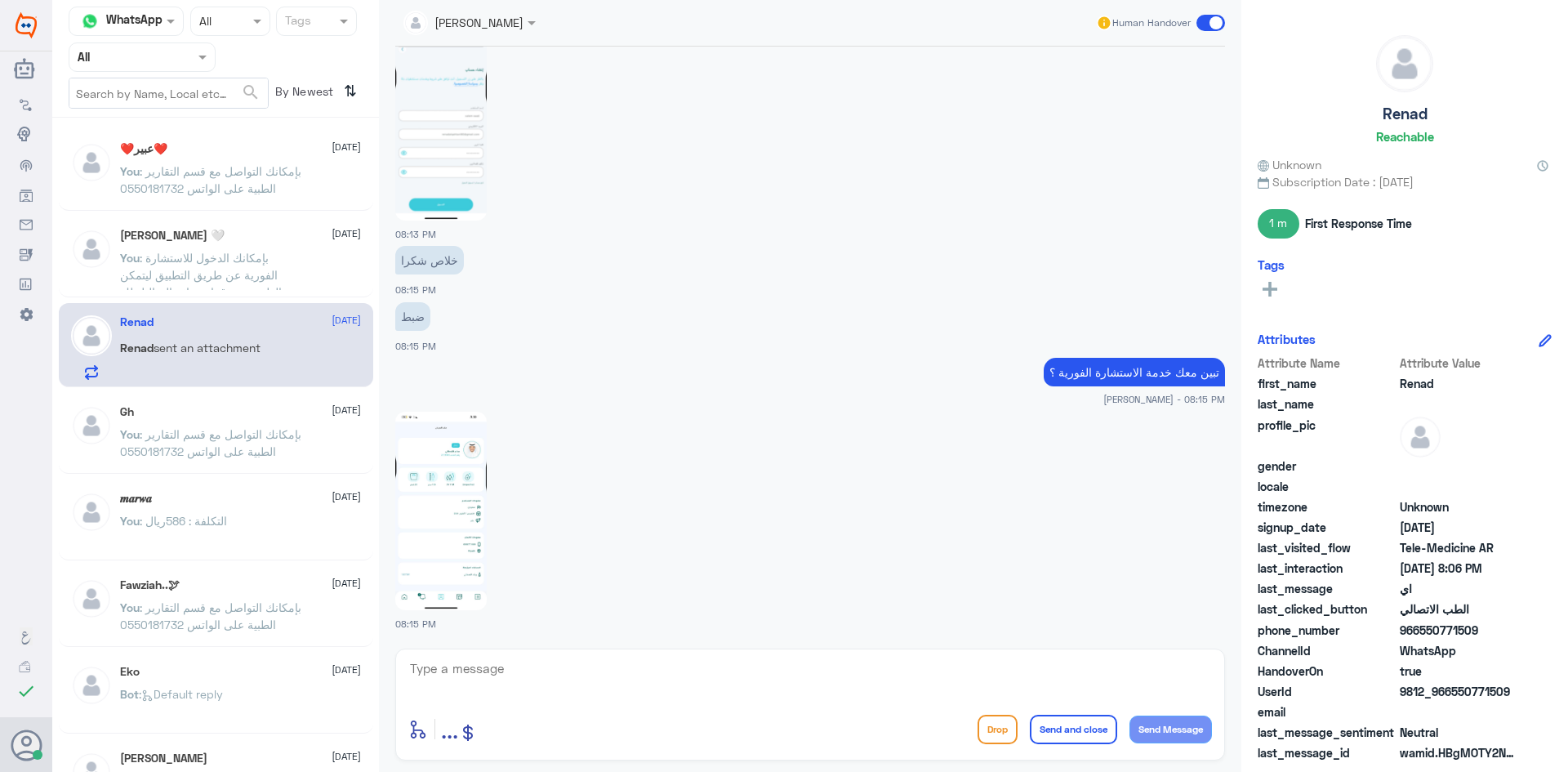
click at [445, 538] on img at bounding box center [441, 511] width 92 height 198
click at [565, 677] on textarea at bounding box center [809, 677] width 803 height 40
click at [443, 544] on img at bounding box center [441, 511] width 92 height 198
click at [535, 665] on textarea at bounding box center [809, 677] width 803 height 40
click at [466, 448] on img at bounding box center [441, 511] width 92 height 198
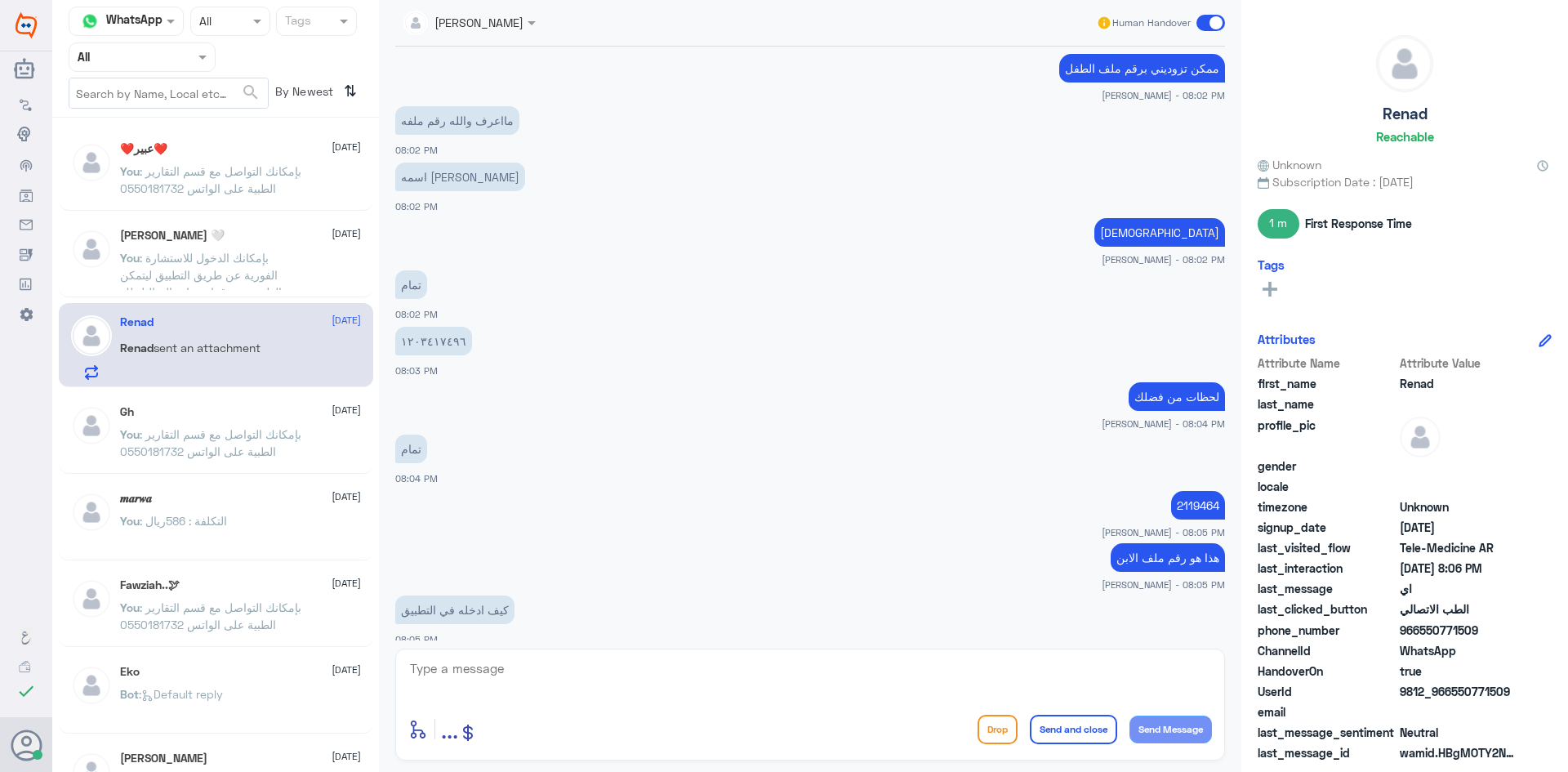
scroll to position [441, 0]
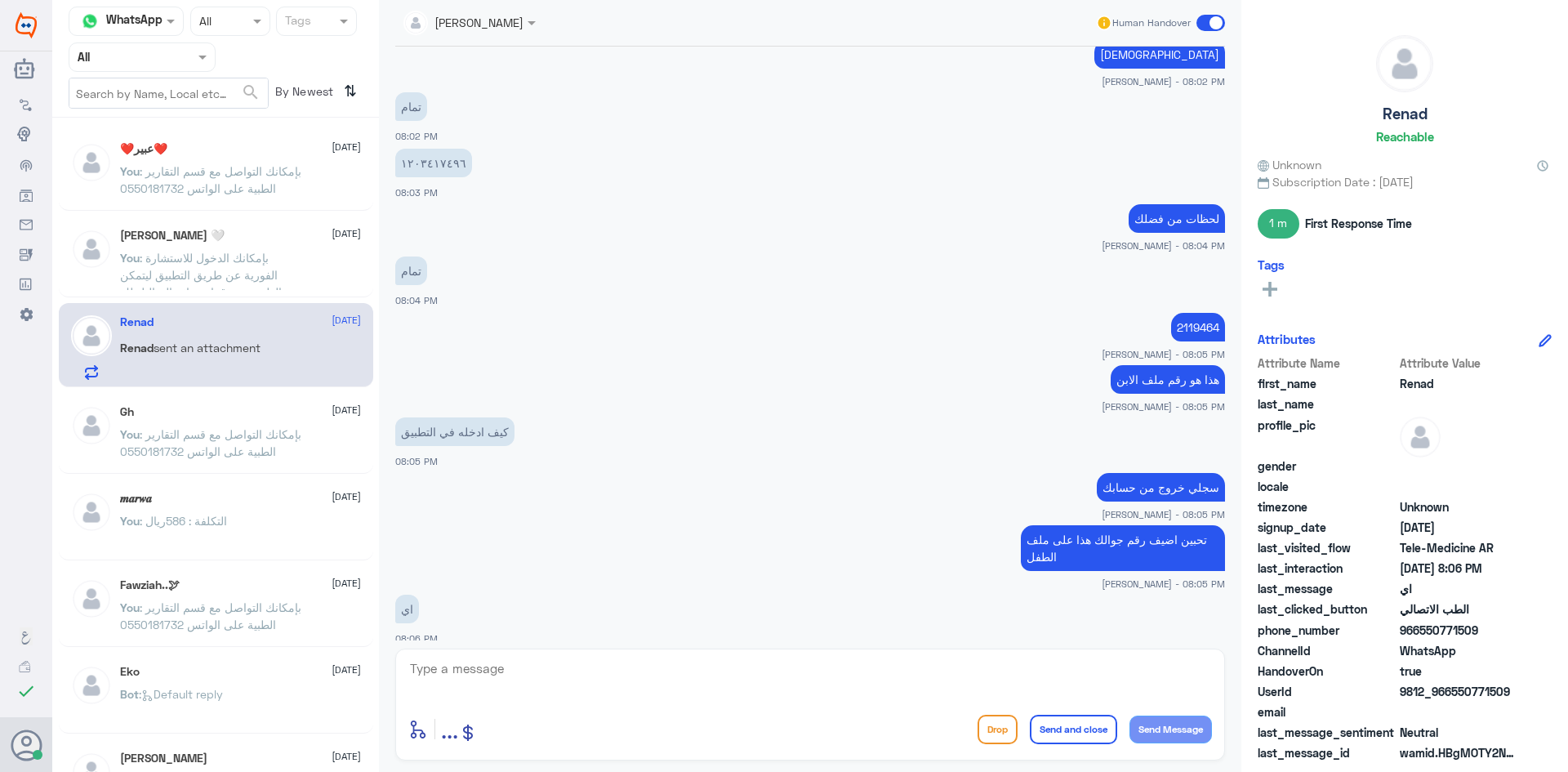
click at [1194, 327] on p "2119464" at bounding box center [1197, 326] width 54 height 29
copy p "2119464"
click at [583, 661] on textarea at bounding box center [809, 677] width 803 height 40
type textarea "ف"
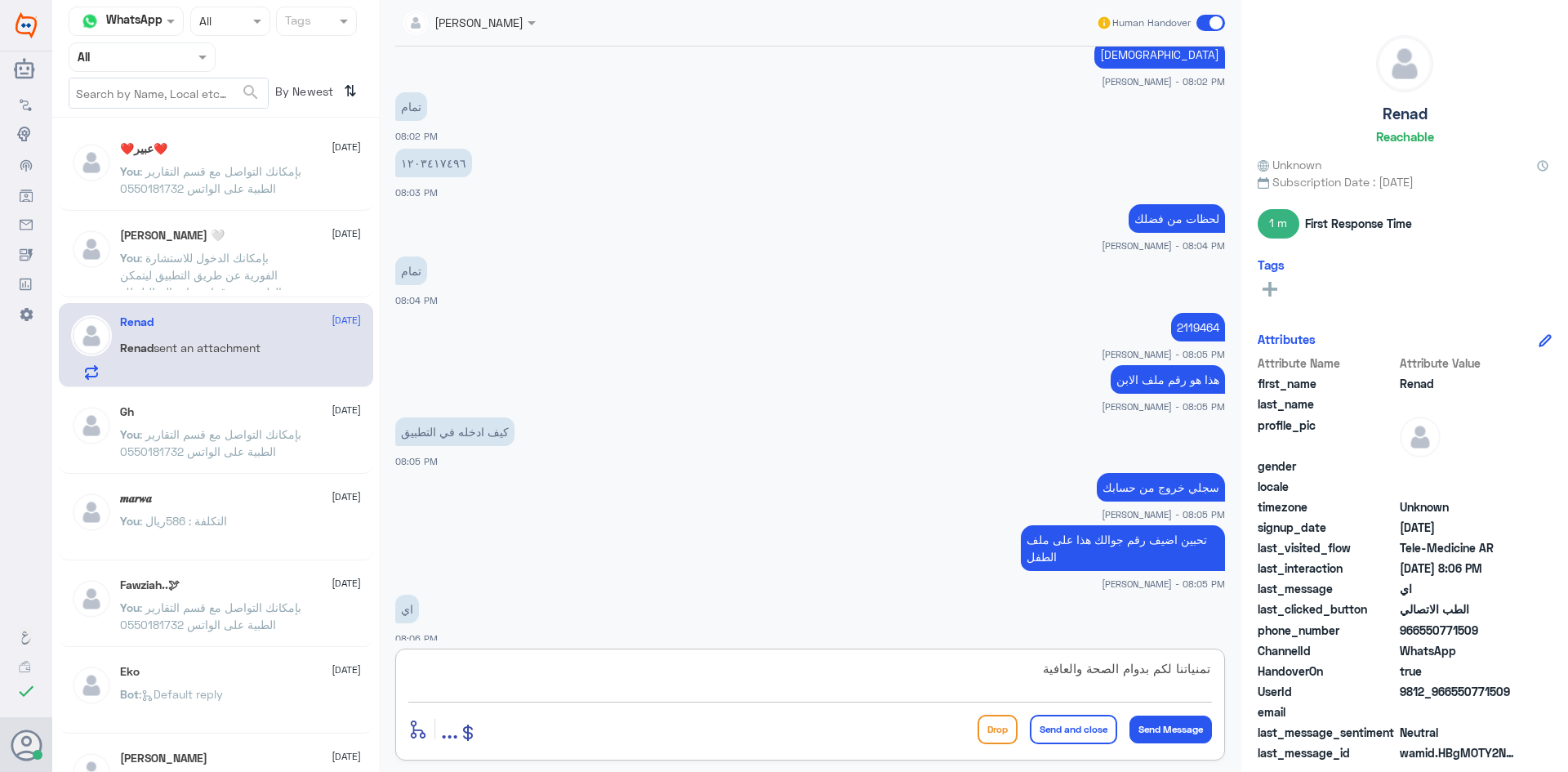
type textarea "تمنياتنا لكم بدوام الصحة والعافية"
click at [1065, 727] on button "Send and close" at bounding box center [1073, 730] width 88 height 30
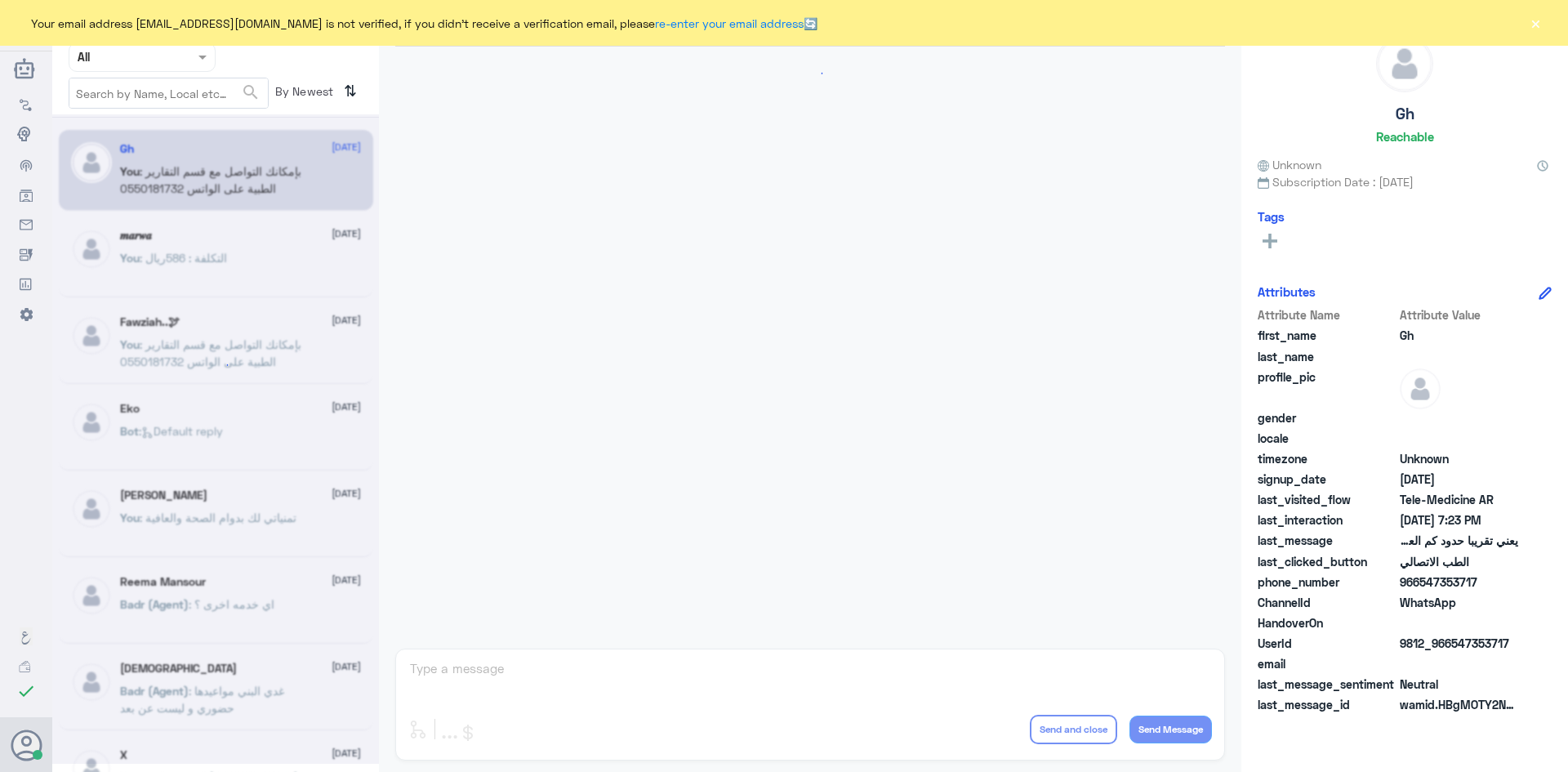
scroll to position [696, 0]
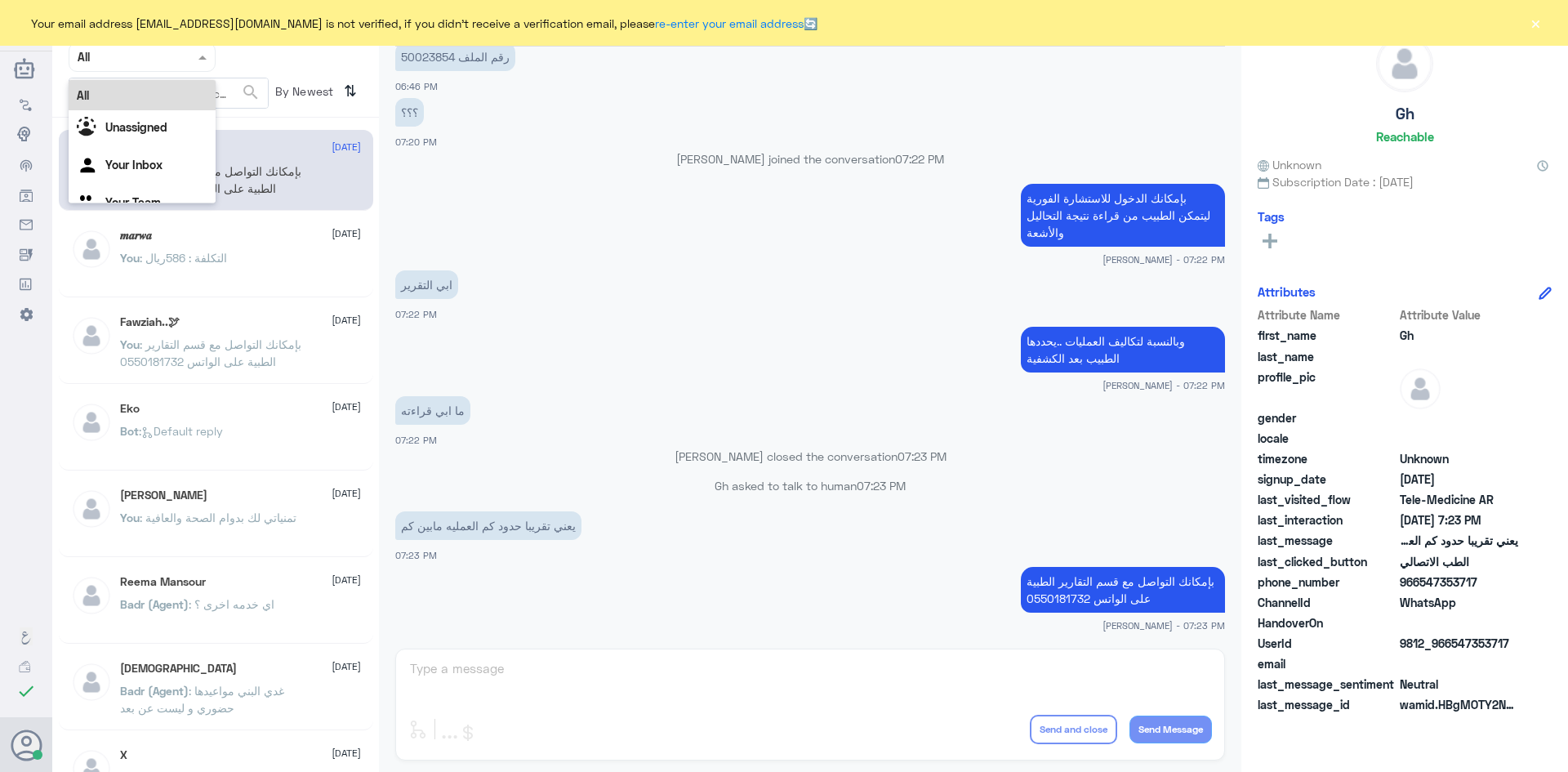
click at [197, 52] on span at bounding box center [204, 56] width 21 height 17
click at [170, 130] on div "Unassigned" at bounding box center [142, 129] width 147 height 37
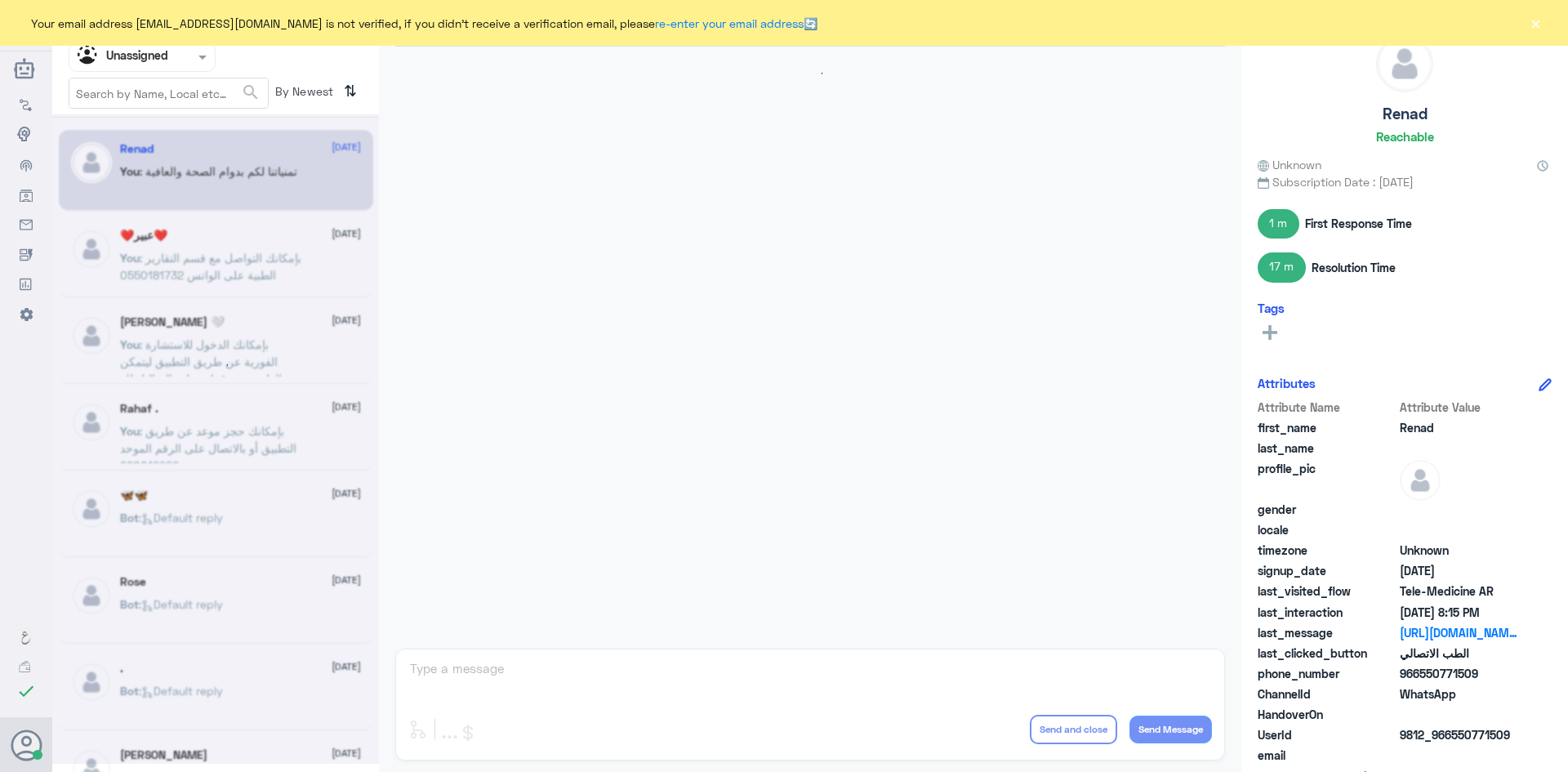
scroll to position [860, 0]
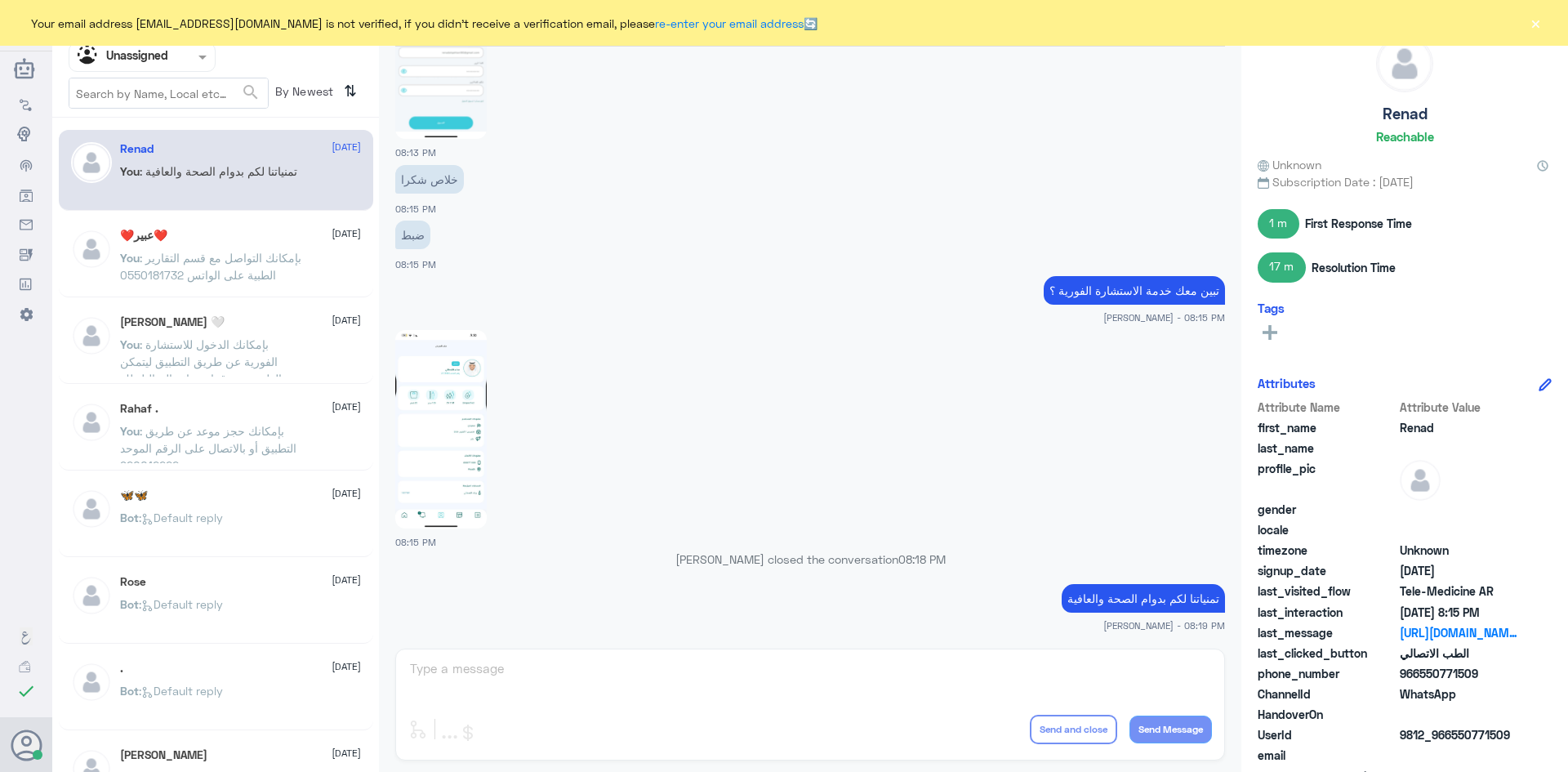
click at [214, 426] on span ": بإمكانك حجز موعد عن طريق التطبيق أو بالاتصال على الرقم الموحد 920012222" at bounding box center [208, 448] width 176 height 48
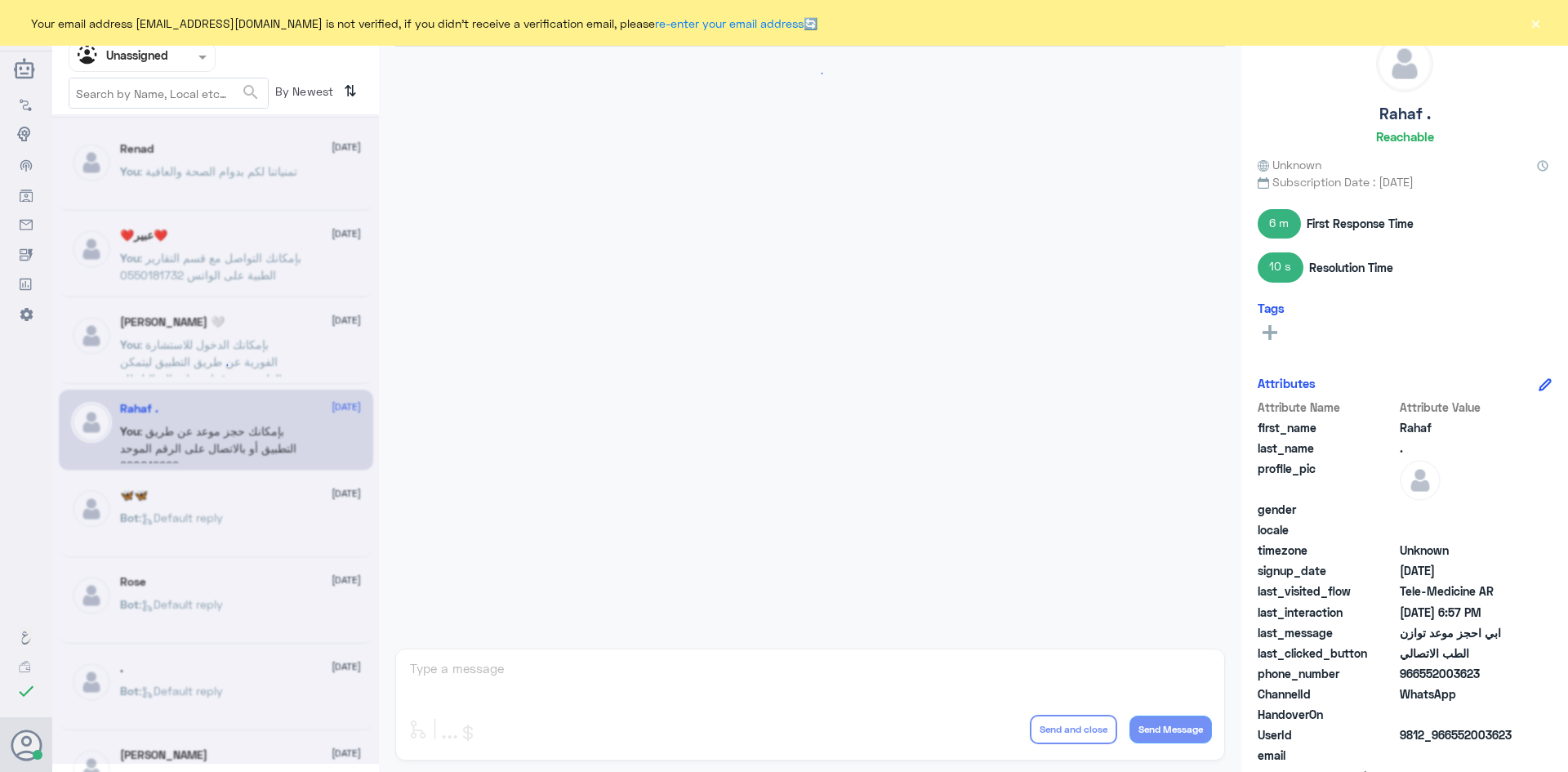
scroll to position [670, 0]
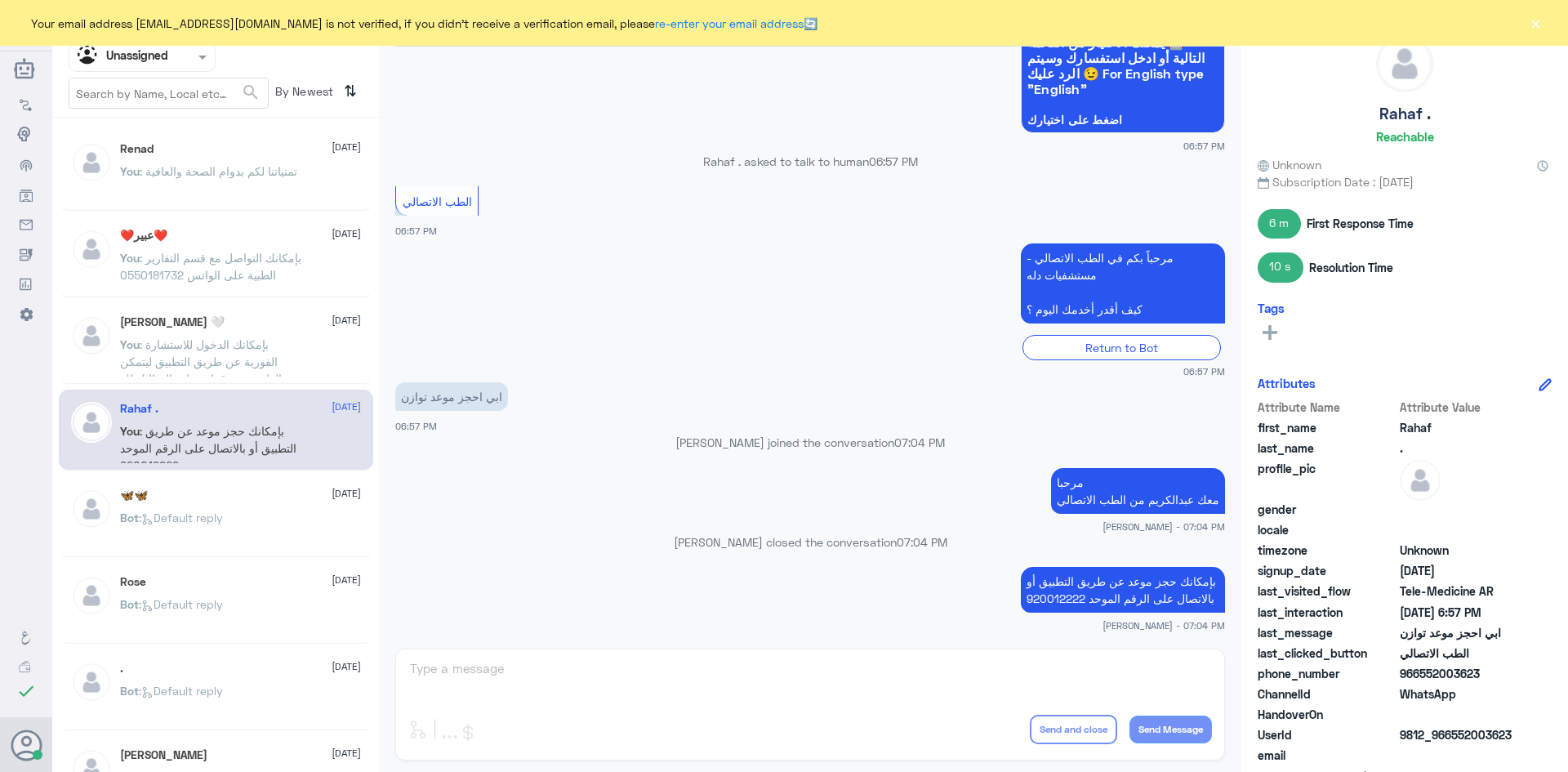
click at [217, 501] on div "🦋🦋 [DATE]" at bounding box center [240, 495] width 240 height 14
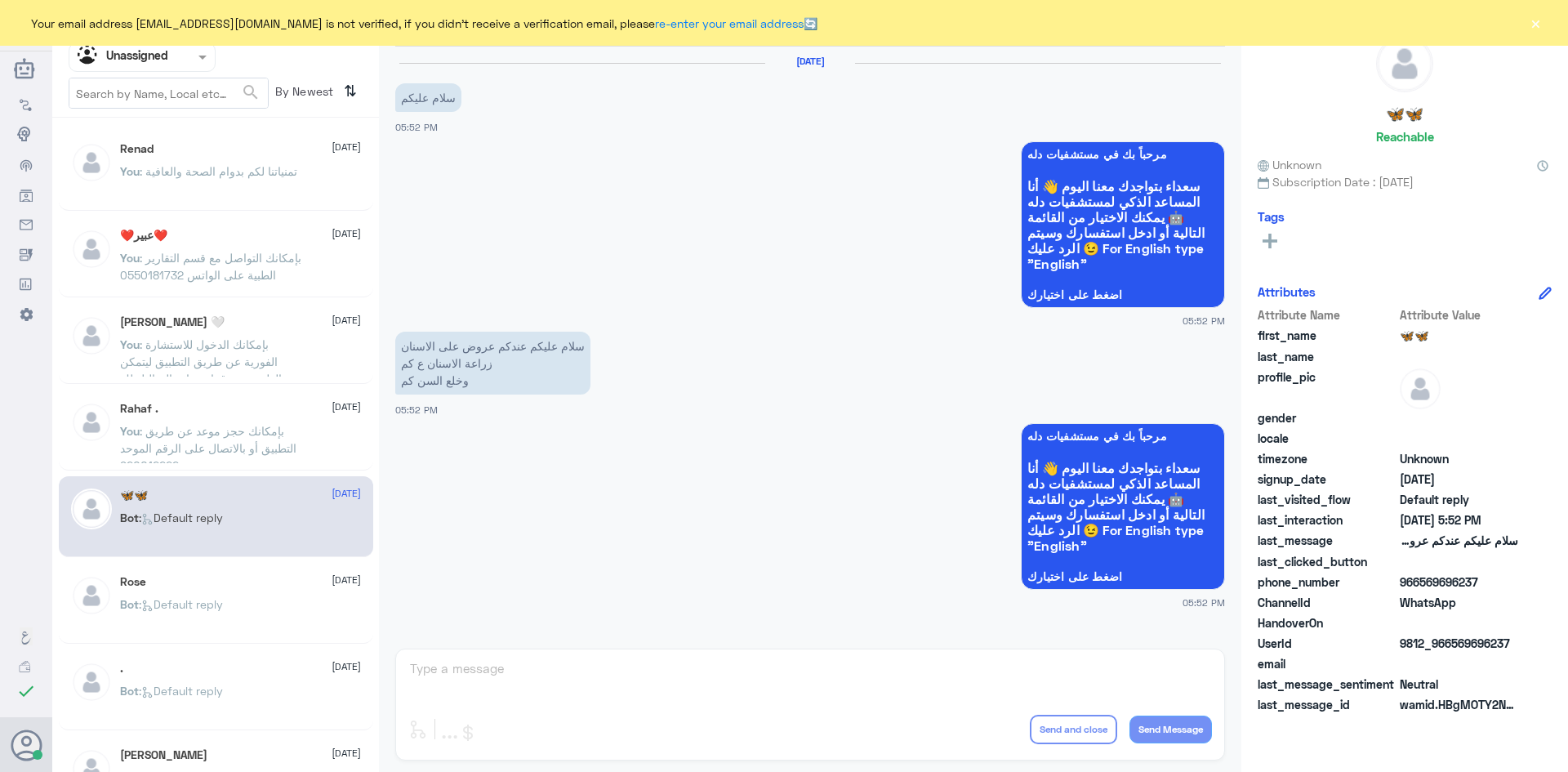
click at [207, 577] on div "Rose [DATE]" at bounding box center [240, 582] width 240 height 14
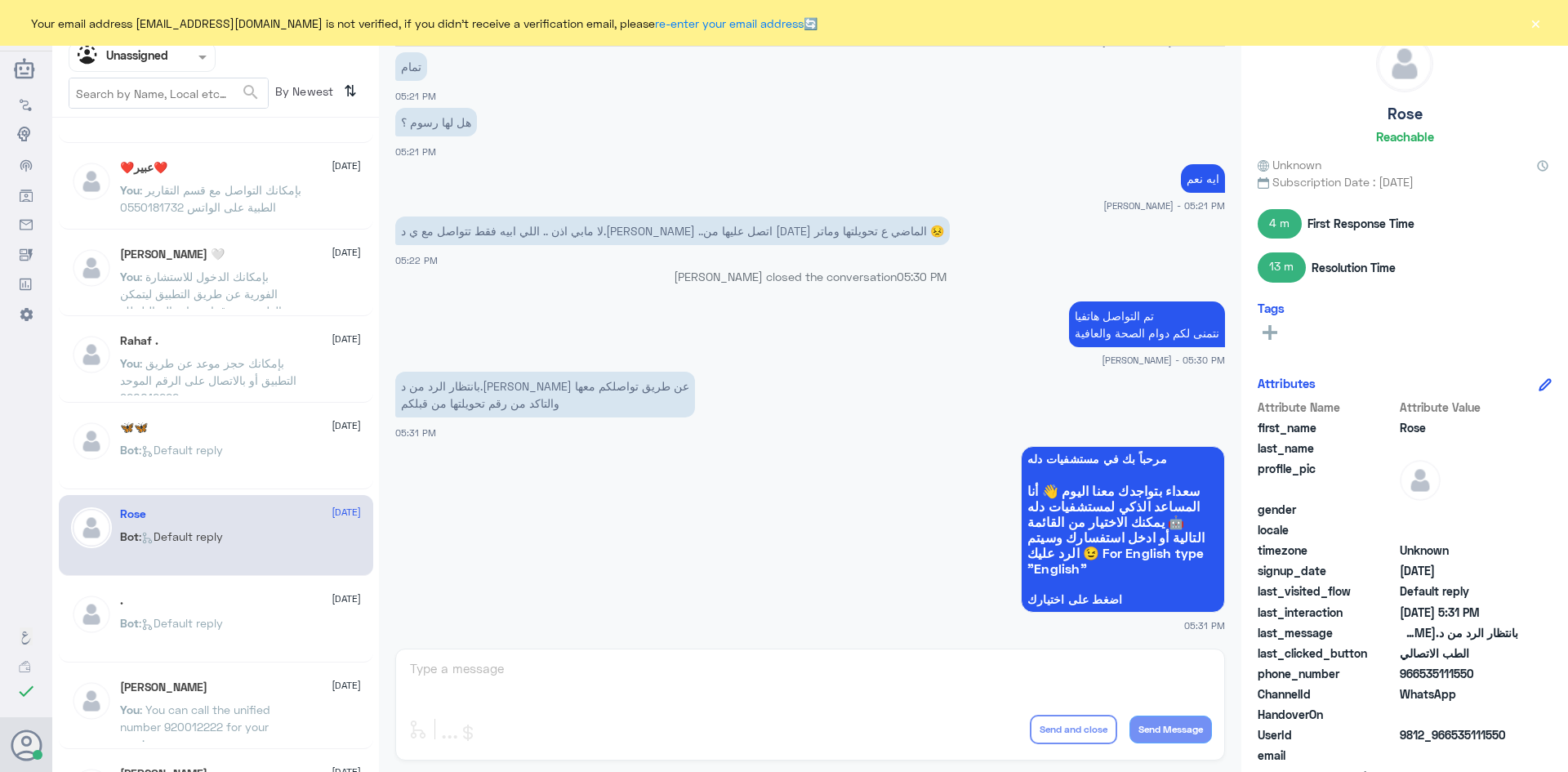
scroll to position [164, 0]
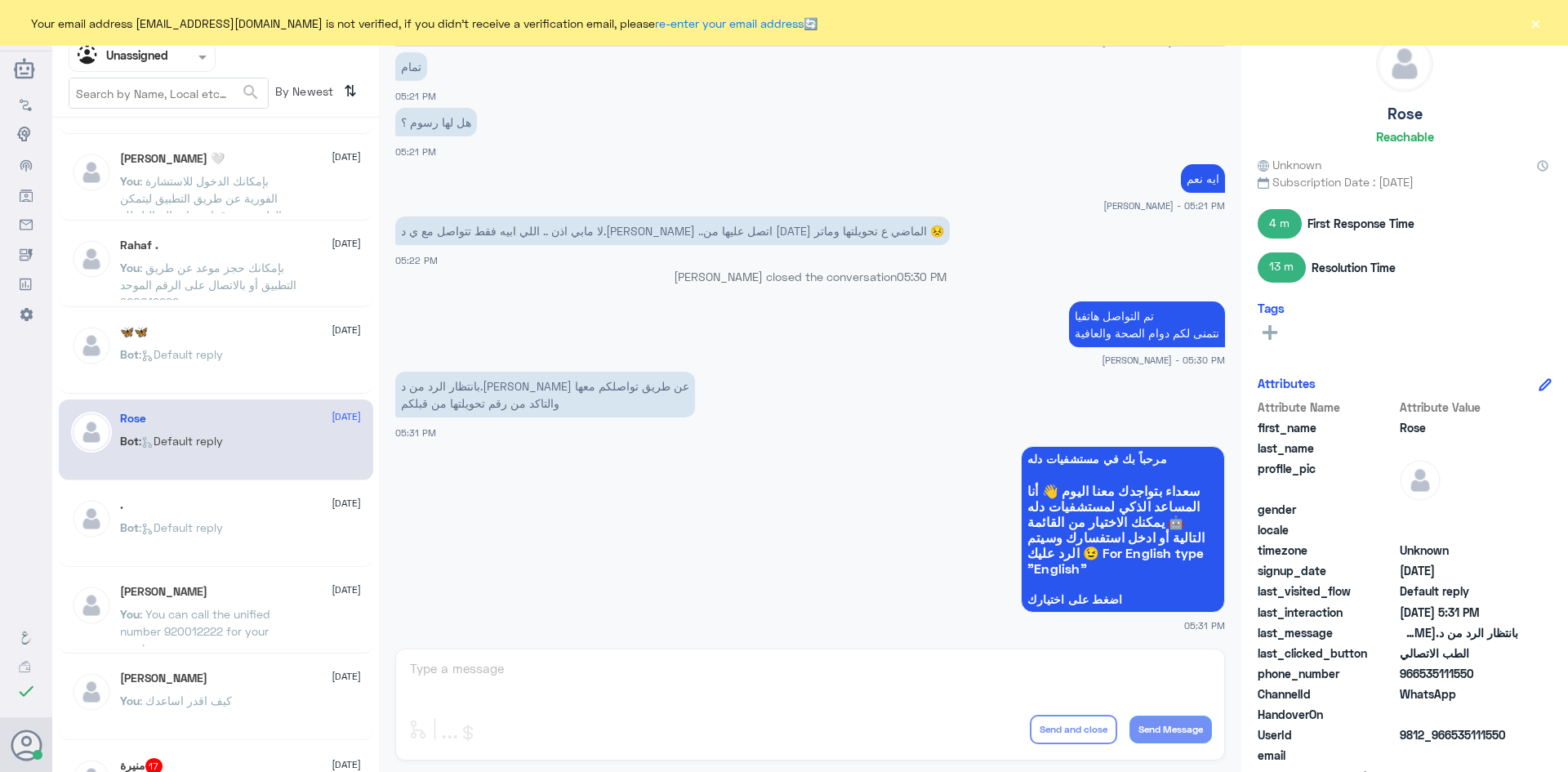
click at [214, 524] on span ": Default reply" at bounding box center [180, 527] width 84 height 14
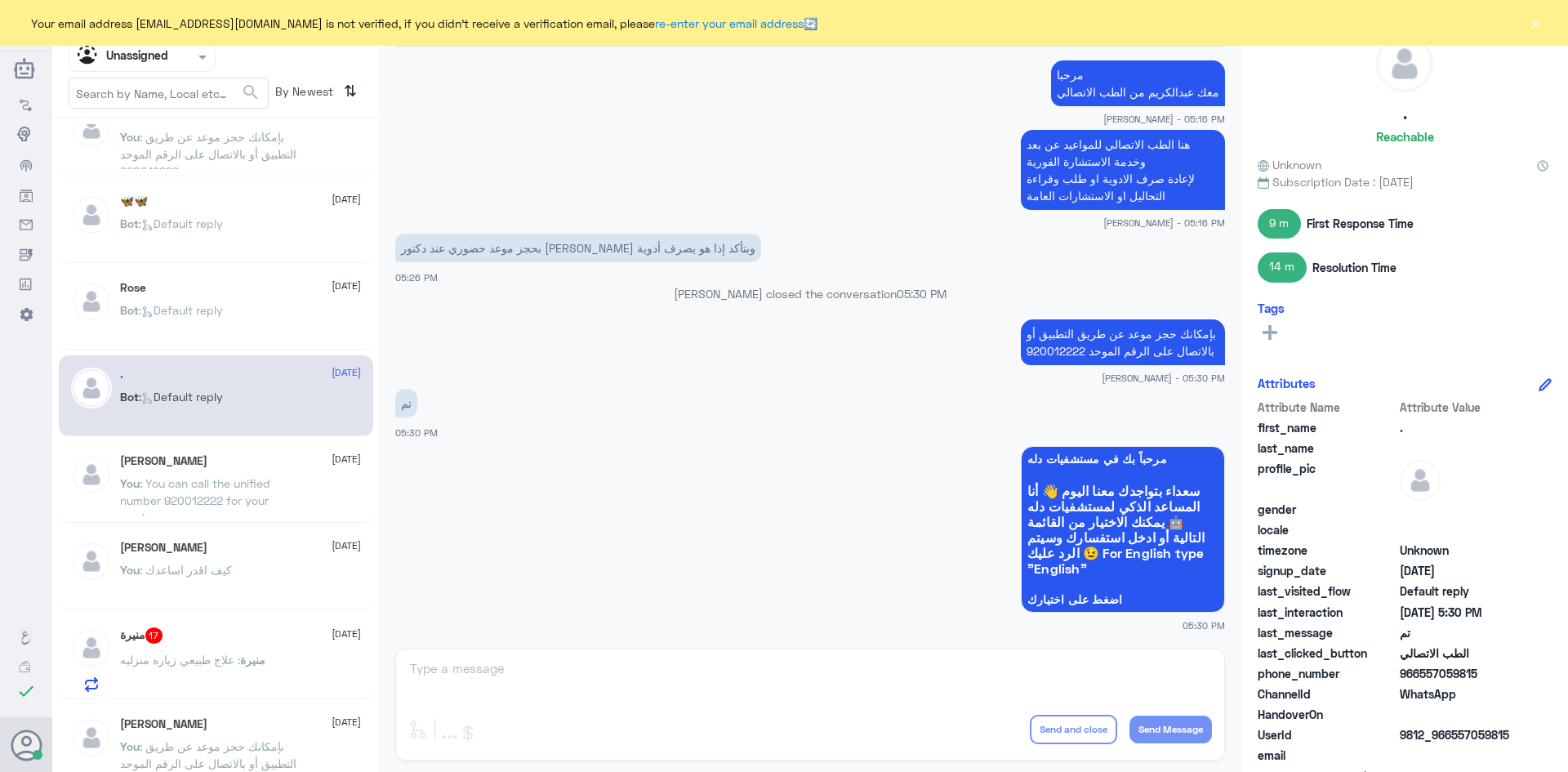
scroll to position [326, 0]
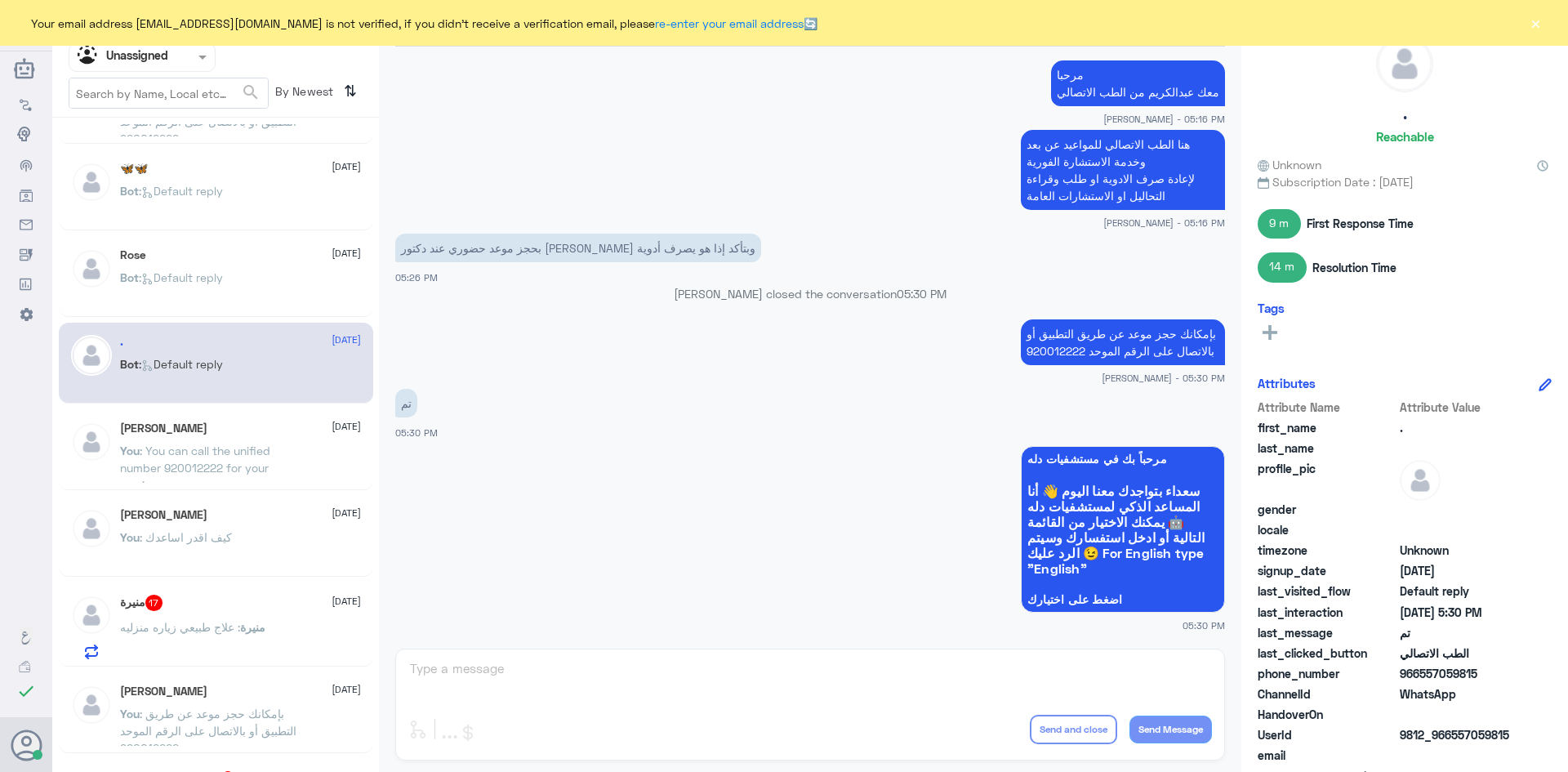
click at [227, 609] on div "منيرة 17 [DATE]" at bounding box center [240, 602] width 240 height 17
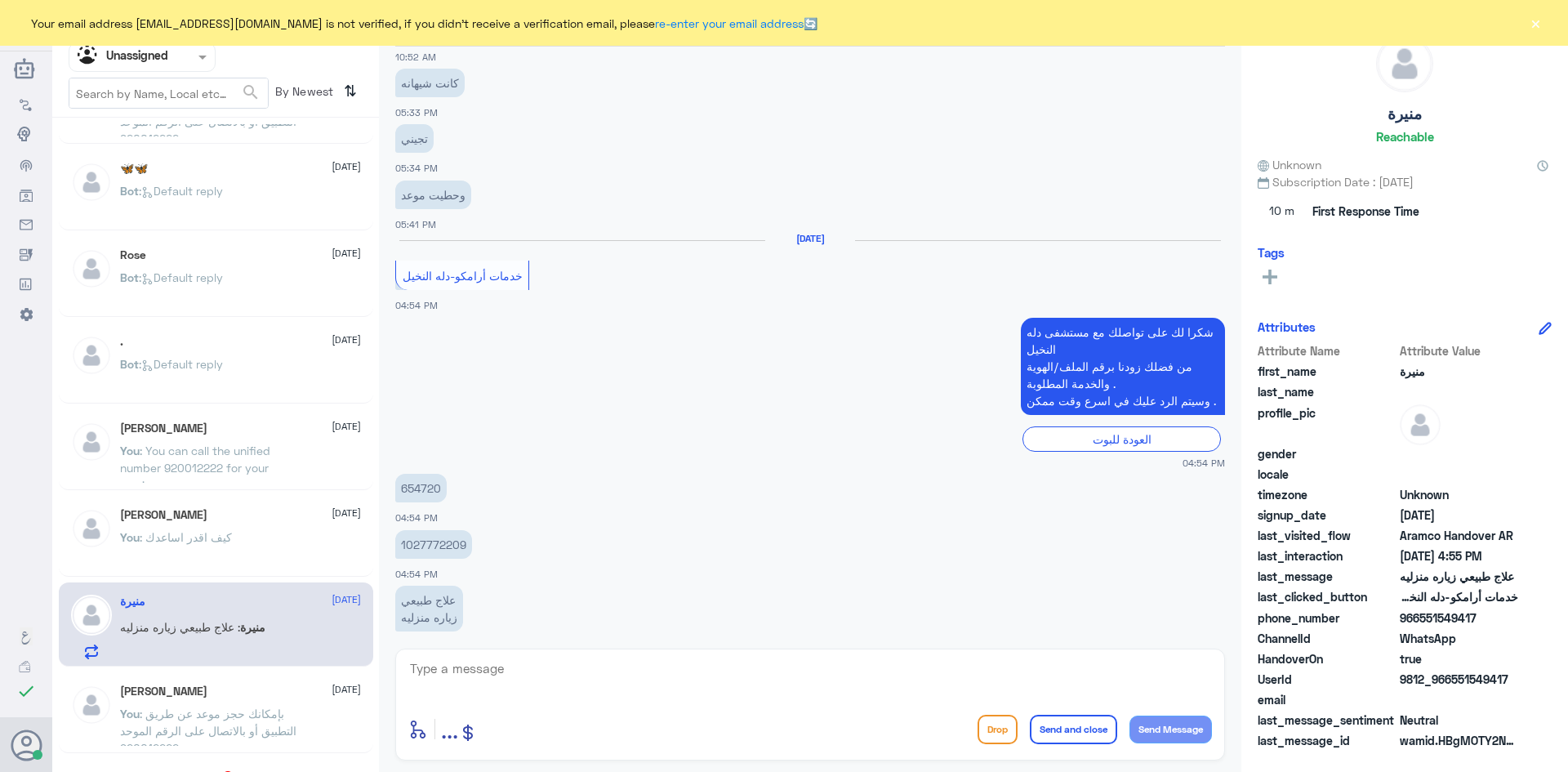
scroll to position [1655, 0]
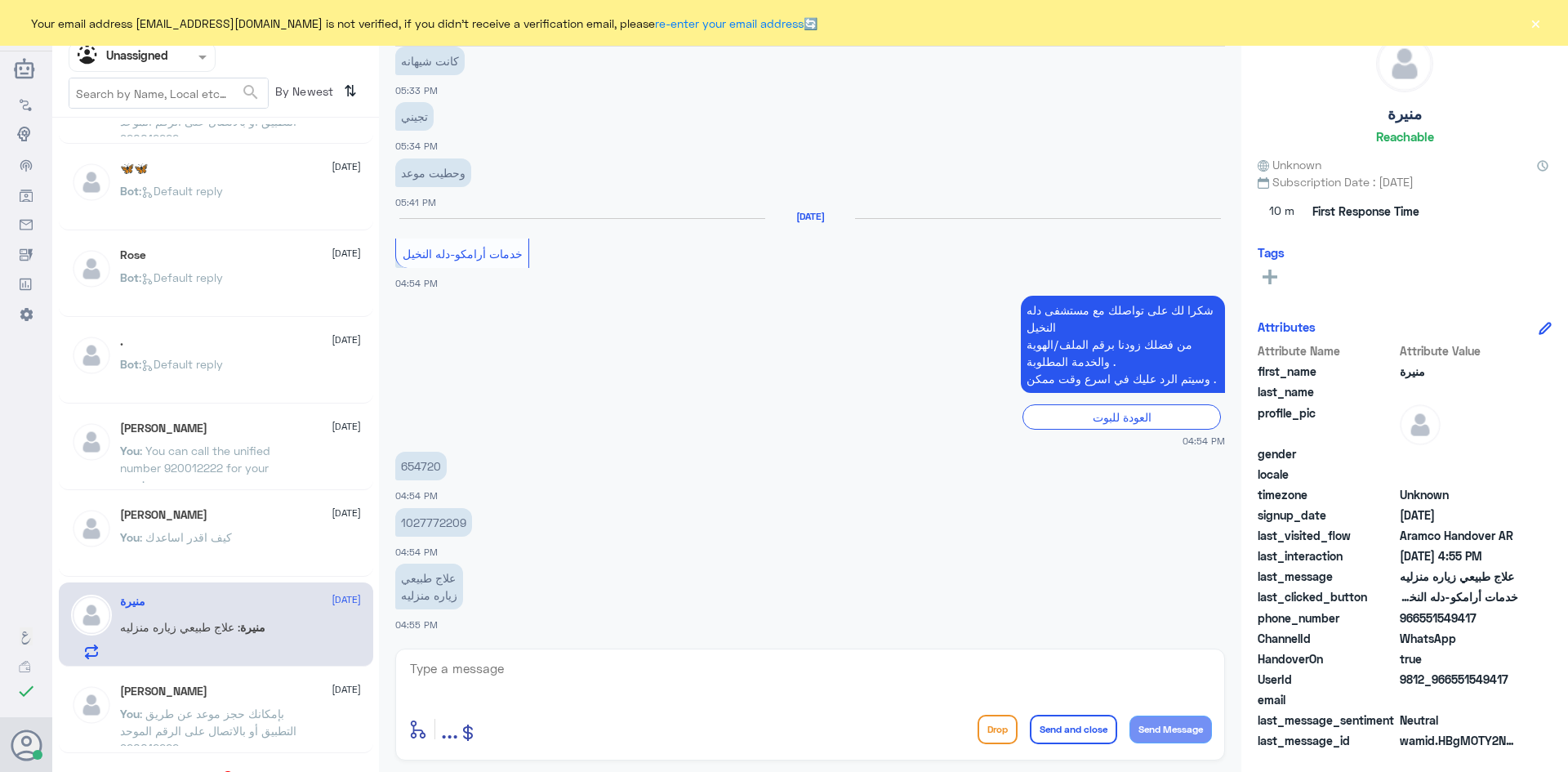
click at [248, 690] on div "[PERSON_NAME] [DATE]" at bounding box center [240, 691] width 240 height 14
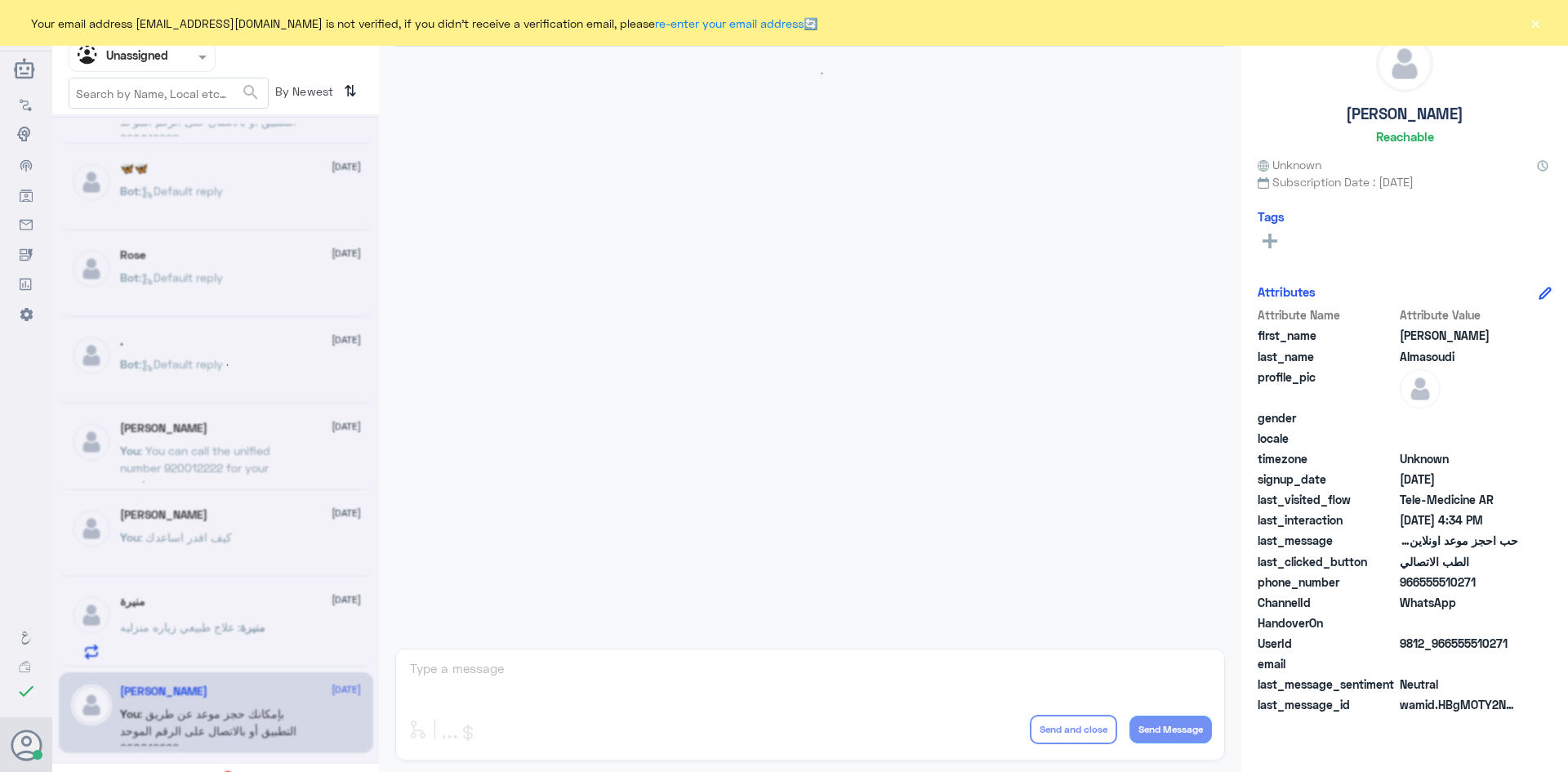
scroll to position [192, 0]
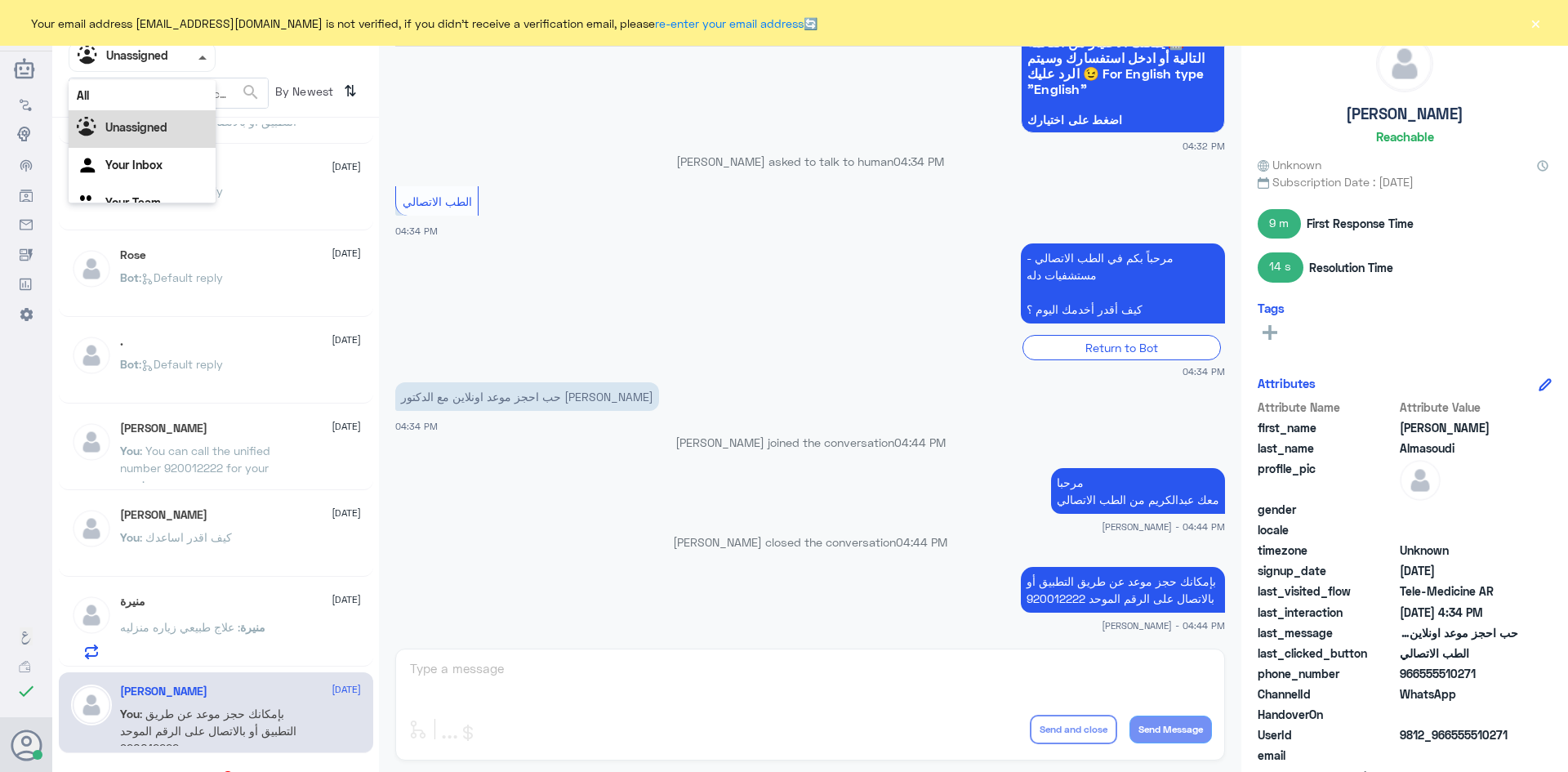
click at [202, 58] on span at bounding box center [202, 57] width 8 height 4
click at [123, 94] on div "All" at bounding box center [142, 95] width 147 height 31
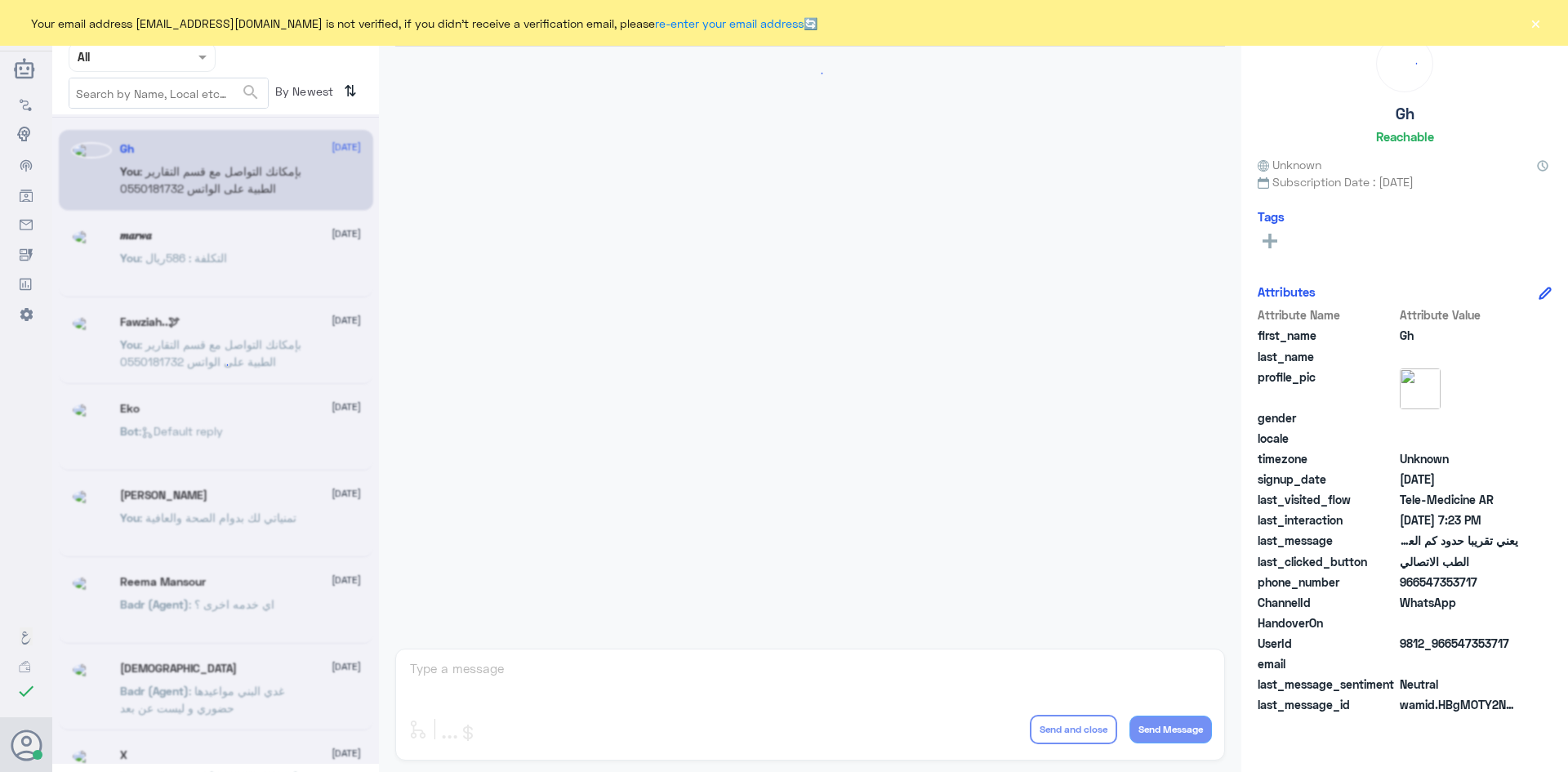
scroll to position [696, 0]
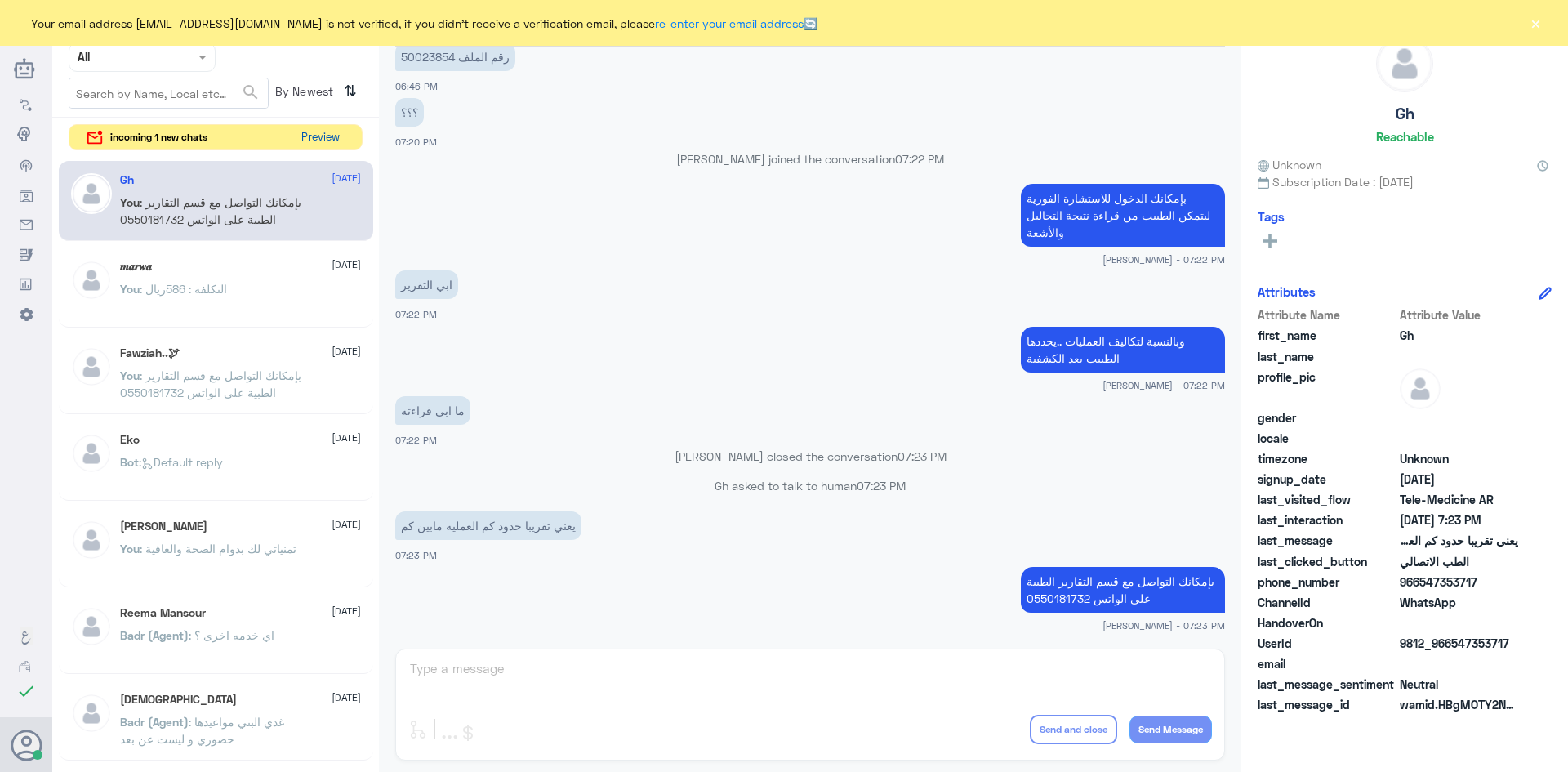
click at [332, 134] on button "Preview" at bounding box center [319, 138] width 50 height 26
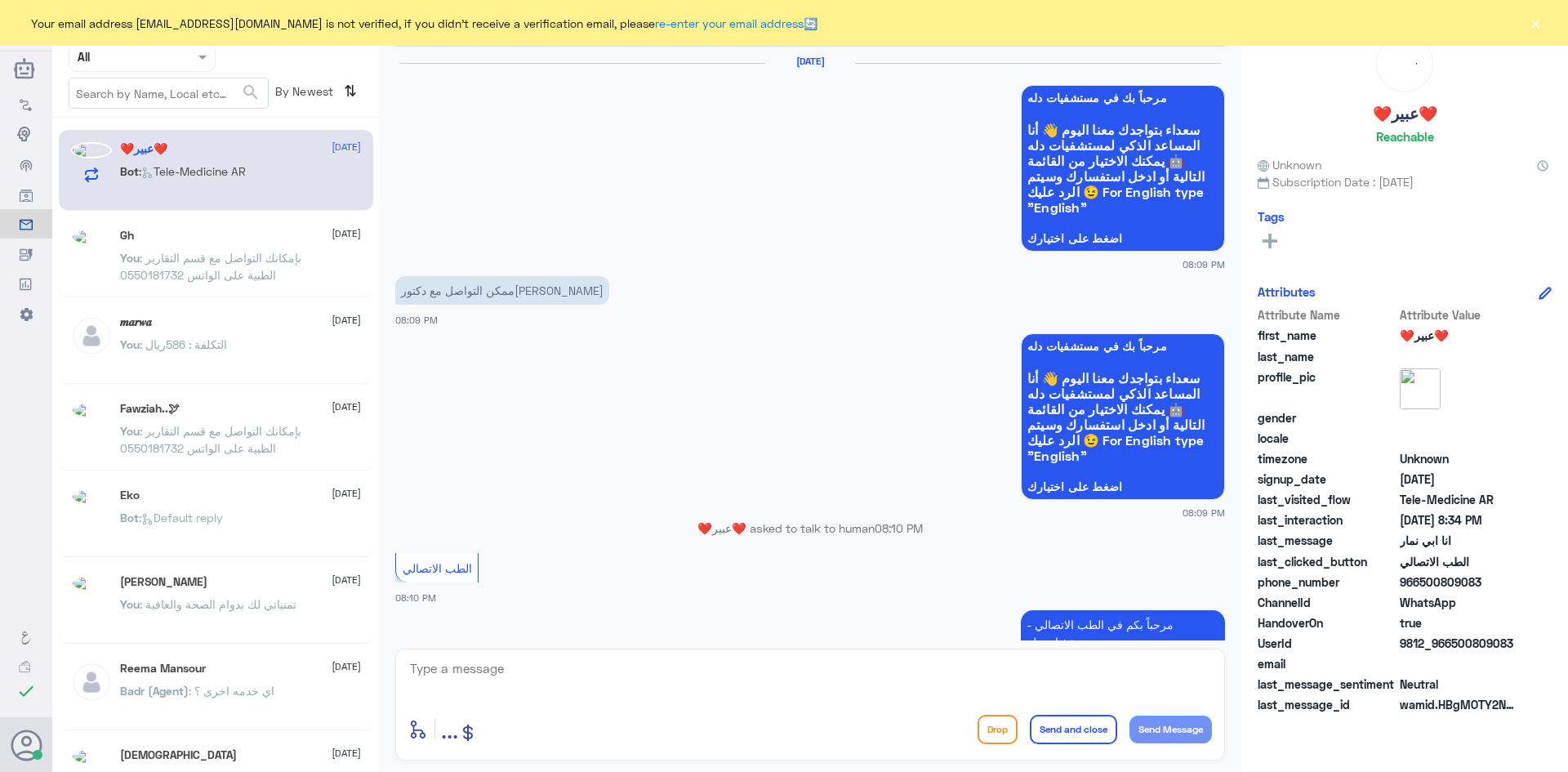
scroll to position [1088, 0]
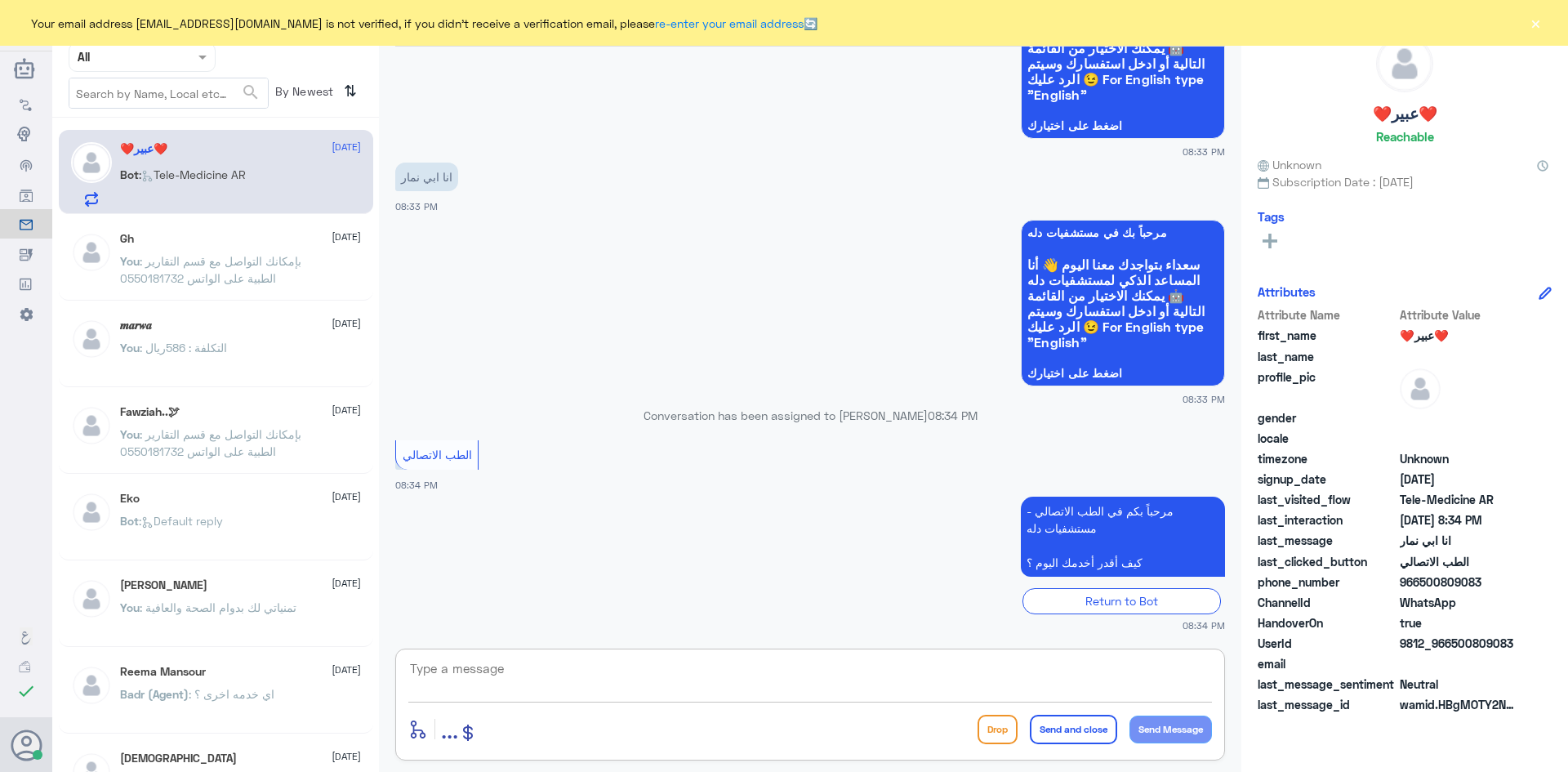
click at [716, 671] on textarea at bounding box center [809, 677] width 803 height 40
paste textarea "مرحبا معك [PERSON_NAME] من الطب الاتصالي"
type textarea "مرحبا معك [PERSON_NAME] من الطب الاتصالي"
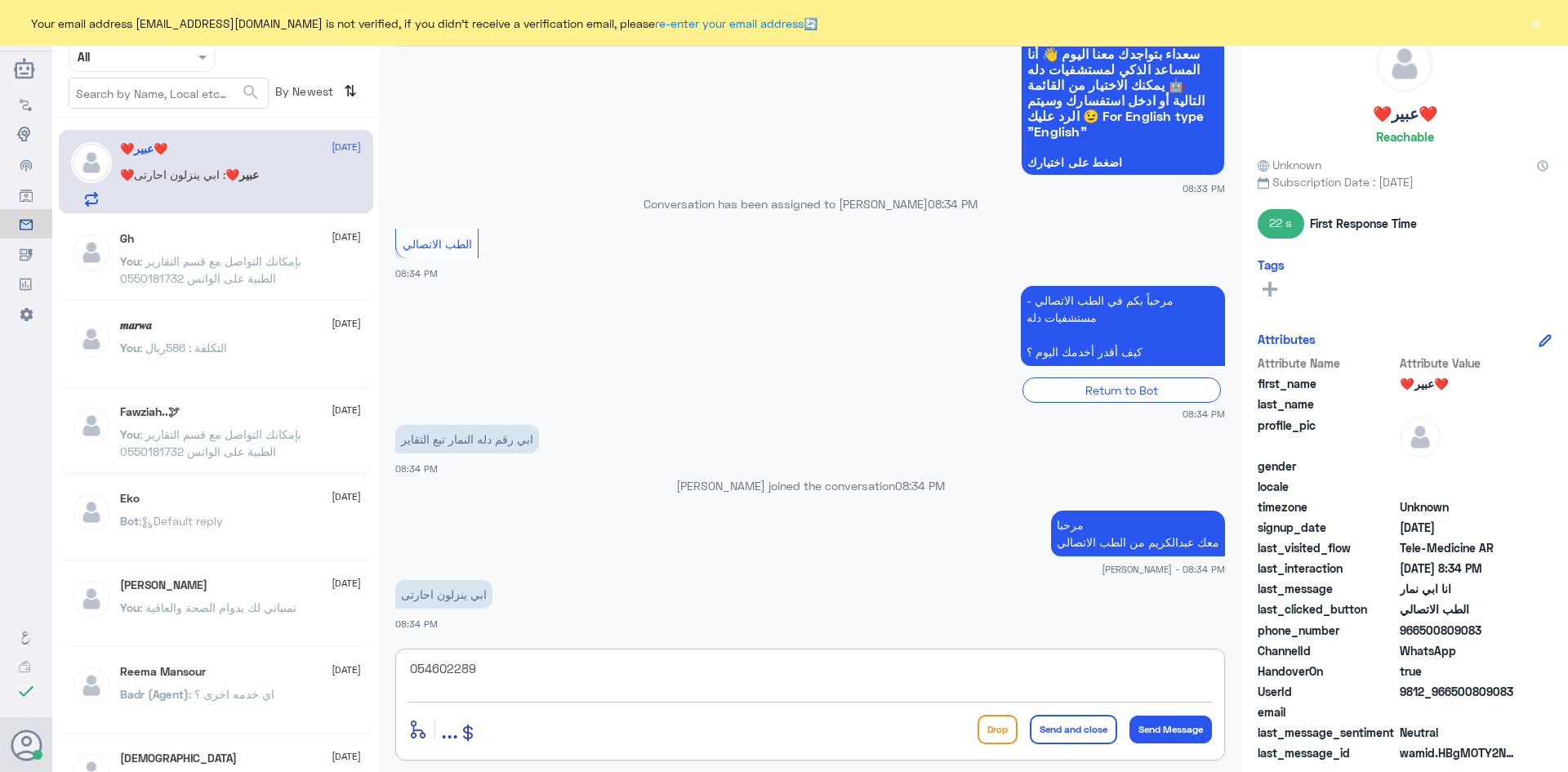
scroll to position [1134, 0]
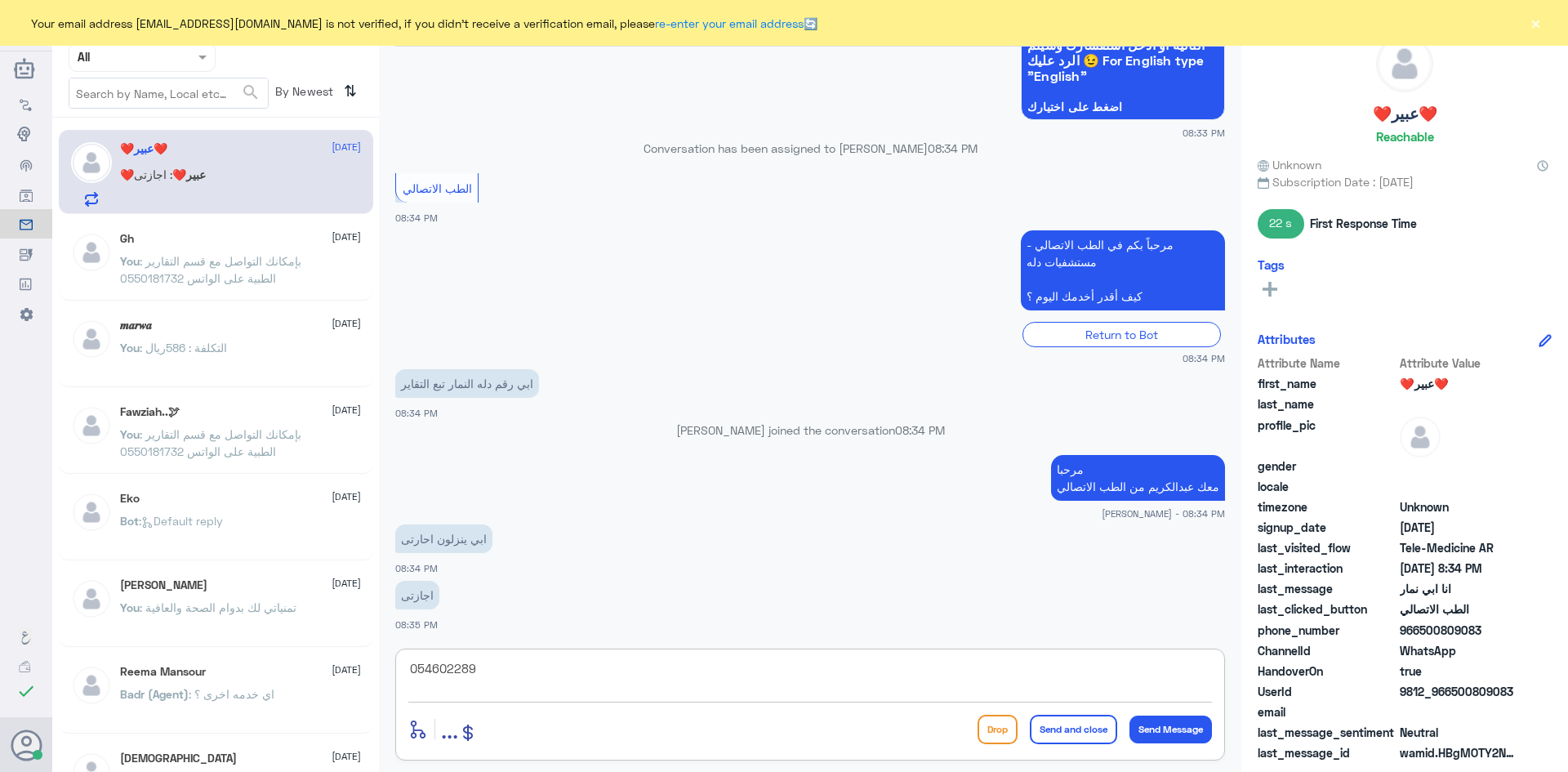
type textarea "0546022896"
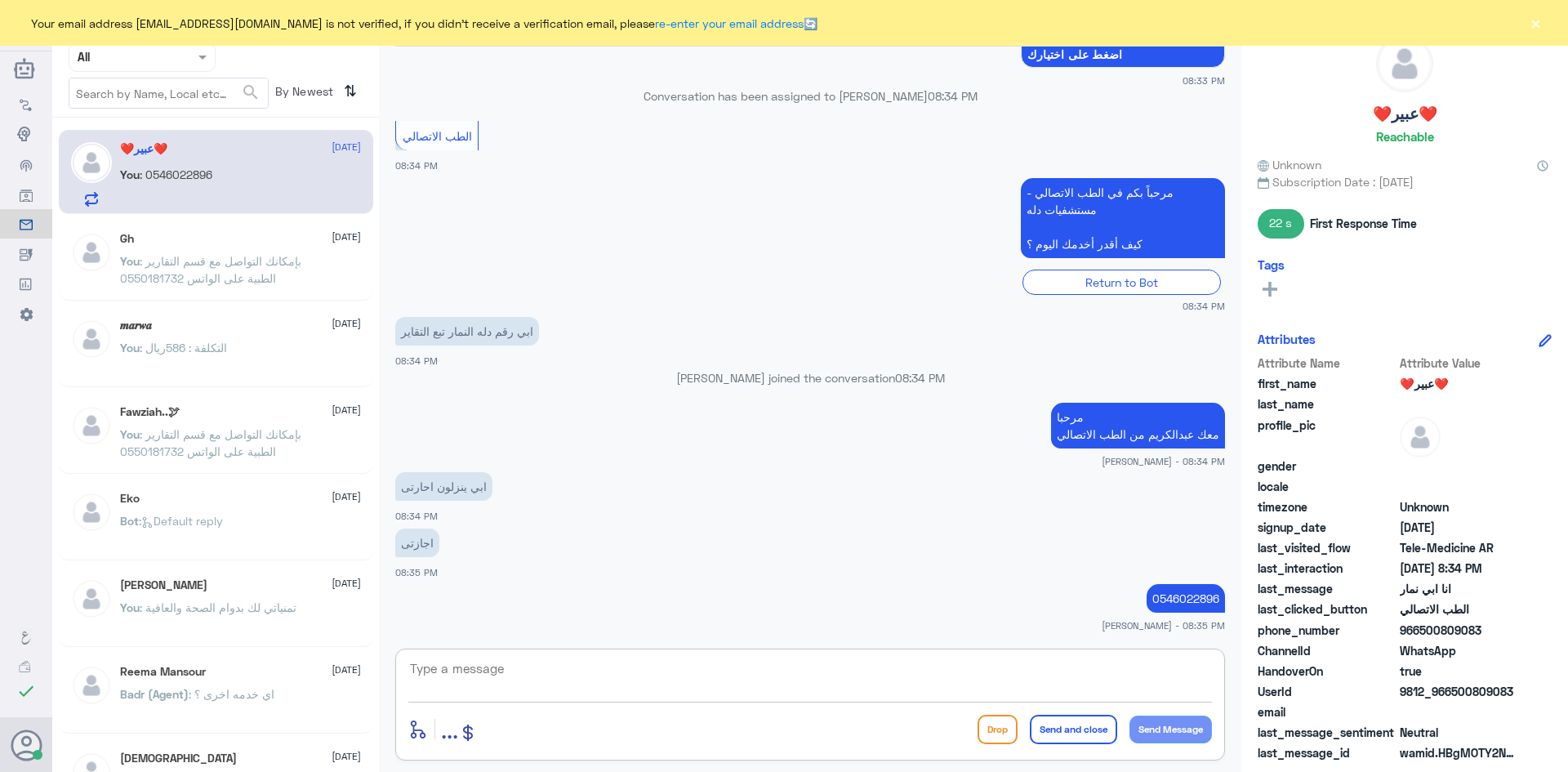
paste textarea "بإمكانك التواصل مع قسم التقارير الطبية على الواتس 0550181732"
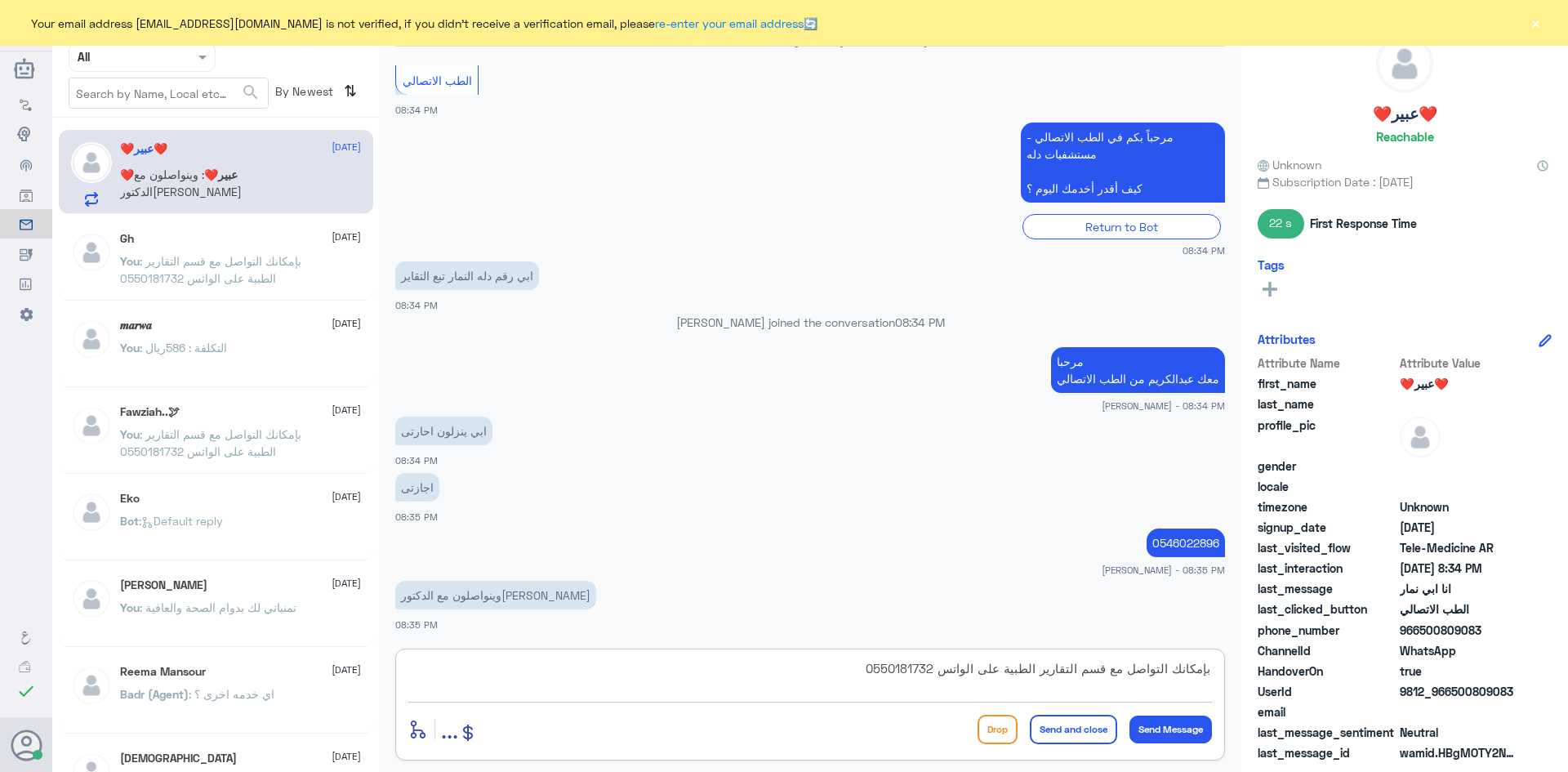
type textarea "بإمكانك التواصل مع قسم التقارير الطبية على الواتس 0550181732"
click at [1073, 732] on button "Send and close" at bounding box center [1073, 730] width 88 height 30
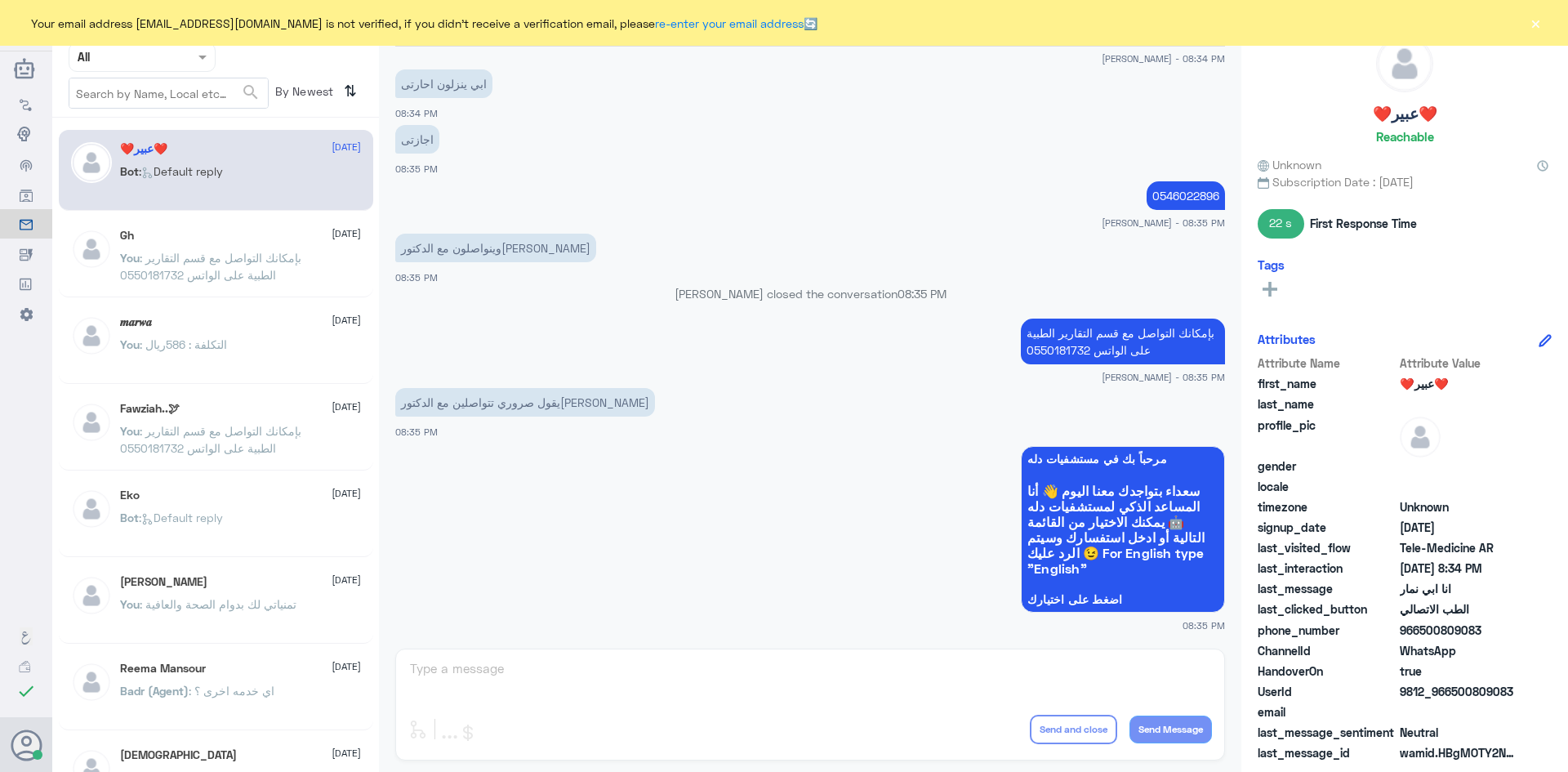
scroll to position [1807, 0]
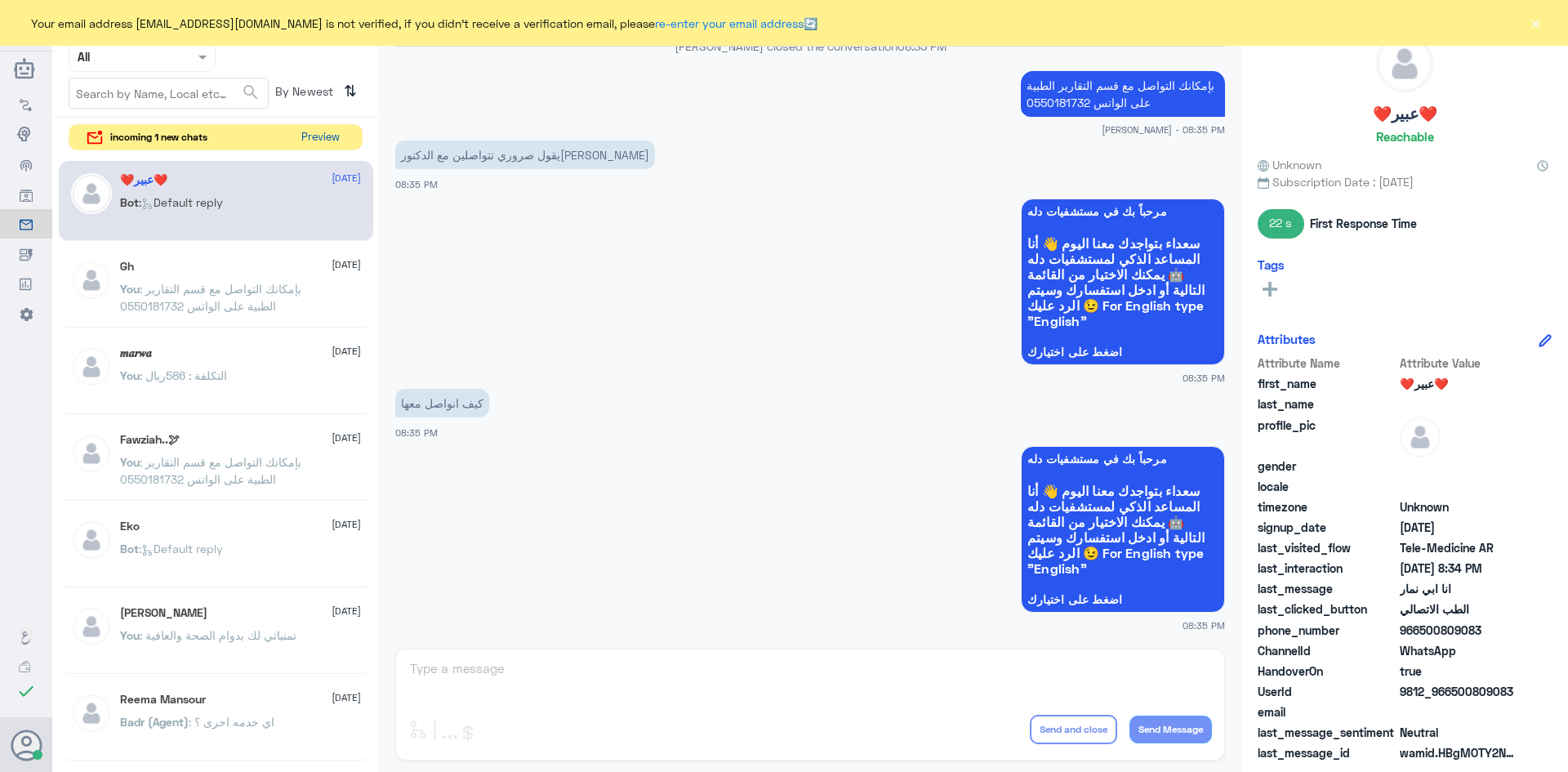
click at [328, 132] on button "Preview" at bounding box center [319, 138] width 50 height 26
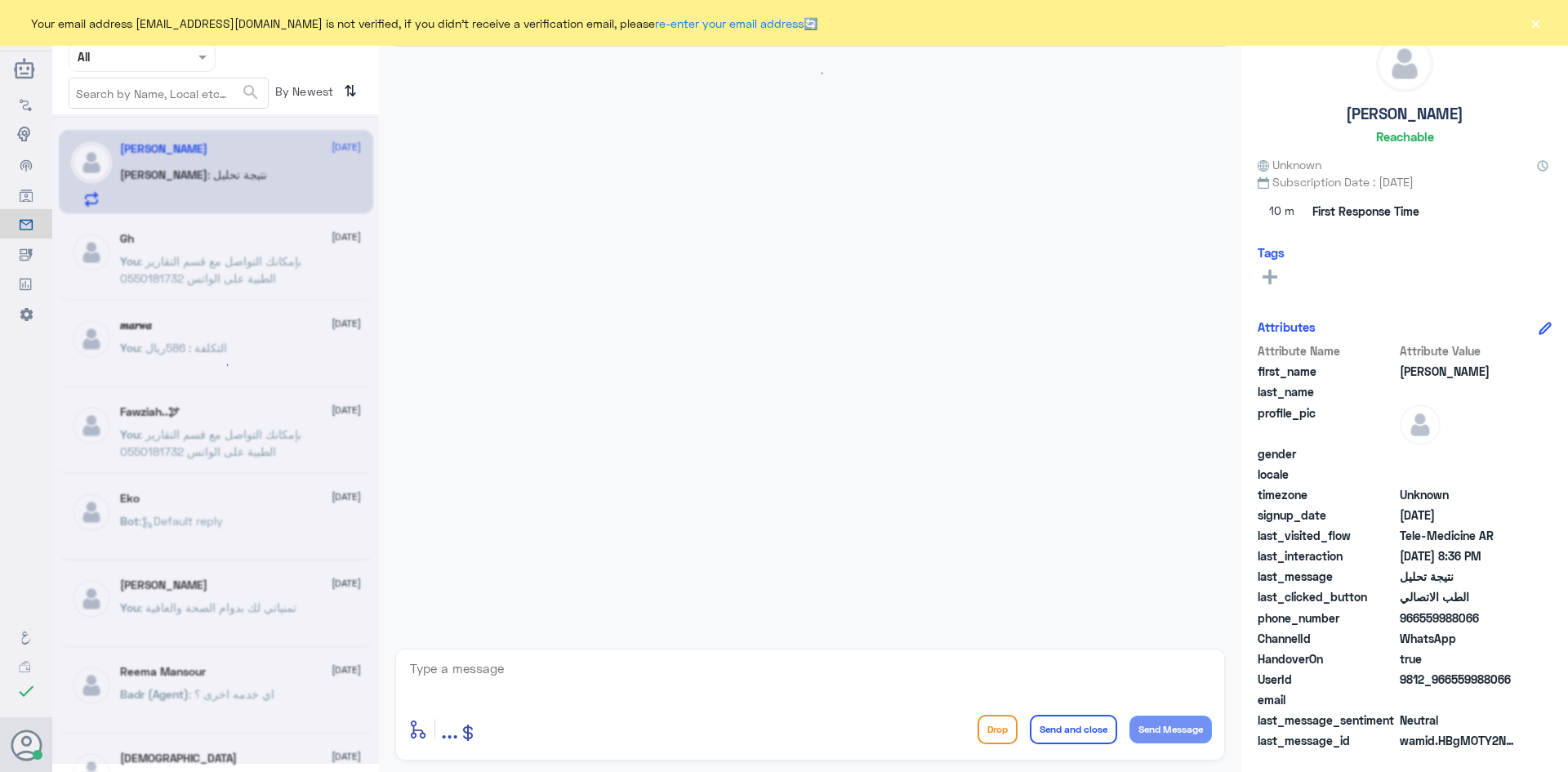
scroll to position [394, 0]
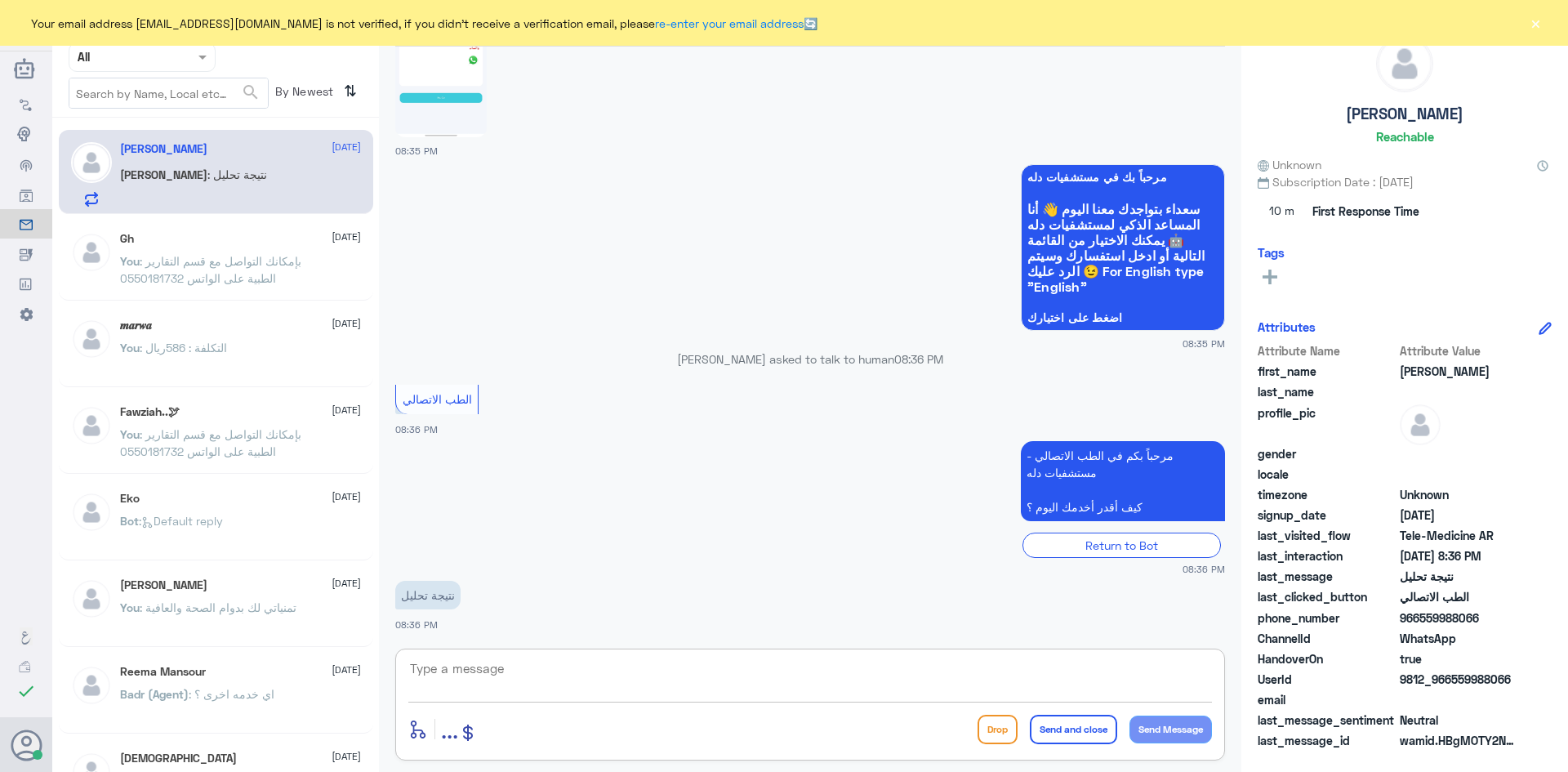
click at [493, 658] on textarea at bounding box center [809, 677] width 803 height 40
type textarea "ب"
paste textarea "مرحبا معك [PERSON_NAME] من الطب الاتصالي"
type textarea "مرحبا معك [PERSON_NAME] من الطب الاتصالي"
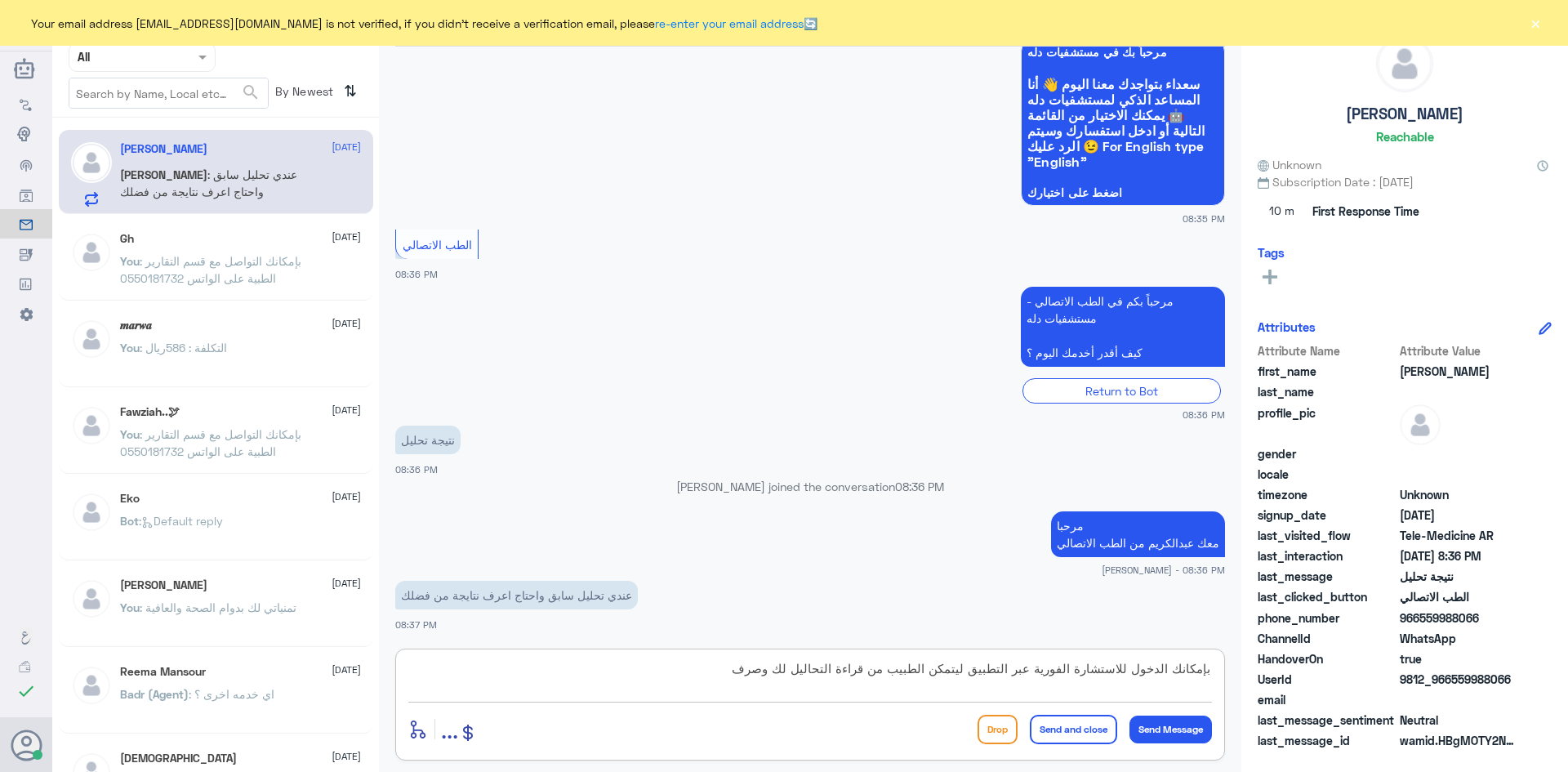
scroll to position [576, 0]
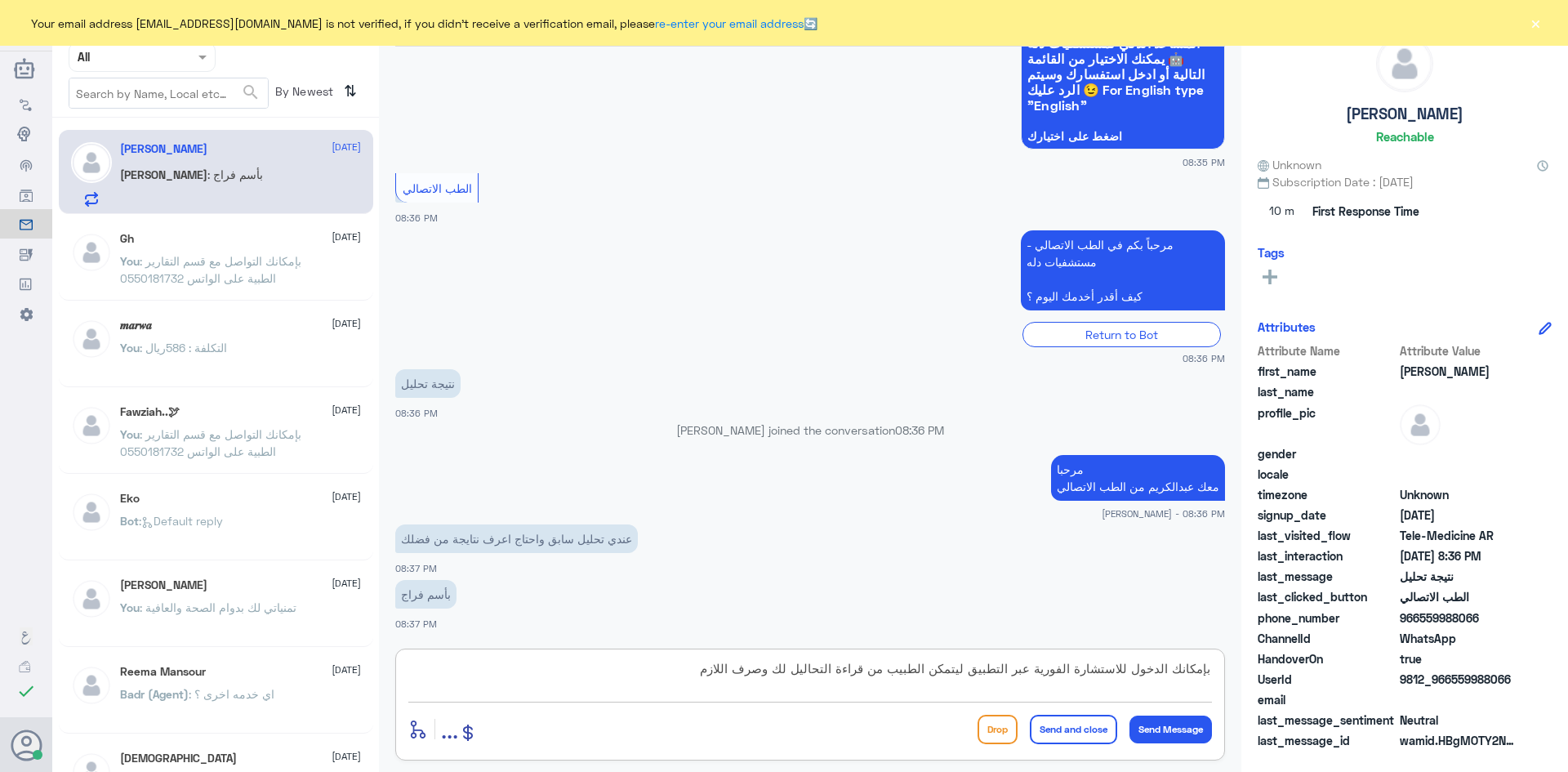
type textarea "بإمكانك الدخول للاستشارة الفورية عبر التطبيق ليتمكن الطبيب من قراءة التحاليل لك…"
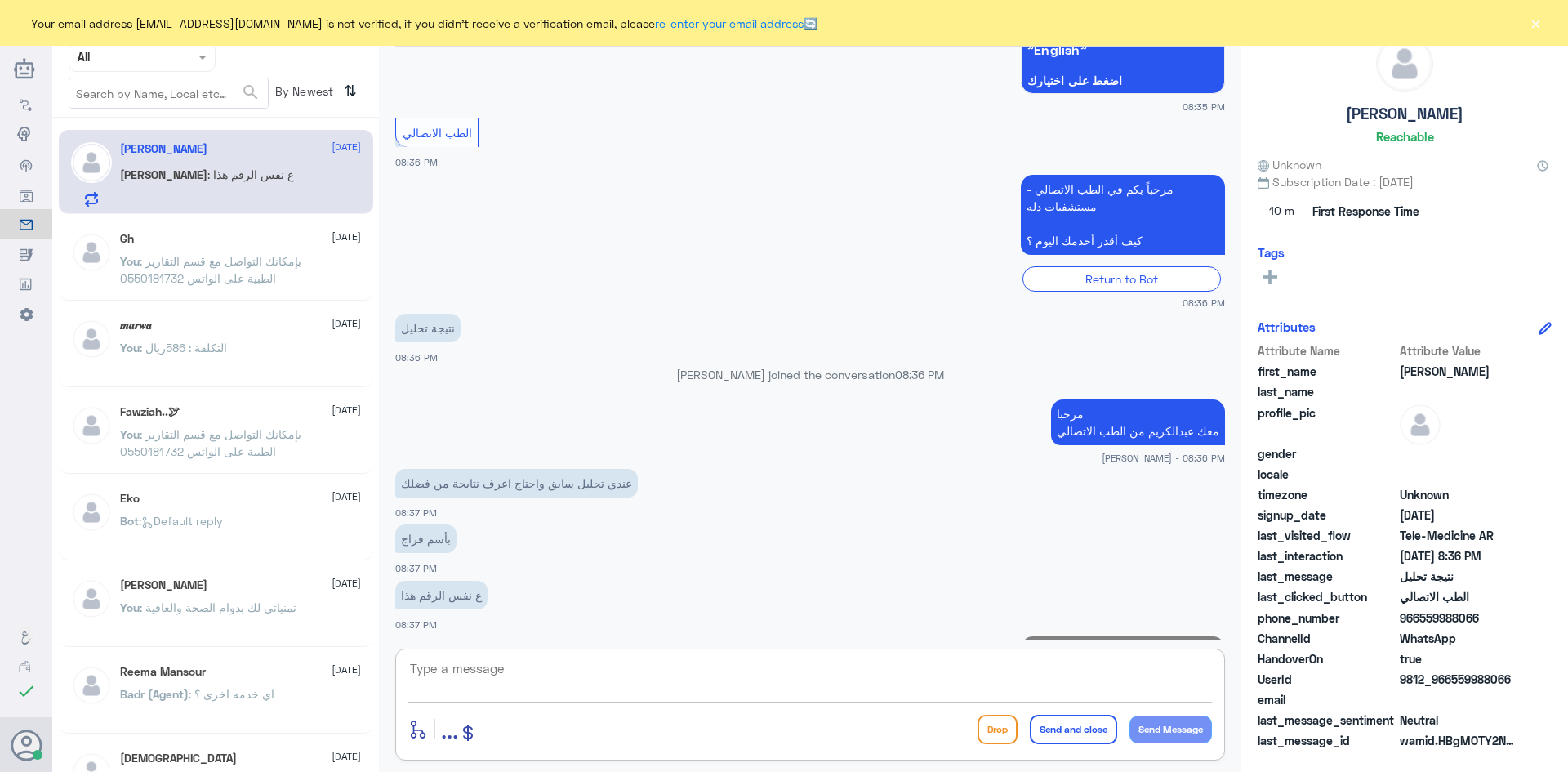
scroll to position [718, 0]
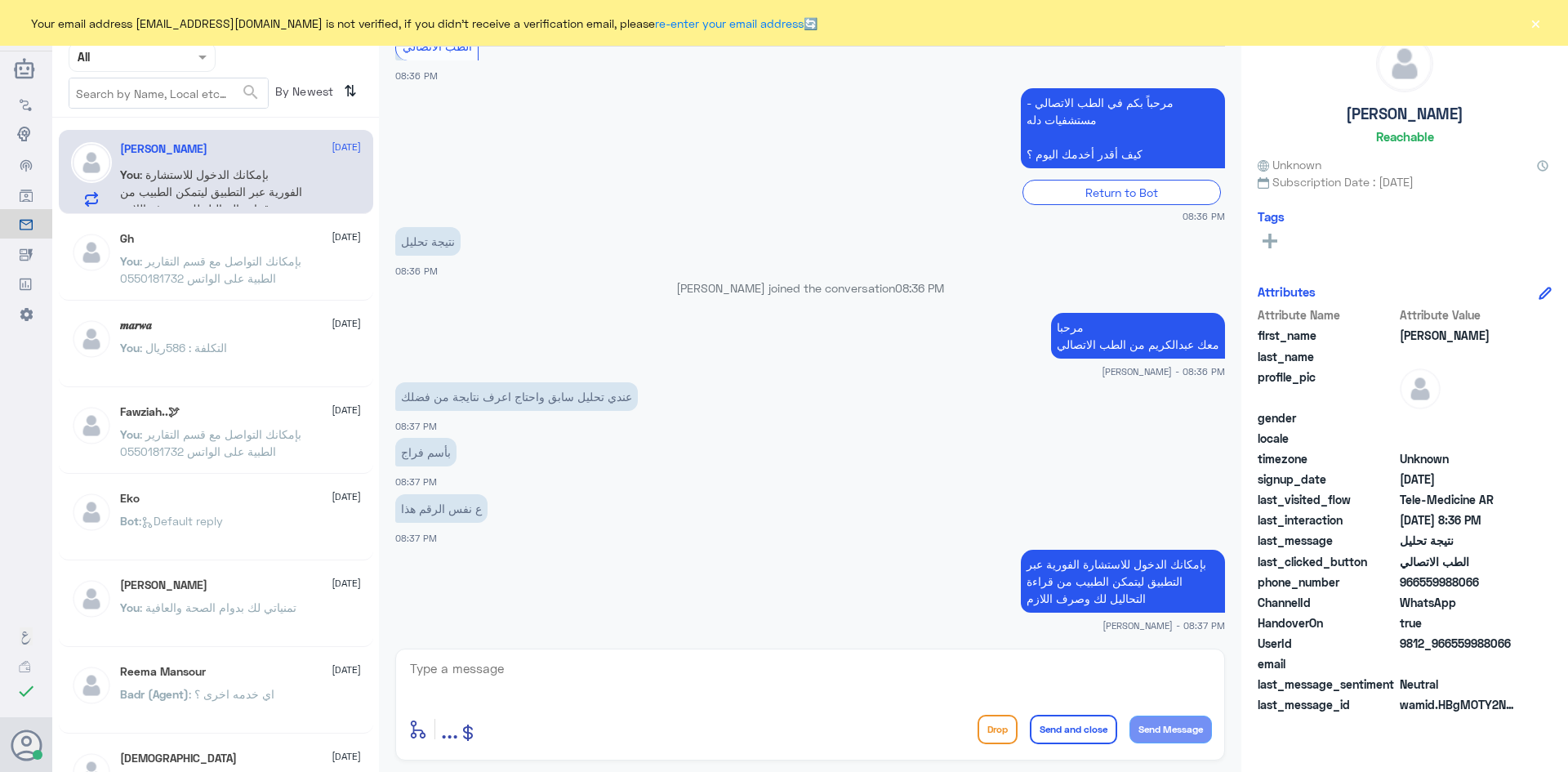
drag, startPoint x: 1480, startPoint y: 620, endPoint x: 1431, endPoint y: 622, distance: 49.0
click at [1431, 622] on div "Attribute Name Attribute Value first_name [PERSON_NAME] last_name profile_pic g…" at bounding box center [1404, 512] width 294 height 410
click at [1474, 577] on span "966559988066" at bounding box center [1459, 582] width 118 height 17
drag, startPoint x: 1479, startPoint y: 578, endPoint x: 1421, endPoint y: 583, distance: 58.2
click at [1421, 583] on span "966559988066" at bounding box center [1459, 582] width 118 height 17
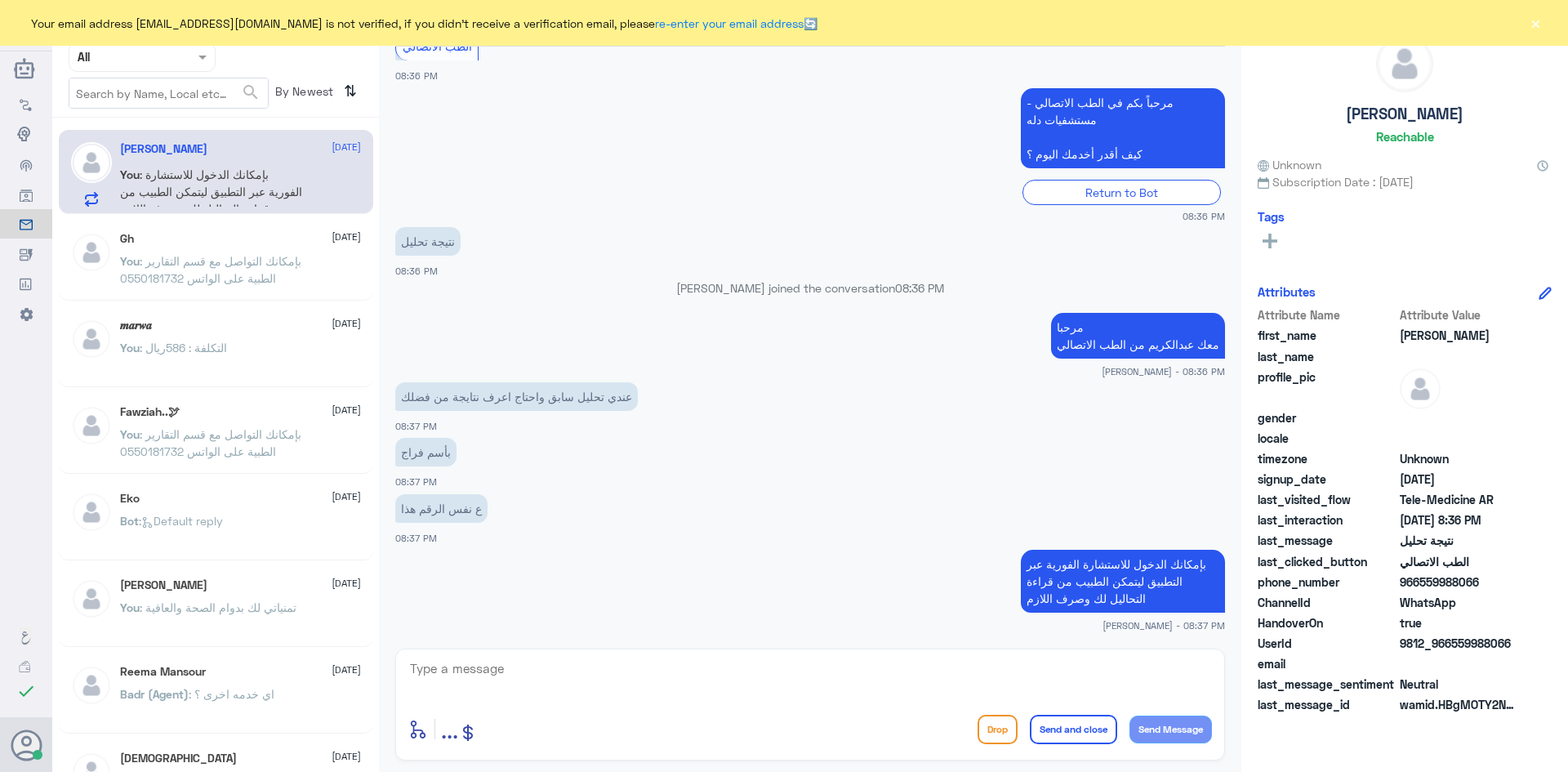
copy span "559988066"
click at [812, 688] on textarea at bounding box center [809, 677] width 803 height 40
type textarea "الآن حدثت لك تأمينك بإمكانك استخدام الاستشارة الفورية بتغطية التأمين"
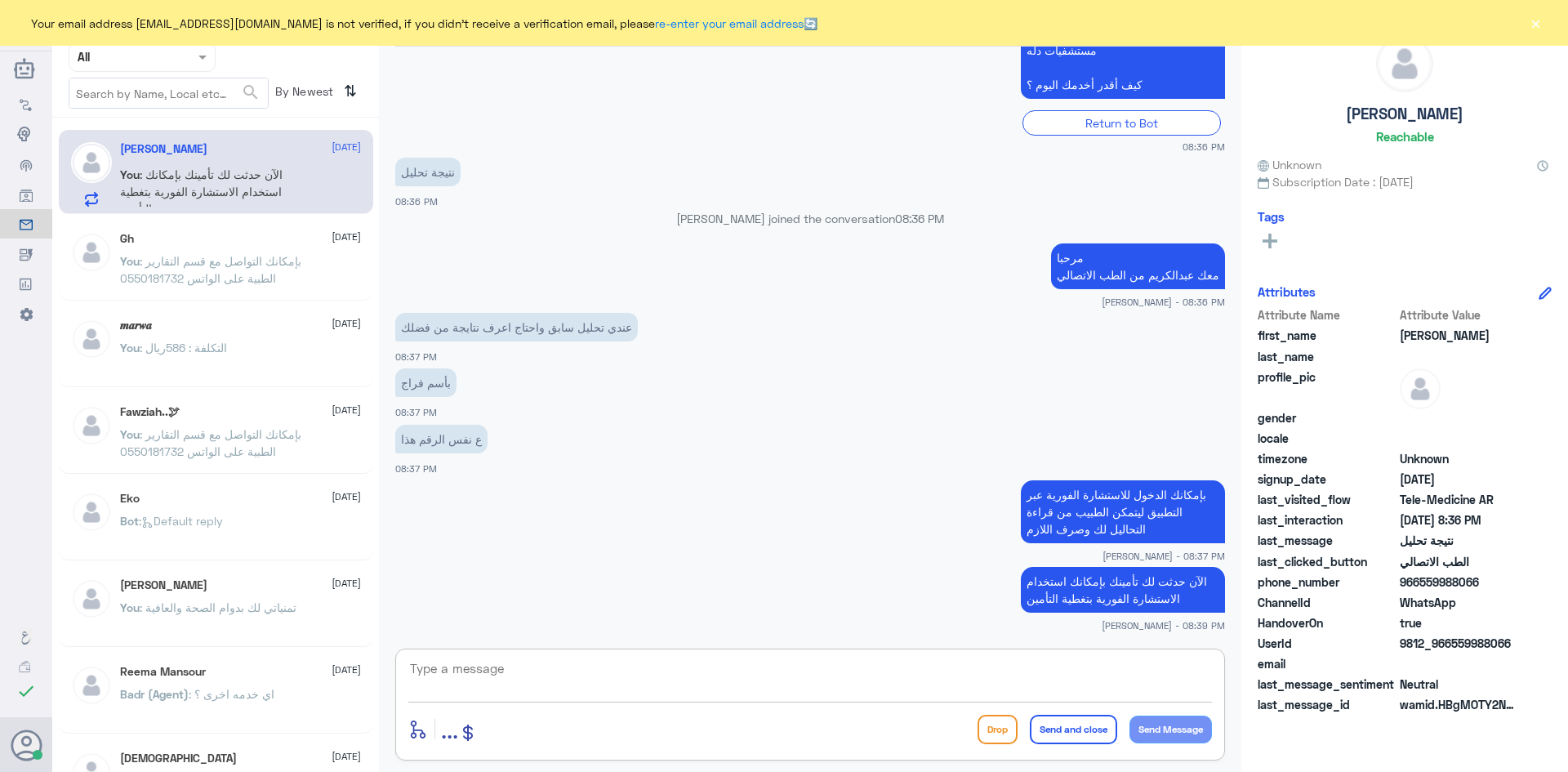
click at [918, 679] on textarea at bounding box center [809, 677] width 803 height 40
click at [1536, 23] on button "×" at bounding box center [1534, 23] width 17 height 17
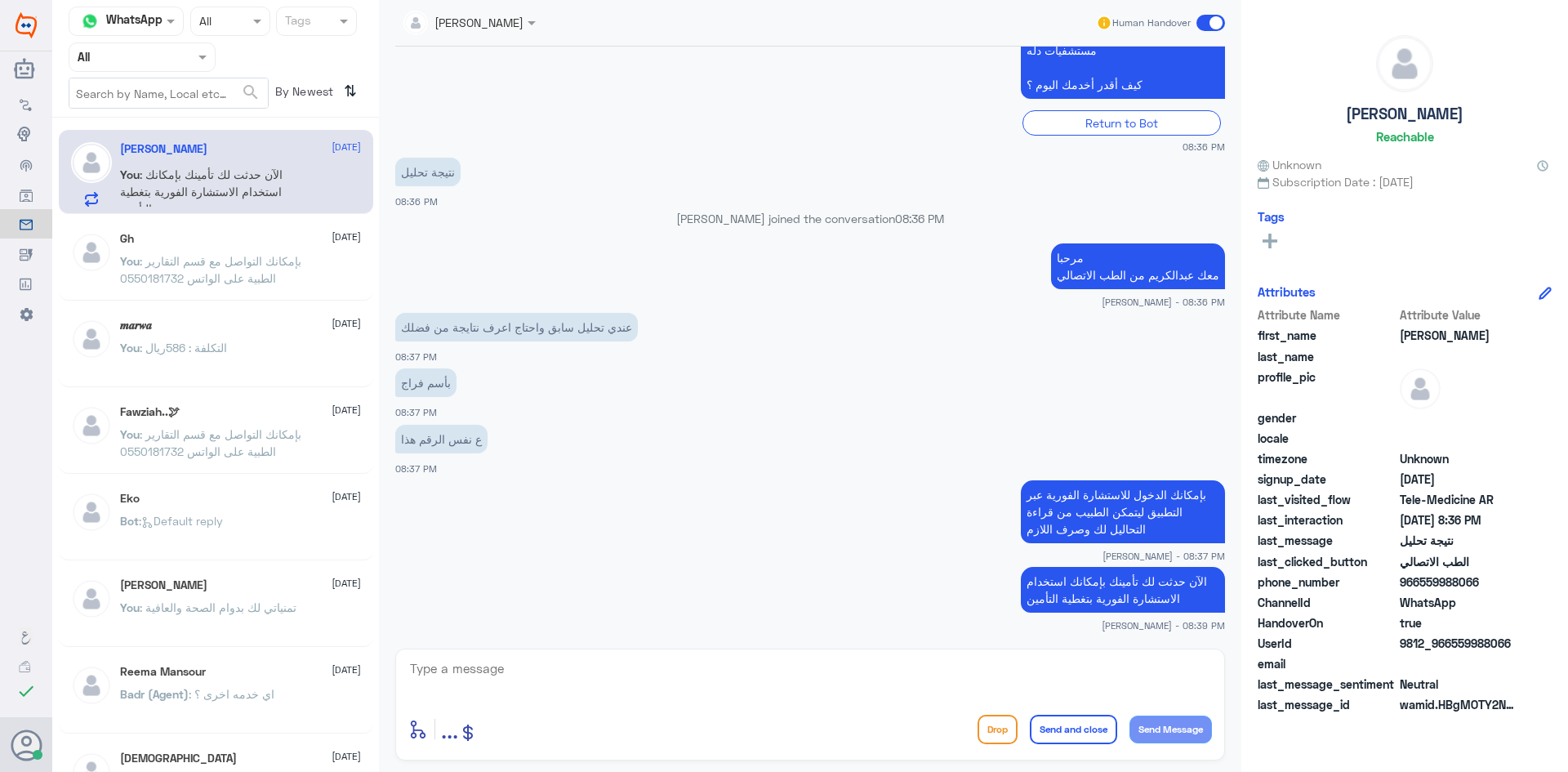
click at [1208, 20] on span at bounding box center [1210, 23] width 29 height 17
click at [0, 0] on input "checkbox" at bounding box center [0, 0] width 0 height 0
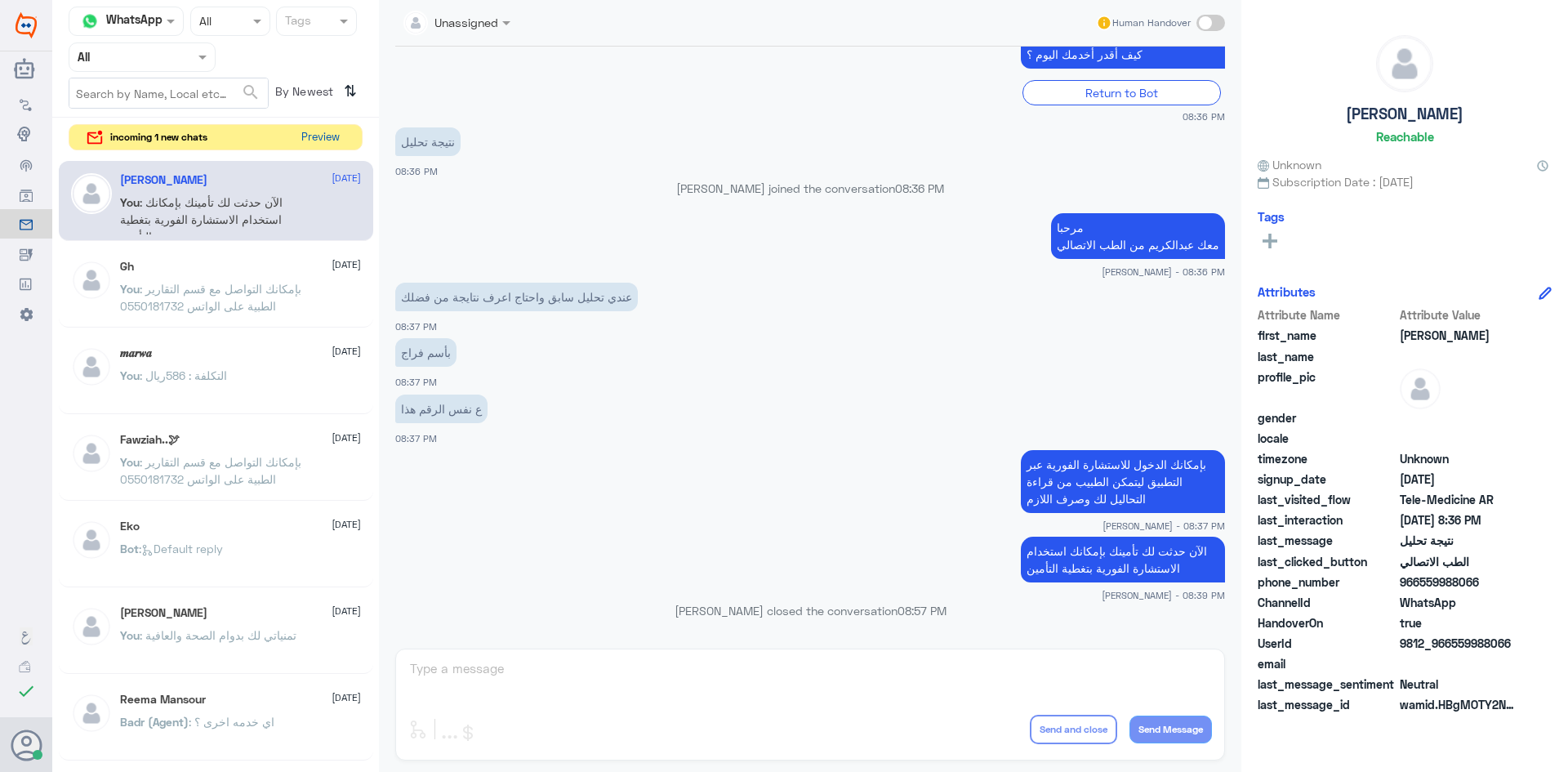
click at [326, 141] on button "Preview" at bounding box center [319, 138] width 50 height 26
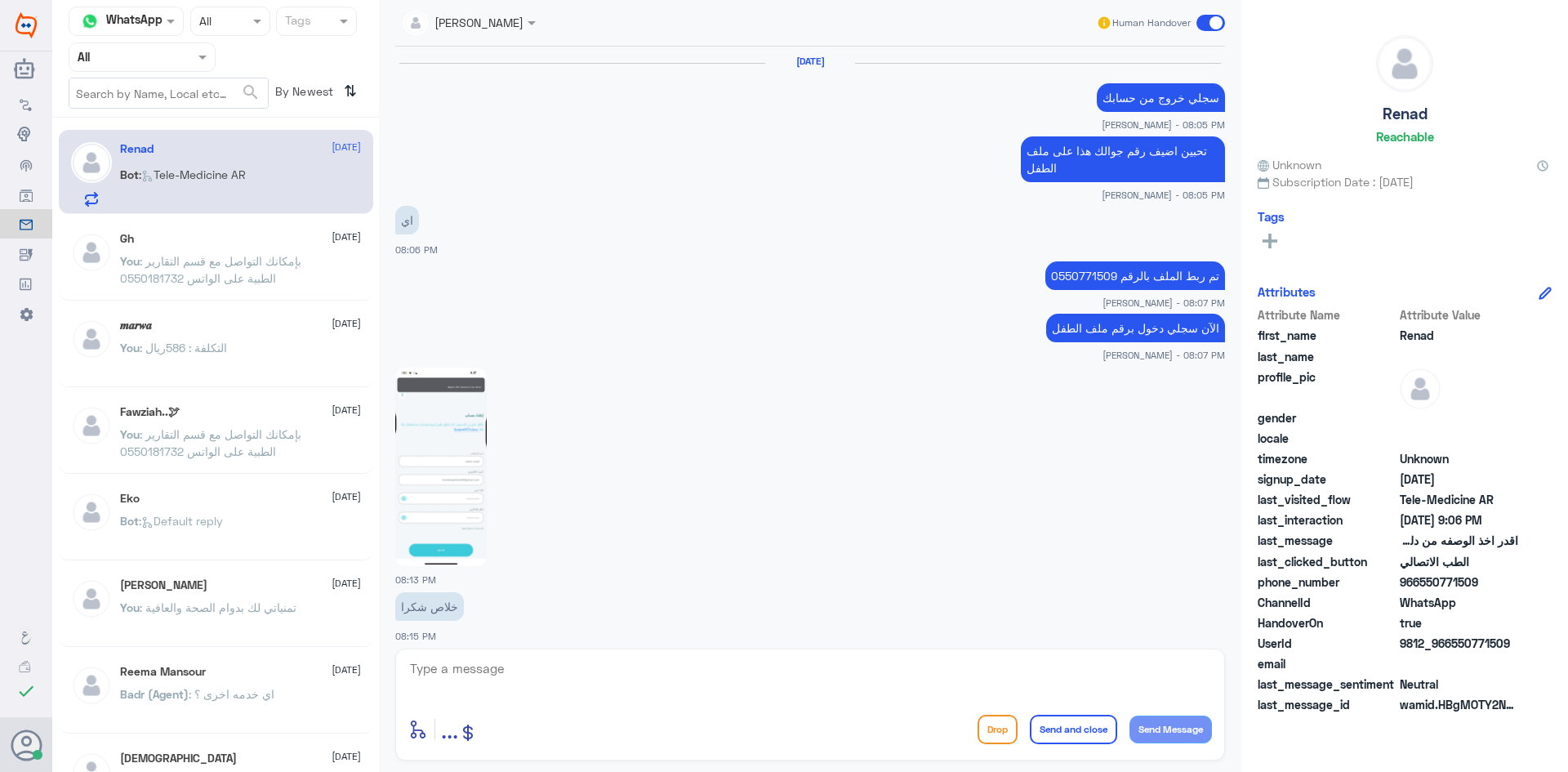
scroll to position [1213, 0]
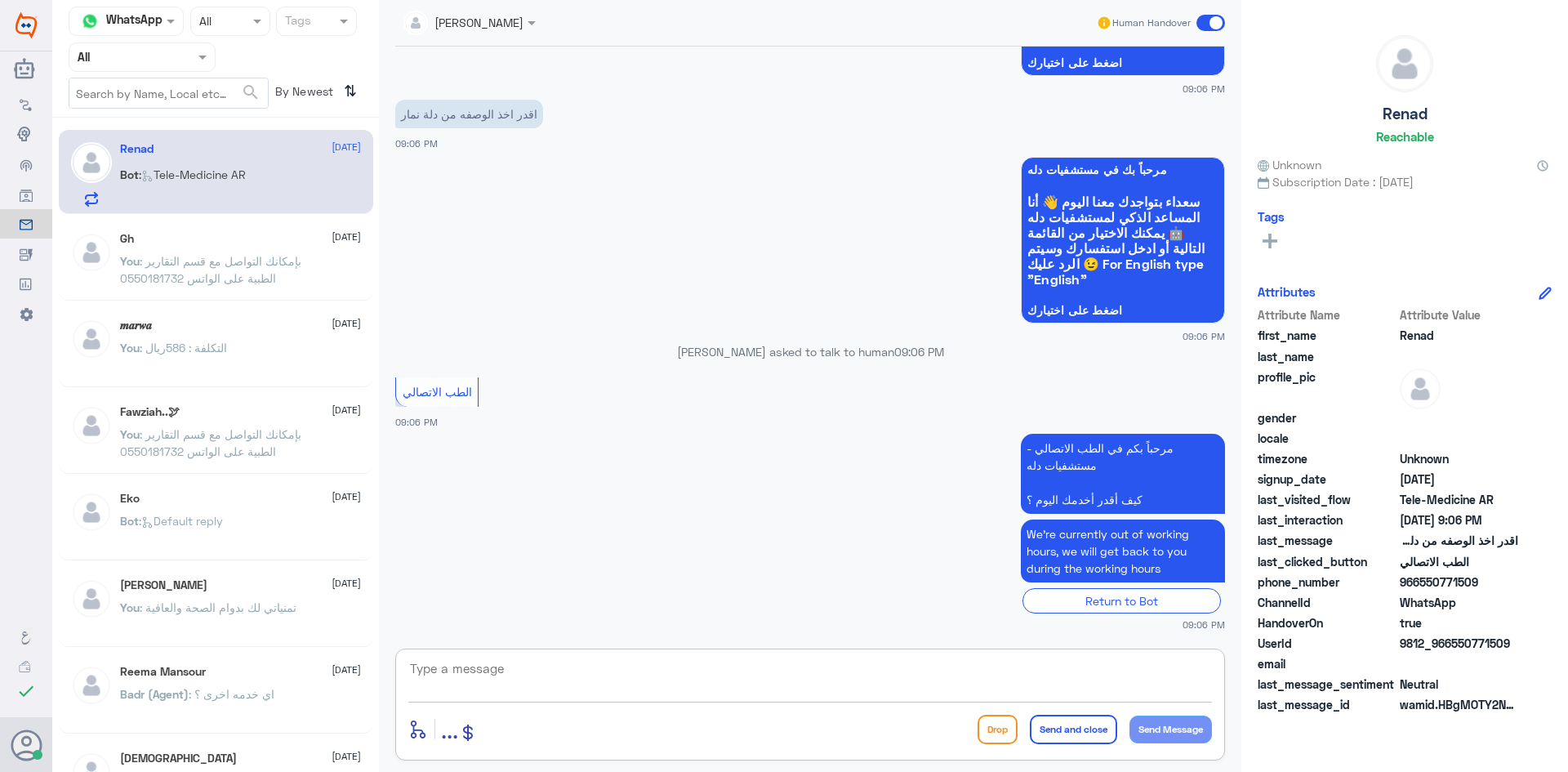
click at [545, 674] on textarea at bounding box center [809, 677] width 803 height 40
paste textarea "مرحبا معك [PERSON_NAME] من الطب الاتصالي"
type textarea "مرحبا معك [PERSON_NAME] من الطب الاتصالي"
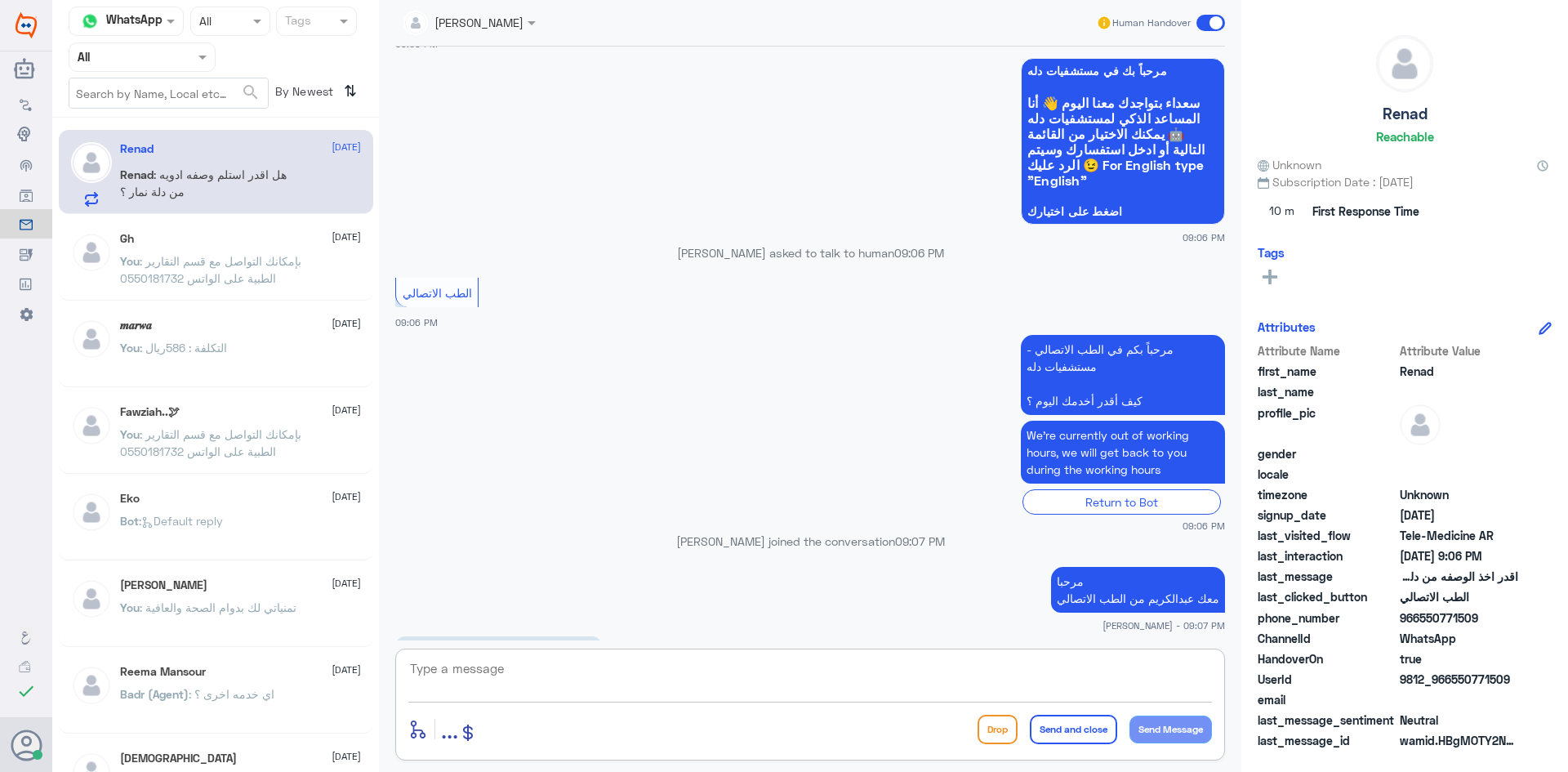
scroll to position [1337, 0]
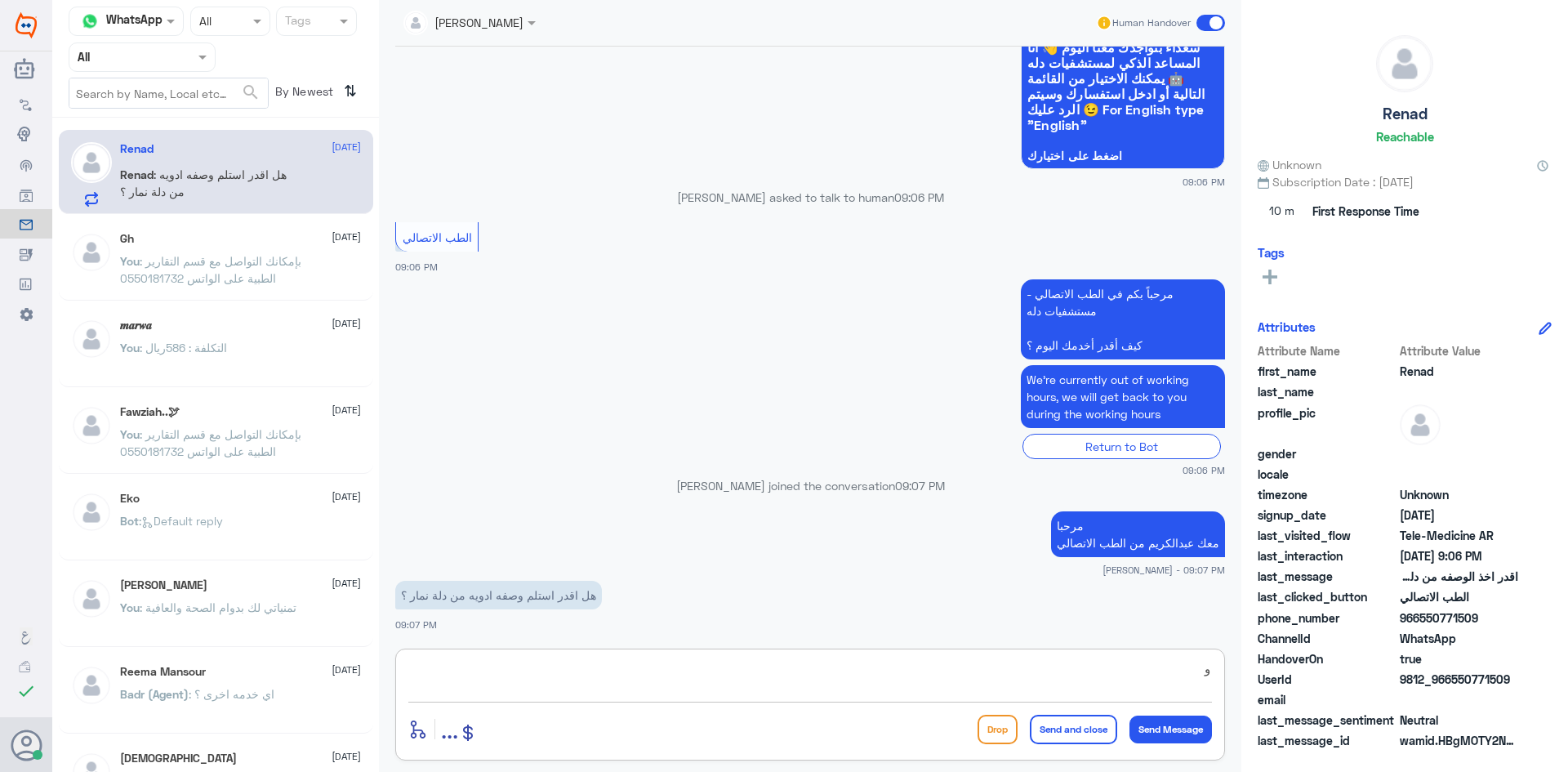
type textarea "و"
click at [550, 667] on textarea at bounding box center [809, 677] width 803 height 40
type textarea "فيه خدمة توصيل للوصفات لكن الاستلام يكون من صيدلية دله - النخيل"
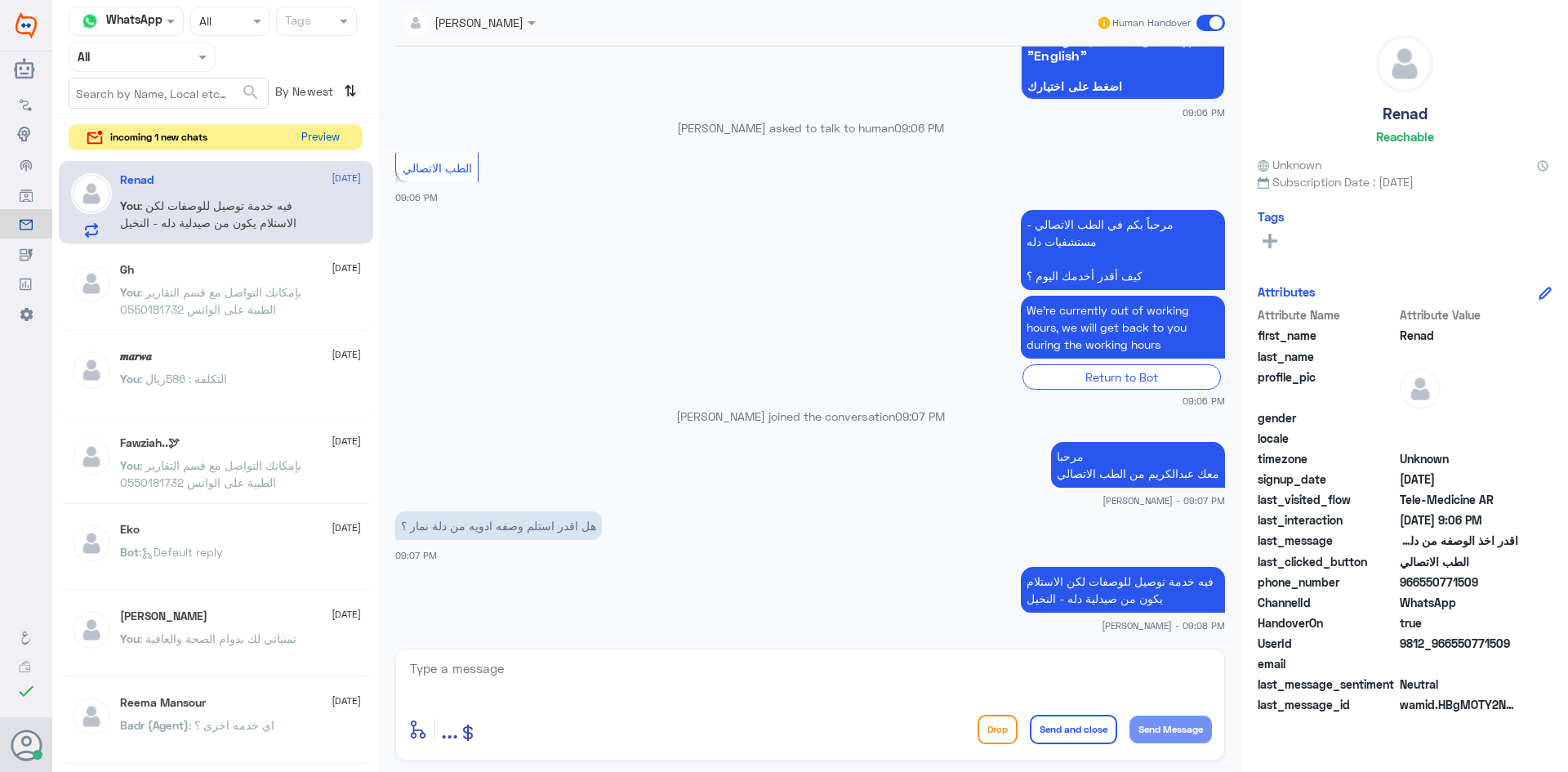
click at [316, 142] on button "Preview" at bounding box center [319, 138] width 50 height 26
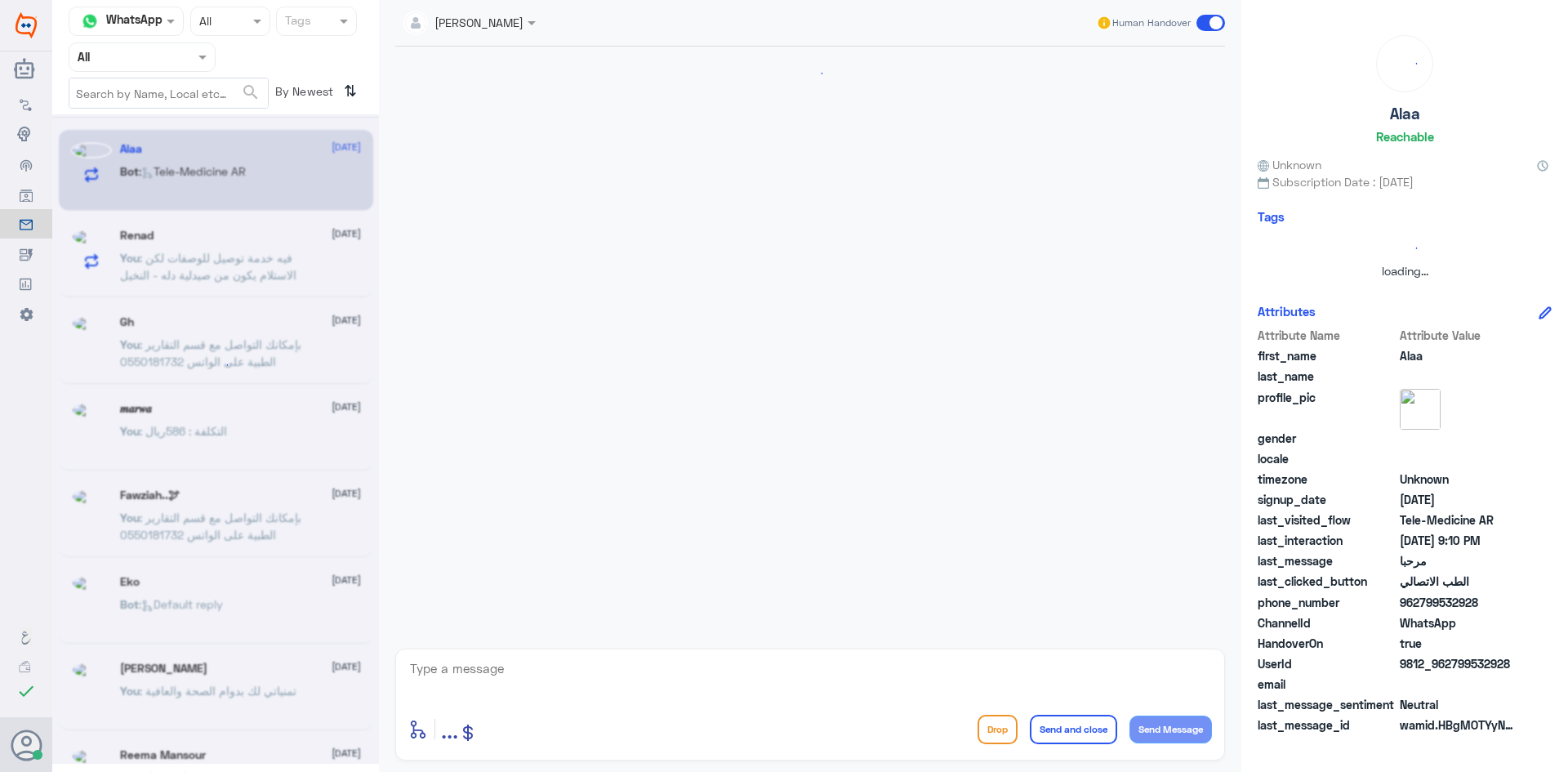
scroll to position [0, 0]
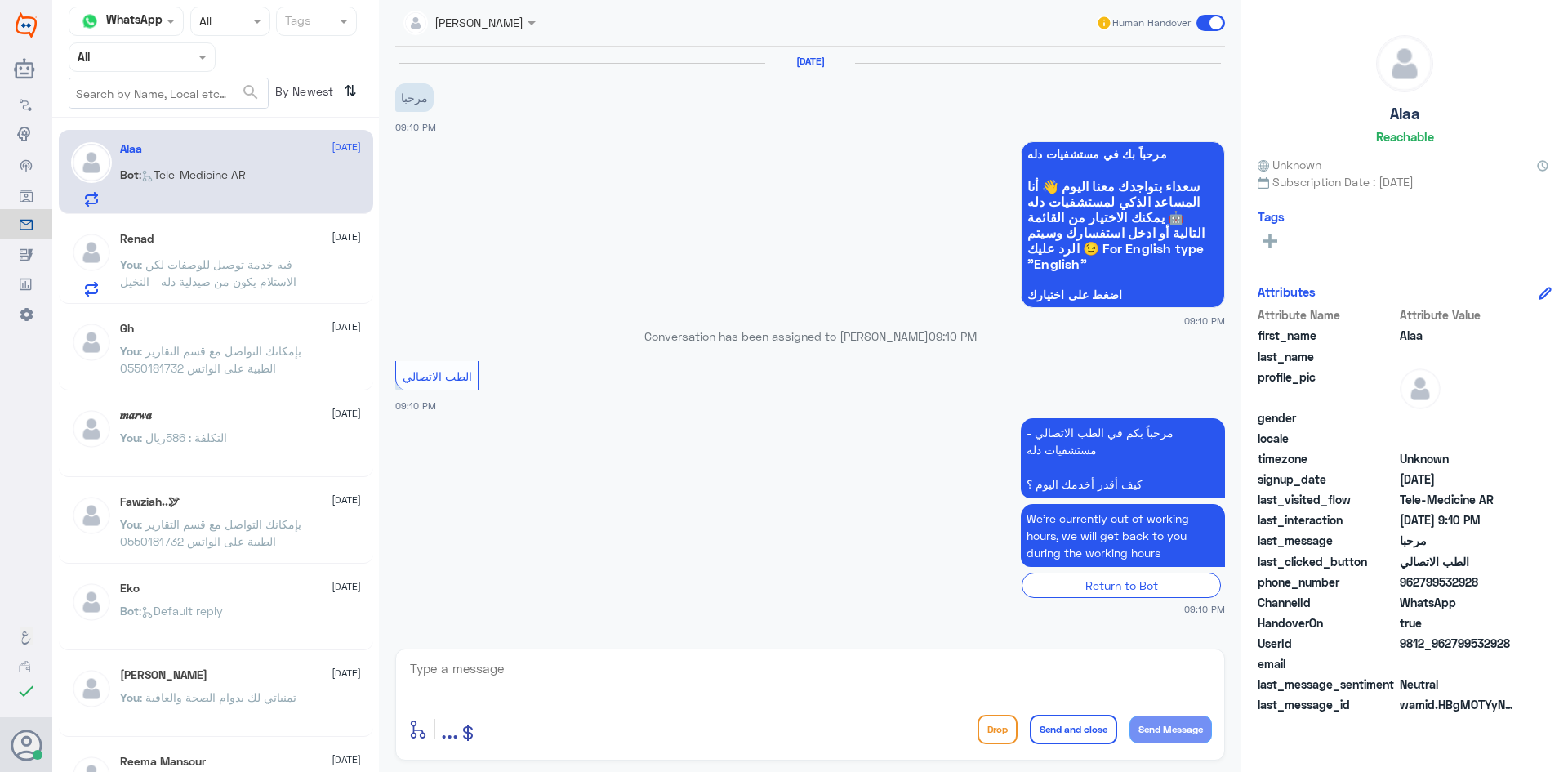
click at [565, 665] on textarea at bounding box center [809, 677] width 803 height 40
paste textarea "مرحبا معك [PERSON_NAME] من الطب الاتصالي"
type textarea "مرحبا معك [PERSON_NAME] من الطب الاتصالي"
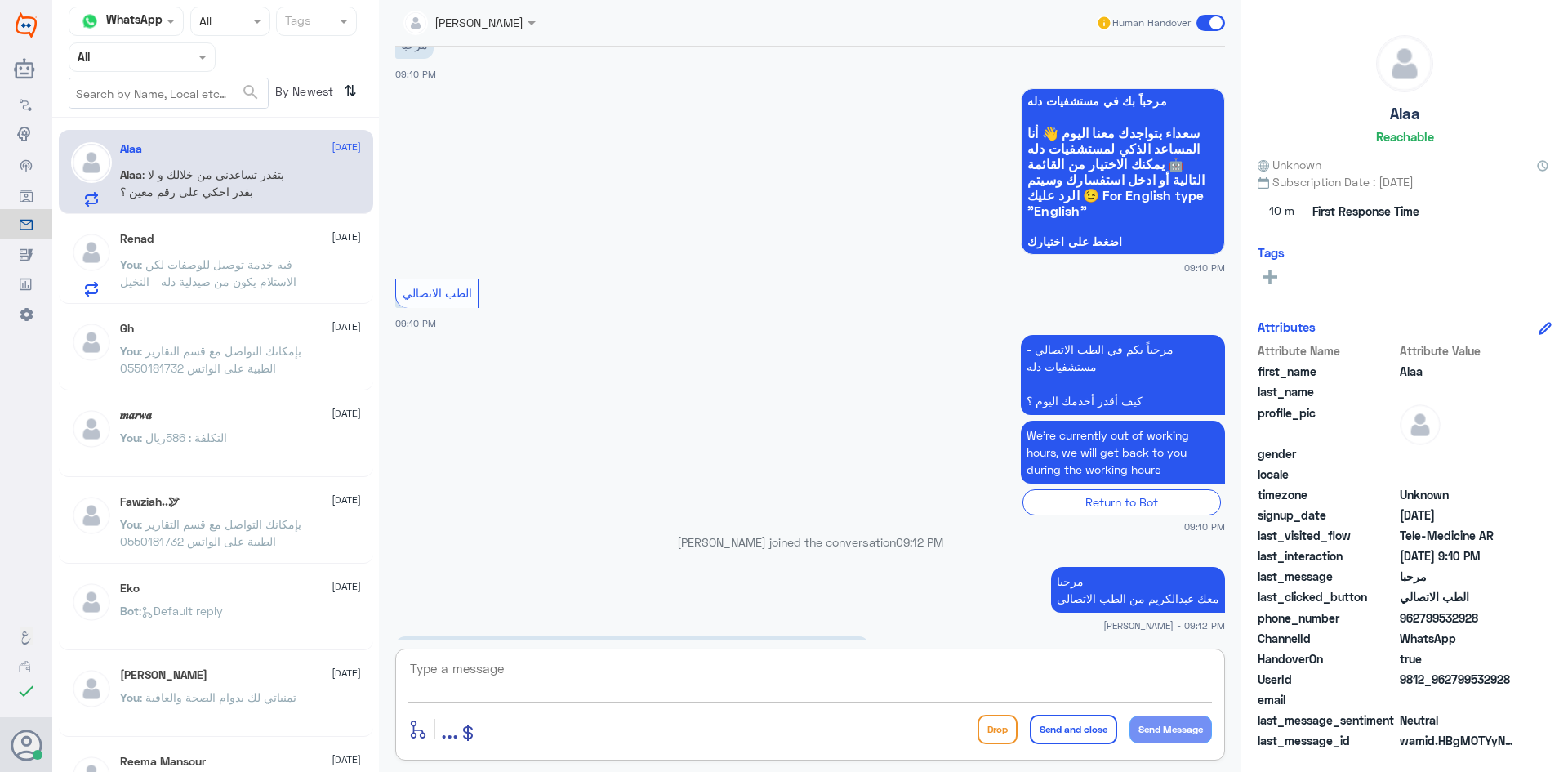
scroll to position [165, 0]
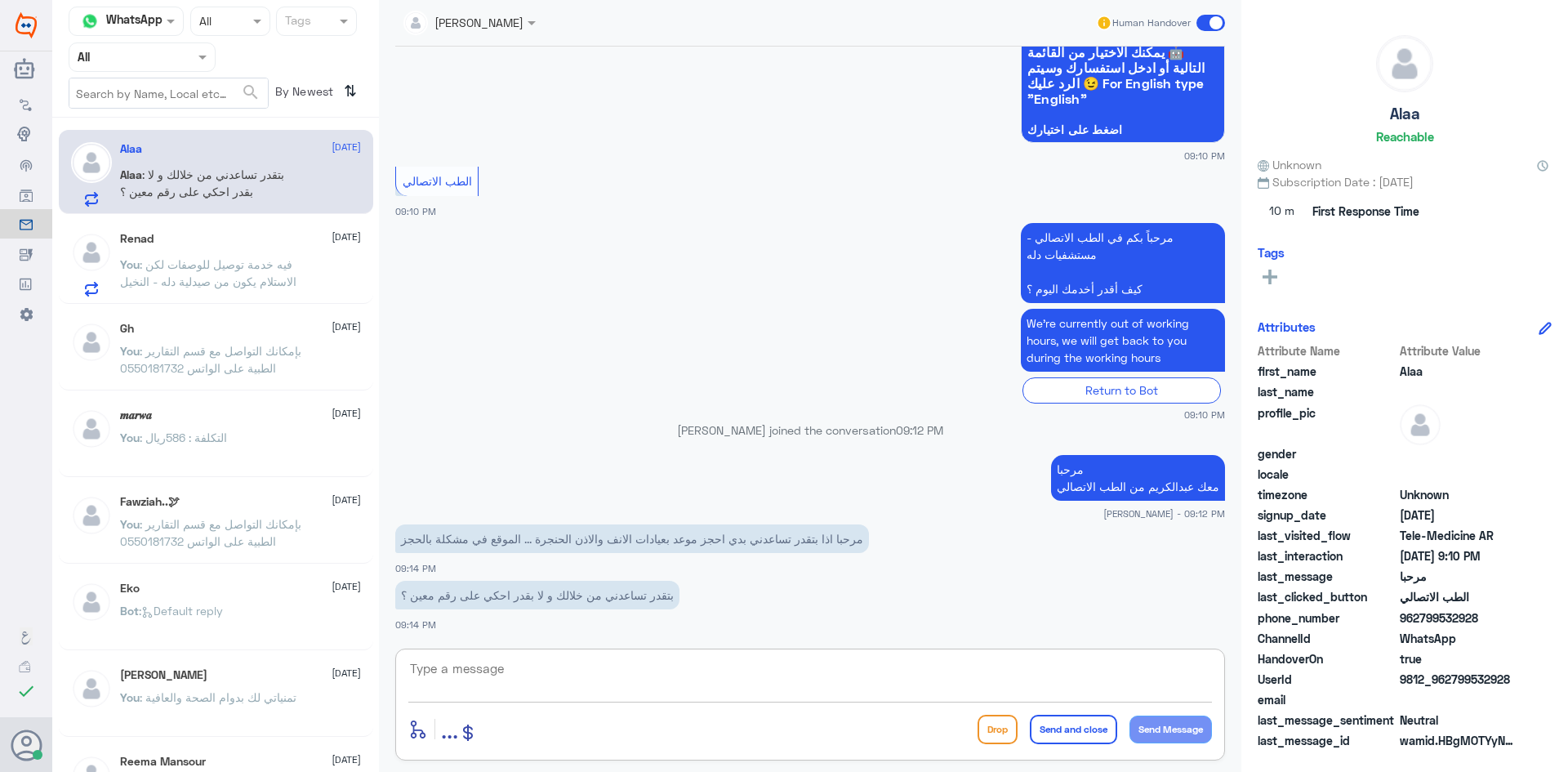
click at [724, 669] on textarea at bounding box center [809, 677] width 803 height 40
click at [755, 683] on textarea at bounding box center [809, 677] width 803 height 40
type textarea "ابشري"
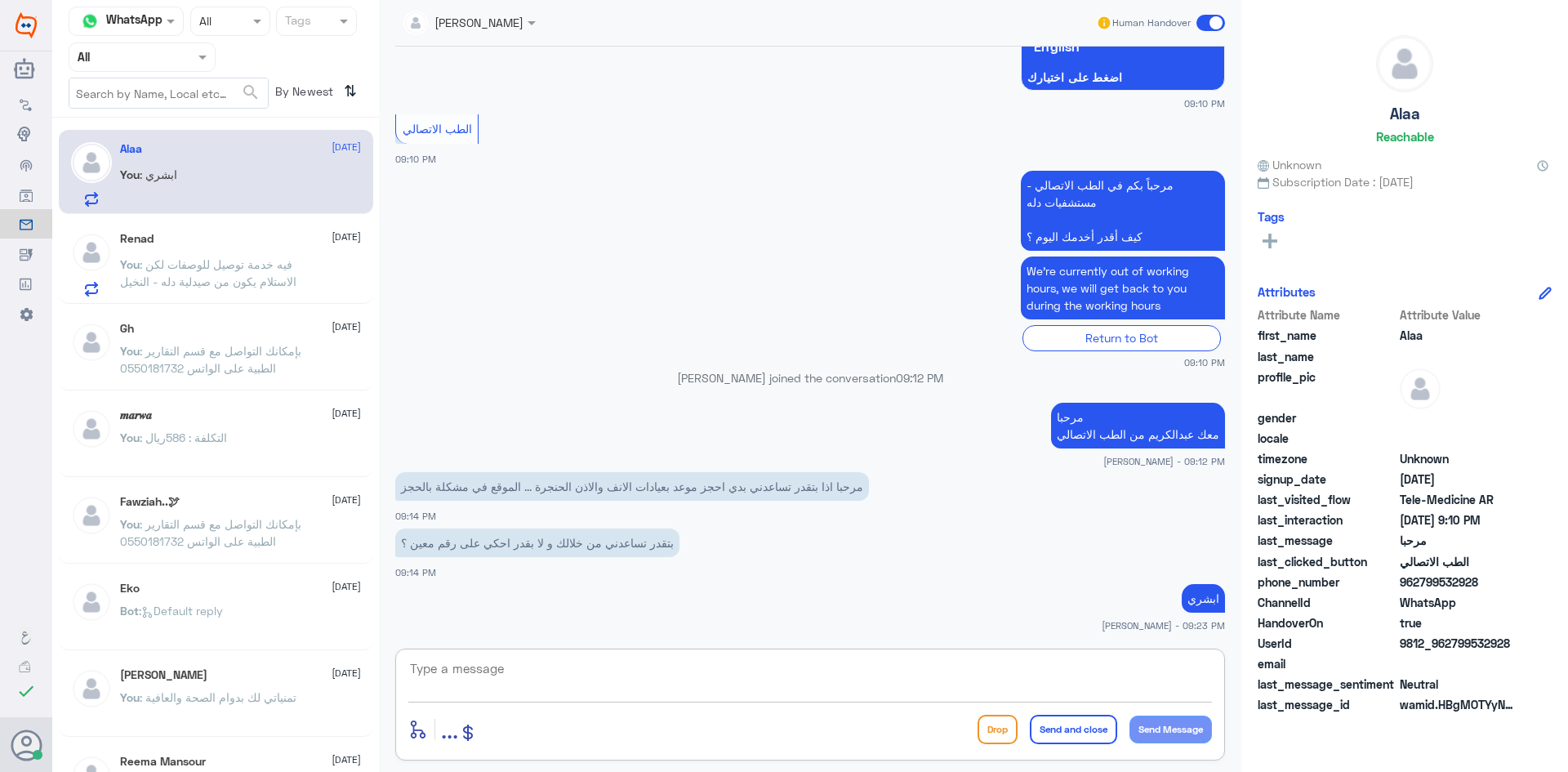
type textarea "ع"
type textarea "ممكن تزوديني برقم ملفك او رقم الهوية"
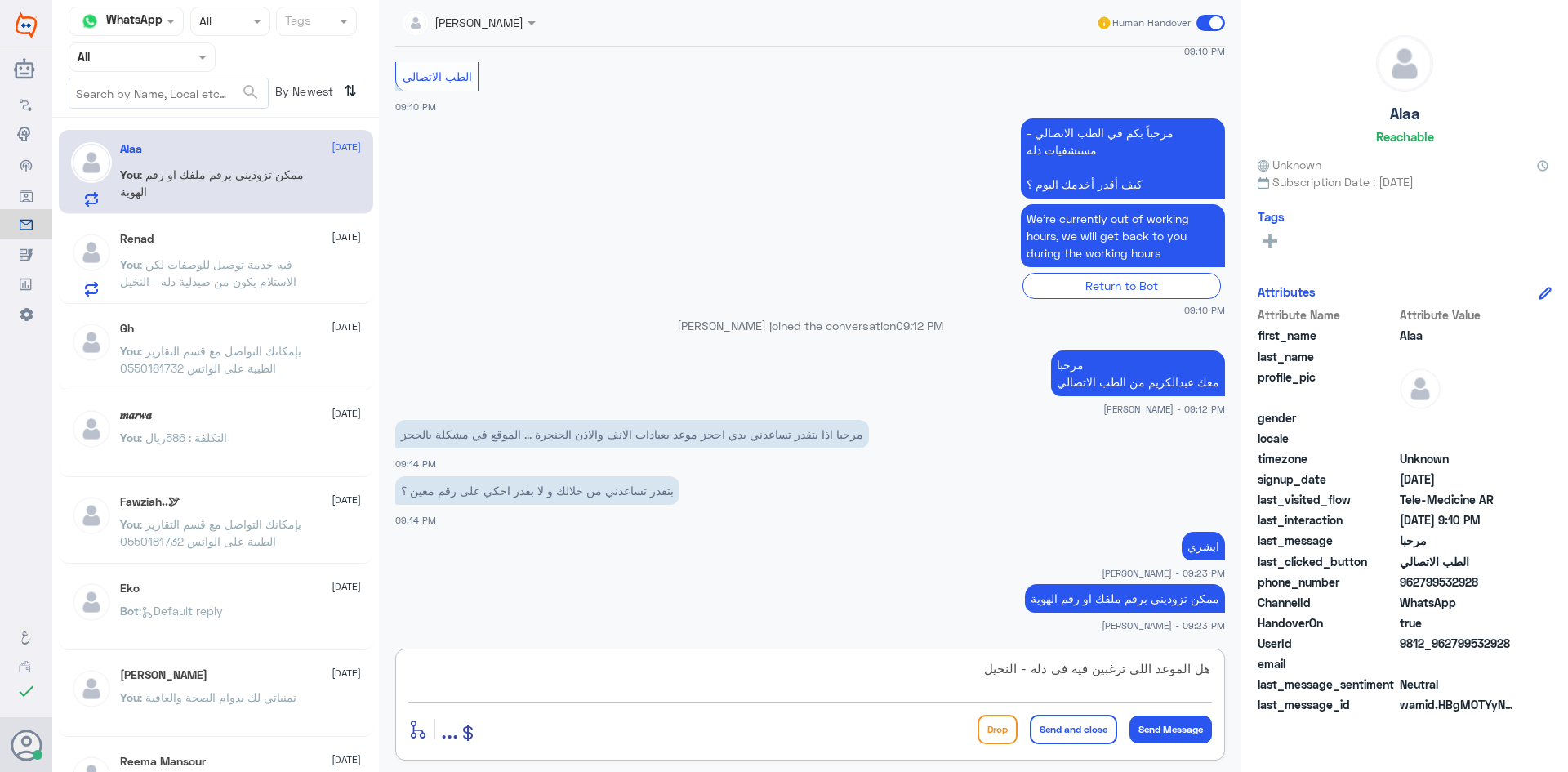
type textarea "هل الموعد اللي ترغبين فيه في دله - النخيل ؟"
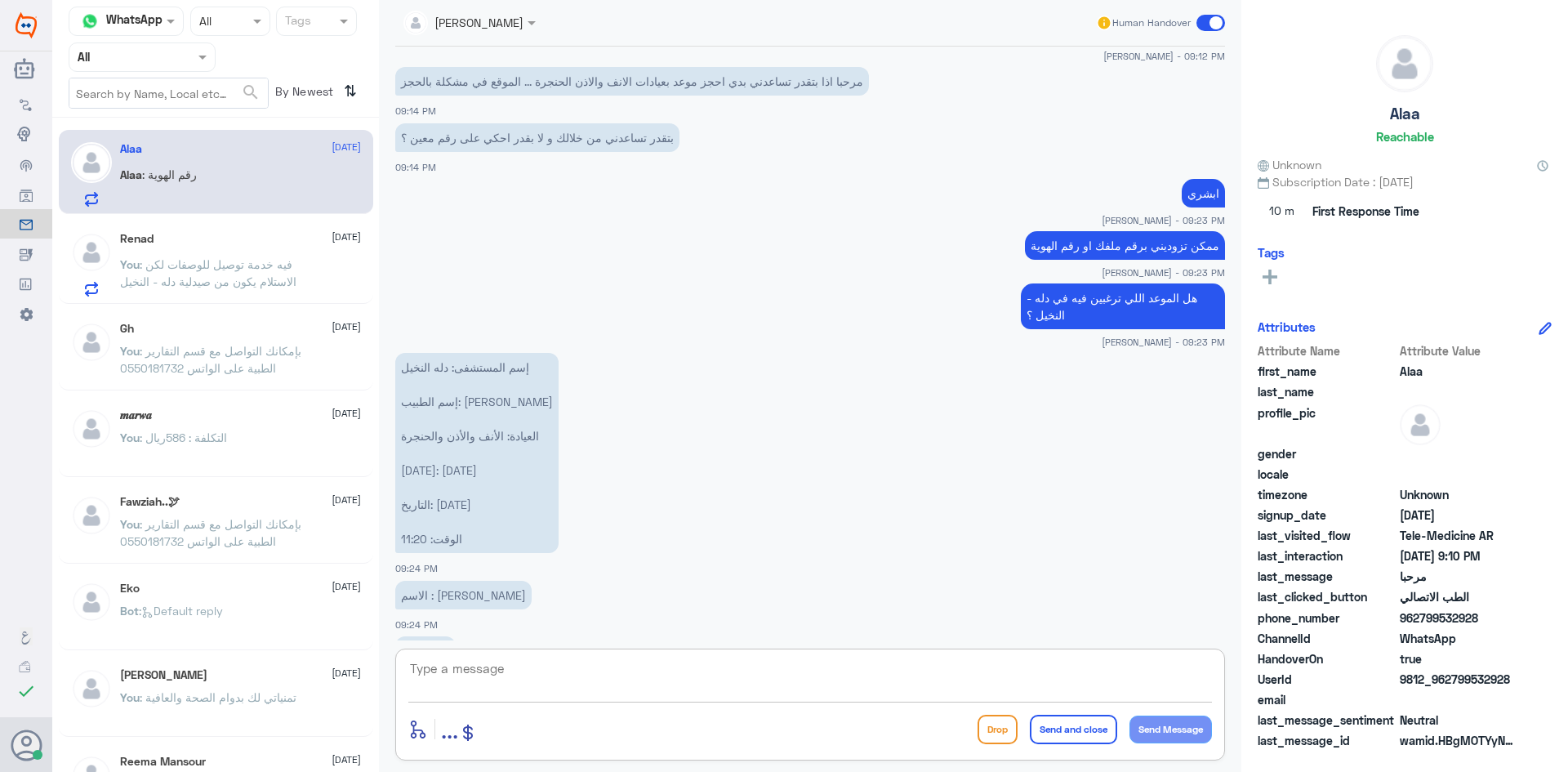
scroll to position [678, 0]
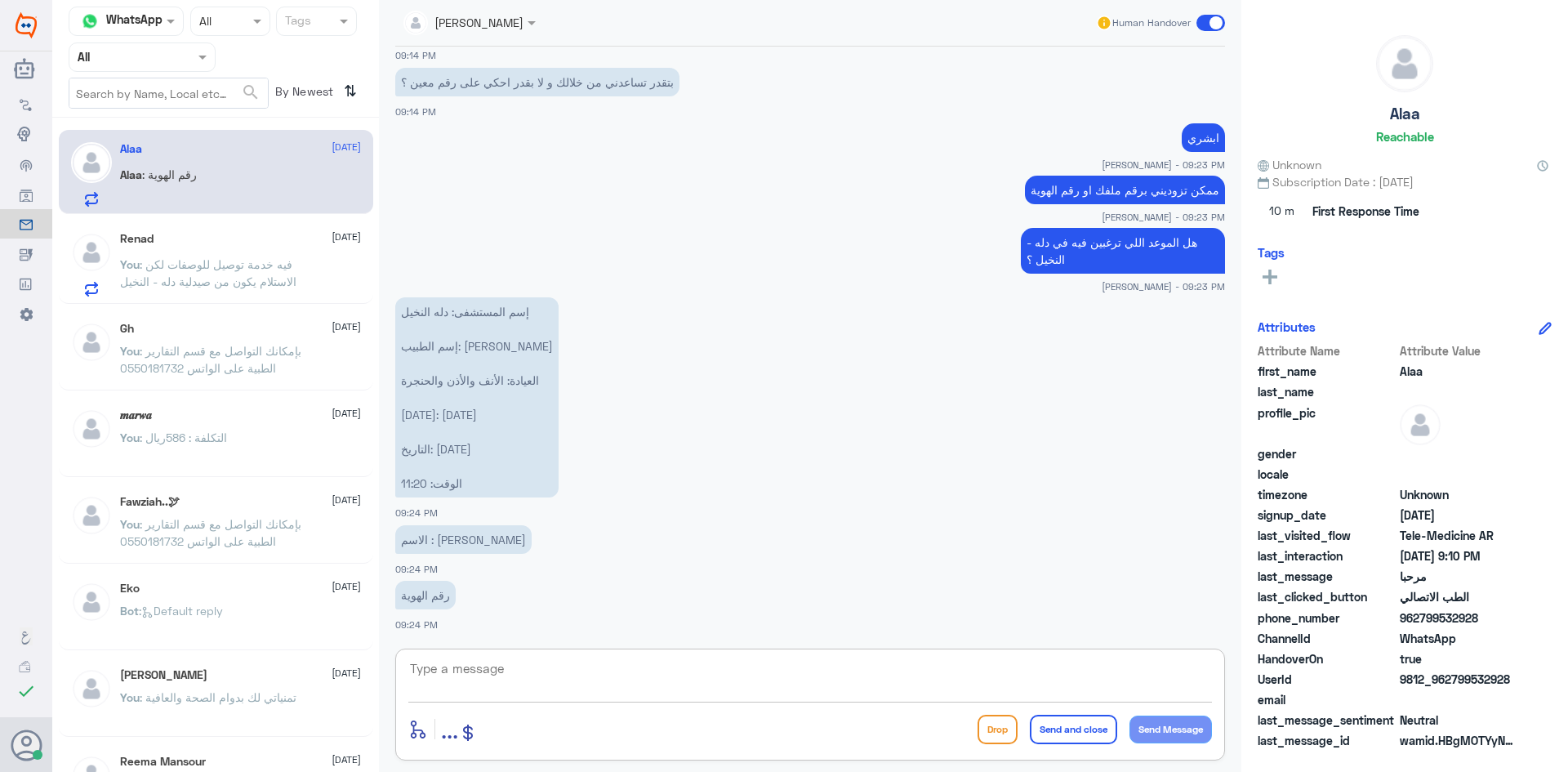
click at [597, 666] on textarea at bounding box center [809, 677] width 803 height 40
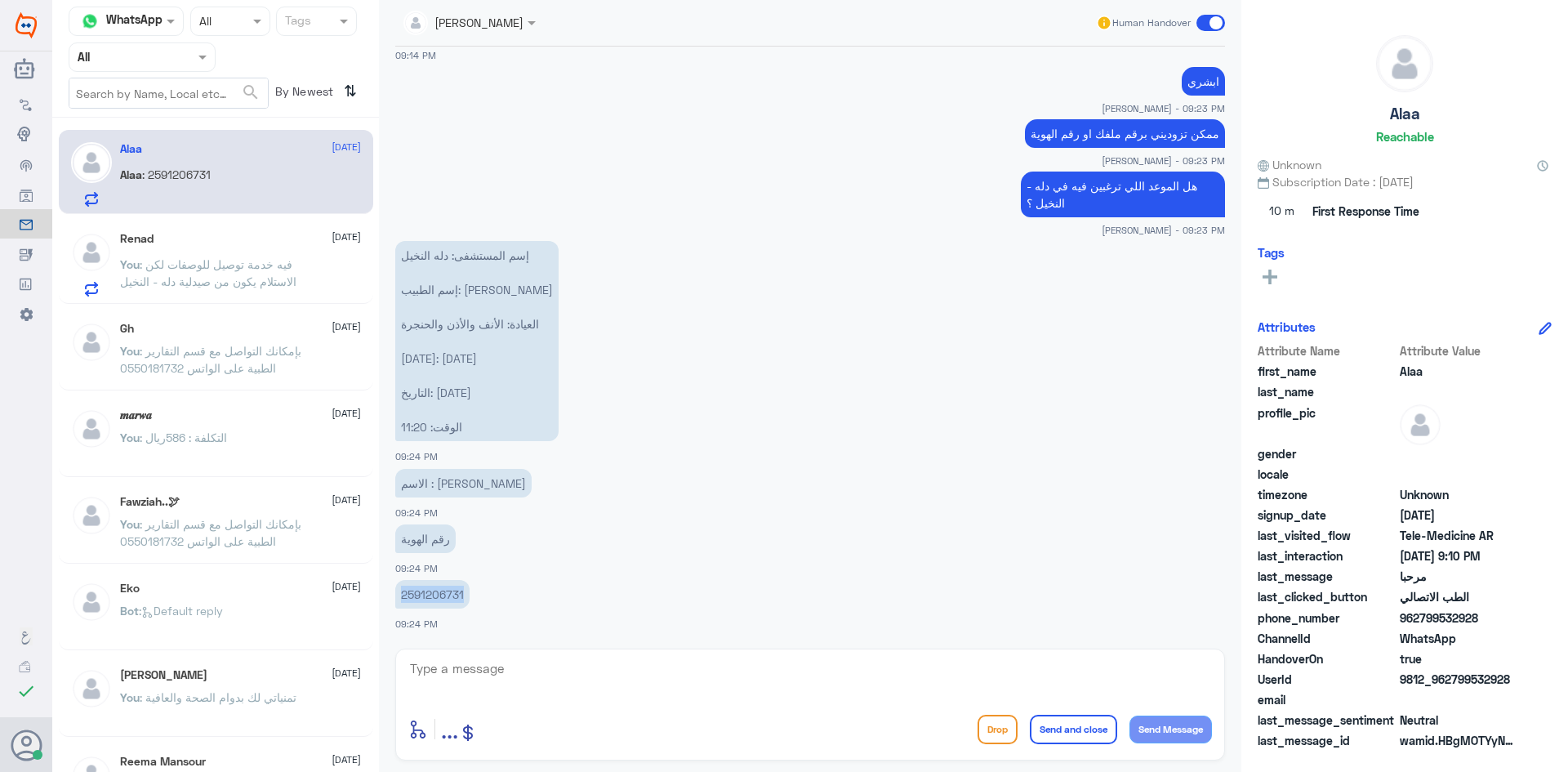
drag, startPoint x: 464, startPoint y: 597, endPoint x: 397, endPoint y: 596, distance: 67.0
click at [397, 596] on p "2591206731" at bounding box center [432, 594] width 74 height 29
copy p "2591206731"
click at [708, 684] on textarea at bounding box center [809, 677] width 803 height 40
type textarea "ابشر"
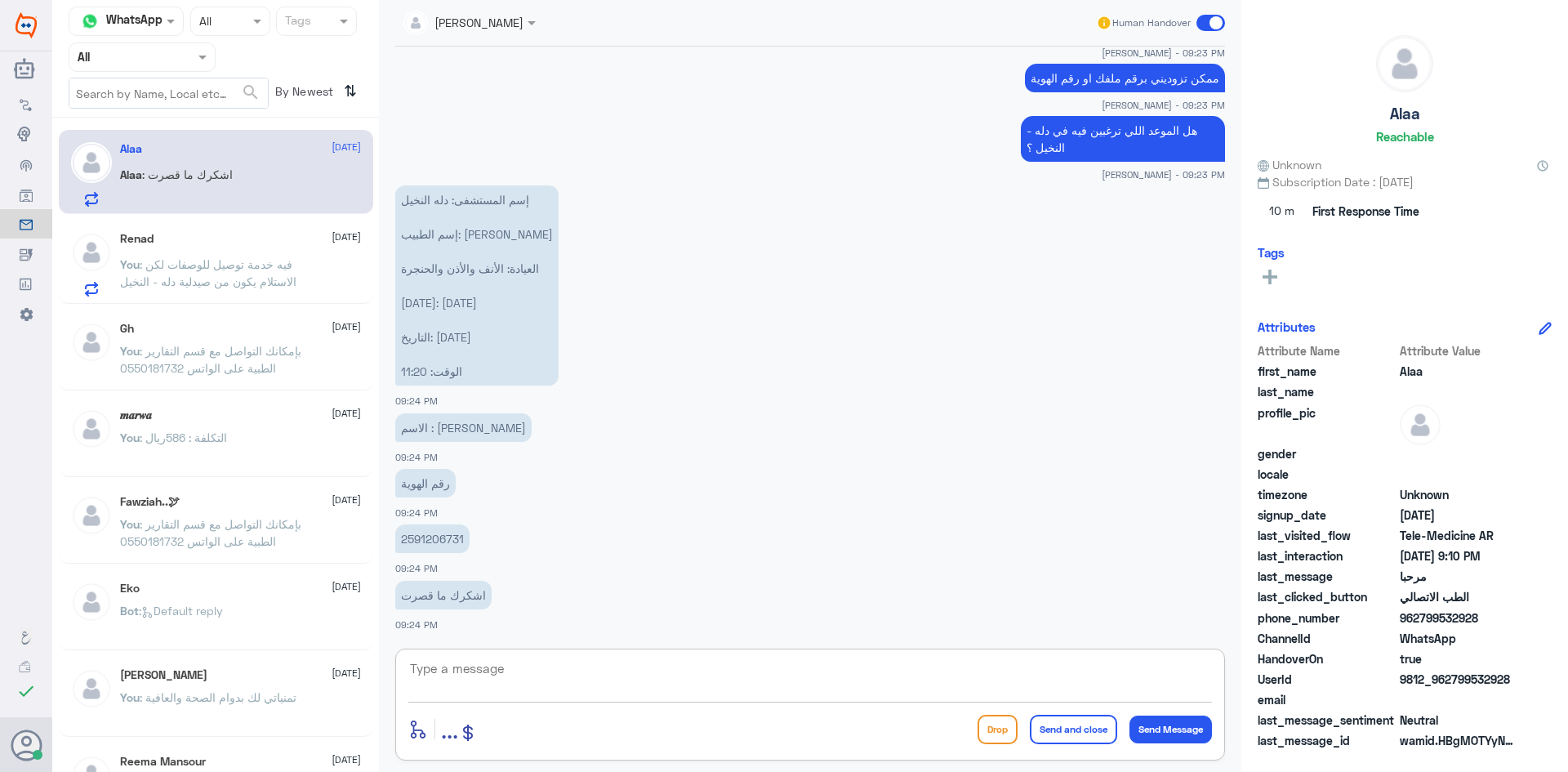
scroll to position [842, 0]
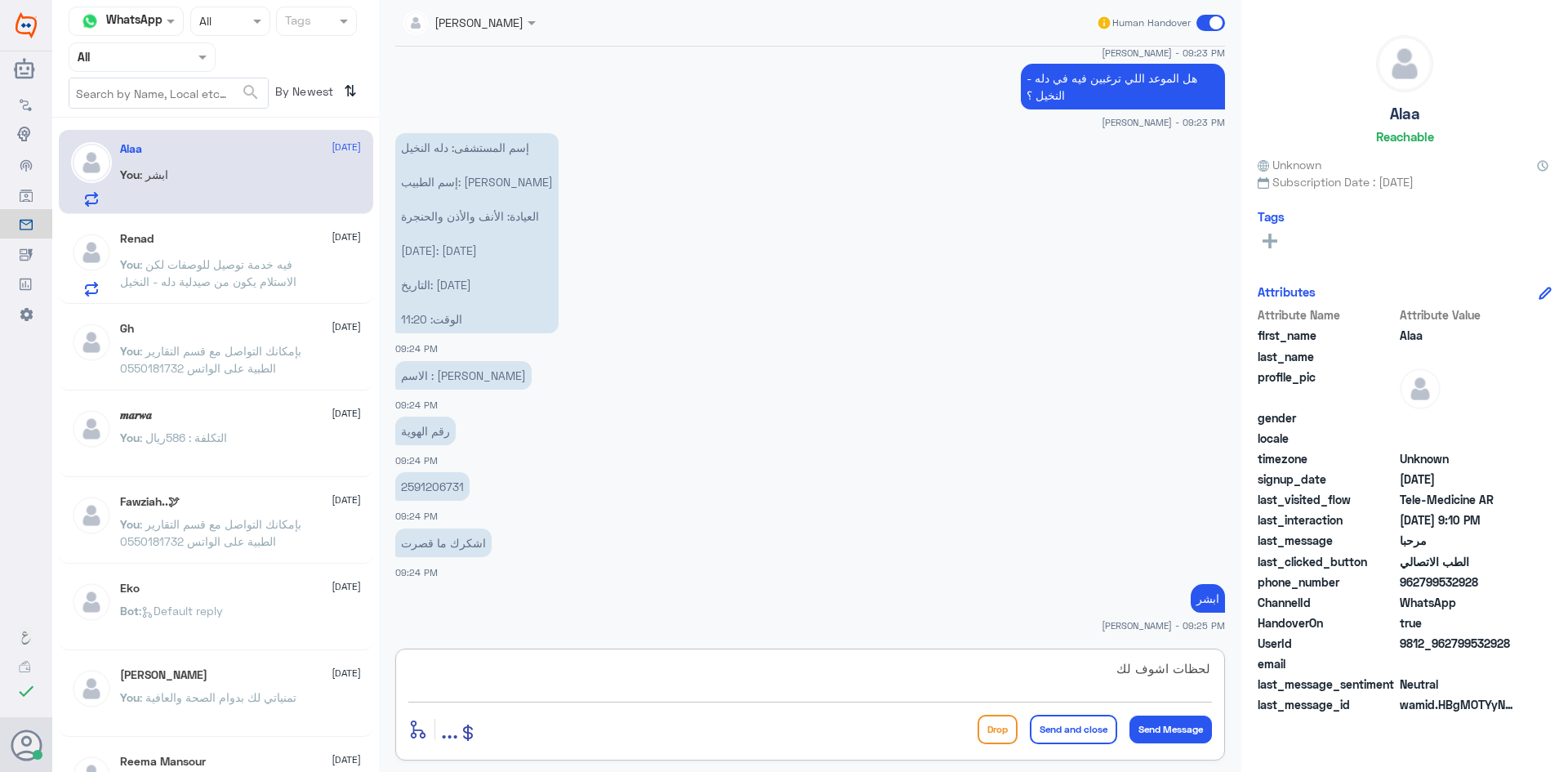
type textarea "لحظات اشوف لك"
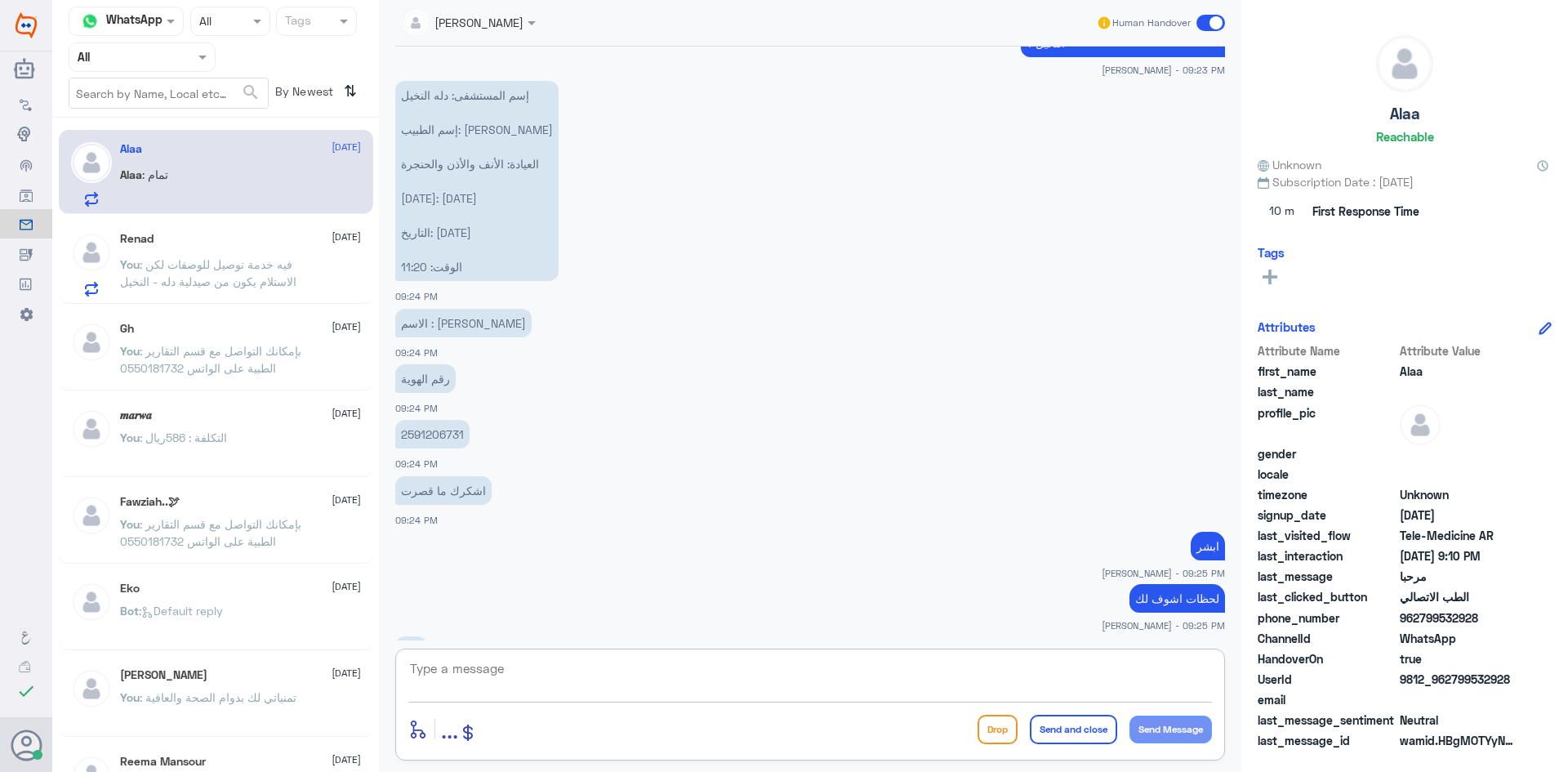
scroll to position [950, 0]
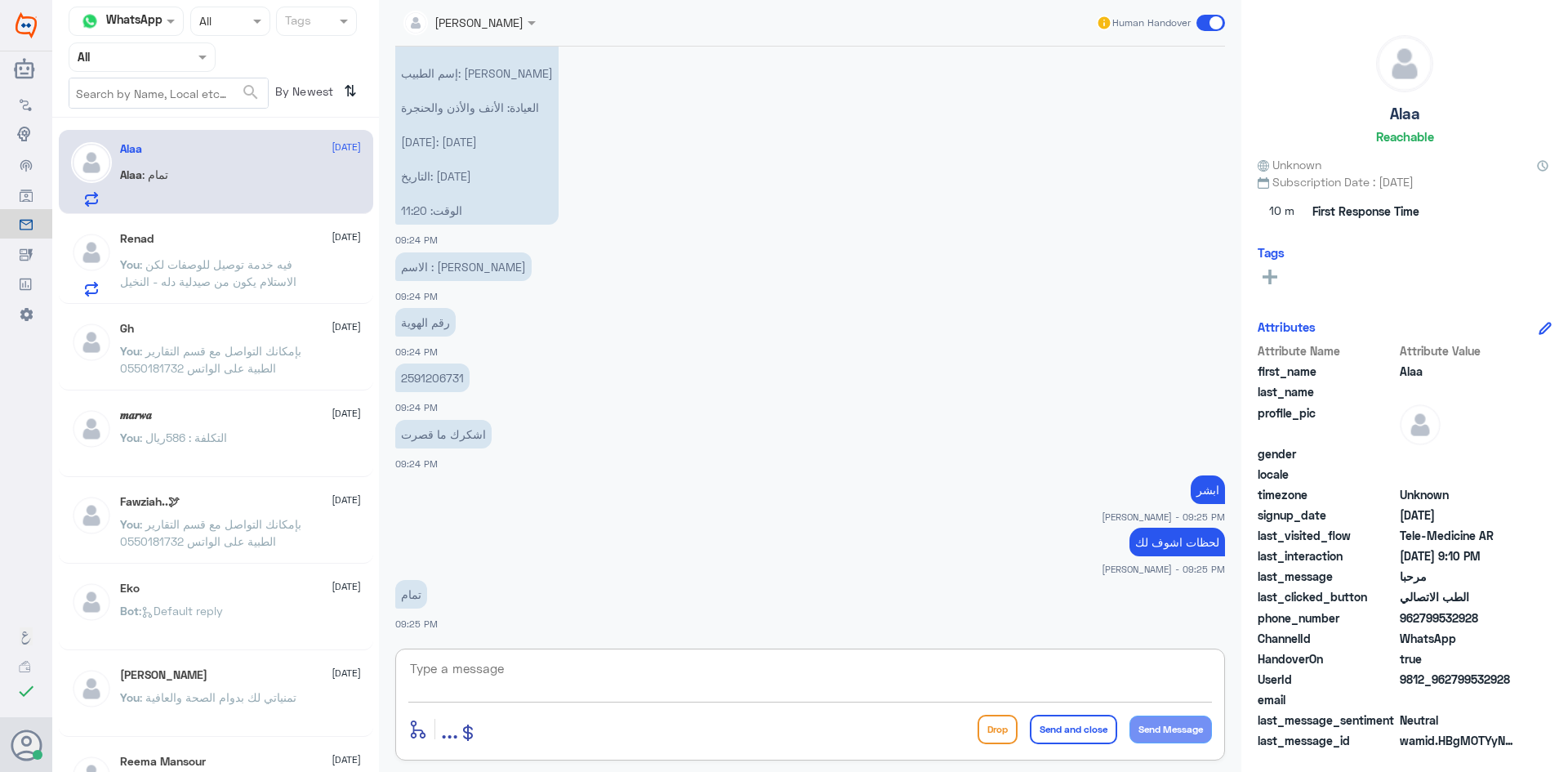
click at [784, 685] on textarea at bounding box center [809, 677] width 803 height 40
type textarea "ل"
type textarea "هل يوجد لديك ملف في دله النخيل ؟"
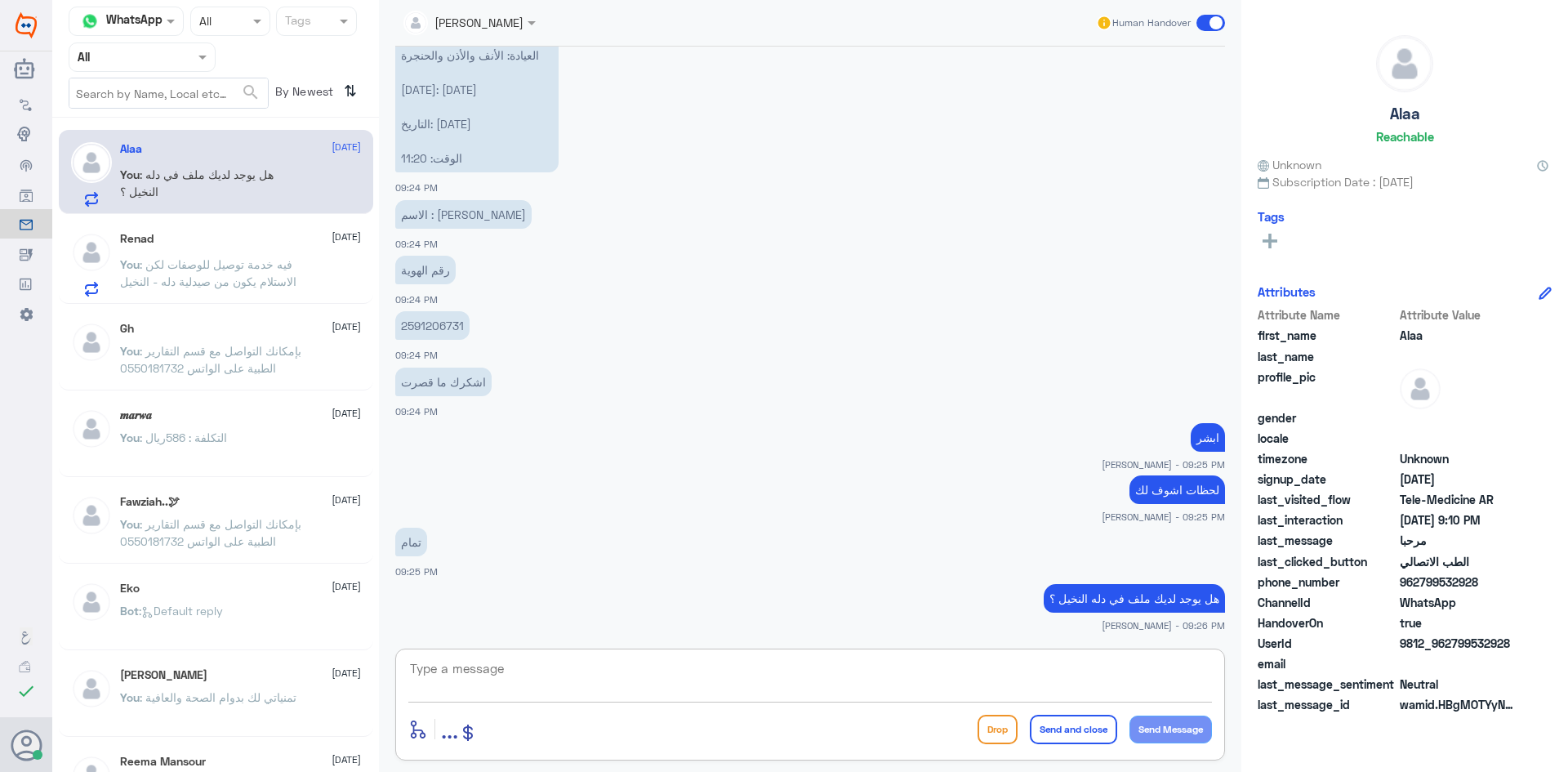
scroll to position [1059, 0]
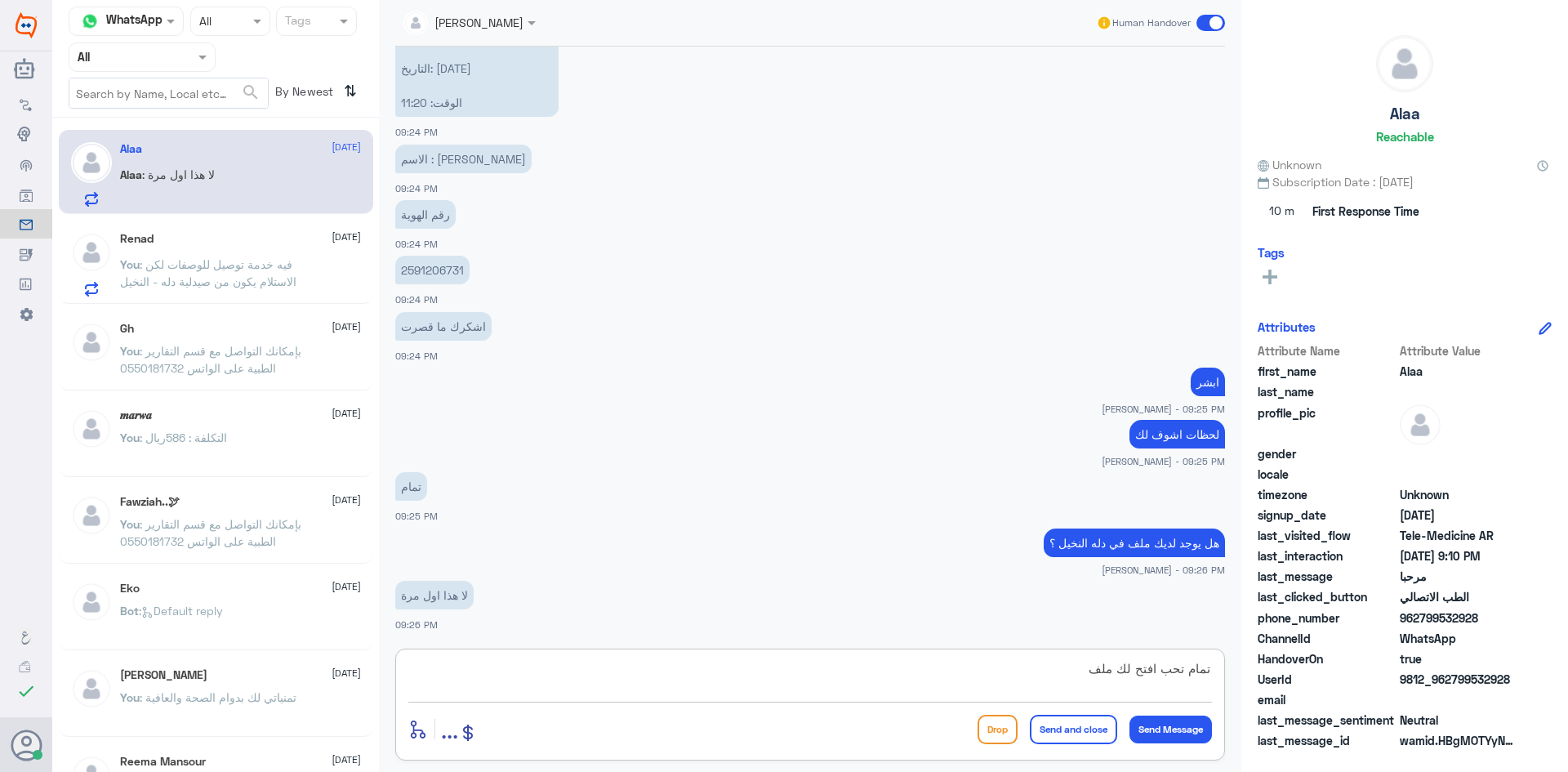
type textarea "تمام تحب افتح لك ملف ؟"
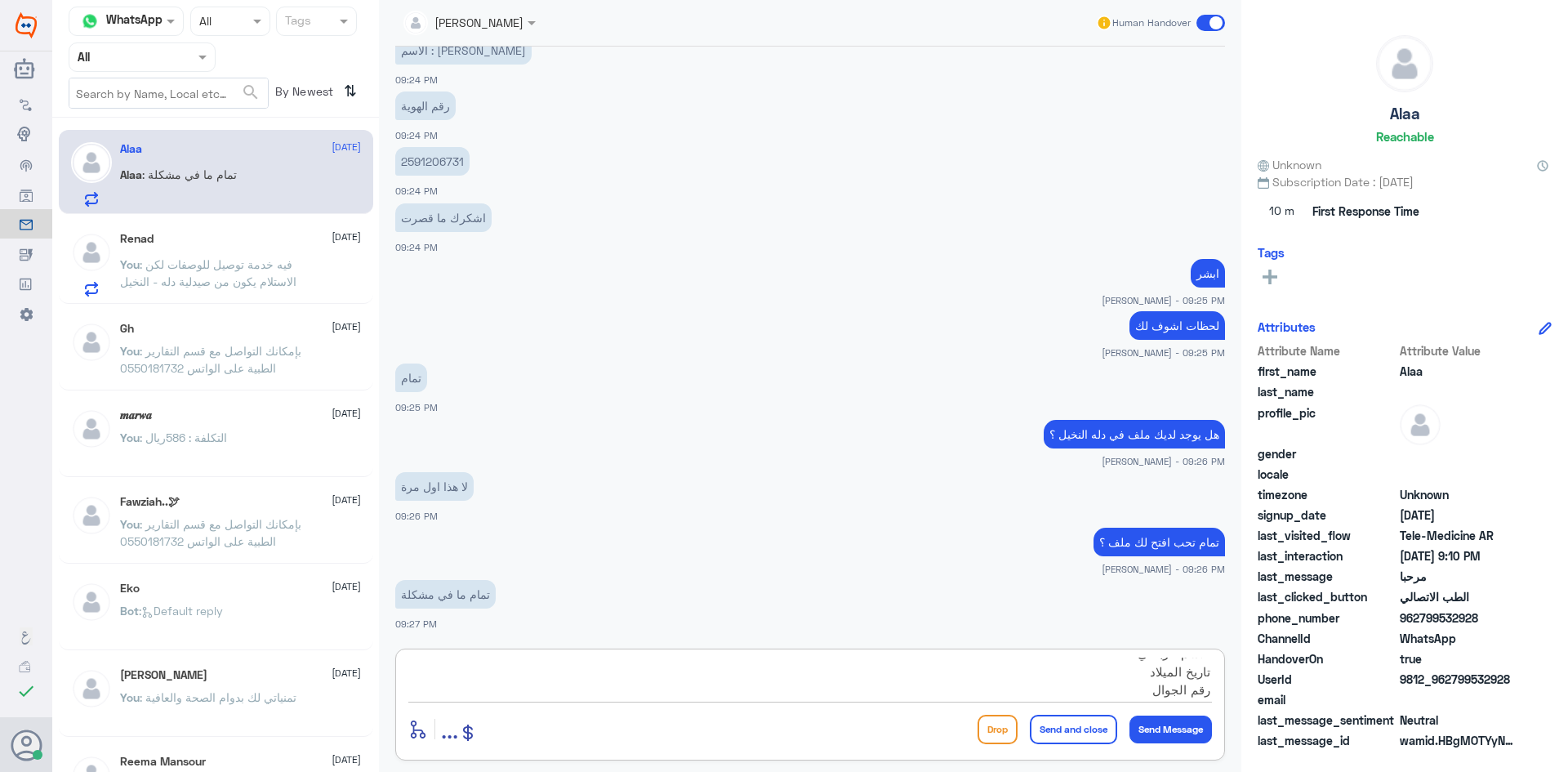
scroll to position [51, 0]
type textarea "احتاج : الاسم الرباعي تاريخ الميلاد رقم الجوال الجنسية"
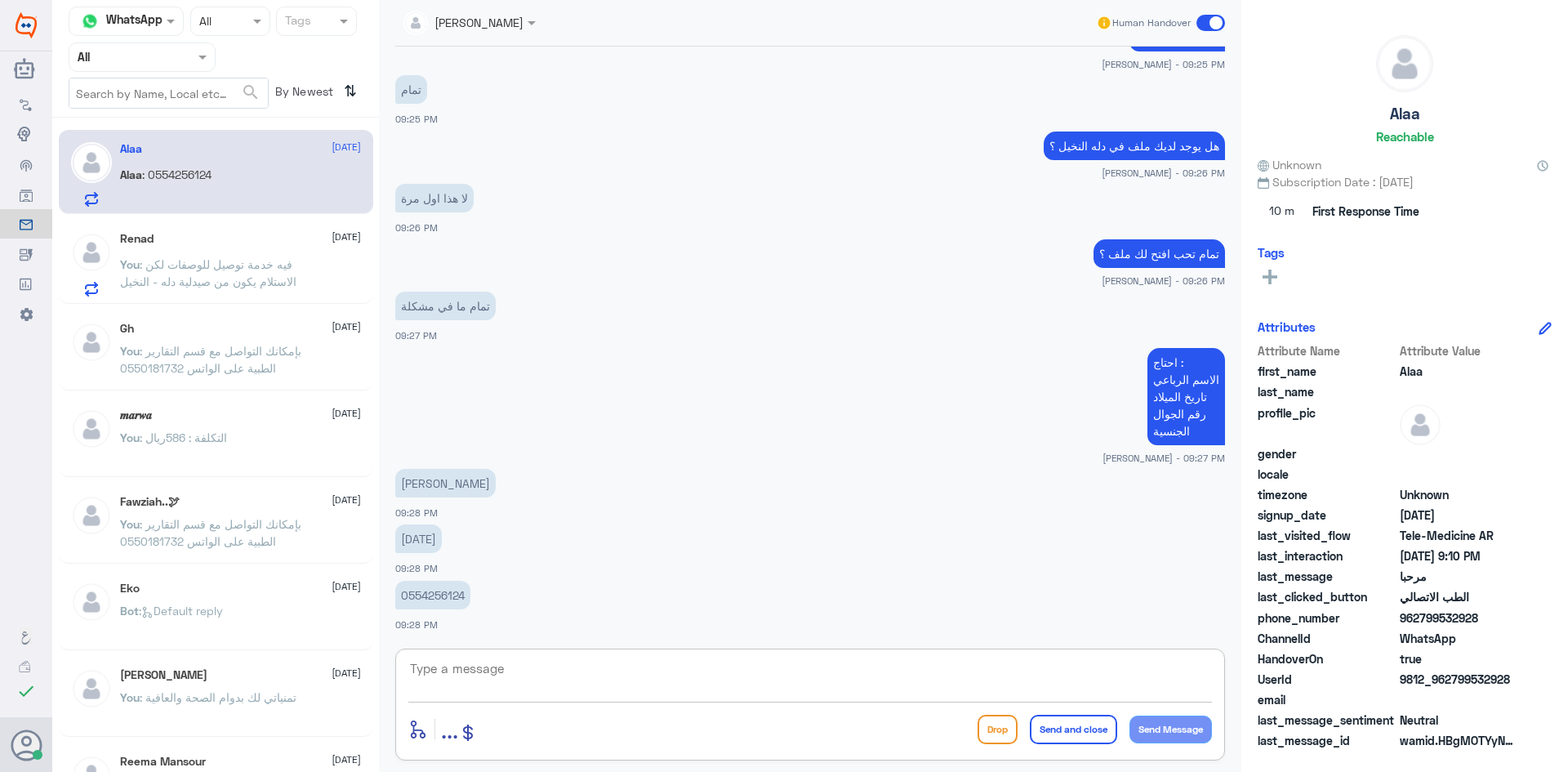
scroll to position [1511, 0]
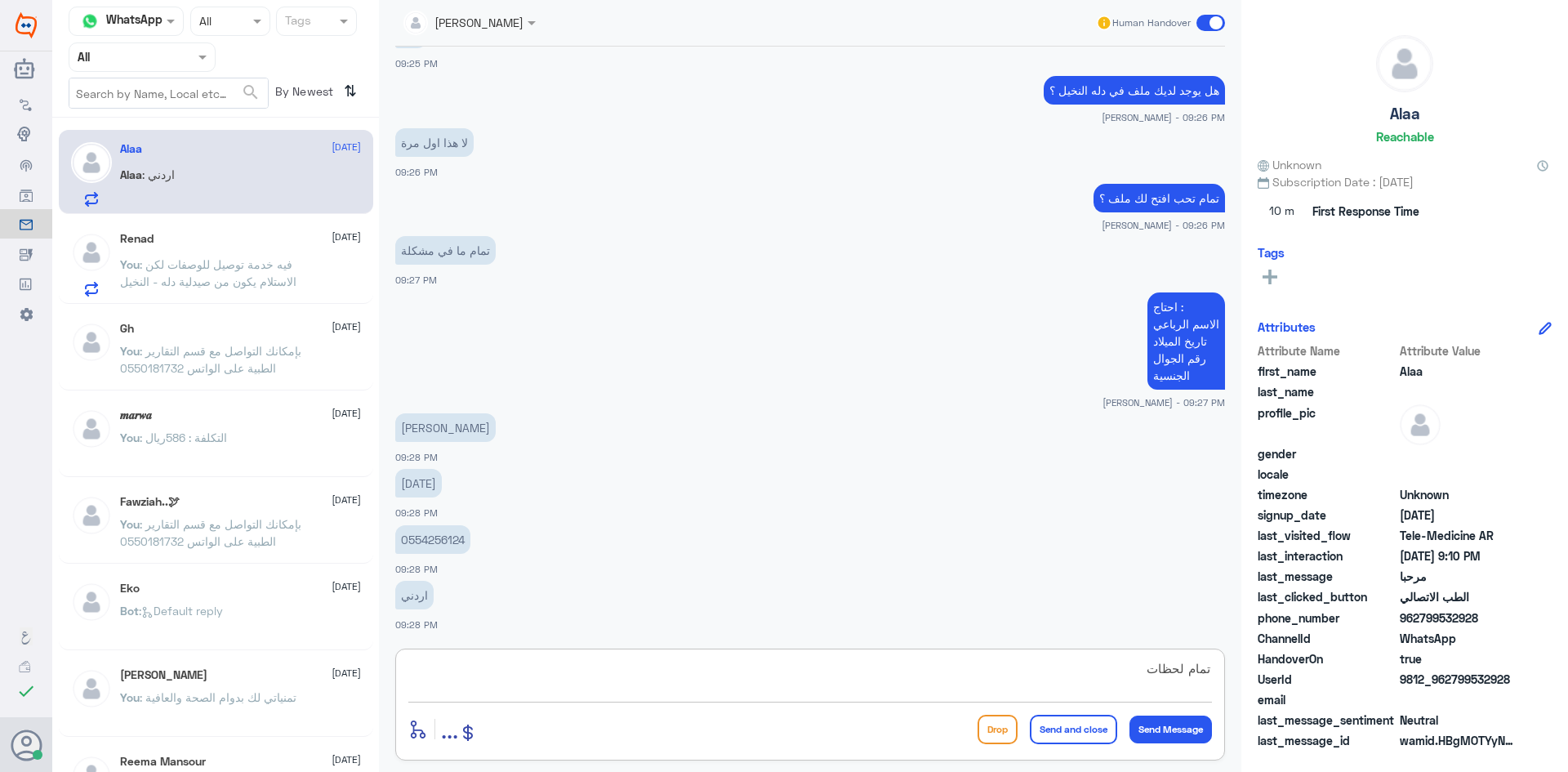
type textarea "تمام لحظات"
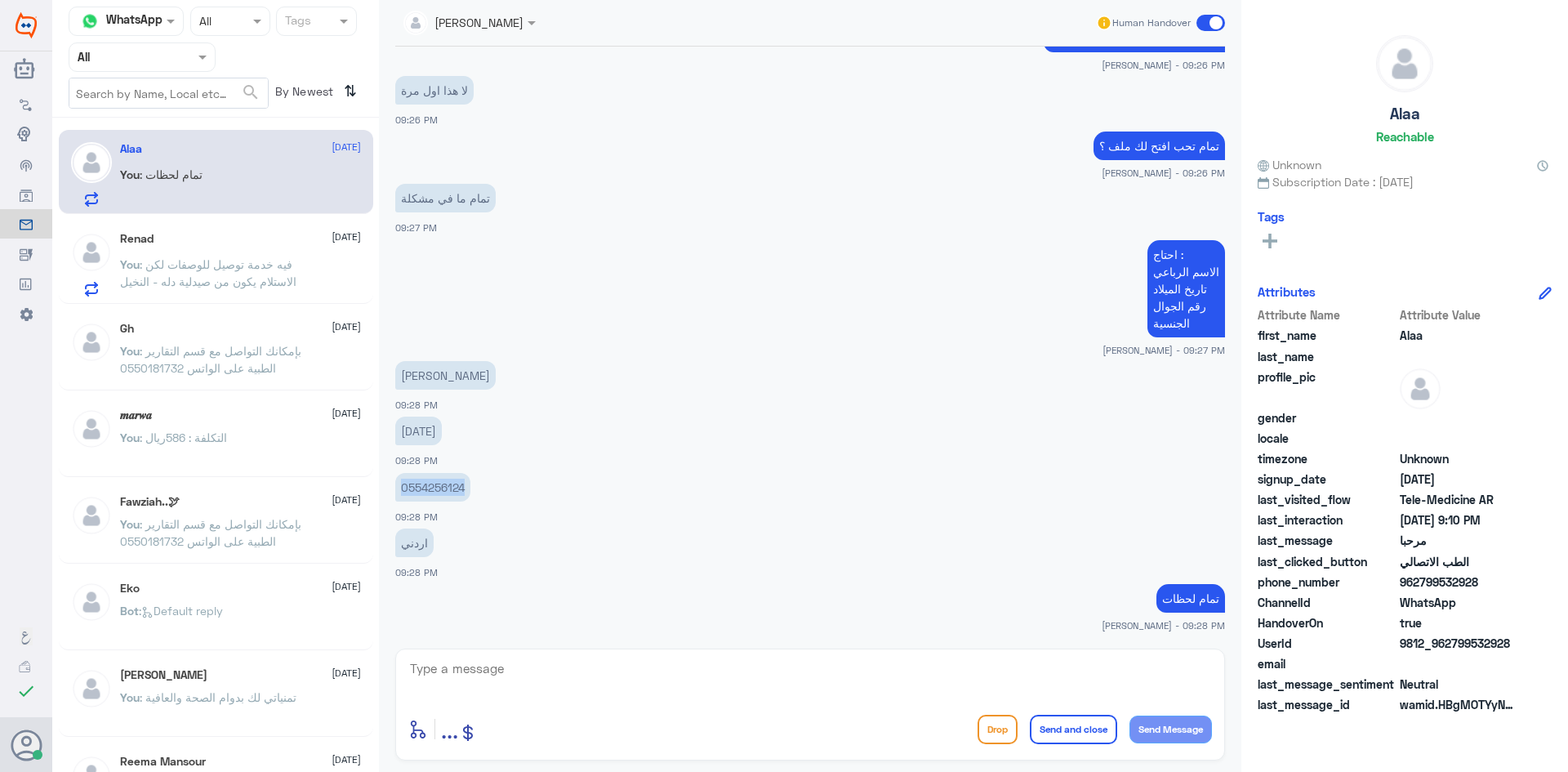
drag, startPoint x: 466, startPoint y: 485, endPoint x: 398, endPoint y: 491, distance: 68.3
click at [398, 491] on p "0554256124" at bounding box center [433, 487] width 75 height 29
copy p "0554256124"
click at [826, 669] on textarea at bounding box center [809, 677] width 803 height 40
paste textarea "2311209"
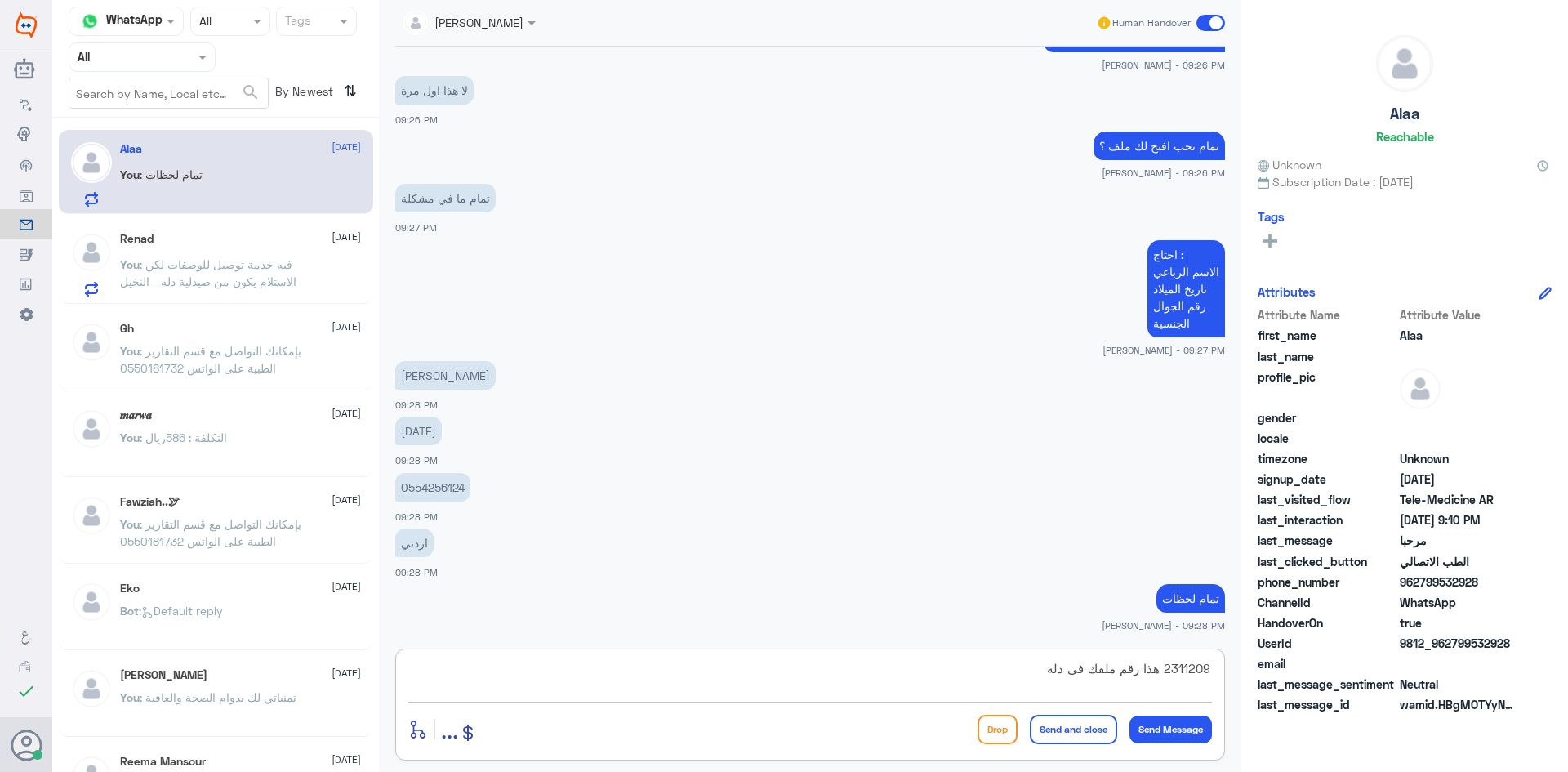
type textarea "2311209 هذا رقم ملفك في دله"
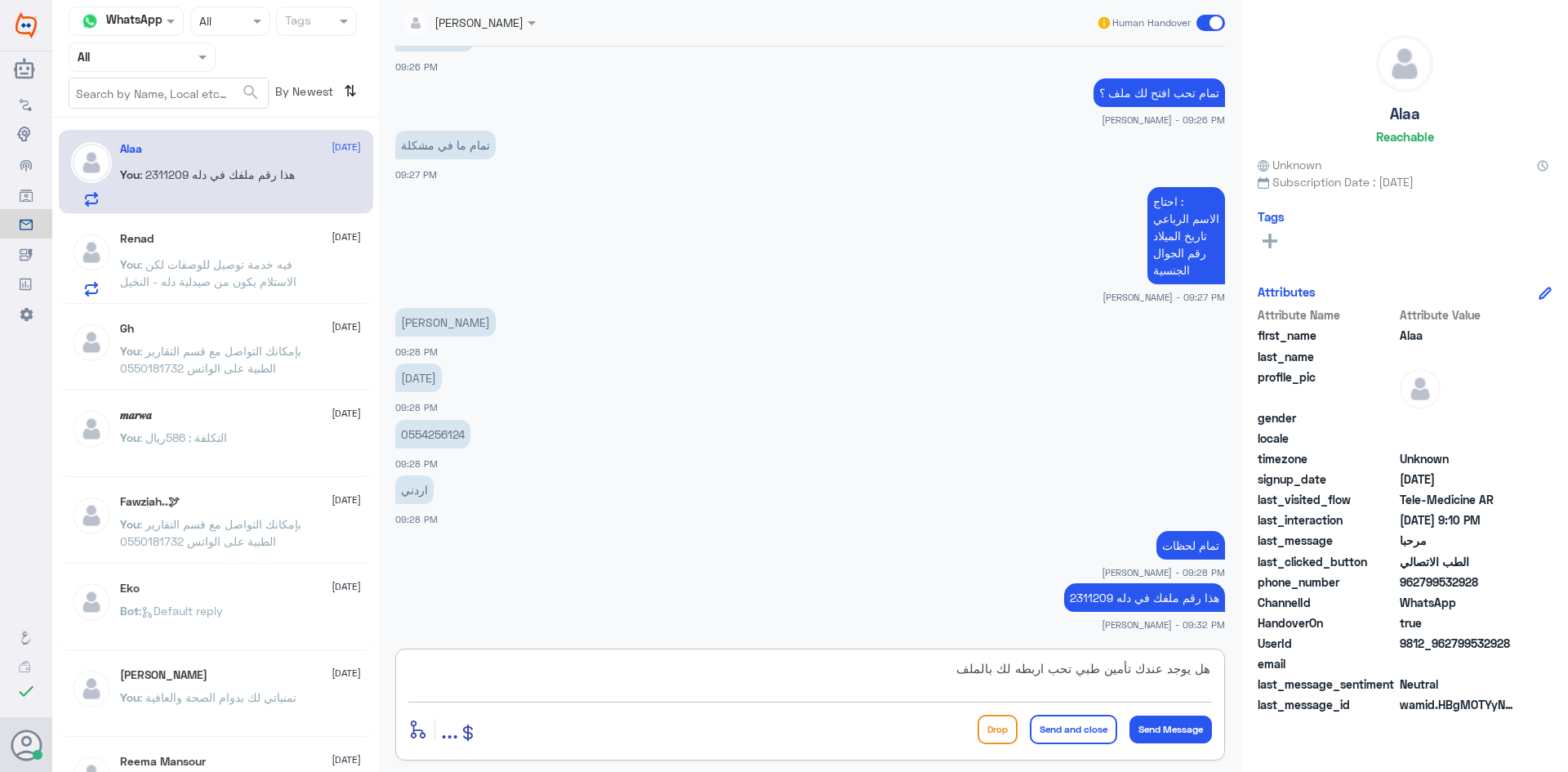
type textarea "هل يوجد عندك تأمين طبي تحب اربطه لك بالملف ؟"
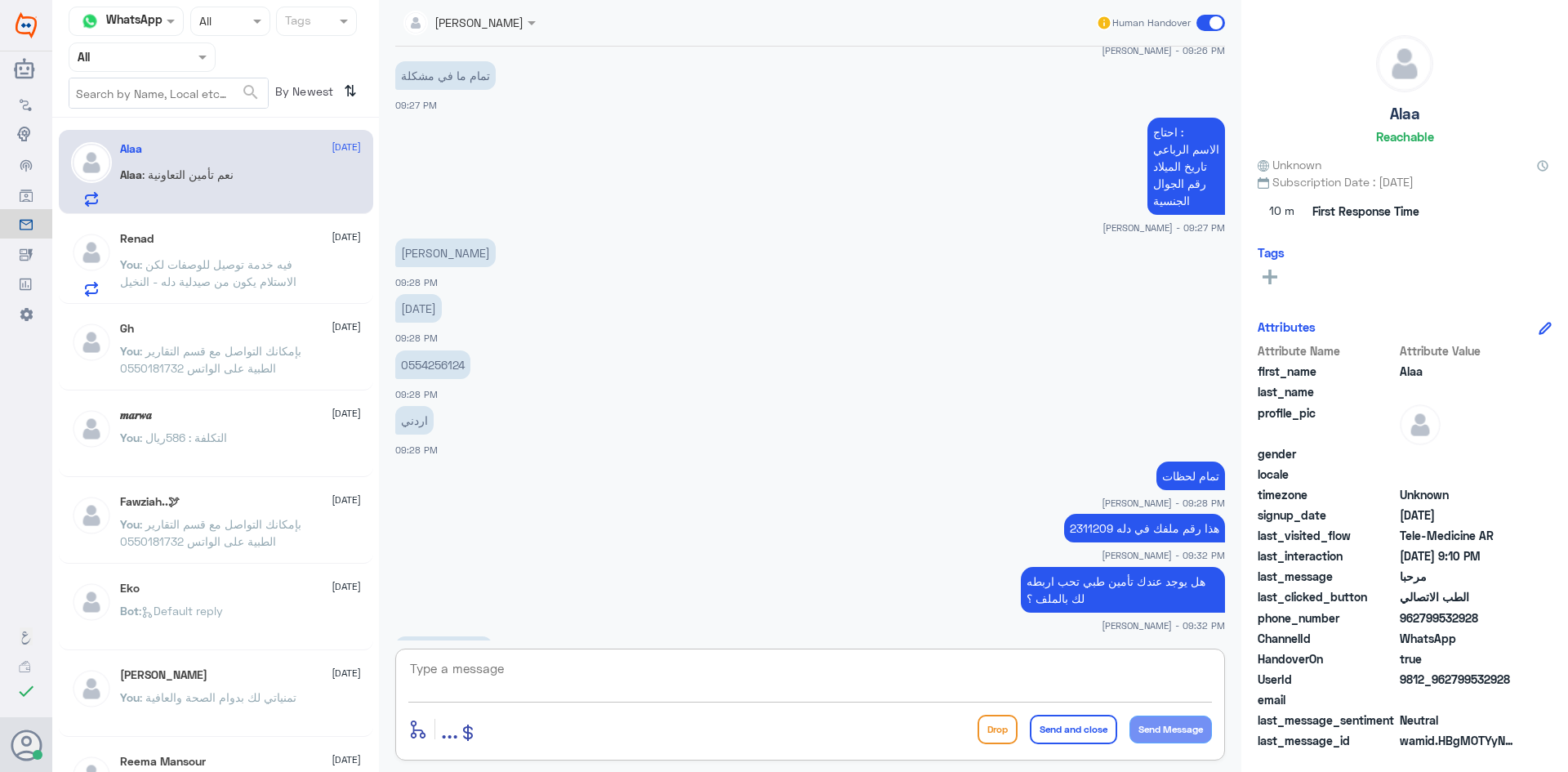
scroll to position [1741, 0]
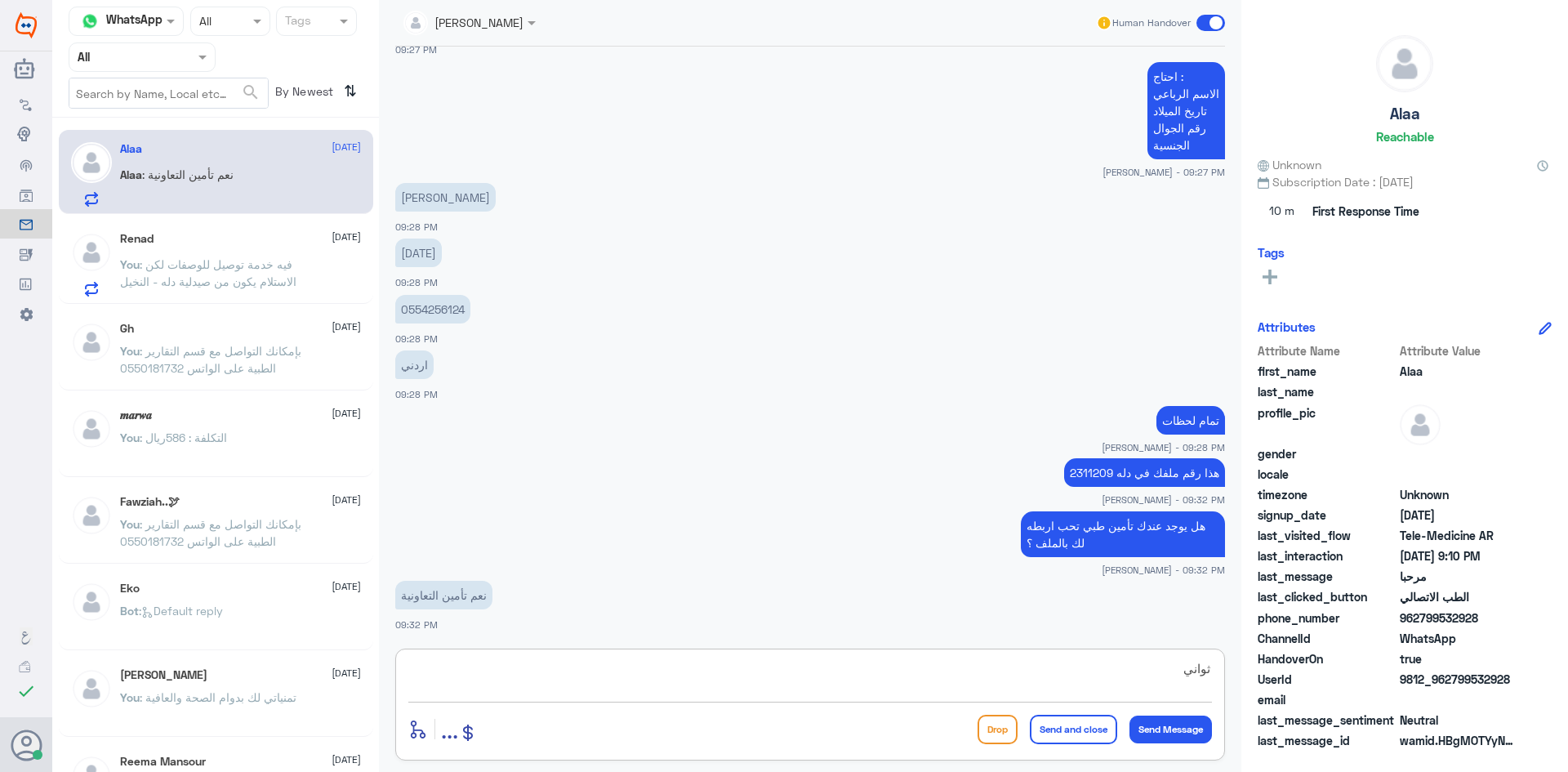
type textarea "ثواني"
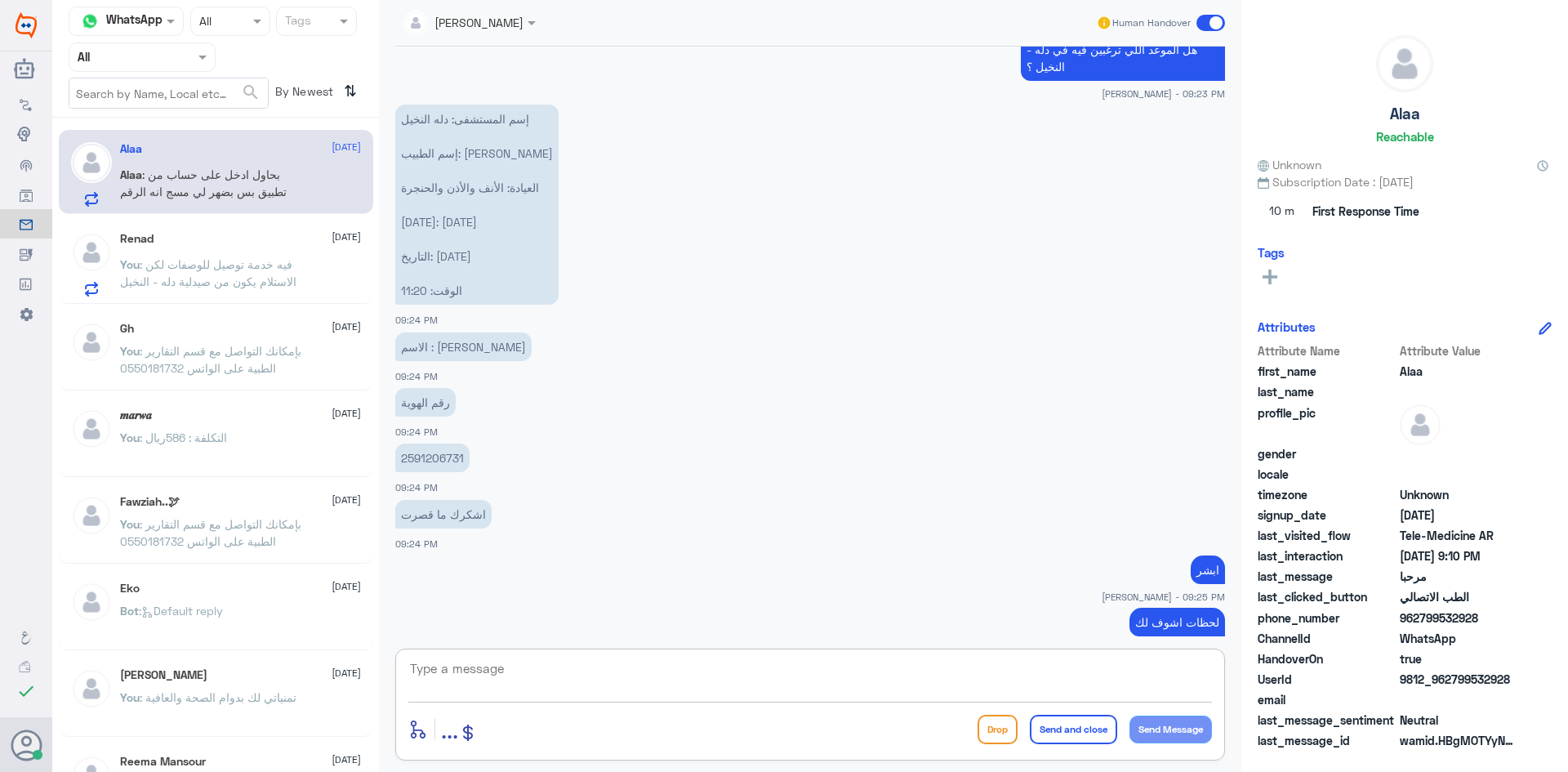
scroll to position [870, 0]
click at [848, 686] on textarea at bounding box center [809, 677] width 803 height 40
type textarea "الوقت 11:20 محجوز"
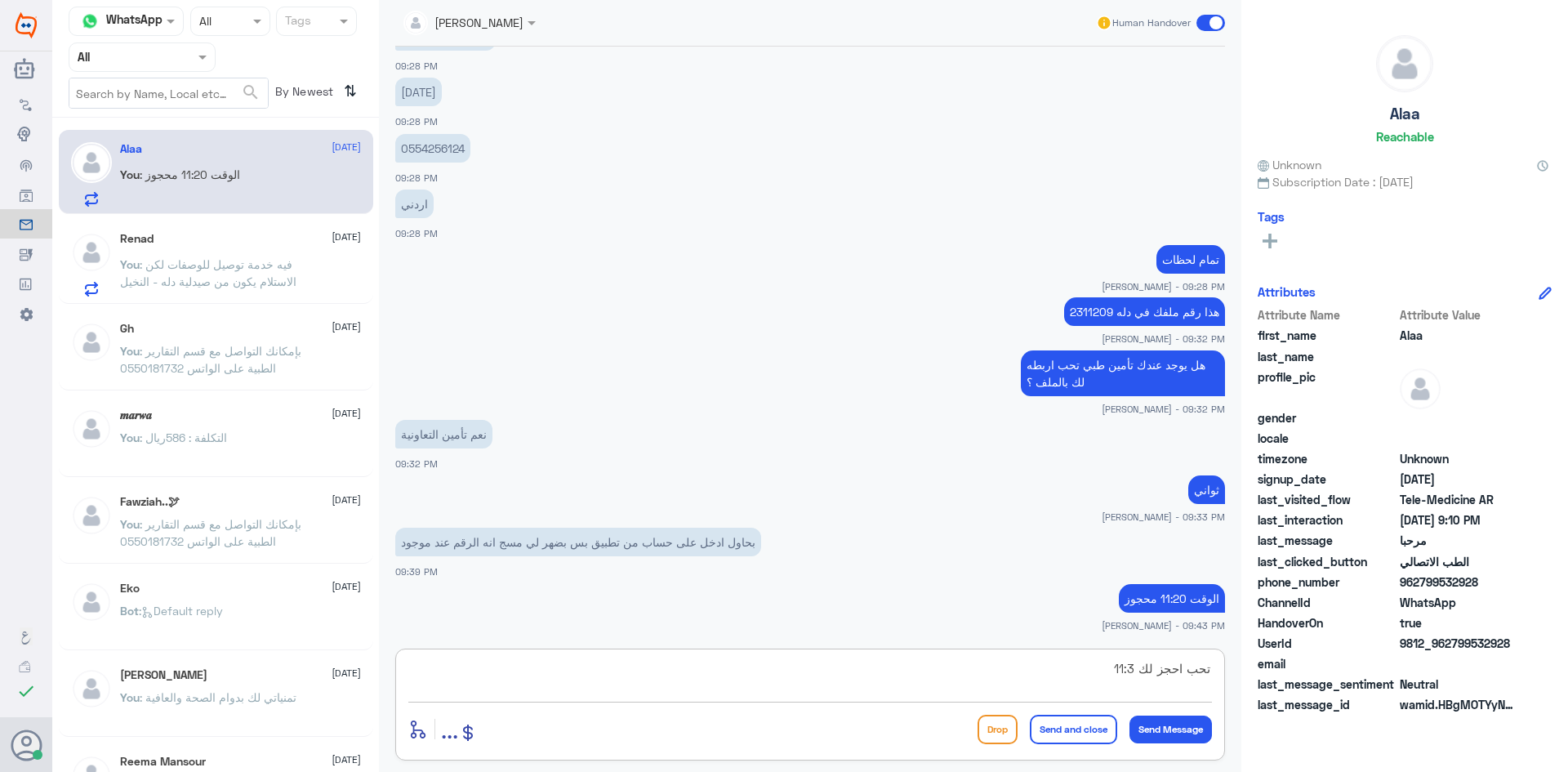
type textarea "تحب احجز لك 11:30"
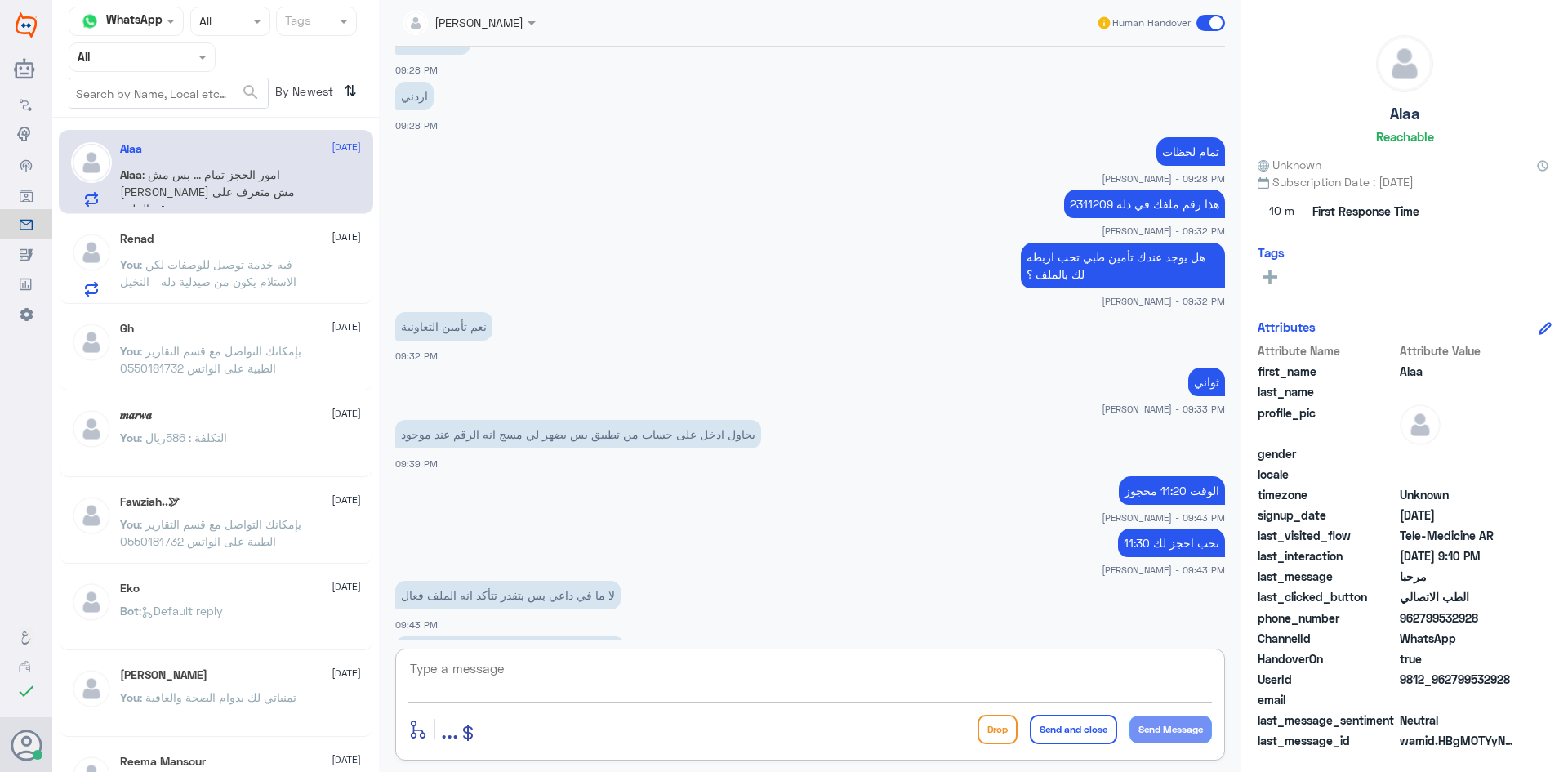
scroll to position [2234, 0]
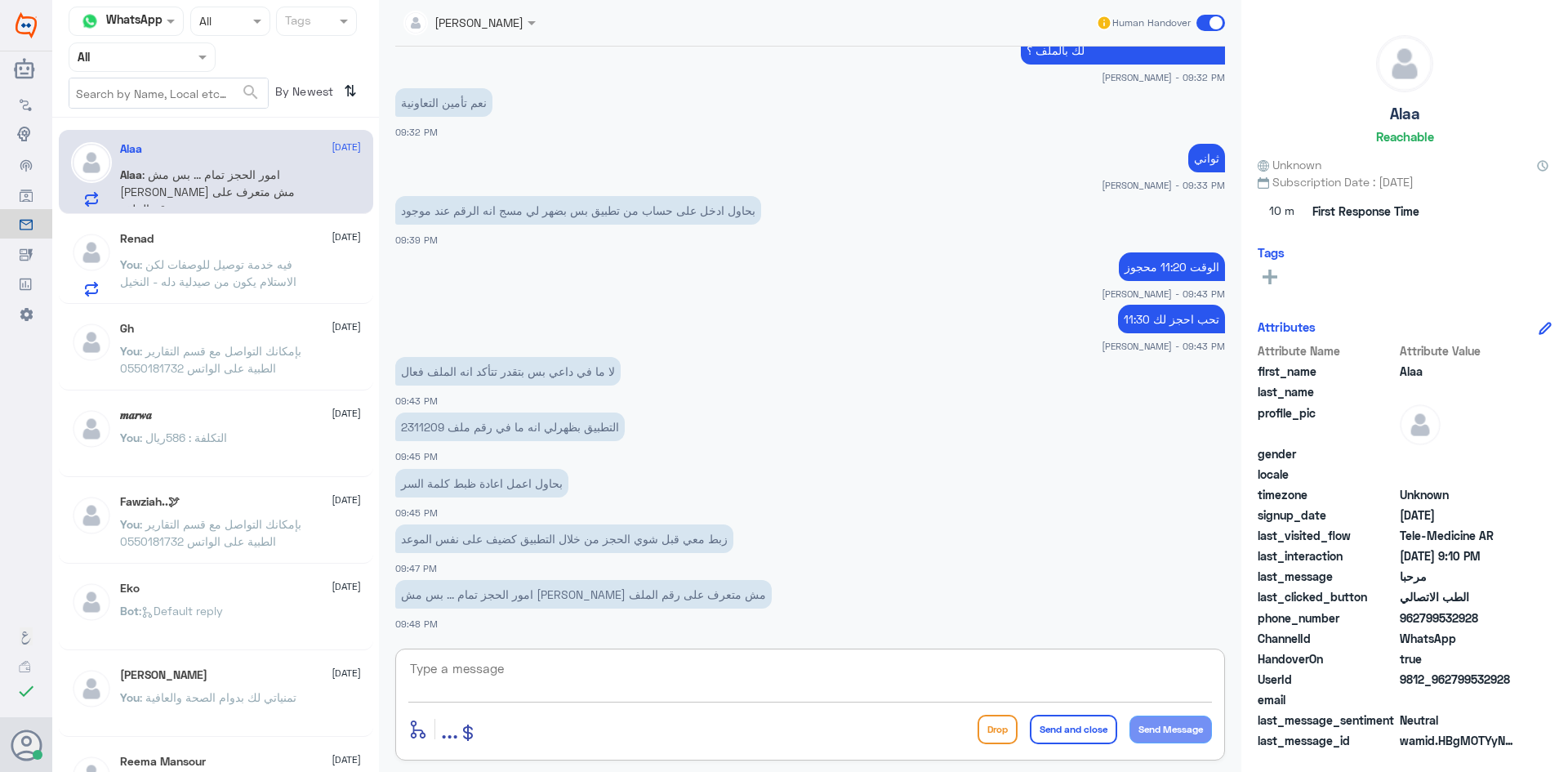
click at [576, 666] on textarea at bounding box center [809, 677] width 803 height 40
type textarea "غ"
type textarea "وصلك مسج على جوالك انه تم فتح ملف لك ؟"
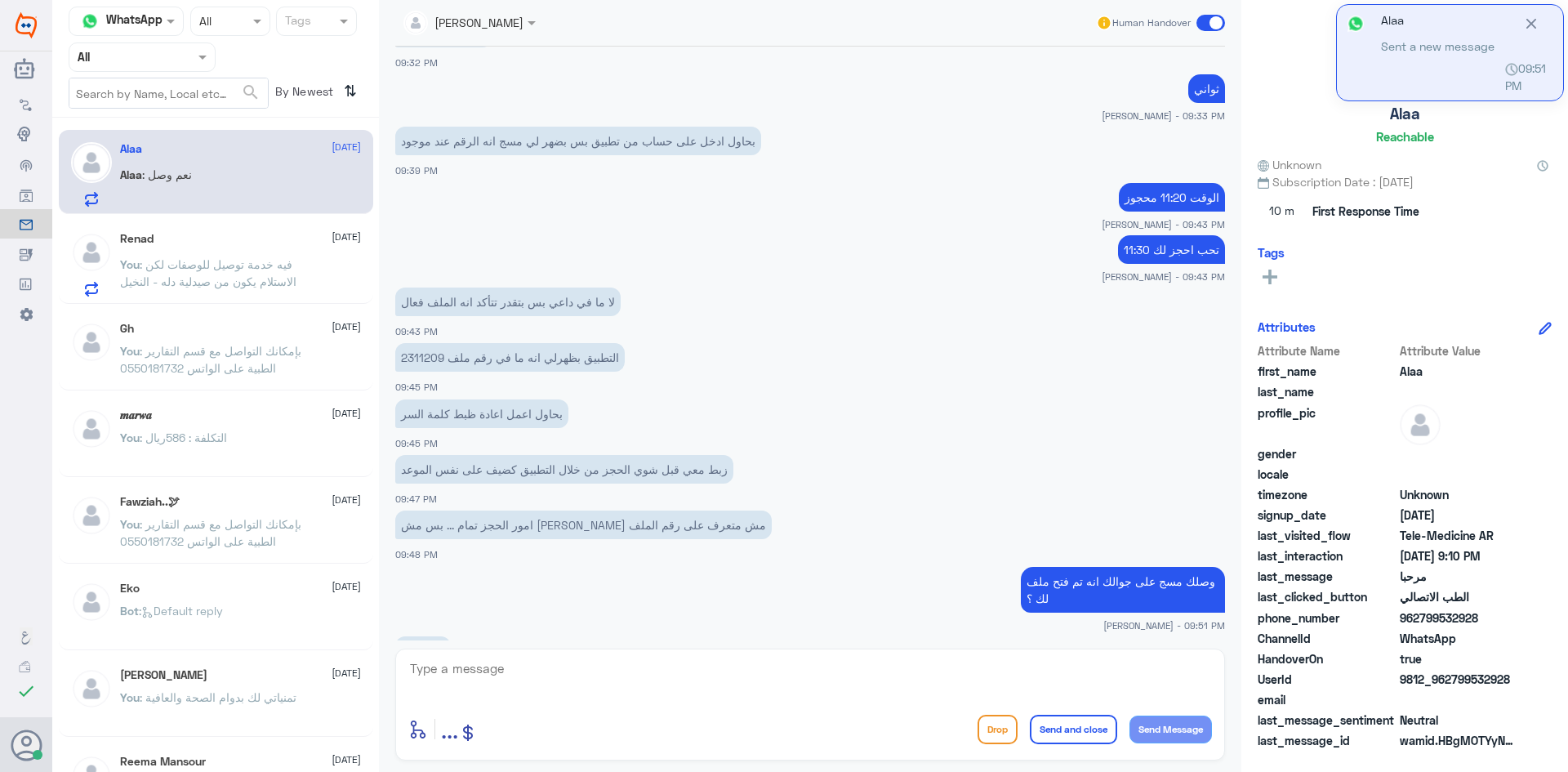
scroll to position [2359, 0]
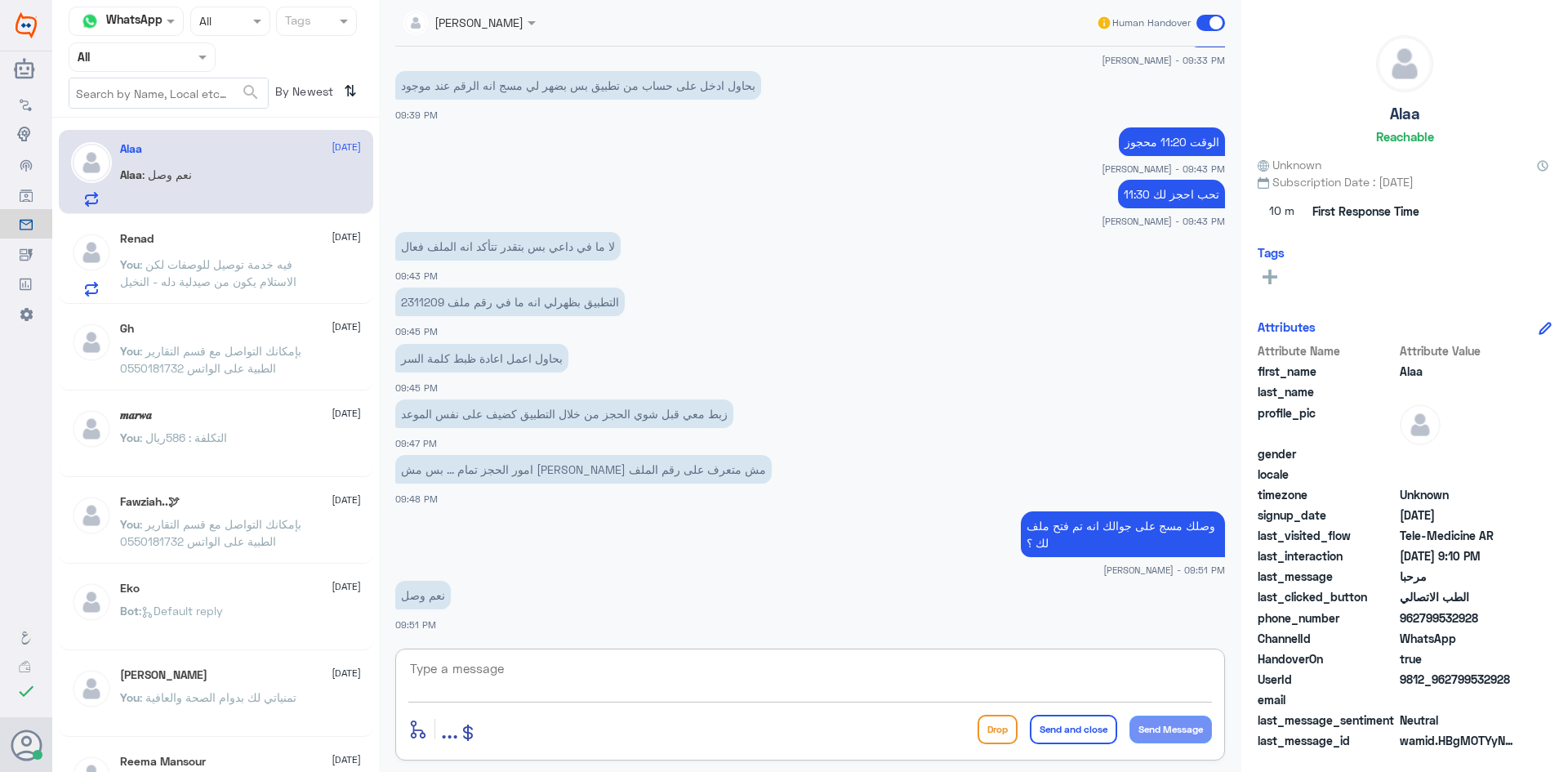
click at [568, 669] on textarea at bounding box center [809, 677] width 803 height 40
type textarea "معناها ملفك سليم"
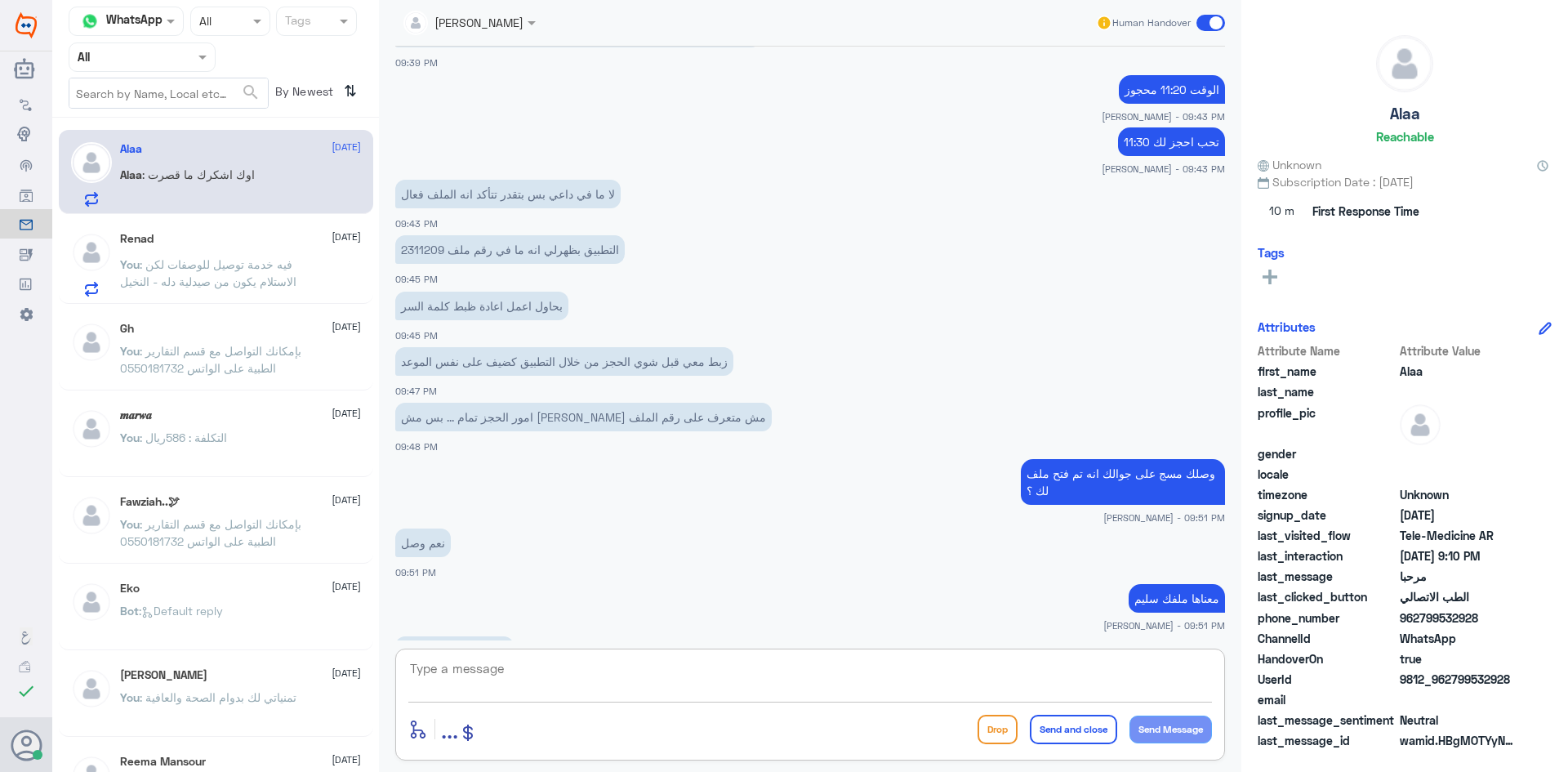
scroll to position [2468, 0]
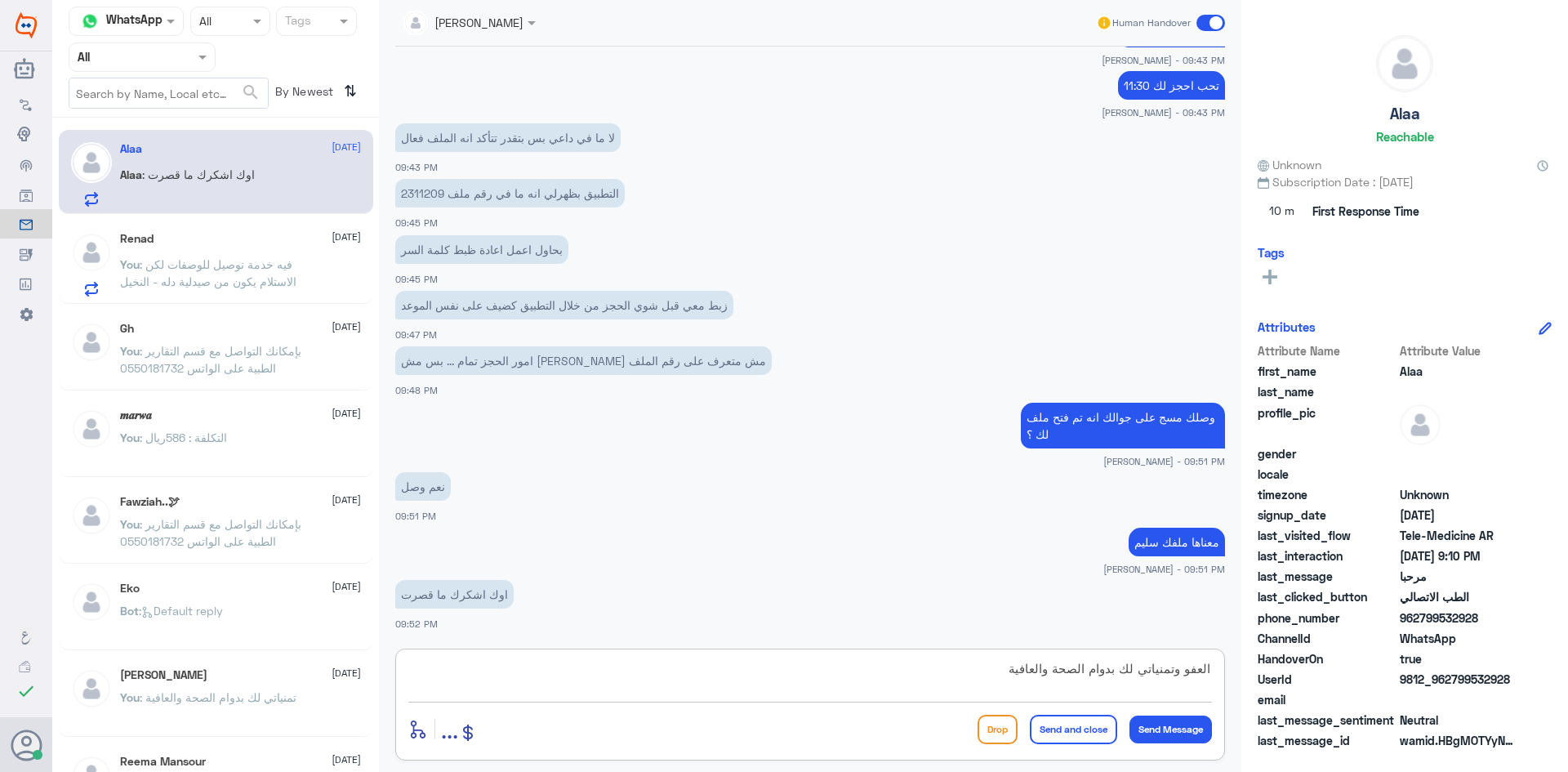
type textarea "العفو وتمنياتي لك بدوام الصحة والعافية"
click at [1070, 733] on button "Send and close" at bounding box center [1073, 730] width 88 height 30
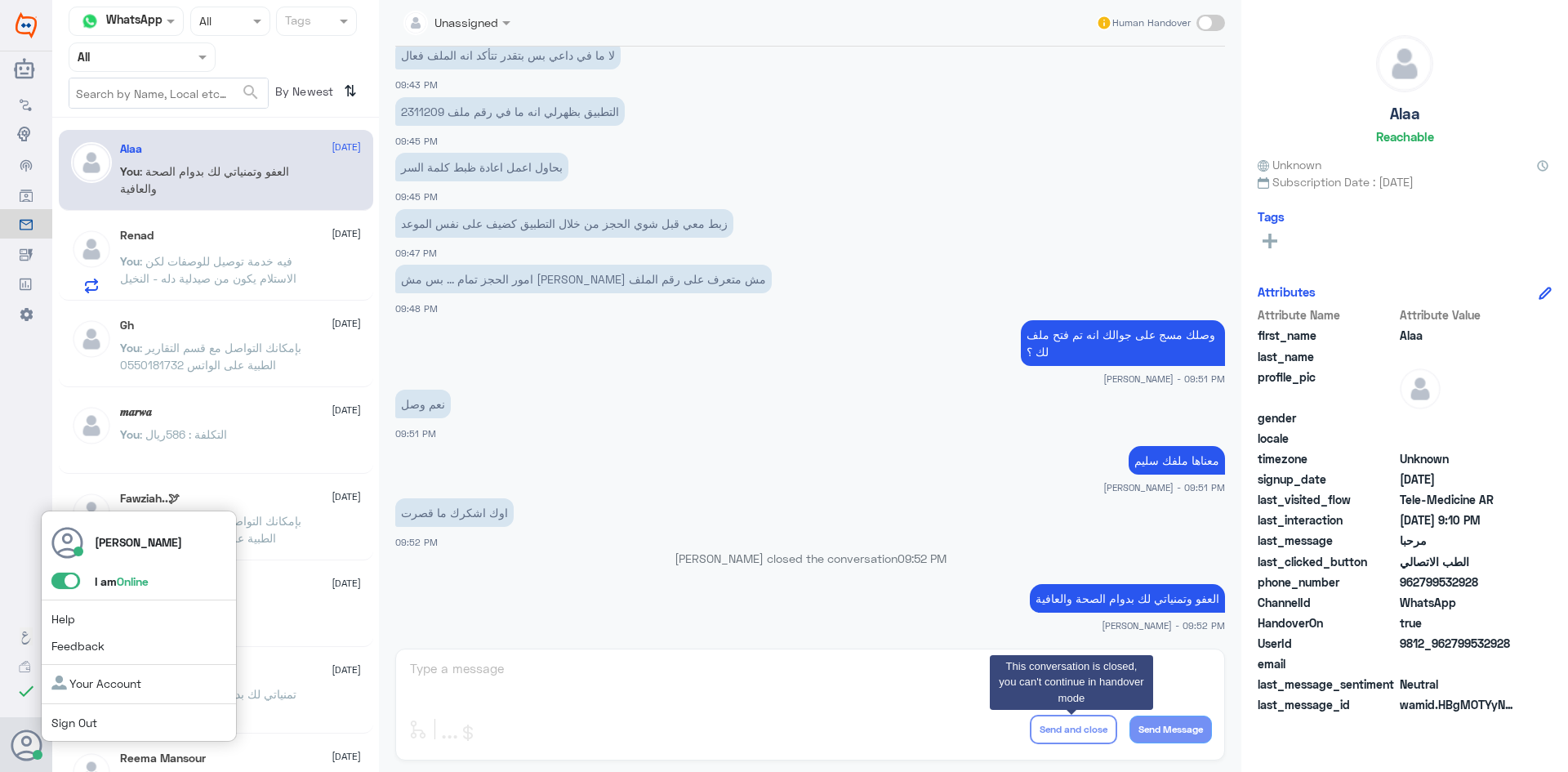
click at [59, 579] on span at bounding box center [65, 581] width 29 height 17
click at [0, 0] on input "checkbox" at bounding box center [0, 0] width 0 height 0
